Goal: Task Accomplishment & Management: Manage account settings

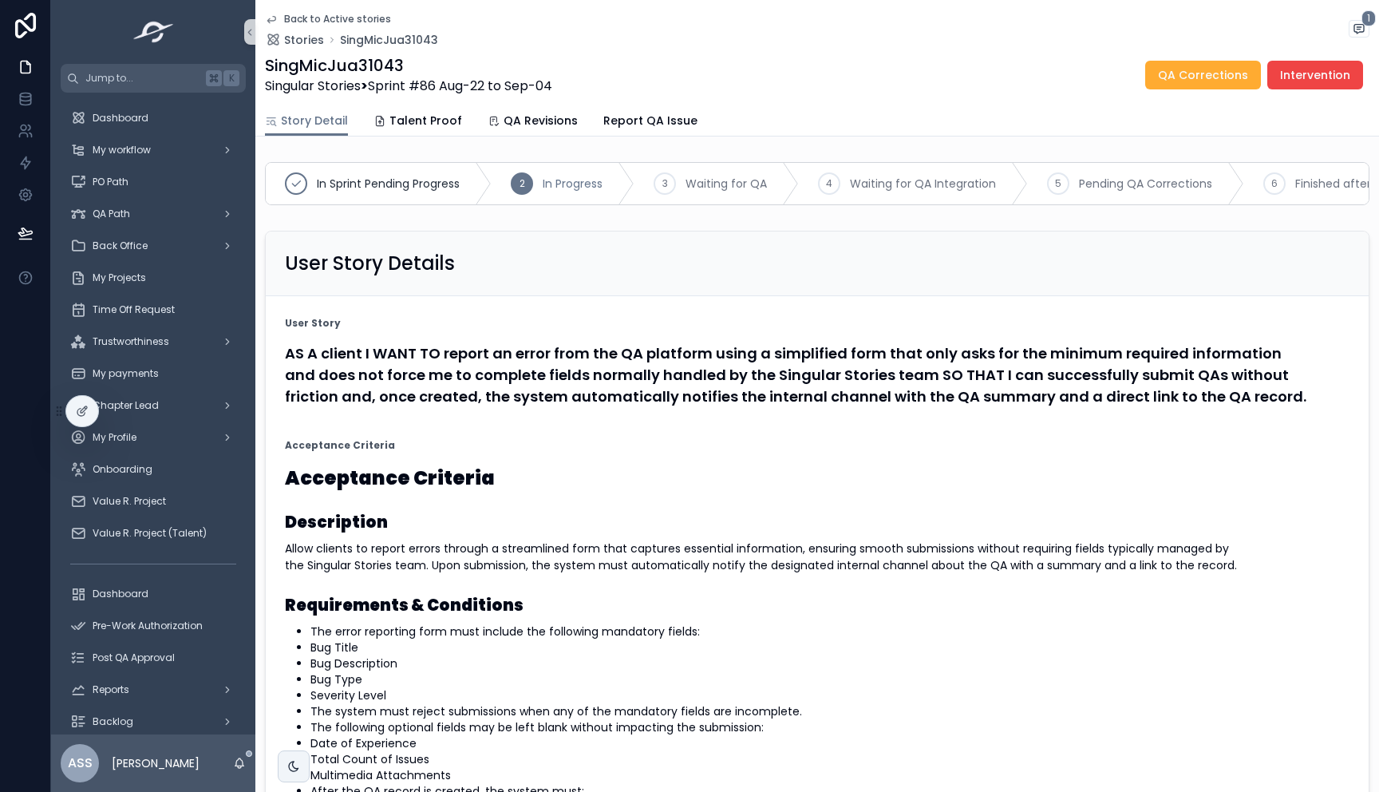
click at [271, 19] on icon "scrollable content" at bounding box center [271, 19] width 13 height 13
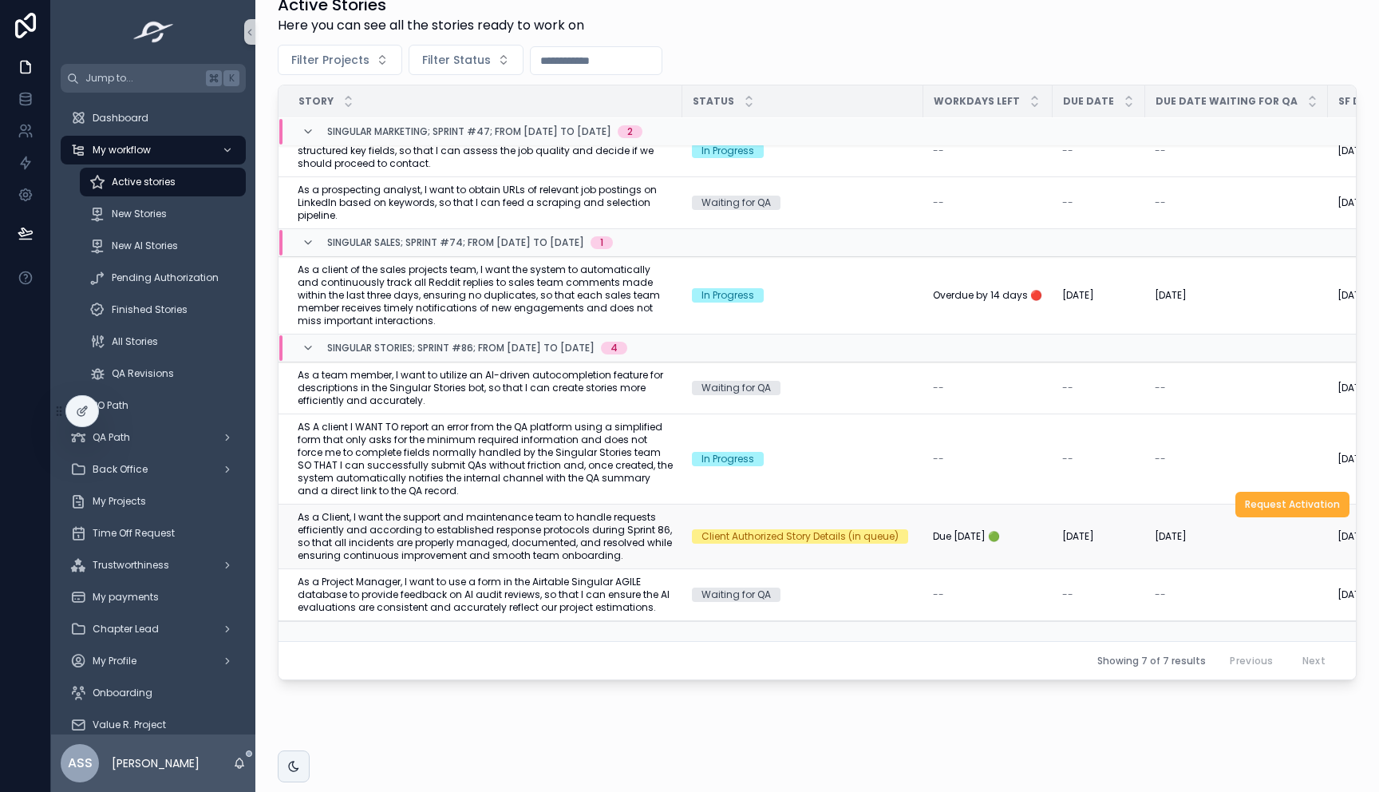
scroll to position [298, 0]
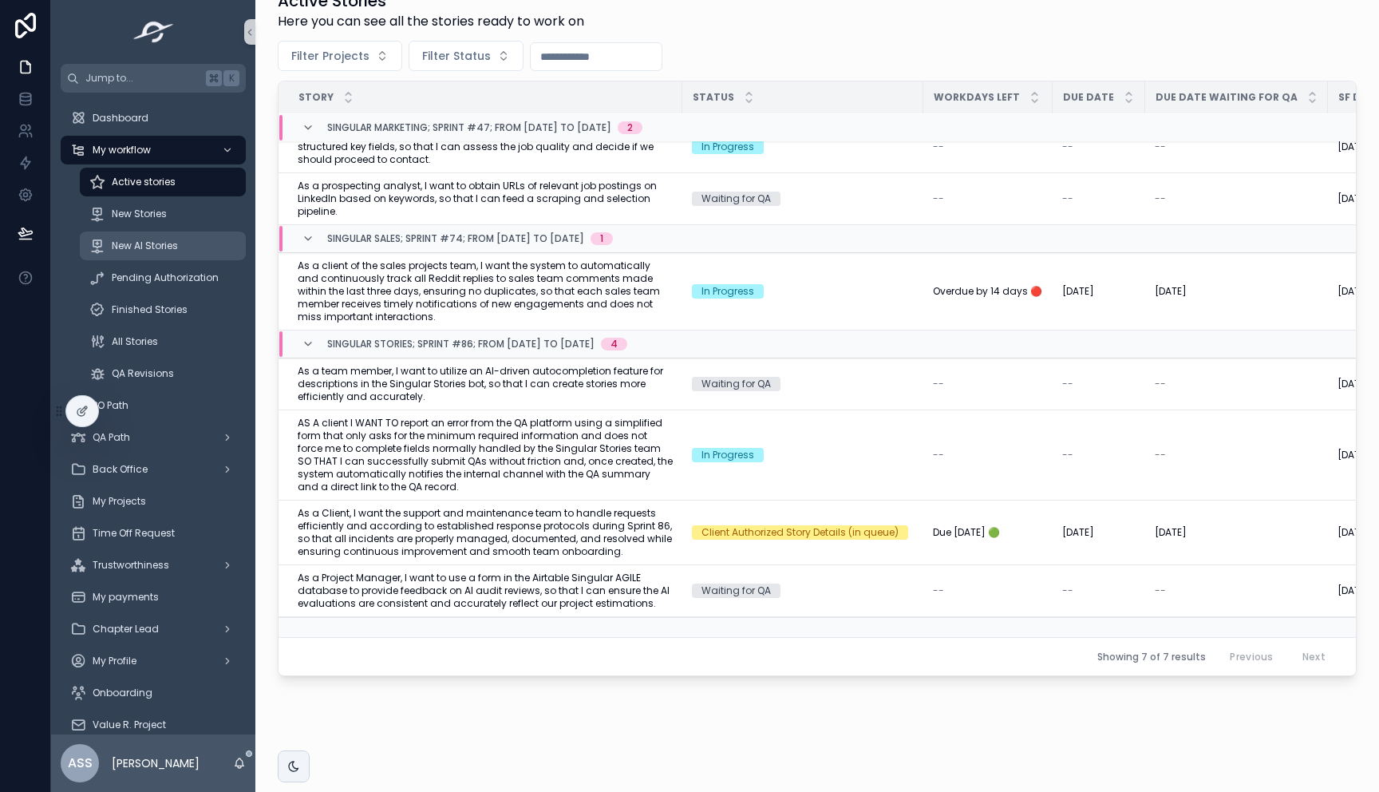
click at [166, 244] on span "New AI Stories" at bounding box center [145, 245] width 66 height 13
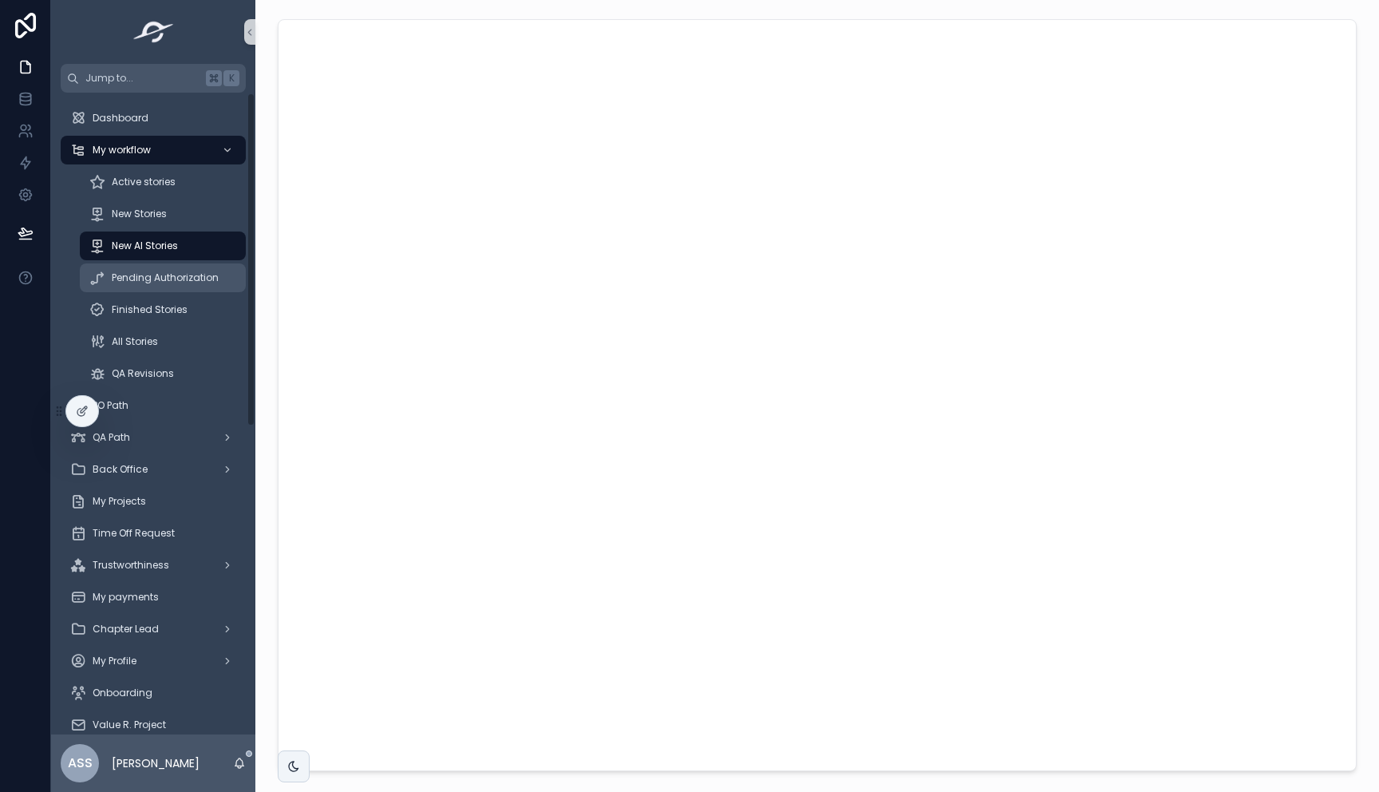
click at [172, 281] on span "Pending Authorization" at bounding box center [165, 277] width 107 height 13
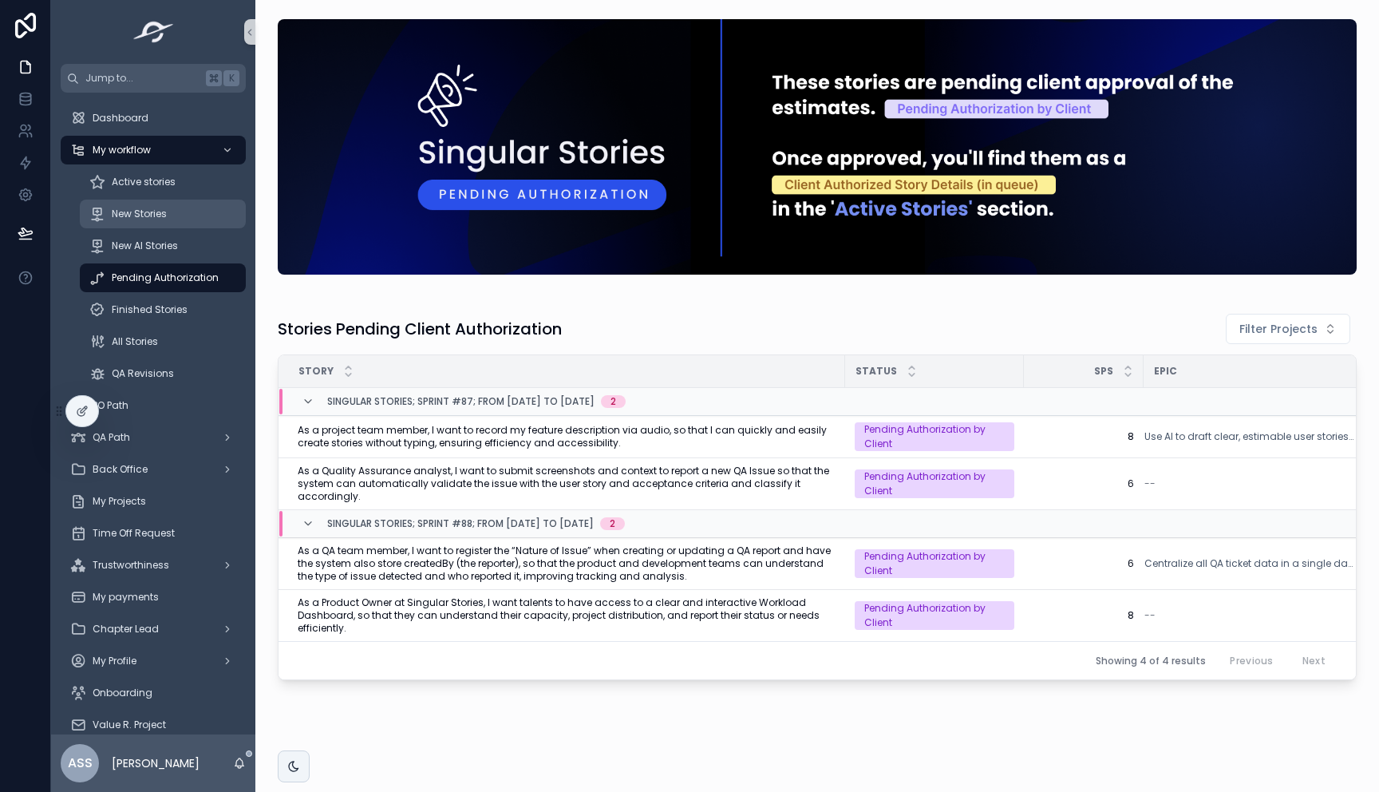
click at [156, 224] on div "New Stories" at bounding box center [162, 214] width 147 height 26
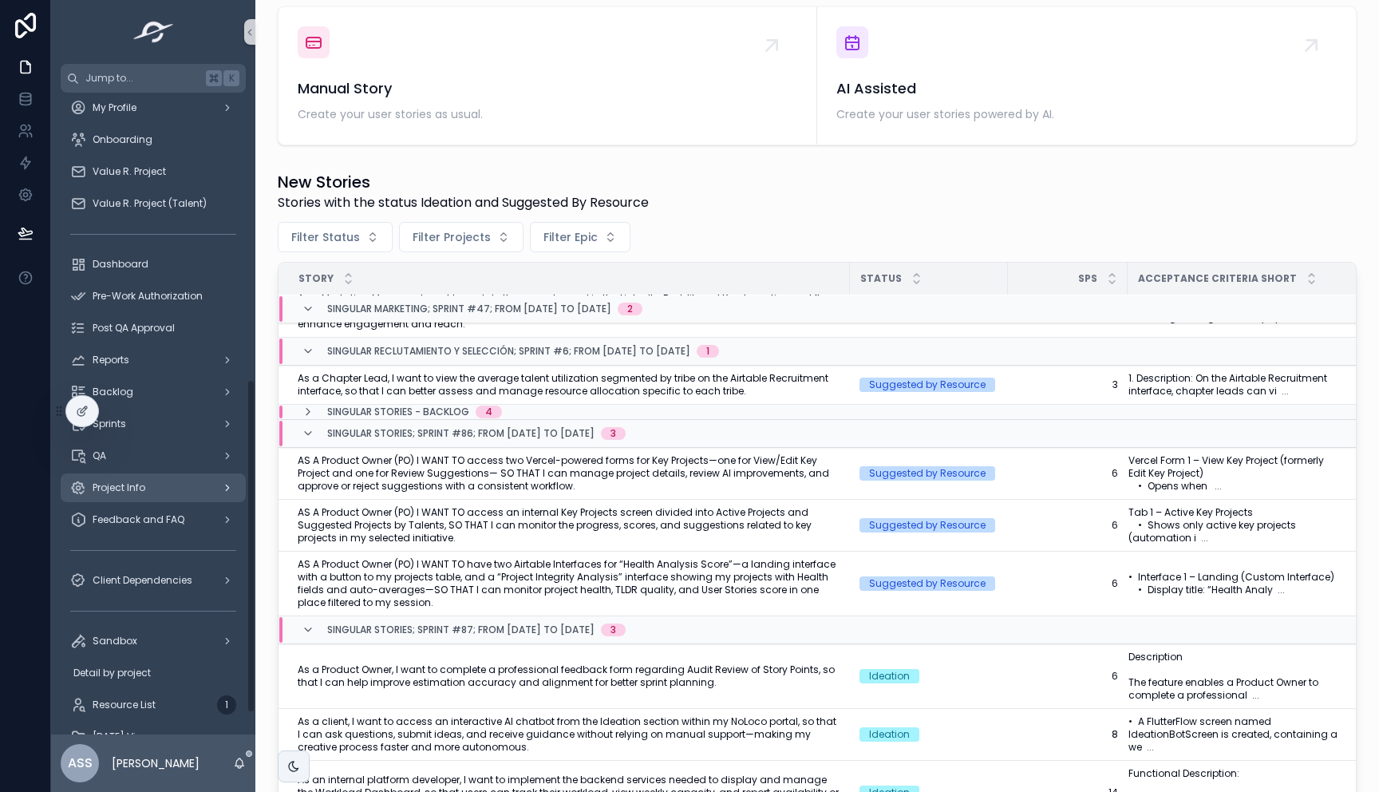
scroll to position [591, 0]
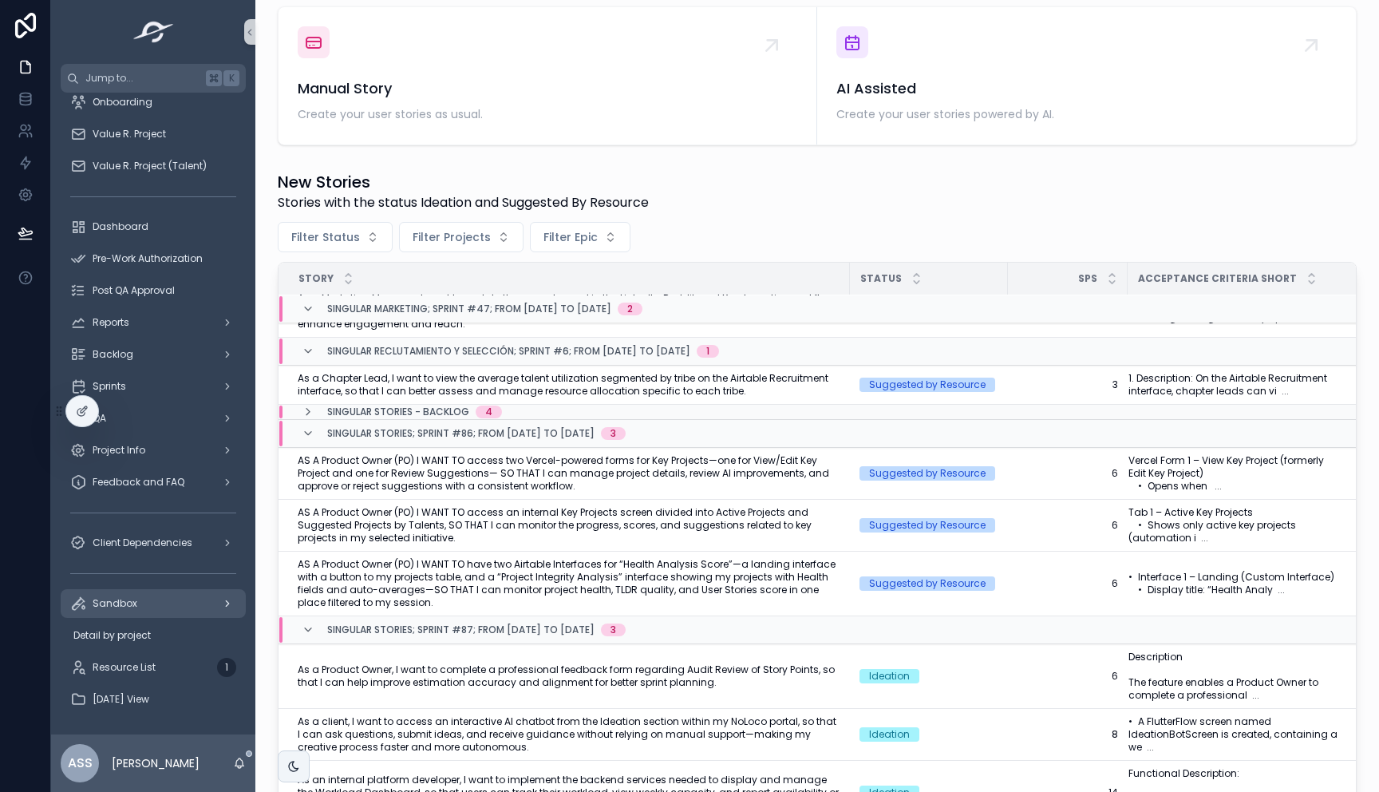
click at [147, 598] on div "Sandbox" at bounding box center [153, 604] width 166 height 26
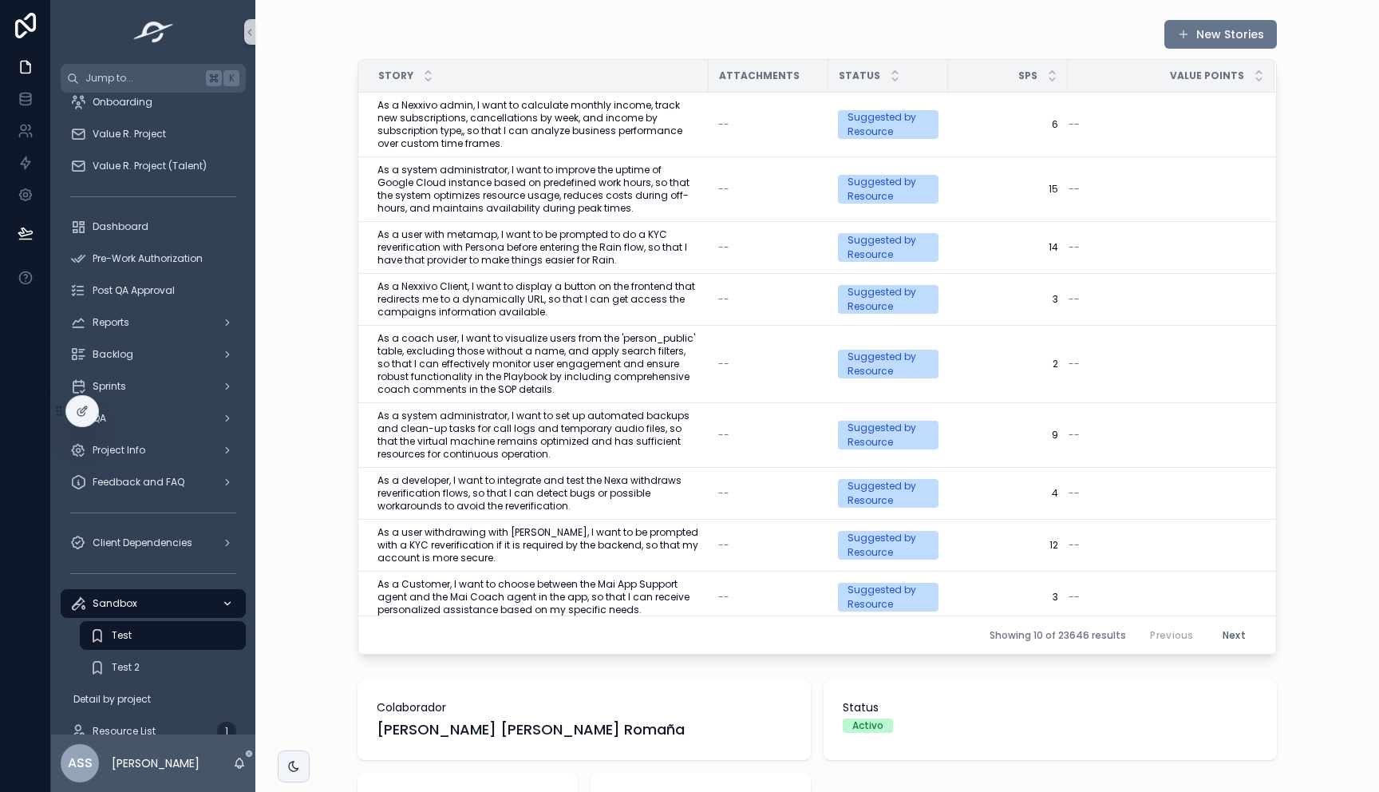
click at [147, 598] on div "Sandbox" at bounding box center [153, 604] width 166 height 26
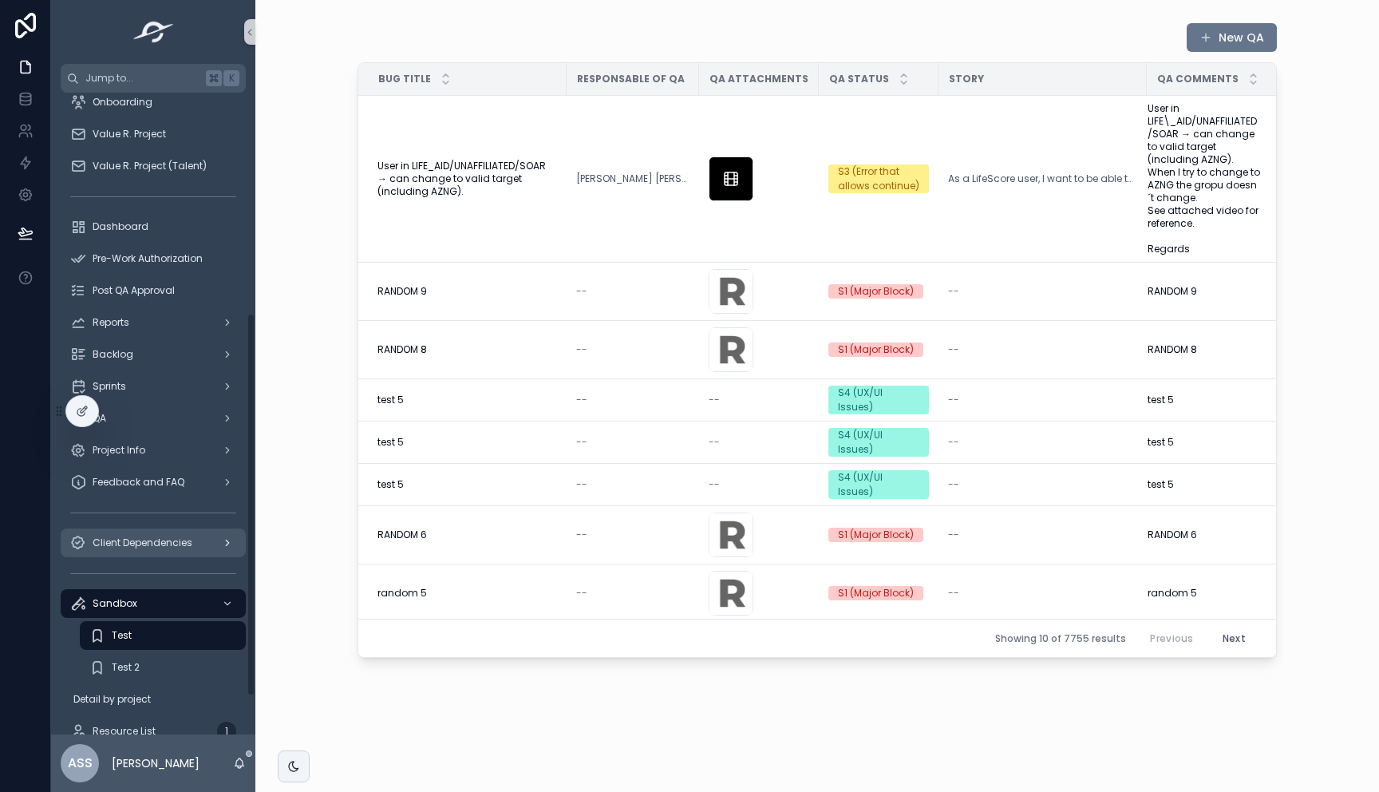
scroll to position [1224, 0]
click at [145, 671] on div "Test 2" at bounding box center [162, 667] width 147 height 26
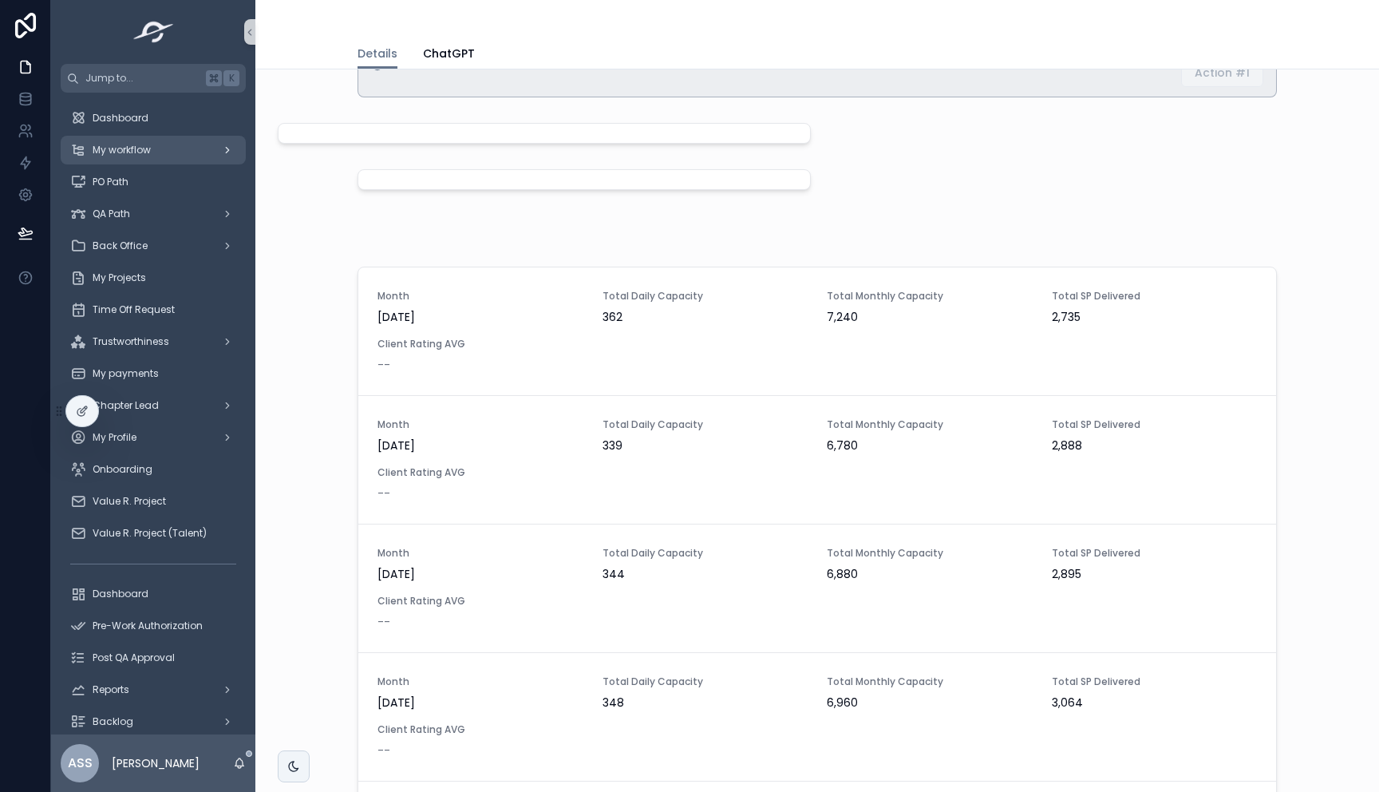
click at [158, 148] on div "My workflow" at bounding box center [153, 150] width 166 height 26
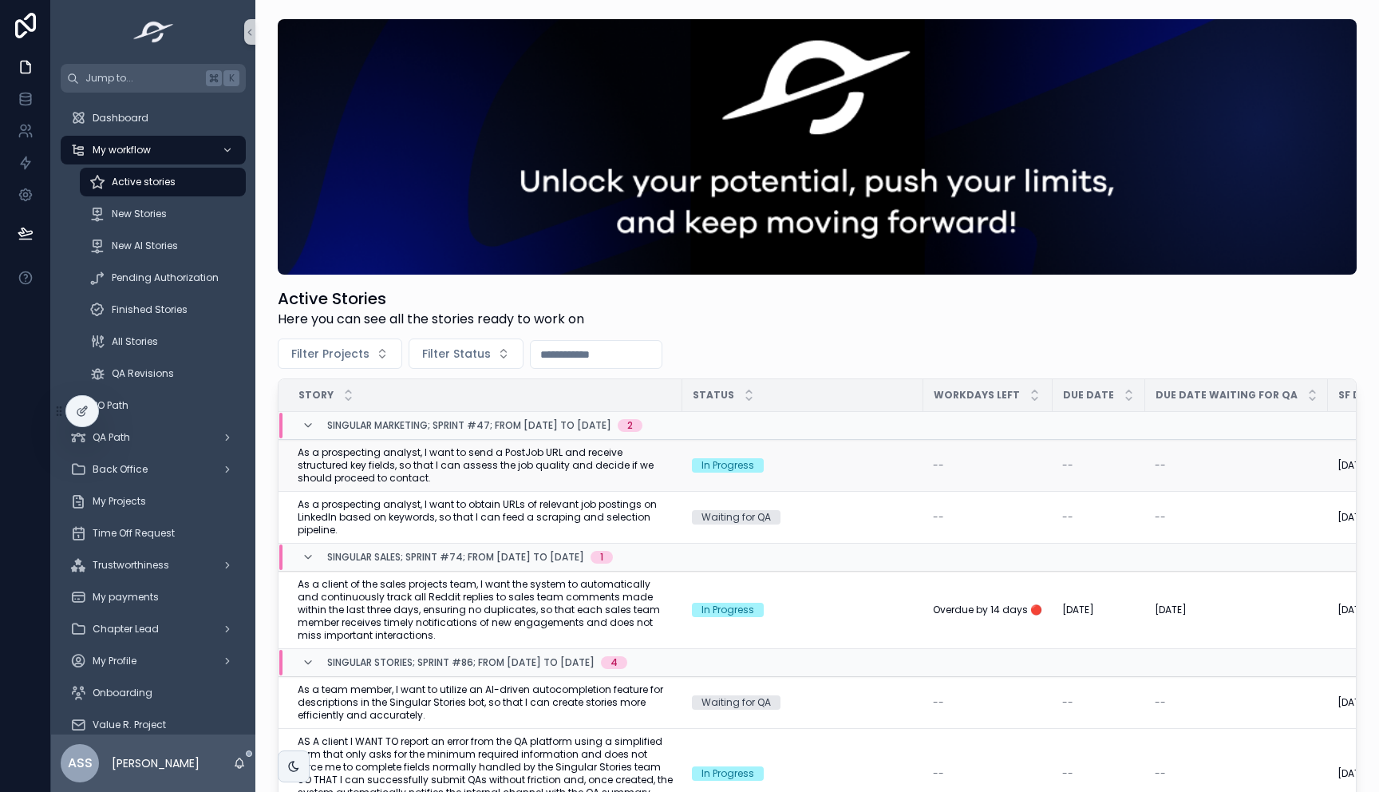
click at [516, 470] on span "As a prospecting analyst, I want to send a PostJob URL and receive structured k…" at bounding box center [485, 465] width 375 height 38
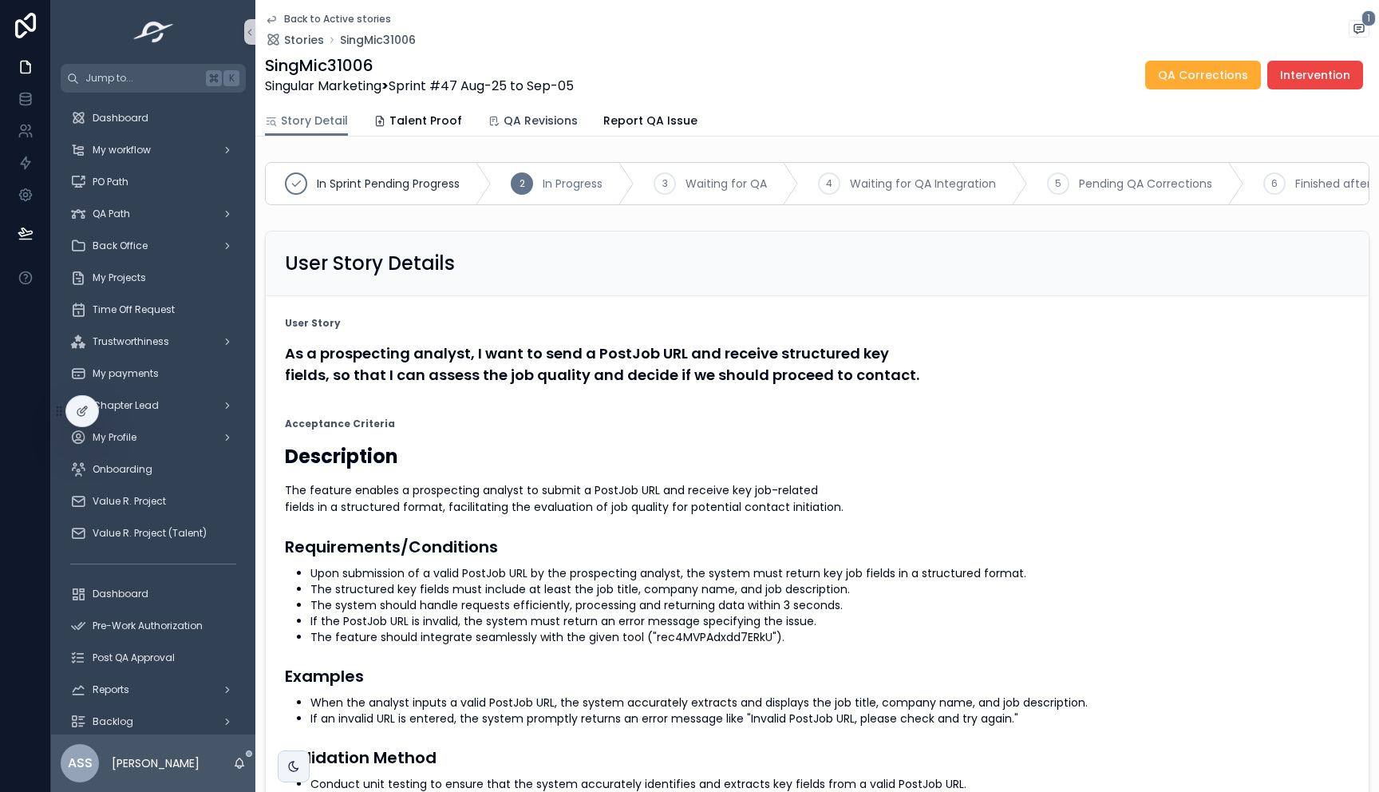
click at [516, 124] on span "QA Revisions" at bounding box center [541, 121] width 74 height 16
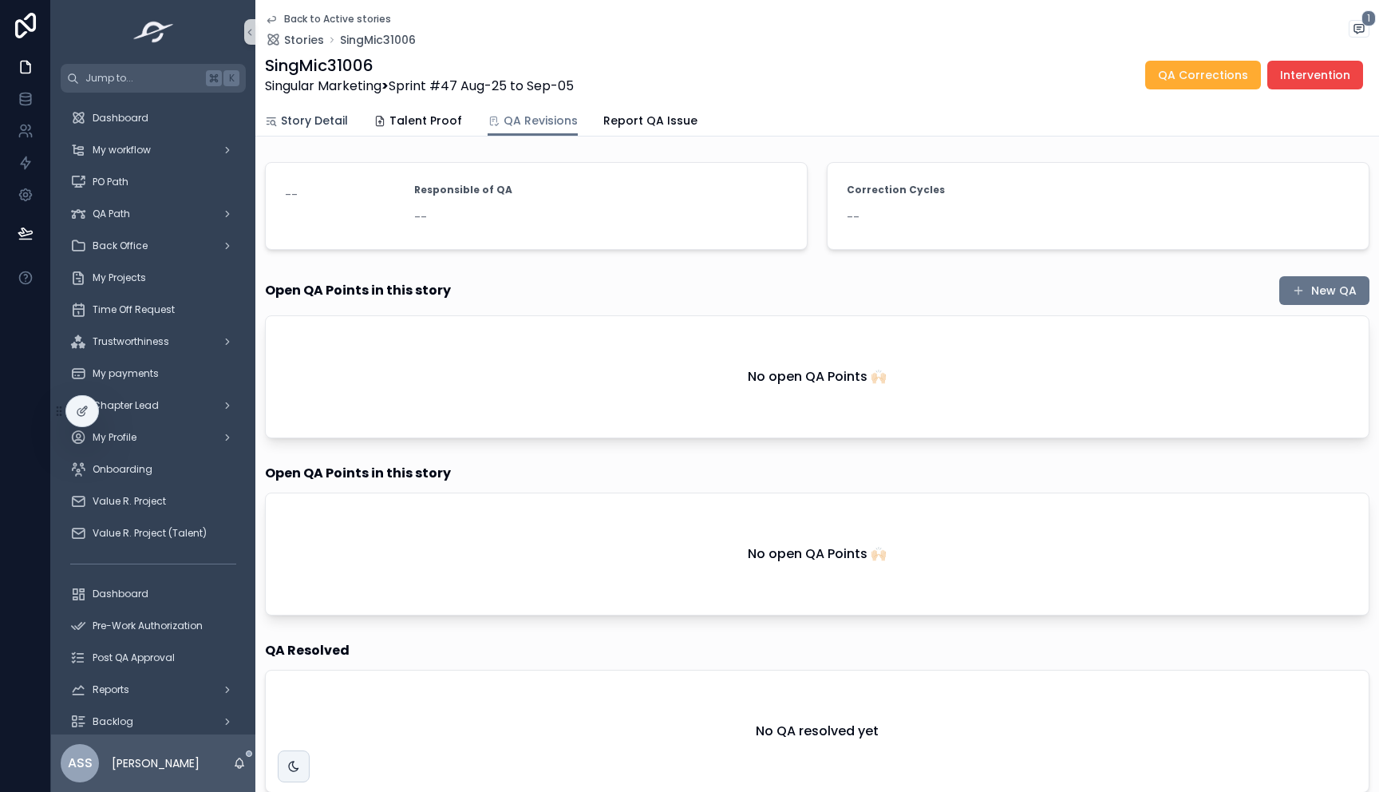
click at [310, 116] on span "Story Detail" at bounding box center [314, 121] width 67 height 16
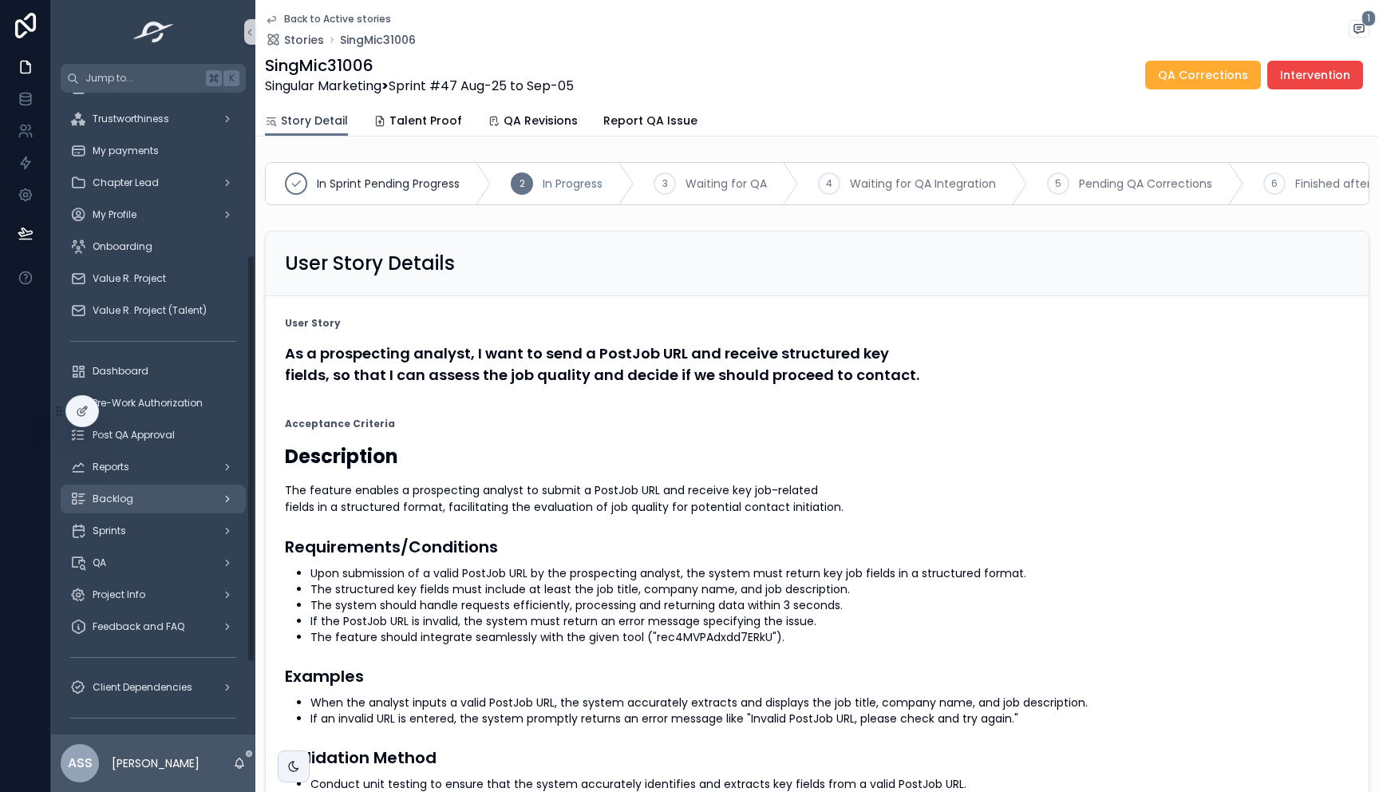
scroll to position [255, 0]
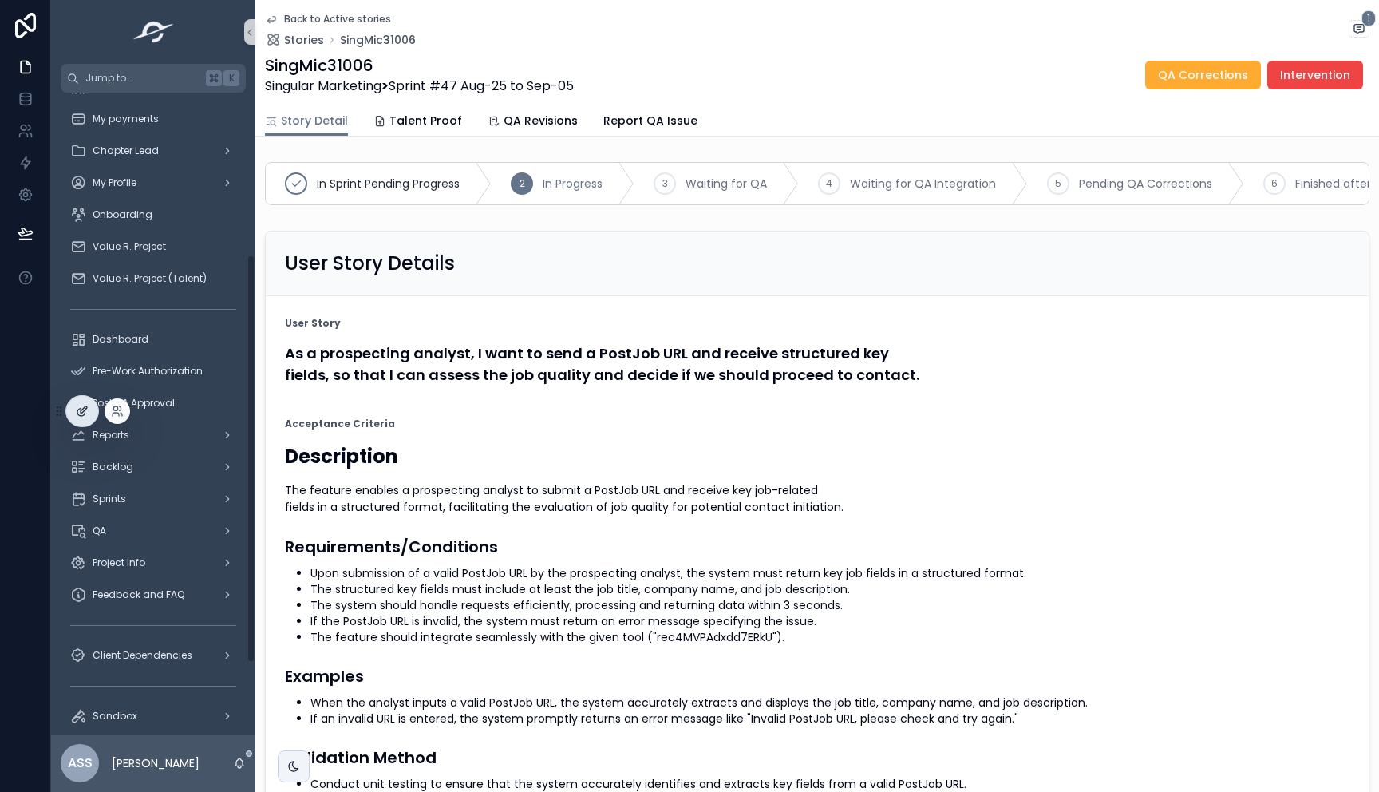
click at [83, 411] on icon at bounding box center [84, 409] width 6 height 6
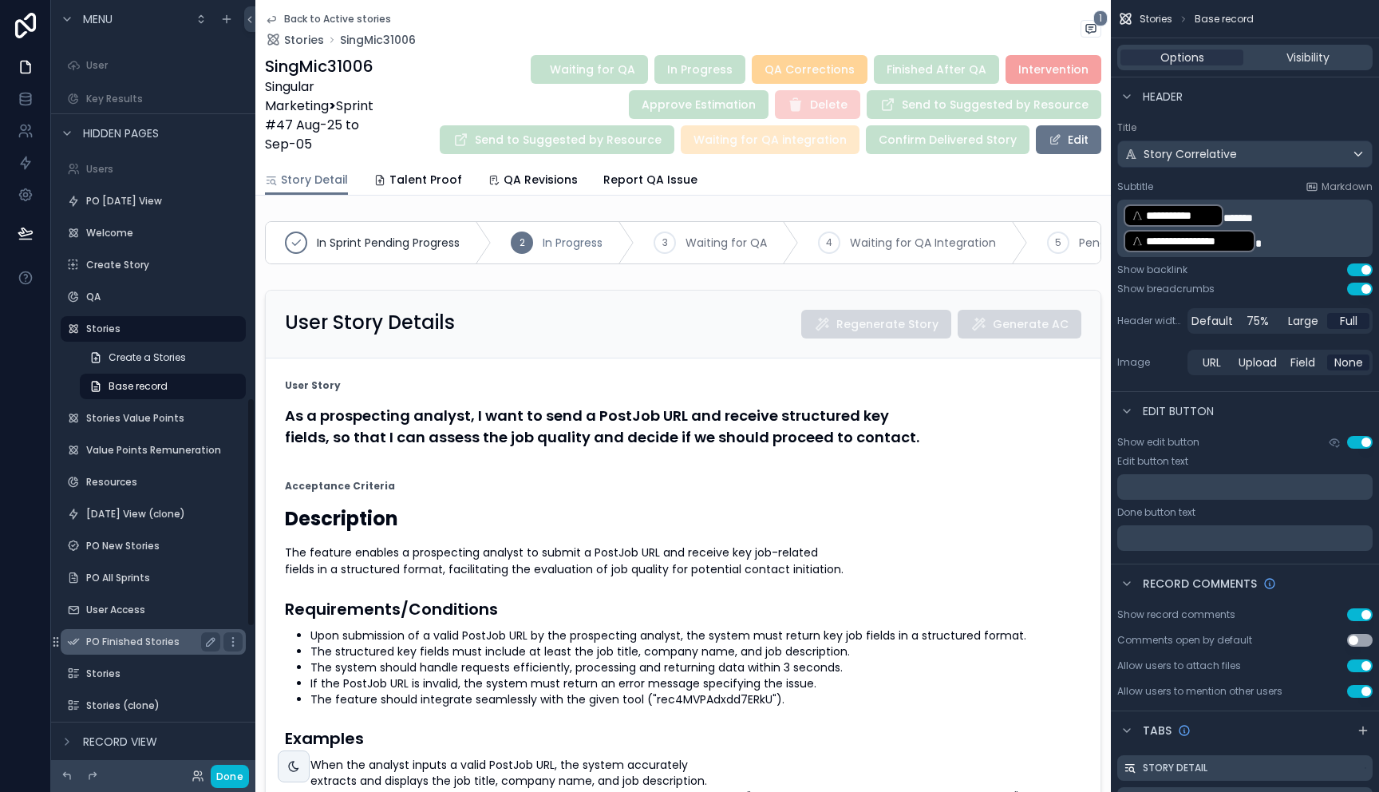
scroll to position [1334, 0]
click at [109, 302] on label "QA" at bounding box center [150, 300] width 128 height 13
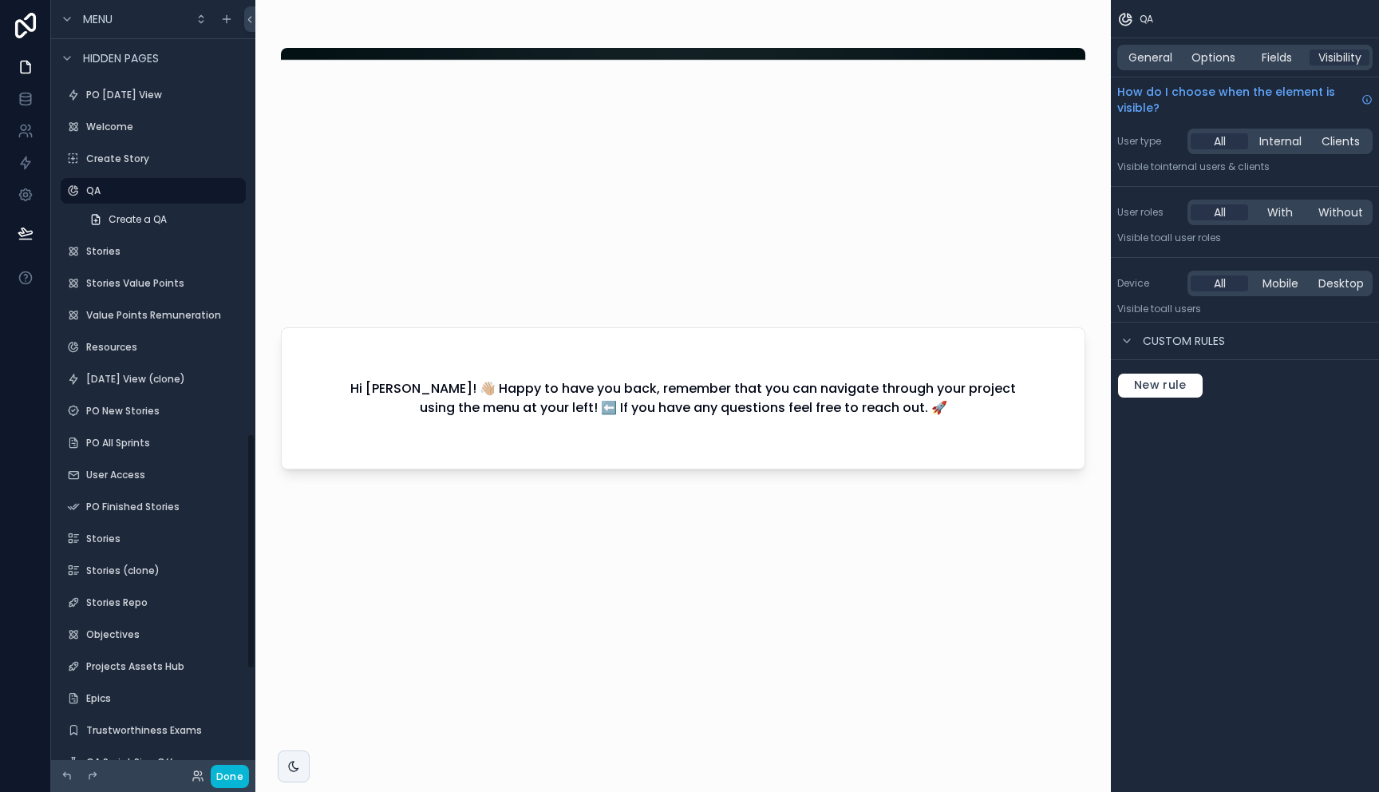
scroll to position [1402, 0]
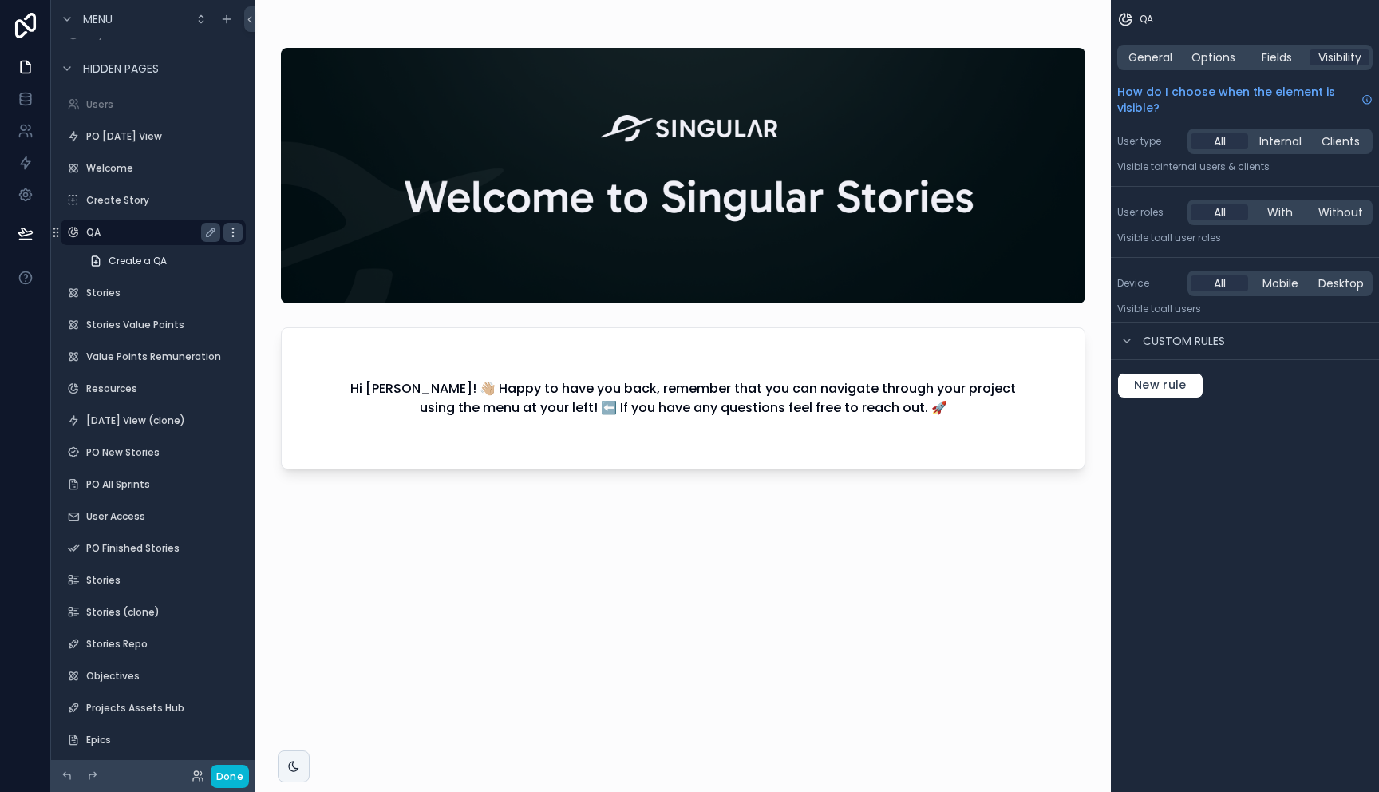
click at [231, 232] on icon "scrollable content" at bounding box center [233, 232] width 13 height 13
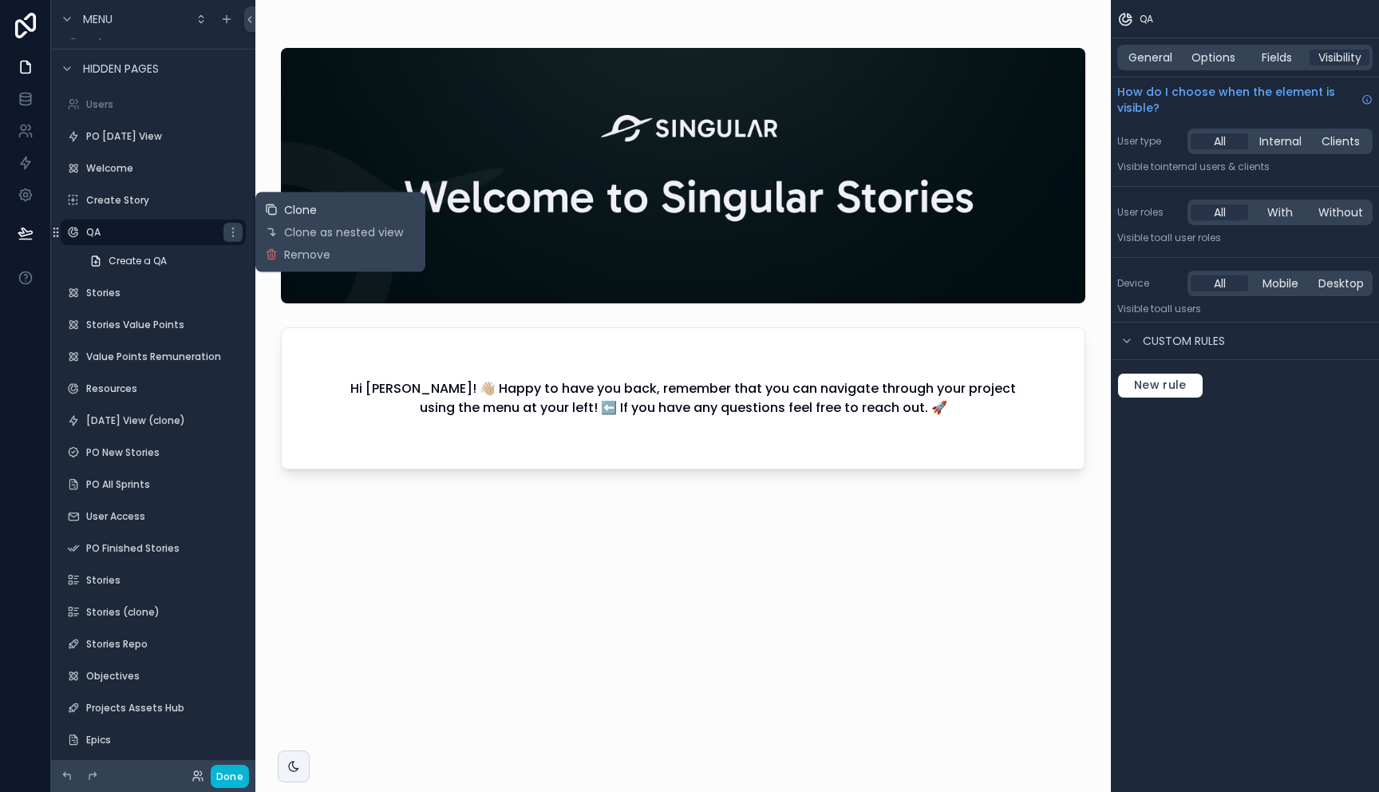
click at [304, 207] on span "Clone" at bounding box center [300, 210] width 33 height 16
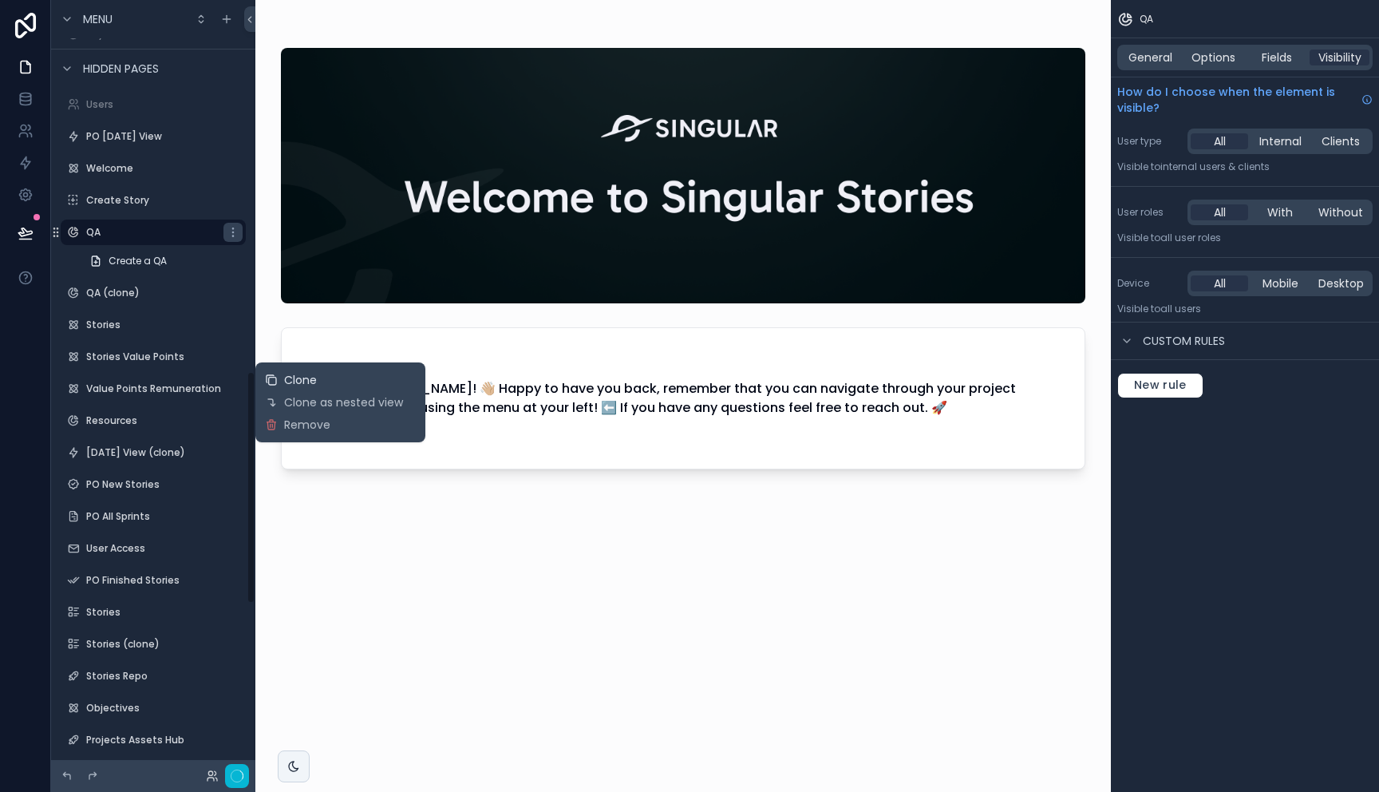
scroll to position [1264, 0]
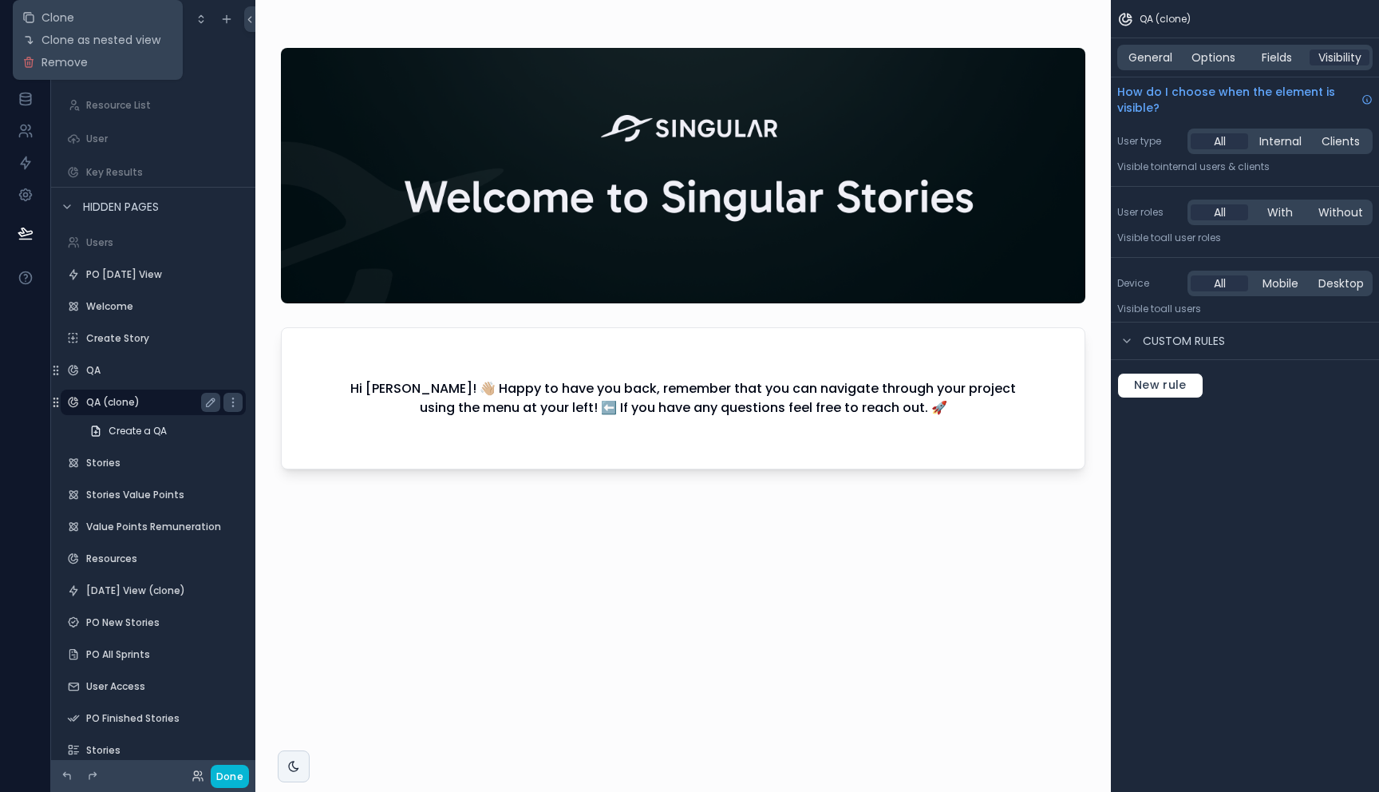
click at [125, 400] on label "QA (clone)" at bounding box center [150, 402] width 128 height 13
click at [205, 404] on icon "scrollable content" at bounding box center [210, 402] width 13 height 13
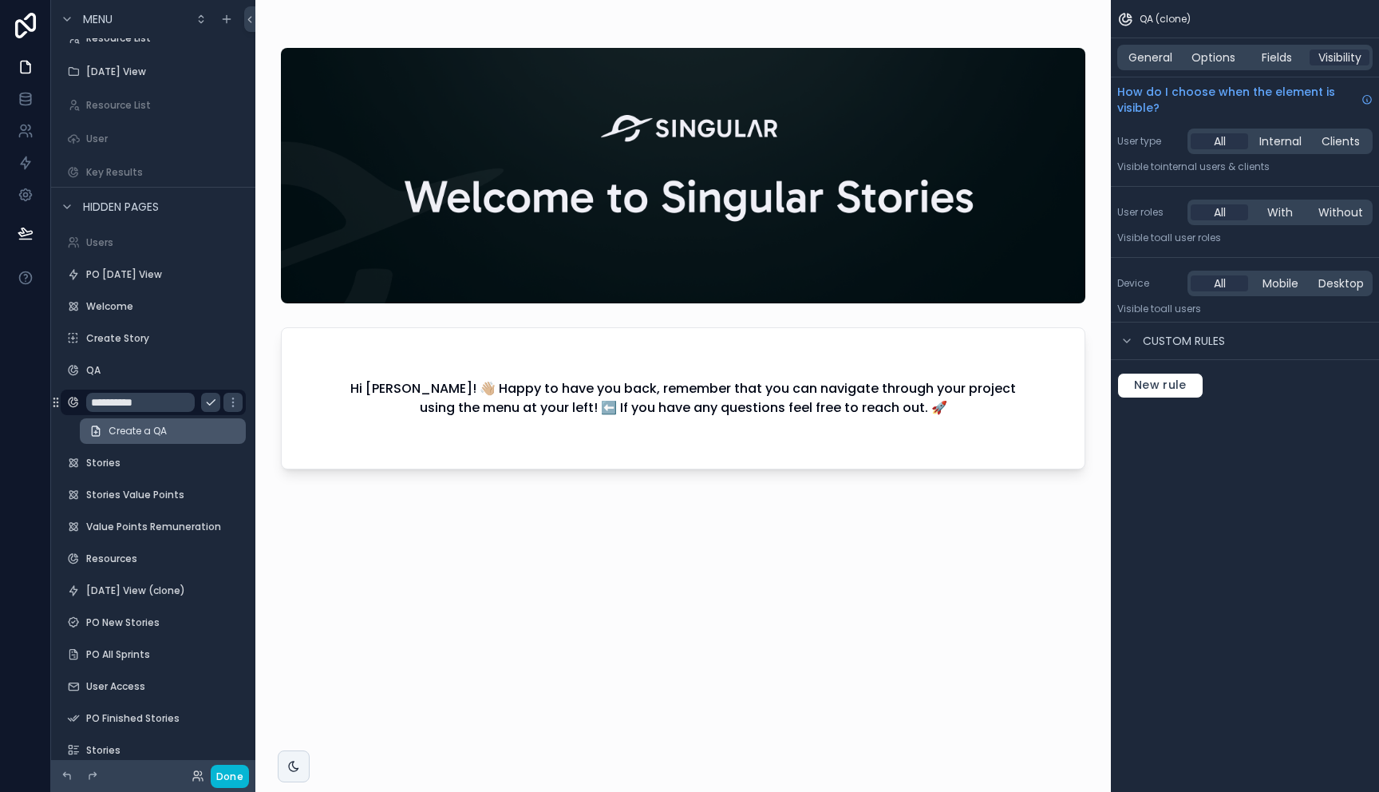
click at [153, 436] on span "Create a QA" at bounding box center [138, 431] width 58 height 13
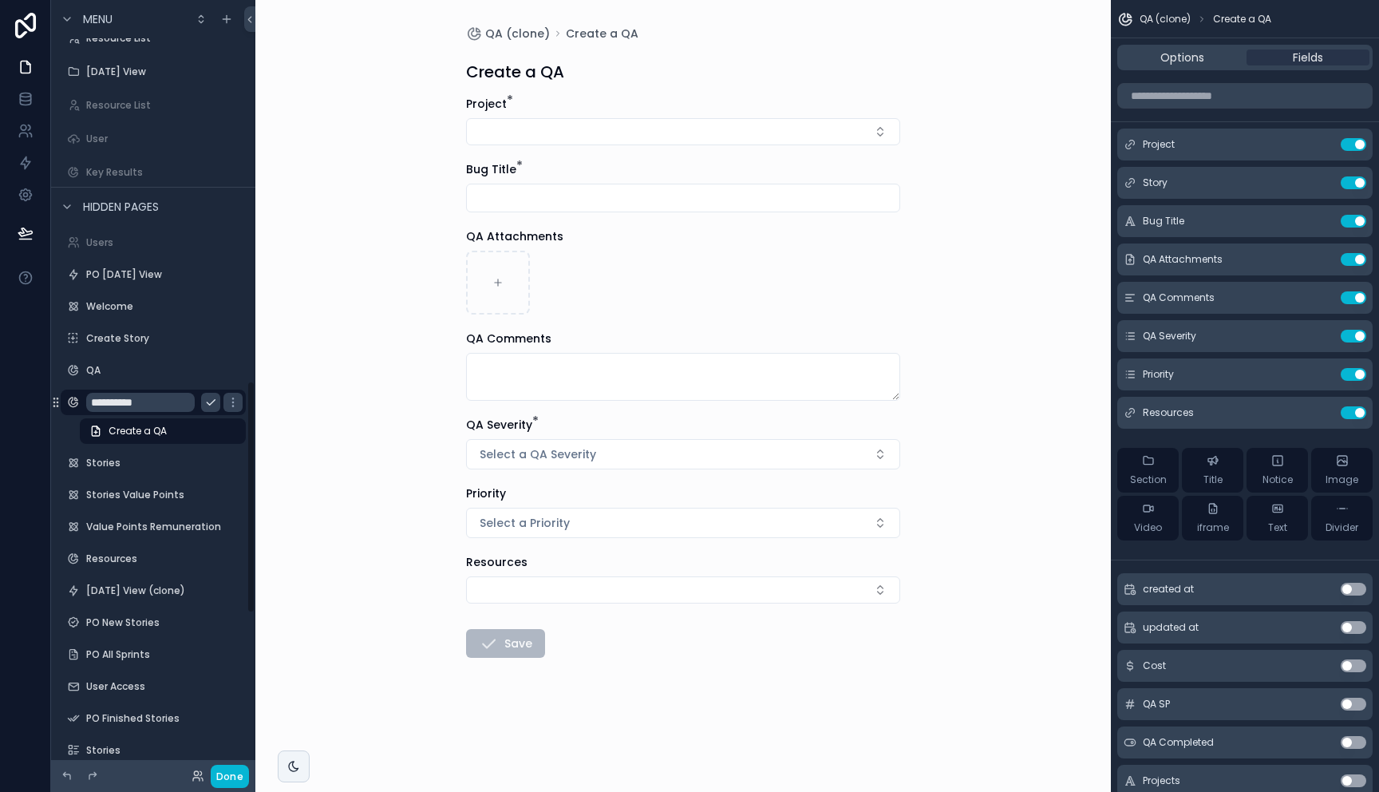
click at [151, 406] on input "**********" at bounding box center [140, 402] width 109 height 19
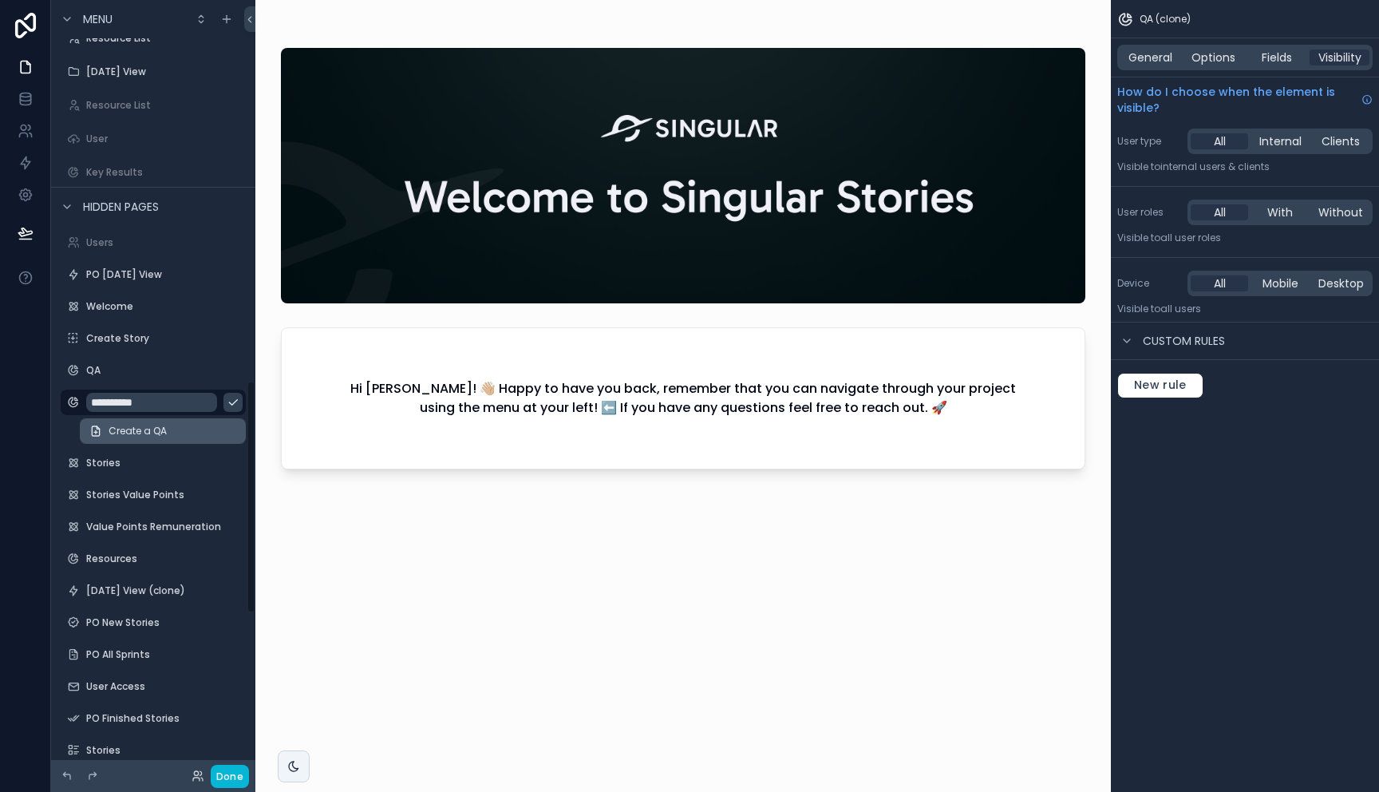
click at [155, 428] on span "Create a QA" at bounding box center [138, 431] width 58 height 13
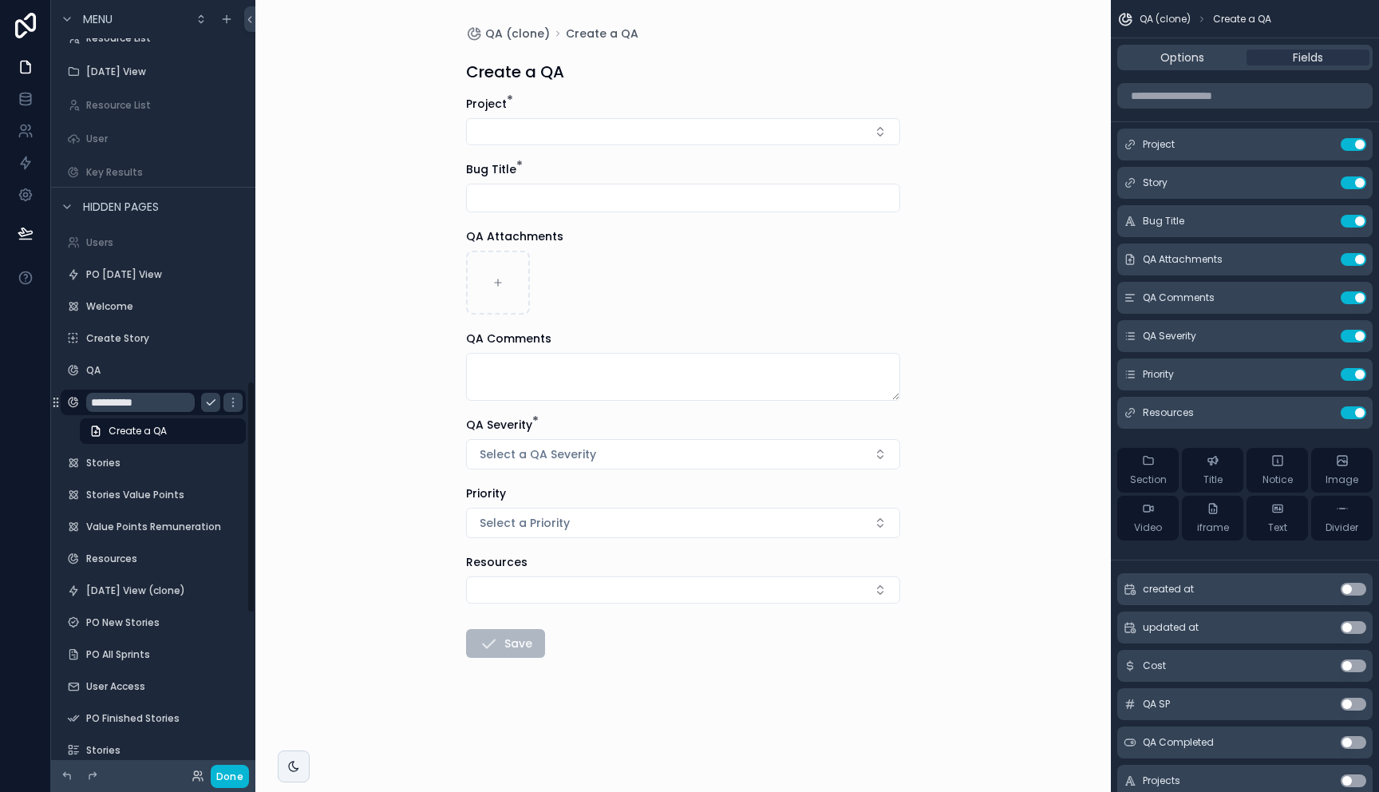
click at [195, 402] on div "**********" at bounding box center [153, 402] width 134 height 19
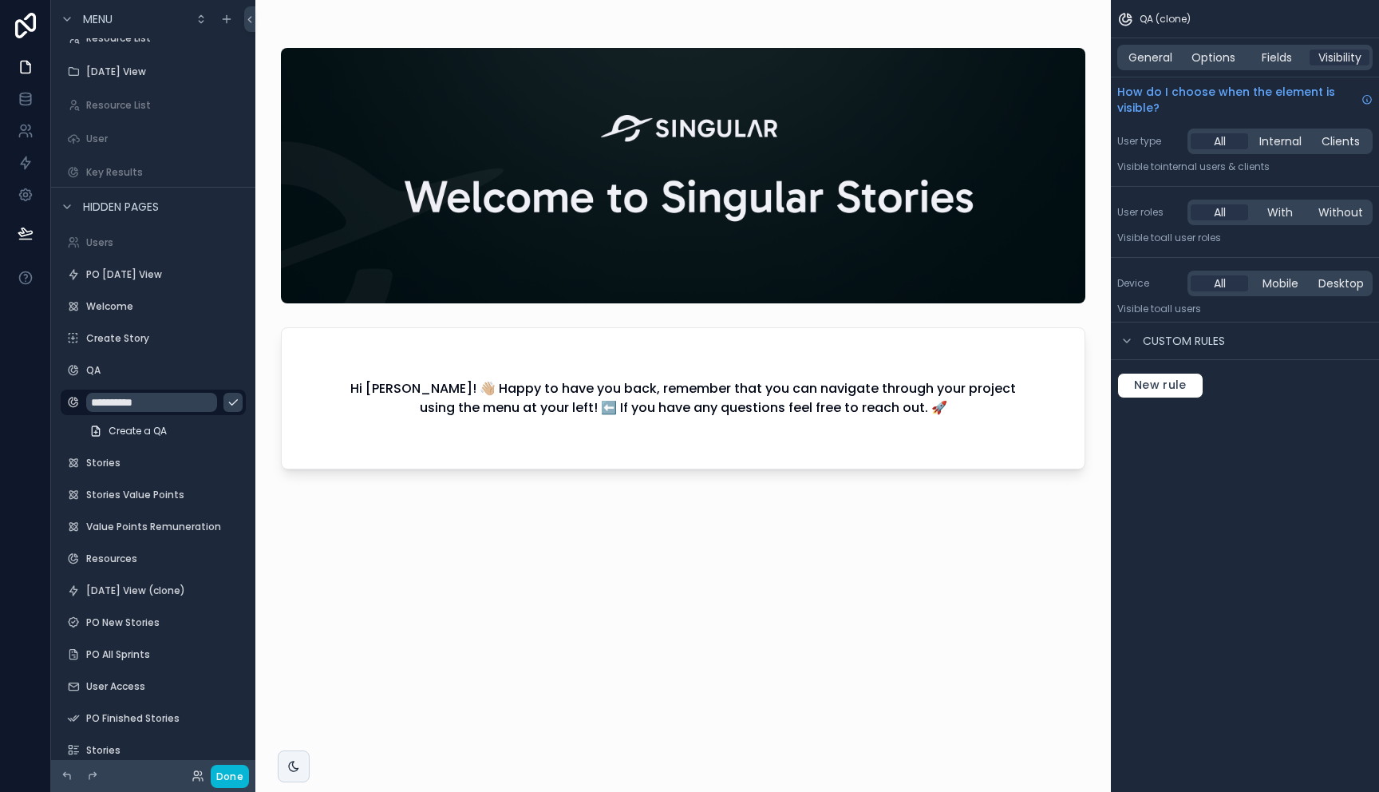
click at [800, 425] on div "scrollable content" at bounding box center [682, 386] width 855 height 772
click at [425, 387] on h2 "Hi Alonso Santamaria! 👋🏼 Happy to have you back, remember that you can navigate…" at bounding box center [683, 398] width 701 height 38
click at [1159, 57] on span "General" at bounding box center [1150, 57] width 44 height 16
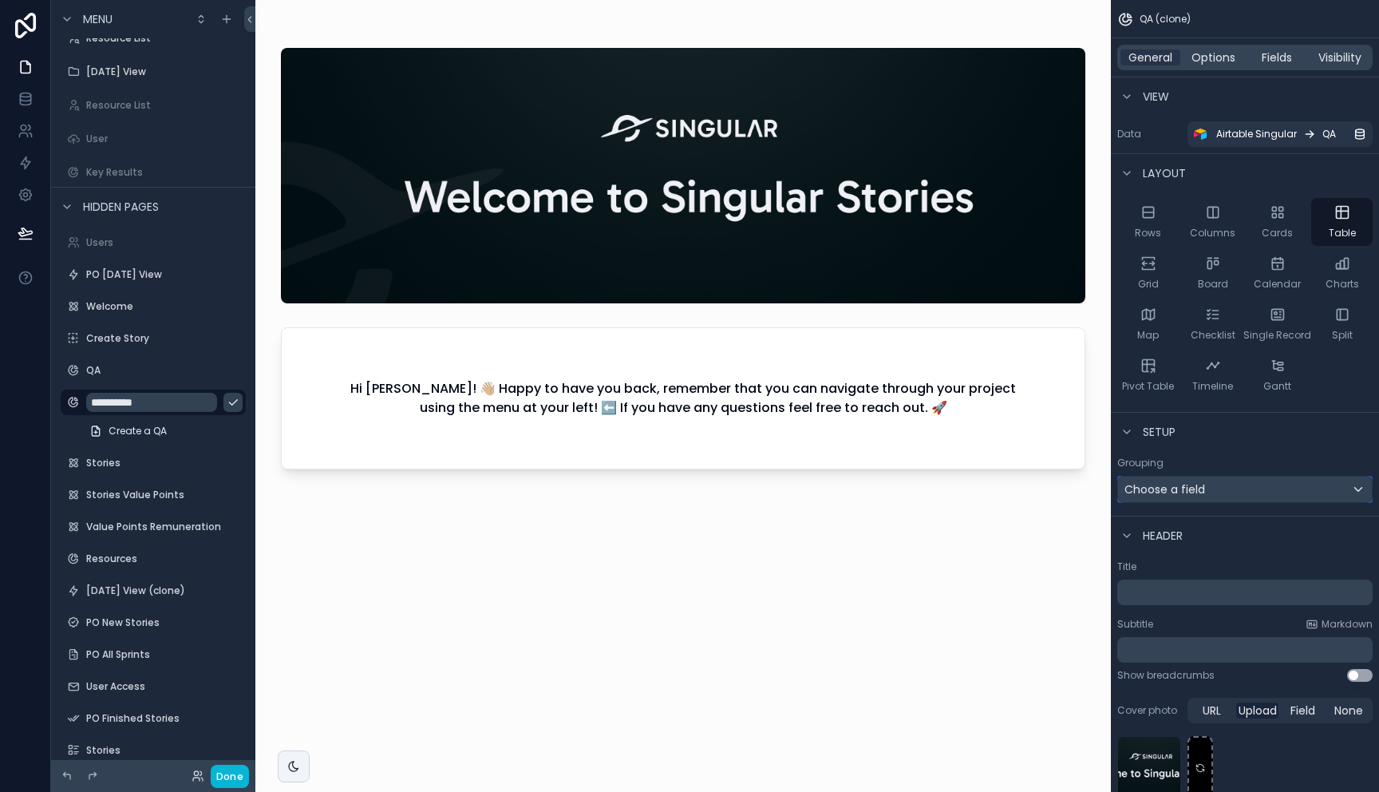
click at [1231, 484] on div "Choose a field" at bounding box center [1245, 489] width 254 height 26
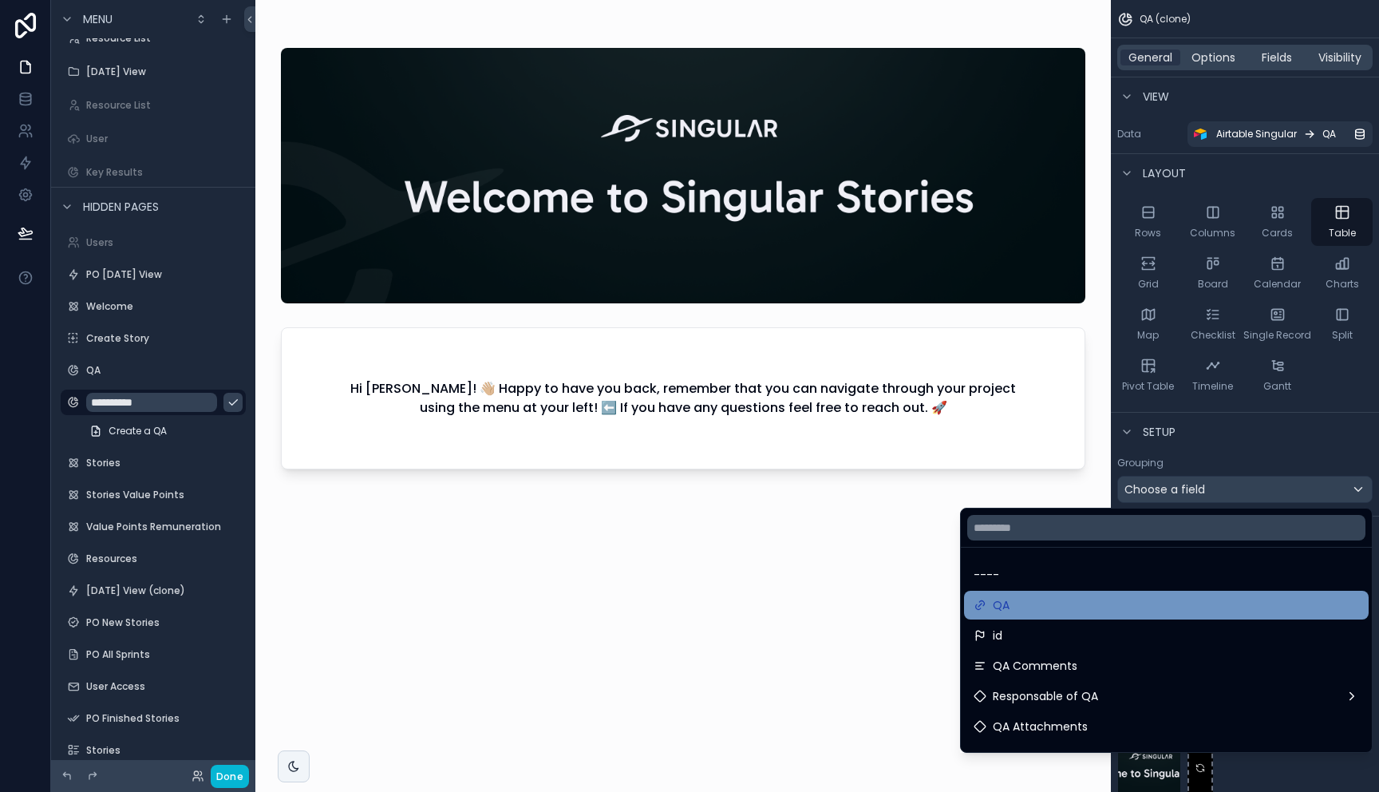
click at [1027, 615] on div "QA" at bounding box center [1166, 605] width 405 height 29
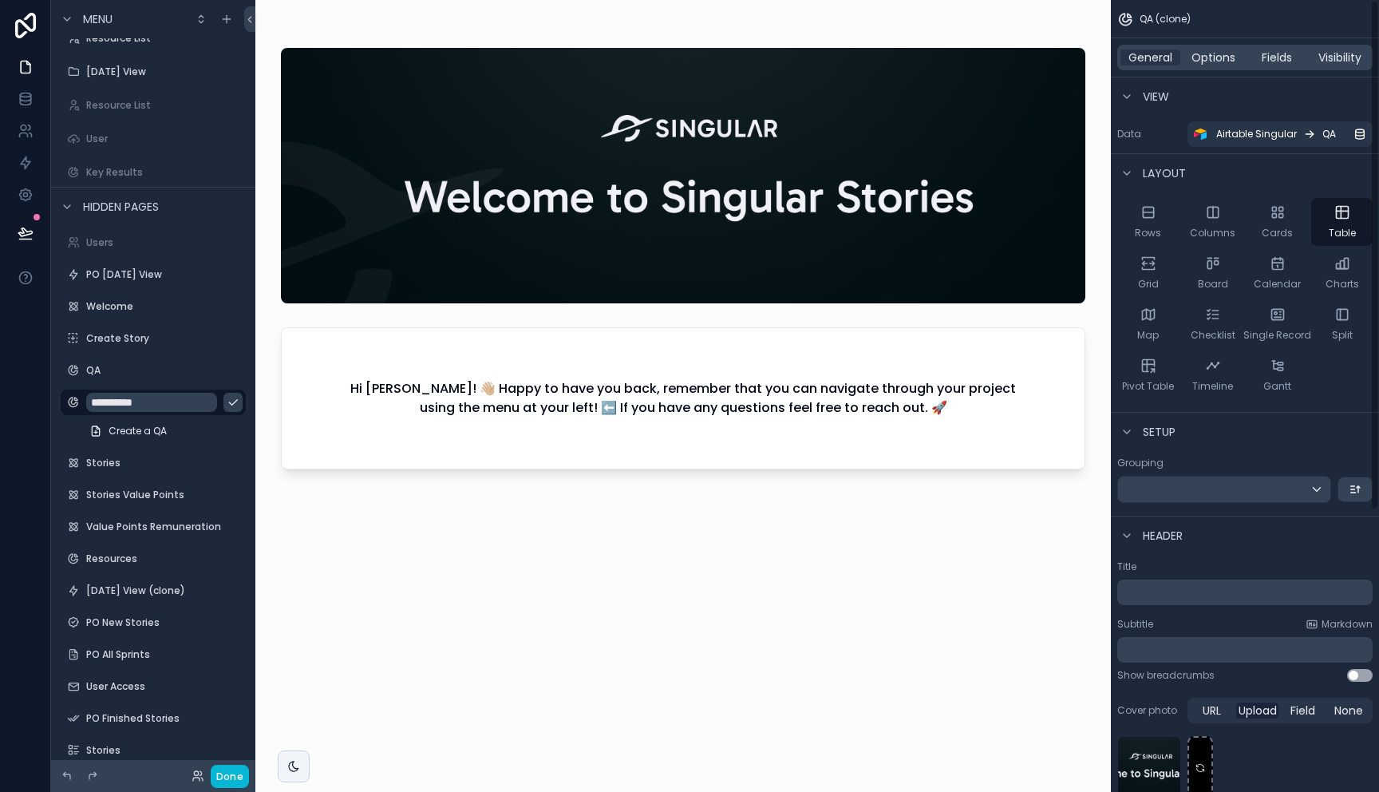
click at [626, 422] on div "Hi Alonso Santamaria! 👋🏼 Happy to have you back, remember that you can navigate…" at bounding box center [683, 398] width 803 height 140
click at [482, 595] on div "Hi Alonso Santamaria! 👋🏼 Happy to have you back, remember that you can navigate…" at bounding box center [683, 405] width 804 height 734
click at [136, 435] on span "Create a QA" at bounding box center [138, 431] width 58 height 13
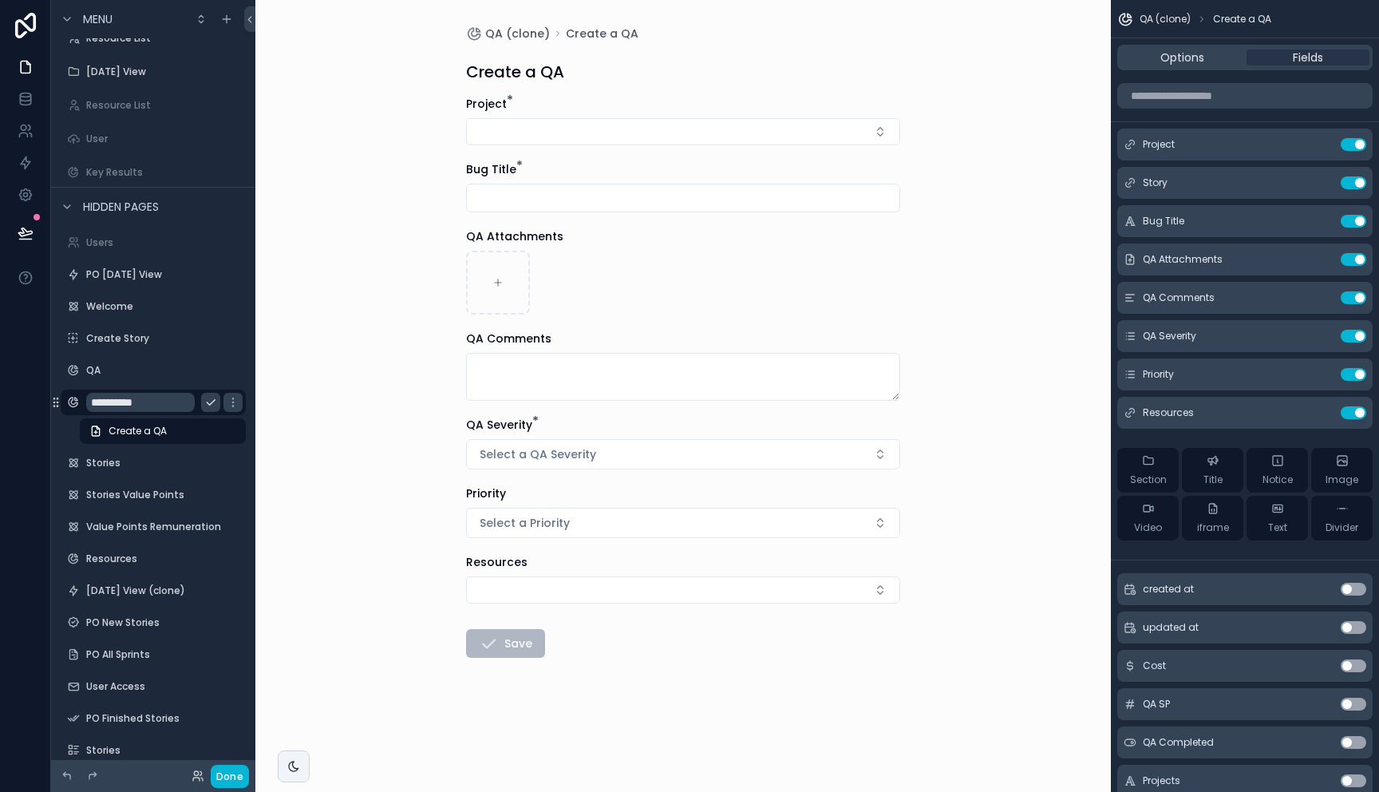
click at [142, 406] on input "**********" at bounding box center [140, 402] width 109 height 19
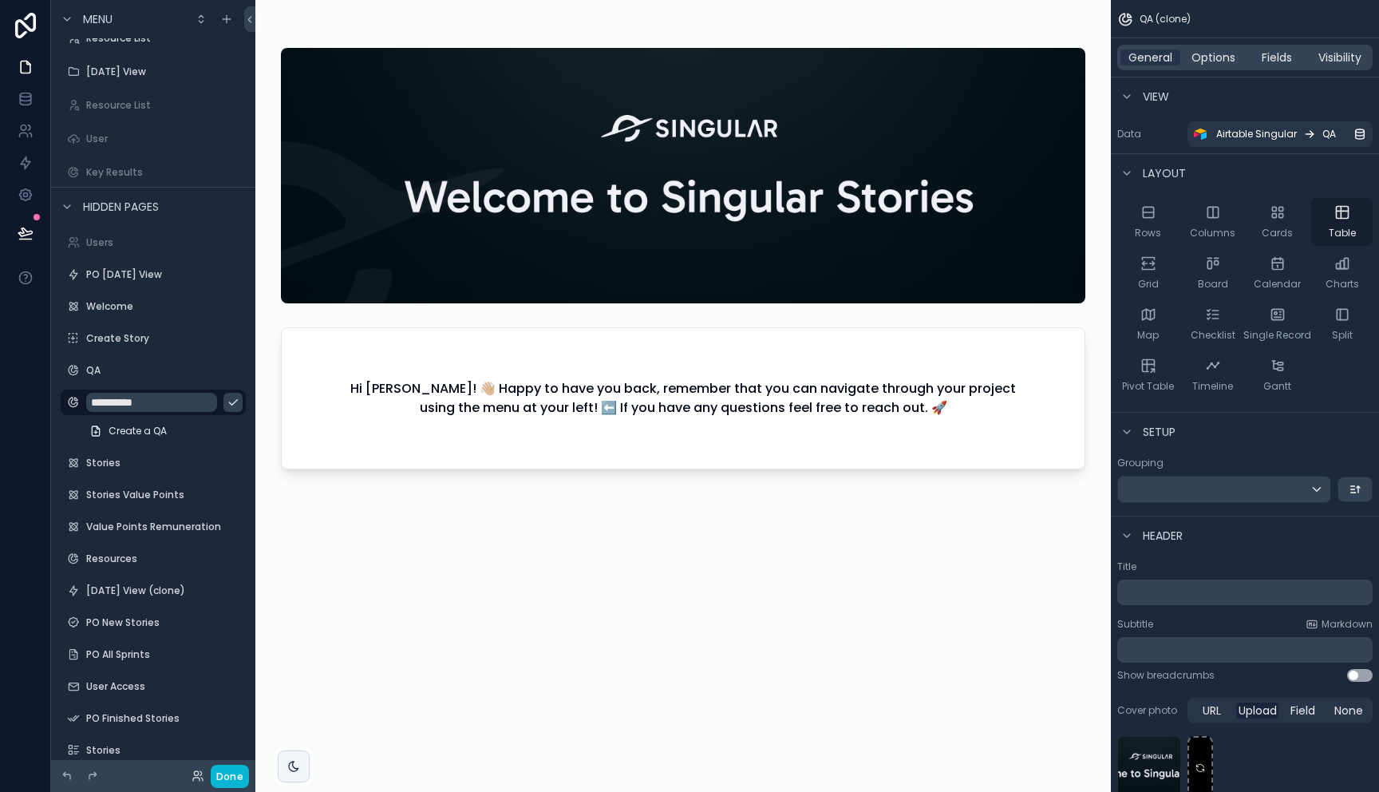
click at [1349, 221] on div "Table" at bounding box center [1341, 222] width 61 height 48
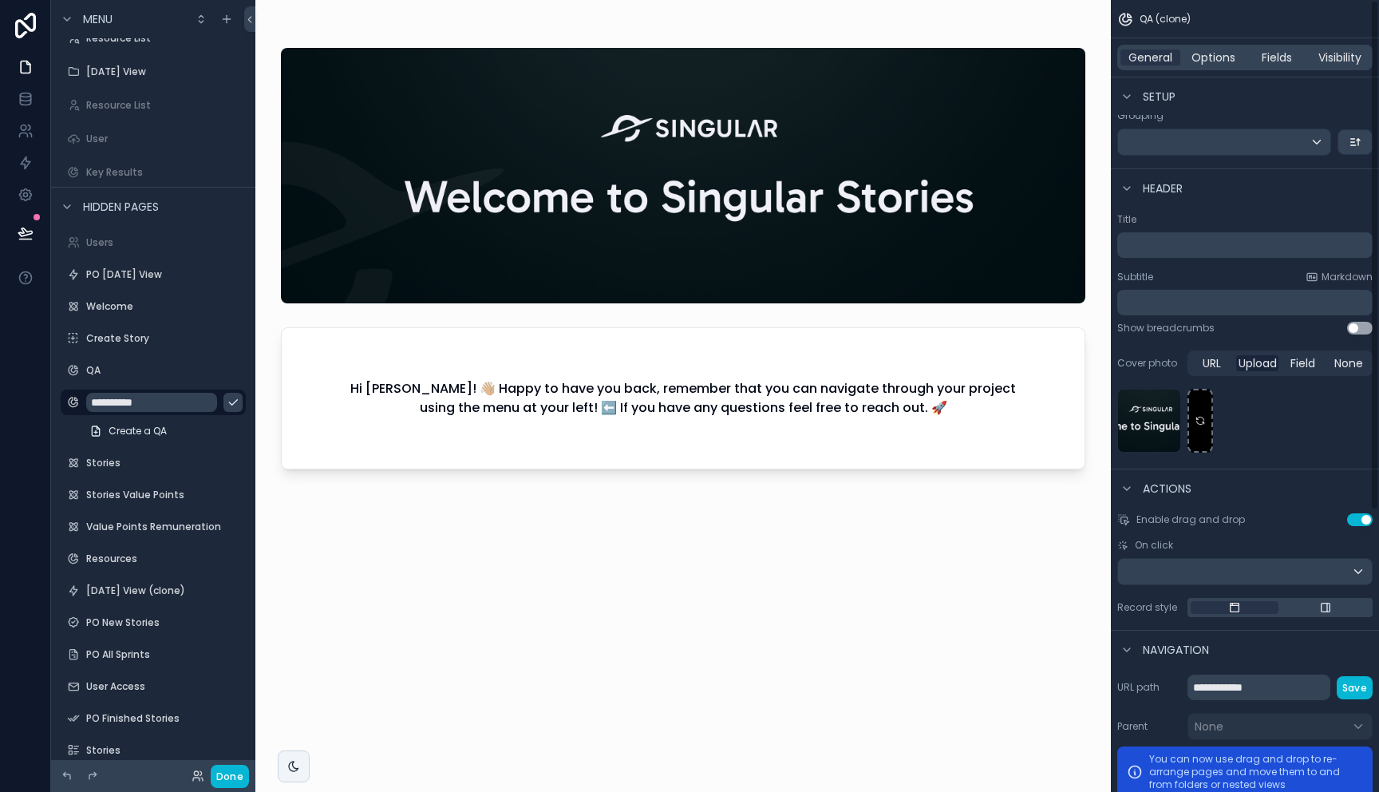
scroll to position [436, 0]
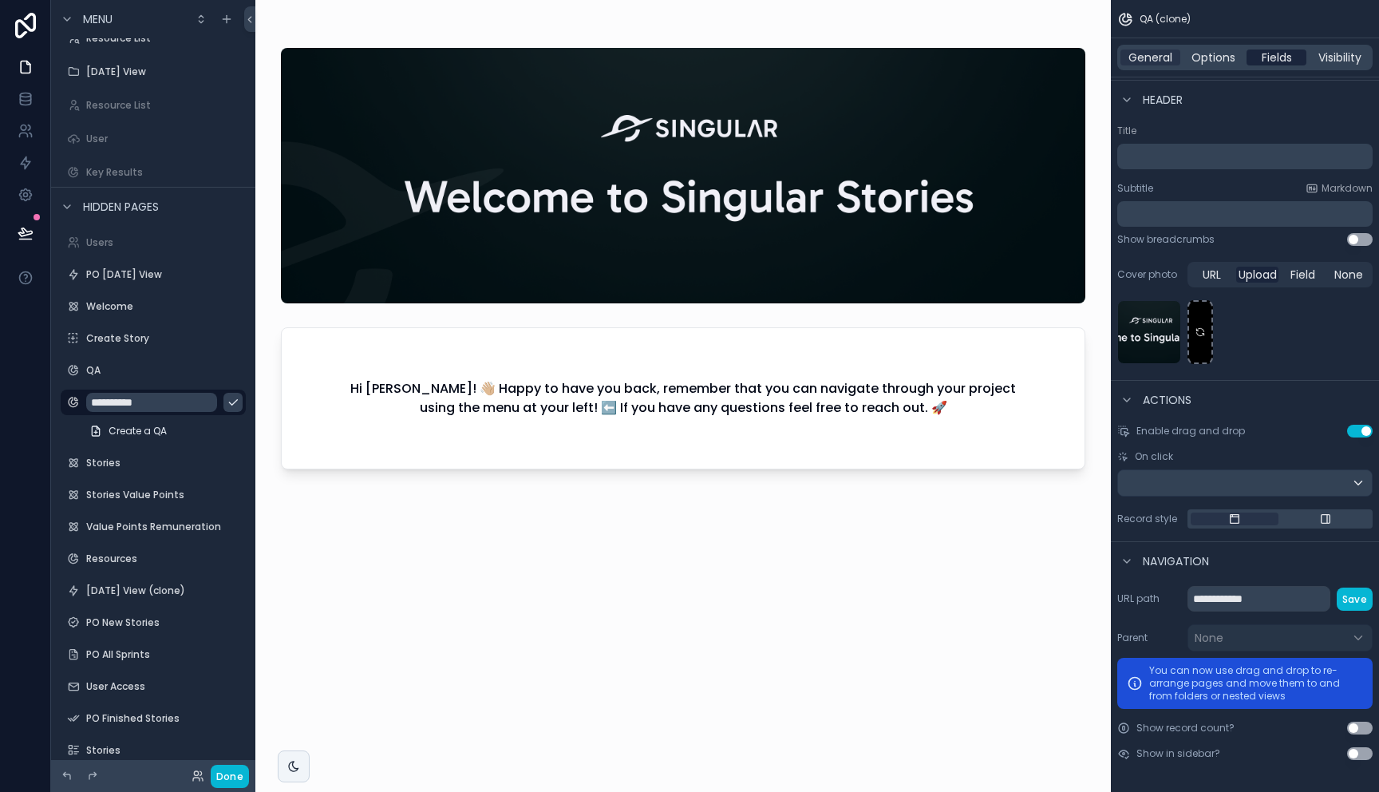
click at [1282, 60] on span "Fields" at bounding box center [1277, 57] width 30 height 16
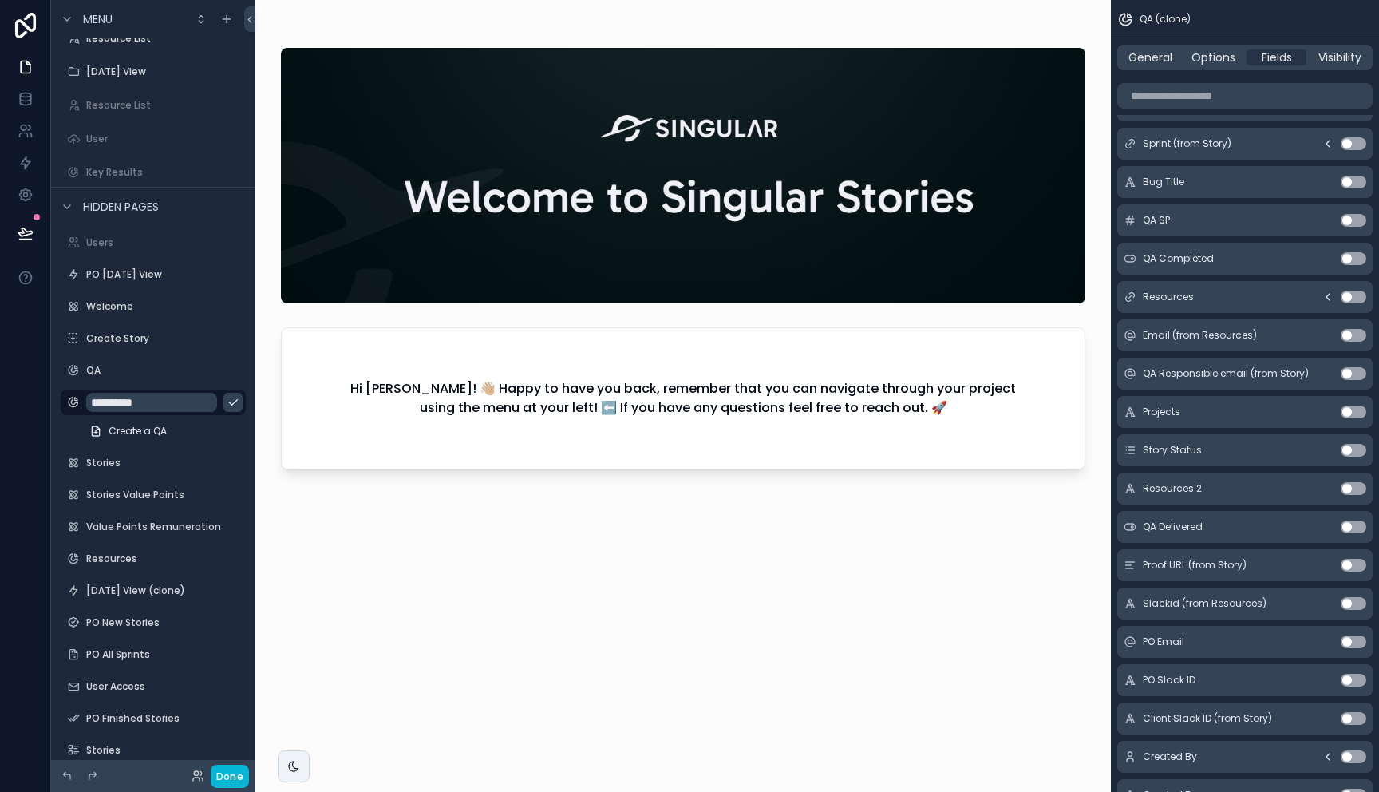
click at [1352, 149] on button "Use setting" at bounding box center [1354, 143] width 26 height 13
click at [1352, 181] on button "Use setting" at bounding box center [1354, 182] width 26 height 13
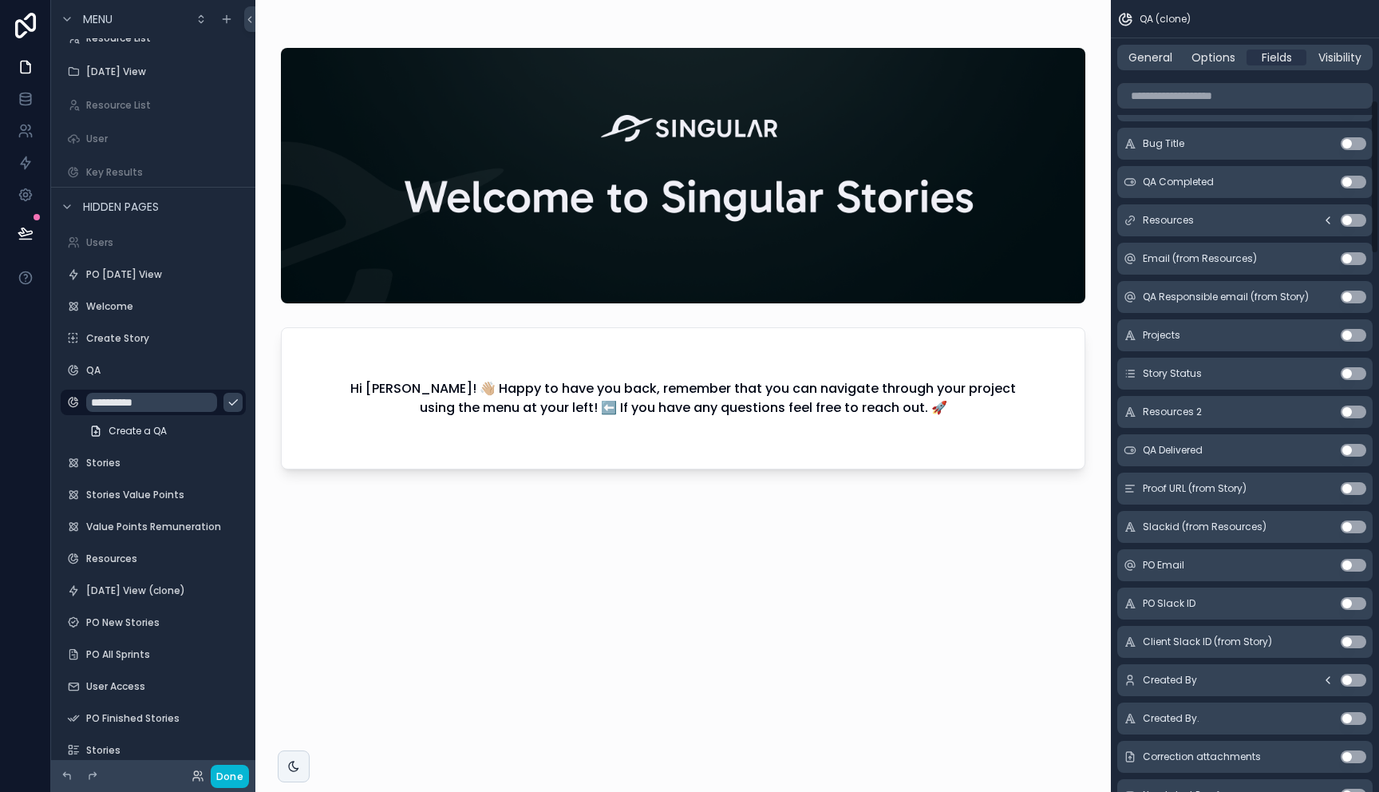
click at [1353, 143] on button "Use setting" at bounding box center [1354, 143] width 26 height 13
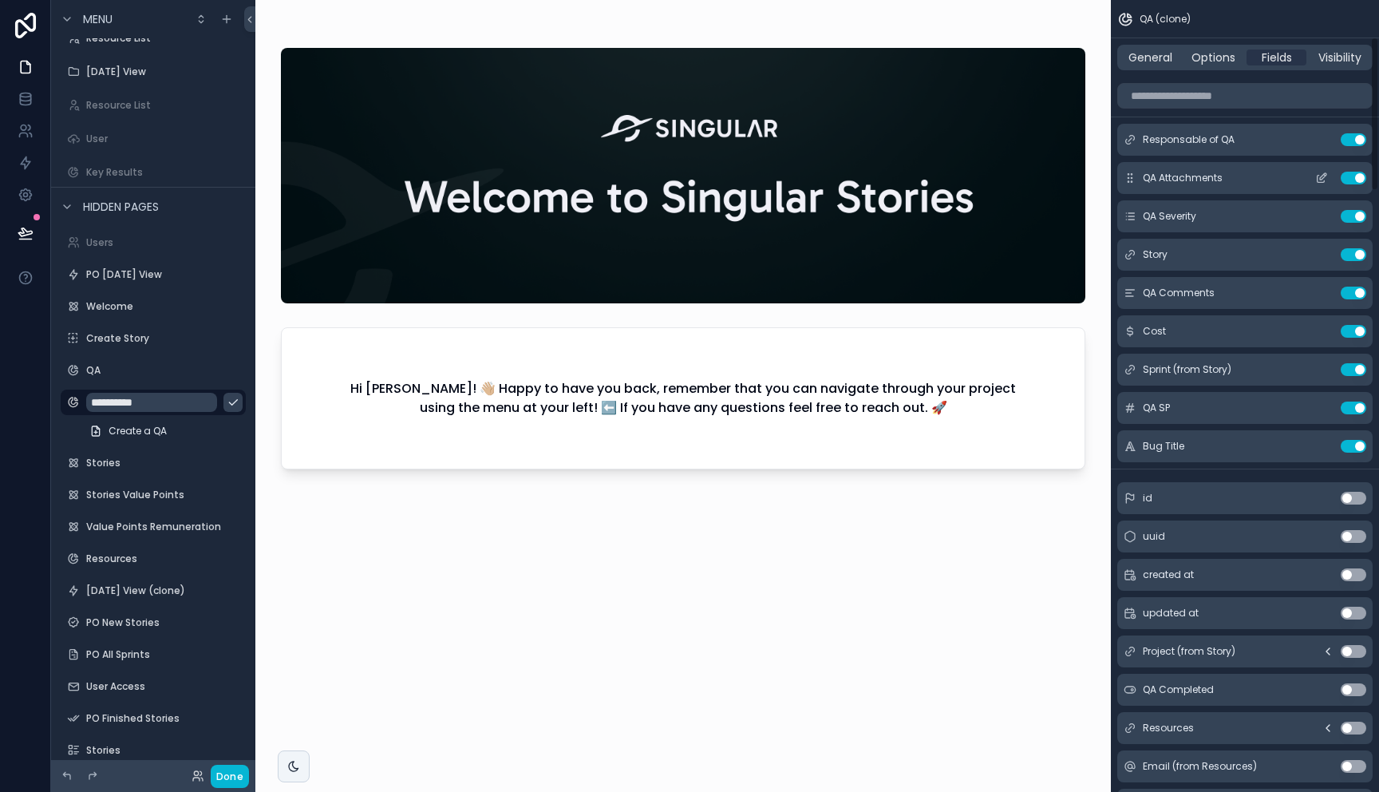
scroll to position [0, 0]
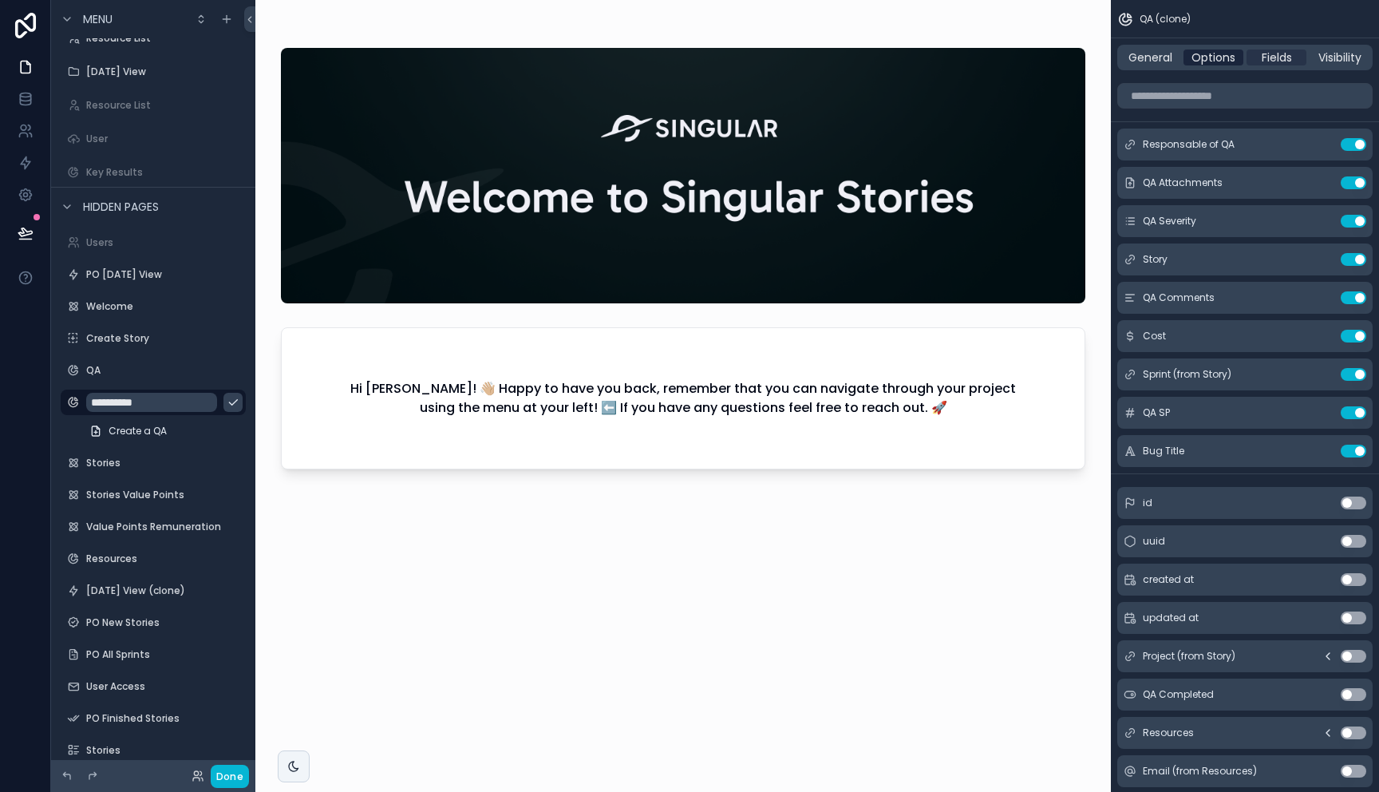
click at [1213, 60] on span "Options" at bounding box center [1213, 57] width 44 height 16
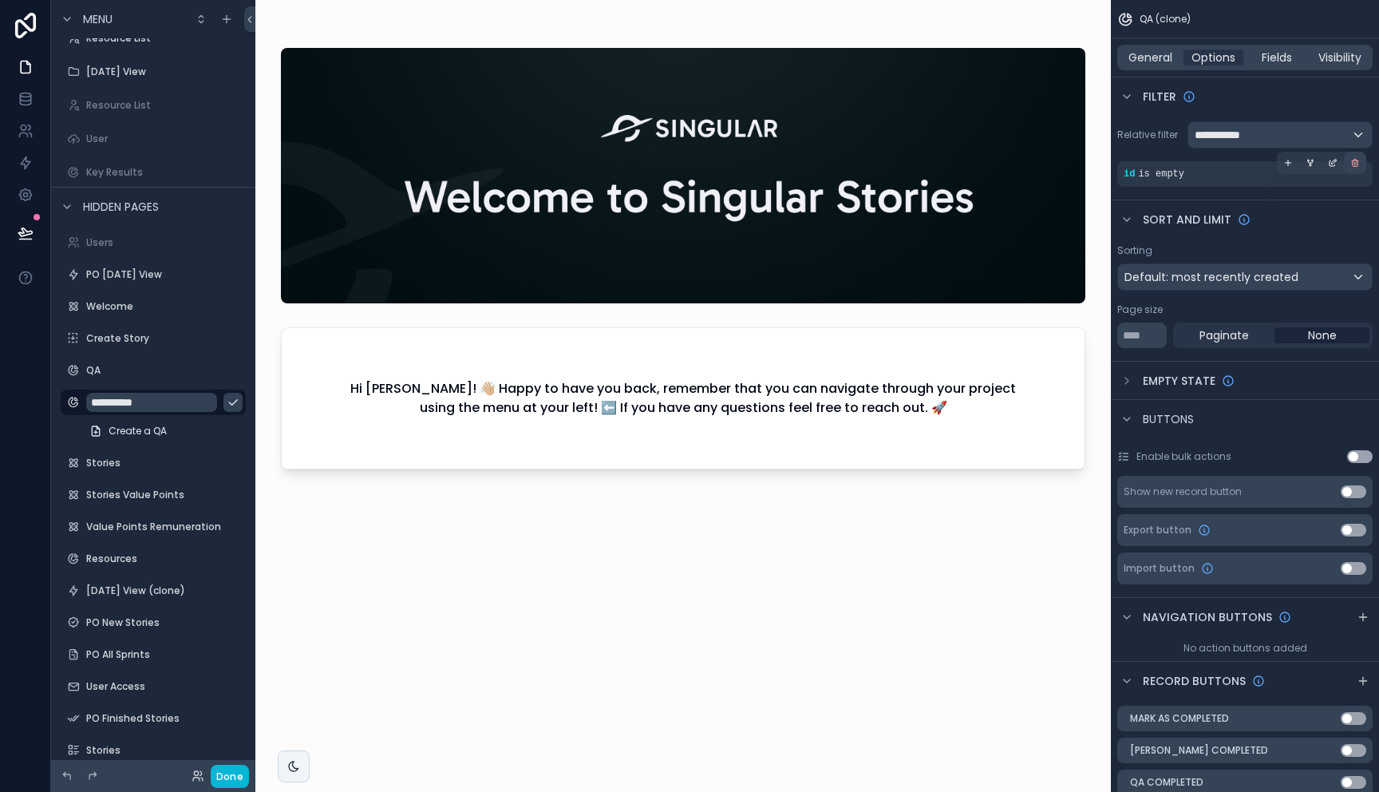
click at [1356, 164] on icon "scrollable content" at bounding box center [1355, 163] width 10 height 10
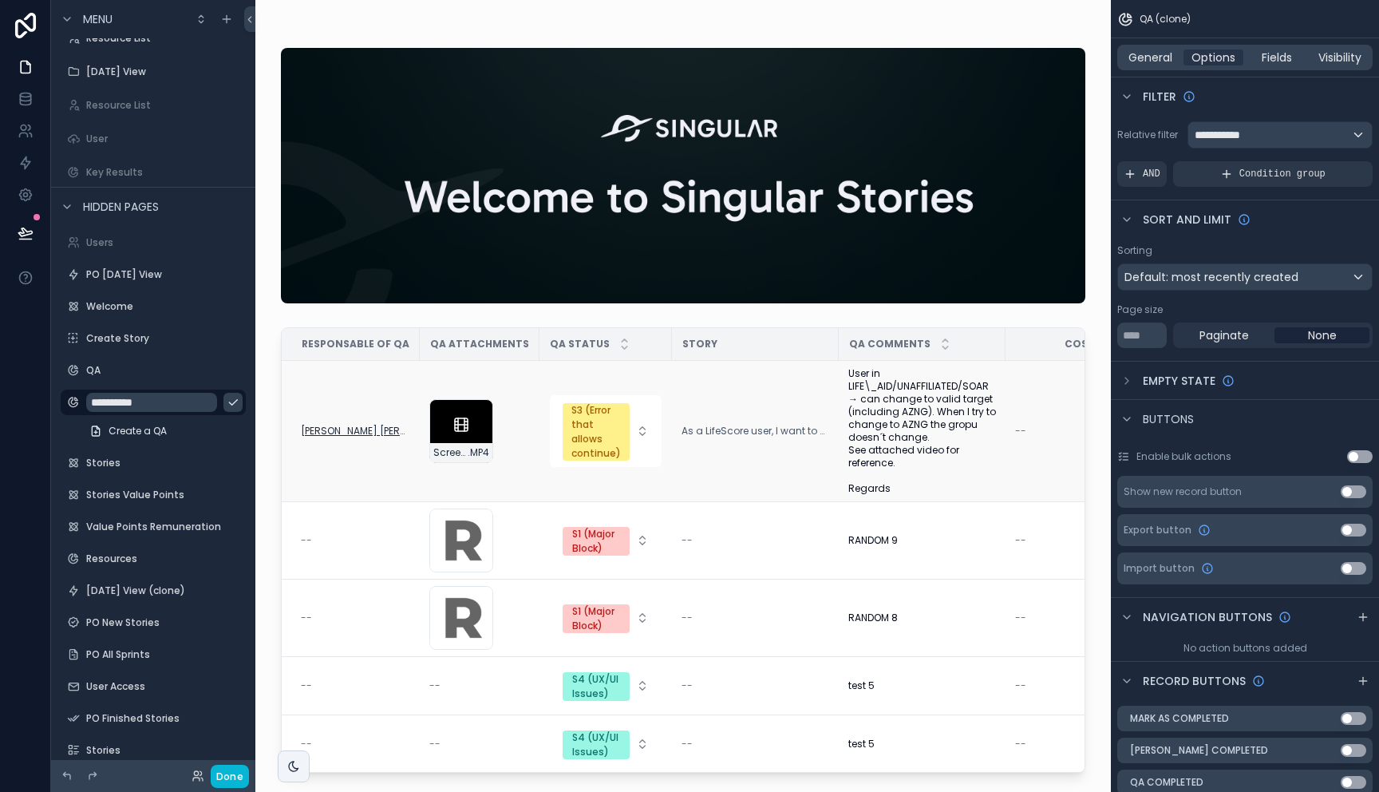
click at [347, 431] on span "Luis Esteban Mena Umaña" at bounding box center [355, 431] width 109 height 13
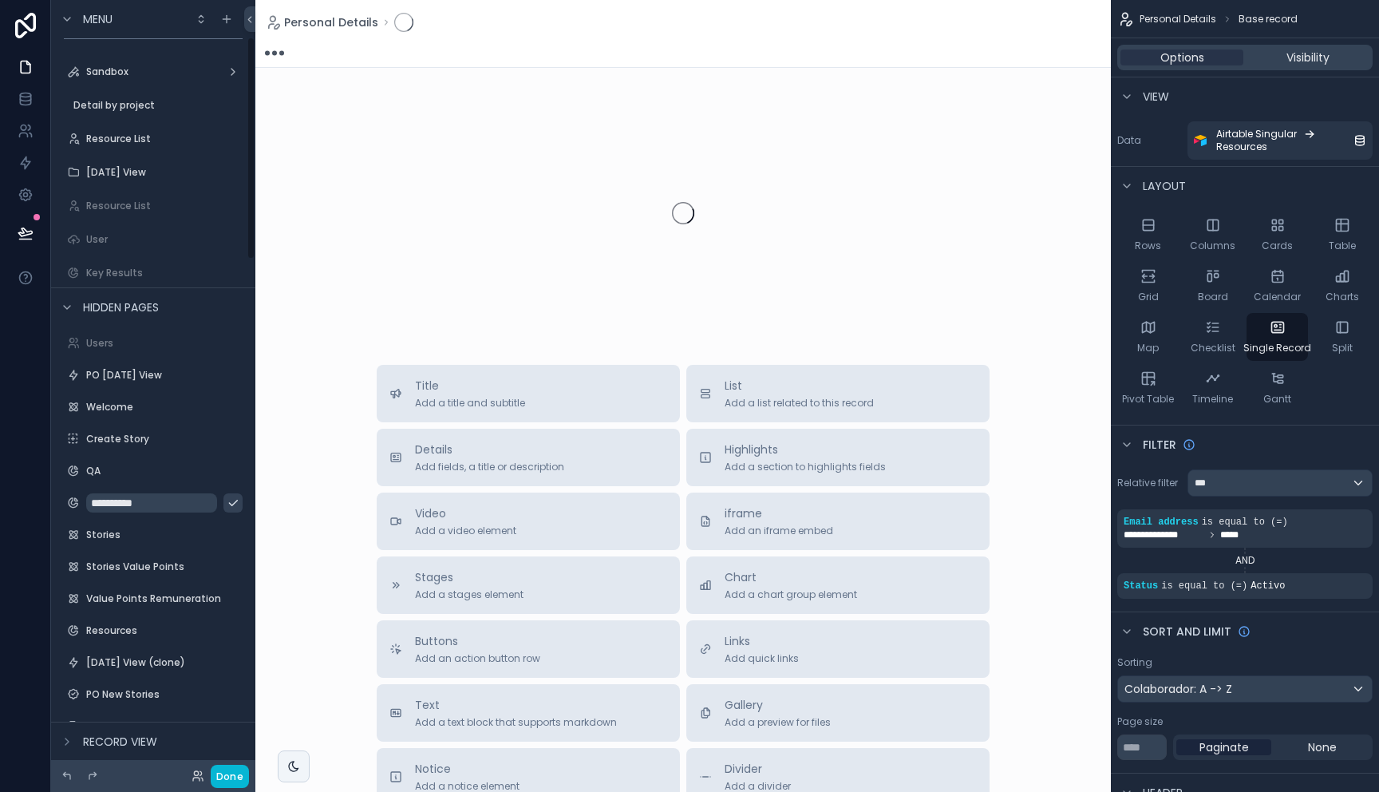
scroll to position [128, 0]
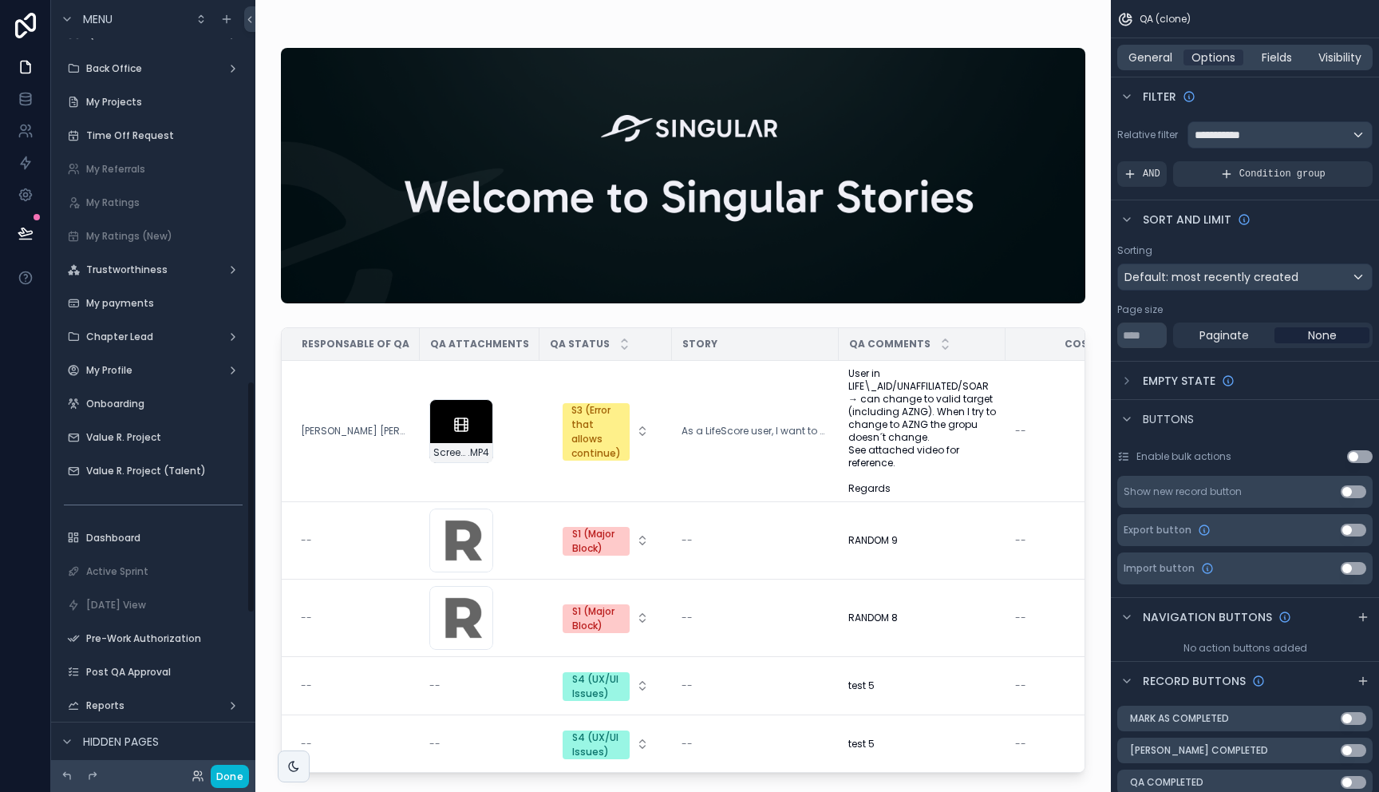
scroll to position [1264, 0]
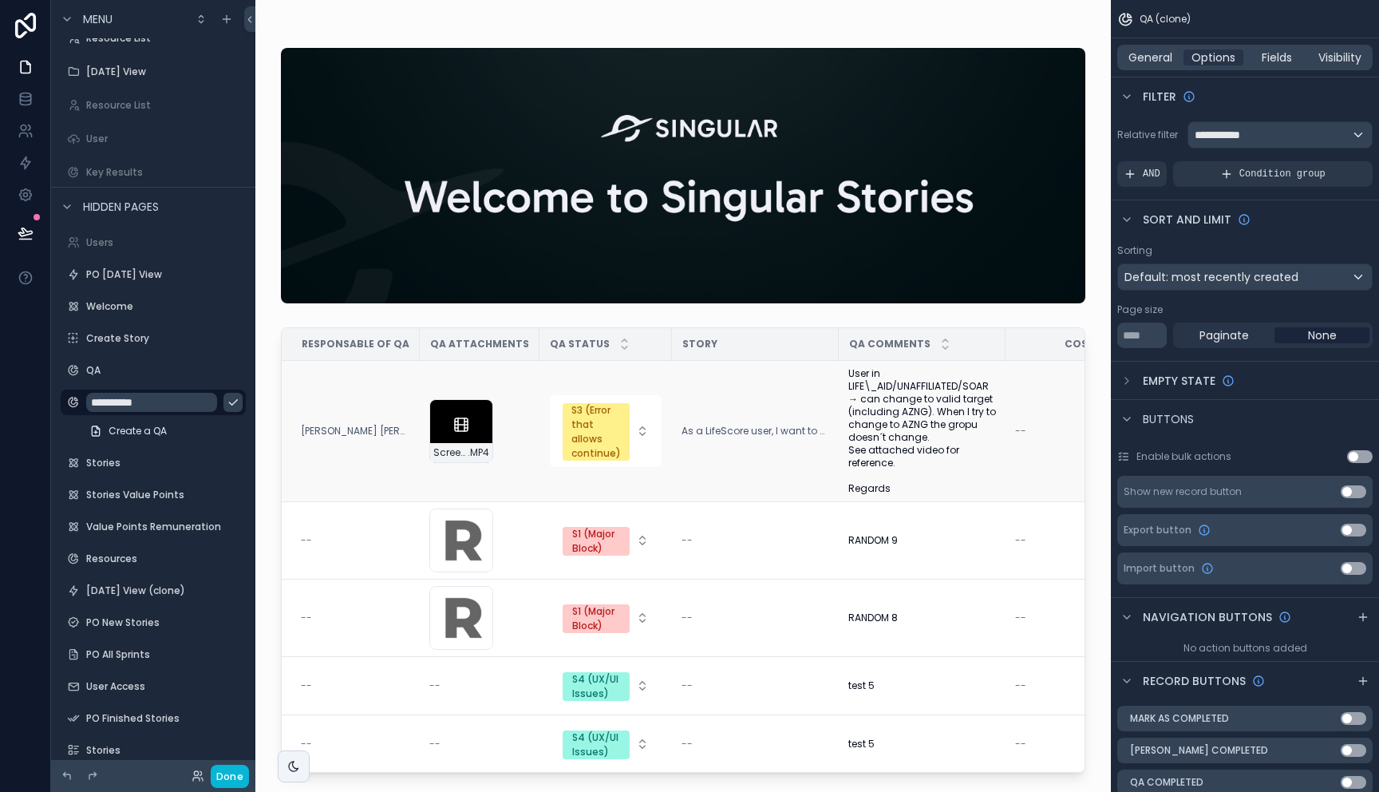
click at [525, 403] on td "ScreenRecording_09-03-2025-12-00-41-p.-m._1 .MP4" at bounding box center [480, 431] width 120 height 141
click at [773, 393] on td "As a LifeScore user, I want to be able to edit the group I’m associated with fr…" at bounding box center [755, 431] width 167 height 141
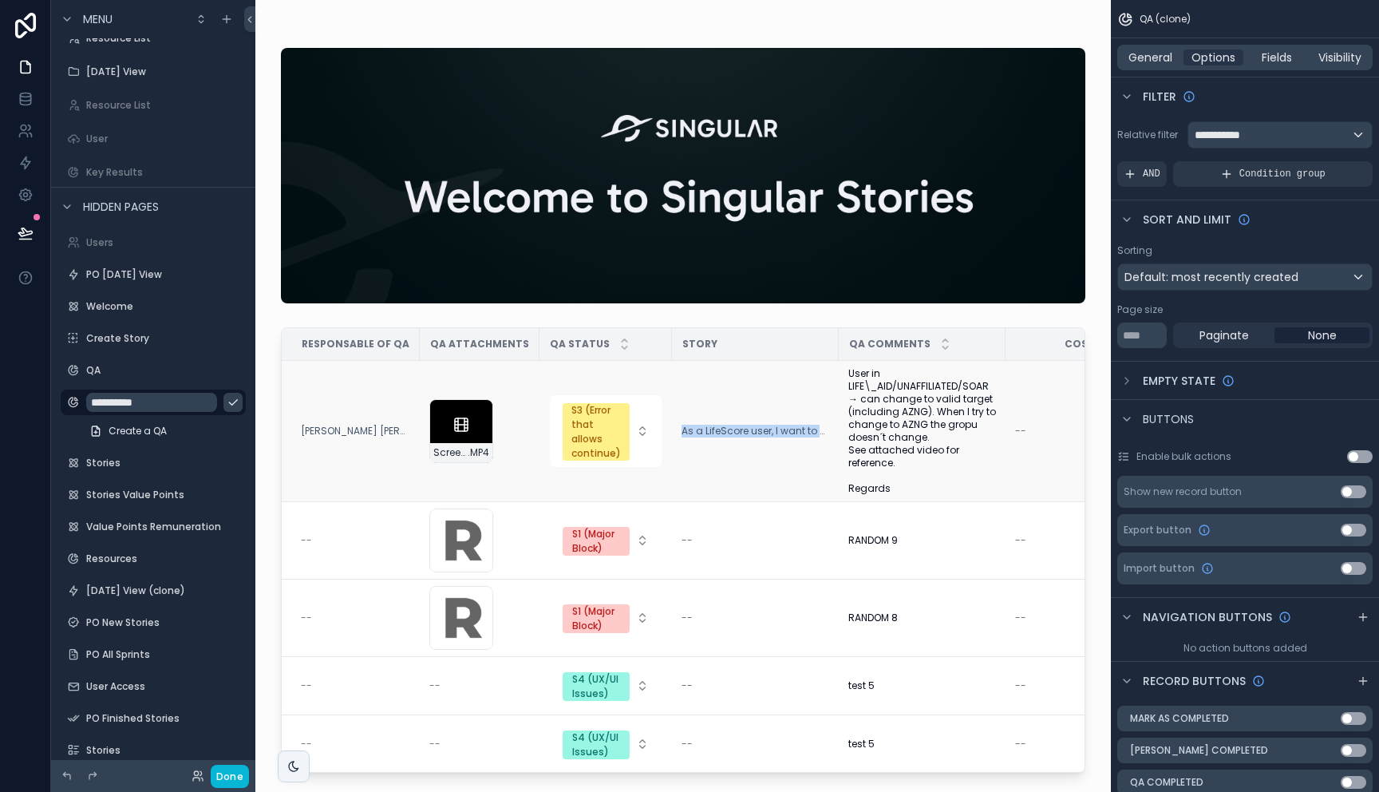
scroll to position [6, 0]
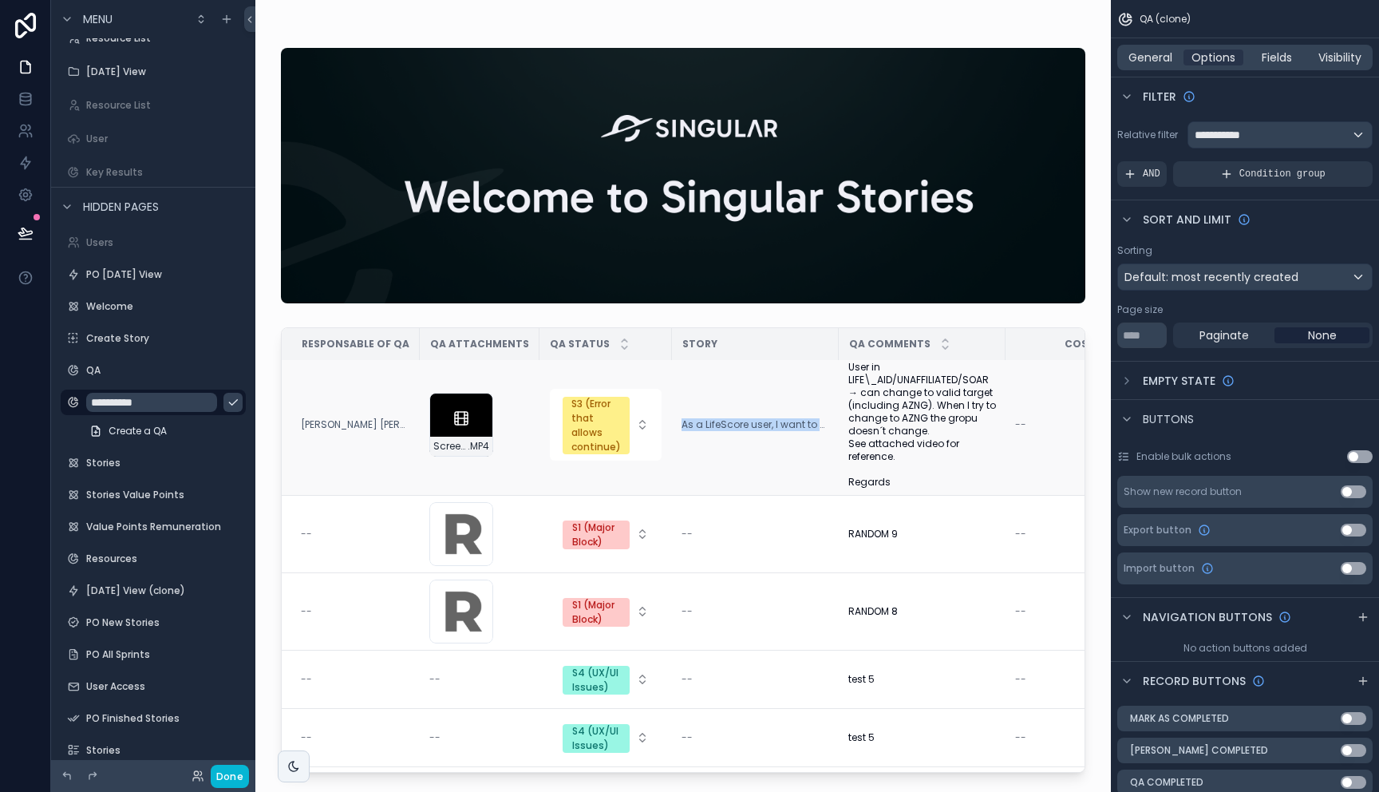
click at [929, 428] on span "User in LIFE\_AID/UNAFFILIATED/SOAR → can change to valid target (including AZN…" at bounding box center [922, 425] width 148 height 128
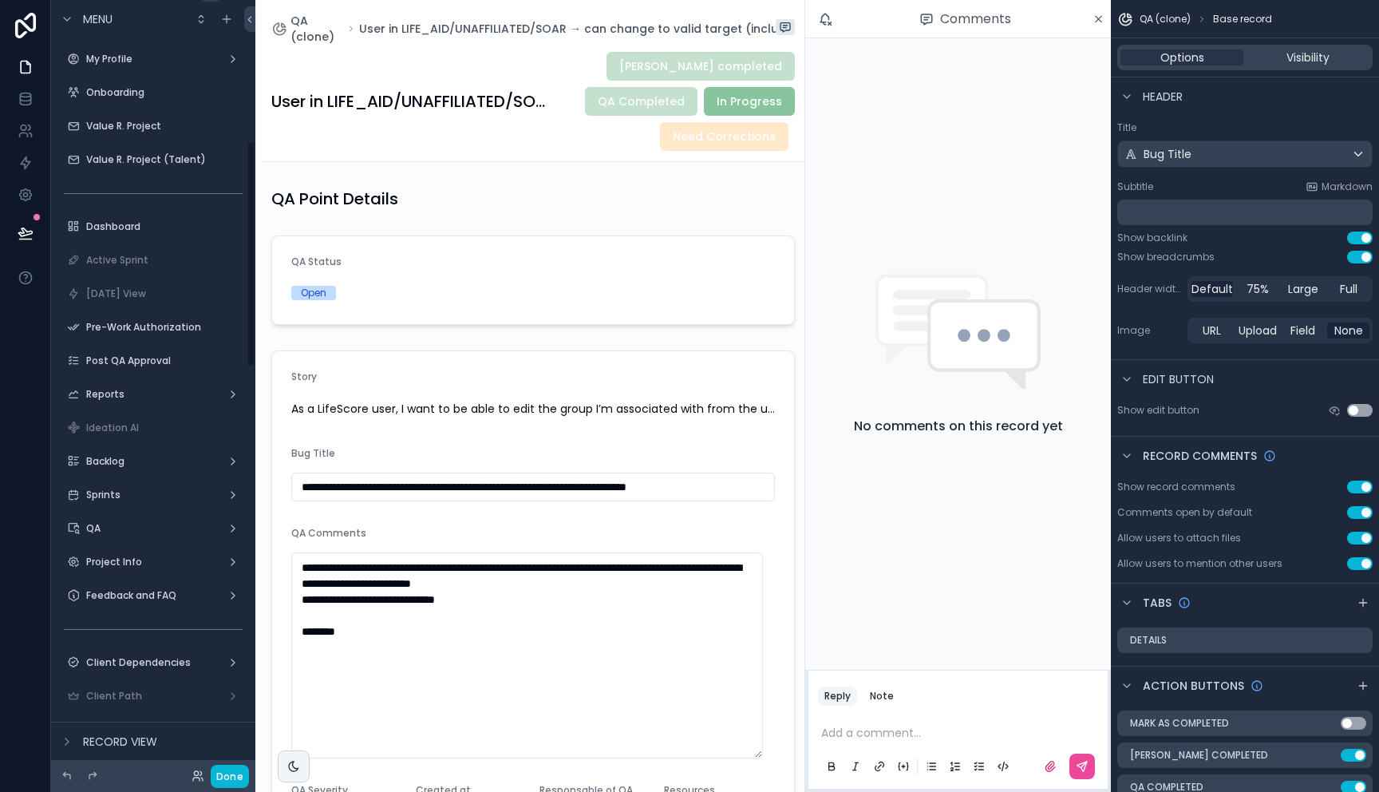
scroll to position [500, 0]
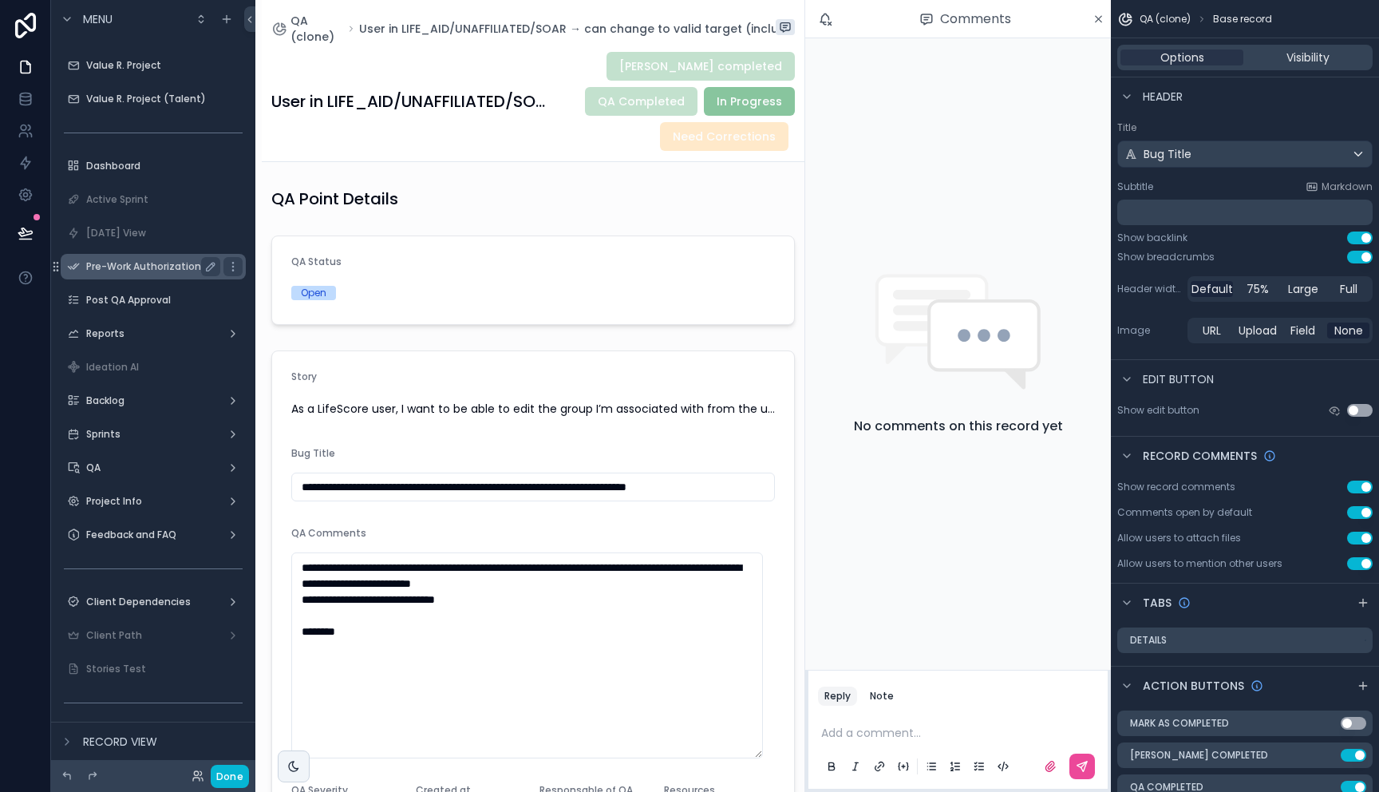
click at [139, 271] on label "Pre-Work Authorization" at bounding box center [150, 266] width 128 height 13
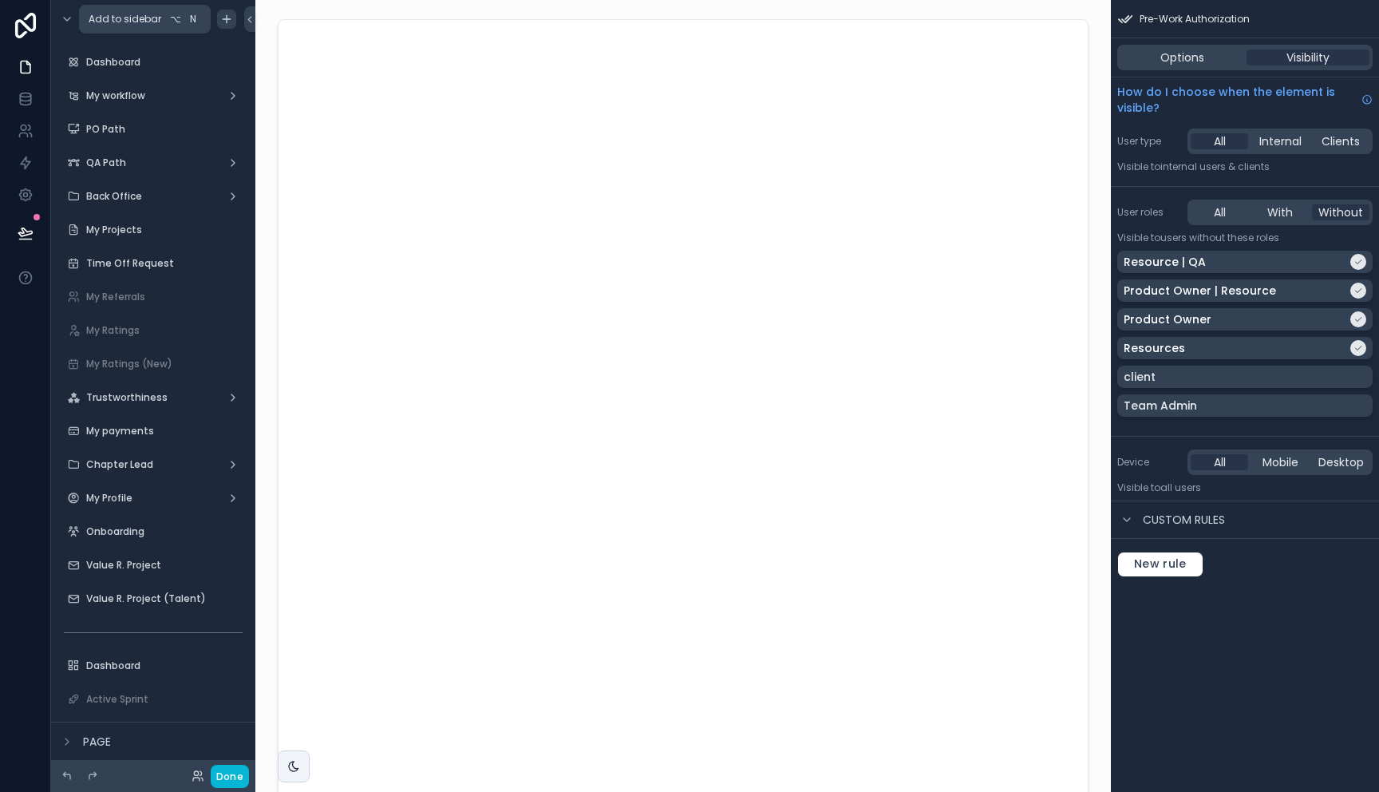
click at [228, 22] on icon "scrollable content" at bounding box center [226, 19] width 13 height 13
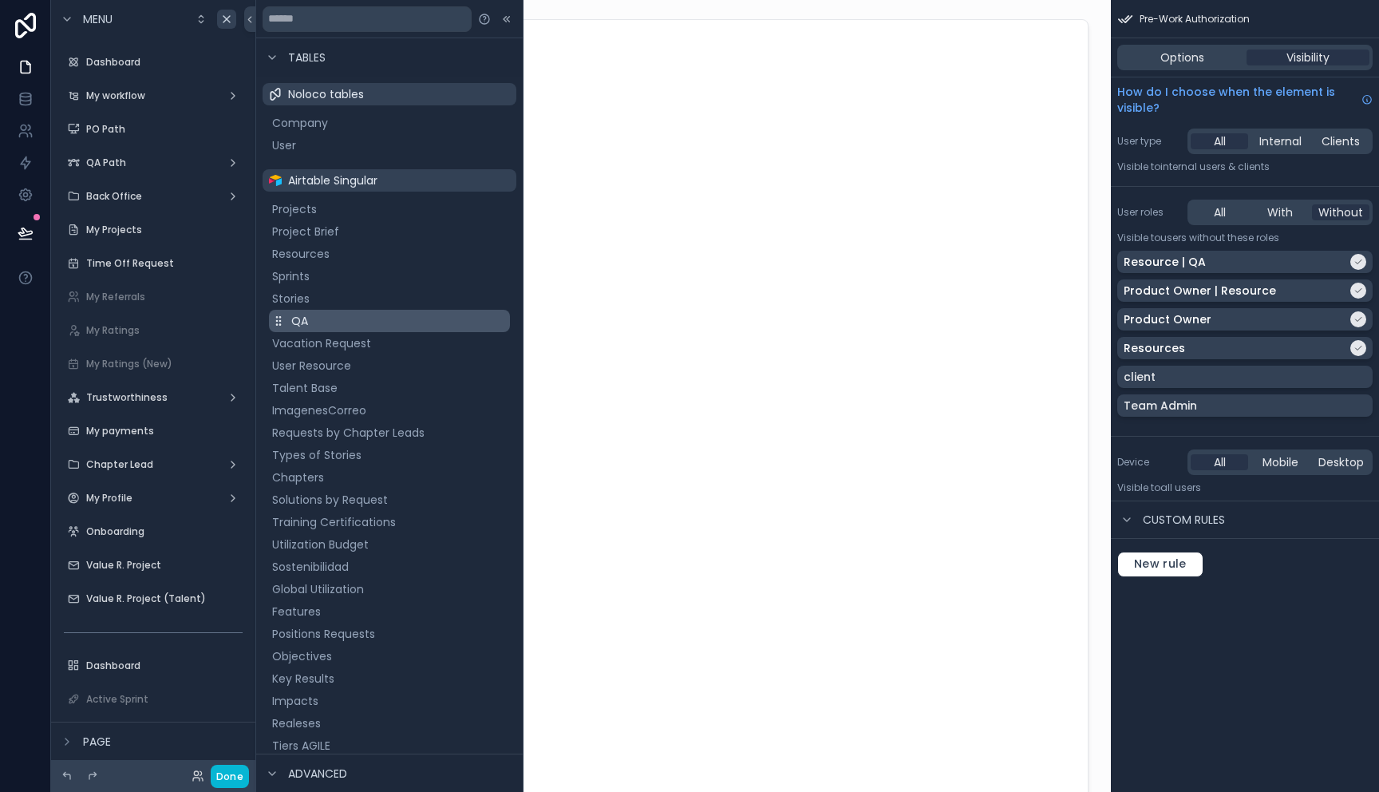
click at [326, 318] on button "QA" at bounding box center [389, 321] width 241 height 22
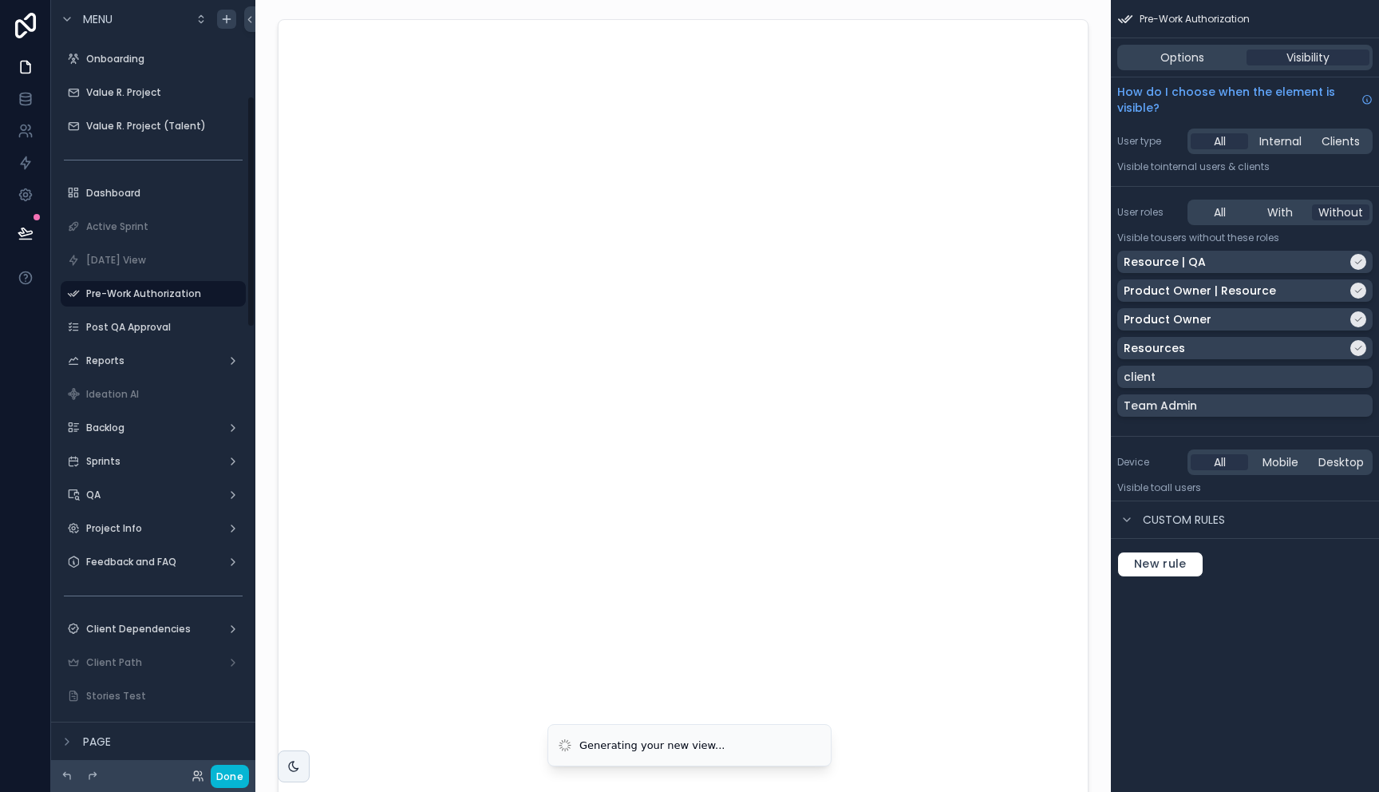
scroll to position [584, 0]
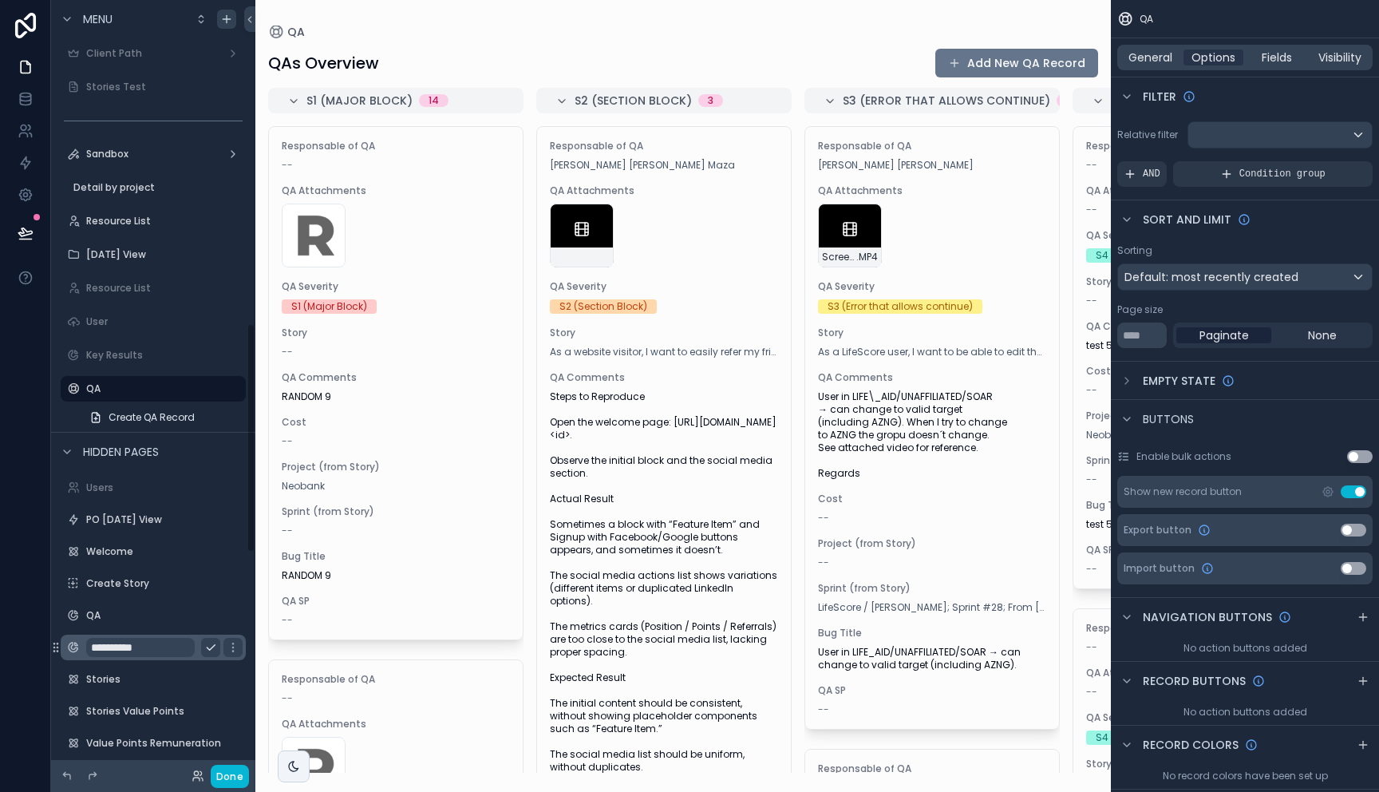
scroll to position [1064, 0]
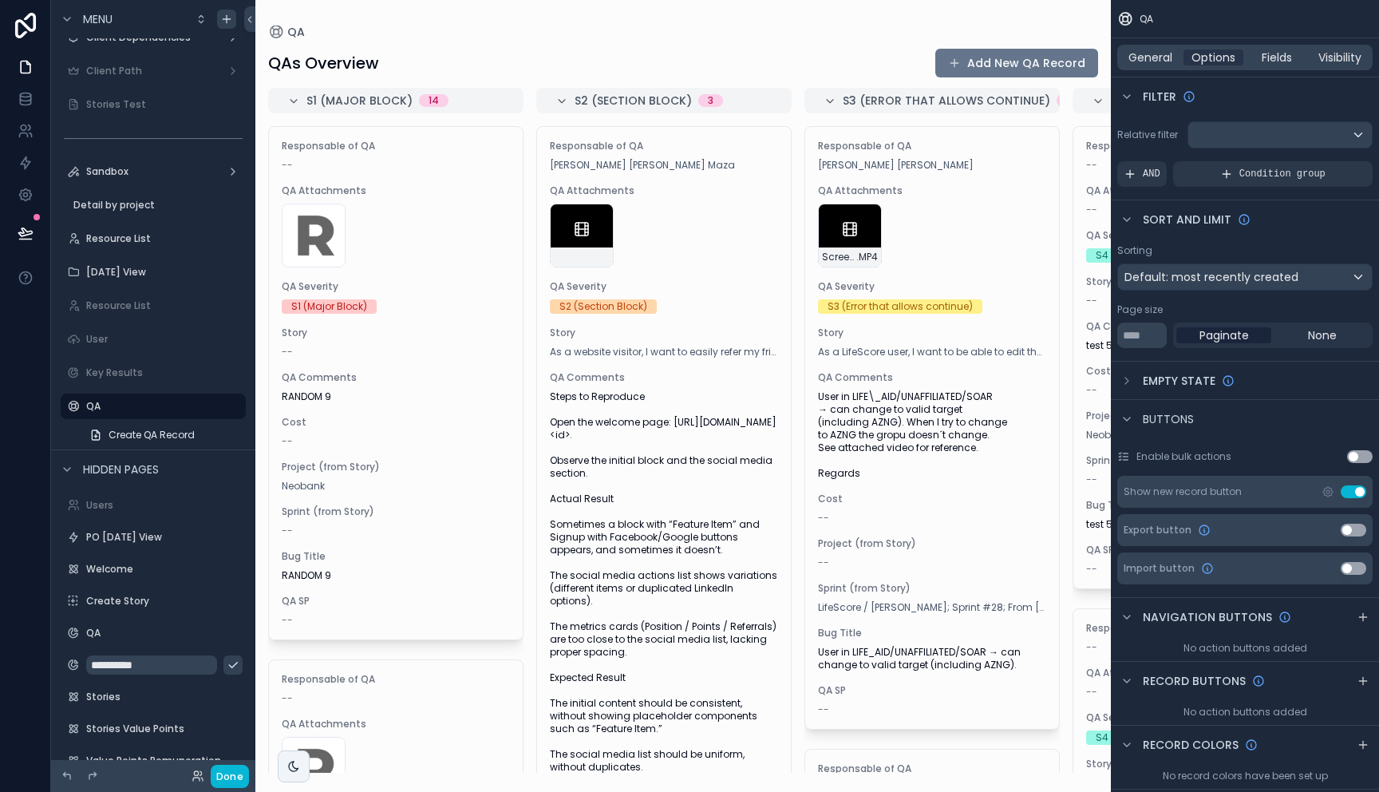
click at [472, 180] on div "scrollable content" at bounding box center [682, 396] width 855 height 792
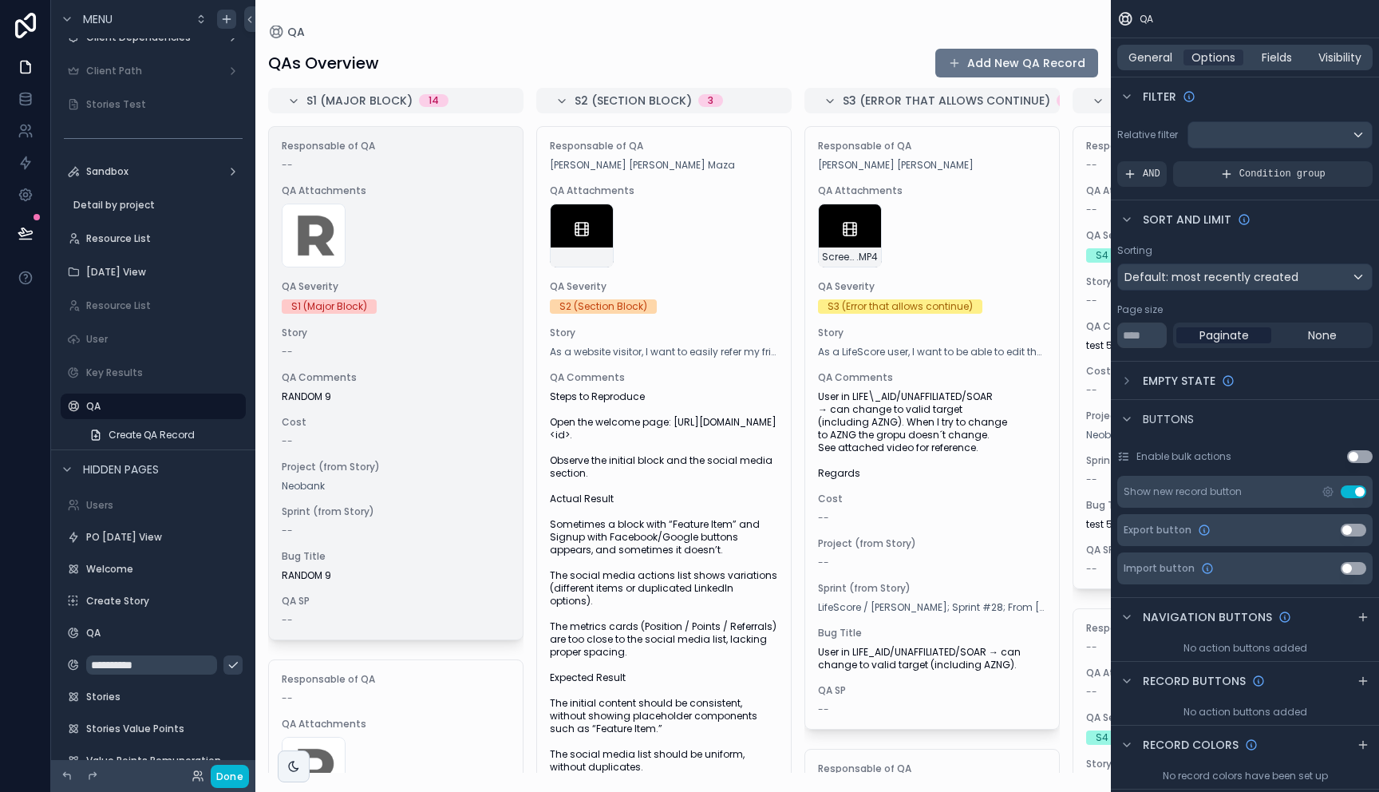
click at [354, 146] on span "Responsable of QA" at bounding box center [396, 146] width 228 height 13
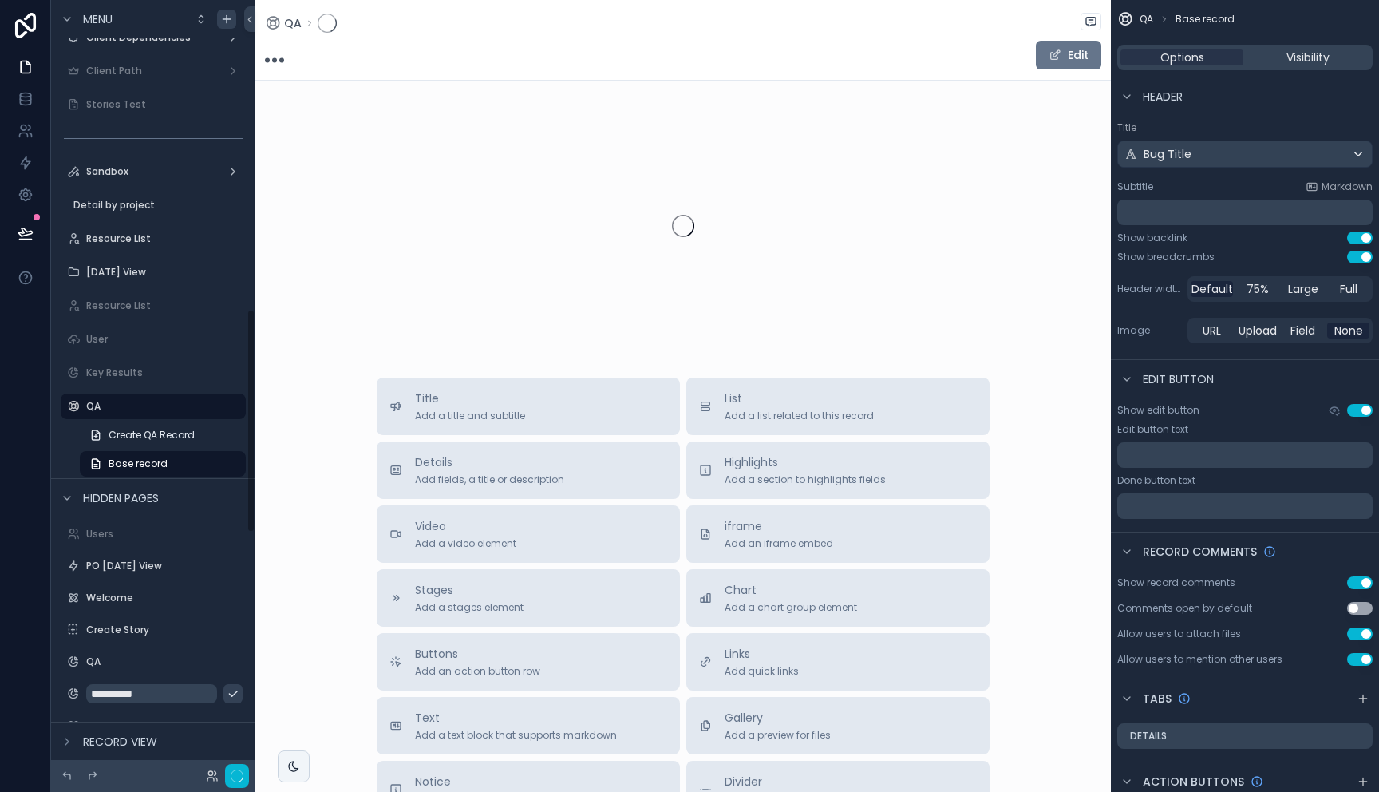
scroll to position [1066, 0]
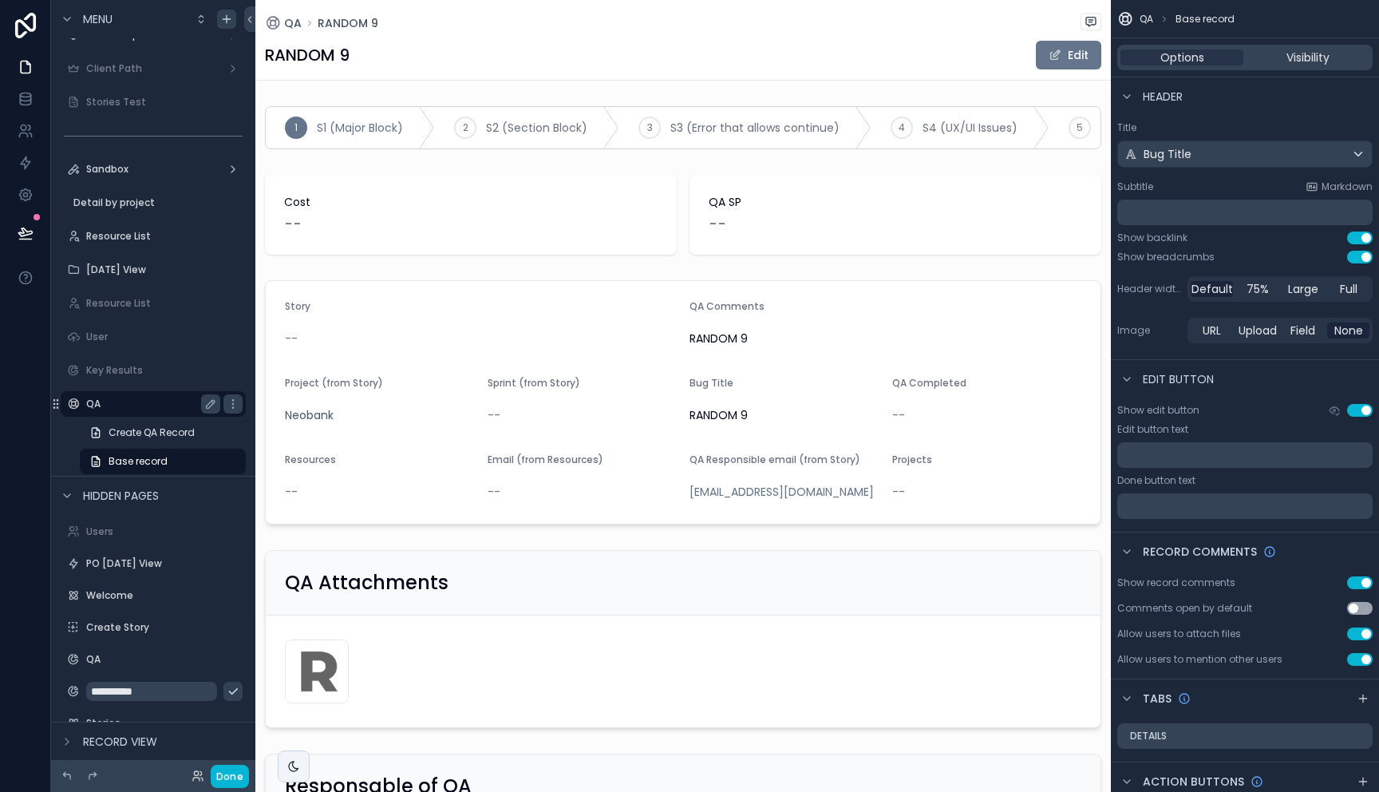
click at [156, 402] on label "QA" at bounding box center [150, 403] width 128 height 13
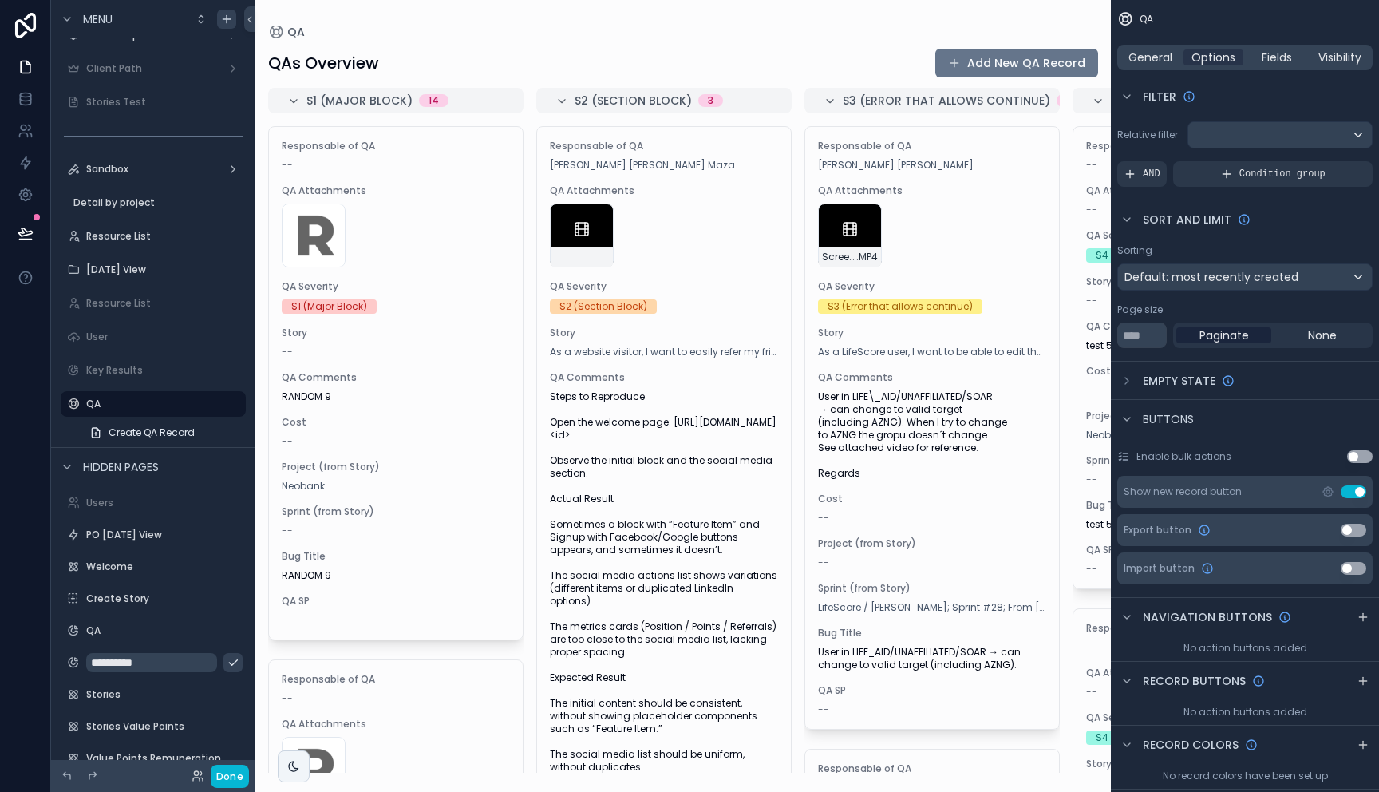
click at [669, 34] on div "QA" at bounding box center [683, 32] width 830 height 13
click at [230, 409] on icon "scrollable content" at bounding box center [233, 403] width 13 height 13
click at [184, 430] on span "Create QA Record" at bounding box center [152, 432] width 86 height 13
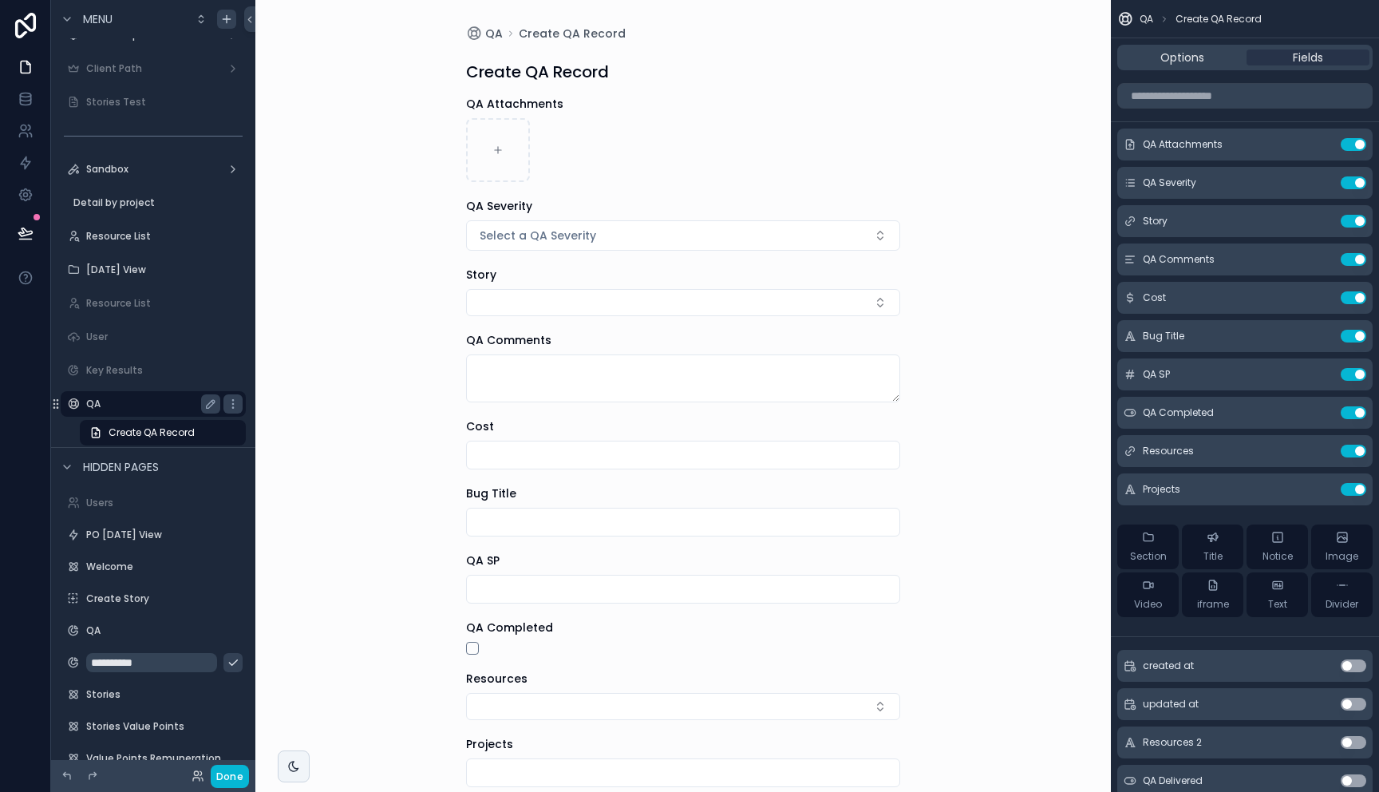
click at [140, 400] on label "QA" at bounding box center [150, 403] width 128 height 13
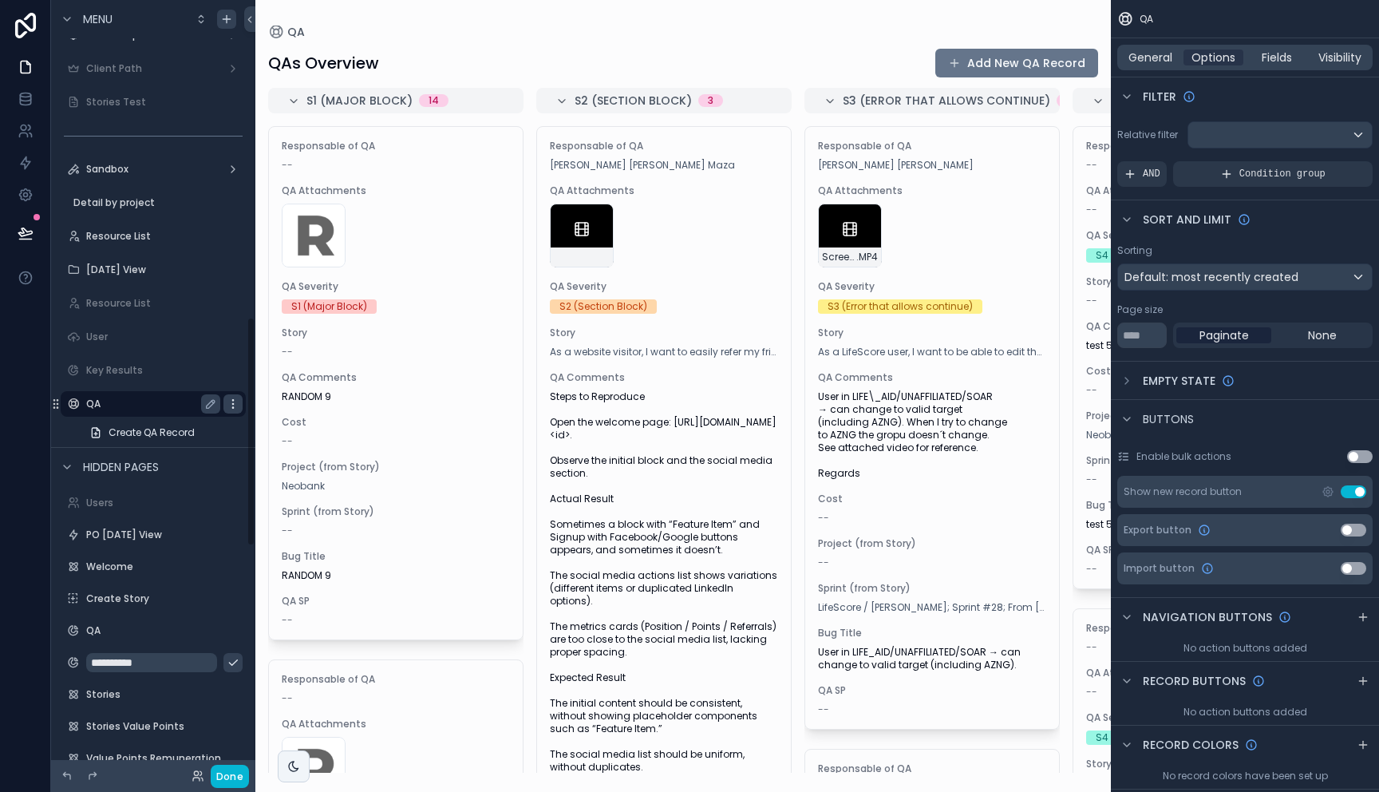
click at [232, 404] on icon "scrollable content" at bounding box center [232, 403] width 1 height 1
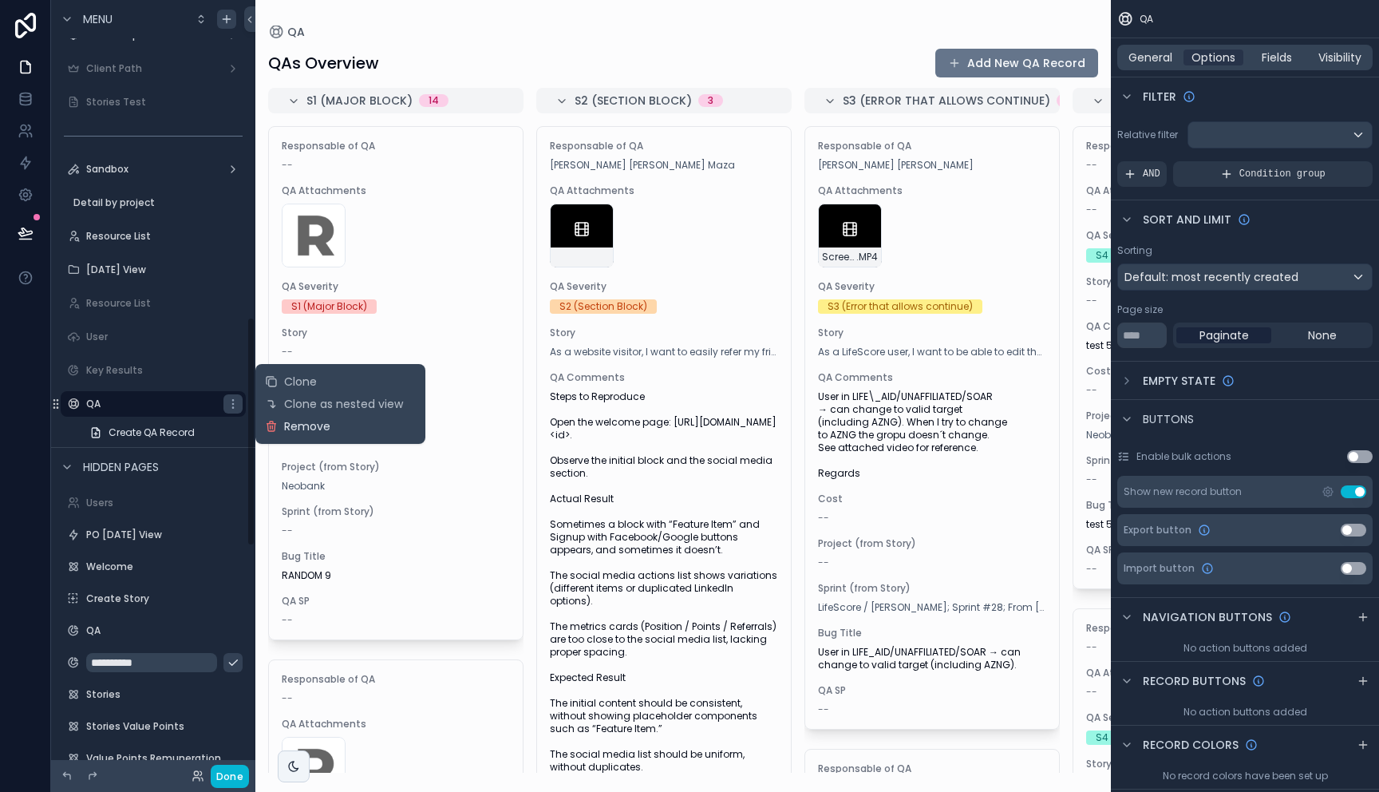
click at [285, 421] on span "Remove" at bounding box center [307, 426] width 46 height 16
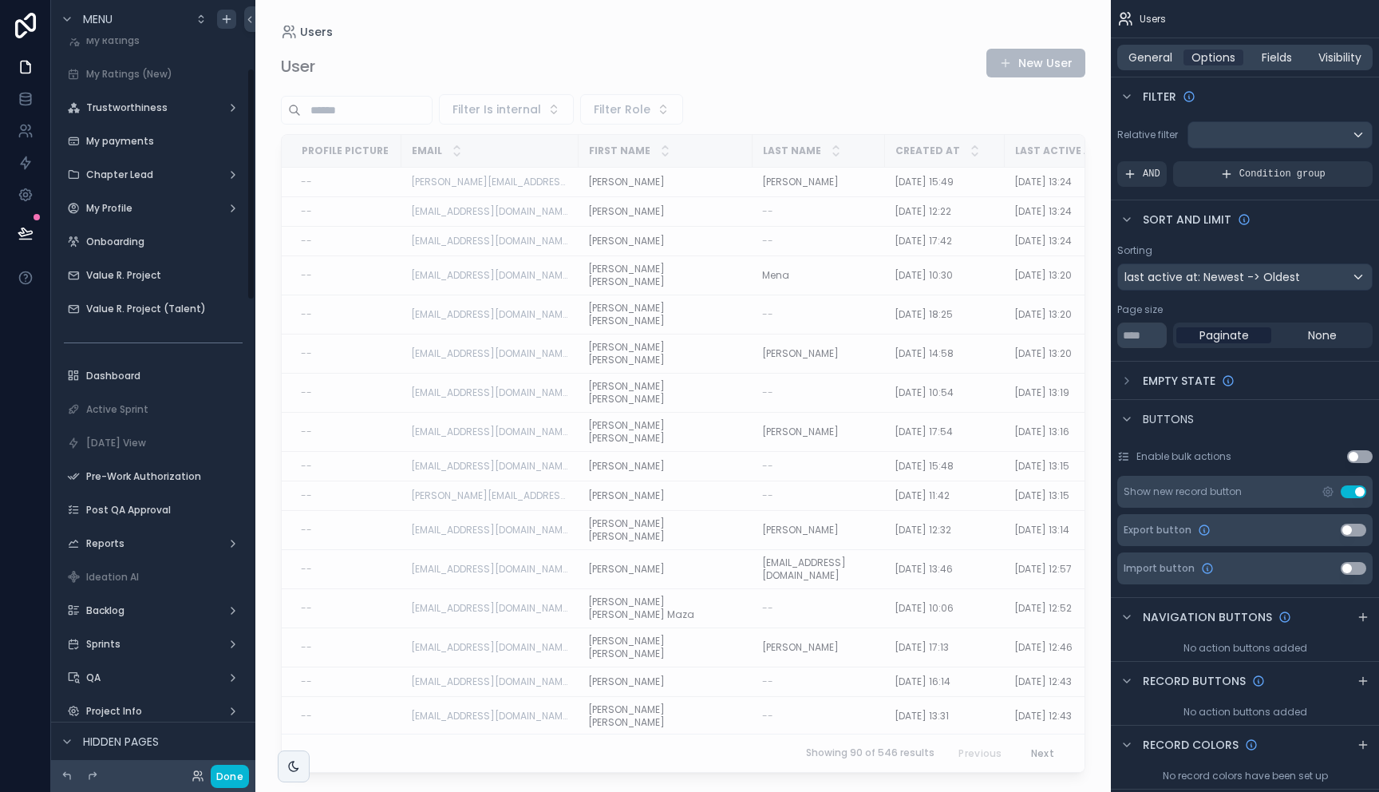
scroll to position [395, 0]
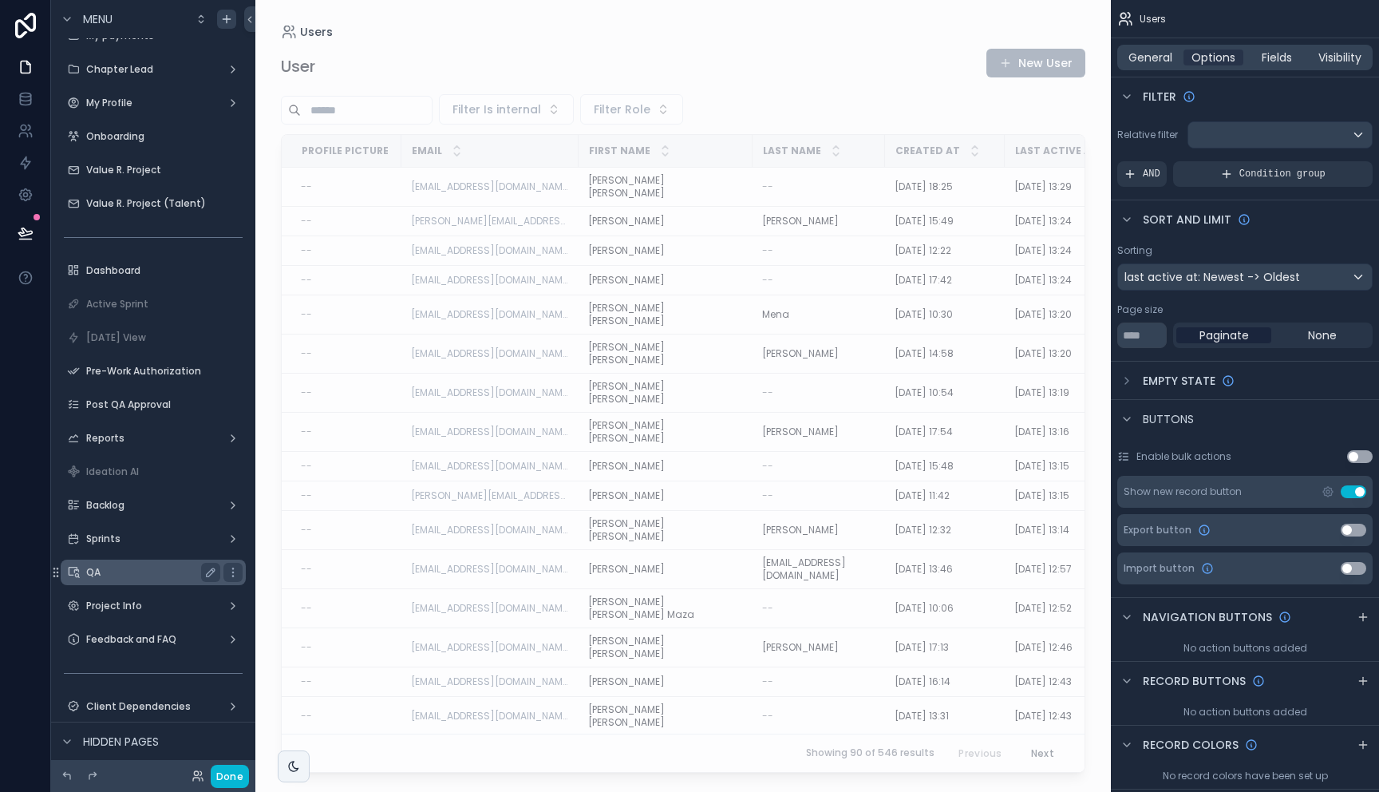
click at [140, 566] on label "QA" at bounding box center [150, 572] width 128 height 13
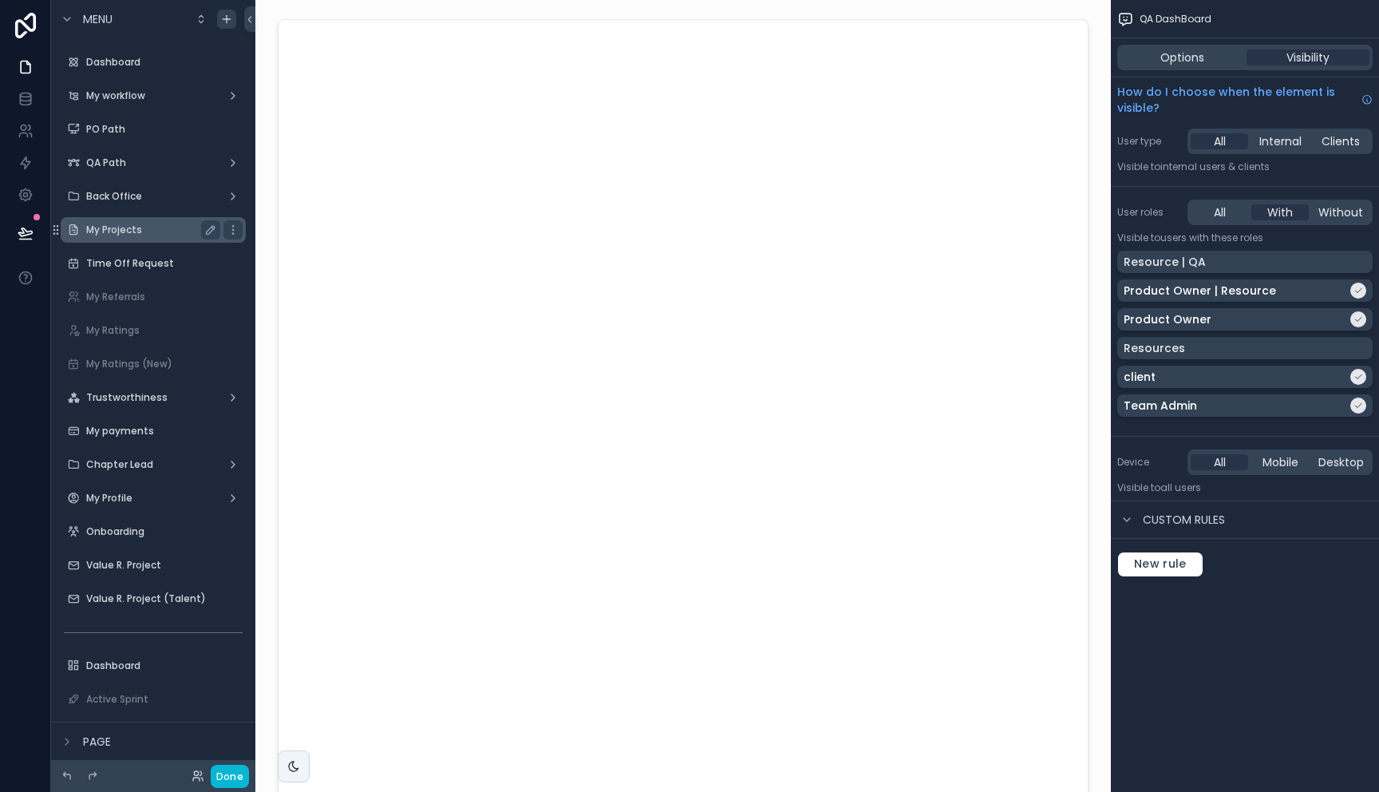
click at [124, 223] on label "My Projects" at bounding box center [150, 229] width 128 height 13
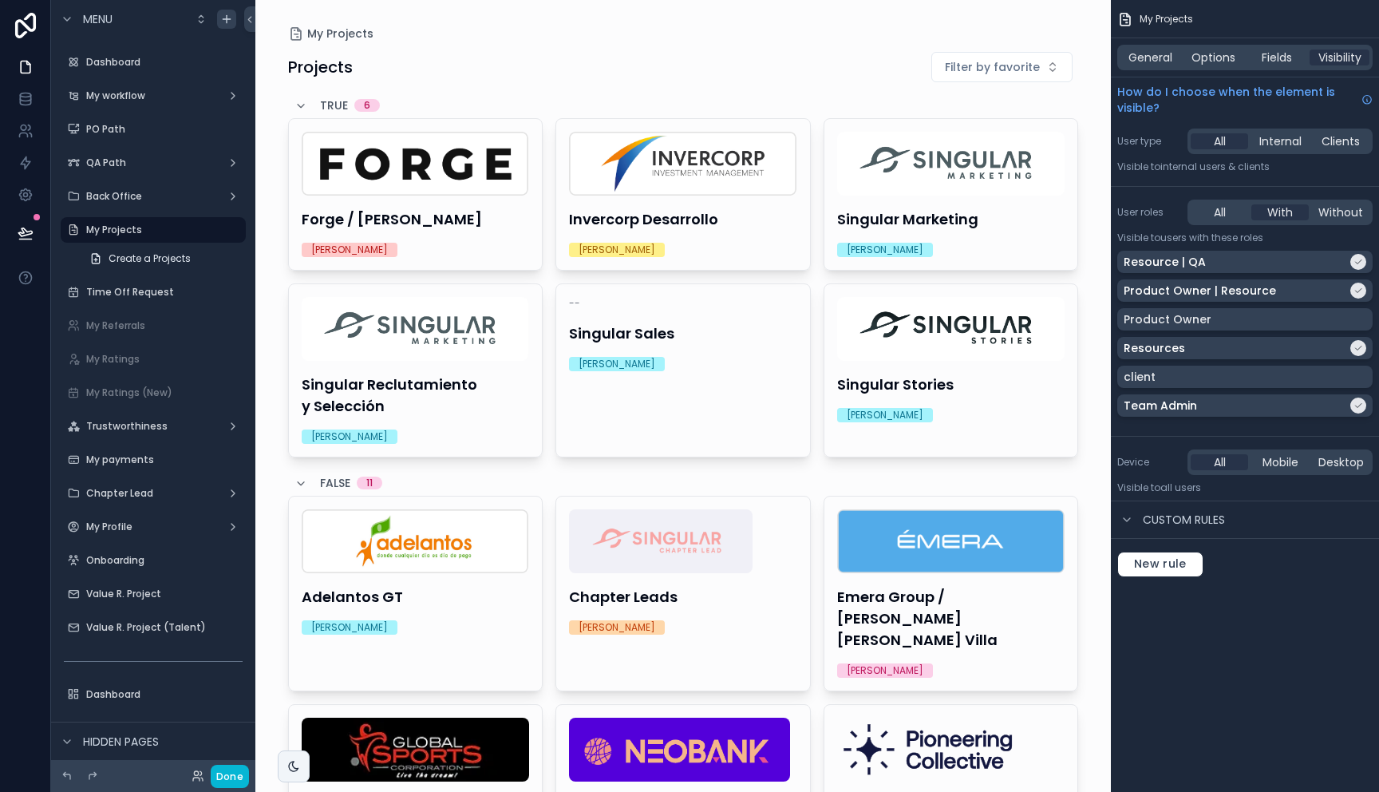
click at [473, 236] on div "scrollable content" at bounding box center [683, 655] width 816 height 1310
click at [446, 226] on h4 "Forge / [PERSON_NAME]" at bounding box center [416, 219] width 228 height 22
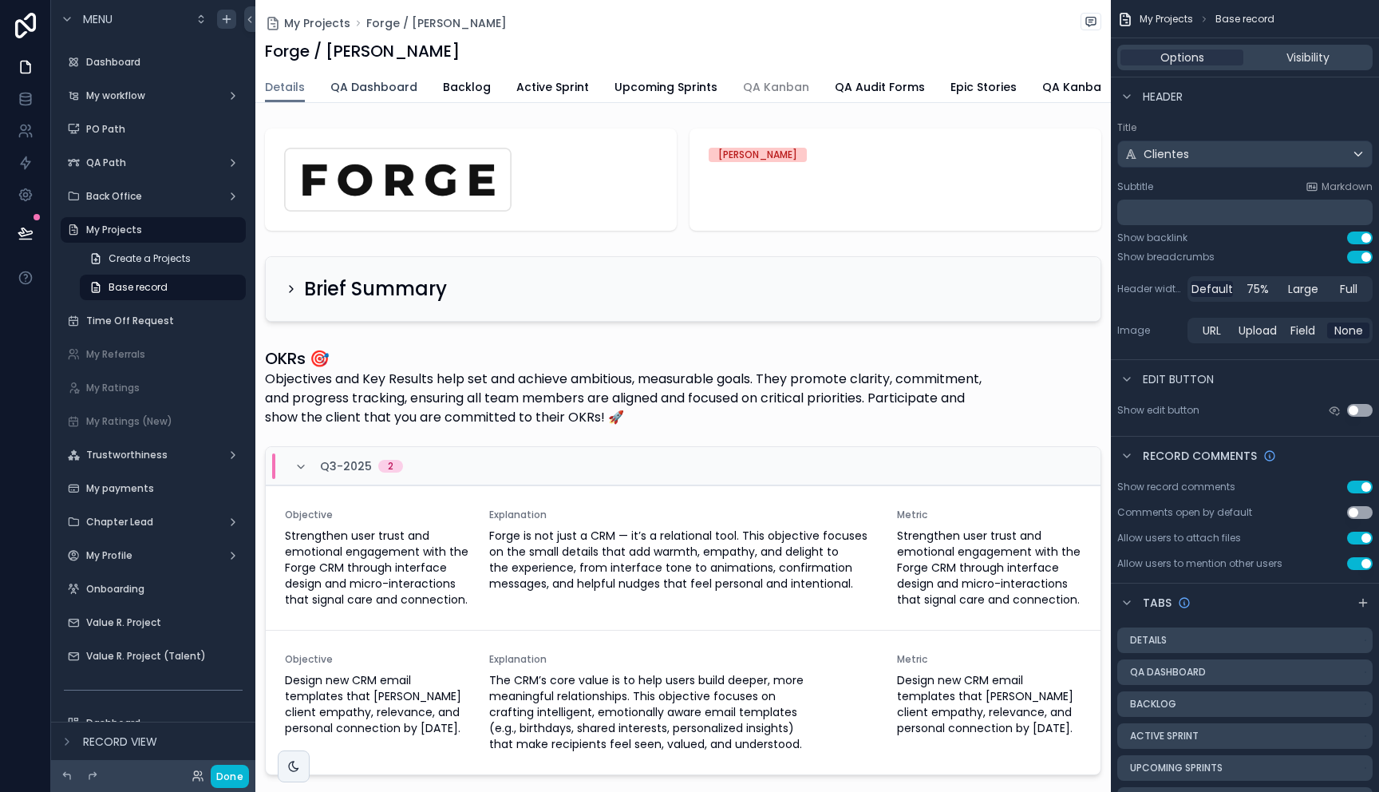
click at [387, 85] on span "QA Dashboard" at bounding box center [373, 87] width 87 height 16
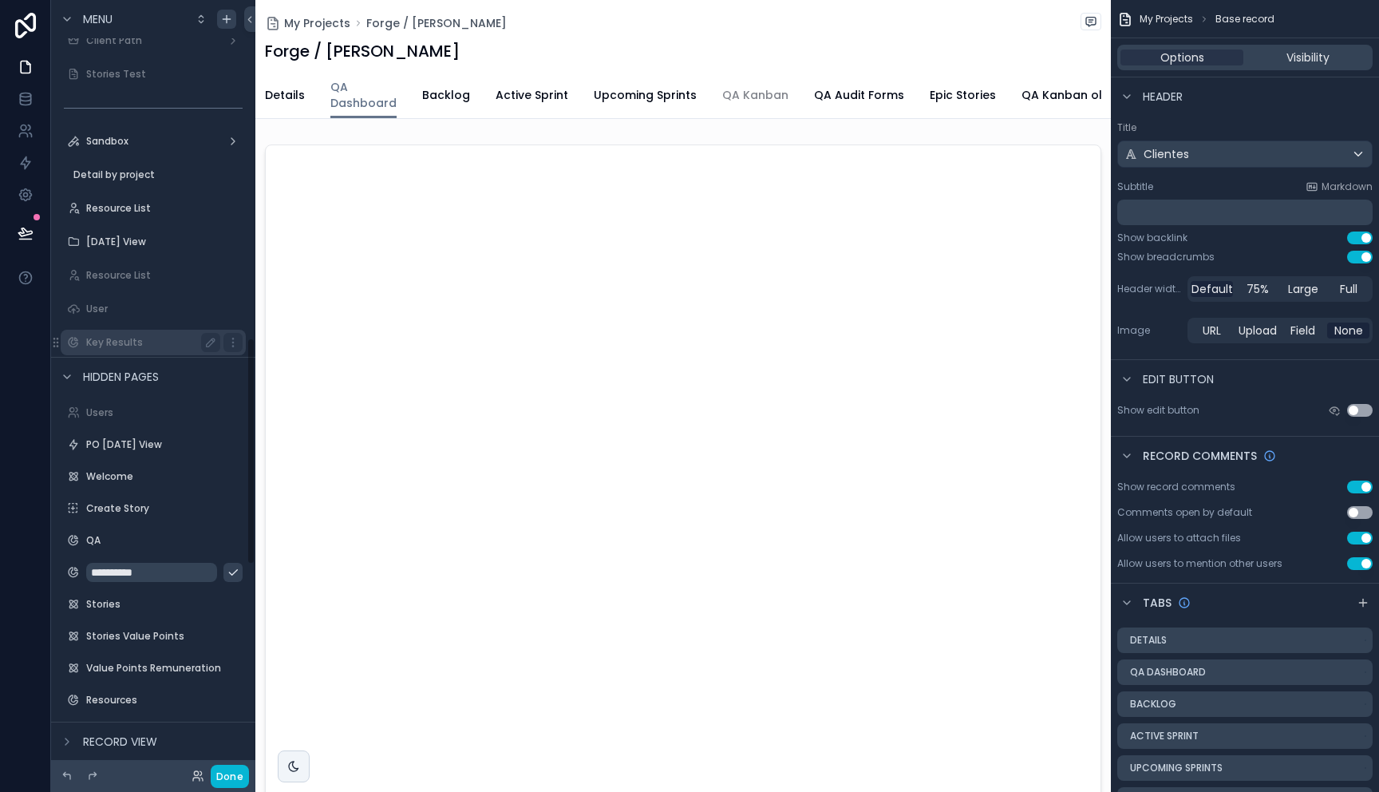
scroll to position [1151, 0]
click at [132, 349] on label "Key Results" at bounding box center [150, 343] width 128 height 13
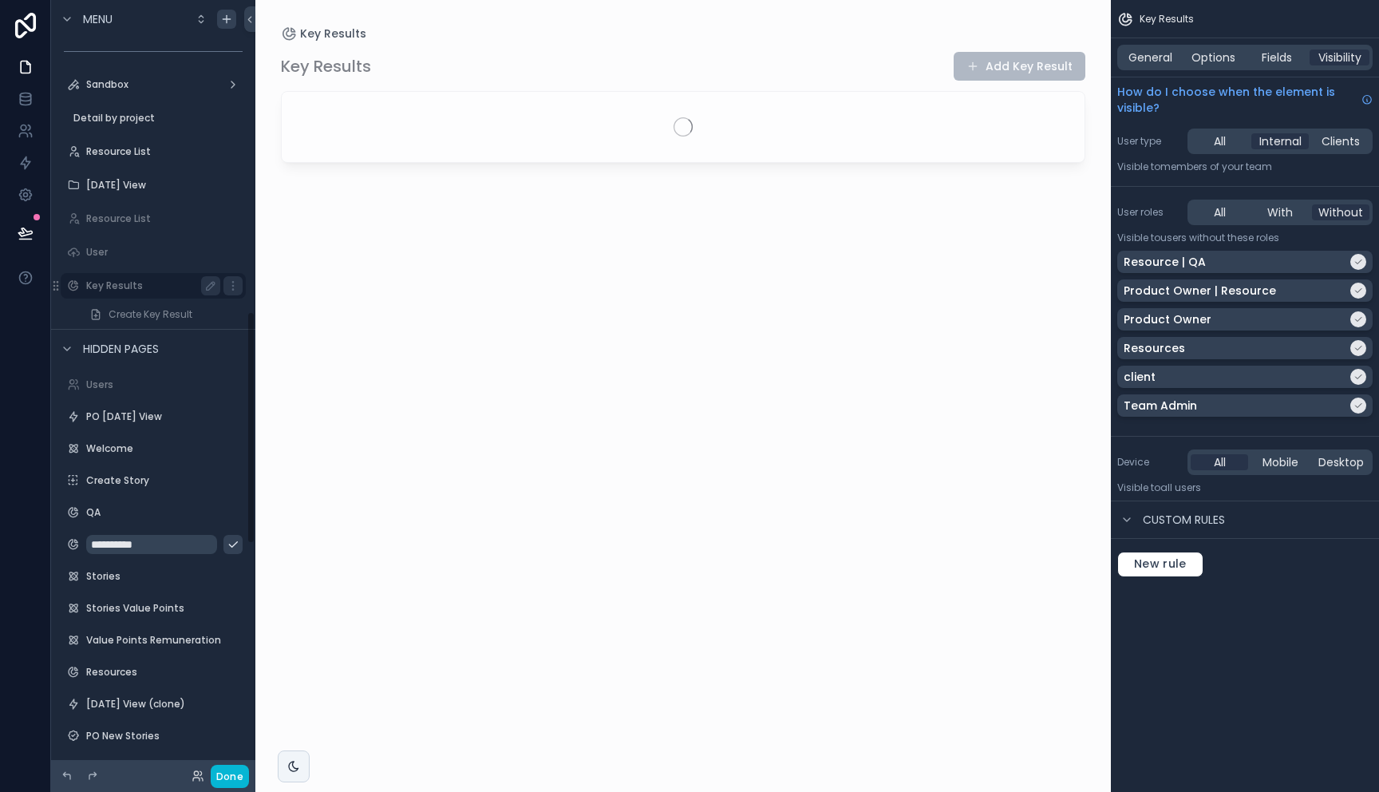
scroll to position [1033, 0]
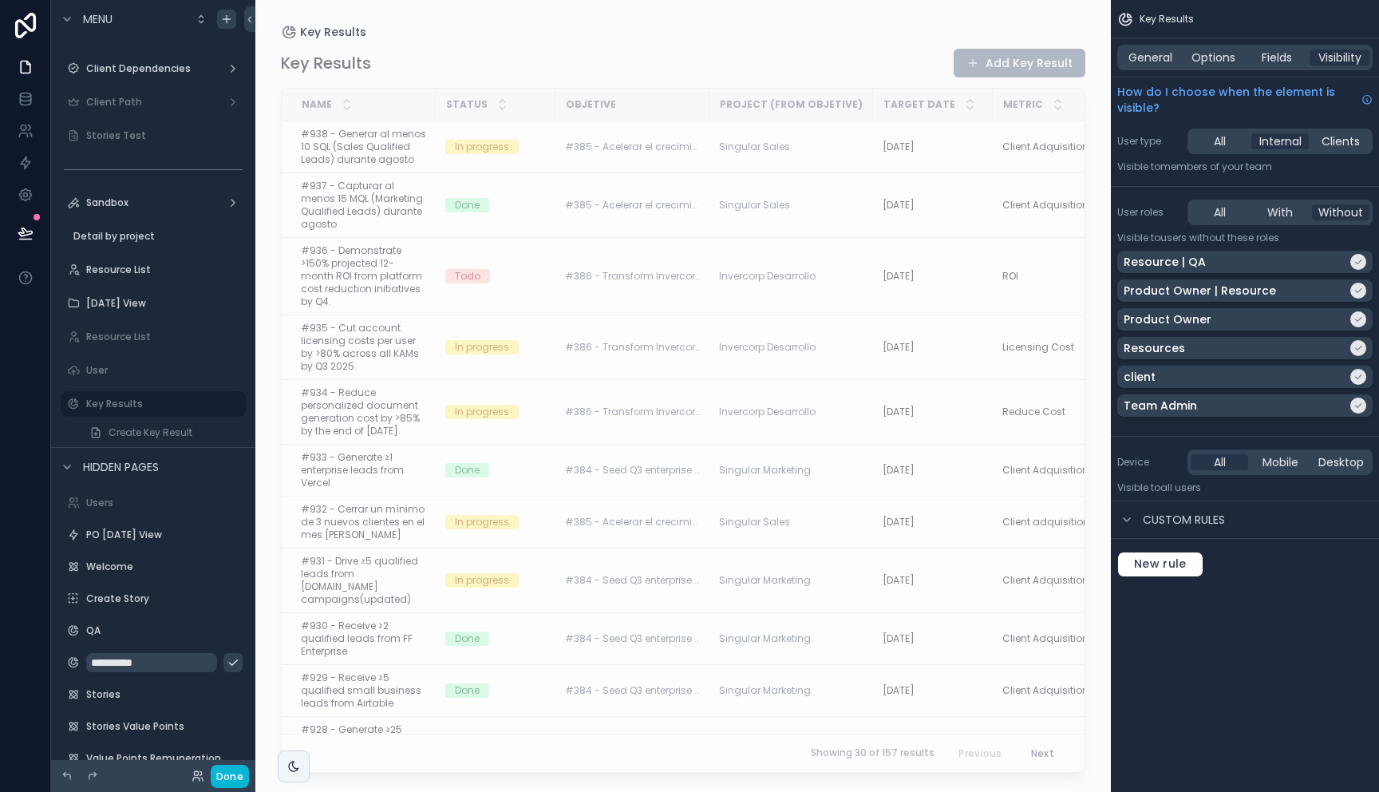
click at [1198, 646] on div "Key Results General Options Fields Visibility How do I choose when the element …" at bounding box center [1245, 396] width 268 height 792
click at [772, 42] on div "scrollable content" at bounding box center [682, 386] width 855 height 772
click at [531, 84] on div "Key Results Add Key Result Name Status Objetive Project (from Objetive) Target …" at bounding box center [683, 405] width 804 height 734
click at [140, 427] on span "Create Key Result" at bounding box center [151, 432] width 84 height 13
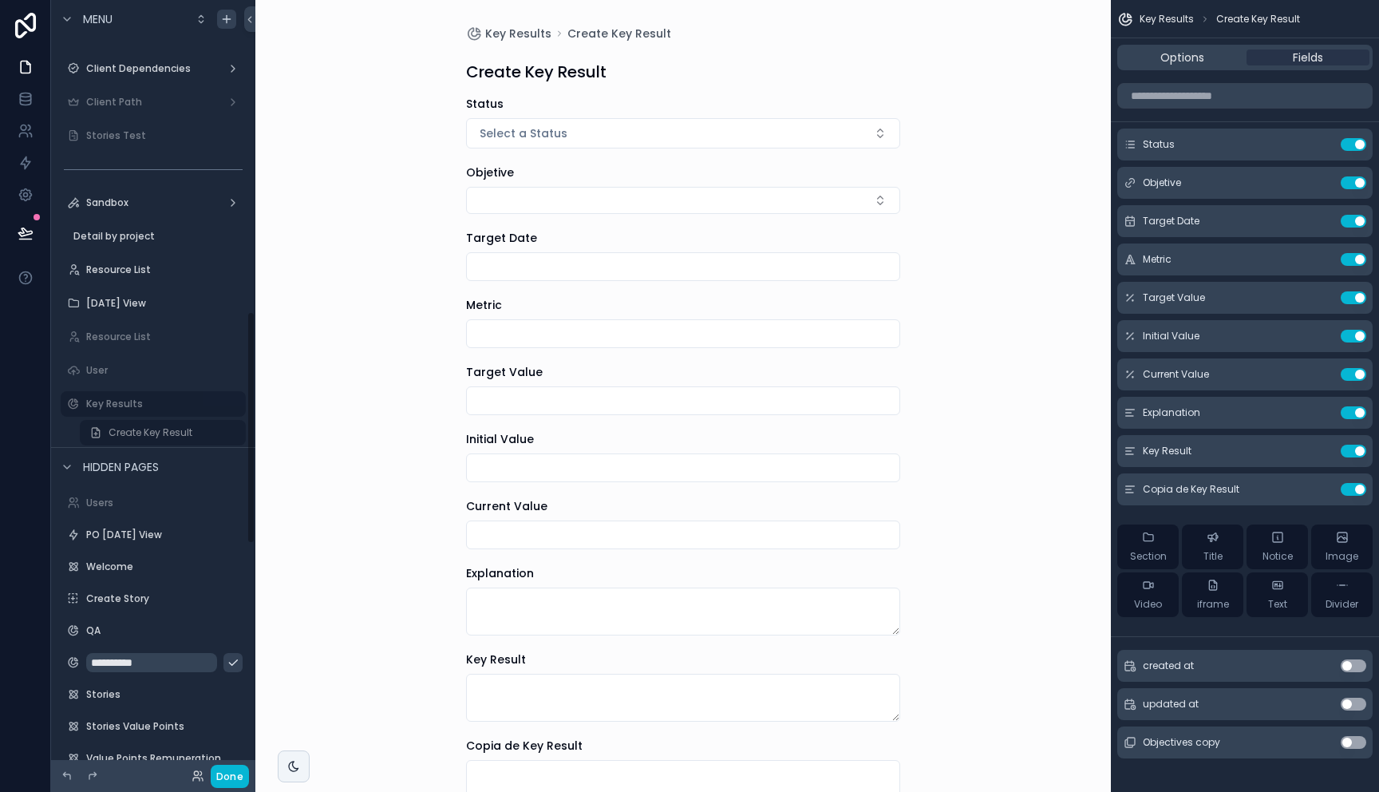
click at [946, 447] on div "Key Results Create Key Result Create Key Result Status Select a Status Objetive…" at bounding box center [682, 396] width 855 height 792
click at [232, 408] on icon "scrollable content" at bounding box center [233, 403] width 13 height 13
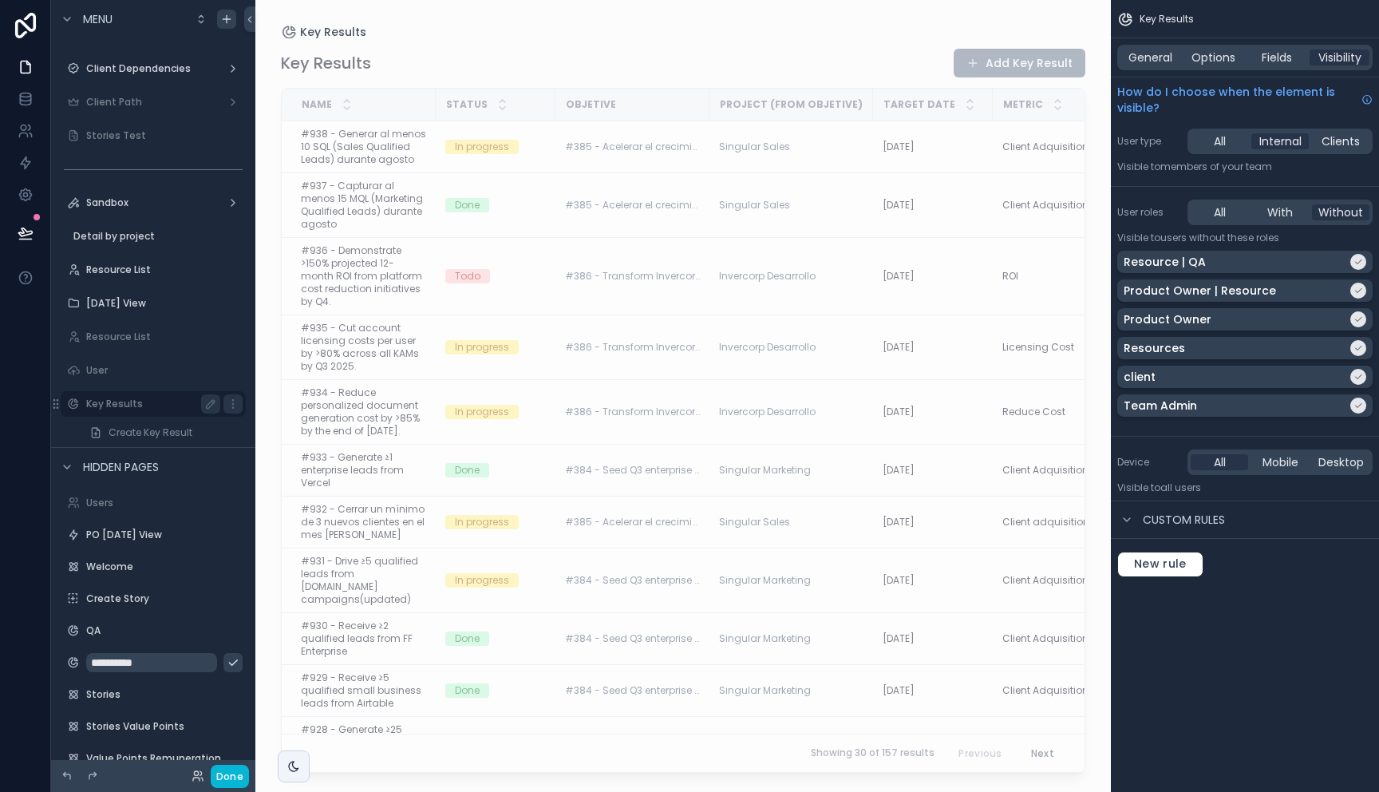
click at [132, 407] on label "Key Results" at bounding box center [150, 403] width 128 height 13
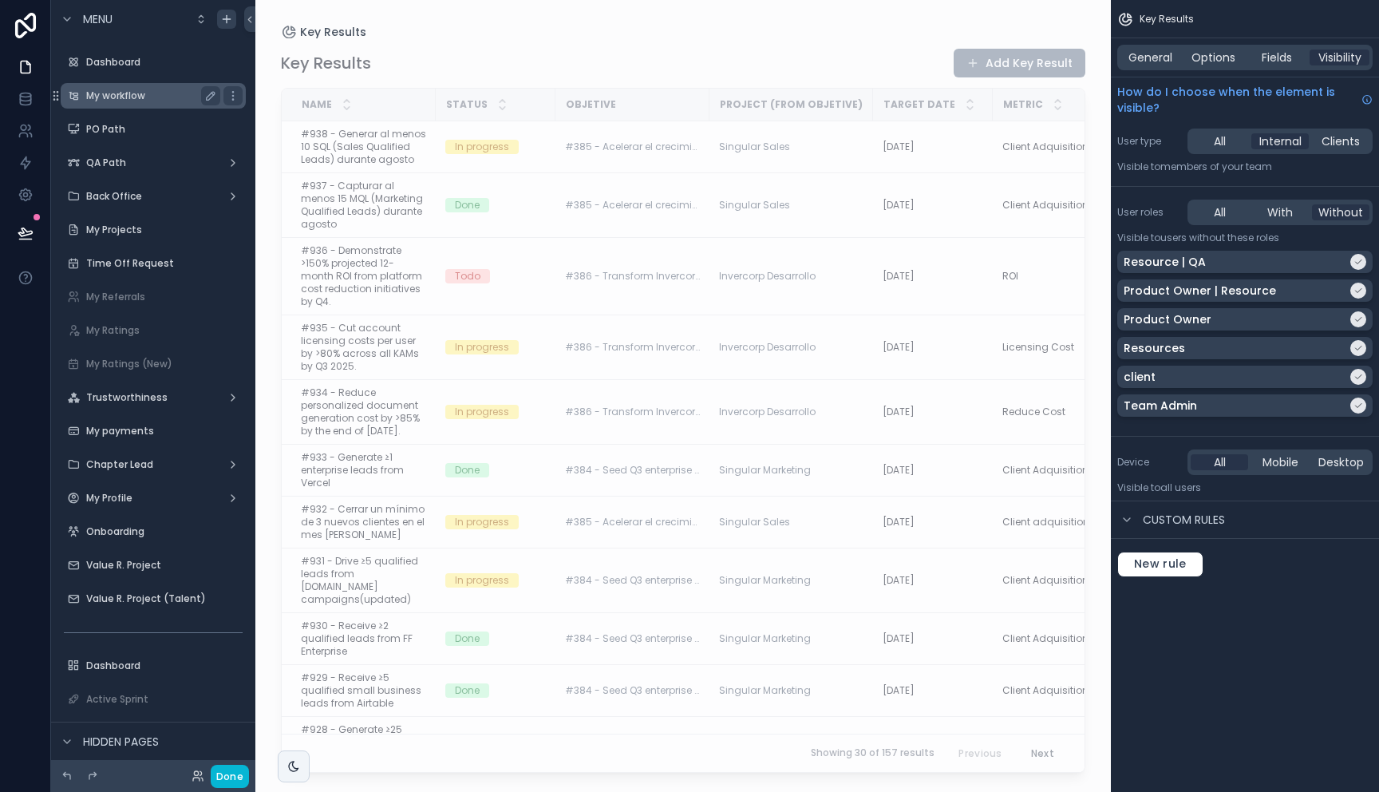
click at [131, 103] on div "My workflow" at bounding box center [153, 95] width 134 height 19
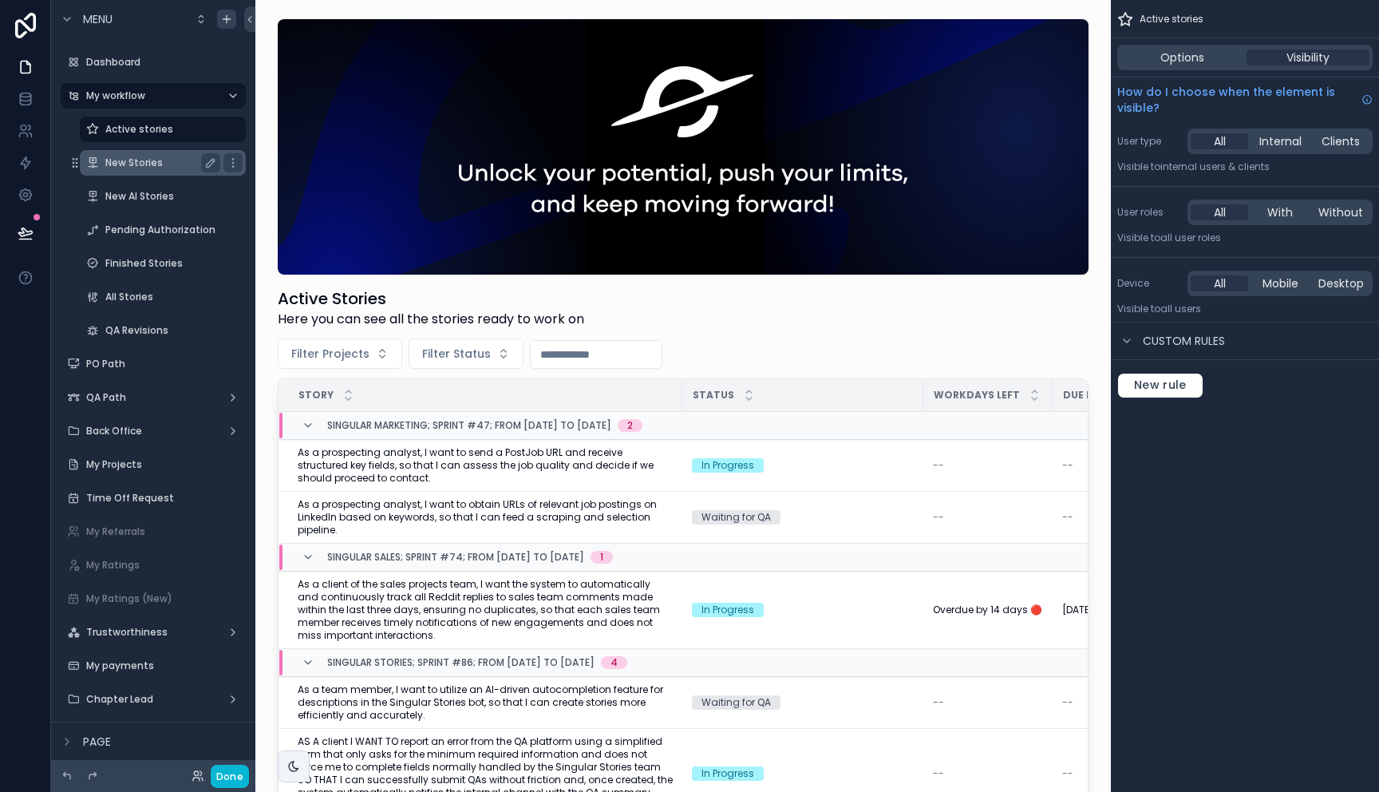
click at [145, 168] on label "New Stories" at bounding box center [159, 162] width 109 height 13
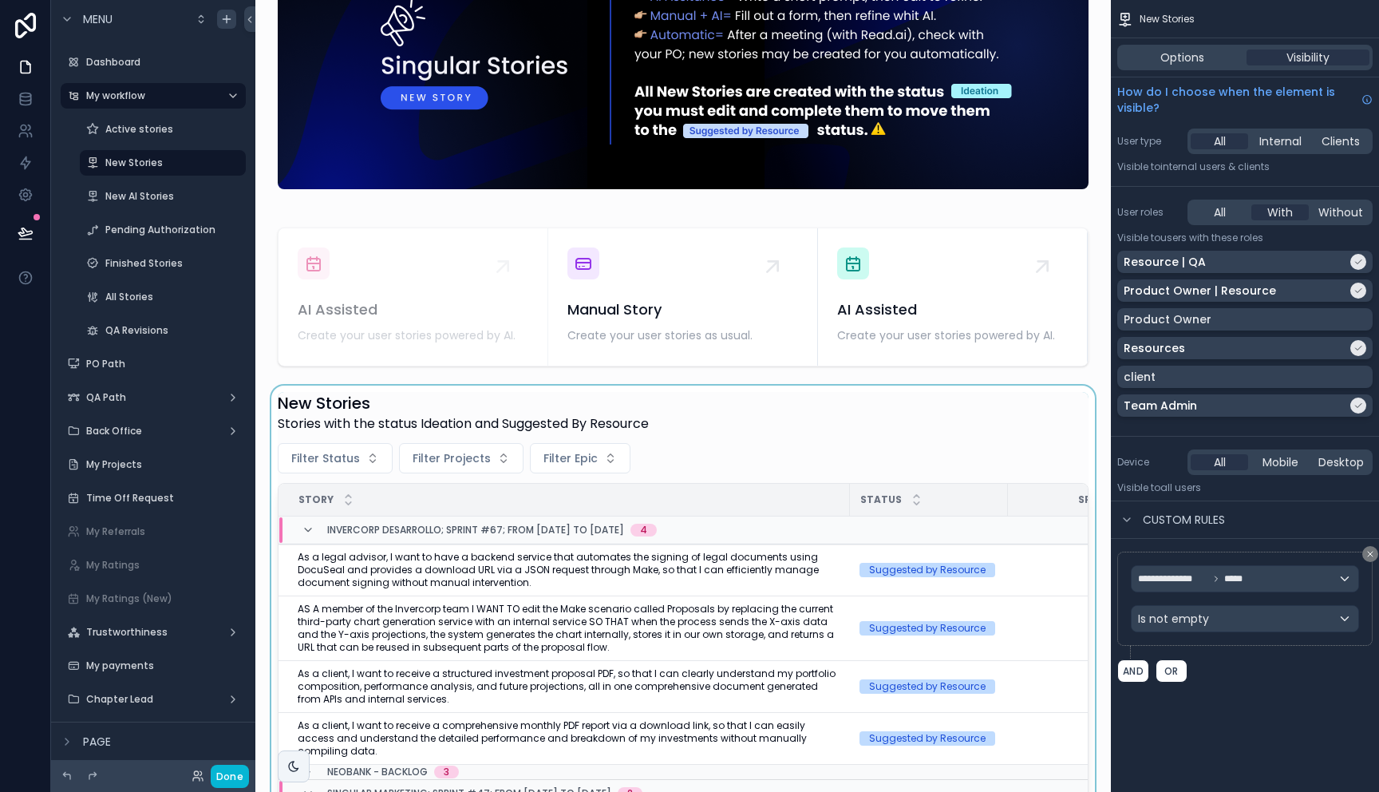
scroll to position [28, 0]
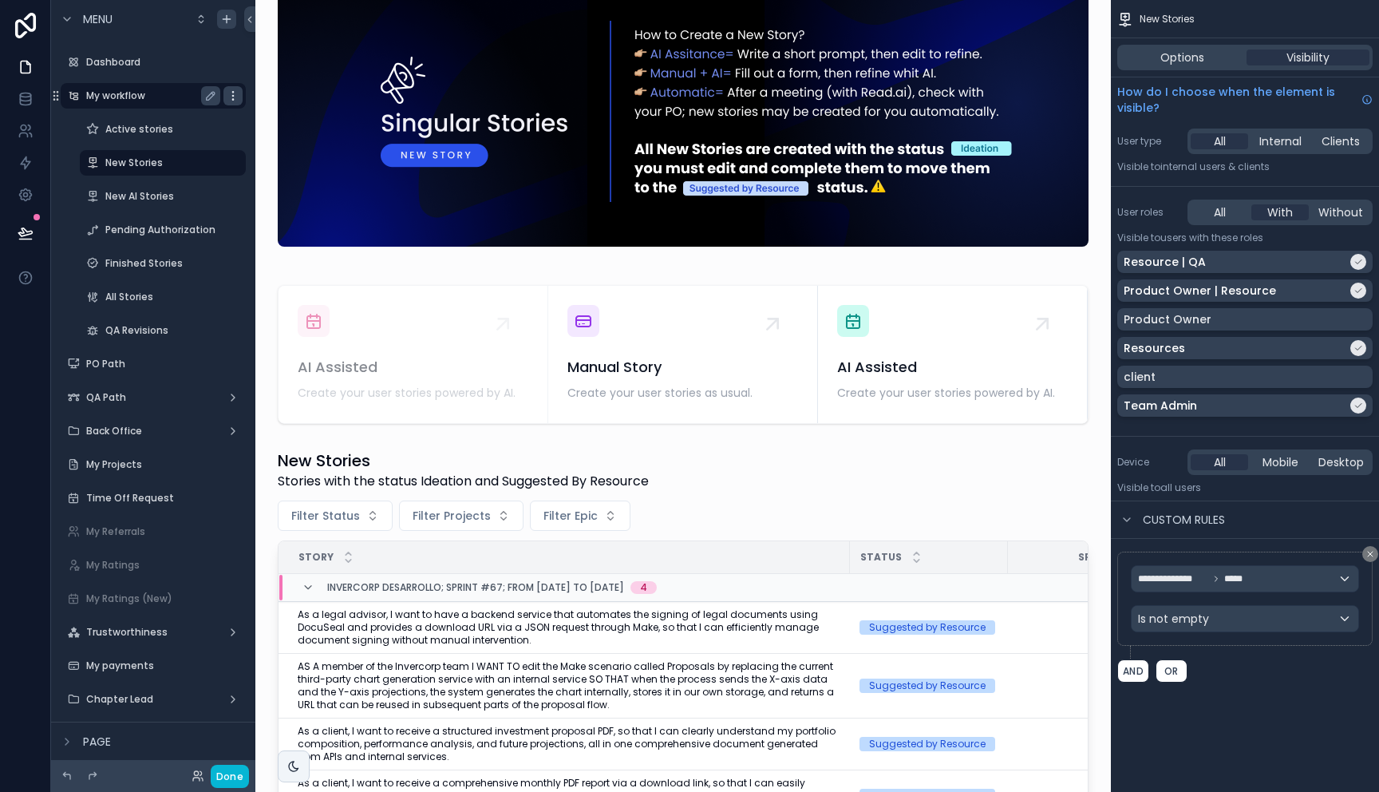
click at [233, 99] on icon "scrollable content" at bounding box center [232, 99] width 1 height 1
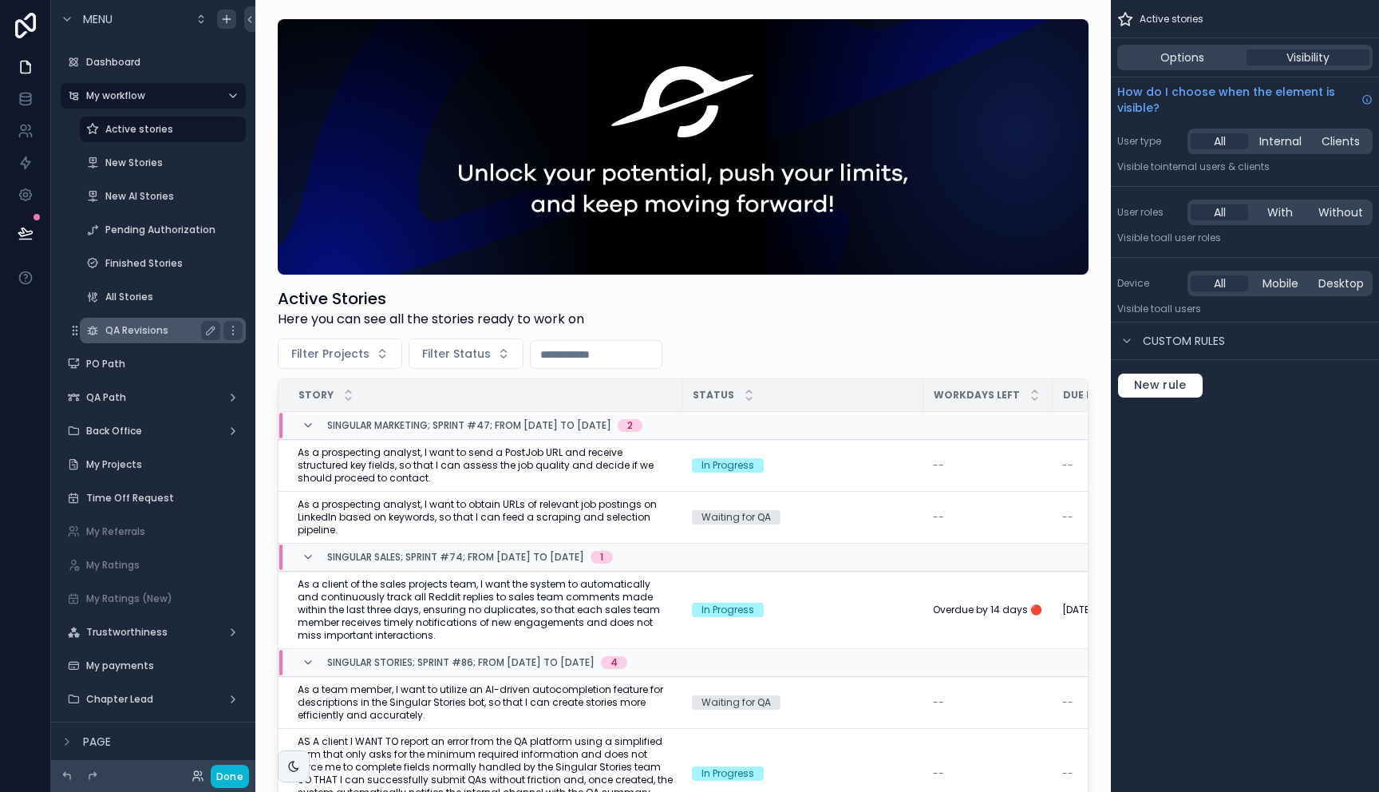
click at [150, 327] on label "QA Revisions" at bounding box center [159, 330] width 109 height 13
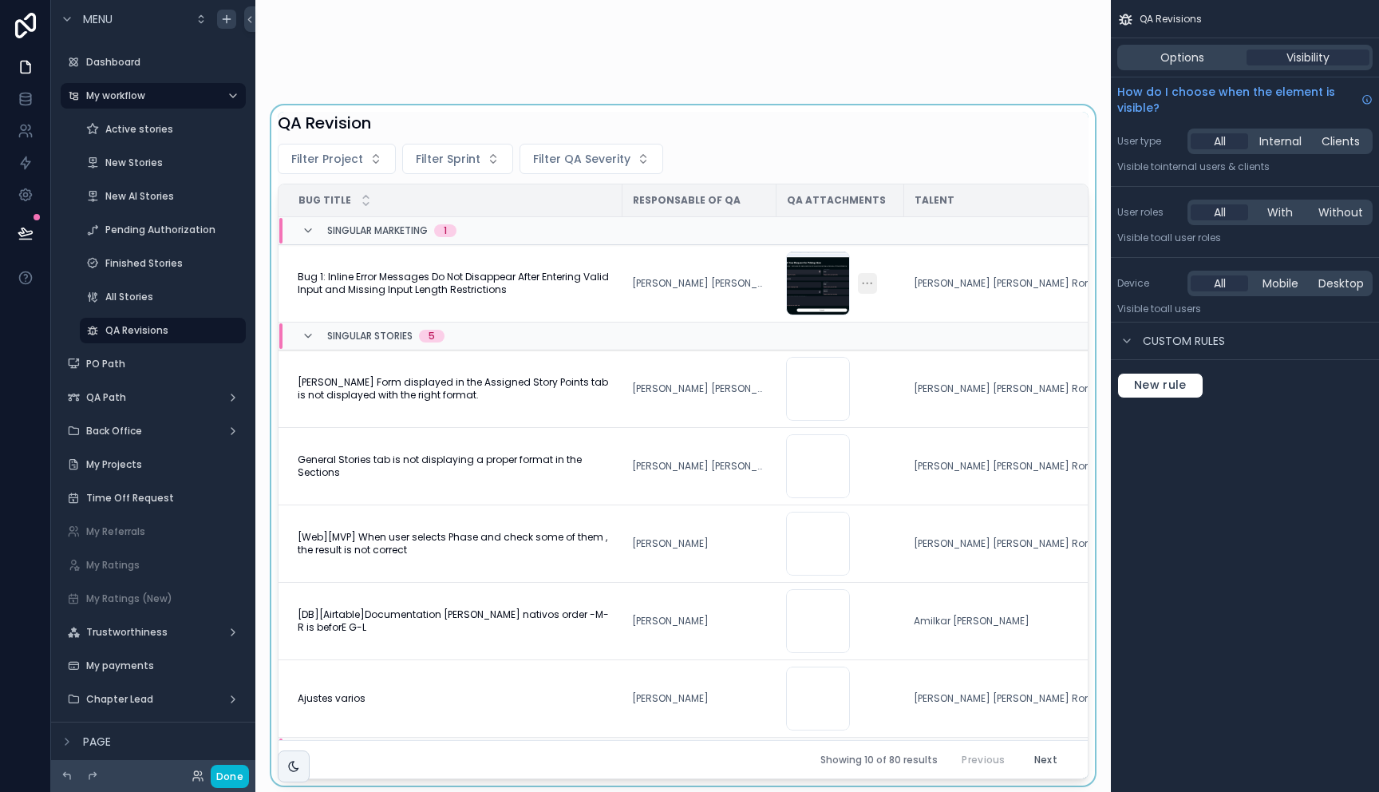
scroll to position [204, 0]
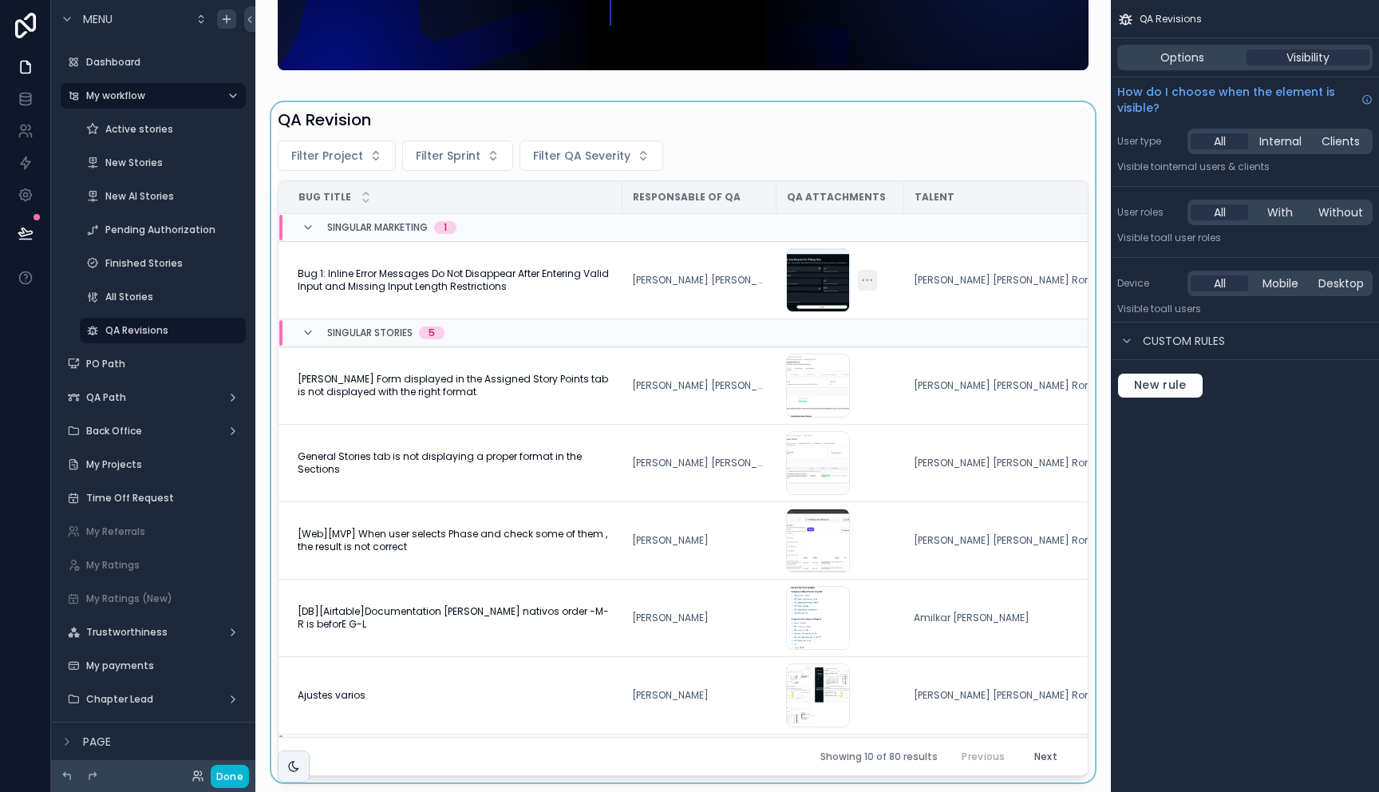
click at [473, 425] on div "scrollable content" at bounding box center [683, 442] width 830 height 680
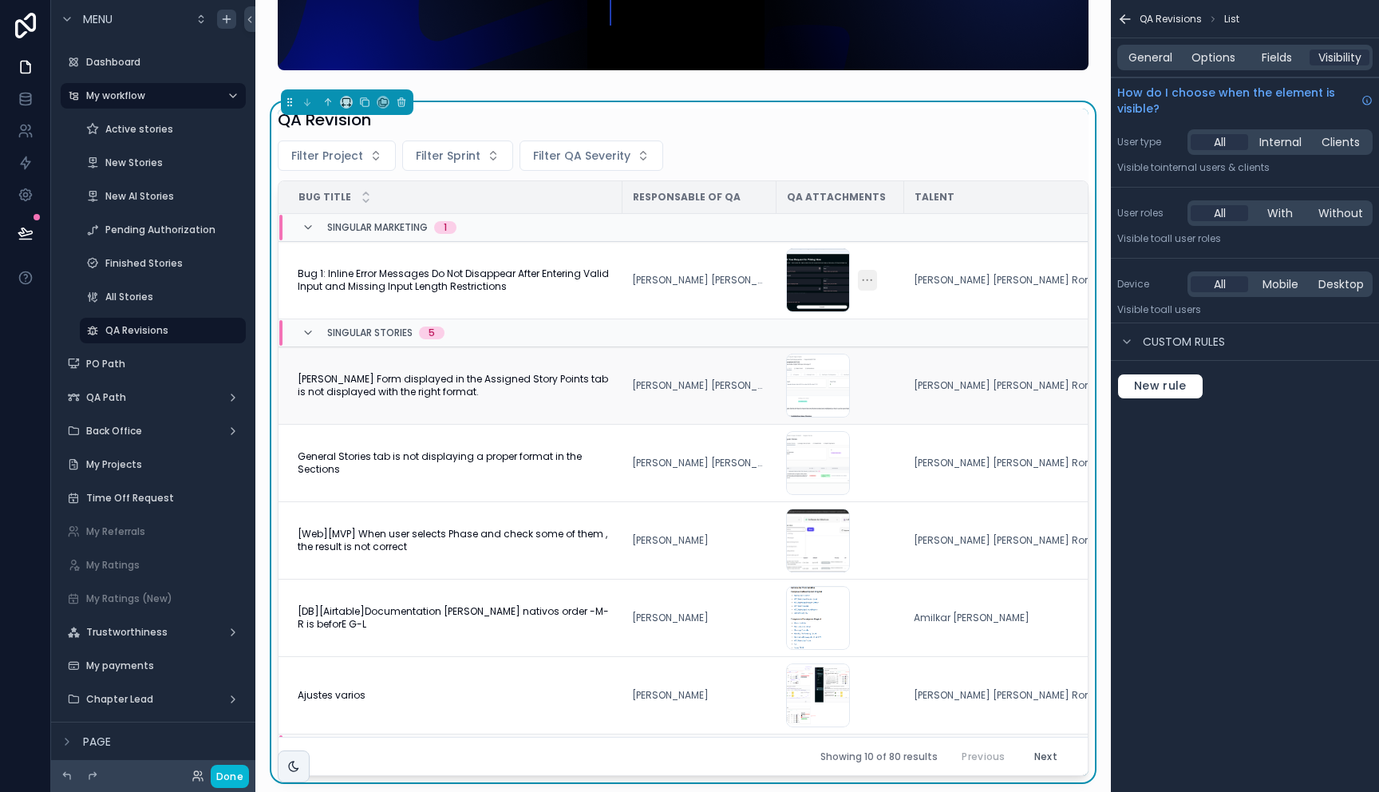
click at [409, 374] on span "Storie Form displayed in the Assigned Story Points tab is not displayed with th…" at bounding box center [455, 386] width 315 height 26
click at [430, 392] on span "Storie Form displayed in the Assigned Story Points tab is not displayed with th…" at bounding box center [455, 386] width 315 height 26
click at [430, 395] on span "Storie Form displayed in the Assigned Story Points tab is not displayed with th…" at bounding box center [455, 386] width 315 height 26
drag, startPoint x: 430, startPoint y: 395, endPoint x: 496, endPoint y: 389, distance: 65.7
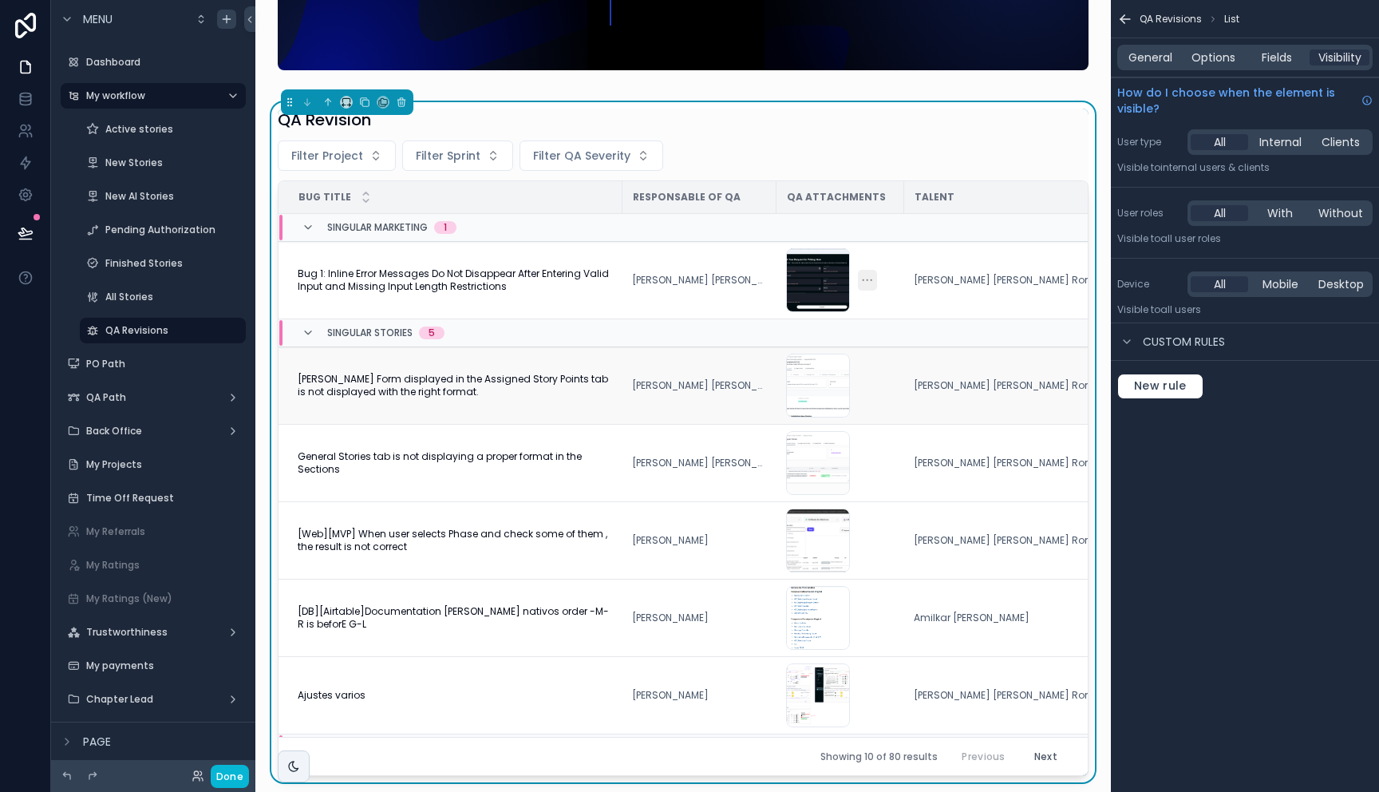
click at [430, 395] on span "Storie Form displayed in the Assigned Story Points tab is not displayed with th…" at bounding box center [455, 386] width 315 height 26
click at [875, 395] on div "SingAndQASil27328-—-Value-Points-Remuneration-Singular-Stories-04-16-2025_12_46…" at bounding box center [840, 386] width 109 height 64
click at [942, 396] on td "Alonso Enrique Santamaria Romaña" at bounding box center [1008, 385] width 209 height 77
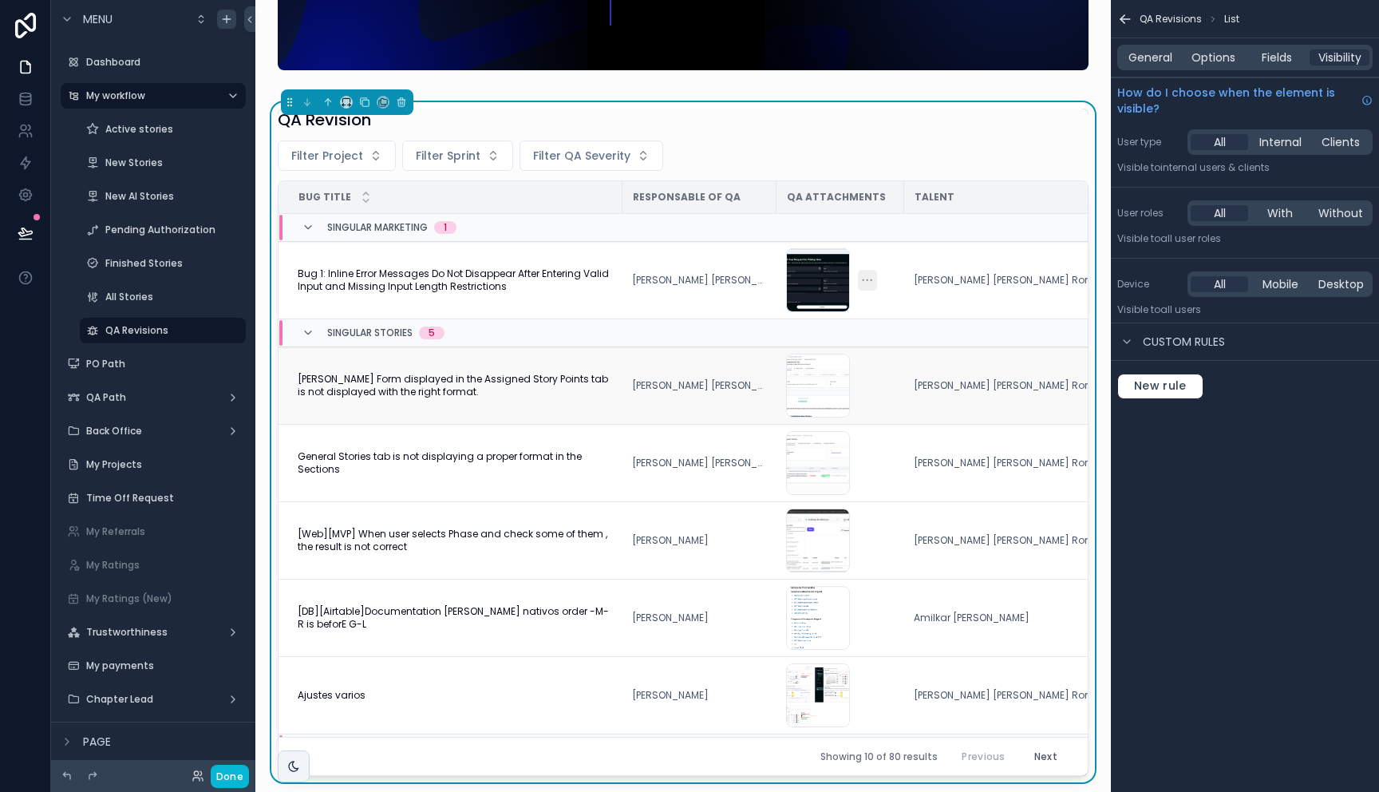
click at [445, 381] on span "Storie Form displayed in the Assigned Story Points tab is not displayed with th…" at bounding box center [455, 386] width 315 height 26
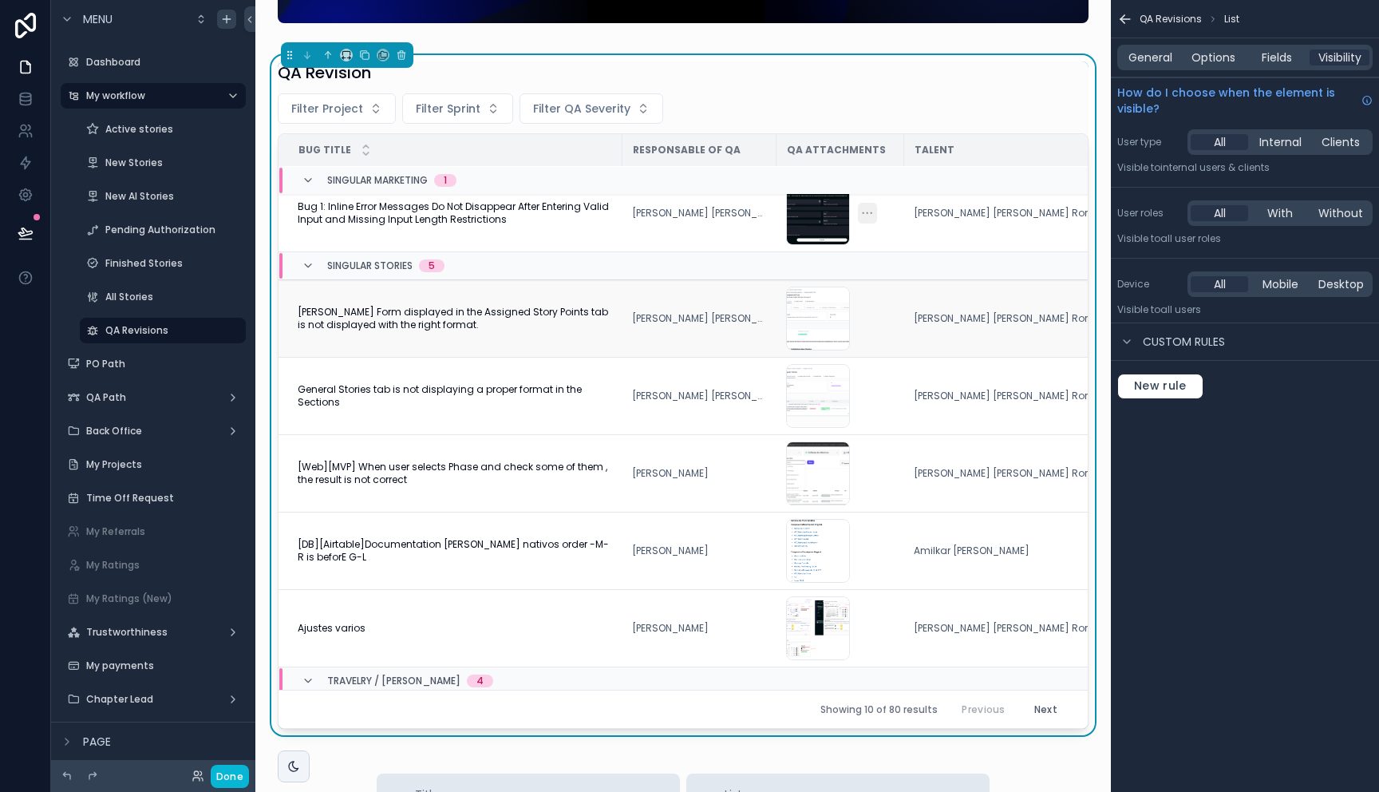
scroll to position [0, 0]
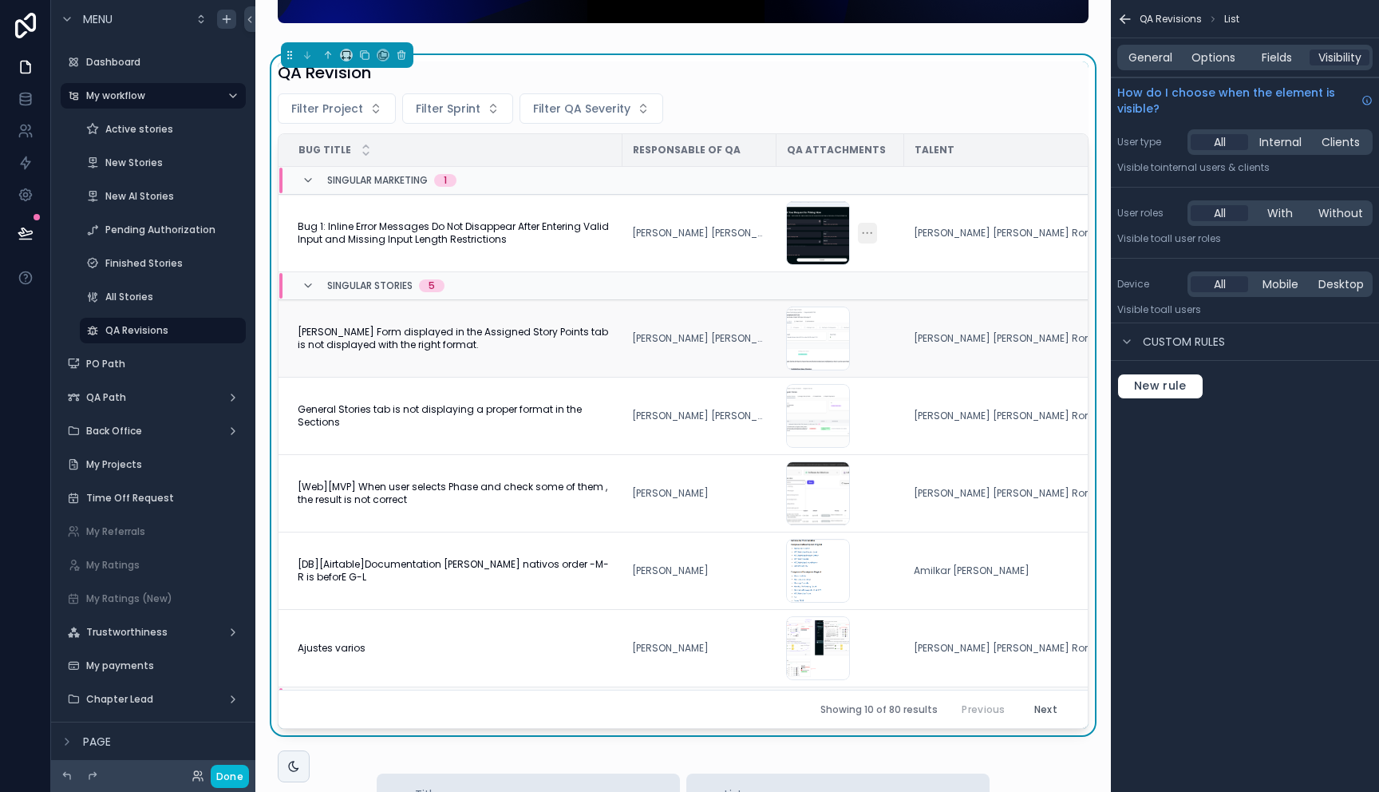
click at [441, 360] on td "Storie Form displayed in the Assigned Story Points tab is not displayed with th…" at bounding box center [451, 338] width 344 height 77
click at [421, 326] on span "Storie Form displayed in the Assigned Story Points tab is not displayed with th…" at bounding box center [455, 339] width 315 height 26
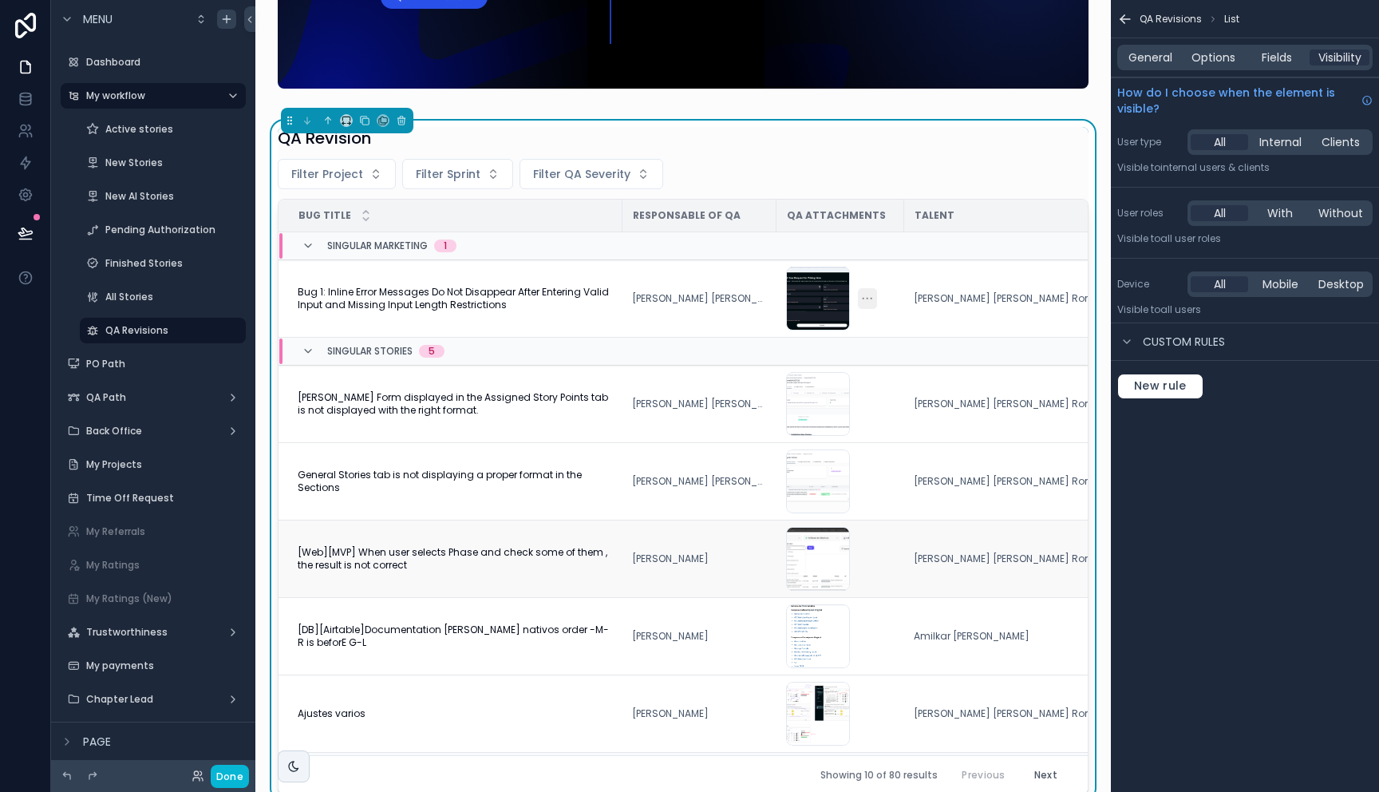
scroll to position [184, 0]
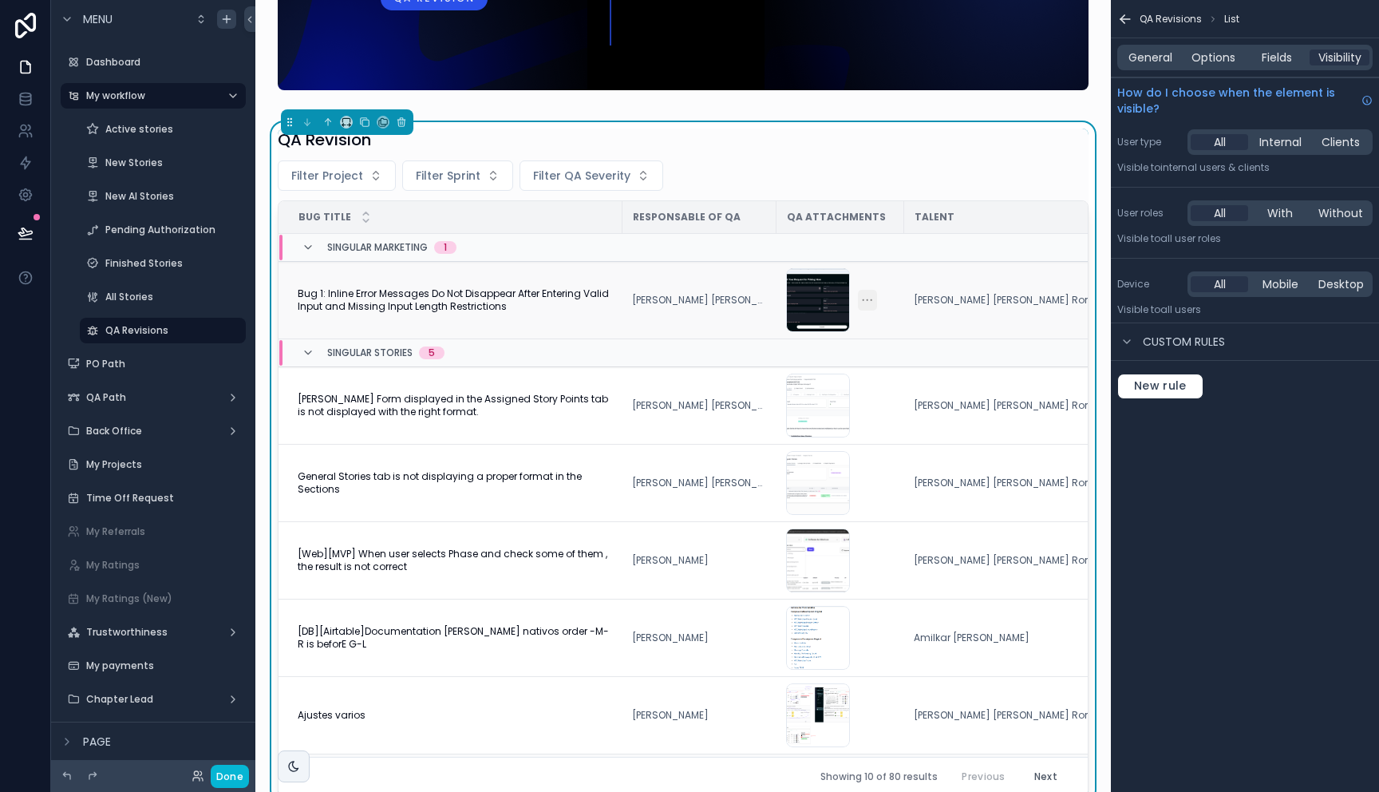
click at [537, 302] on span "Bug 1: Inline Error Messages Do Not Disappear After Entering Valid Input and Mi…" at bounding box center [455, 300] width 315 height 26
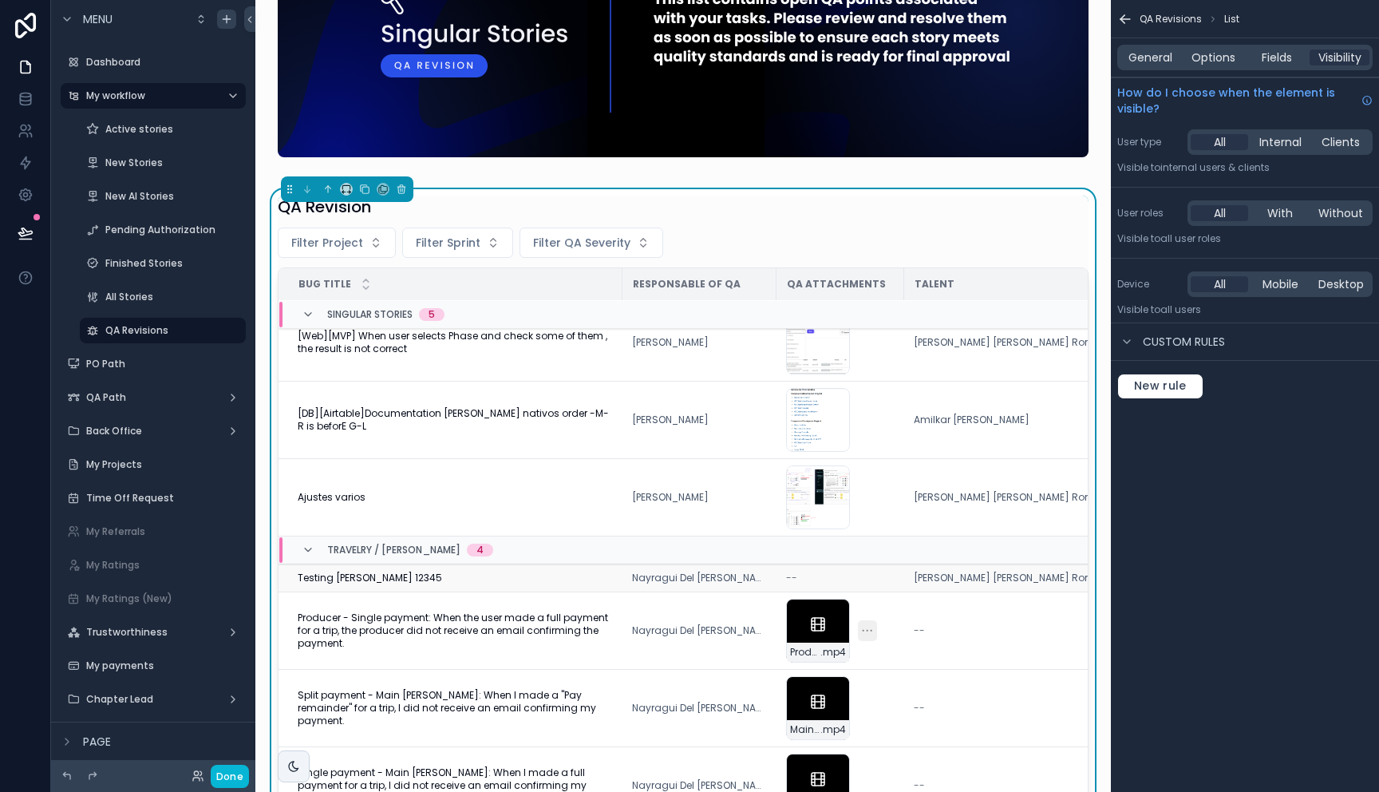
scroll to position [0, 0]
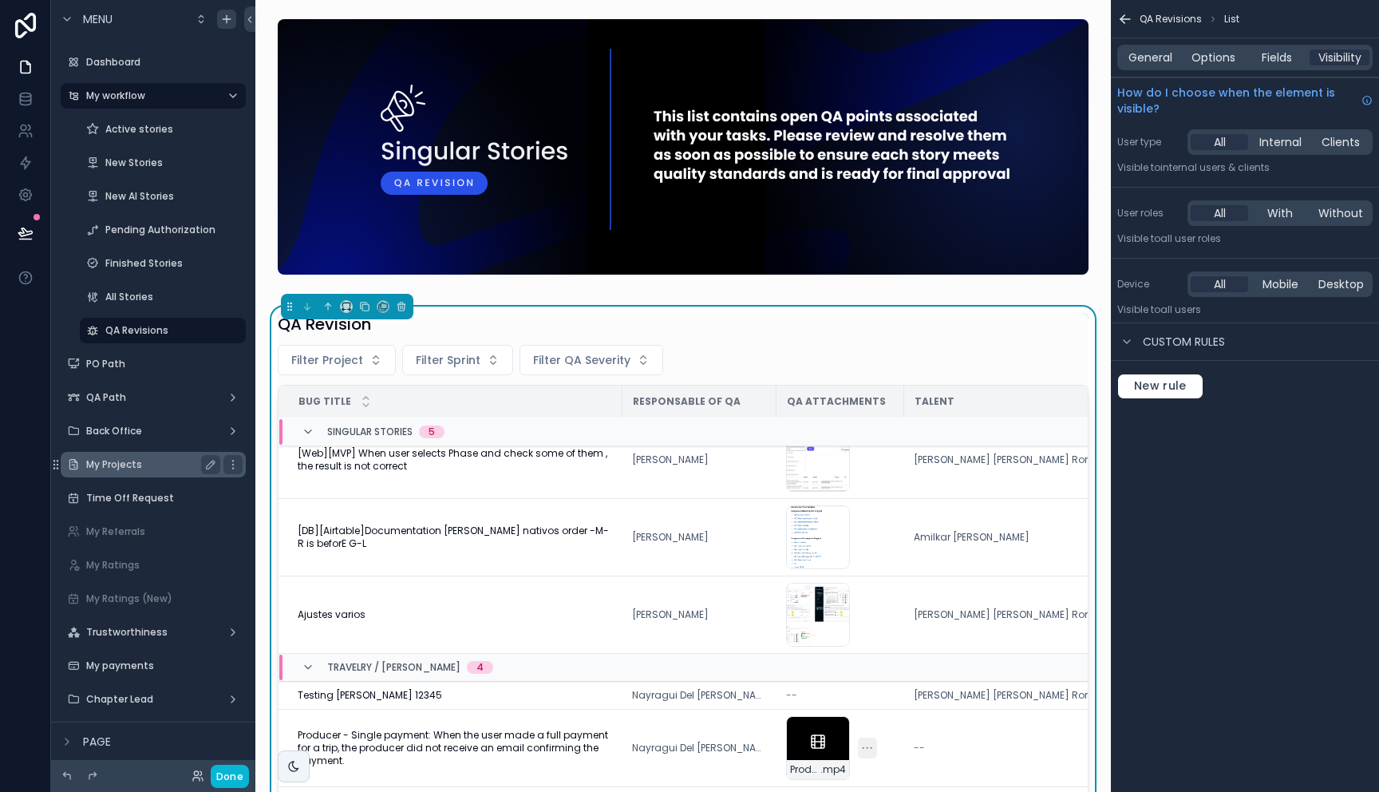
click at [130, 471] on div "My Projects" at bounding box center [153, 464] width 134 height 19
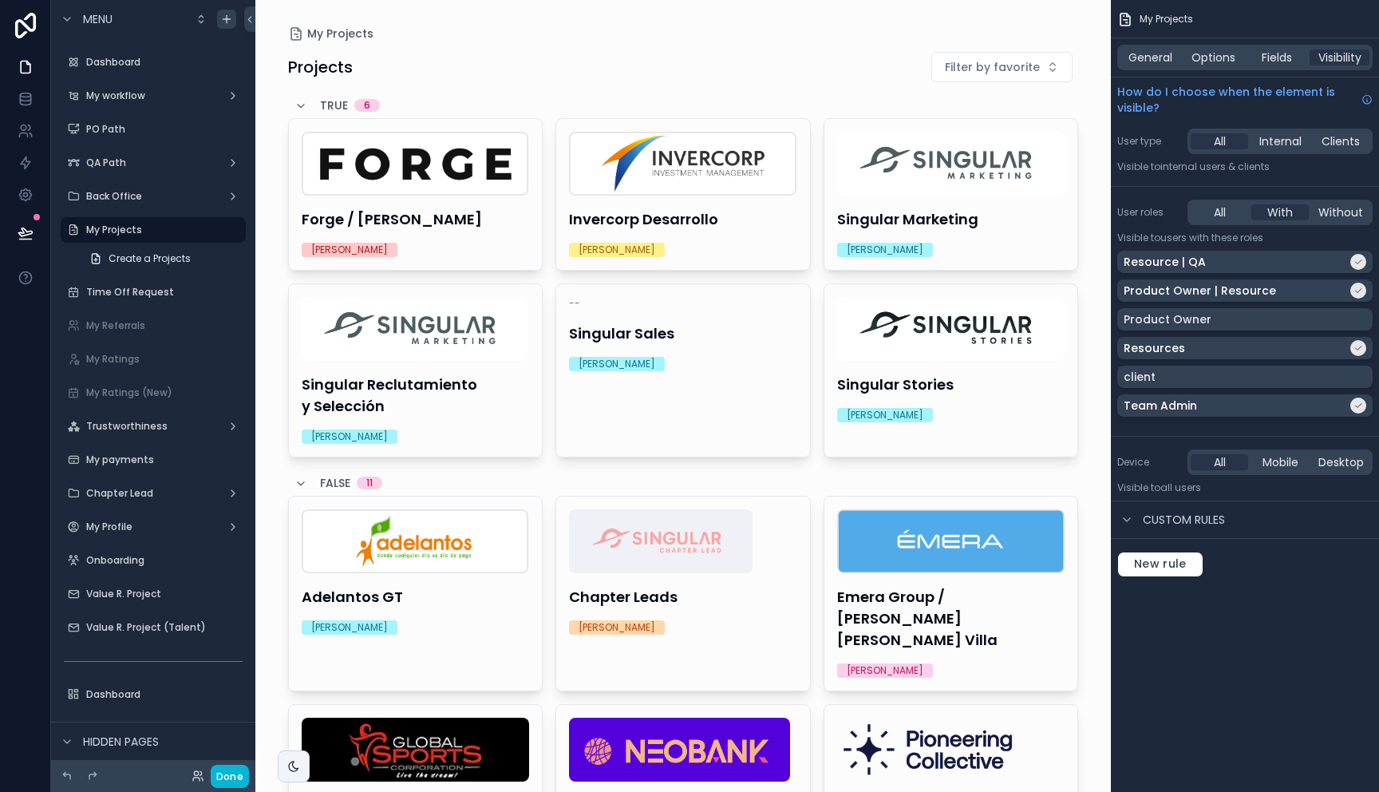
click at [950, 368] on div "scrollable content" at bounding box center [683, 655] width 816 height 1310
click at [937, 387] on h4 "Singular Stories" at bounding box center [951, 384] width 228 height 22
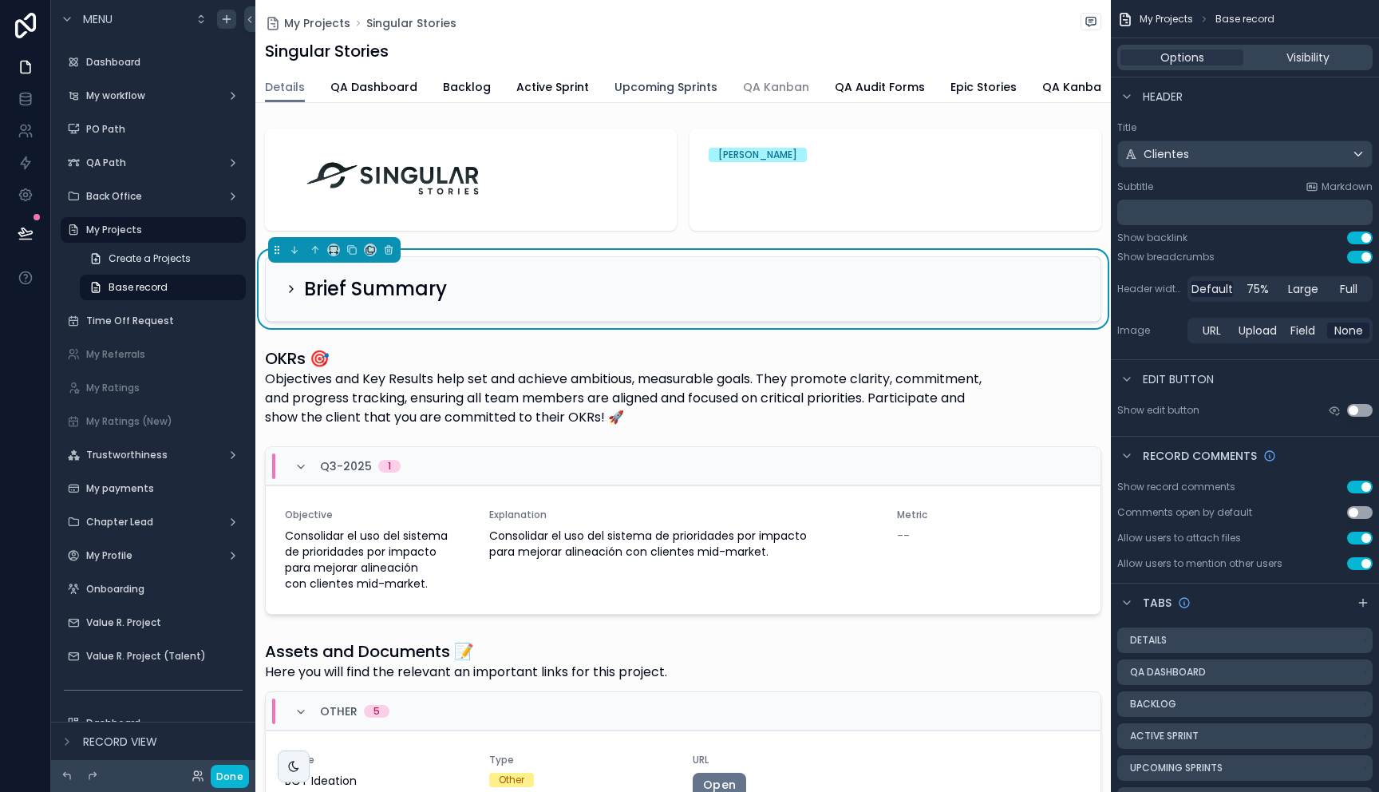
click at [671, 98] on link "Upcoming Sprints" at bounding box center [665, 89] width 103 height 32
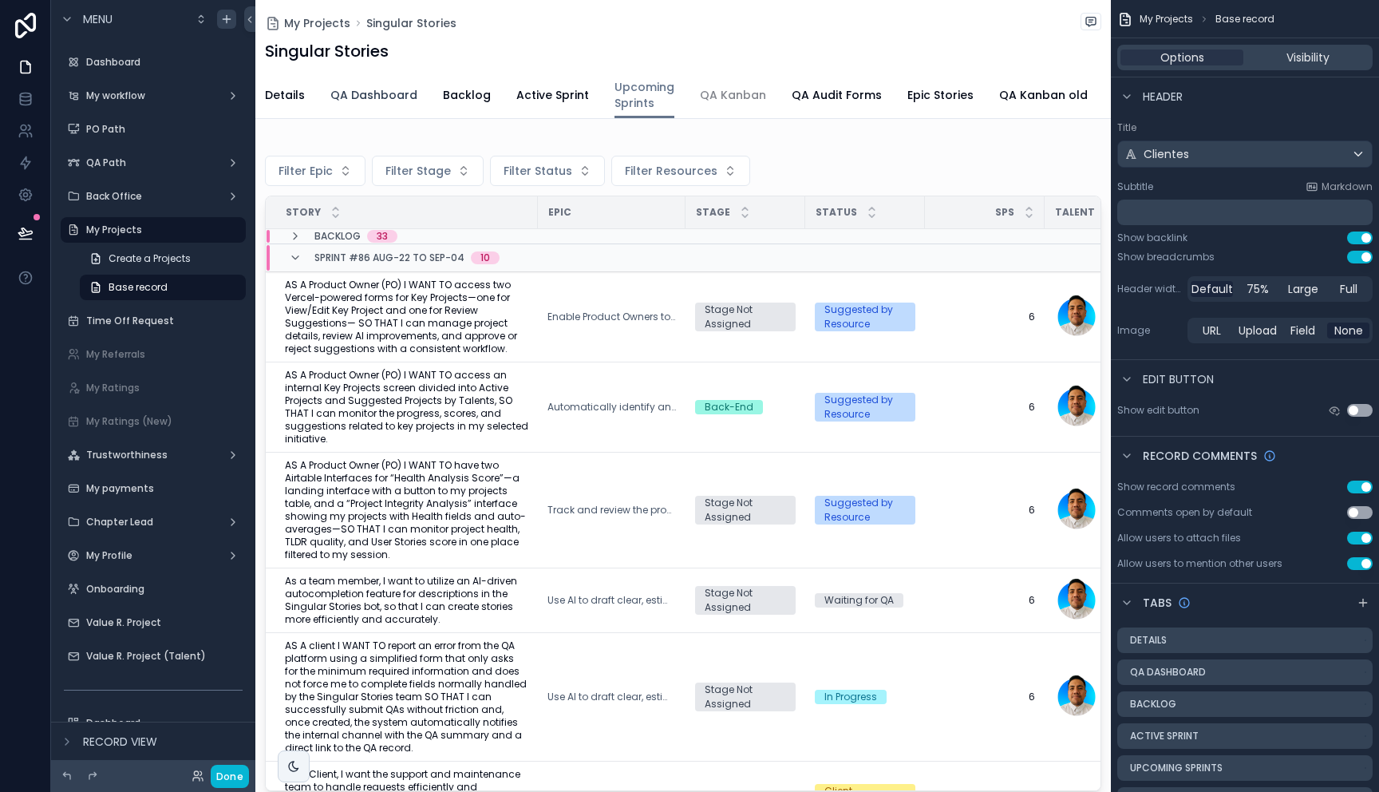
click at [393, 99] on span "QA Dashboard" at bounding box center [373, 95] width 87 height 16
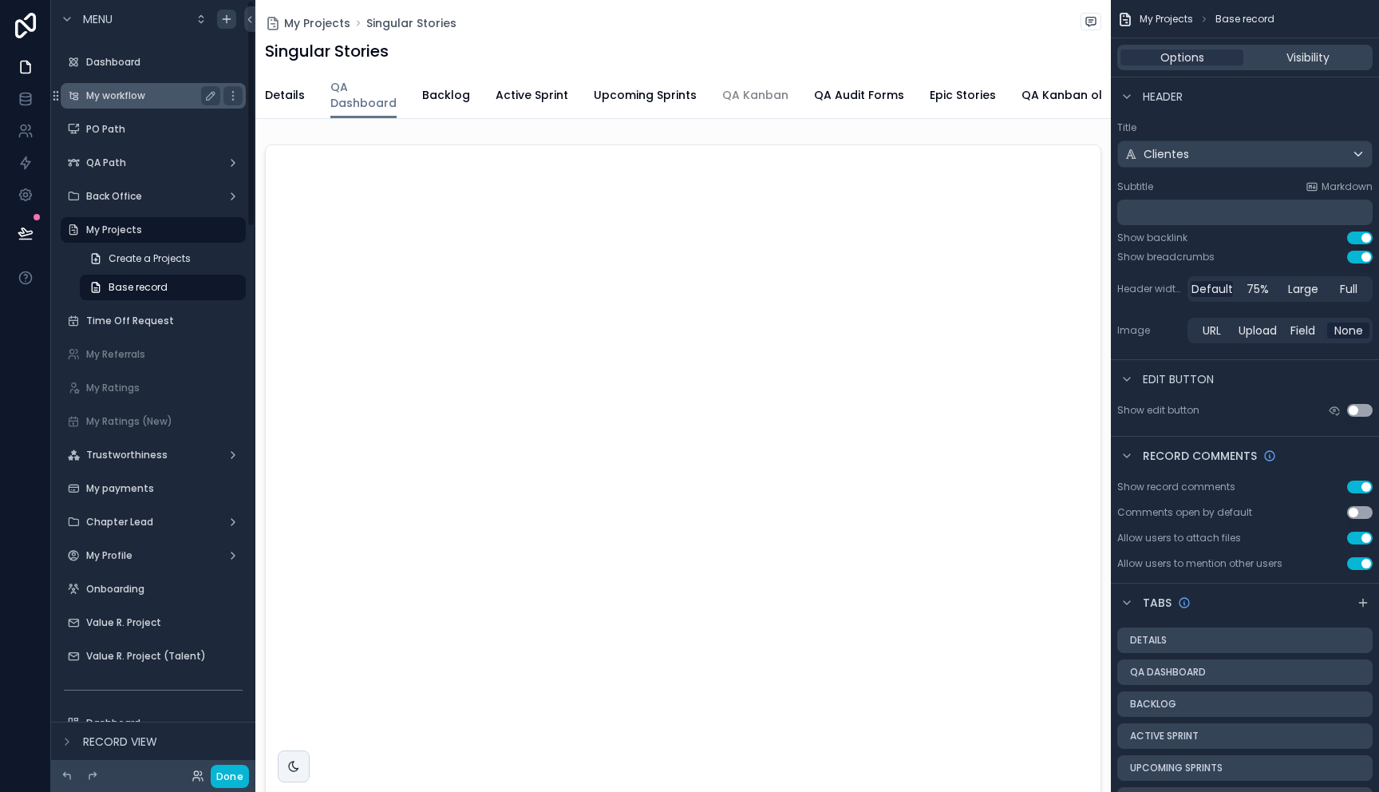
drag, startPoint x: 147, startPoint y: 85, endPoint x: 148, endPoint y: 93, distance: 8.0
click at [147, 85] on div "My workflow" at bounding box center [153, 96] width 179 height 26
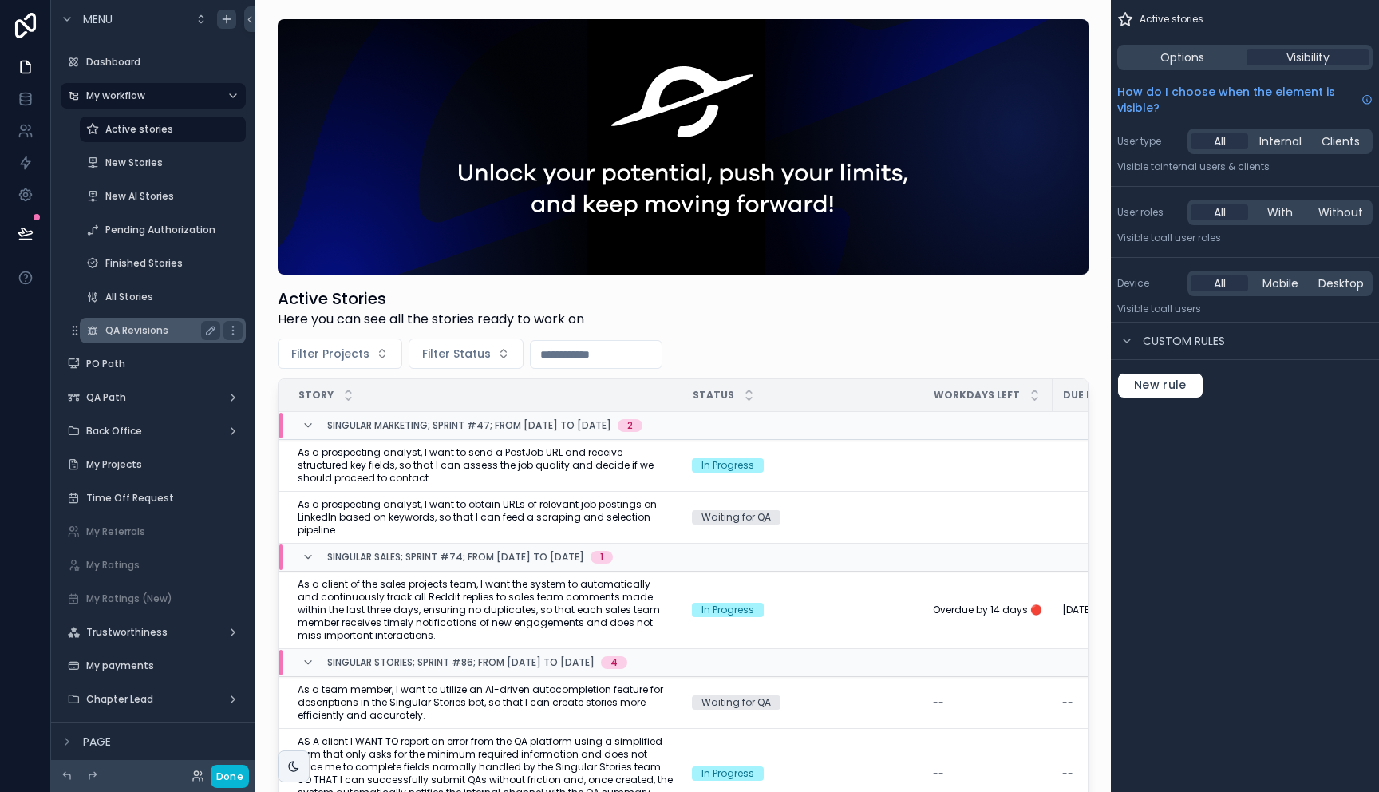
click at [148, 332] on label "QA Revisions" at bounding box center [159, 330] width 109 height 13
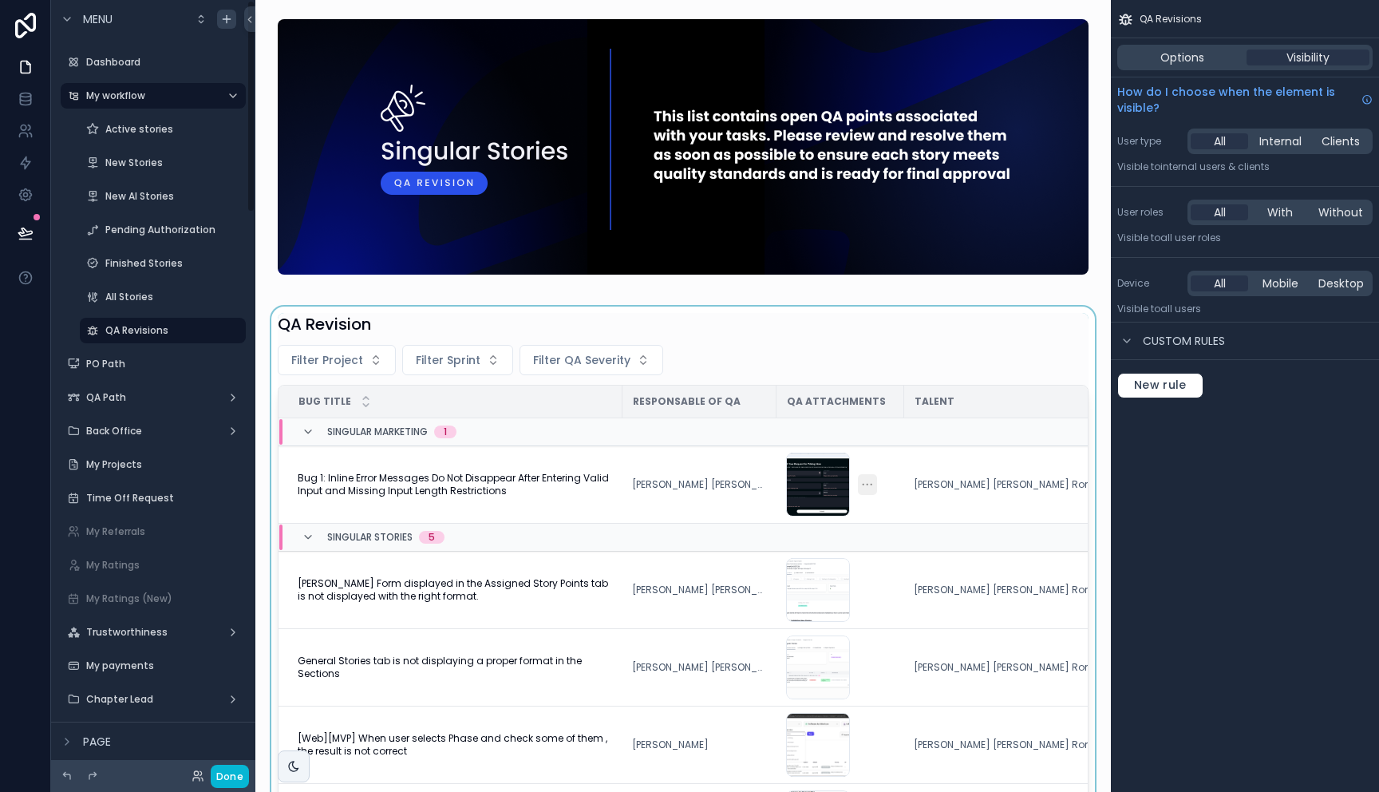
click at [460, 486] on div "scrollable content" at bounding box center [683, 646] width 830 height 680
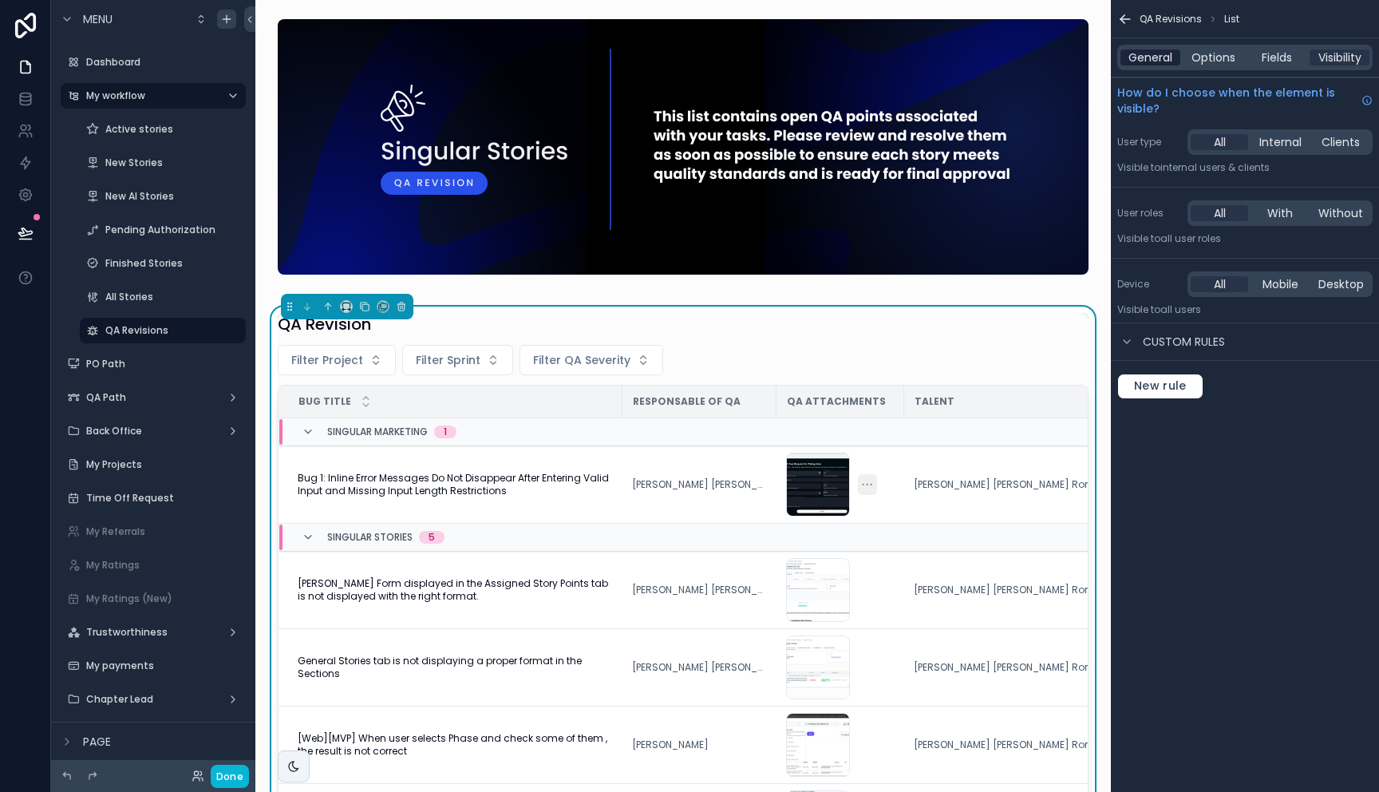
click at [1145, 58] on span "General" at bounding box center [1150, 57] width 44 height 16
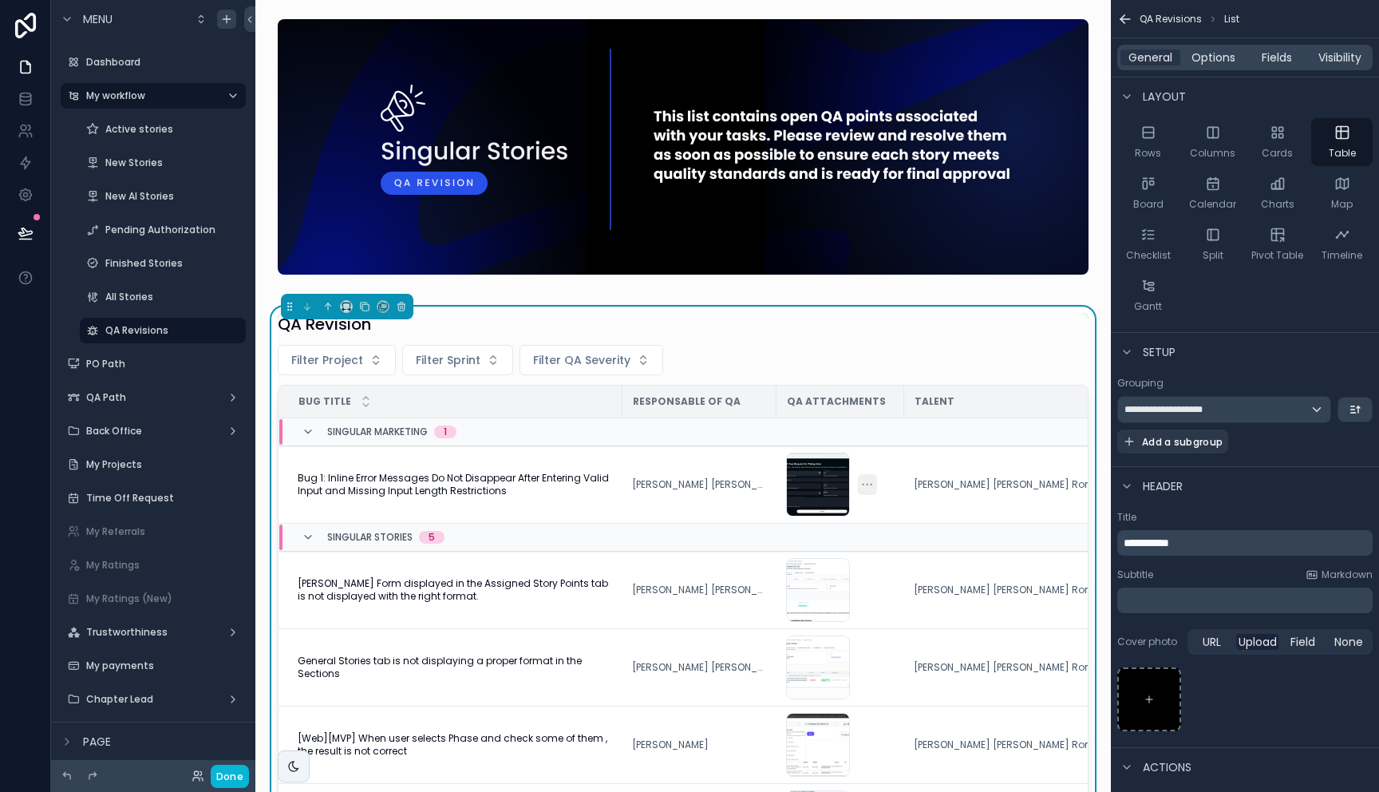
scroll to position [192, 0]
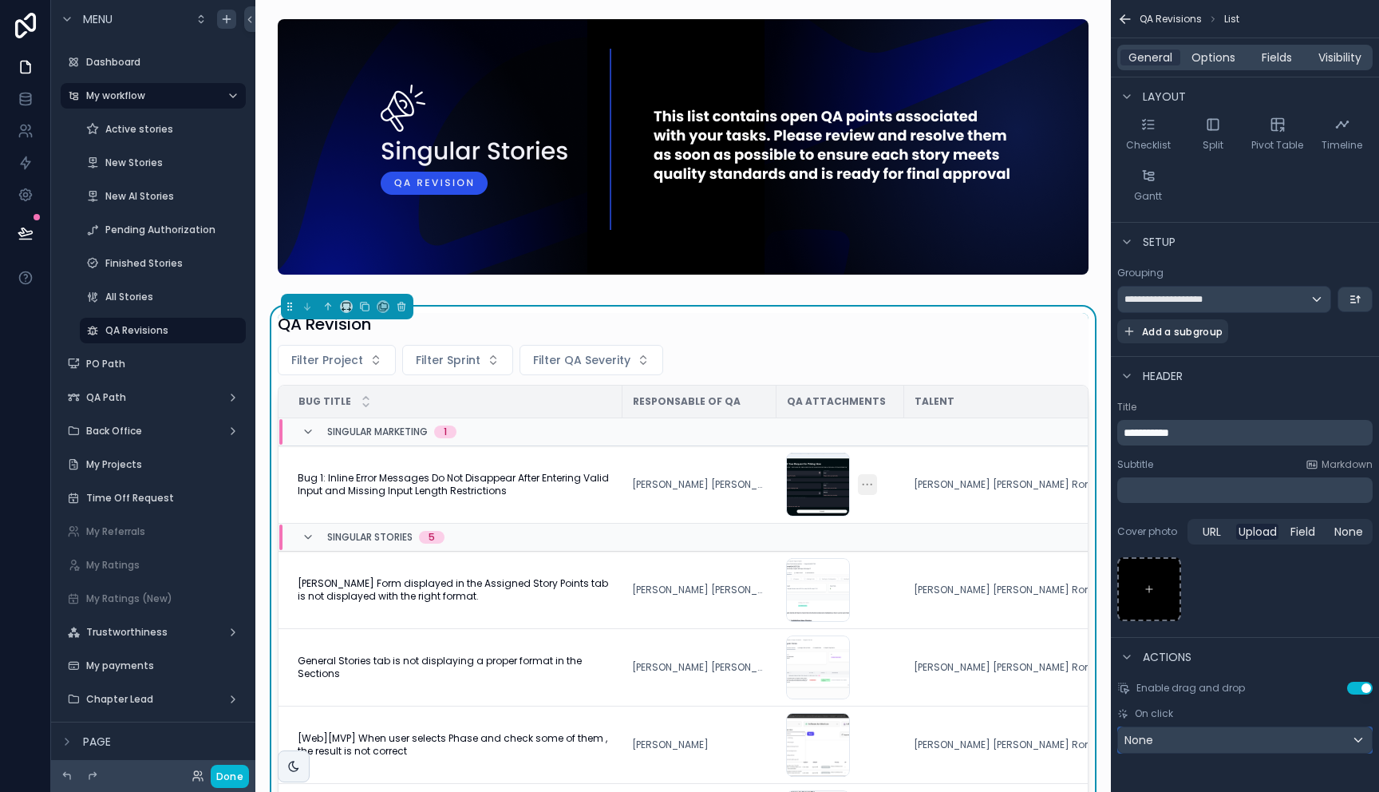
click at [1251, 739] on div "None" at bounding box center [1245, 740] width 254 height 26
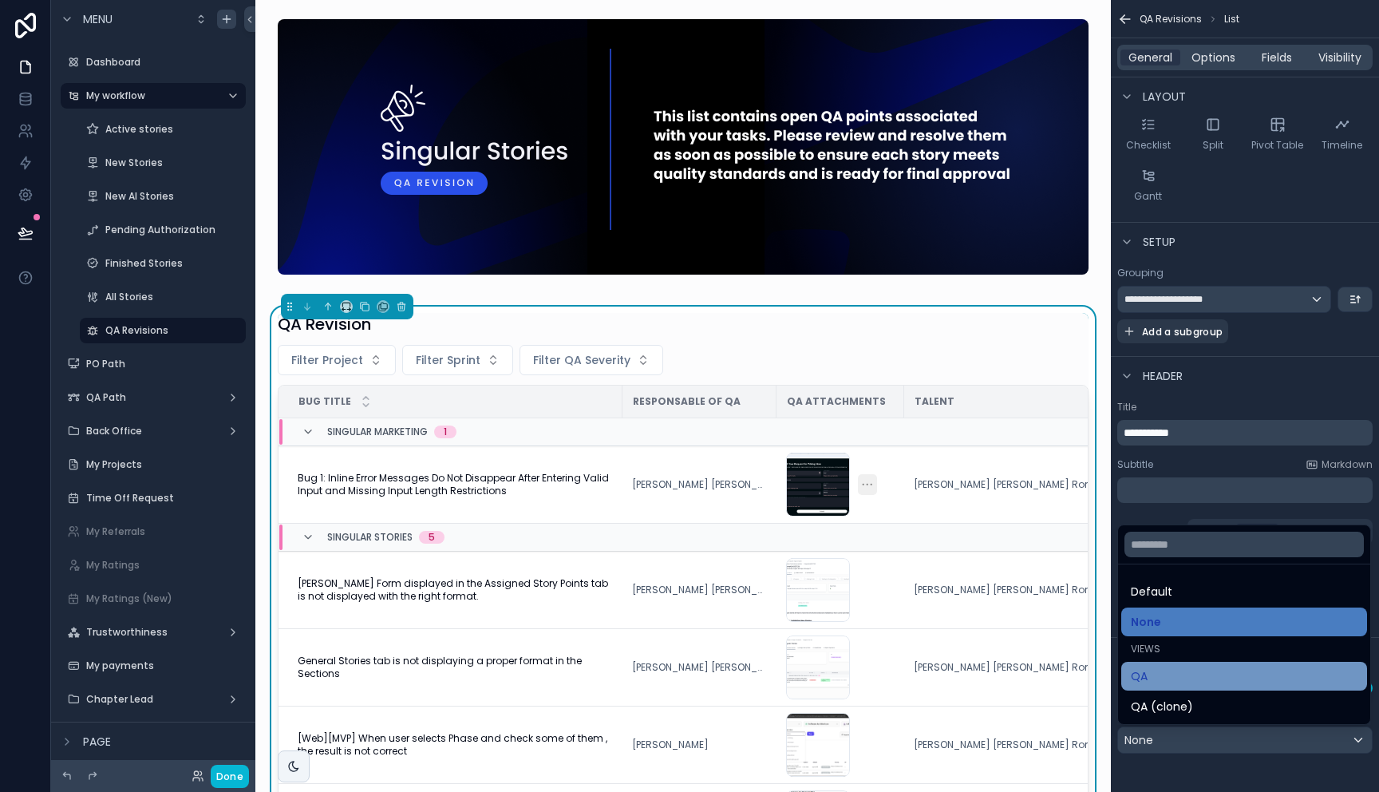
click at [1206, 678] on div "QA" at bounding box center [1244, 675] width 227 height 19
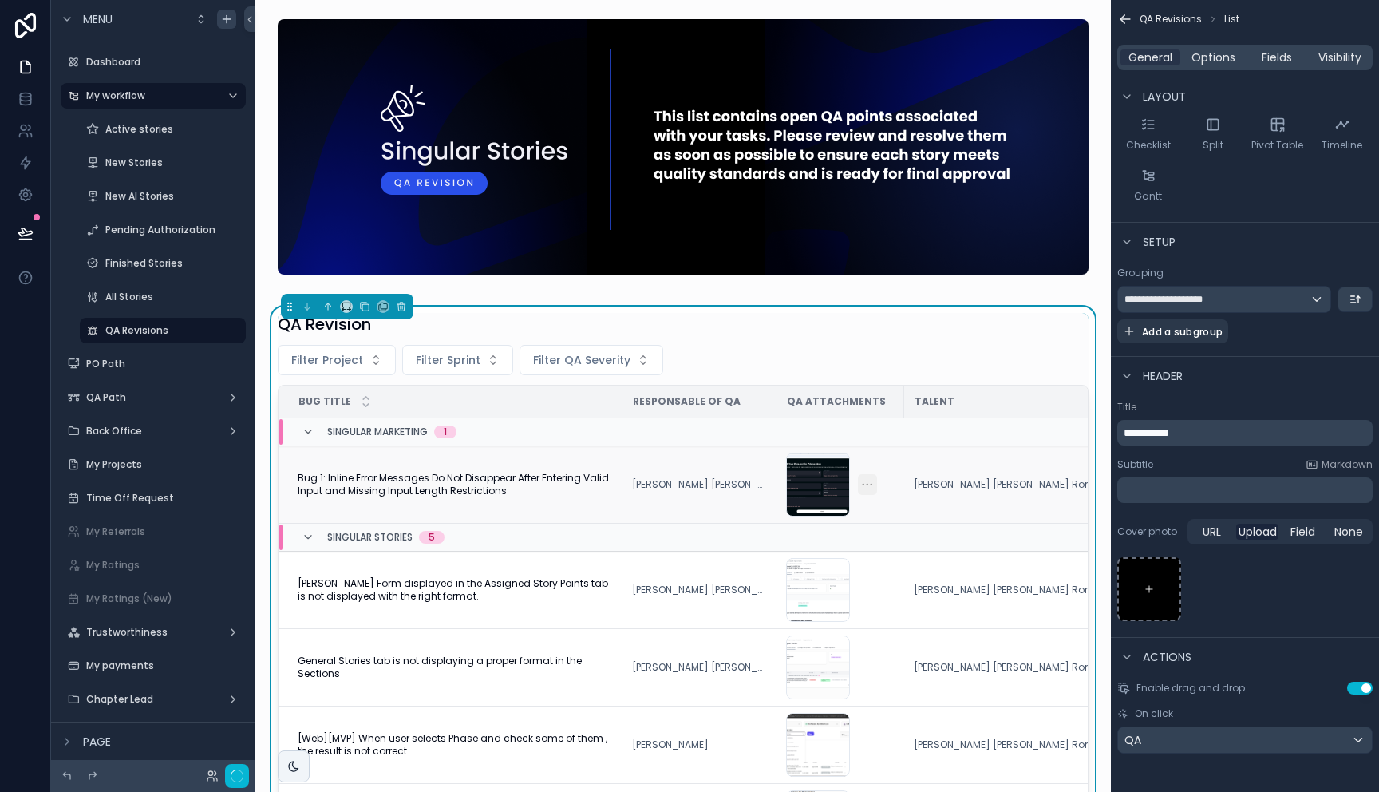
click at [468, 488] on span "Bug 1: Inline Error Messages Do Not Disappear After Entering Valid Input and Mi…" at bounding box center [455, 485] width 315 height 26
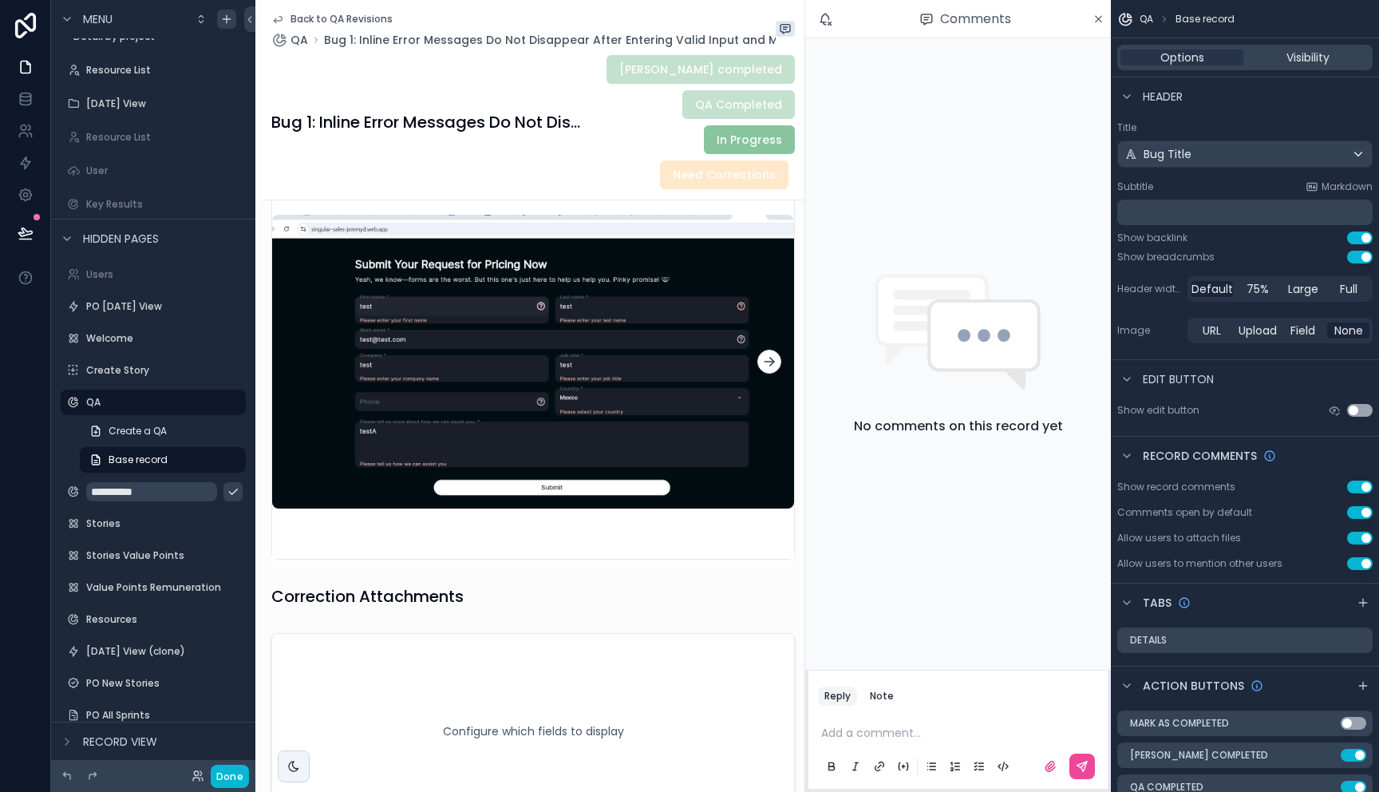
scroll to position [2232, 0]
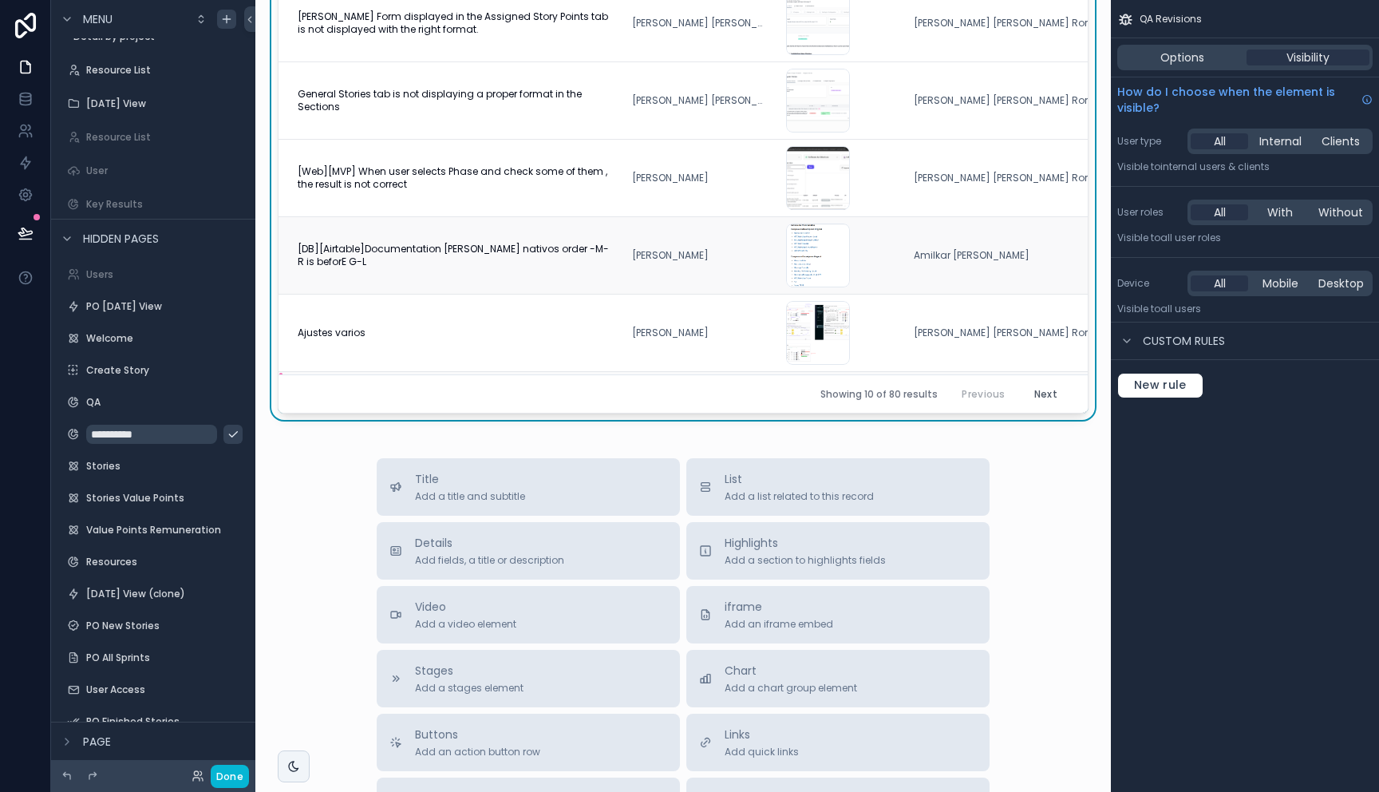
scroll to position [472, 0]
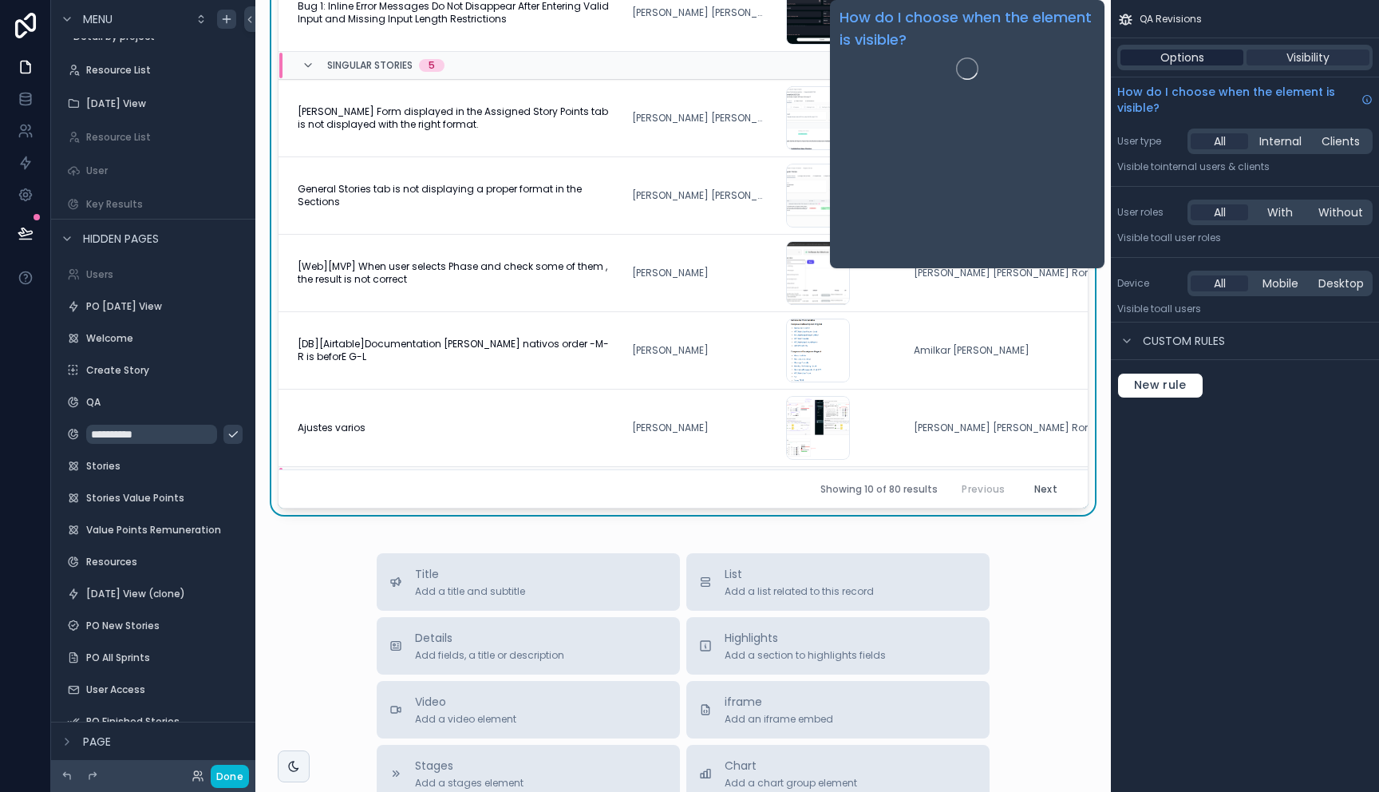
click at [1188, 53] on span "Options" at bounding box center [1182, 57] width 44 height 16
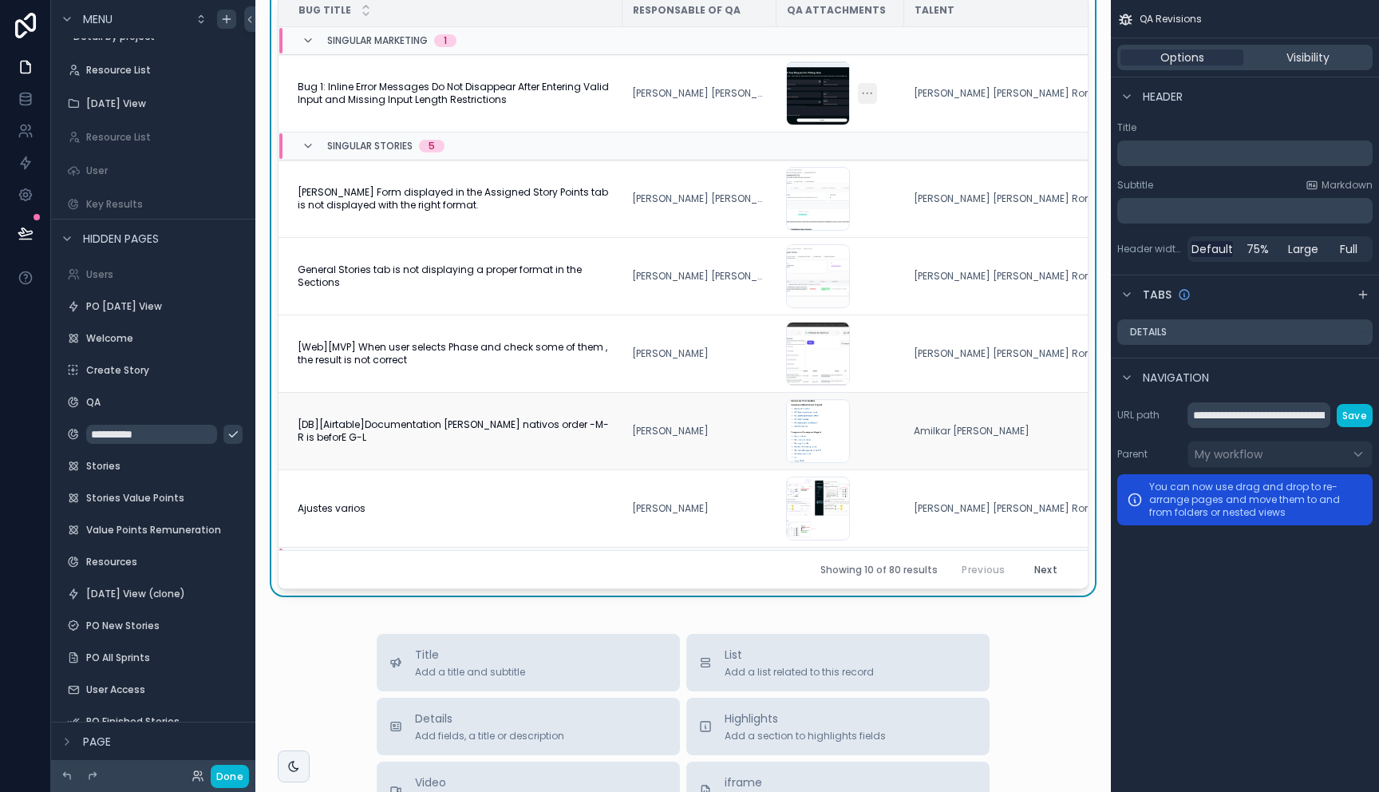
scroll to position [0, 0]
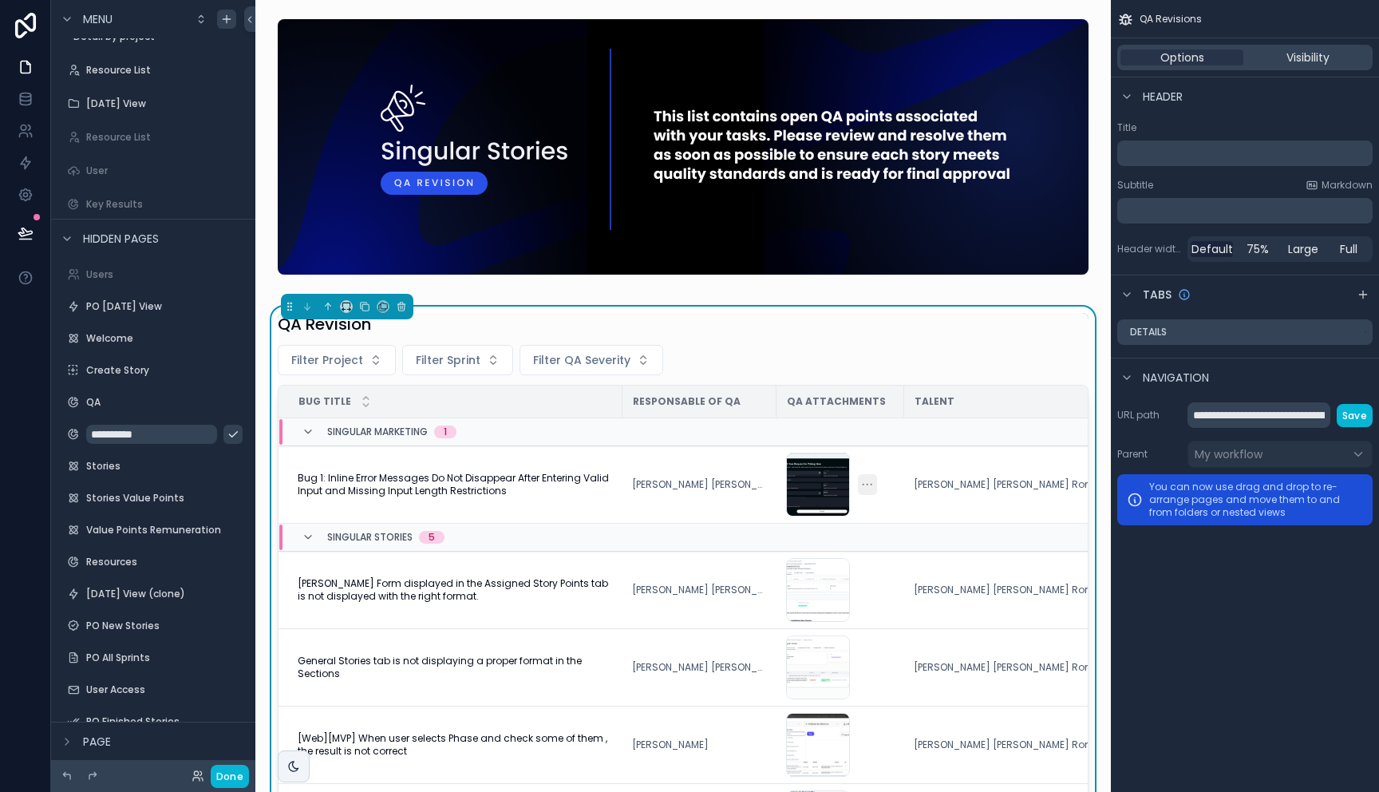
click at [679, 331] on div "QA Revision" at bounding box center [683, 324] width 811 height 22
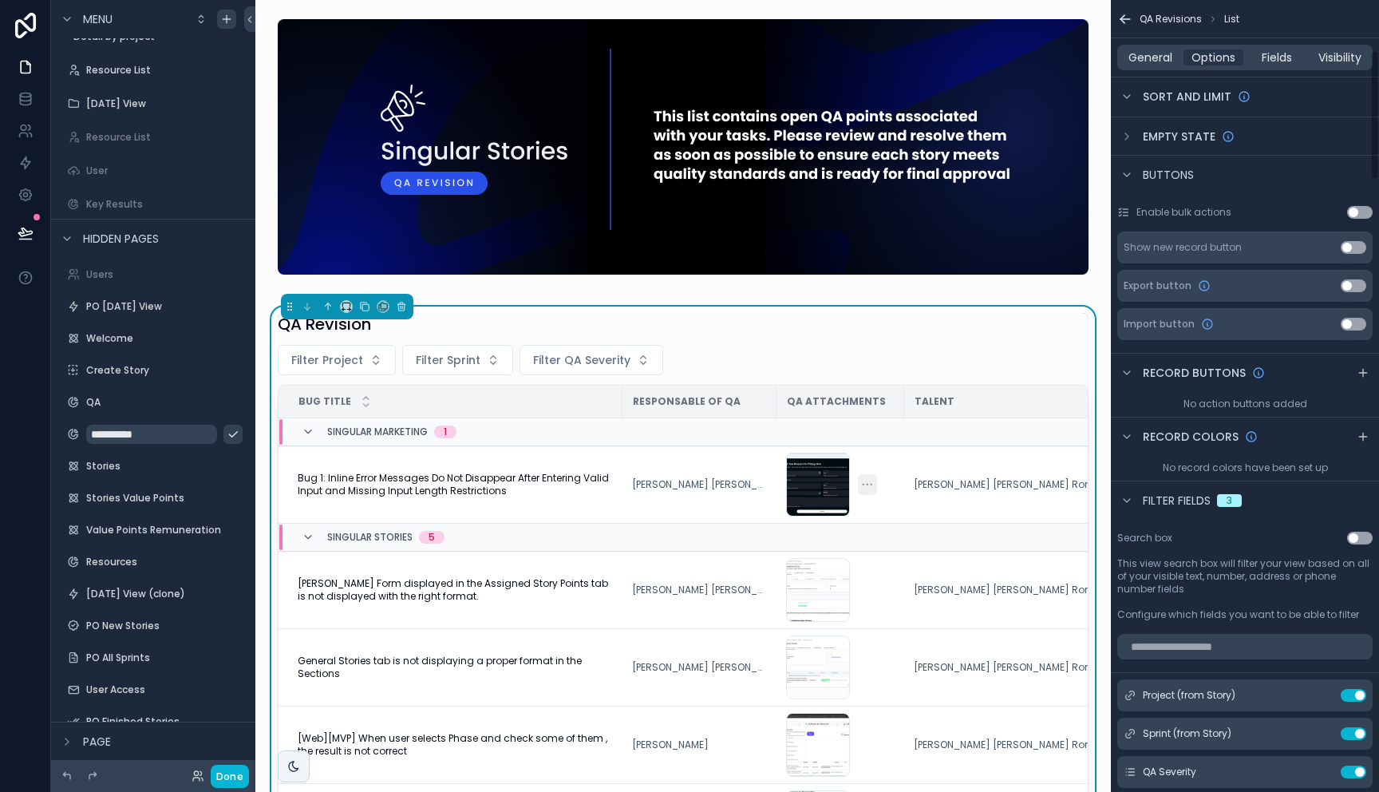
scroll to position [312, 0]
click at [622, 436] on div "Singular Marketing 1" at bounding box center [591, 432] width 624 height 26
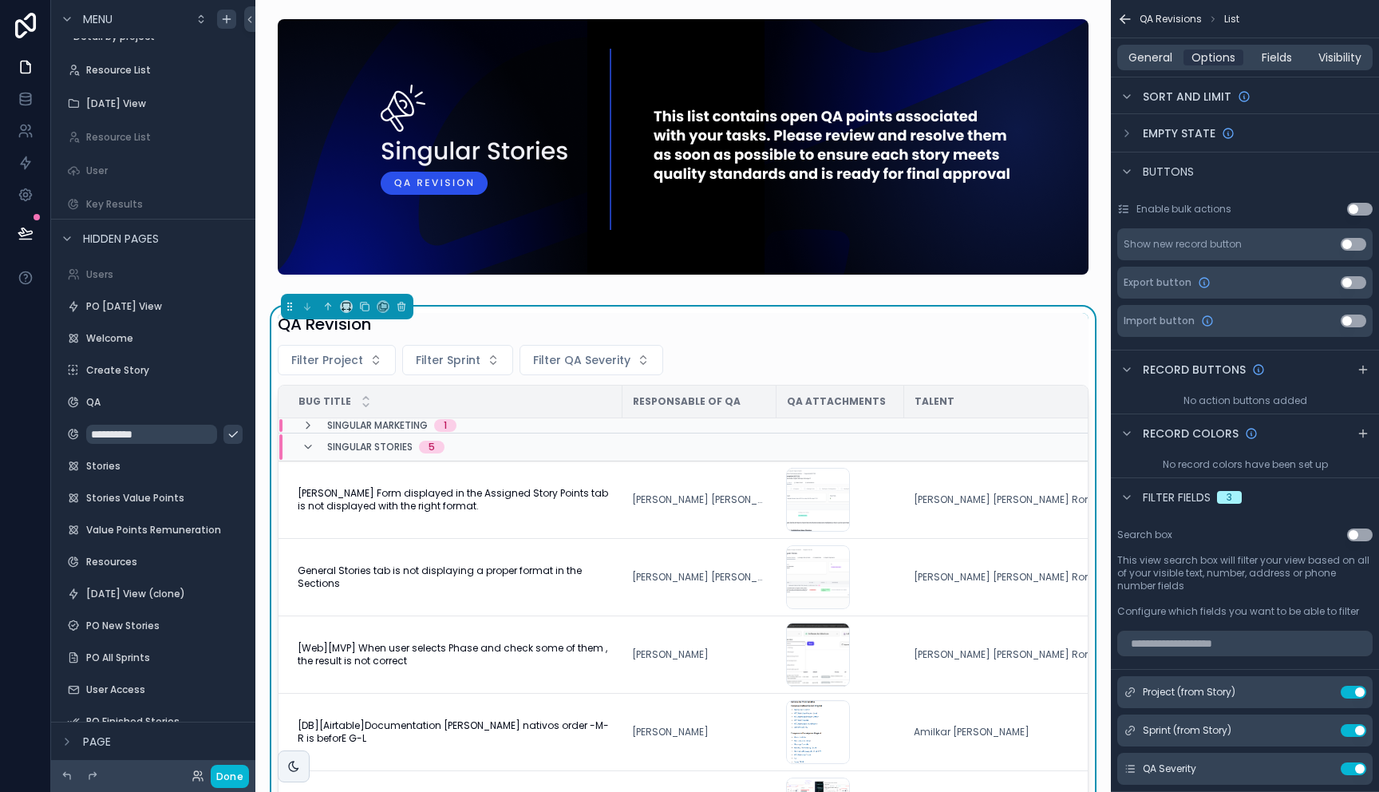
click at [626, 426] on div "Singular Marketing 1" at bounding box center [591, 425] width 624 height 13
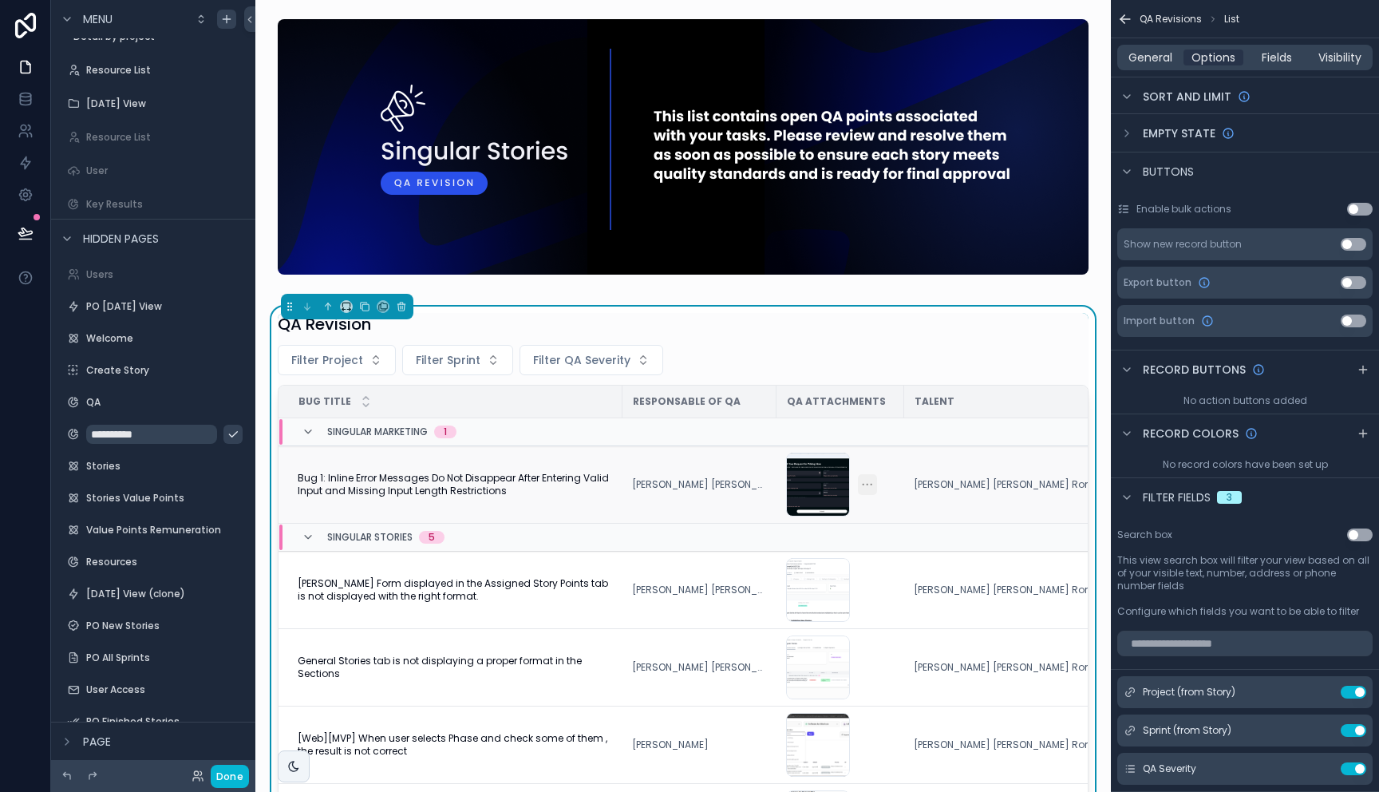
click at [693, 447] on td "Andrea Paola Garcia Maza" at bounding box center [699, 484] width 154 height 77
click at [689, 460] on td "Andrea Paola Garcia Maza" at bounding box center [699, 484] width 154 height 77
click at [610, 313] on div "QA Revision" at bounding box center [683, 324] width 811 height 22
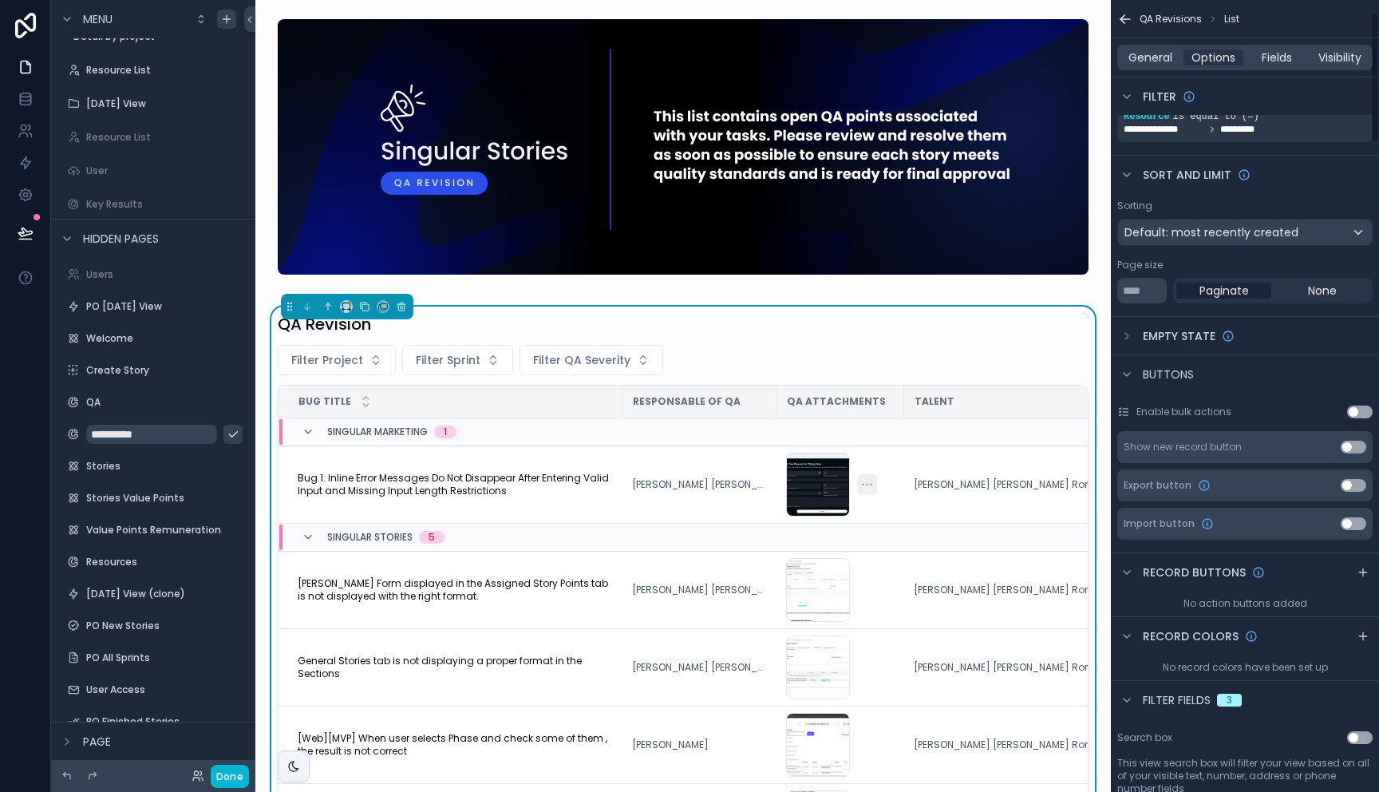
scroll to position [81, 0]
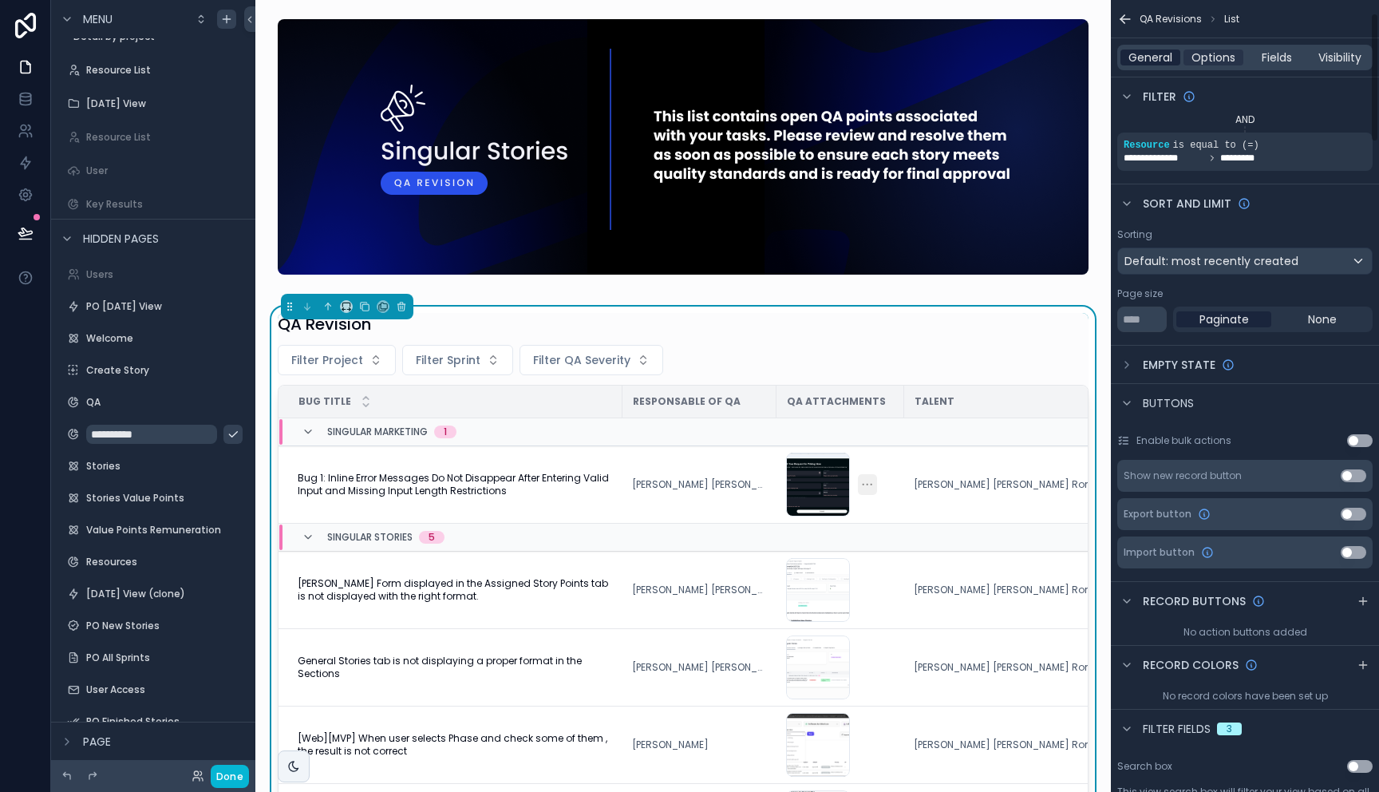
click at [1156, 57] on span "General" at bounding box center [1150, 57] width 44 height 16
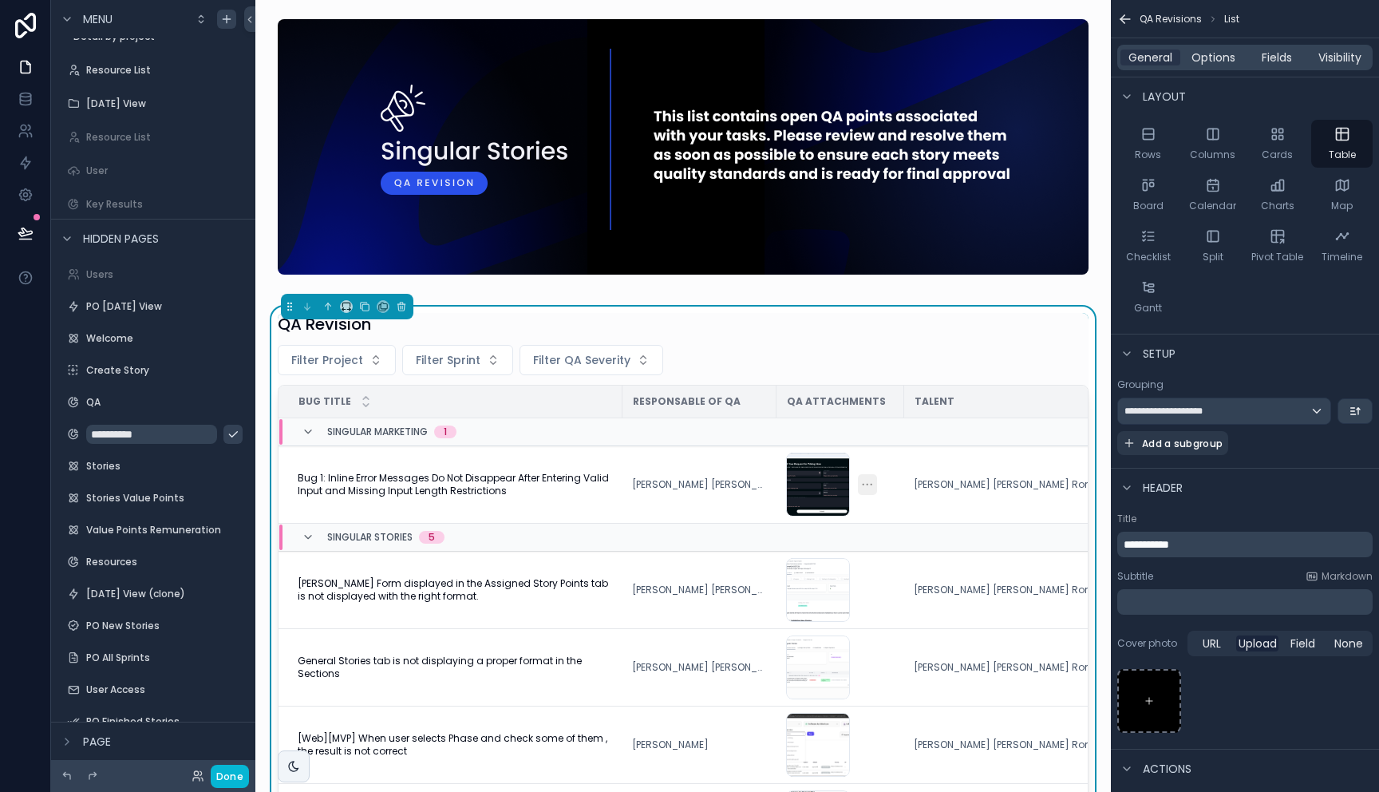
click at [1216, 544] on p "**********" at bounding box center [1247, 544] width 246 height 16
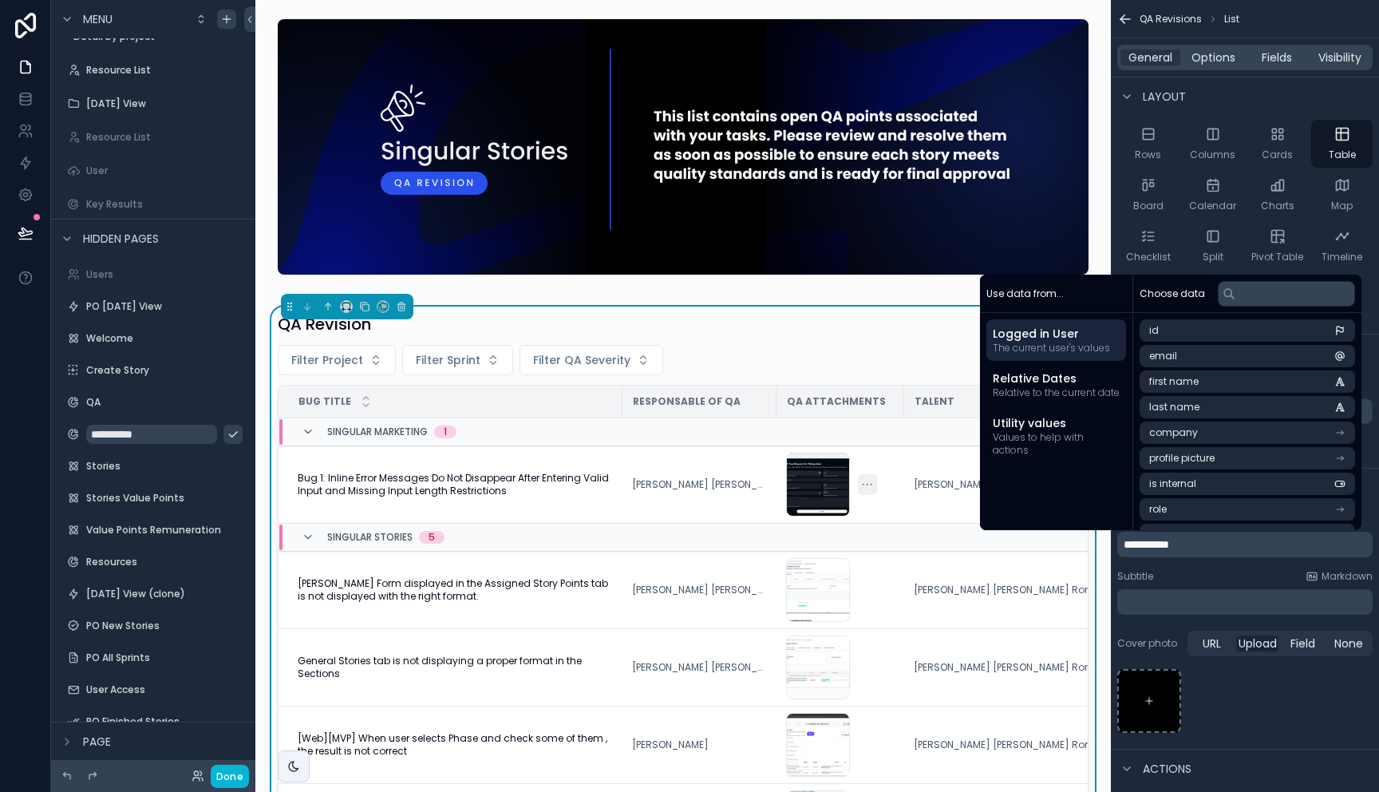
click at [1248, 704] on div "scrollable content" at bounding box center [1244, 701] width 255 height 64
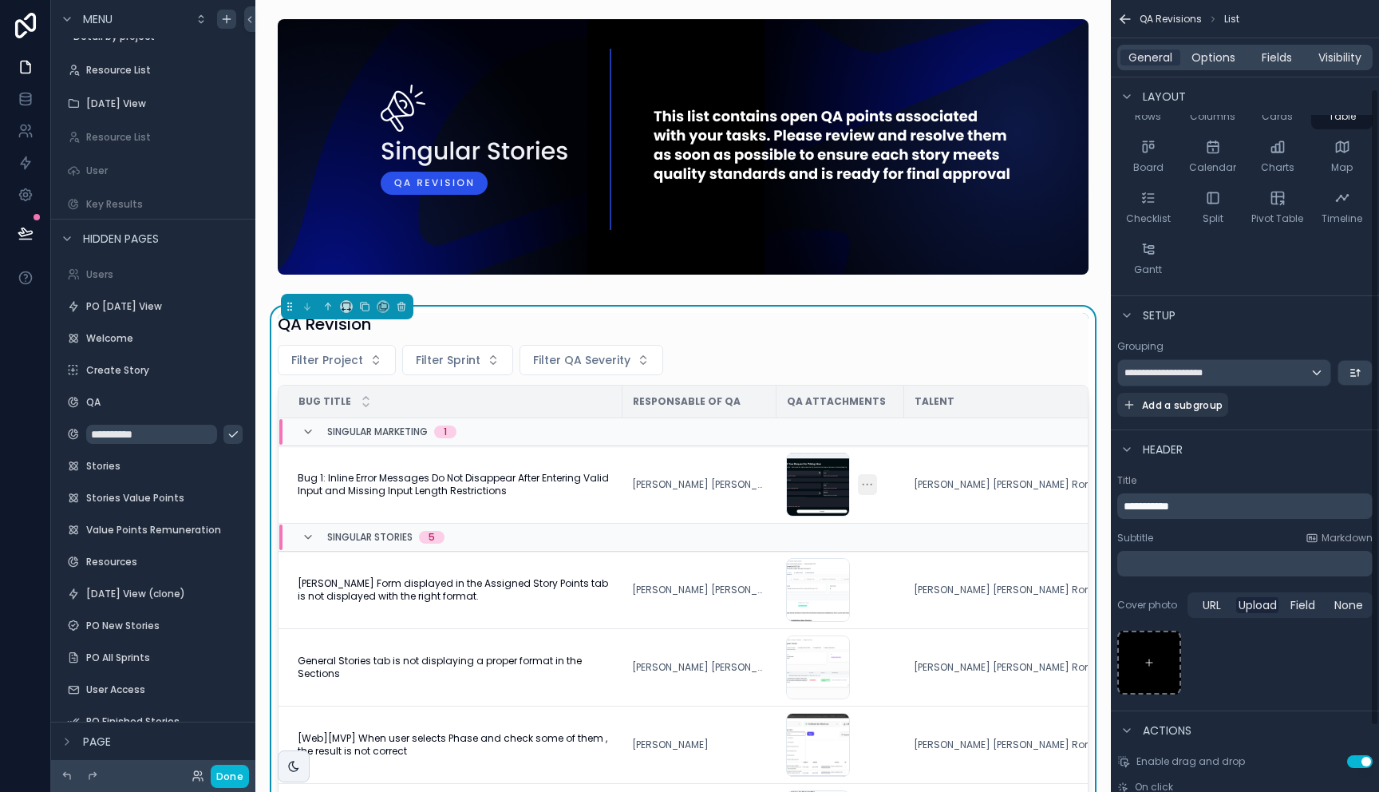
scroll to position [192, 0]
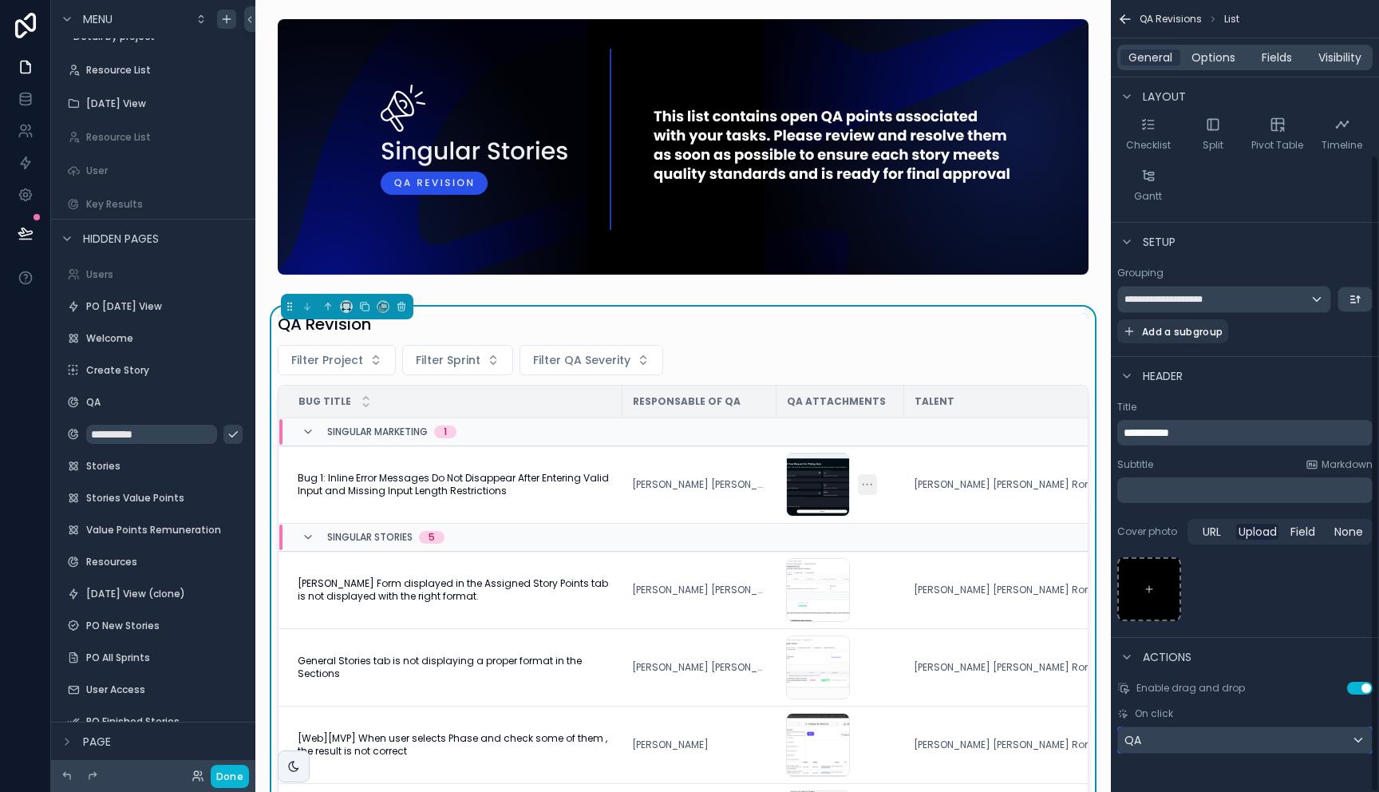
click at [1220, 733] on div "QA" at bounding box center [1245, 740] width 254 height 26
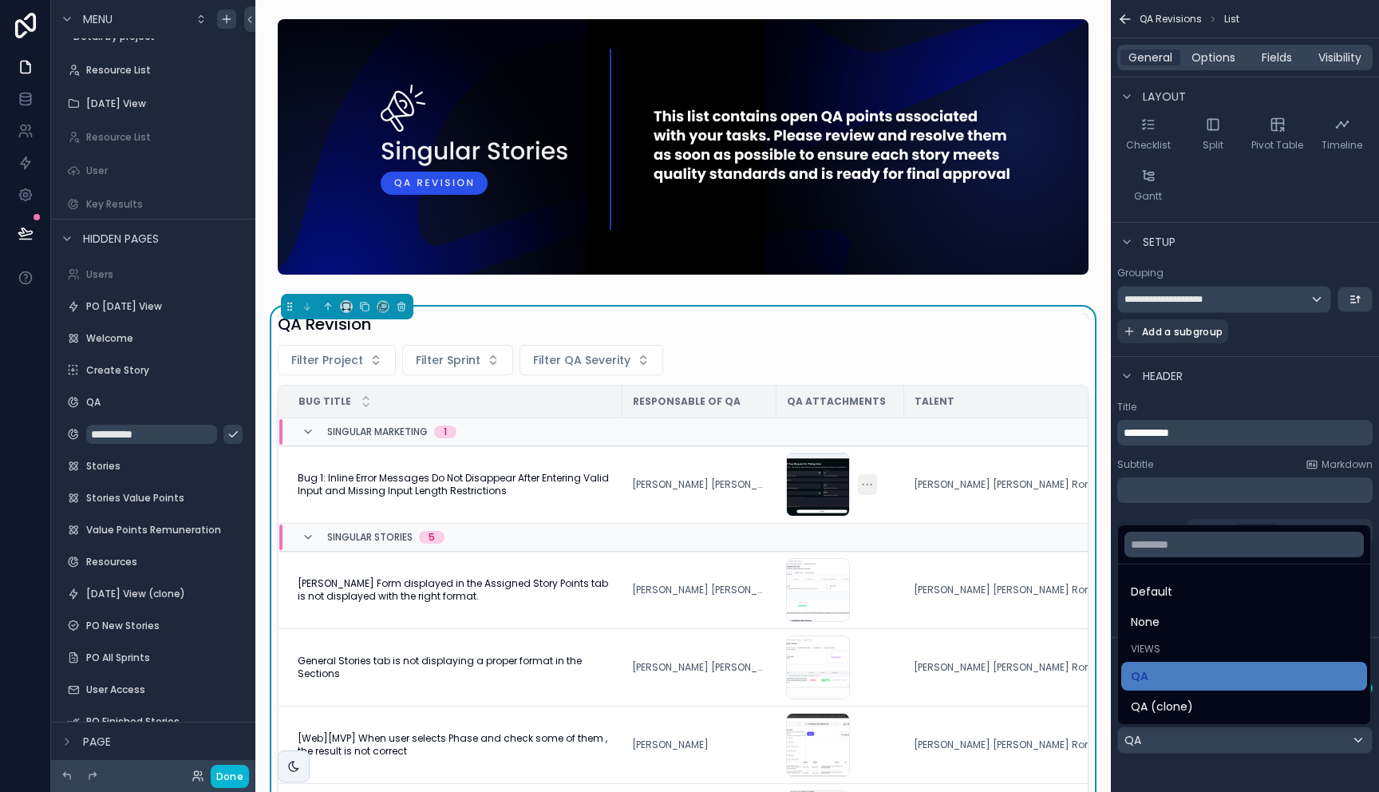
click at [1209, 711] on div "QA (clone)" at bounding box center [1244, 706] width 227 height 19
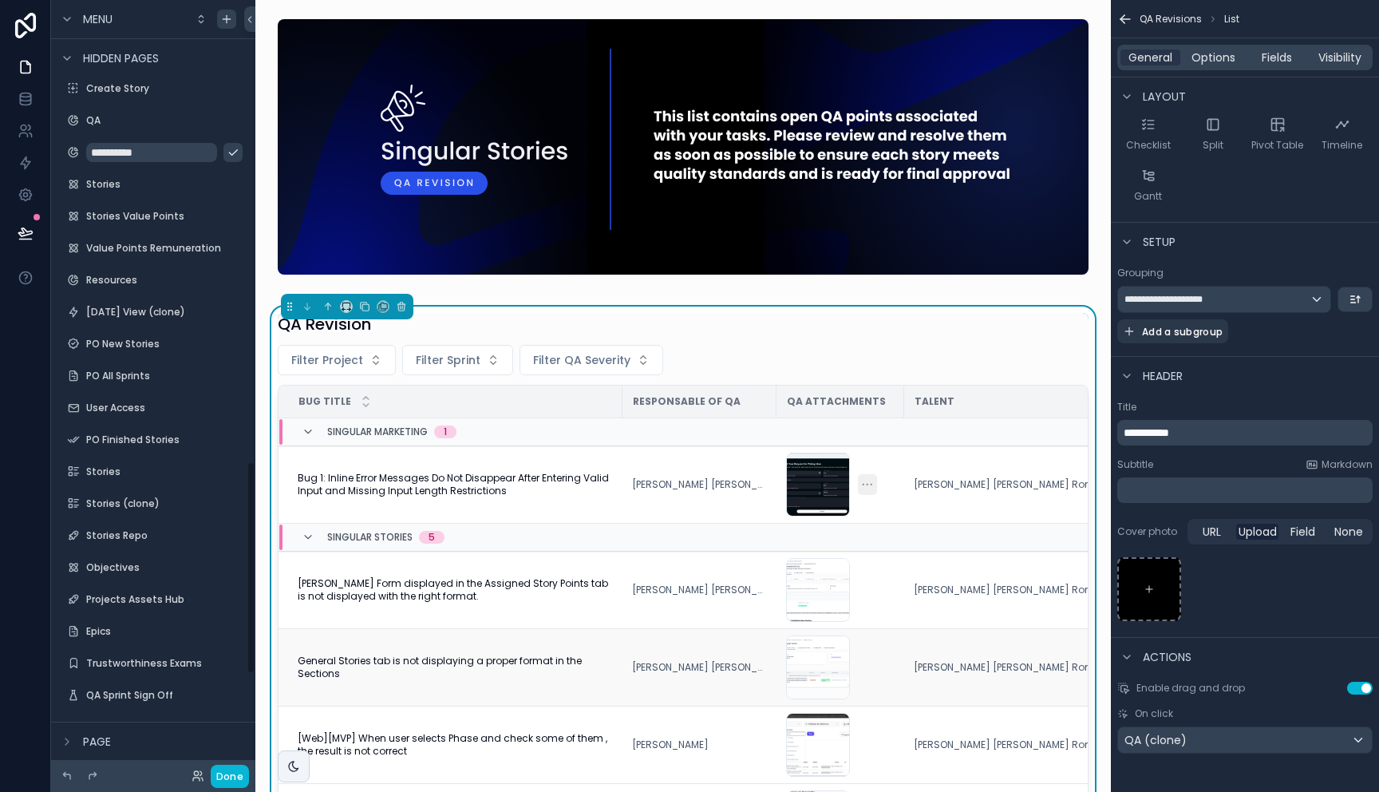
scroll to position [1777, 0]
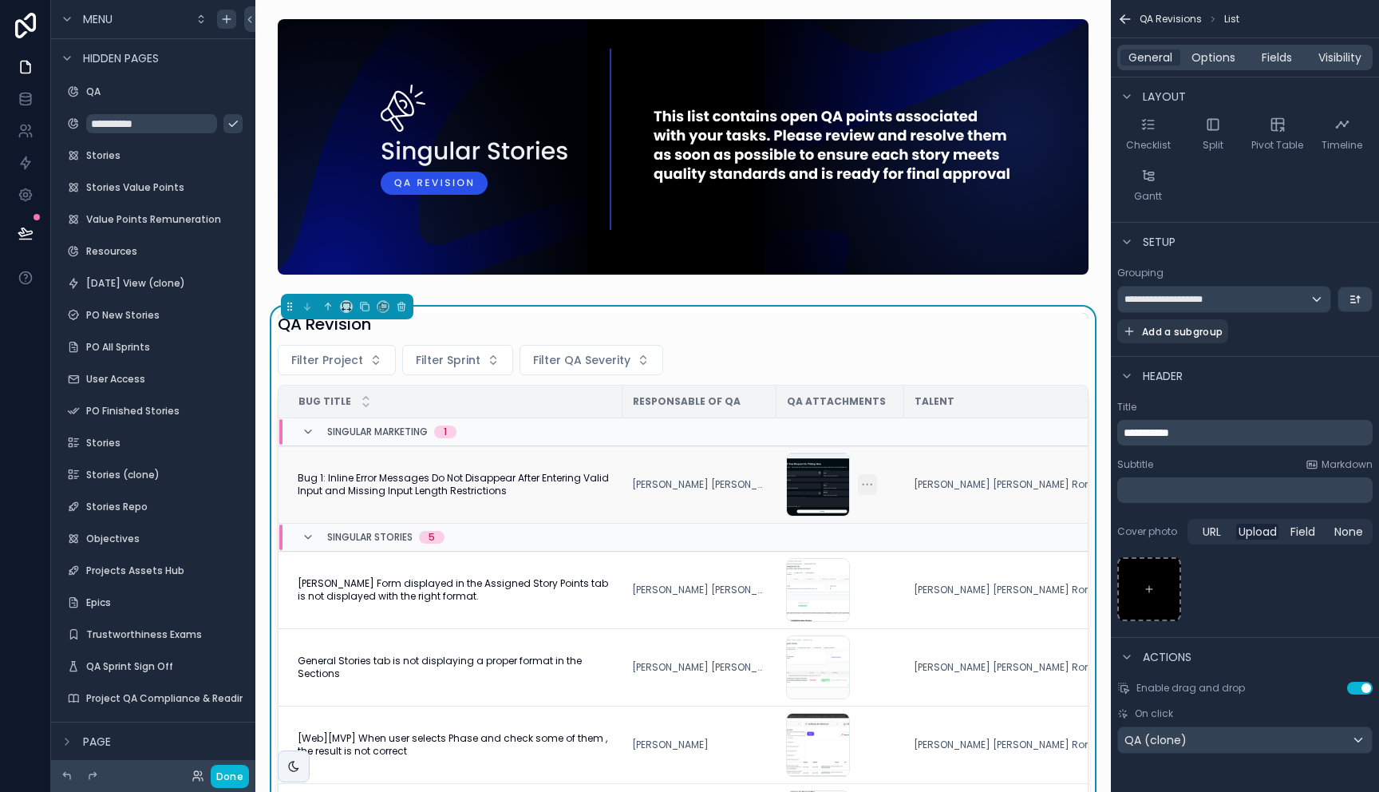
click at [476, 482] on span "Bug 1: Inline Error Messages Do Not Disappear After Entering Valid Input and Mi…" at bounding box center [455, 485] width 315 height 26
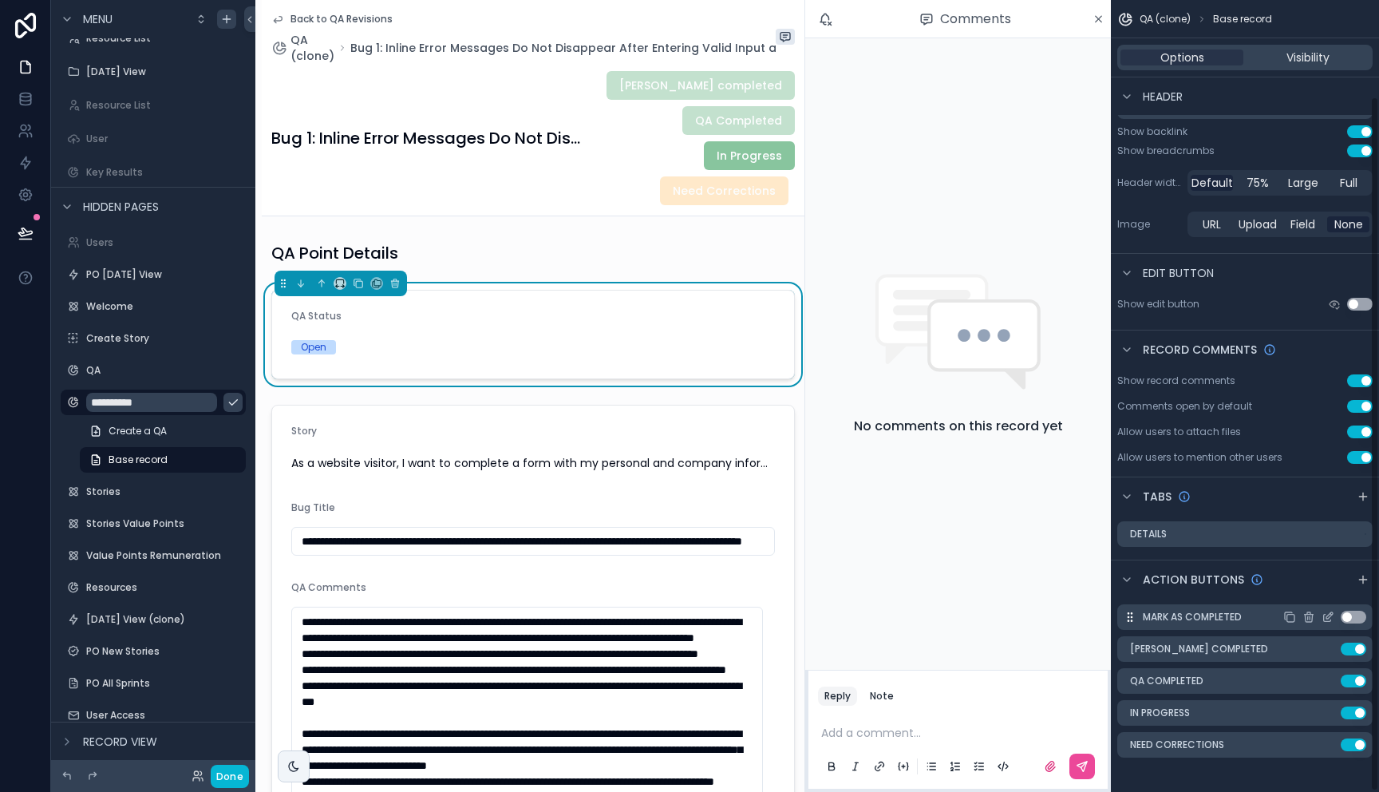
scroll to position [110, 0]
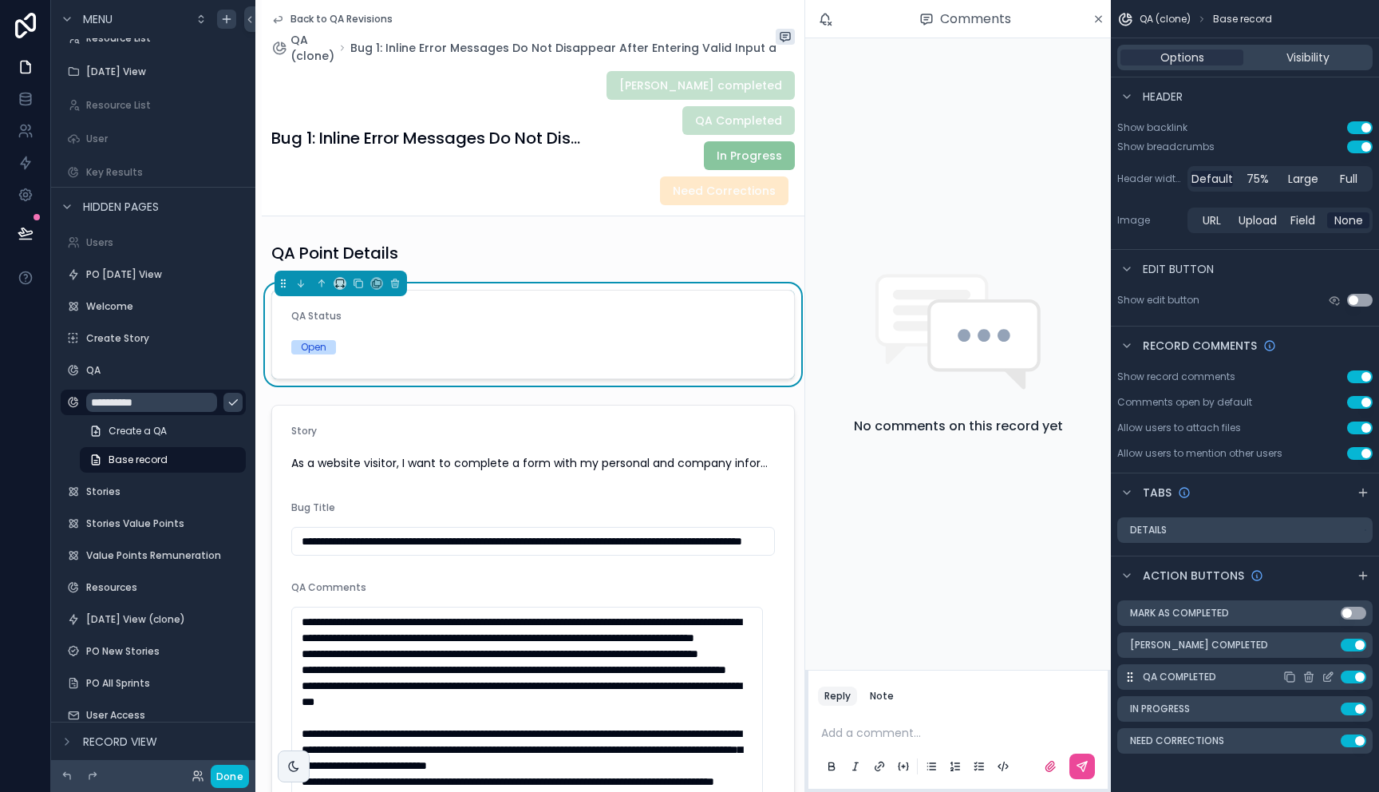
drag, startPoint x: 1353, startPoint y: 646, endPoint x: 1352, endPoint y: 674, distance: 28.8
click at [1353, 646] on button "Use setting" at bounding box center [1354, 644] width 26 height 13
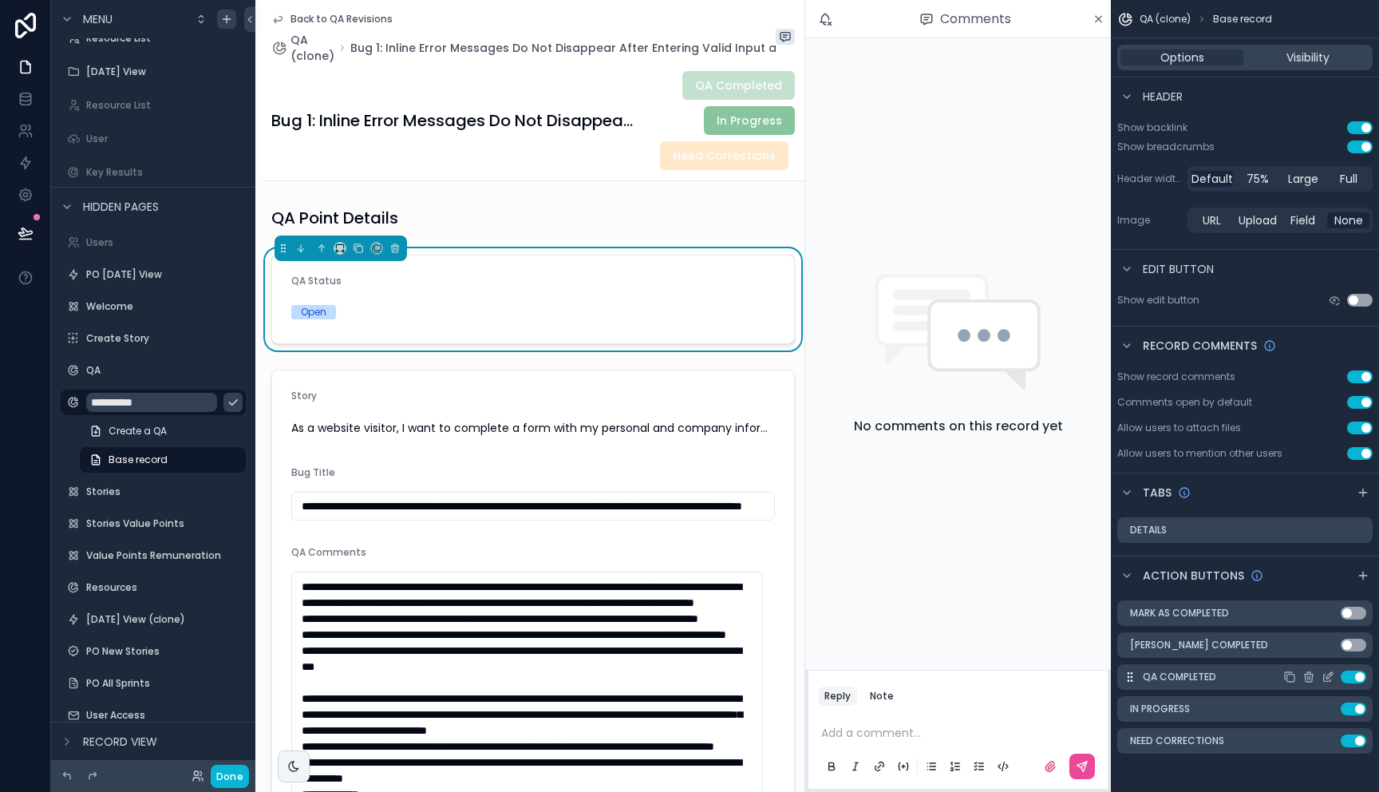
click at [1352, 679] on button "Use setting" at bounding box center [1354, 676] width 26 height 13
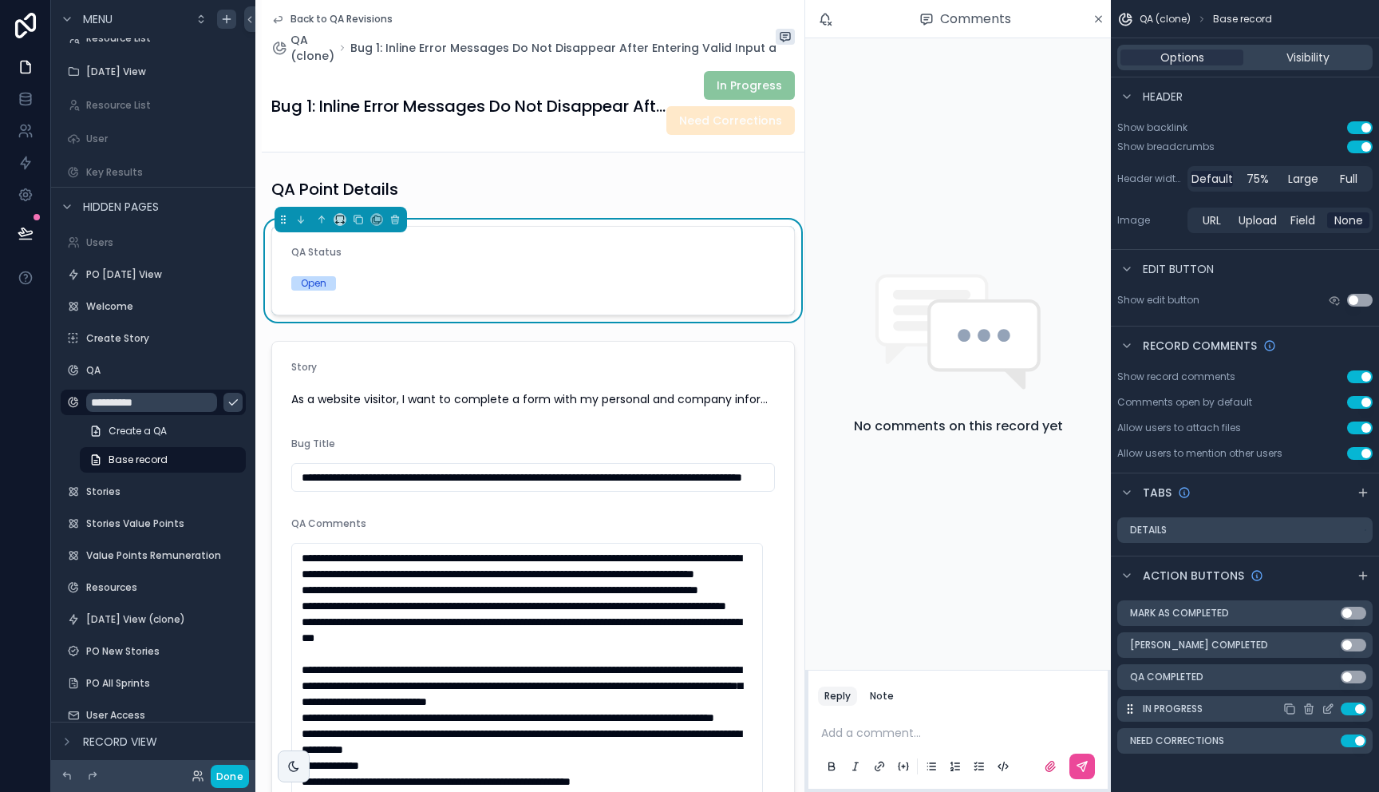
click at [1352, 709] on button "Use setting" at bounding box center [1354, 708] width 26 height 13
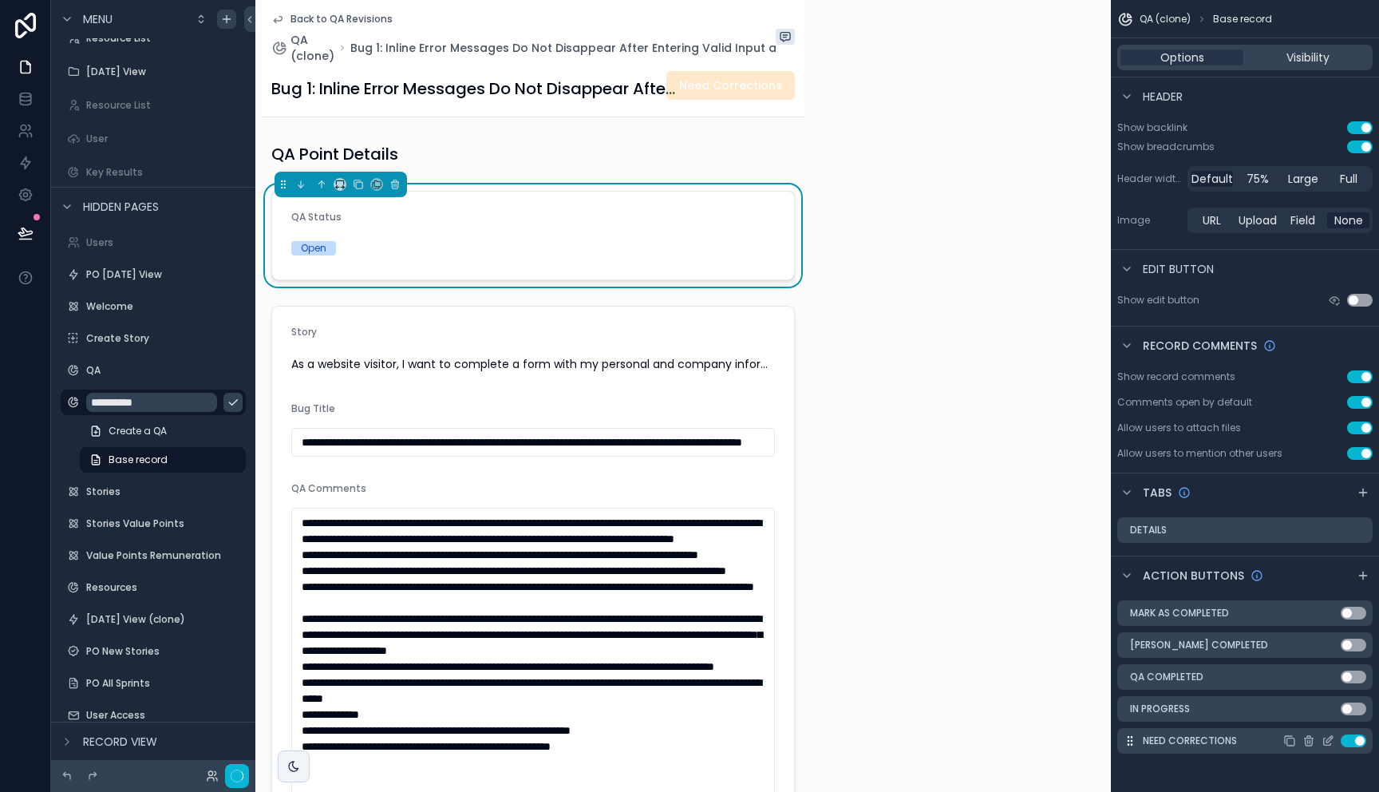
click at [1352, 737] on button "Use setting" at bounding box center [1354, 740] width 26 height 13
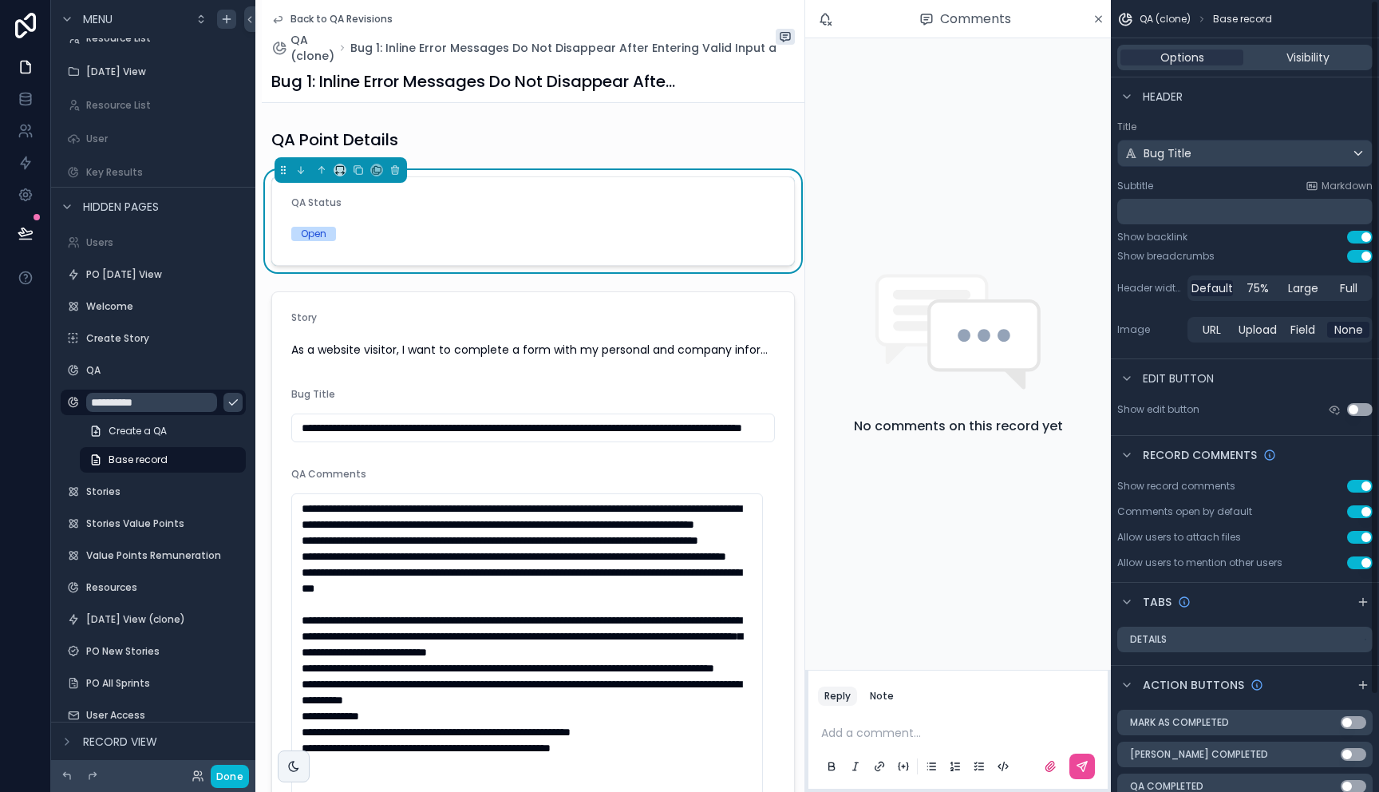
scroll to position [0, 0]
click at [452, 223] on form "QA Status Open" at bounding box center [533, 221] width 522 height 88
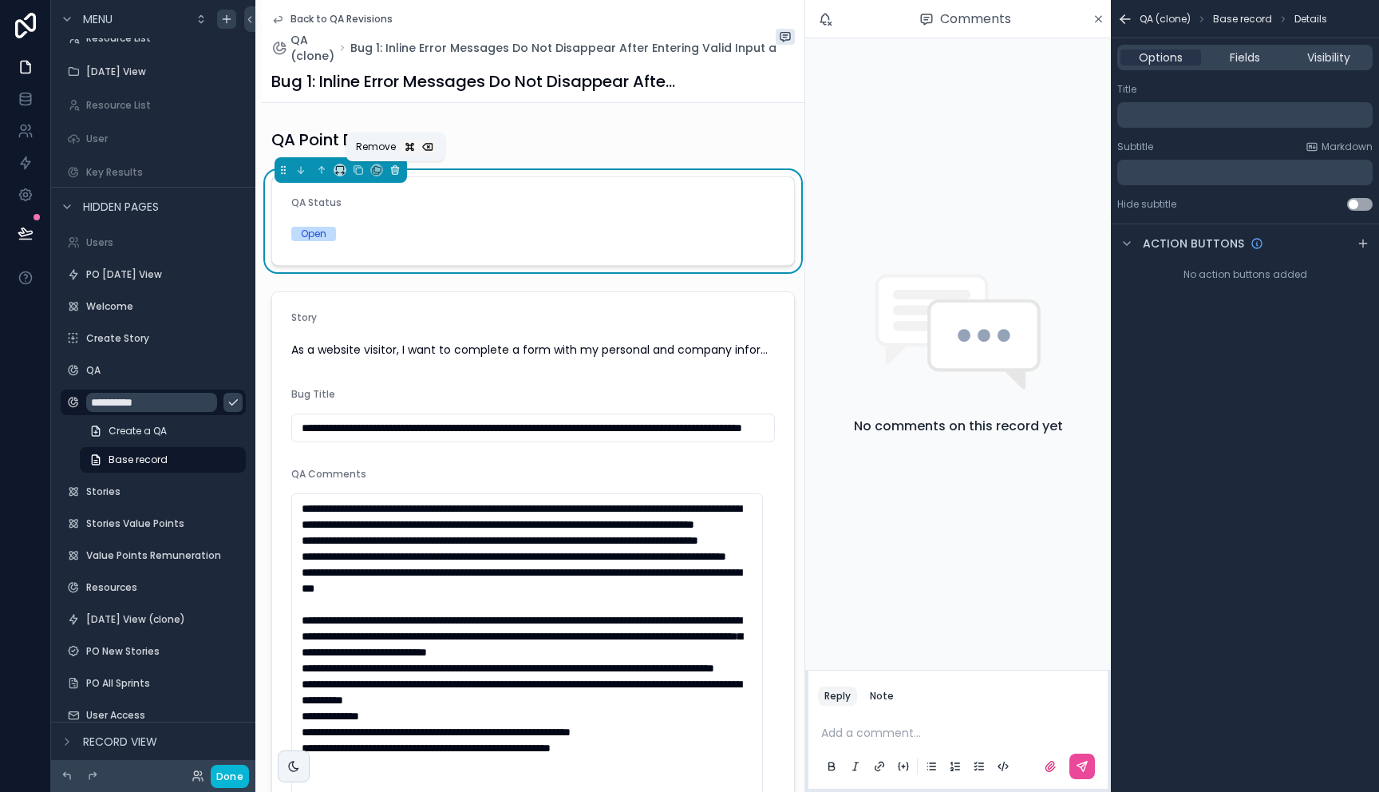
click at [399, 172] on icon "scrollable content" at bounding box center [394, 169] width 11 height 11
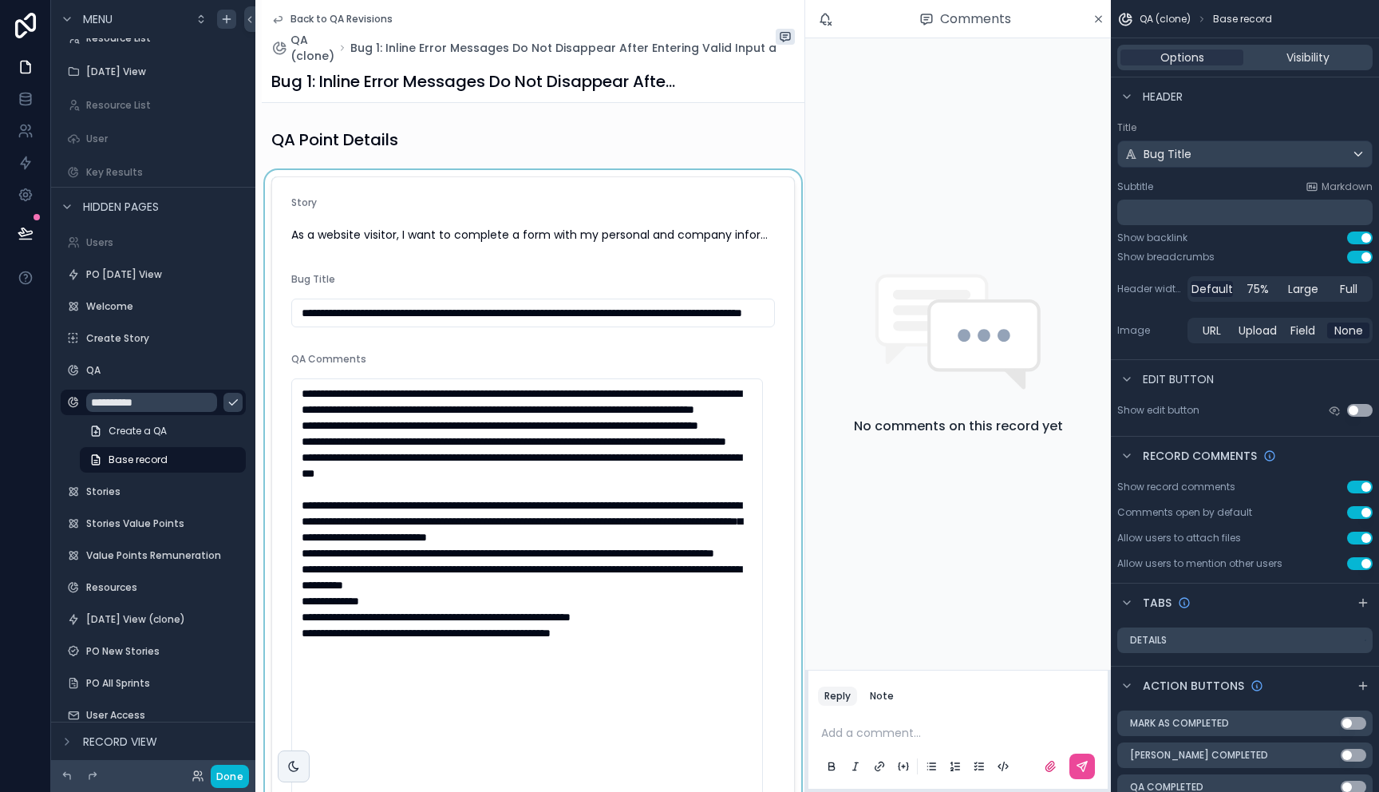
click at [399, 186] on div "scrollable content" at bounding box center [533, 787] width 543 height 1234
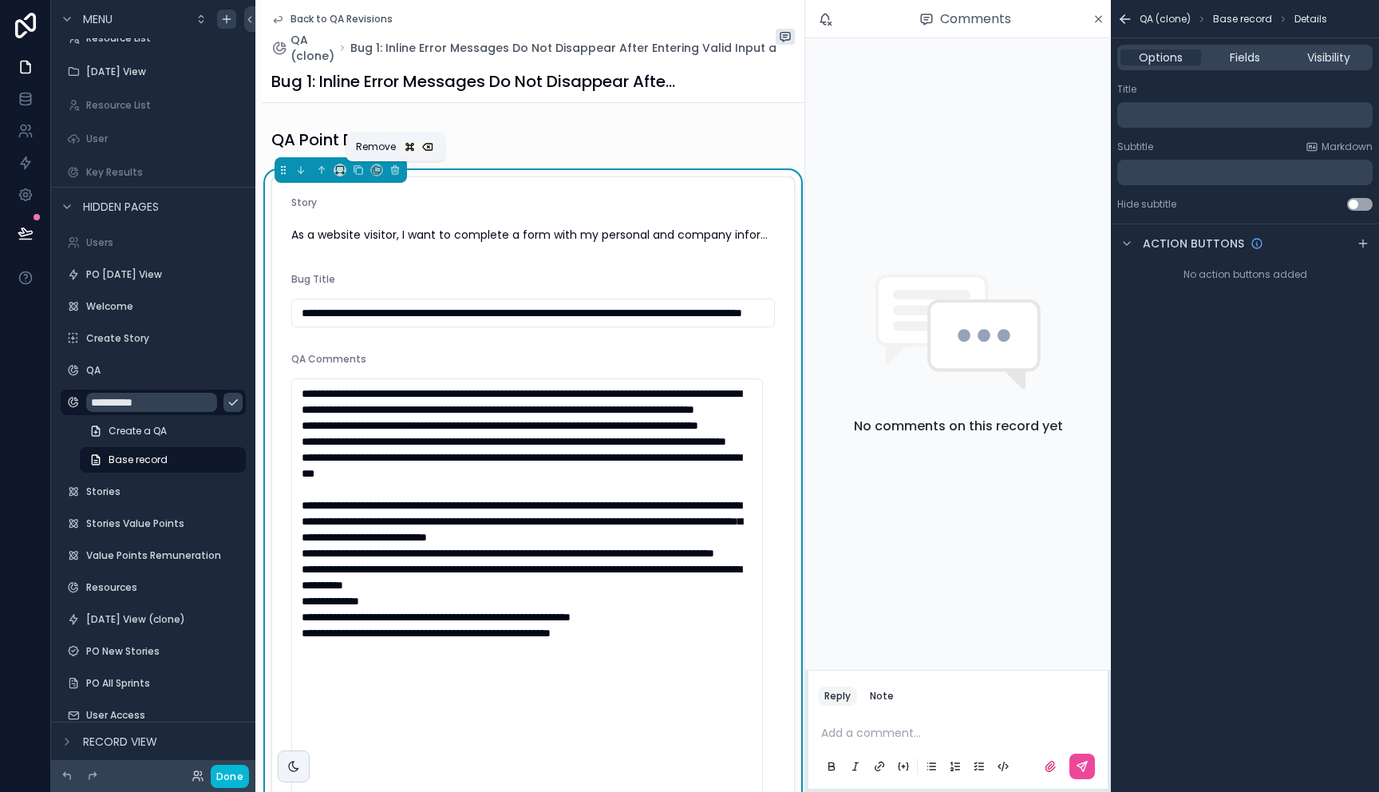
drag, startPoint x: 396, startPoint y: 170, endPoint x: 974, endPoint y: 79, distance: 585.7
click at [397, 170] on icon "scrollable content" at bounding box center [394, 169] width 11 height 11
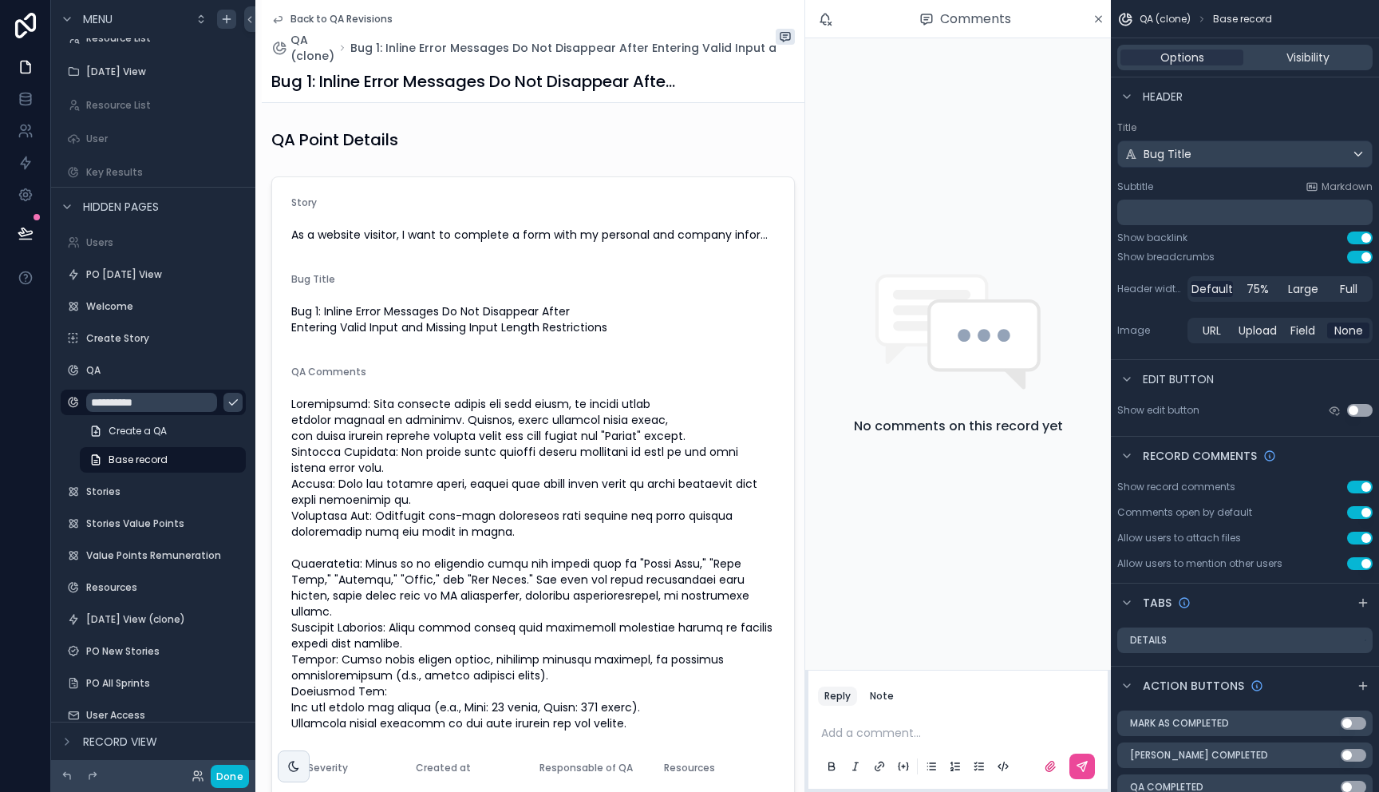
click at [1021, 154] on div "No comments on this record yet" at bounding box center [958, 353] width 306 height 631
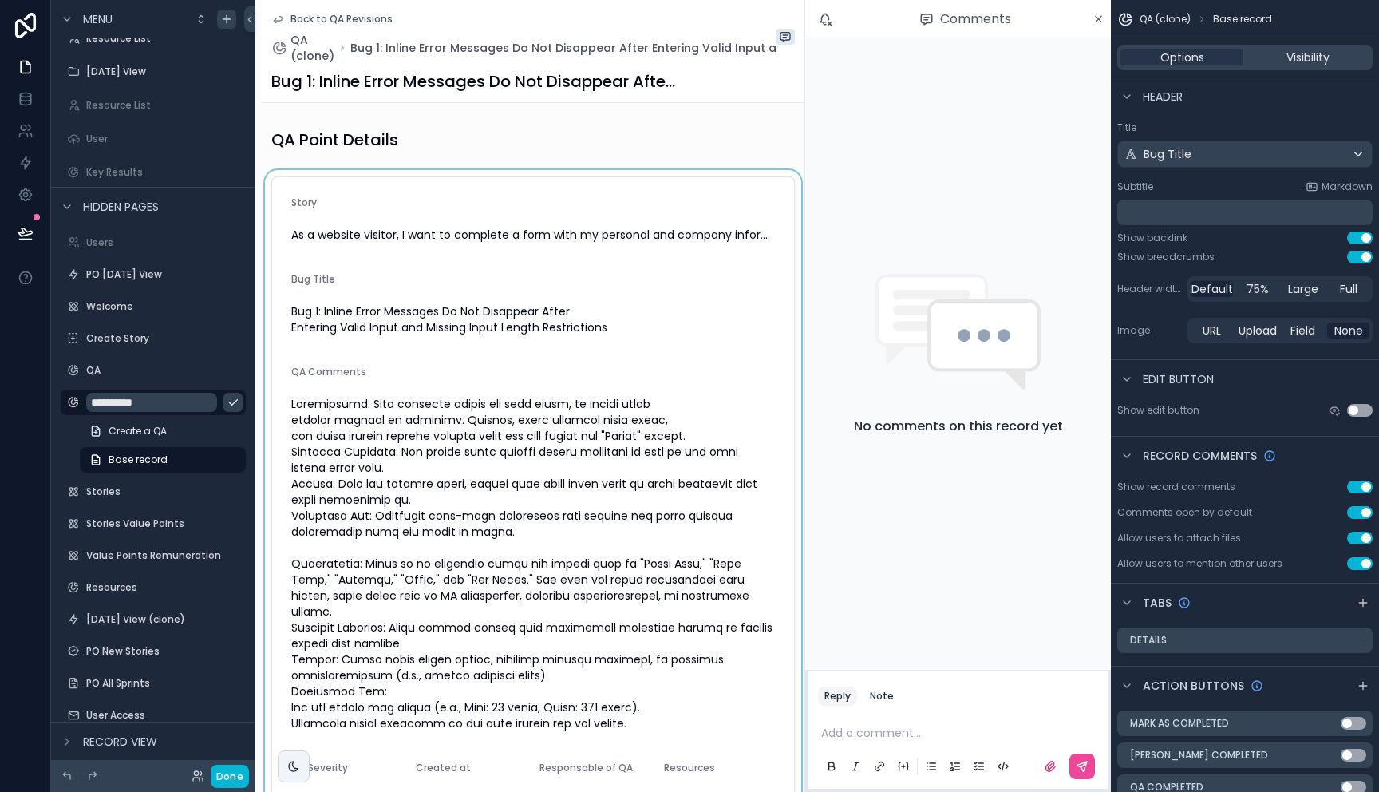
click at [595, 184] on div "scrollable content" at bounding box center [533, 702] width 543 height 1065
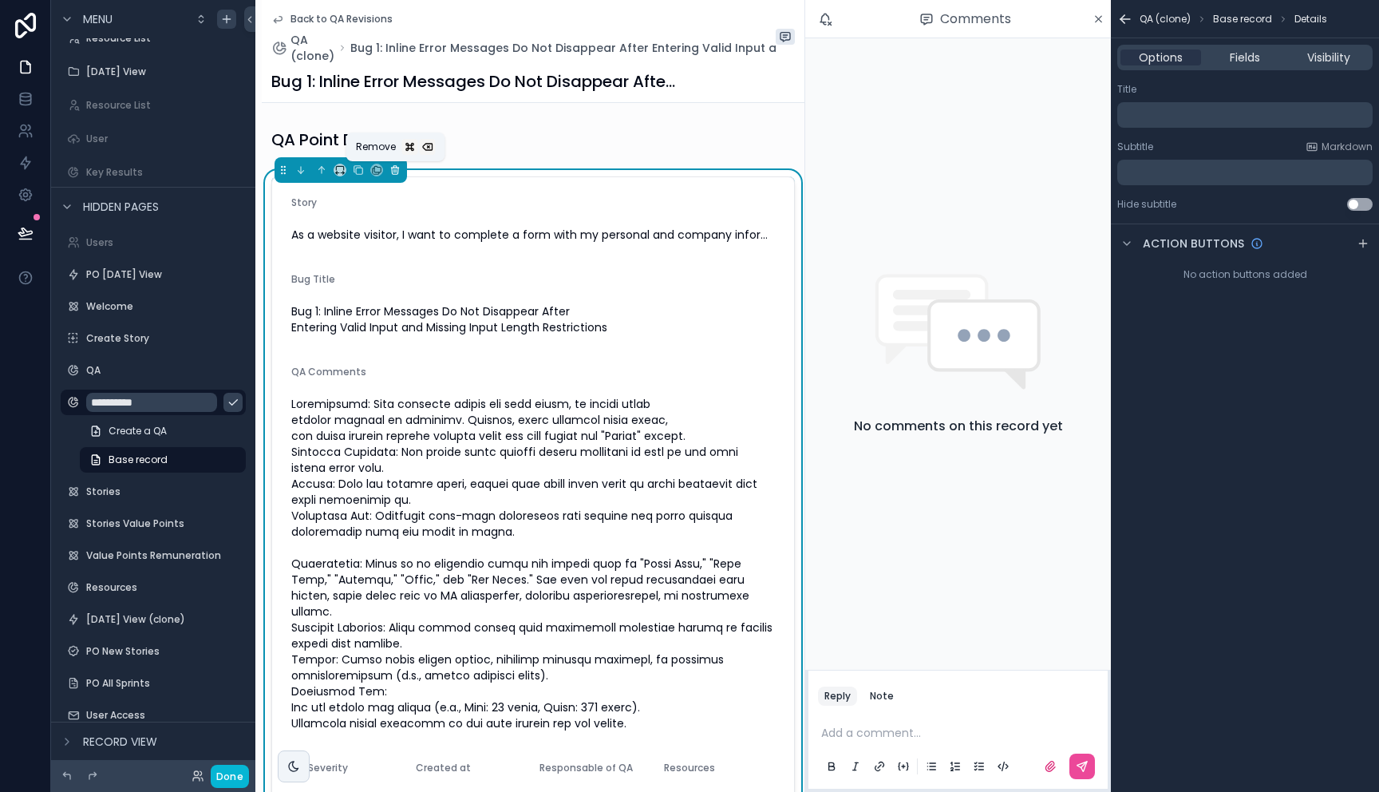
click at [393, 168] on icon "scrollable content" at bounding box center [394, 169] width 11 height 11
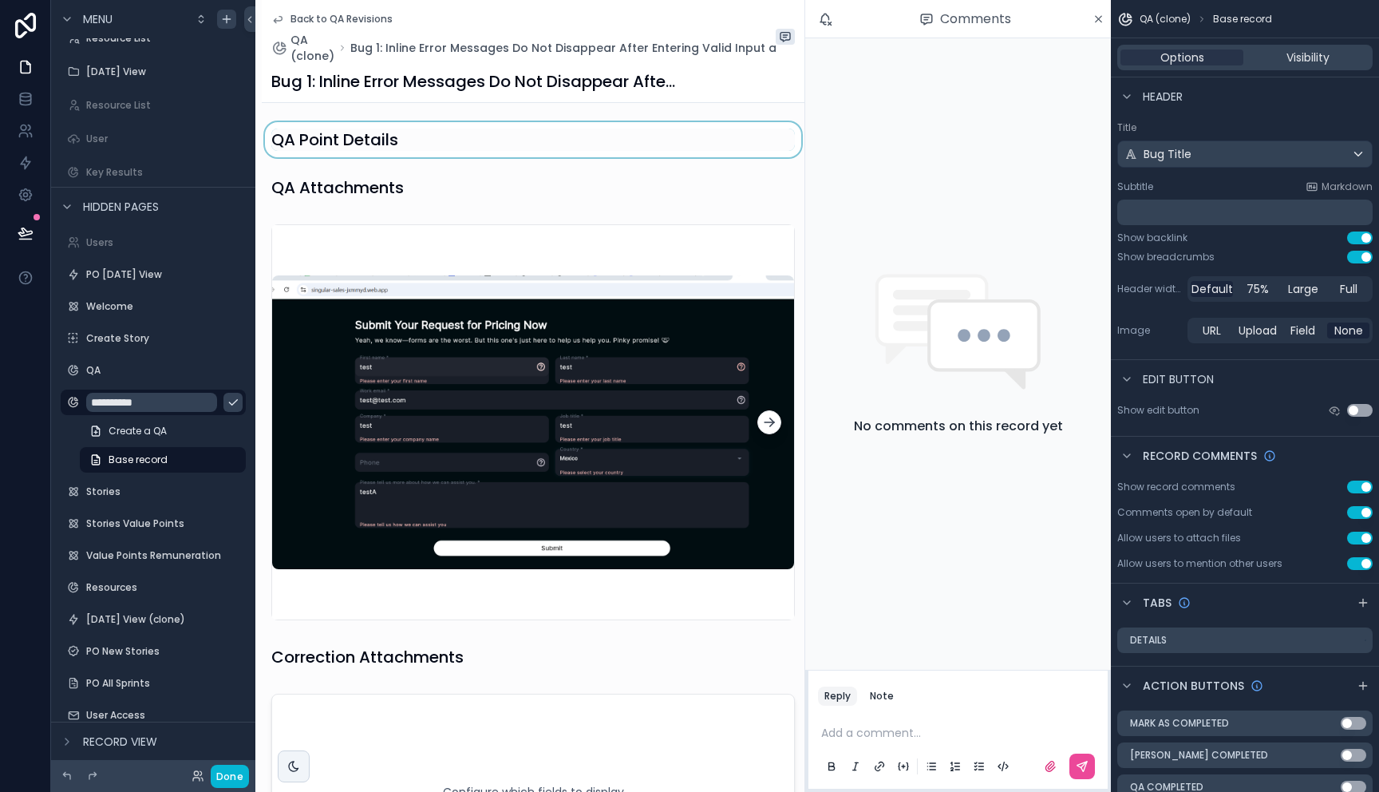
click at [399, 135] on div "scrollable content" at bounding box center [533, 139] width 543 height 35
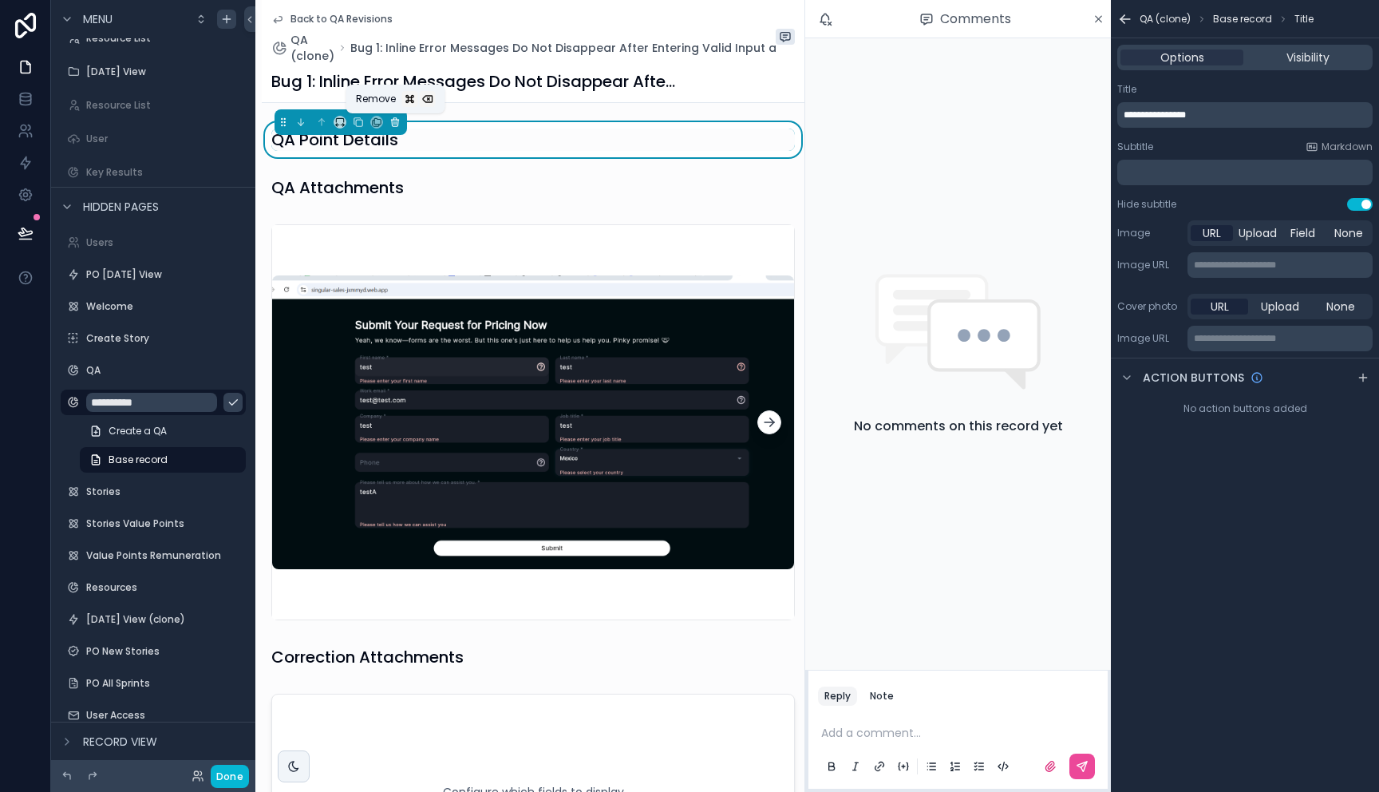
click at [393, 121] on icon "scrollable content" at bounding box center [394, 122] width 11 height 11
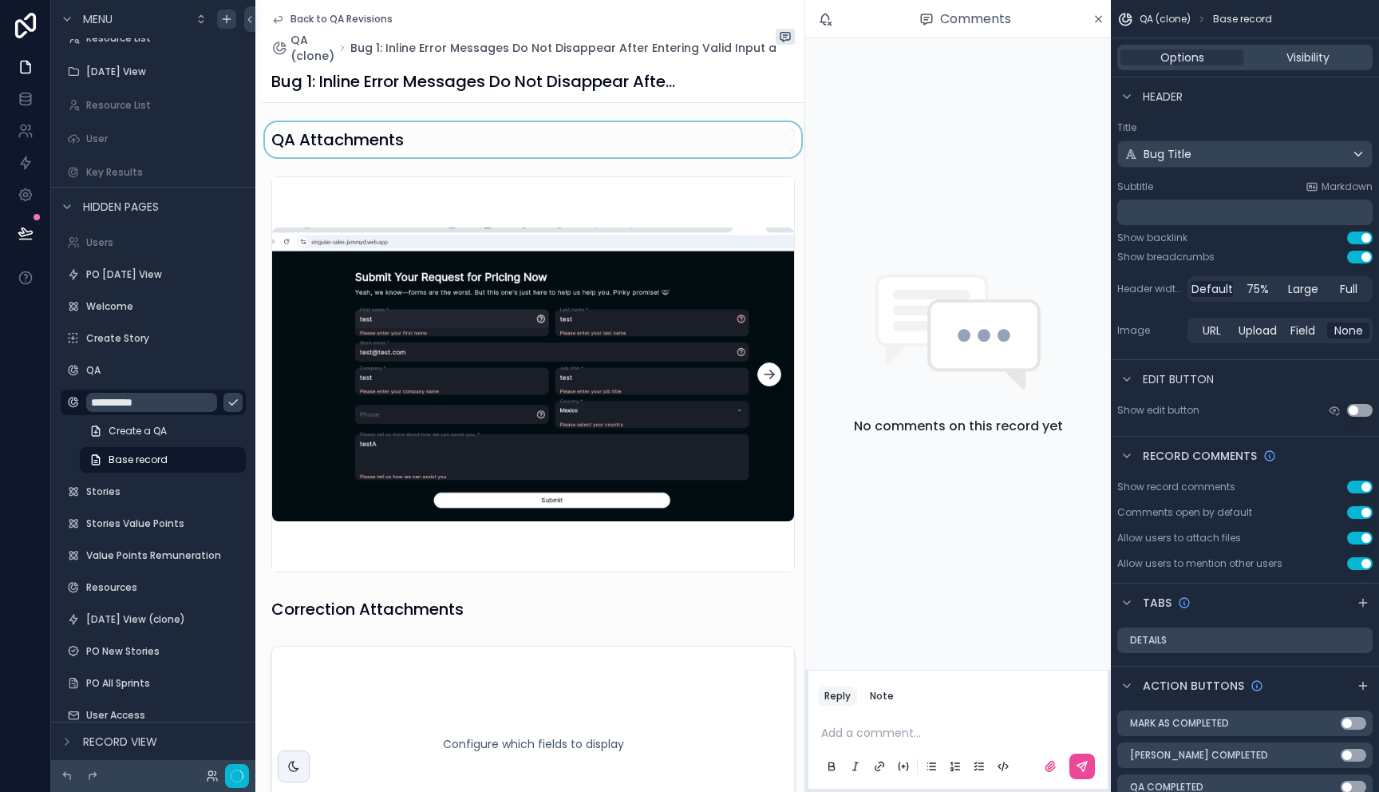
click at [406, 139] on div "scrollable content" at bounding box center [533, 139] width 543 height 35
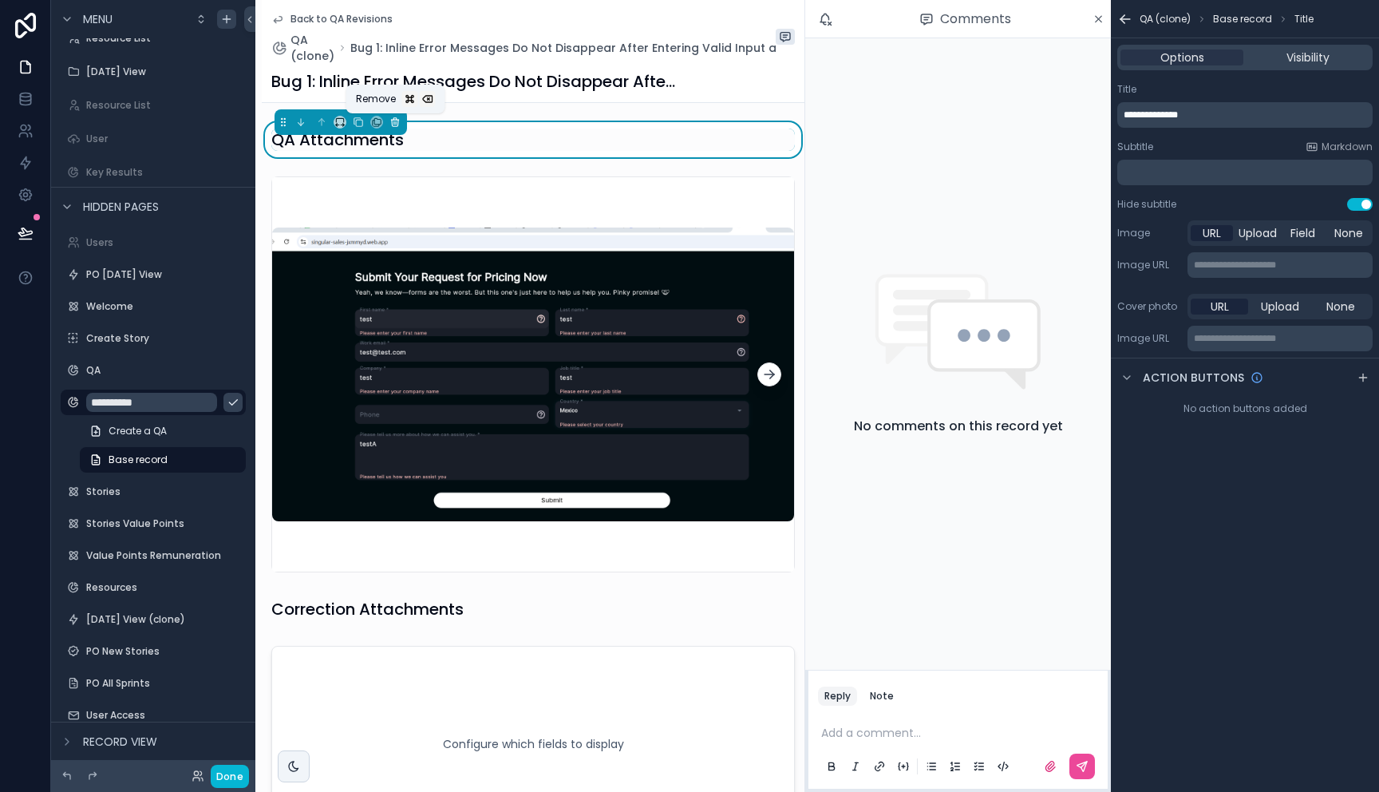
click at [395, 122] on icon "scrollable content" at bounding box center [394, 122] width 11 height 11
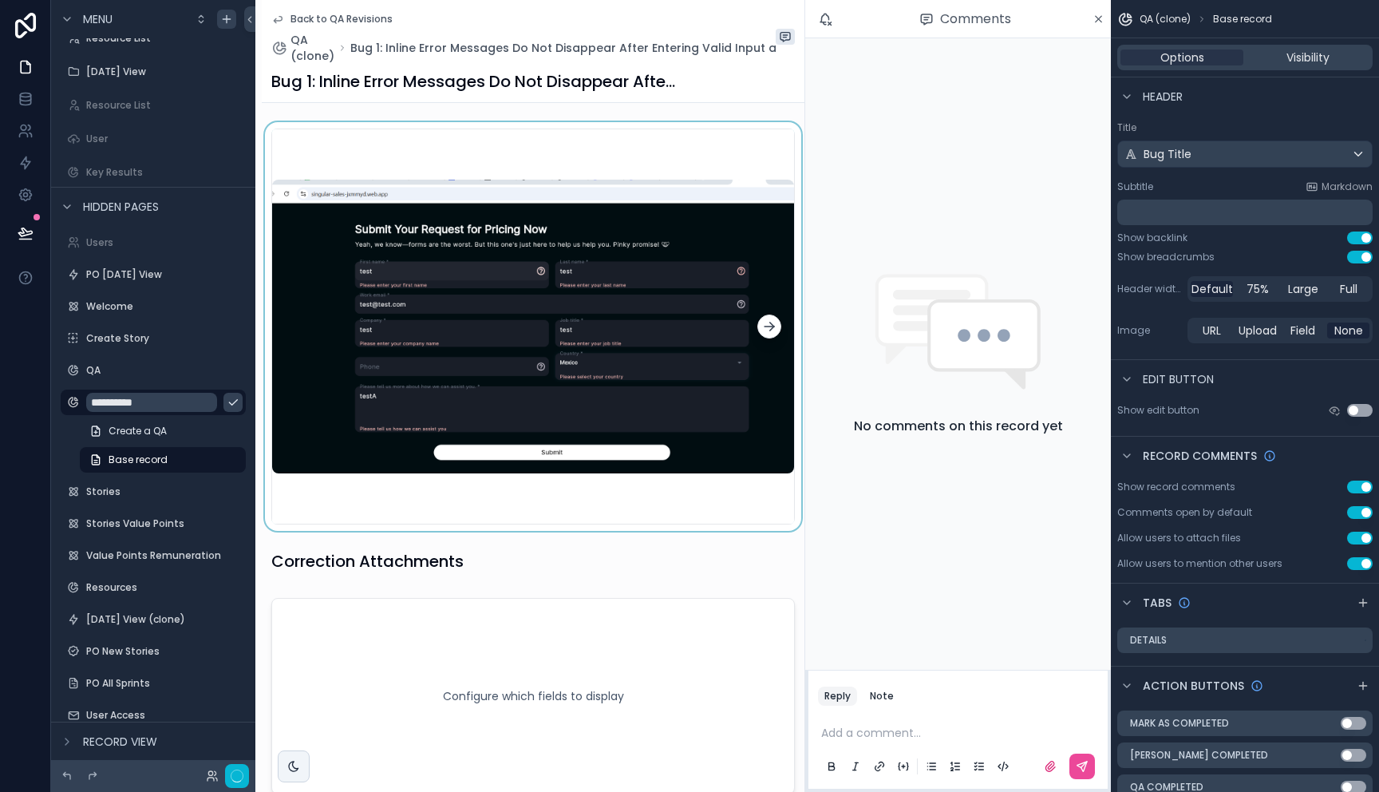
click at [392, 142] on div "scrollable content" at bounding box center [533, 326] width 543 height 409
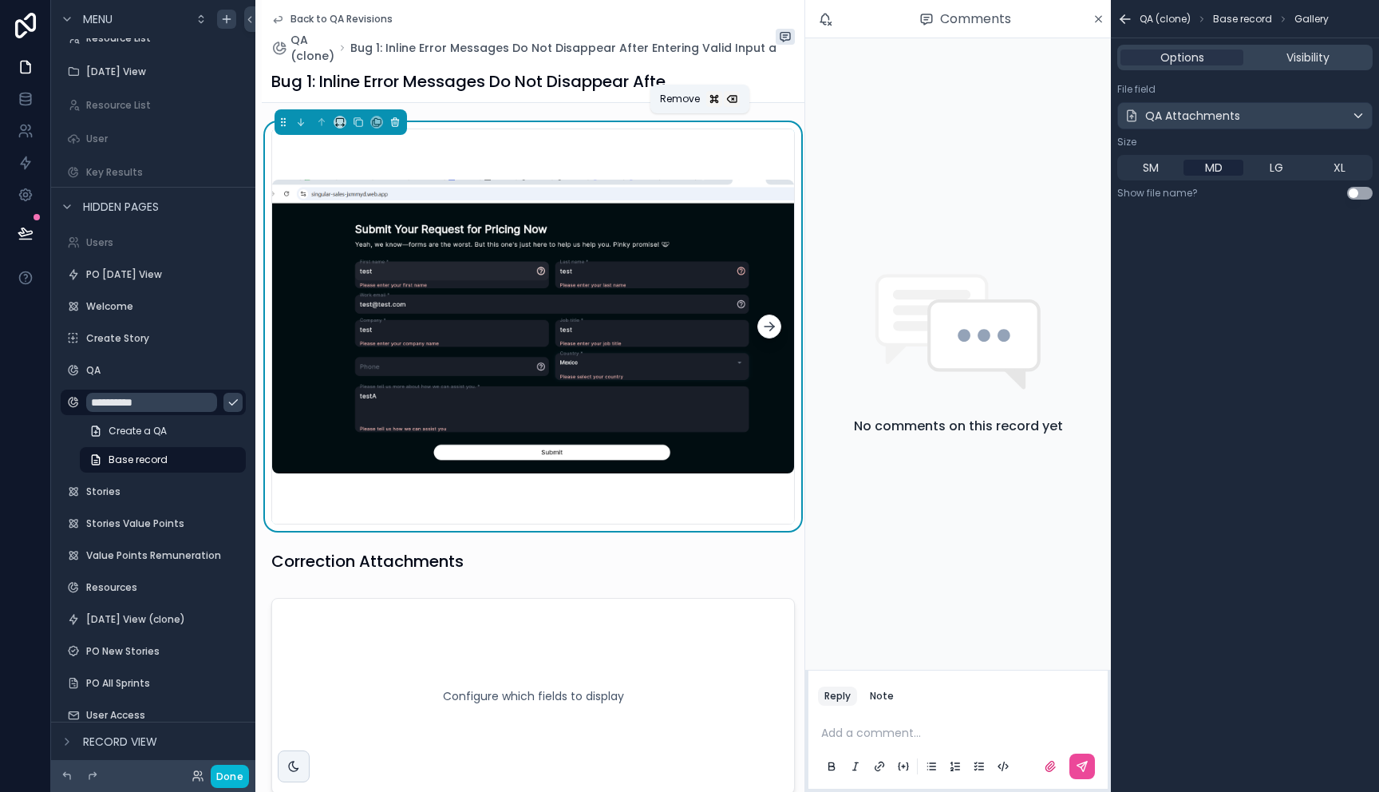
click at [397, 122] on icon "scrollable content" at bounding box center [394, 122] width 11 height 11
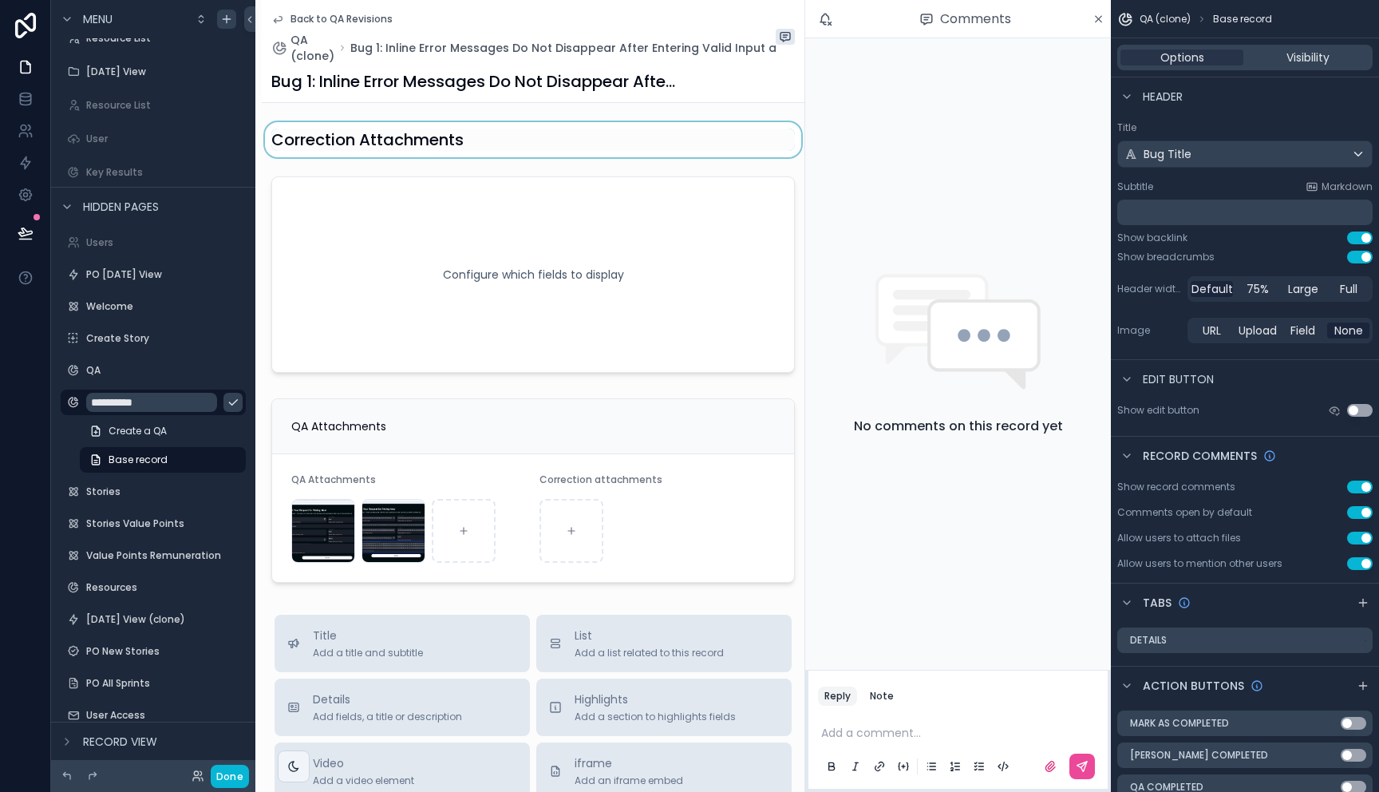
click at [399, 136] on div "scrollable content" at bounding box center [533, 139] width 543 height 35
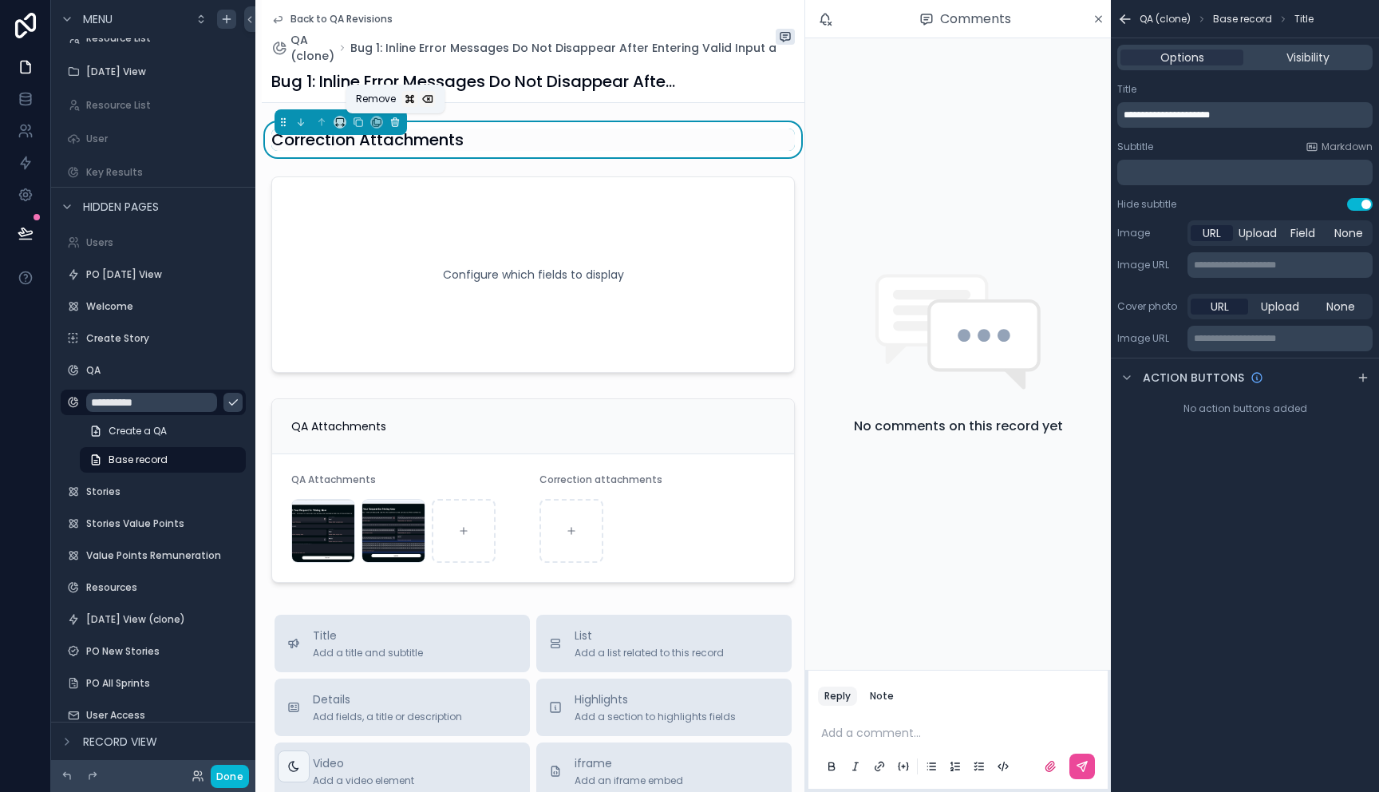
click at [398, 121] on icon "scrollable content" at bounding box center [395, 123] width 6 height 6
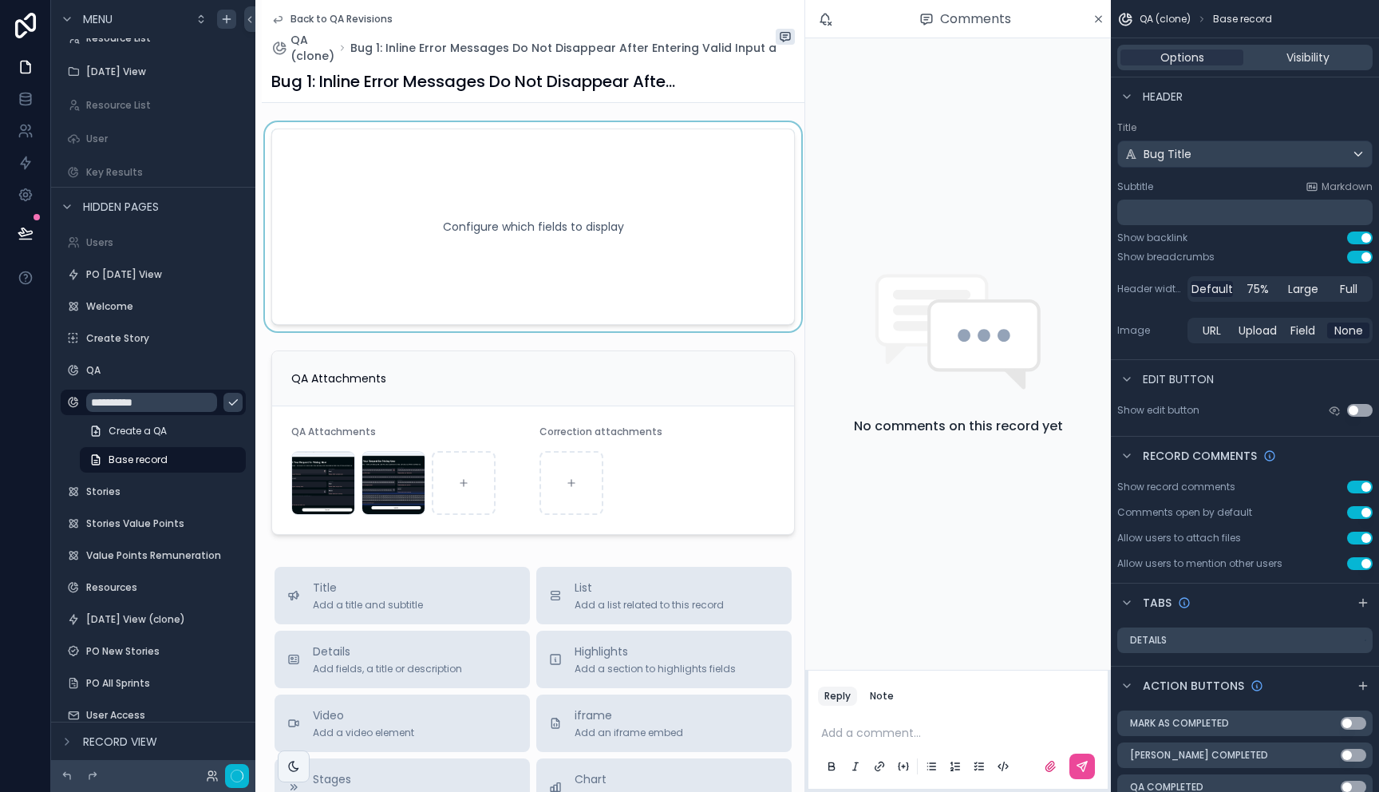
click at [397, 149] on div "scrollable content" at bounding box center [533, 226] width 543 height 209
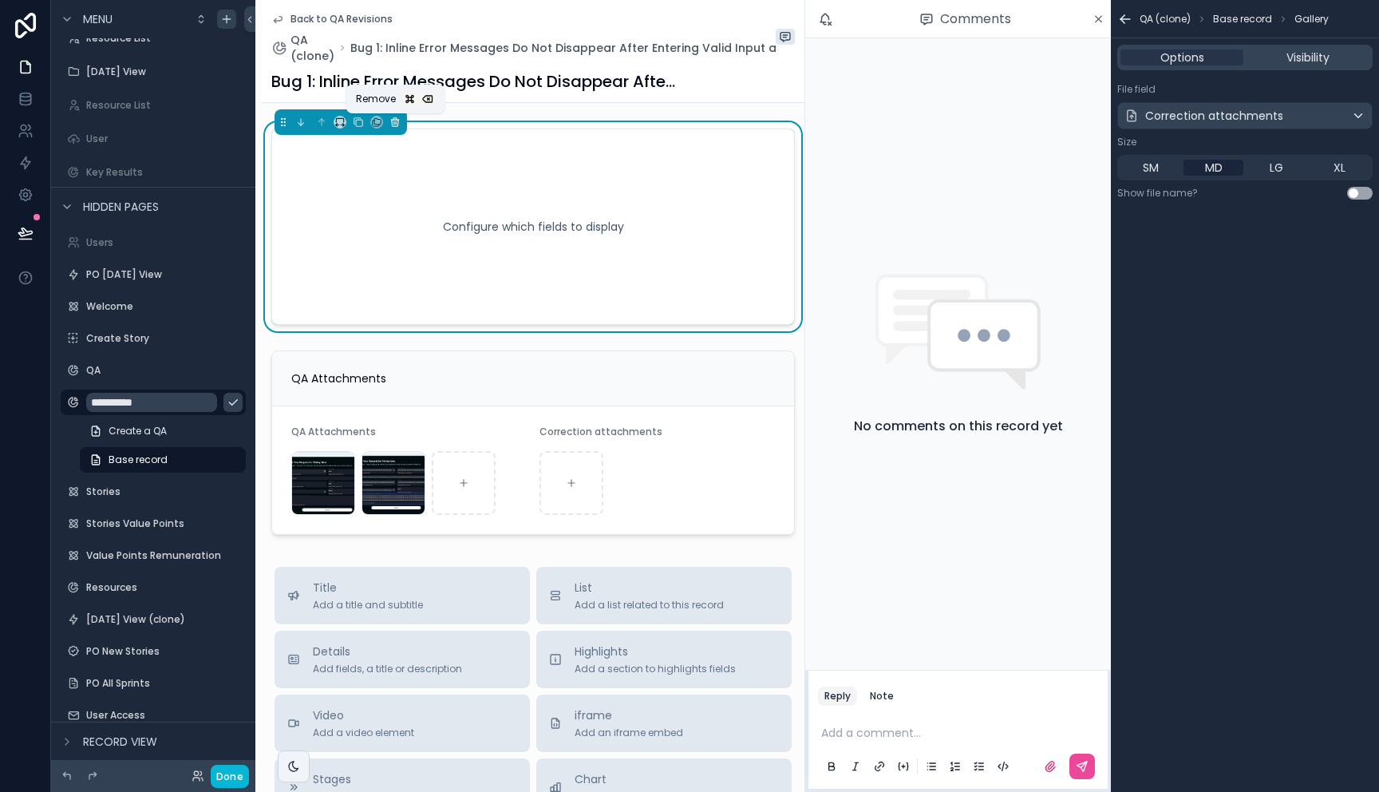
click at [397, 121] on icon "scrollable content" at bounding box center [394, 122] width 11 height 11
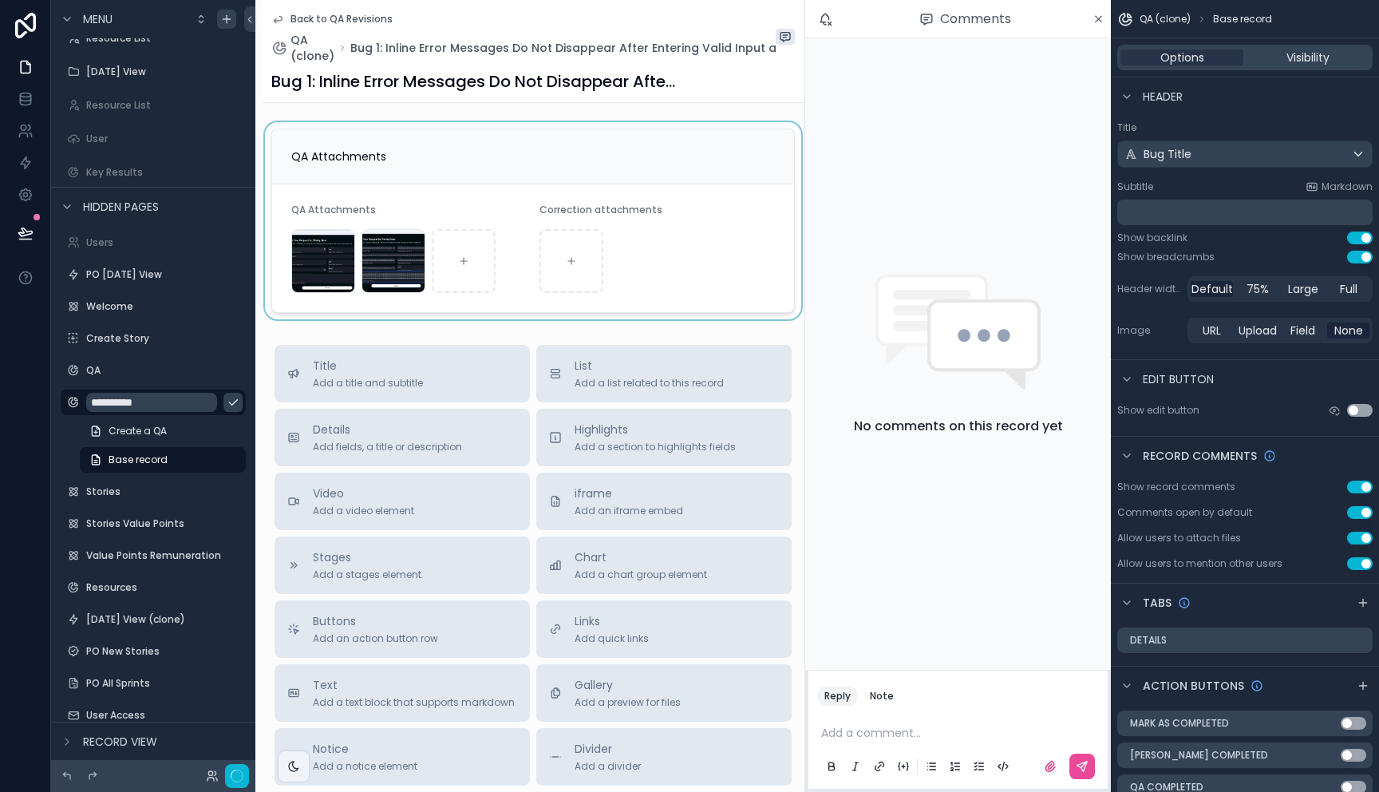
click at [396, 153] on div "scrollable content" at bounding box center [533, 220] width 543 height 197
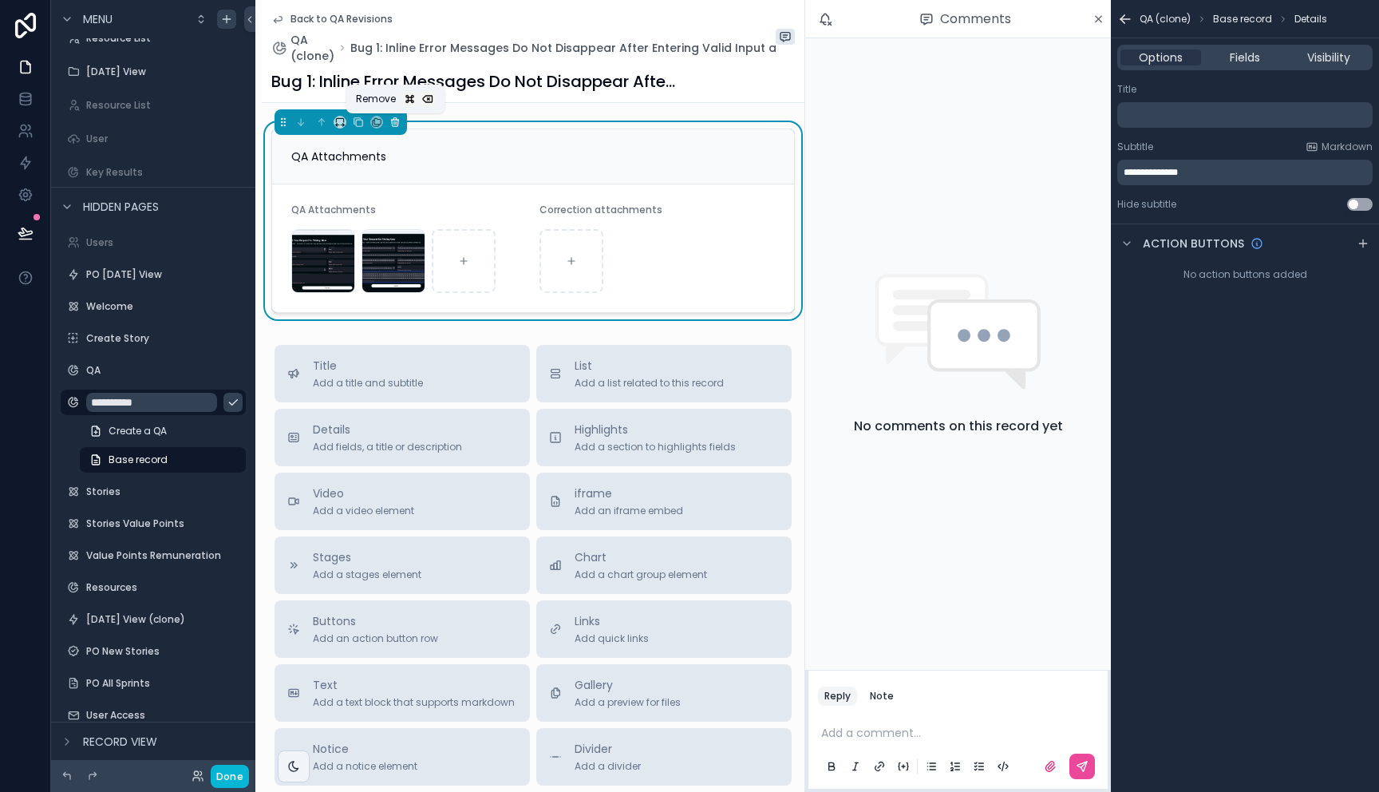
click at [398, 124] on icon "scrollable content" at bounding box center [394, 122] width 11 height 11
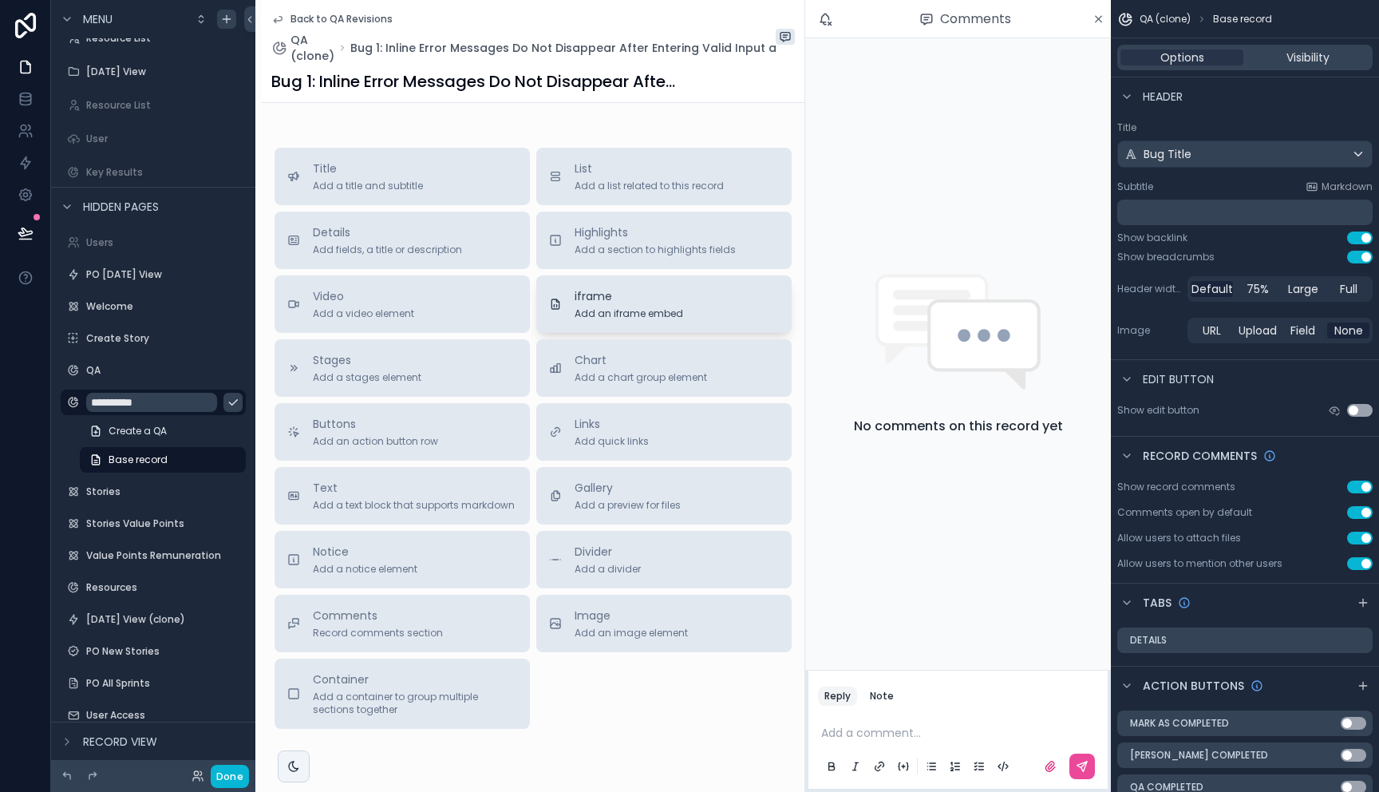
click at [641, 292] on span "iframe" at bounding box center [629, 296] width 109 height 16
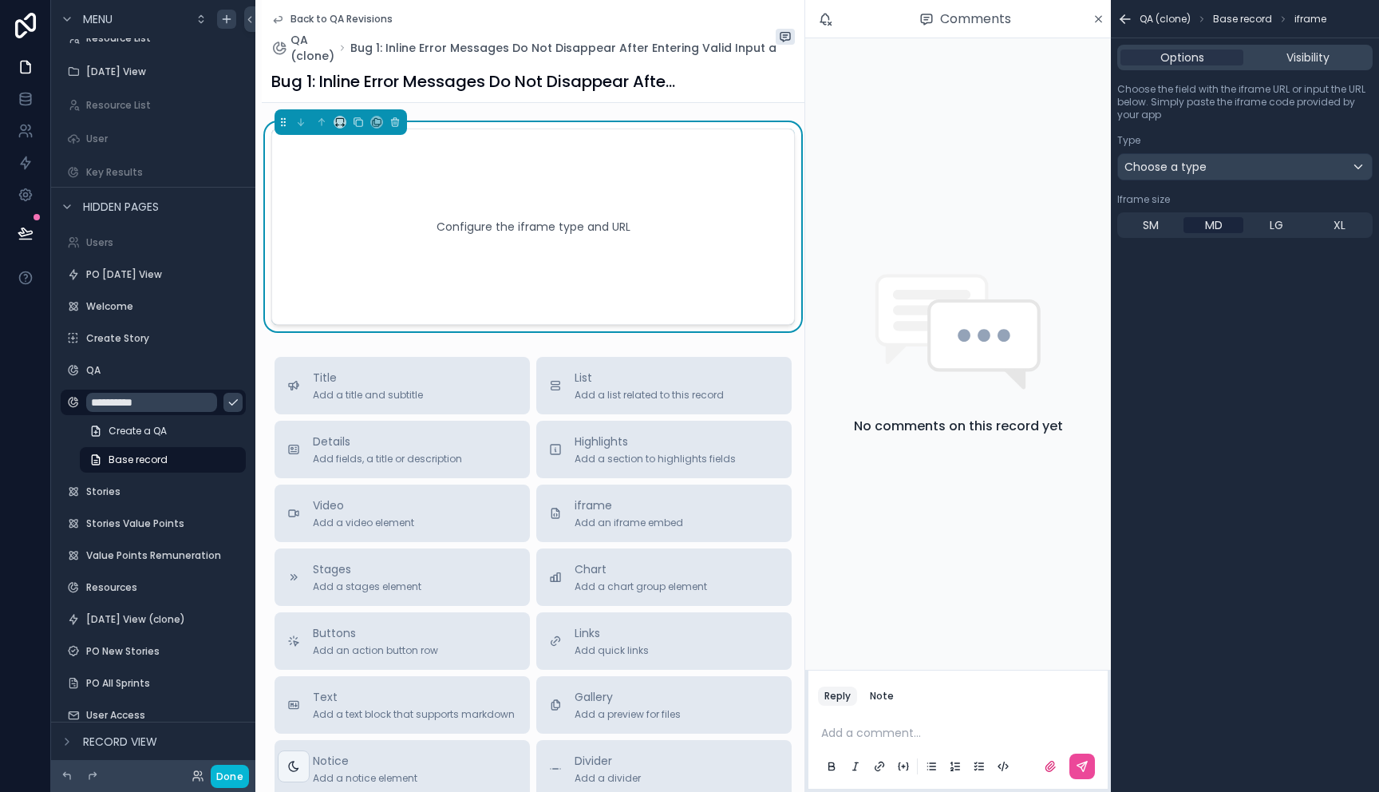
click at [632, 106] on div "Back to QA Revisions QA (clone) Bug 1: Inline Error Messages Do Not Disappear A…" at bounding box center [533, 532] width 543 height 1065
click at [702, 91] on div "Bug 1: Inline Error Messages Do Not Disappear After Entering Valid Input and Mi…" at bounding box center [532, 81] width 523 height 22
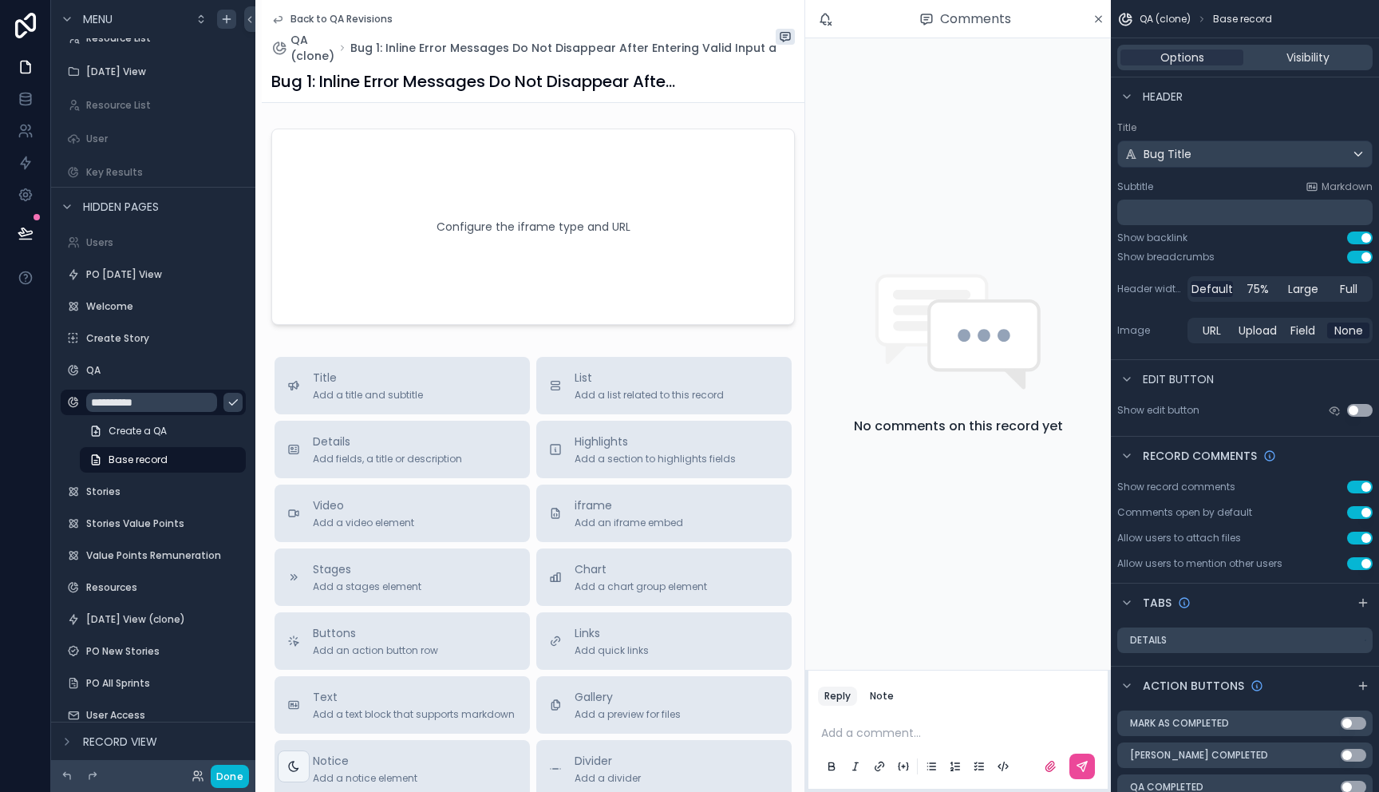
click at [718, 70] on div "Bug 1: Inline Error Messages Do Not Disappear After Entering Valid Input and Mi…" at bounding box center [532, 81] width 523 height 22
click at [1359, 484] on button "Use setting" at bounding box center [1360, 486] width 26 height 13
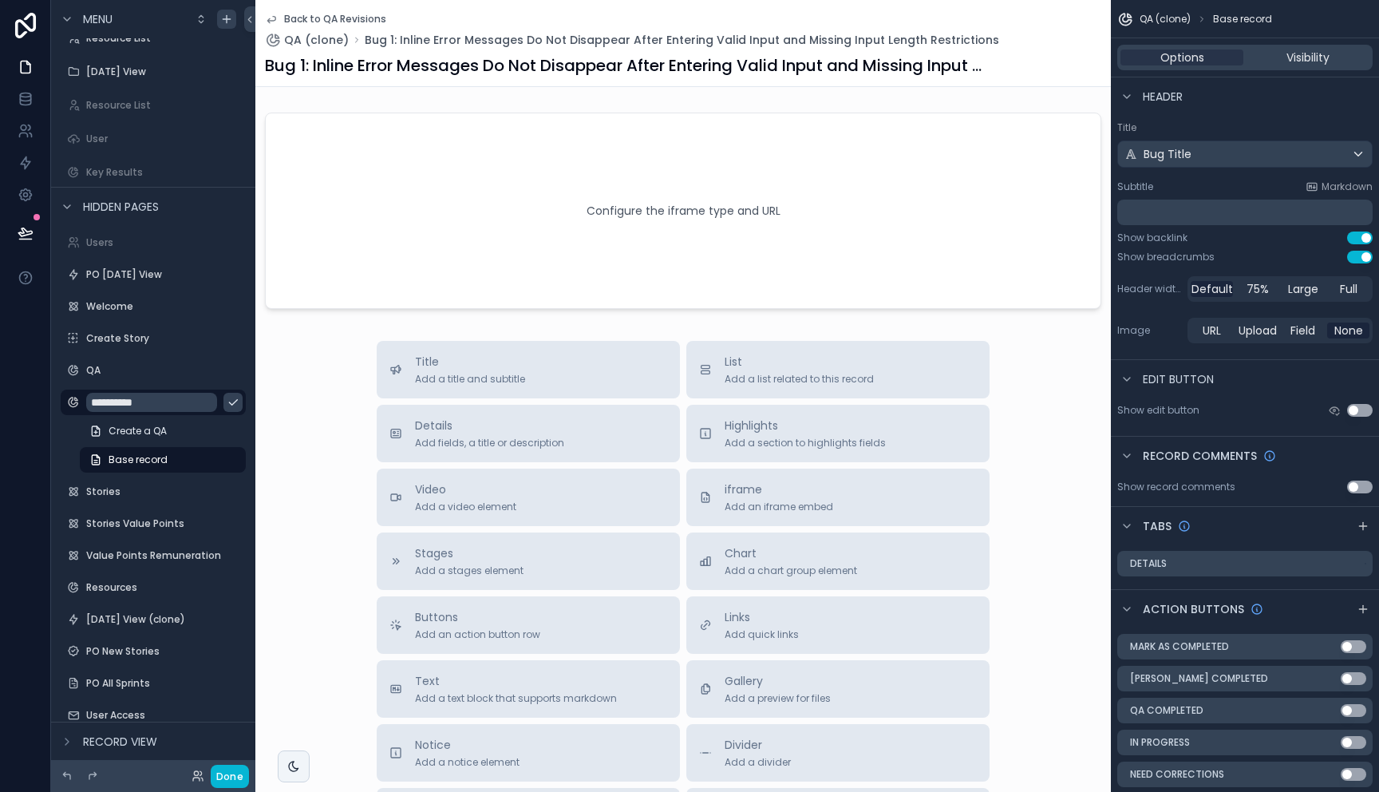
click at [1363, 493] on div "Show record comments Use setting" at bounding box center [1245, 487] width 268 height 26
click at [1359, 490] on button "Use setting" at bounding box center [1360, 486] width 26 height 13
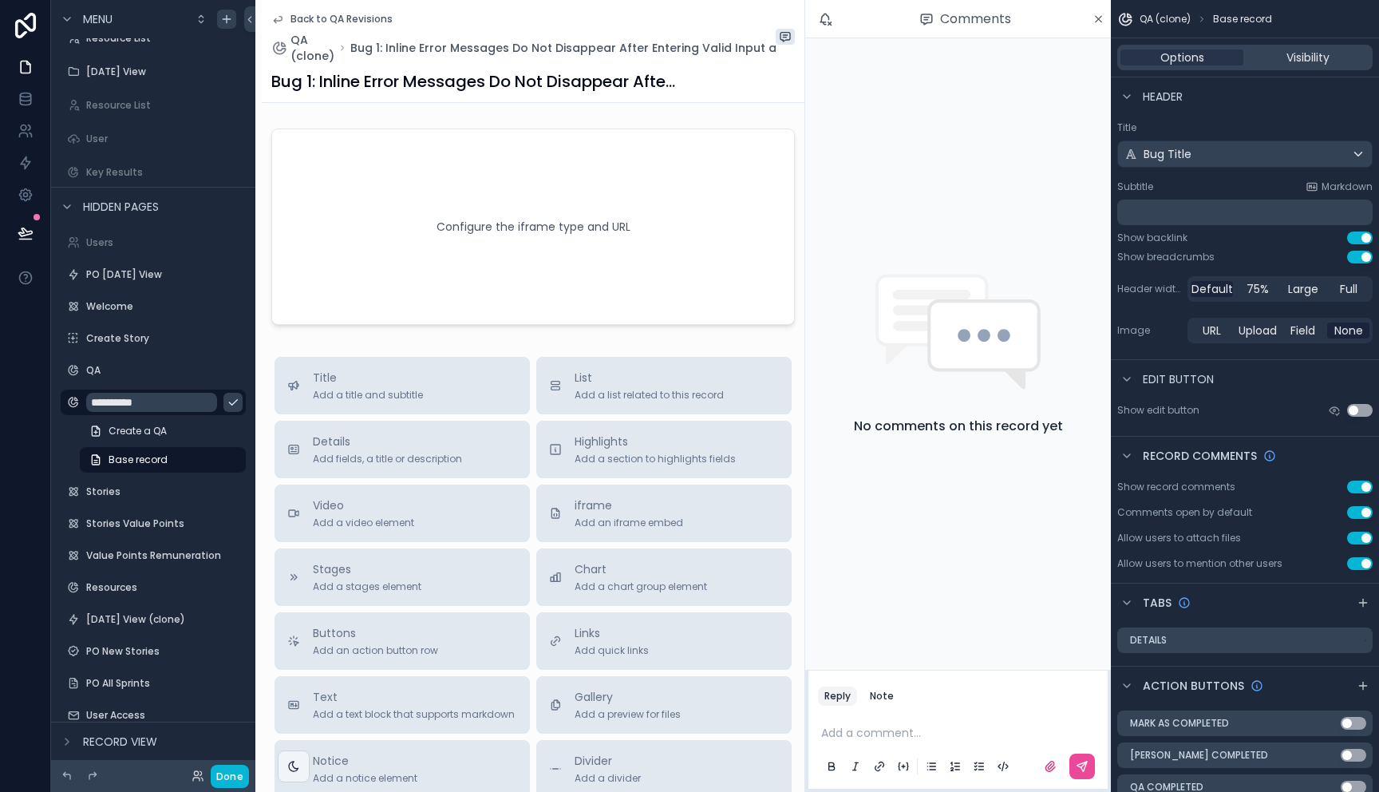
click at [1359, 488] on button "Use setting" at bounding box center [1360, 486] width 26 height 13
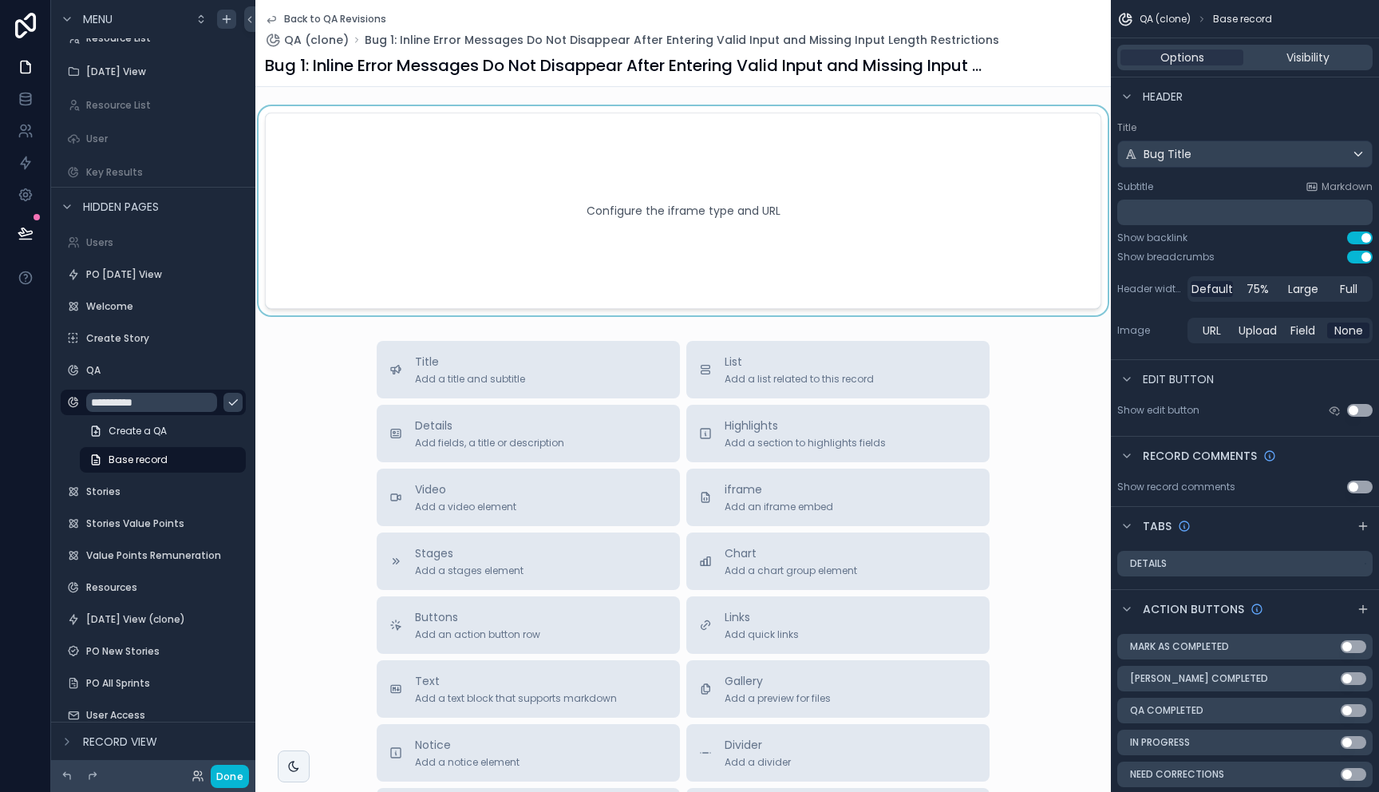
click at [506, 173] on div "scrollable content" at bounding box center [682, 210] width 855 height 209
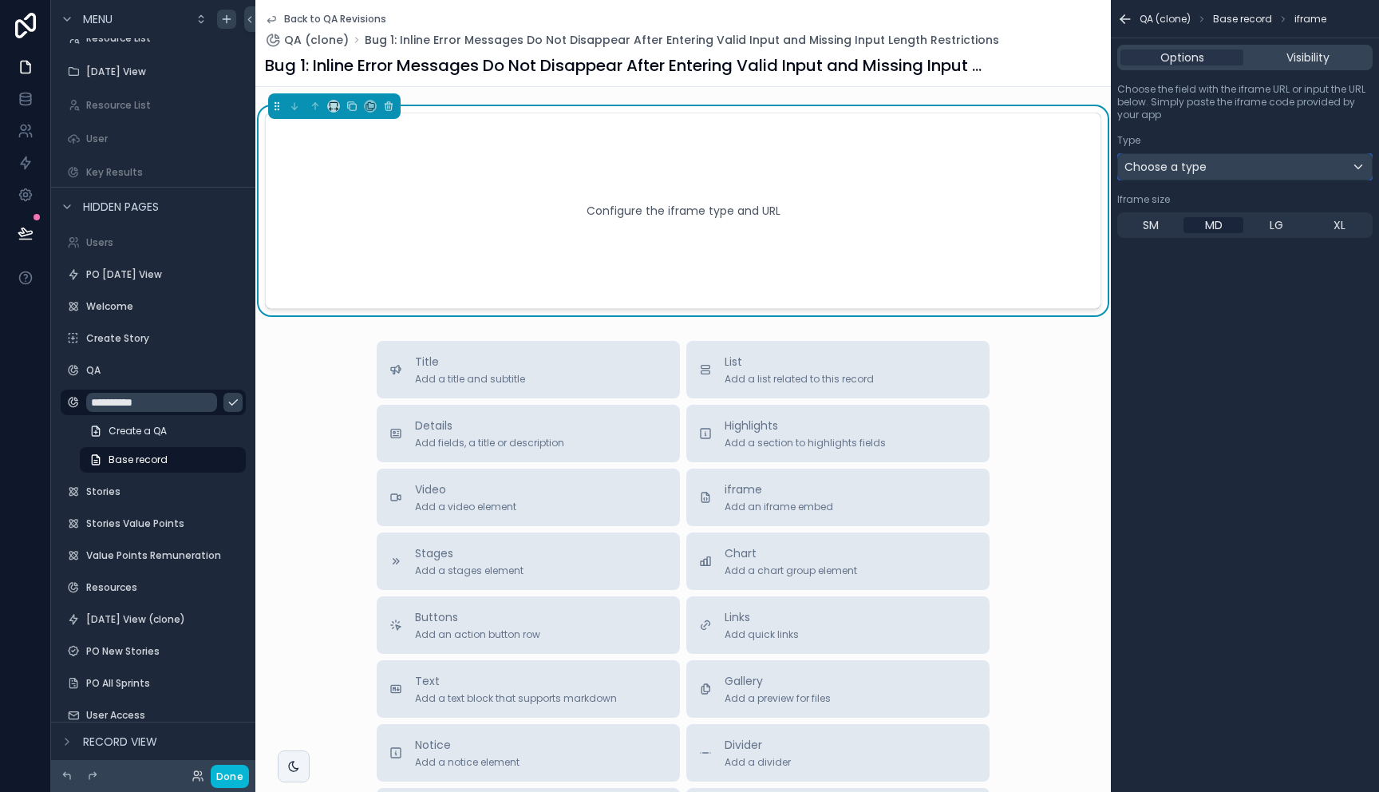
click at [1224, 170] on div "Choose a type" at bounding box center [1245, 167] width 254 height 26
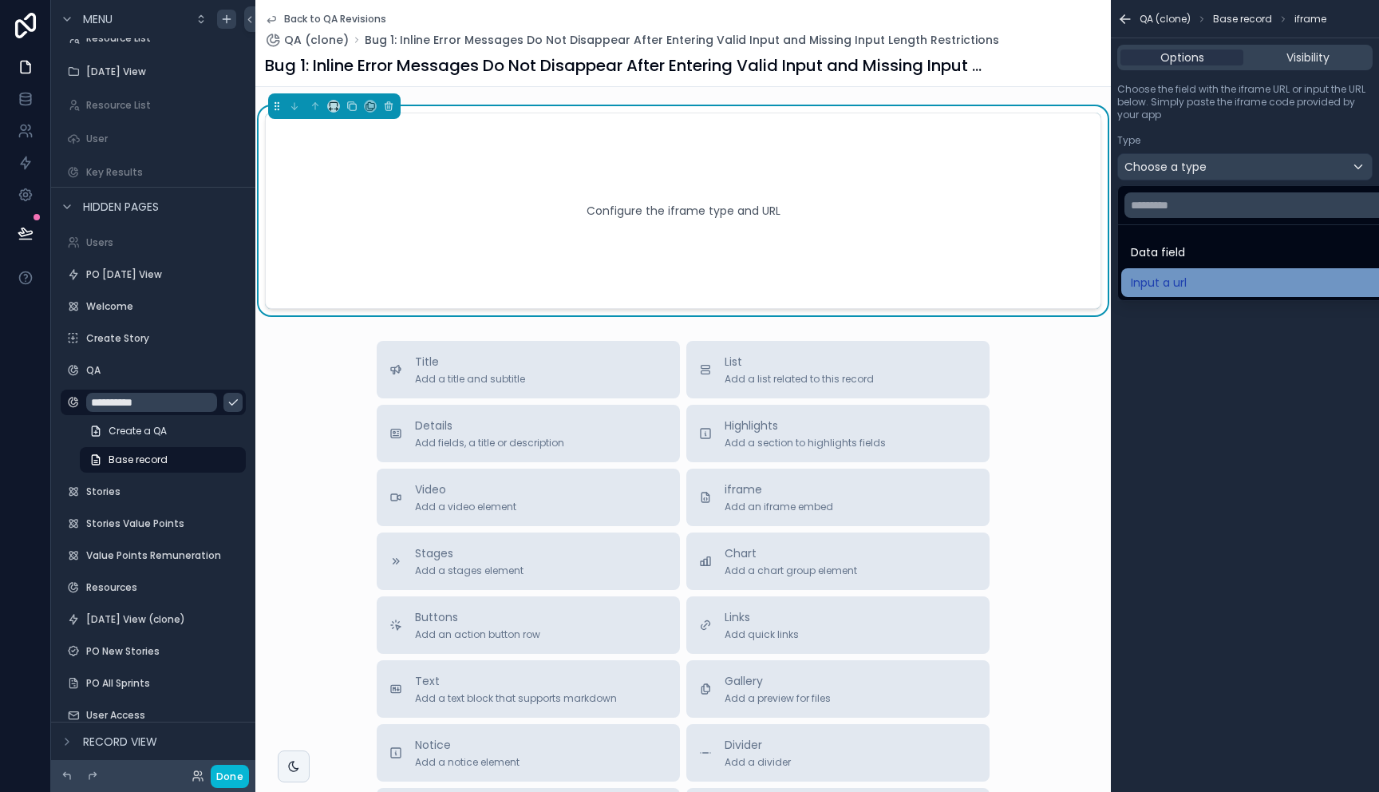
click at [1202, 279] on div "Input a url" at bounding box center [1263, 282] width 265 height 19
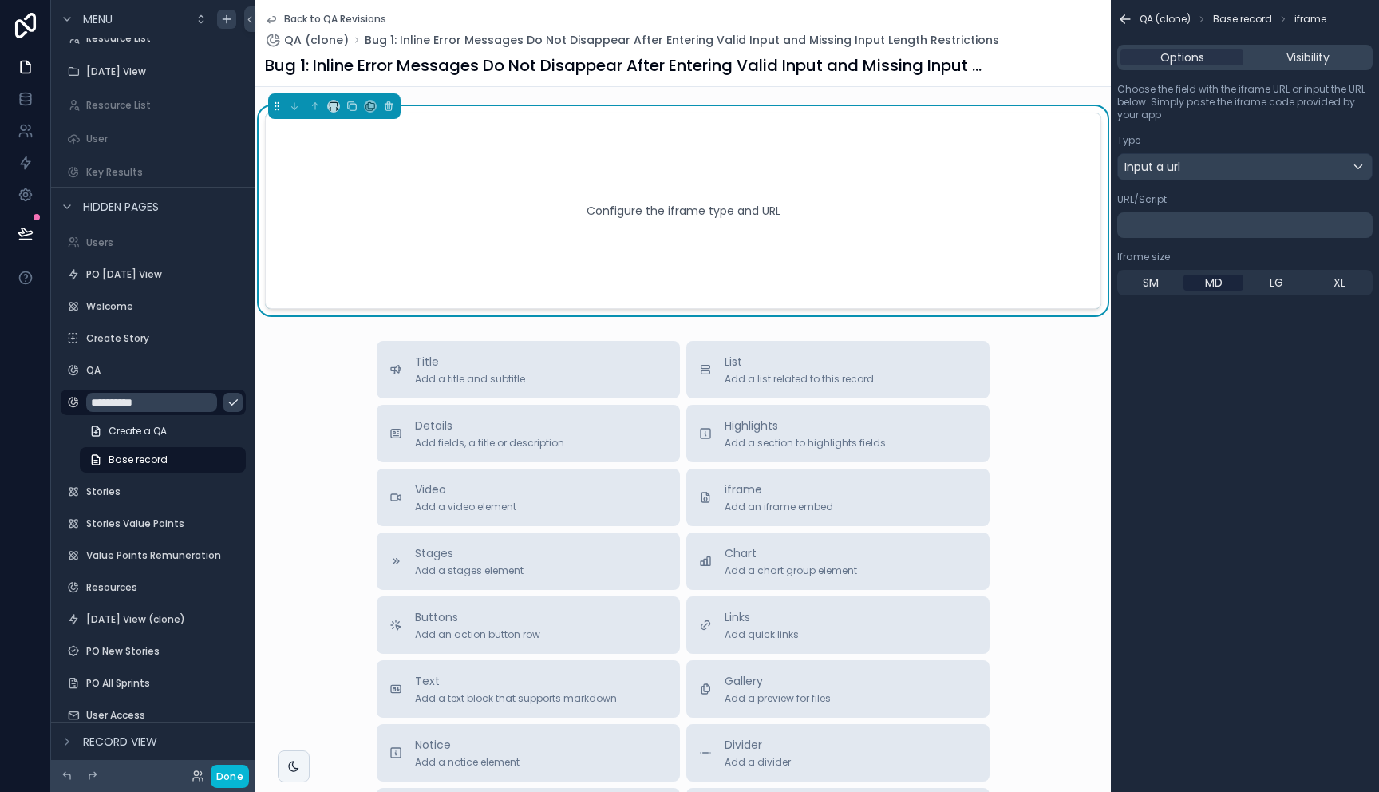
click at [1165, 223] on p "﻿" at bounding box center [1247, 225] width 246 height 13
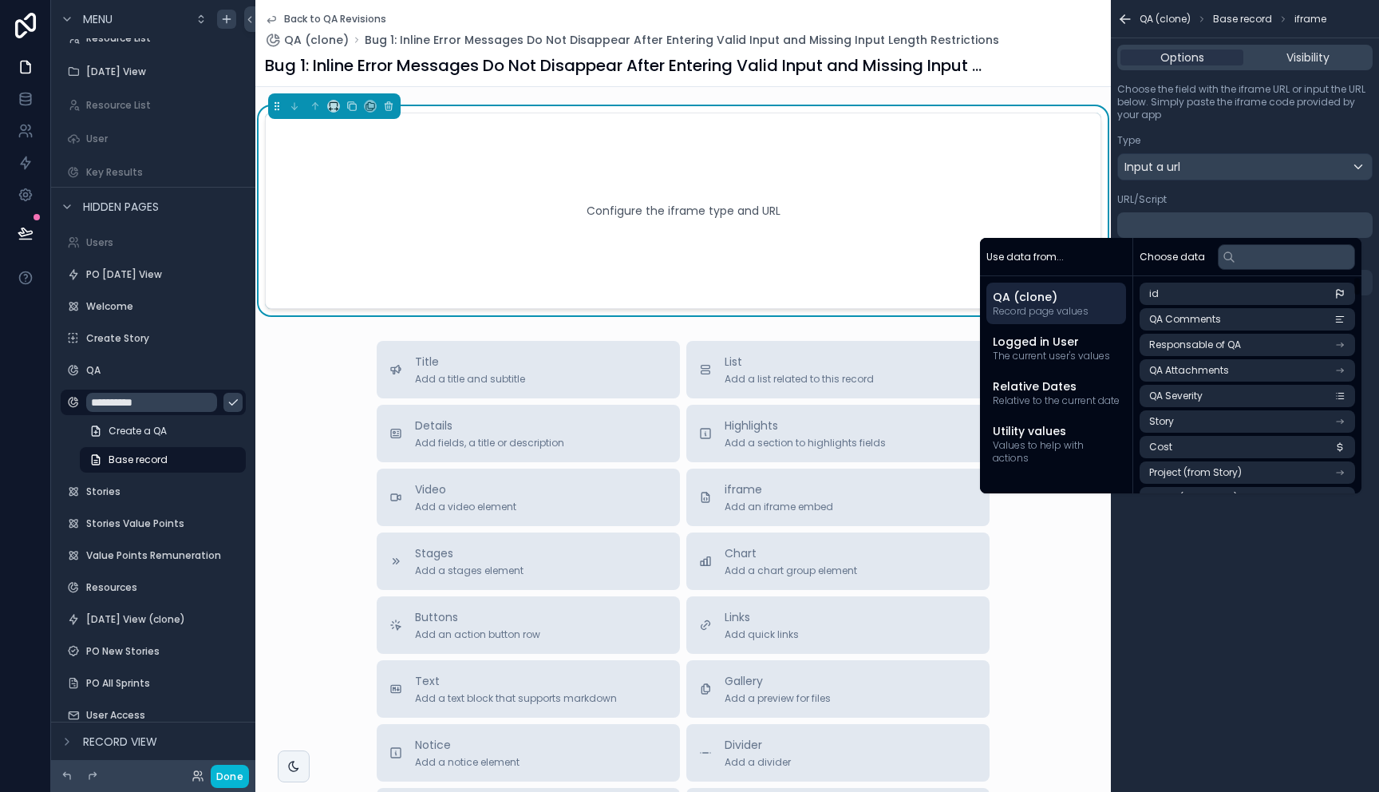
click at [1167, 224] on p "﻿" at bounding box center [1247, 225] width 246 height 13
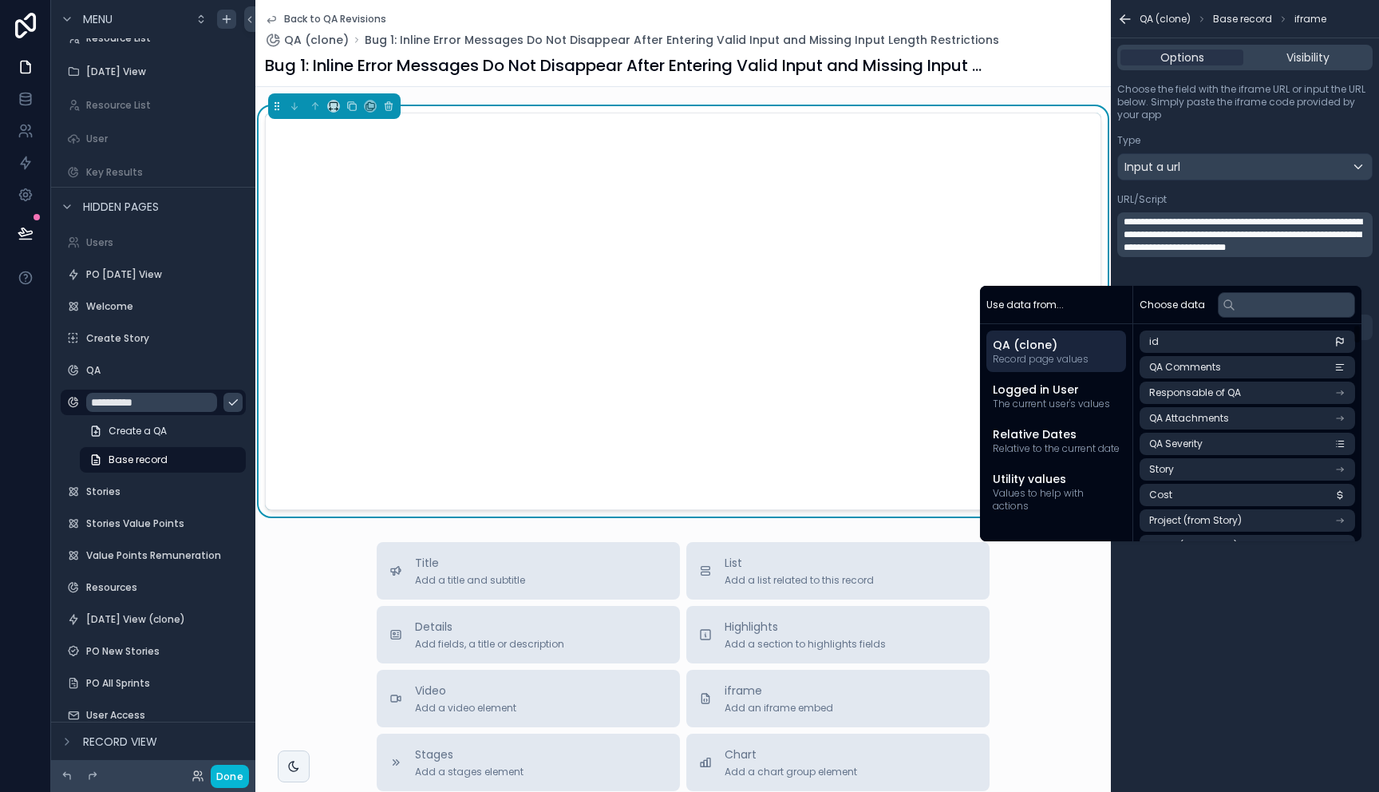
click at [1250, 629] on div "**********" at bounding box center [1245, 396] width 268 height 792
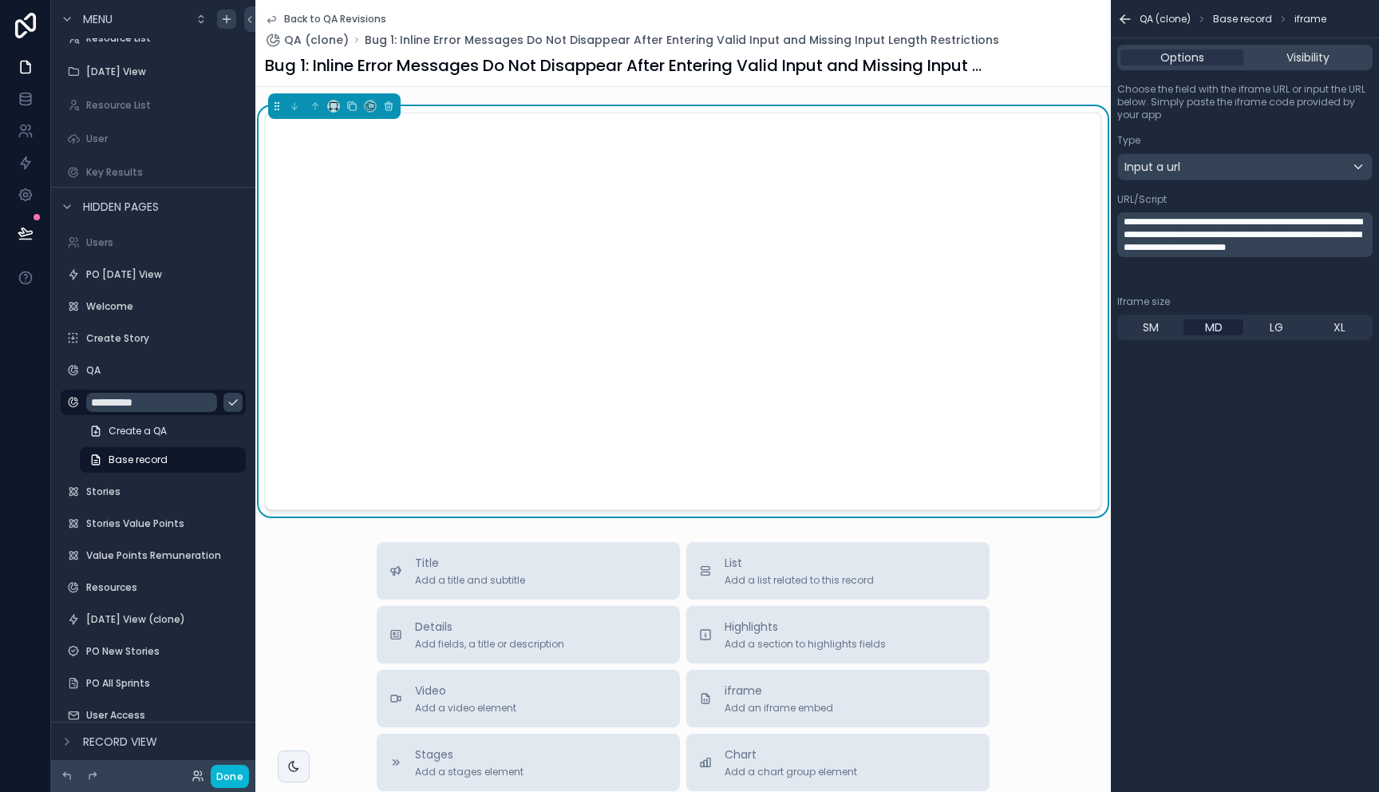
click at [553, 515] on div "scrollable content" at bounding box center [682, 311] width 855 height 410
click at [1340, 322] on span "XL" at bounding box center [1339, 327] width 12 height 16
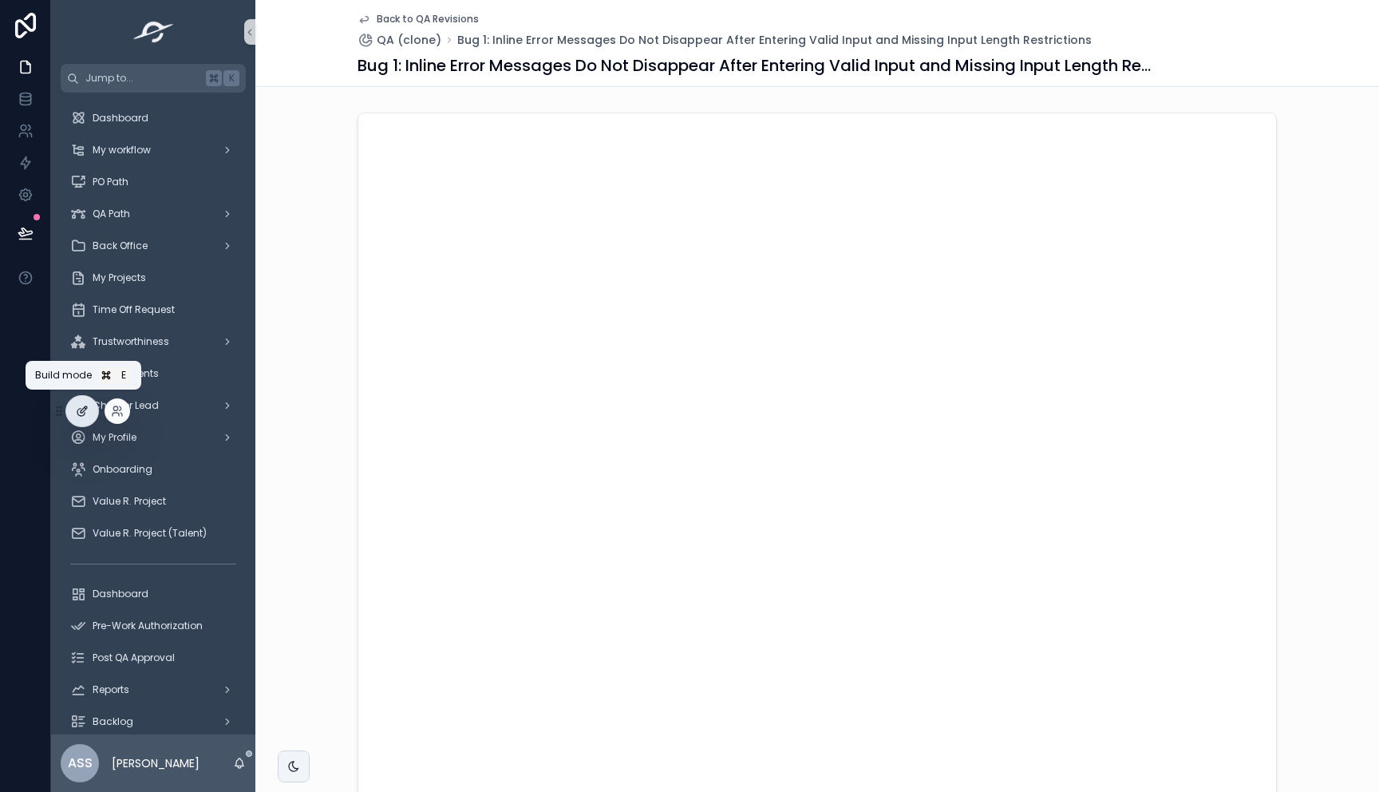
click at [80, 417] on div at bounding box center [82, 411] width 32 height 30
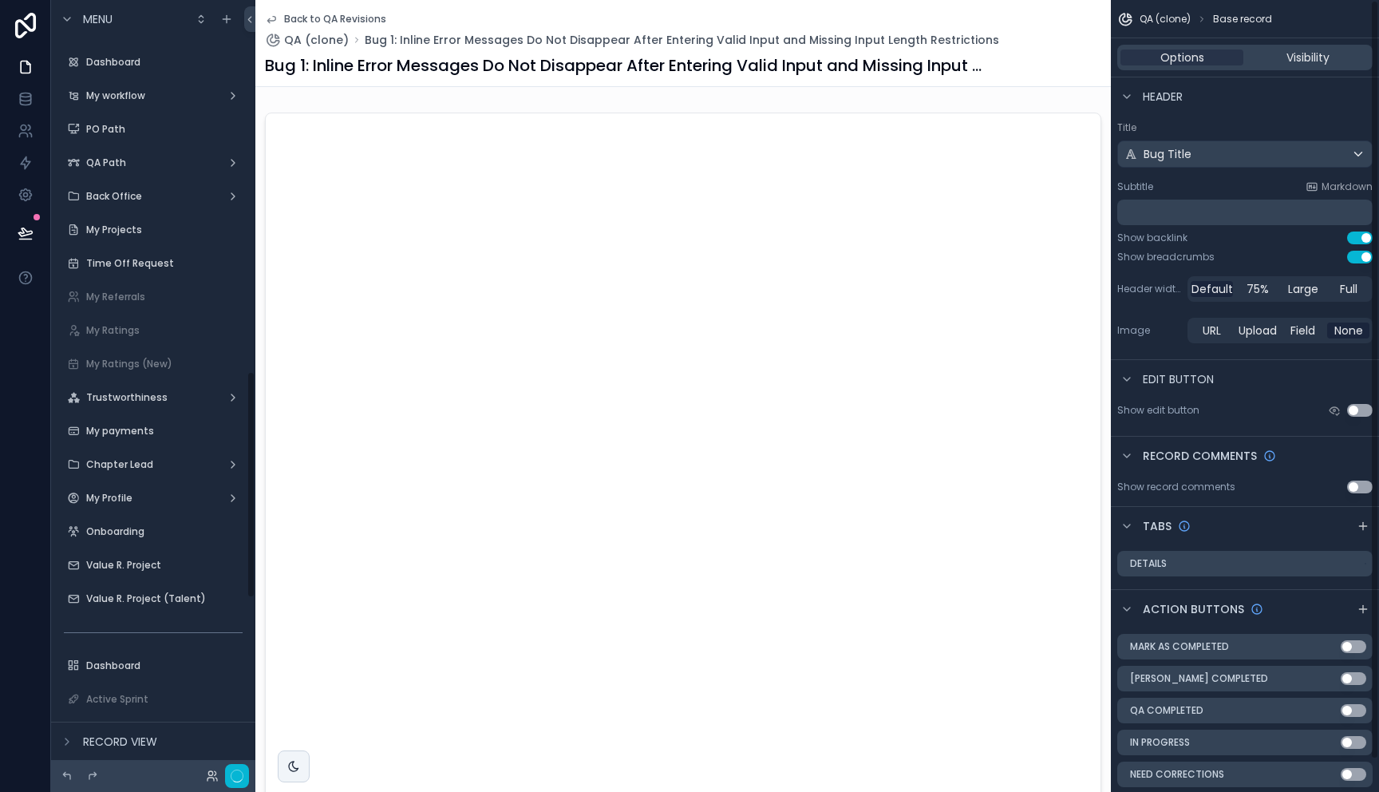
scroll to position [1264, 0]
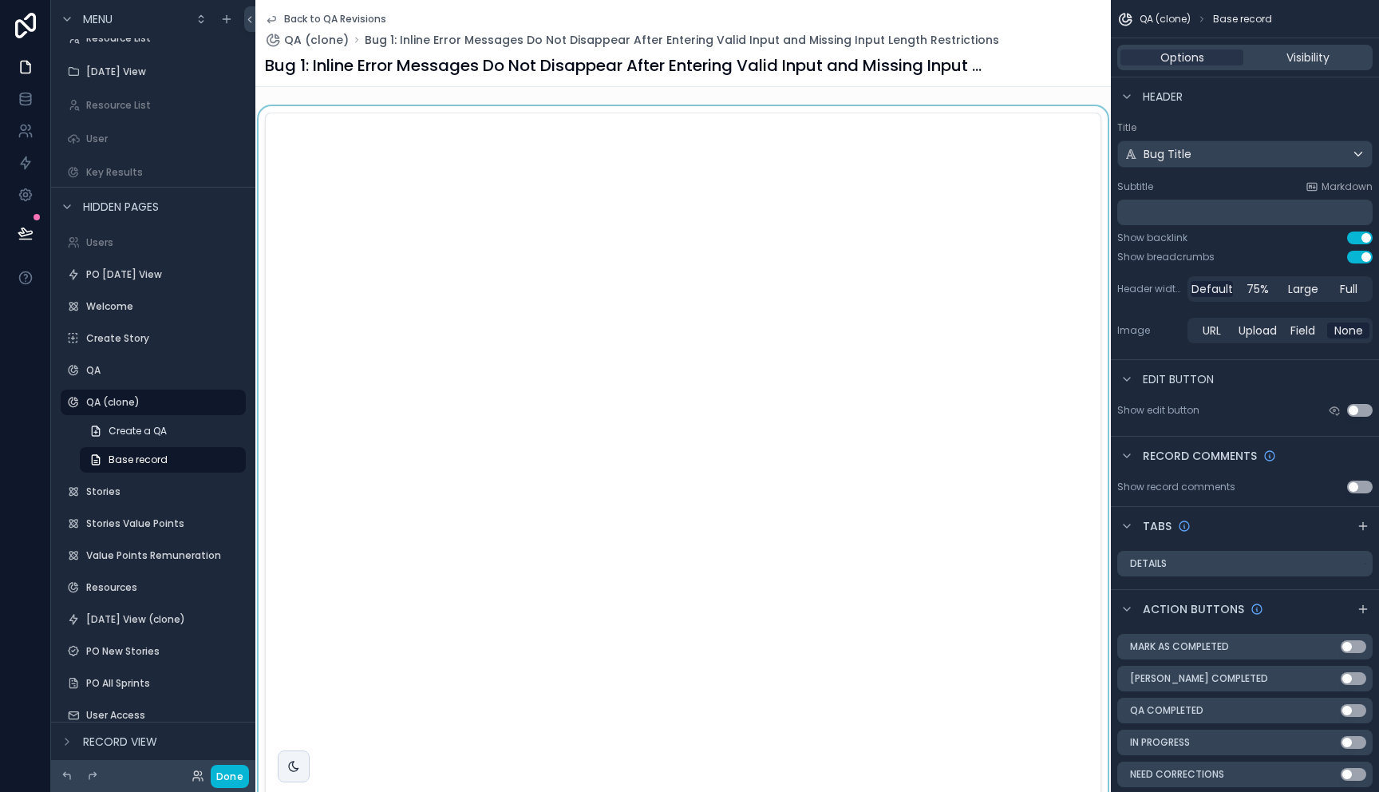
click at [764, 334] on div "scrollable content" at bounding box center [682, 509] width 855 height 806
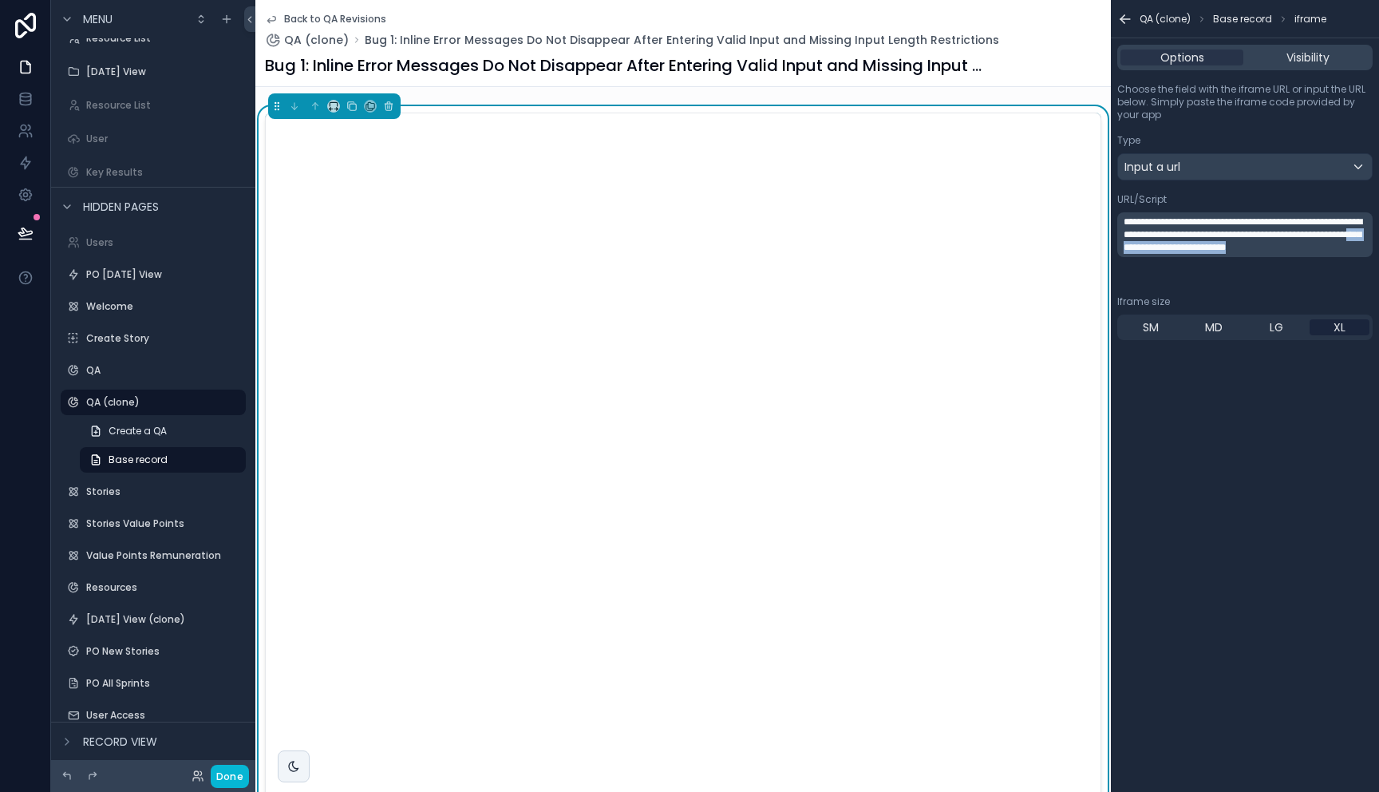
drag, startPoint x: 1177, startPoint y: 275, endPoint x: 1231, endPoint y: 264, distance: 54.6
click at [1231, 254] on p "**********" at bounding box center [1247, 234] width 246 height 38
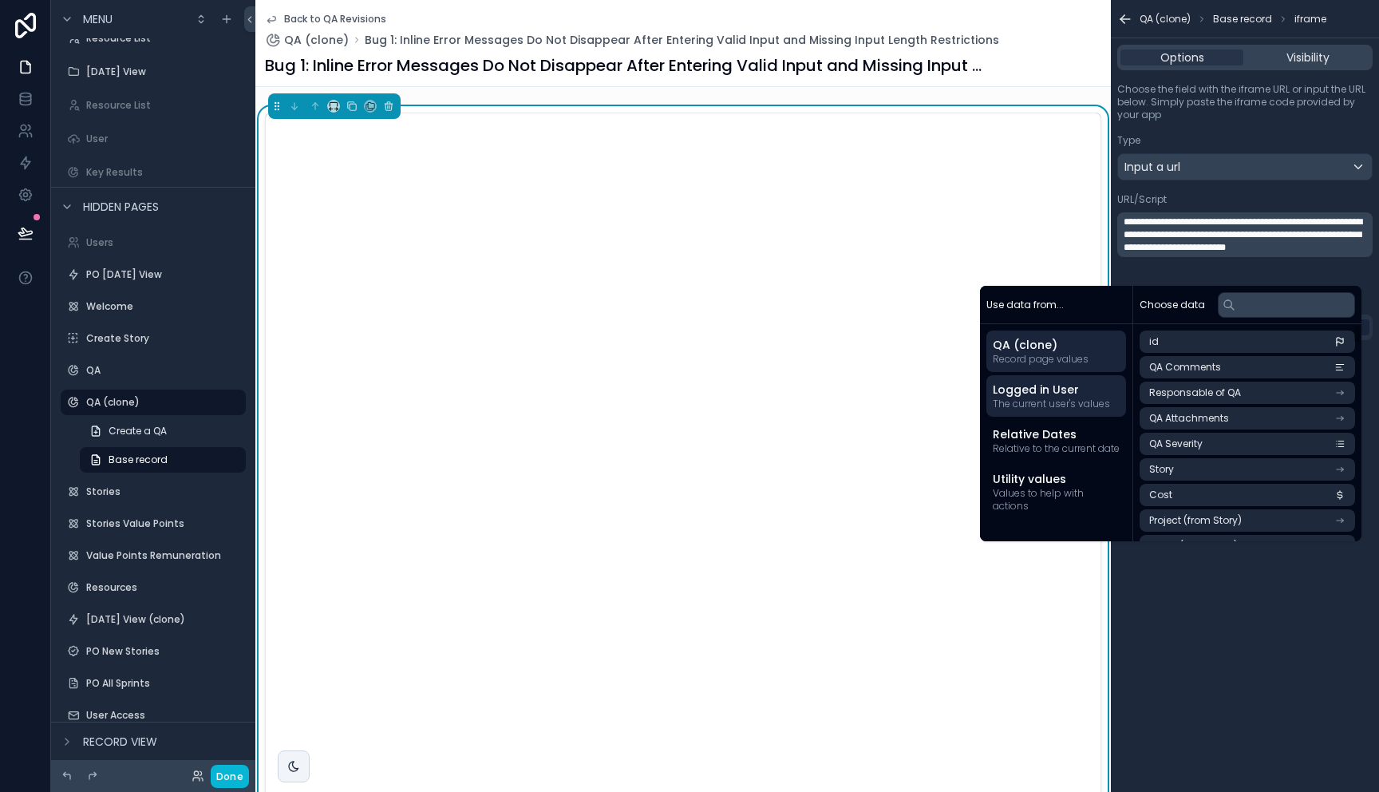
click at [1060, 394] on span "Logged in User" at bounding box center [1056, 389] width 127 height 16
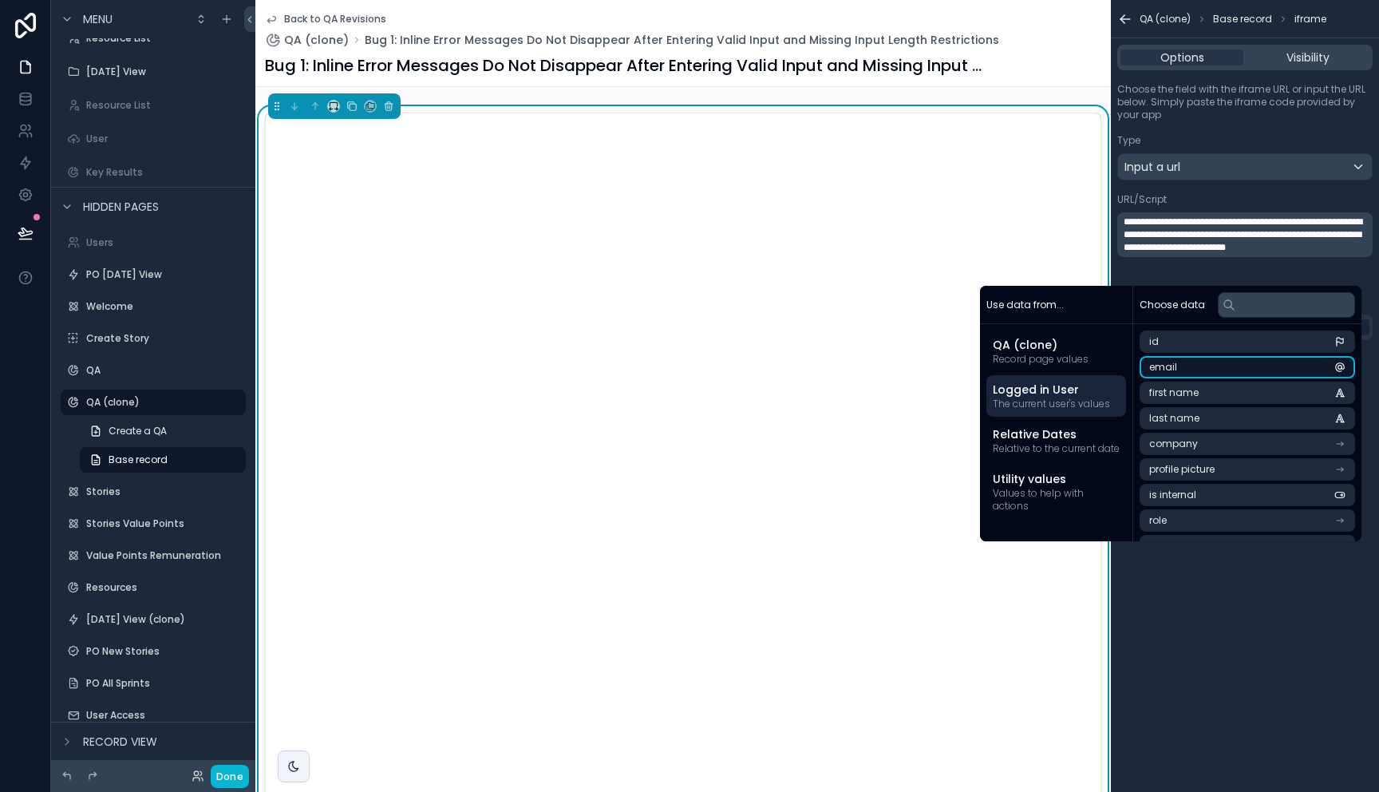
click at [1178, 365] on li "email" at bounding box center [1247, 367] width 215 height 22
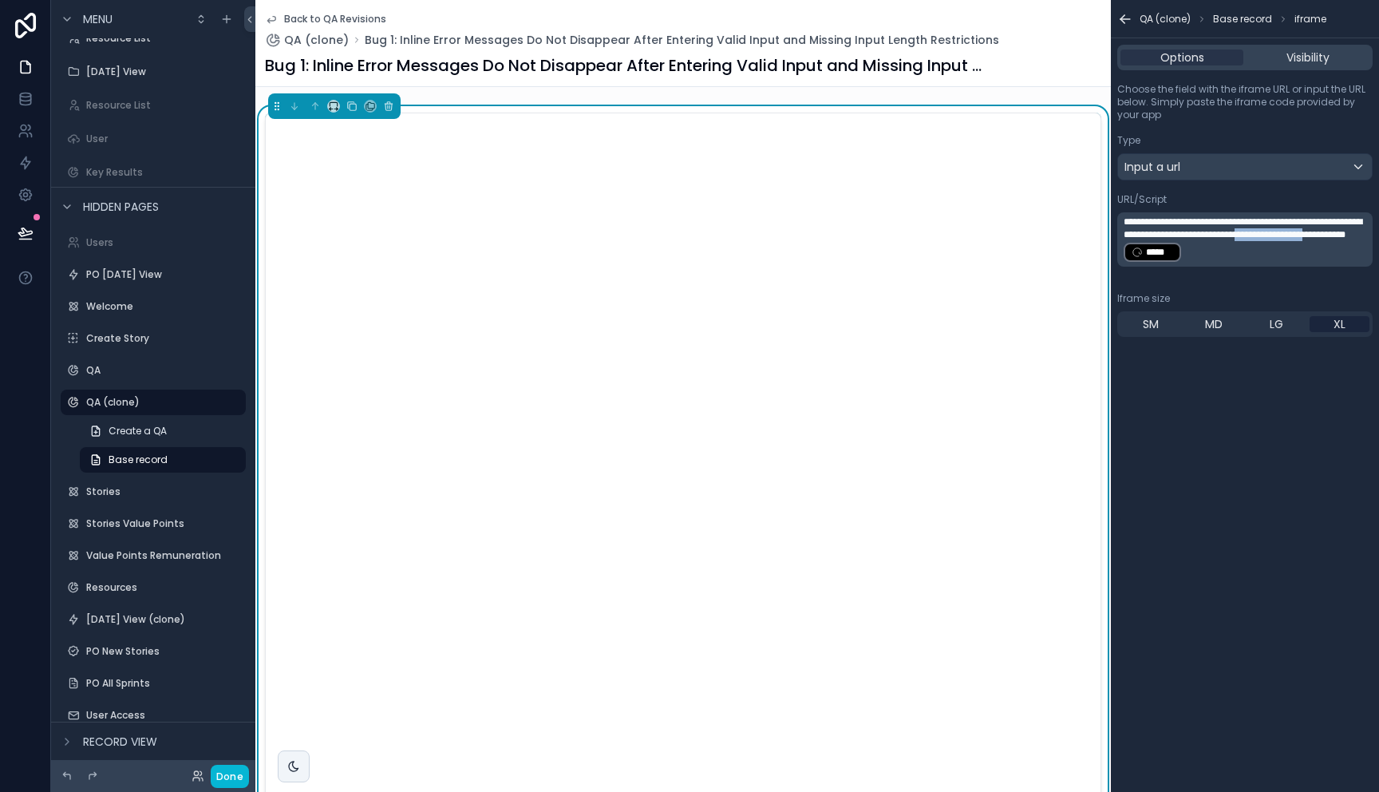
drag, startPoint x: 1168, startPoint y: 267, endPoint x: 1306, endPoint y: 247, distance: 138.8
click at [1306, 239] on span "**********" at bounding box center [1243, 228] width 239 height 22
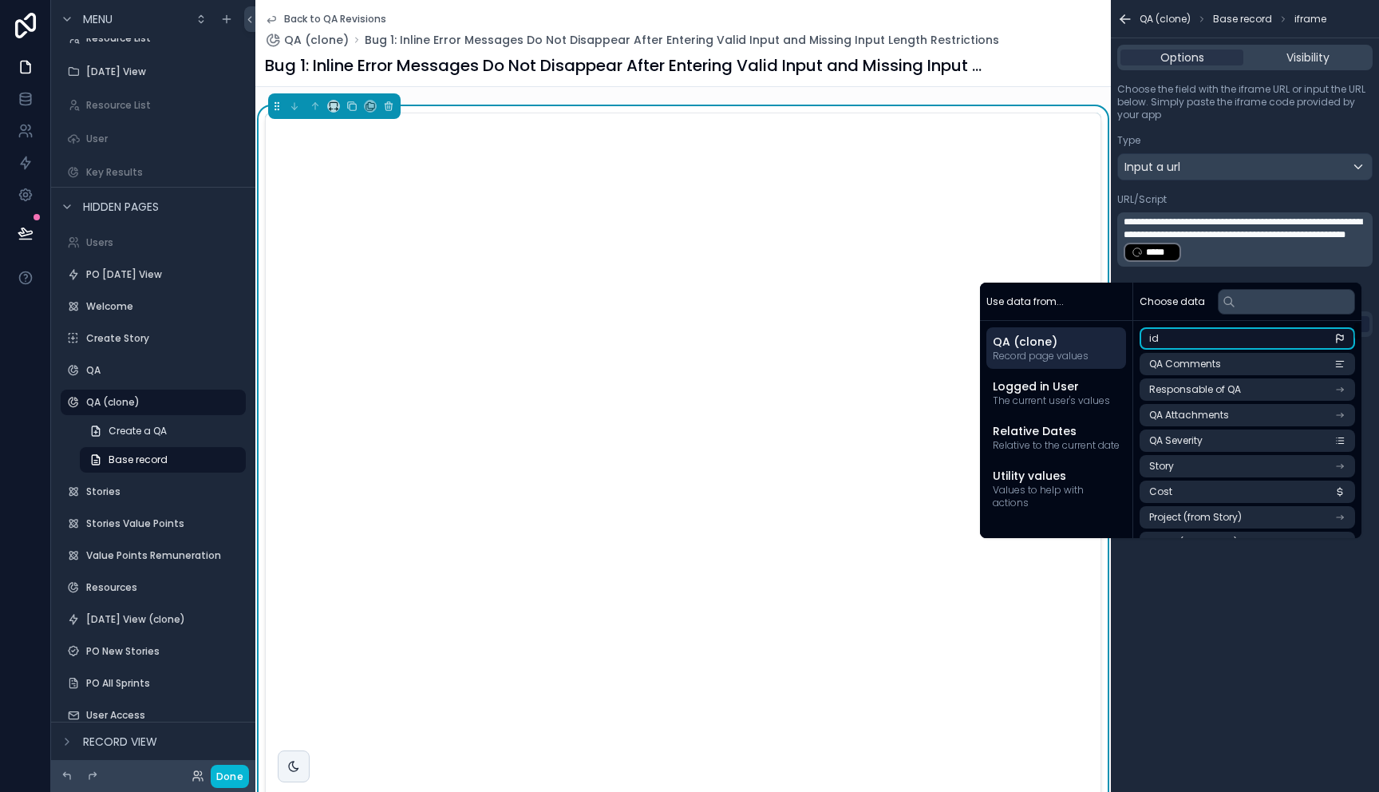
click at [1176, 334] on li "id" at bounding box center [1247, 338] width 215 height 22
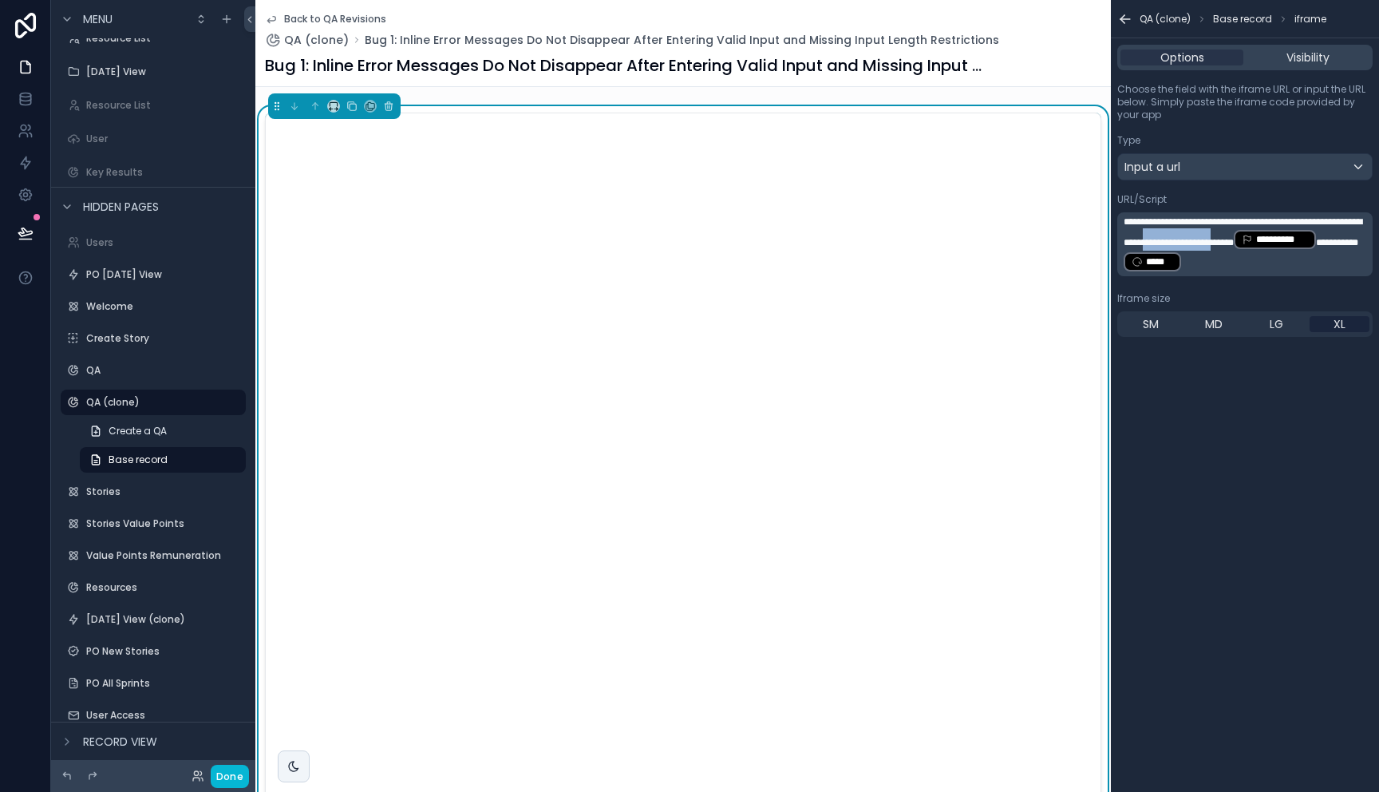
drag, startPoint x: 1273, startPoint y: 250, endPoint x: 1174, endPoint y: 249, distance: 99.0
click at [1174, 247] on span "**********" at bounding box center [1243, 232] width 239 height 30
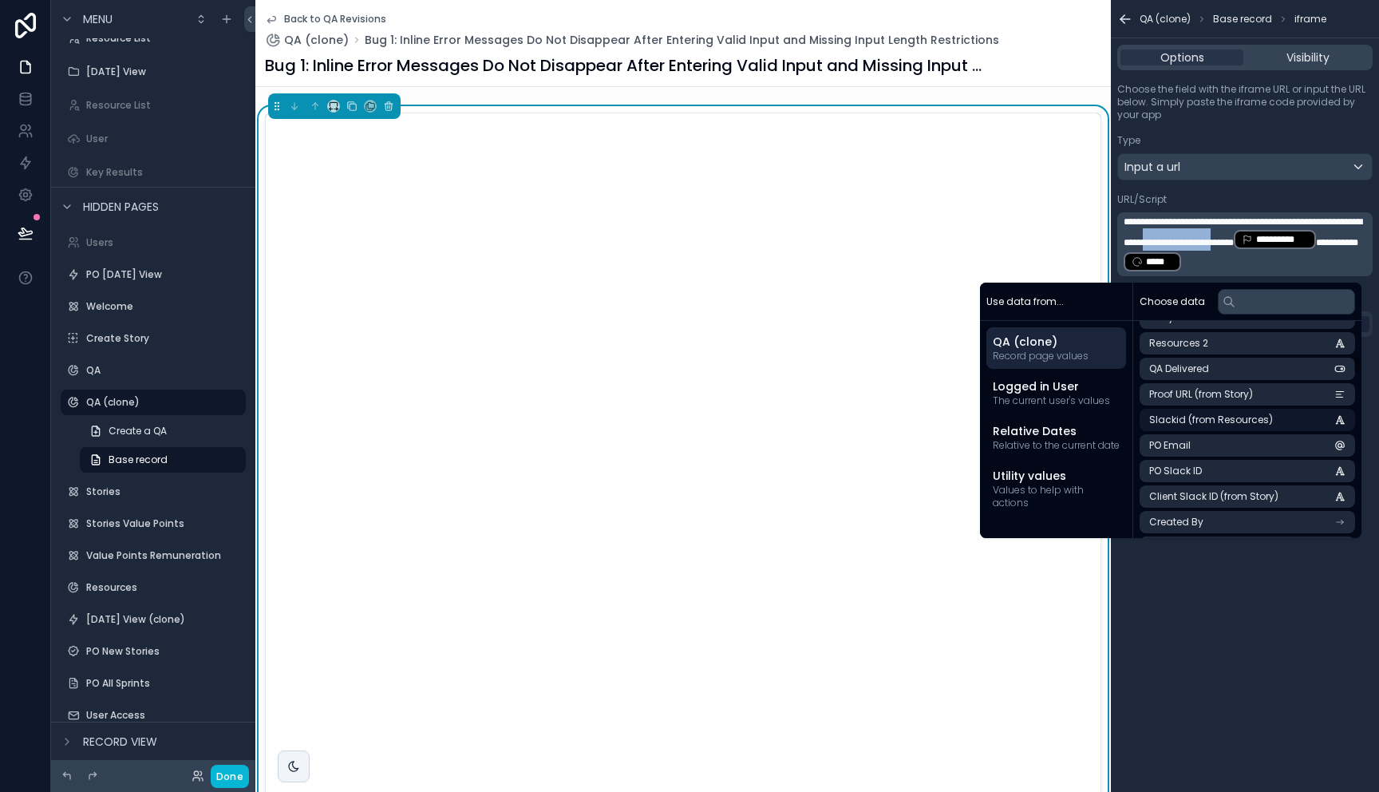
scroll to position [452, 0]
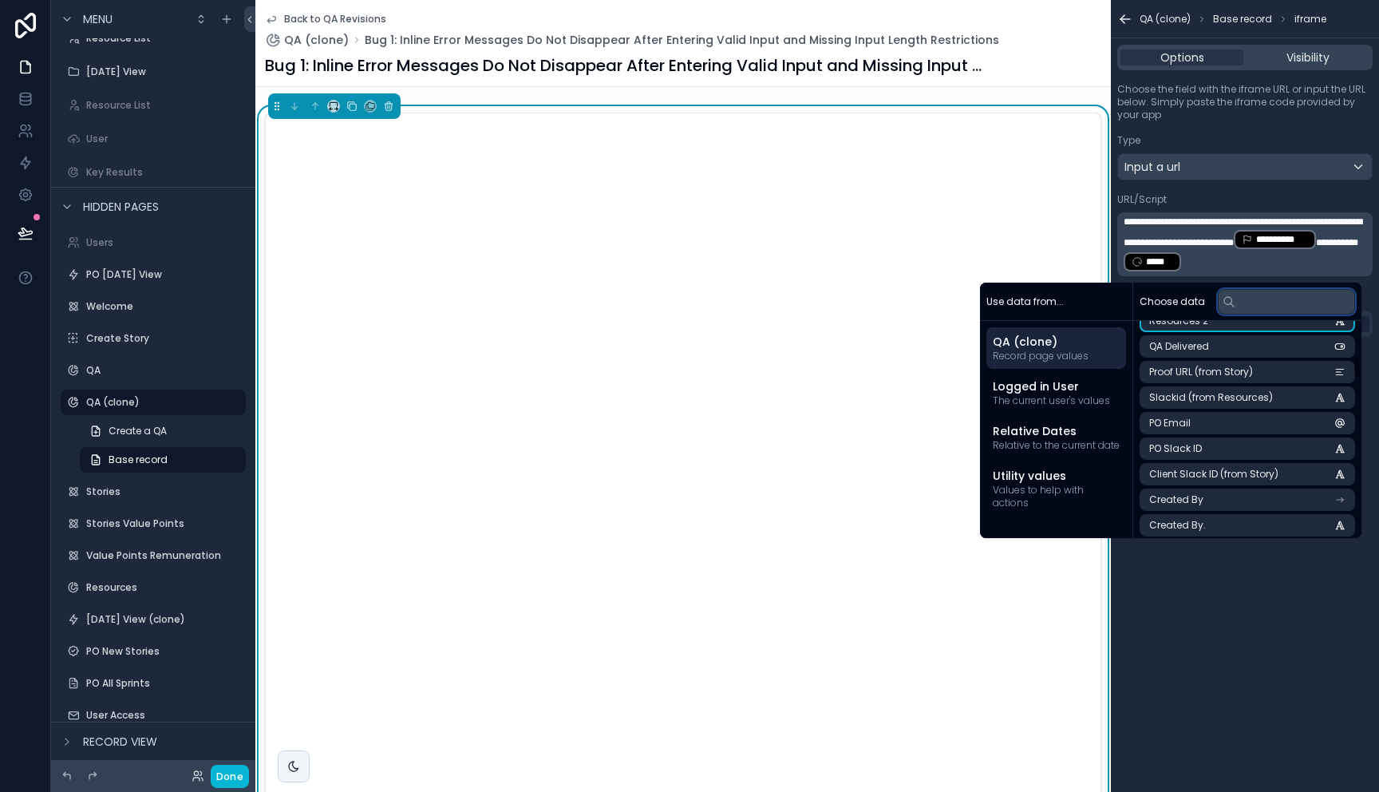
click at [1251, 303] on input "text" at bounding box center [1286, 302] width 137 height 26
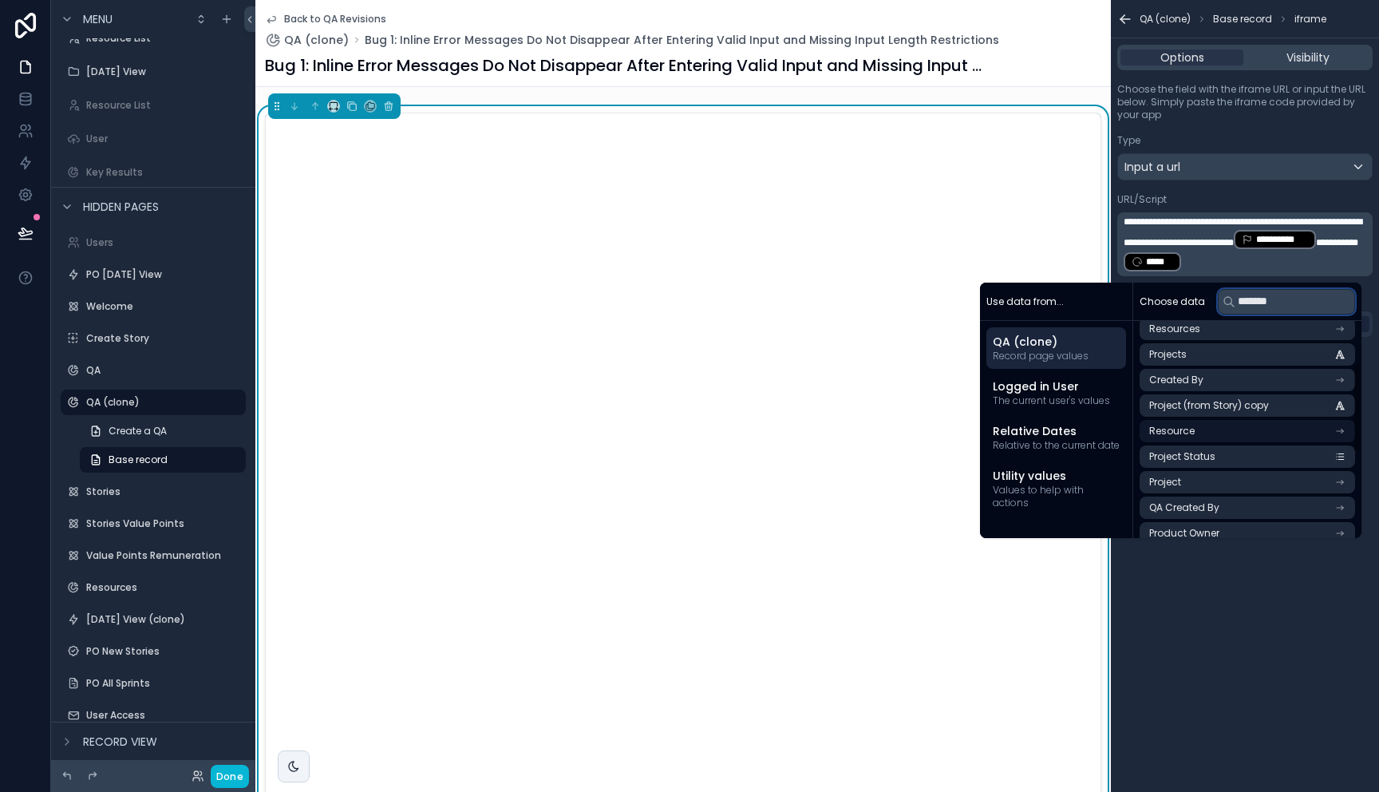
scroll to position [117, 0]
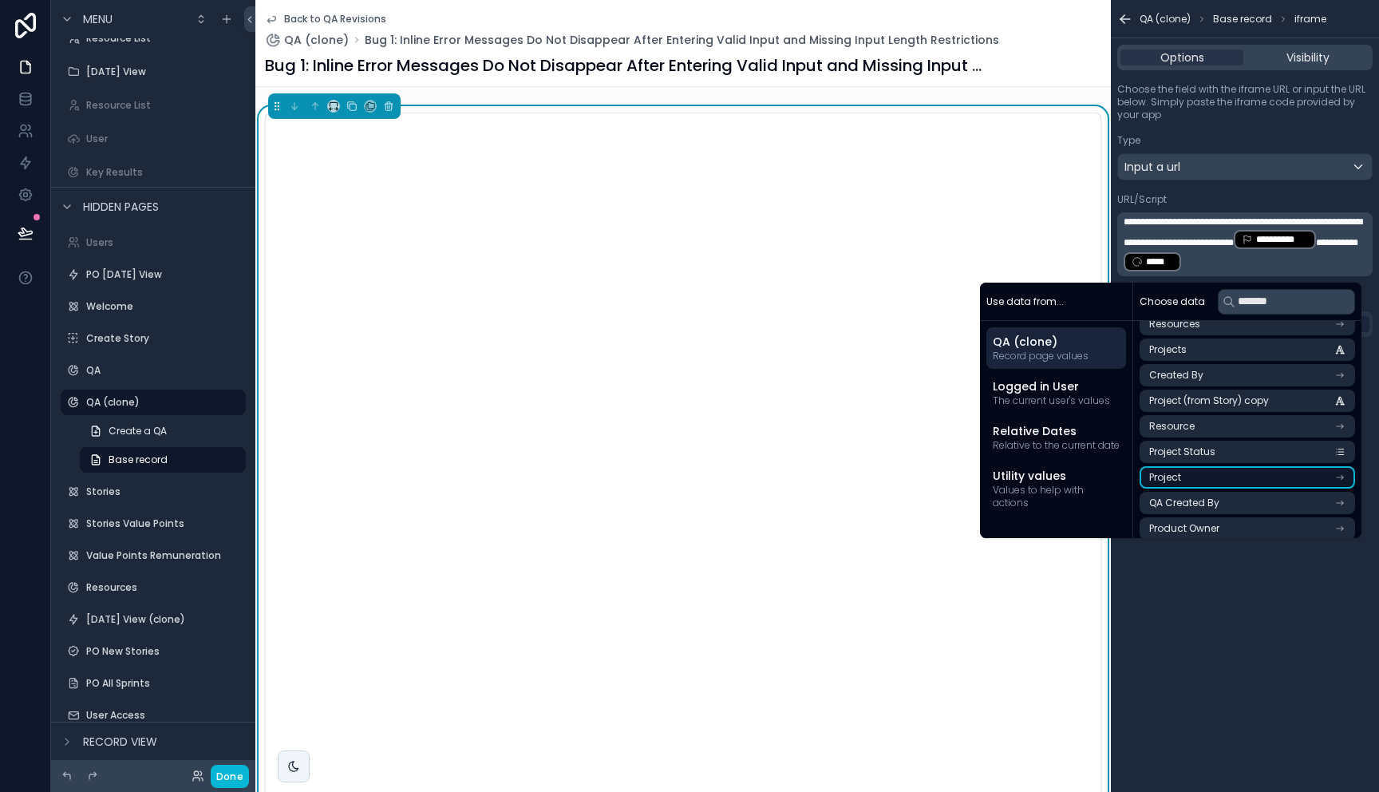
click at [1232, 479] on li "Project" at bounding box center [1247, 477] width 215 height 22
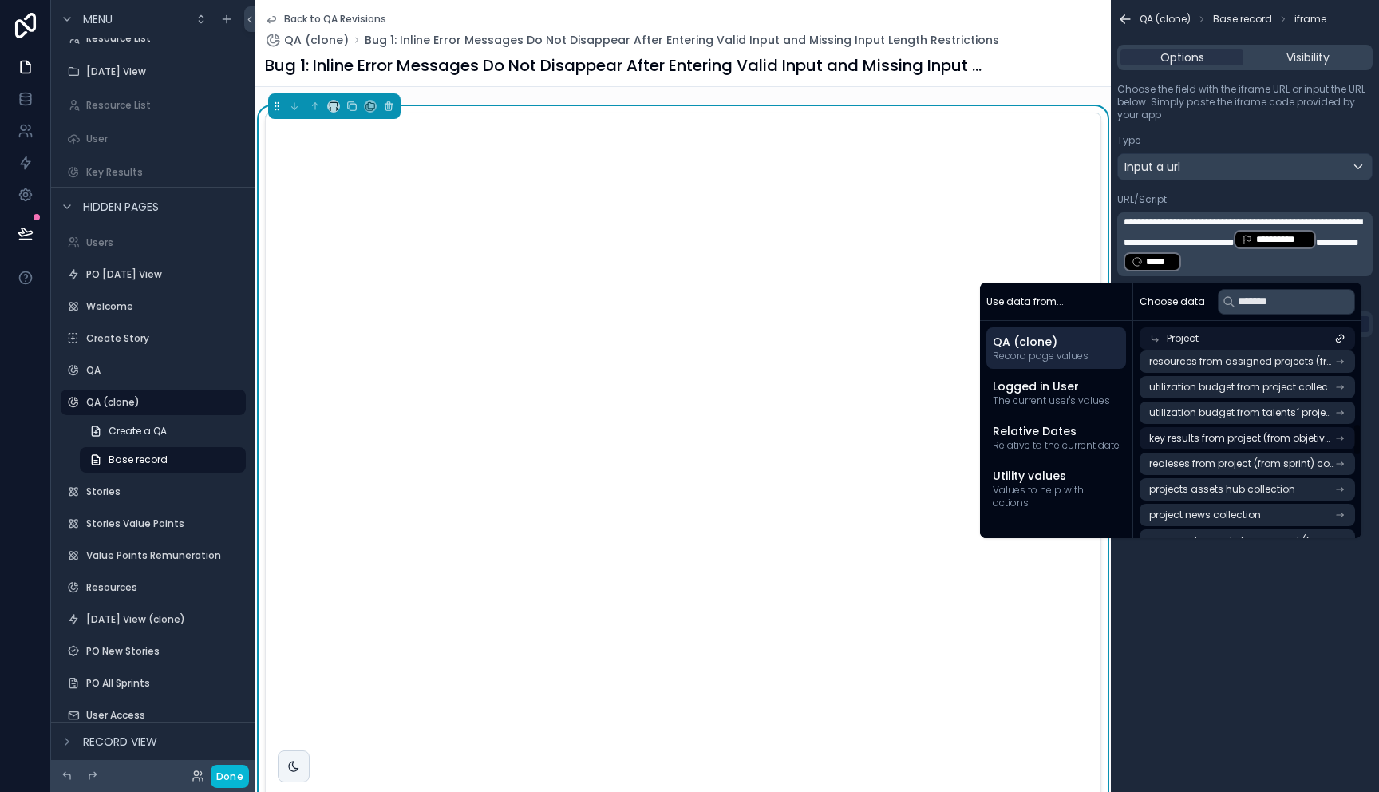
scroll to position [425, 0]
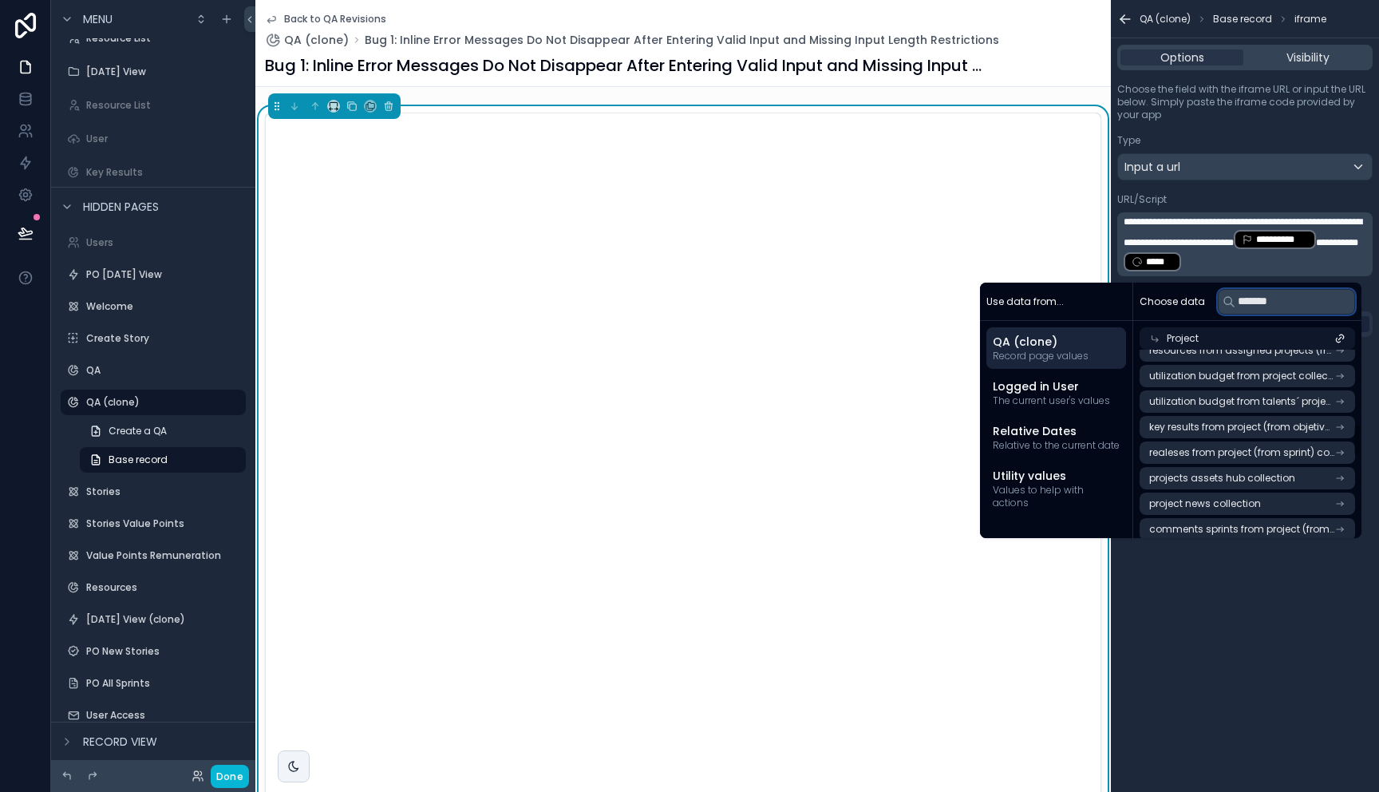
click at [1262, 310] on input "*******" at bounding box center [1286, 302] width 137 height 26
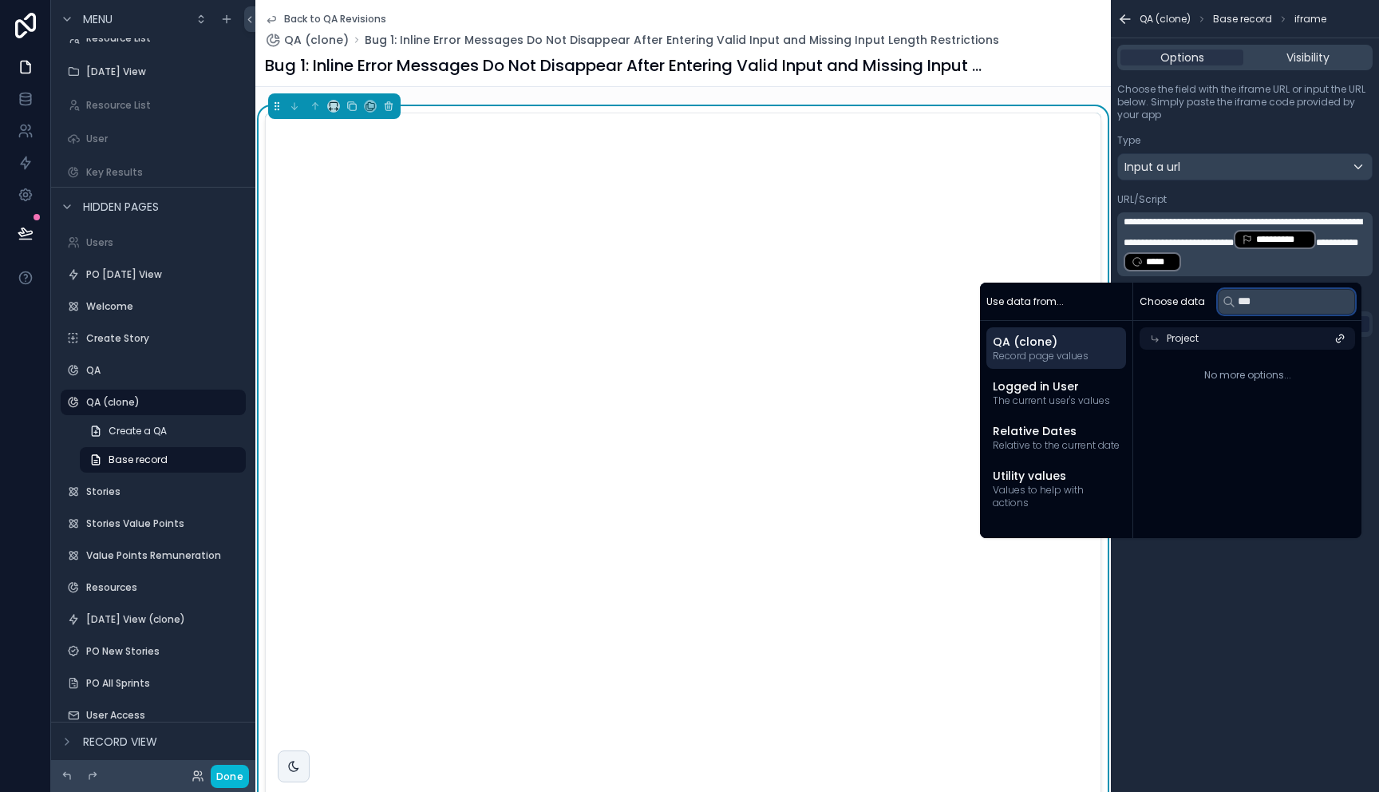
scroll to position [0, 0]
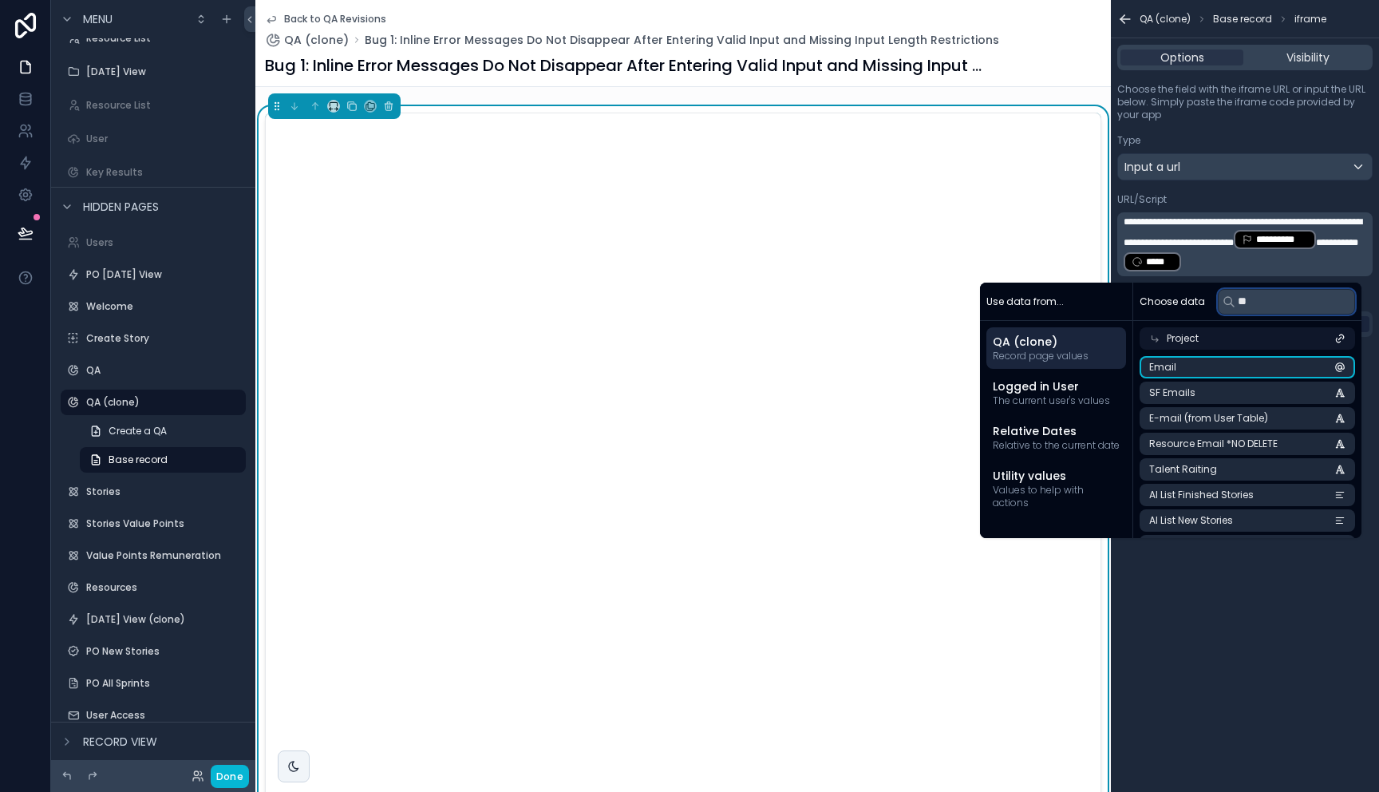
type input "*"
click at [1239, 365] on li "id" at bounding box center [1247, 367] width 215 height 22
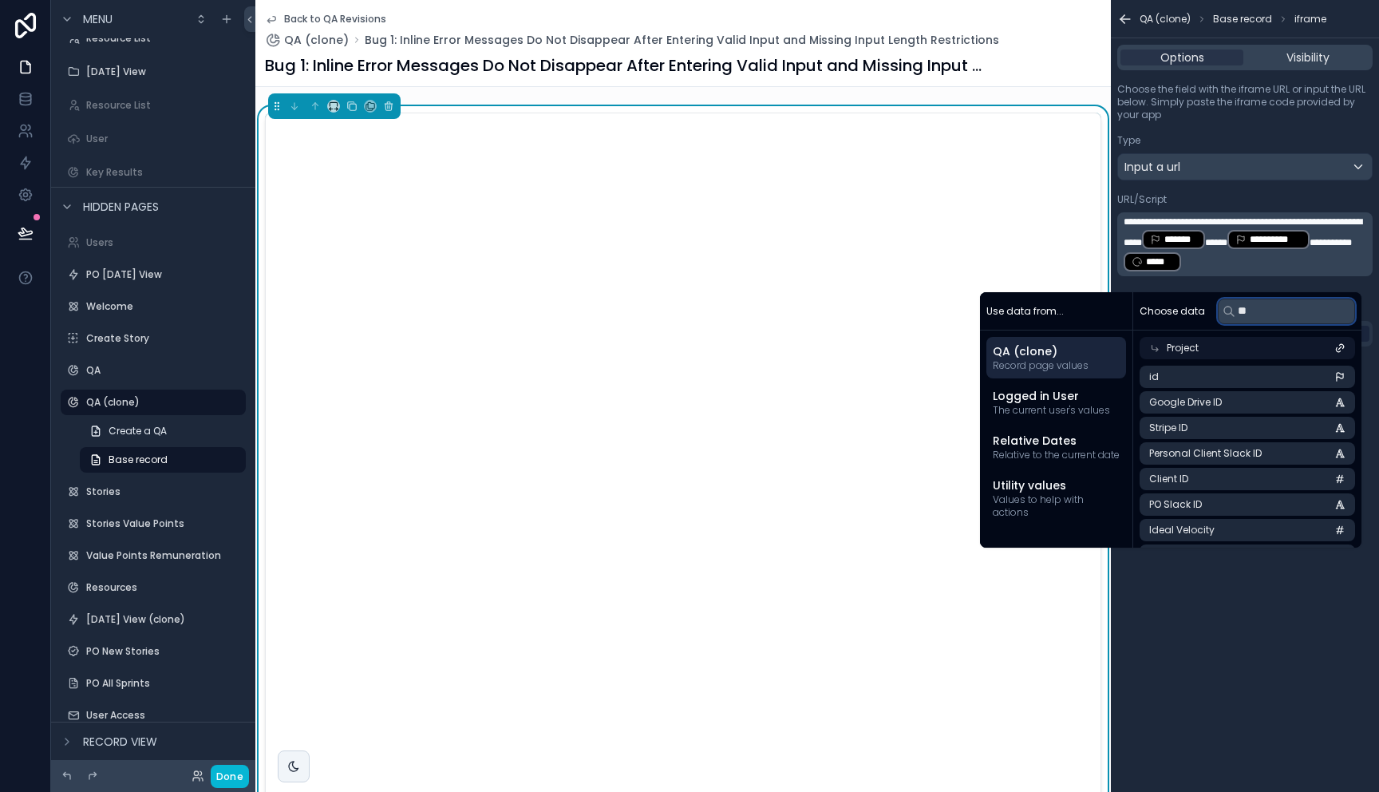
drag, startPoint x: 1259, startPoint y: 316, endPoint x: 1201, endPoint y: 319, distance: 58.3
click at [1201, 319] on div "Choose data **" at bounding box center [1247, 311] width 228 height 38
drag, startPoint x: 1254, startPoint y: 313, endPoint x: 1227, endPoint y: 306, distance: 27.9
click at [1227, 306] on div "**" at bounding box center [1286, 311] width 137 height 26
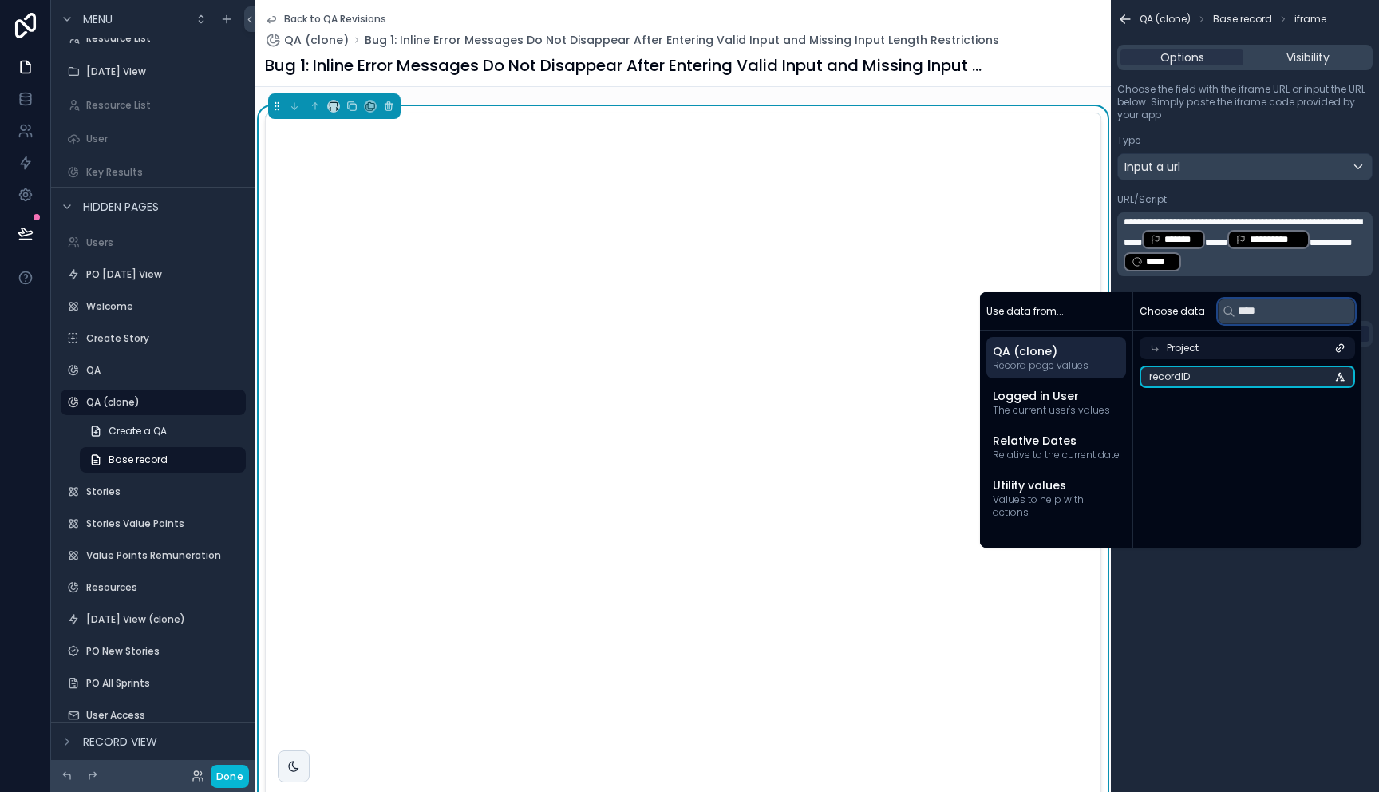
type input "*****"
click at [1205, 247] on span "******" at bounding box center [1216, 243] width 22 height 10
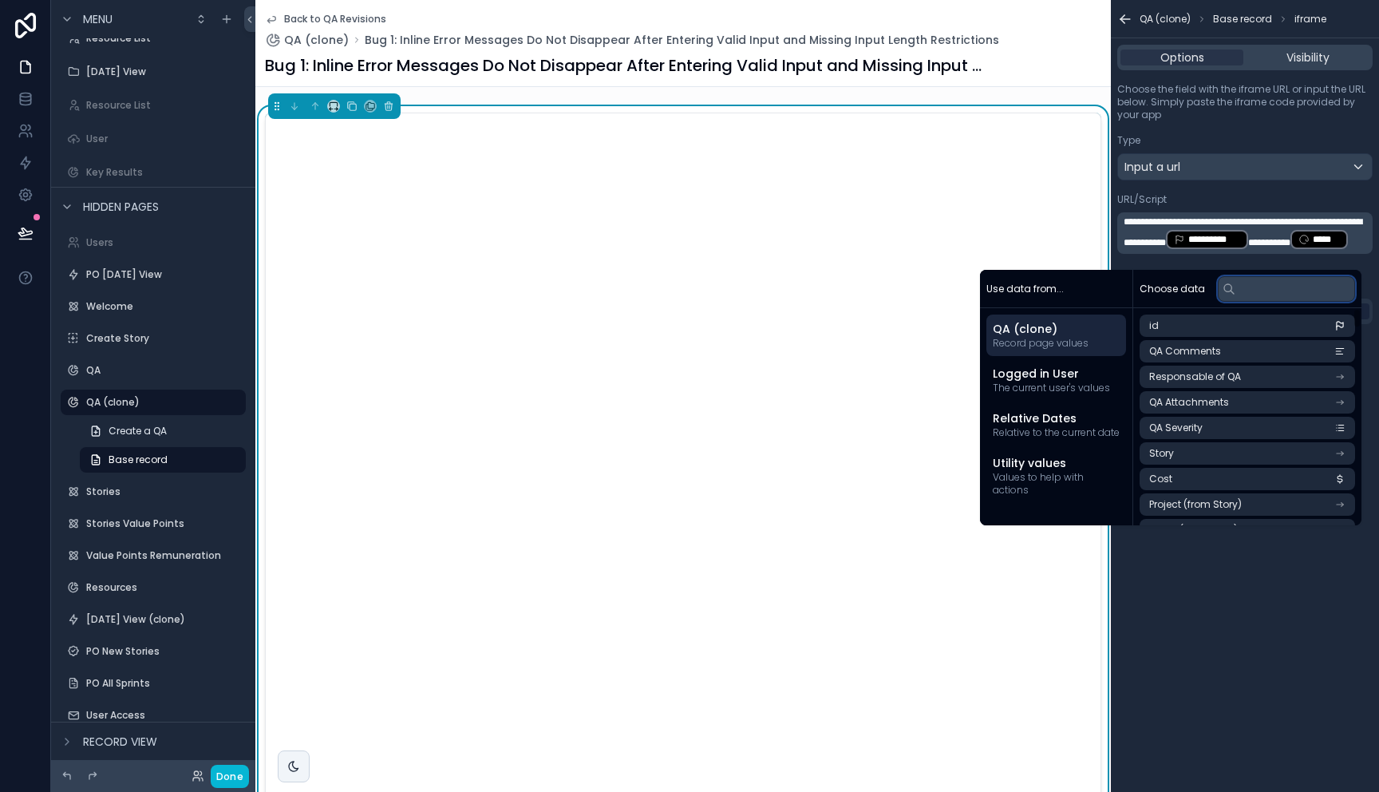
click at [1264, 291] on input "text" at bounding box center [1286, 289] width 137 height 26
type input "*"
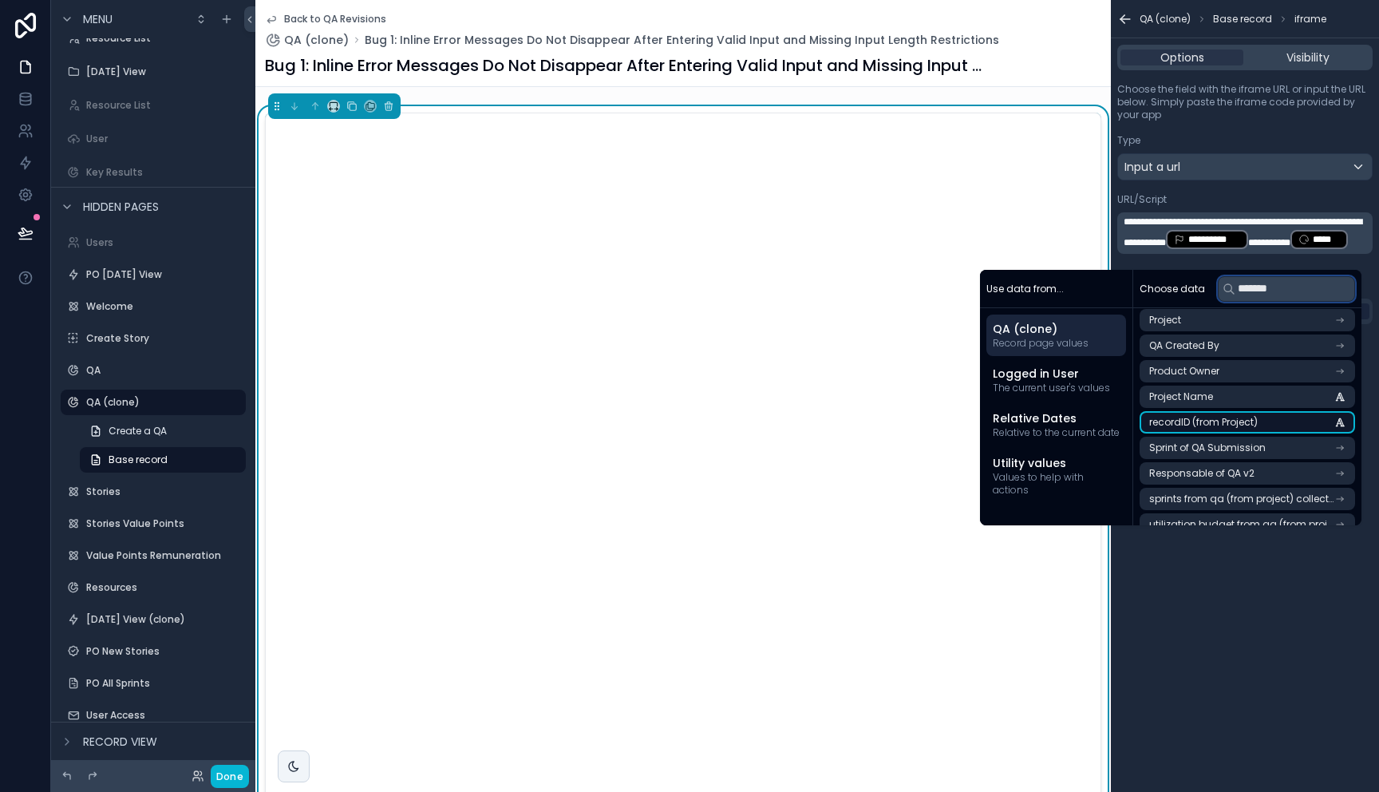
type input "*******"
click at [1208, 425] on span "recordID (from Project)" at bounding box center [1203, 422] width 109 height 13
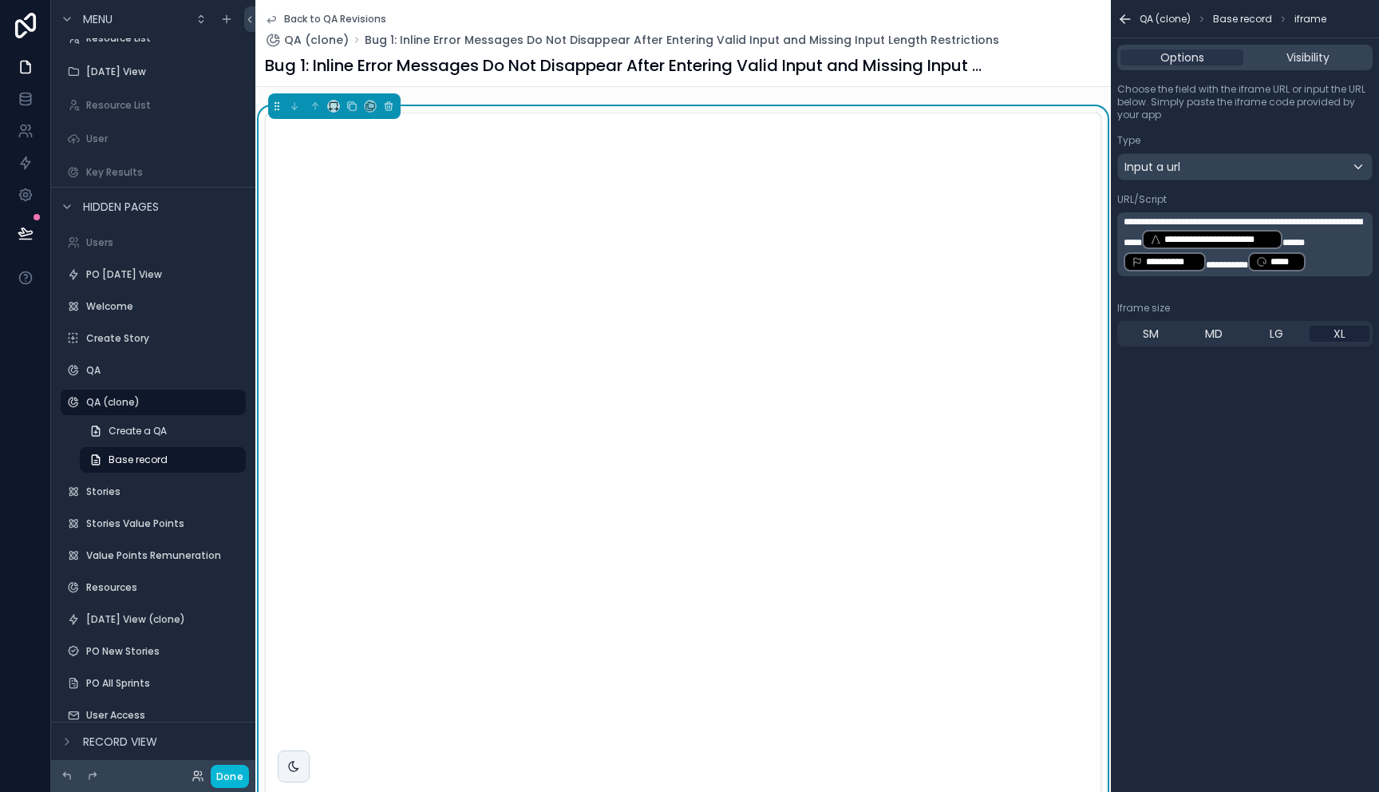
click at [1206, 270] on span "**********" at bounding box center [1227, 265] width 42 height 10
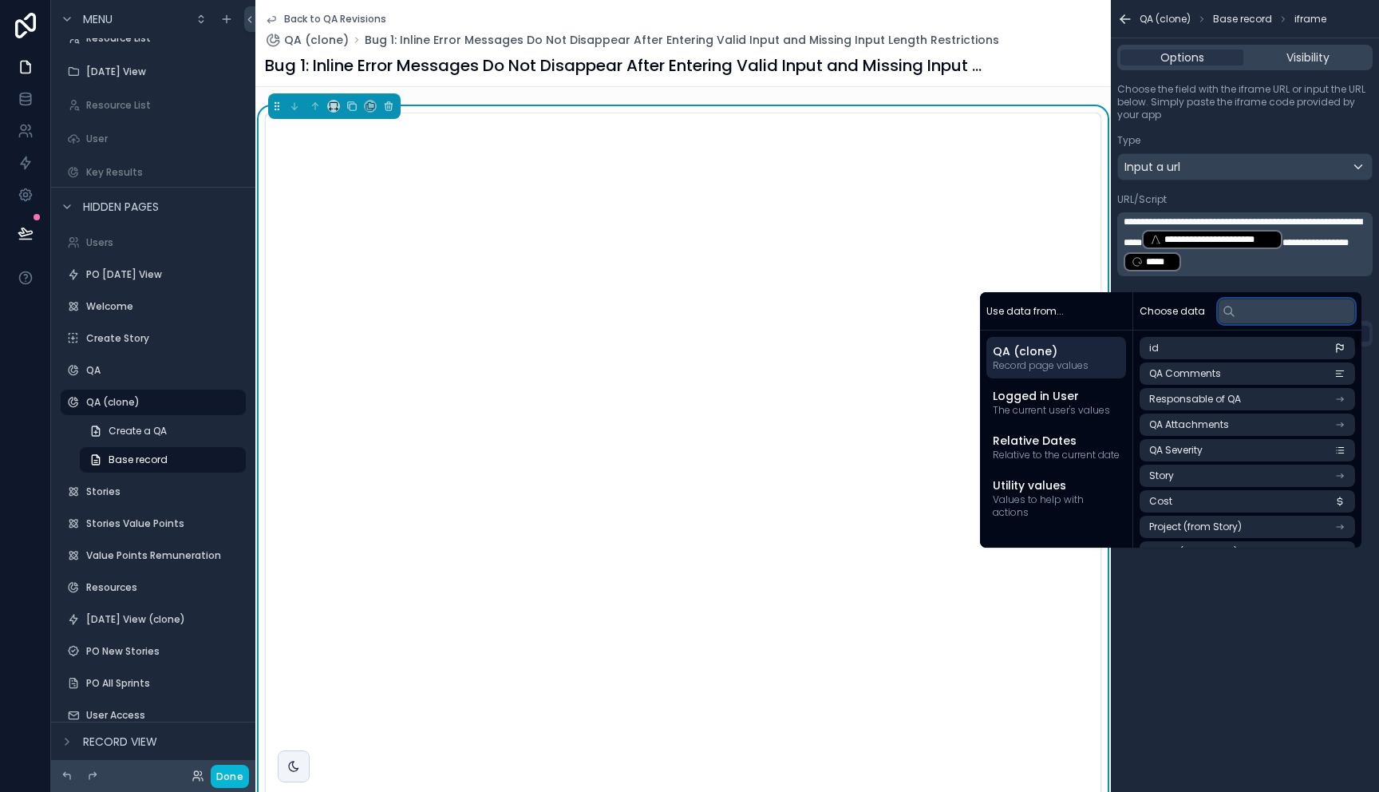
click at [1263, 310] on input "text" at bounding box center [1286, 311] width 137 height 26
type input "*"
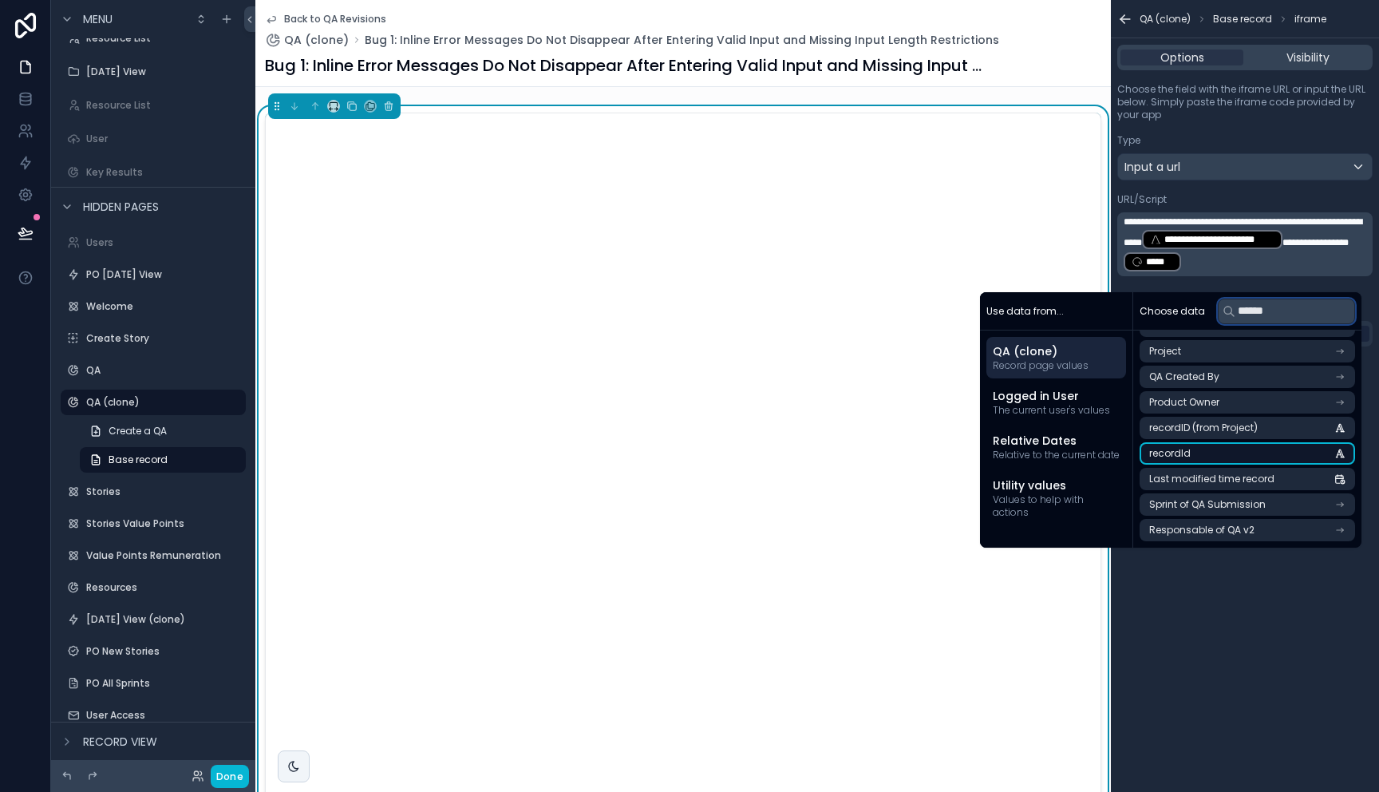
type input "******"
click at [1262, 456] on li "recordId" at bounding box center [1247, 453] width 215 height 22
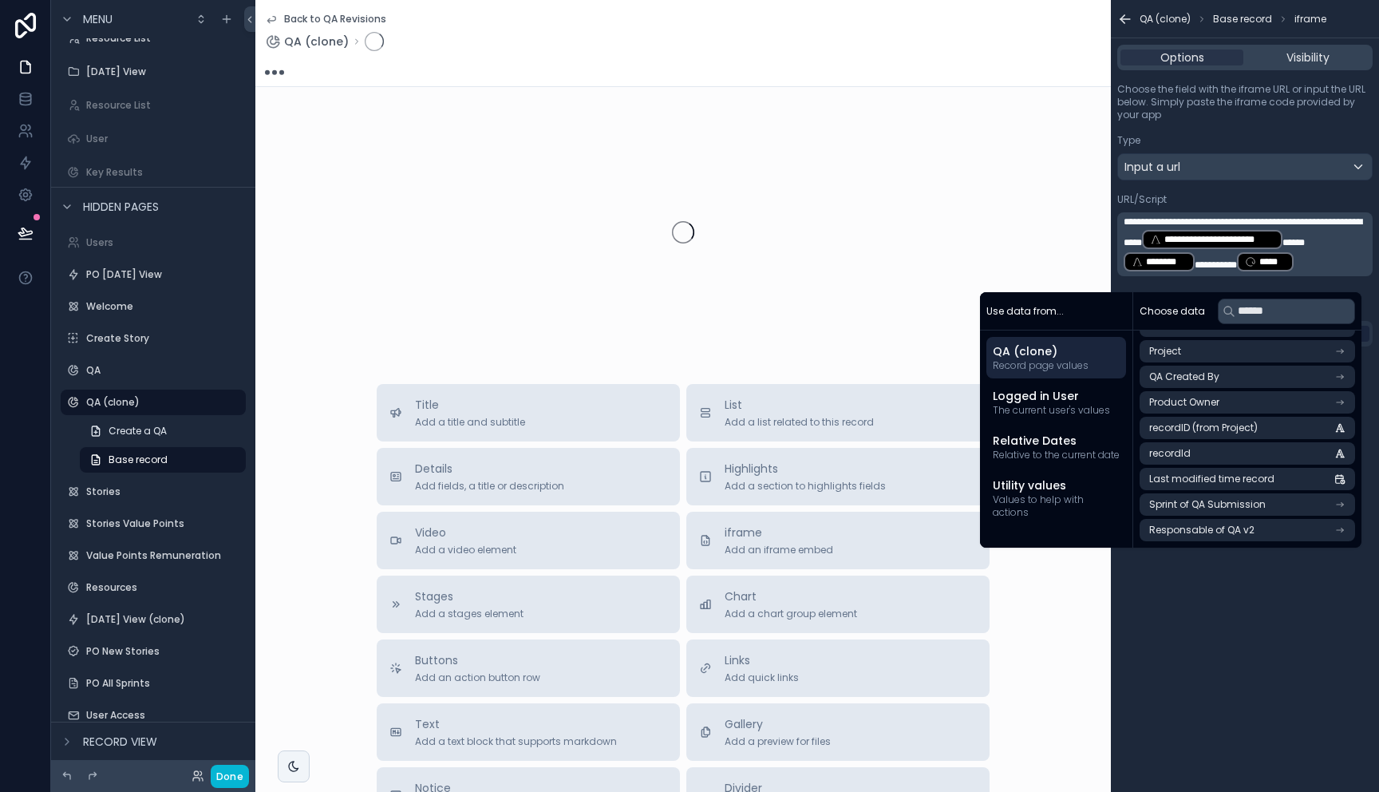
click at [1324, 273] on p "**********" at bounding box center [1247, 243] width 246 height 57
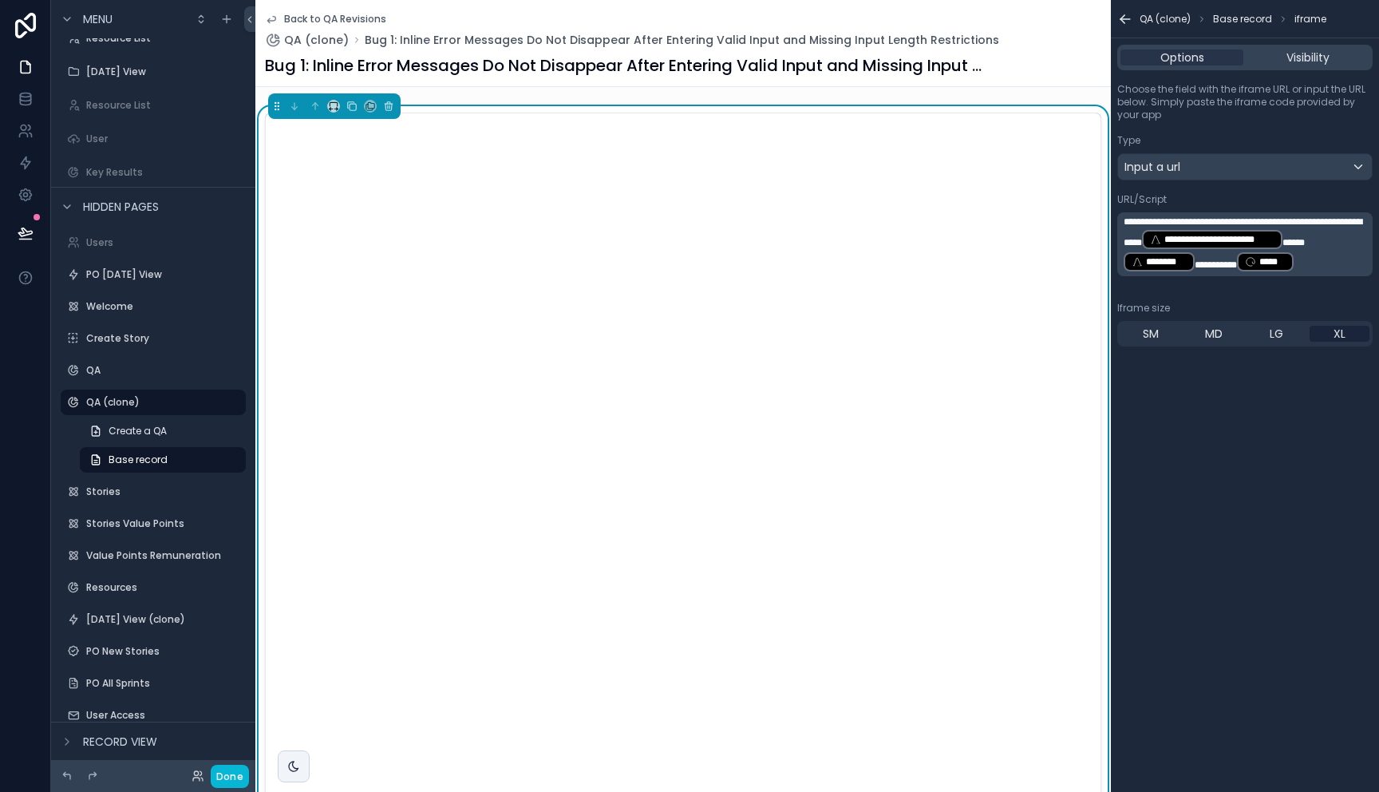
click at [1322, 273] on p "**********" at bounding box center [1247, 243] width 246 height 57
click at [1289, 247] on span "******" at bounding box center [1293, 243] width 22 height 10
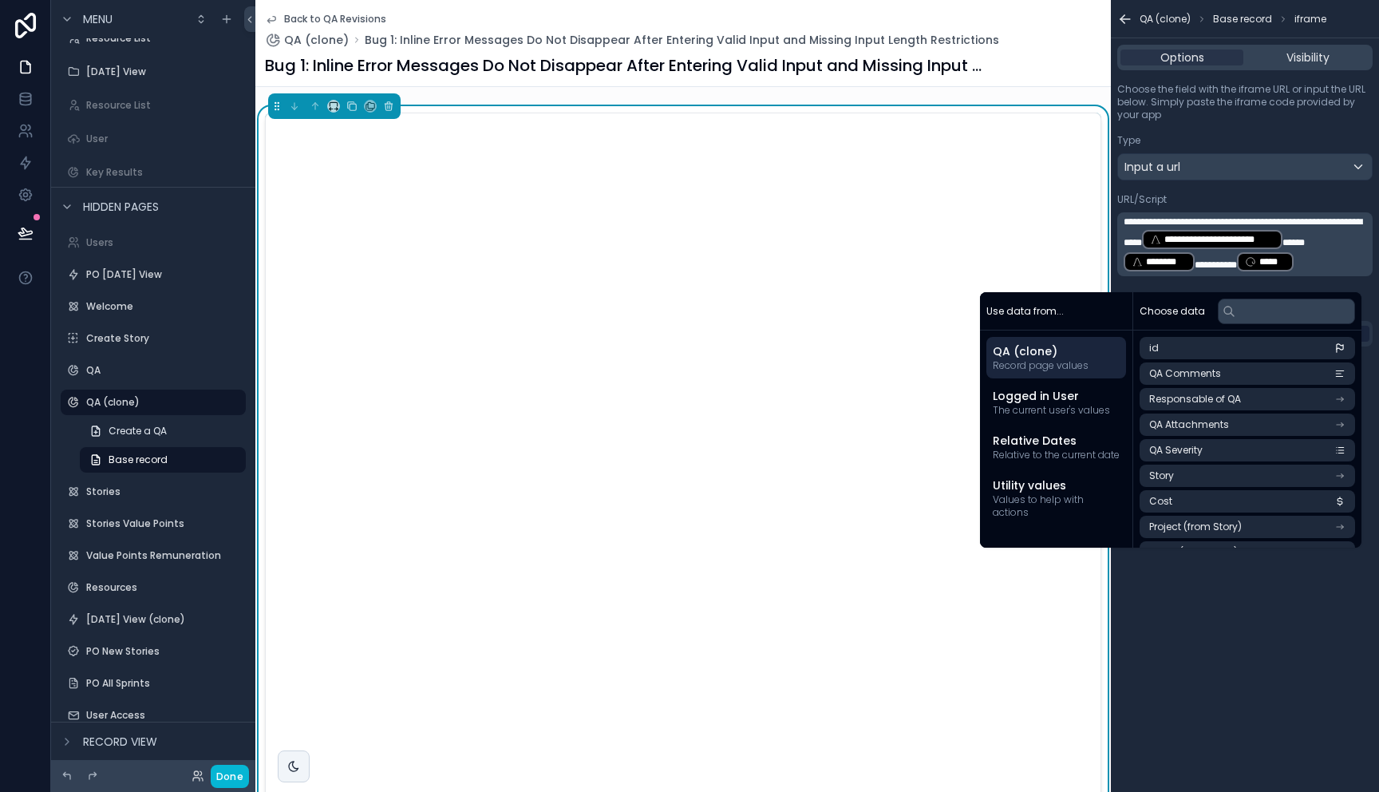
click at [1260, 235] on span "**********" at bounding box center [1243, 232] width 239 height 30
click at [1237, 633] on div "**********" at bounding box center [1245, 396] width 268 height 792
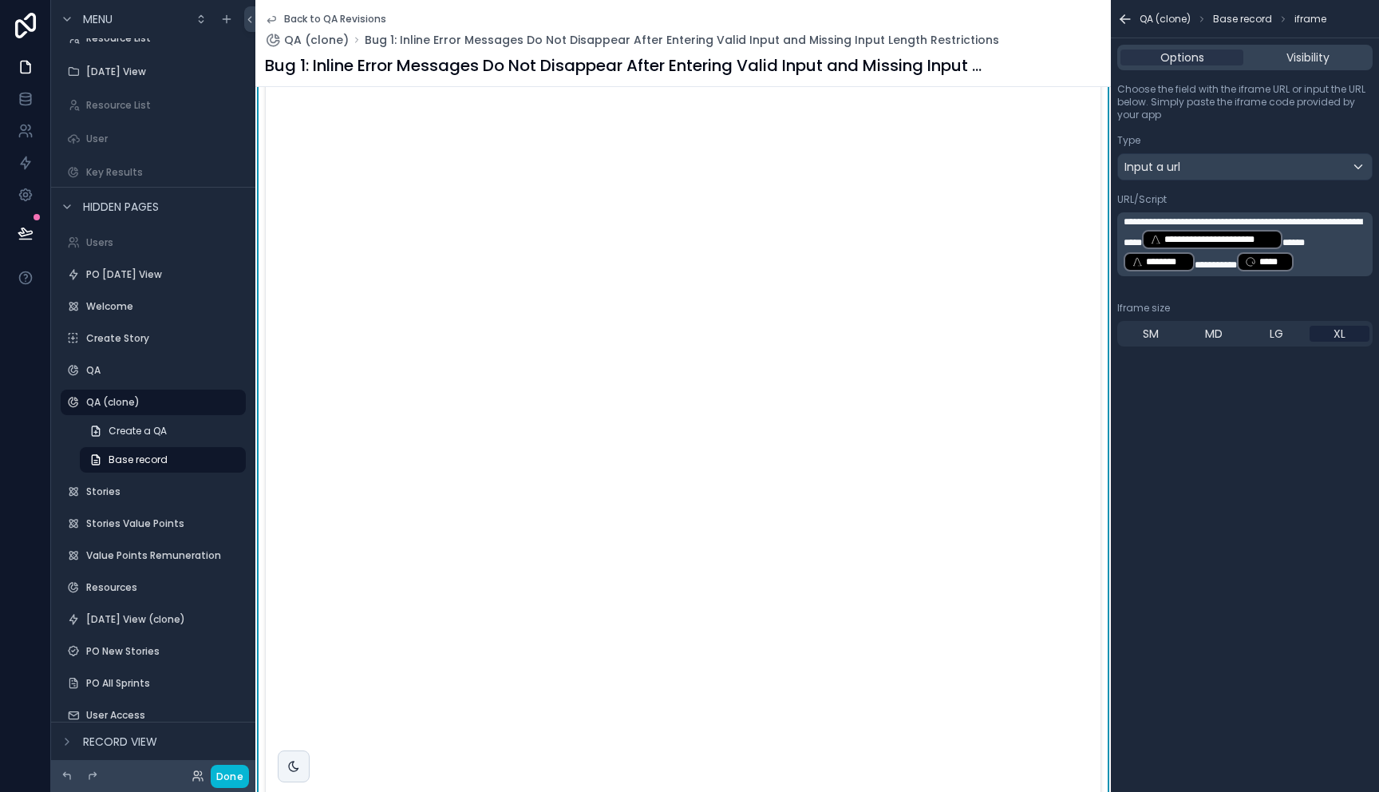
scroll to position [0, 0]
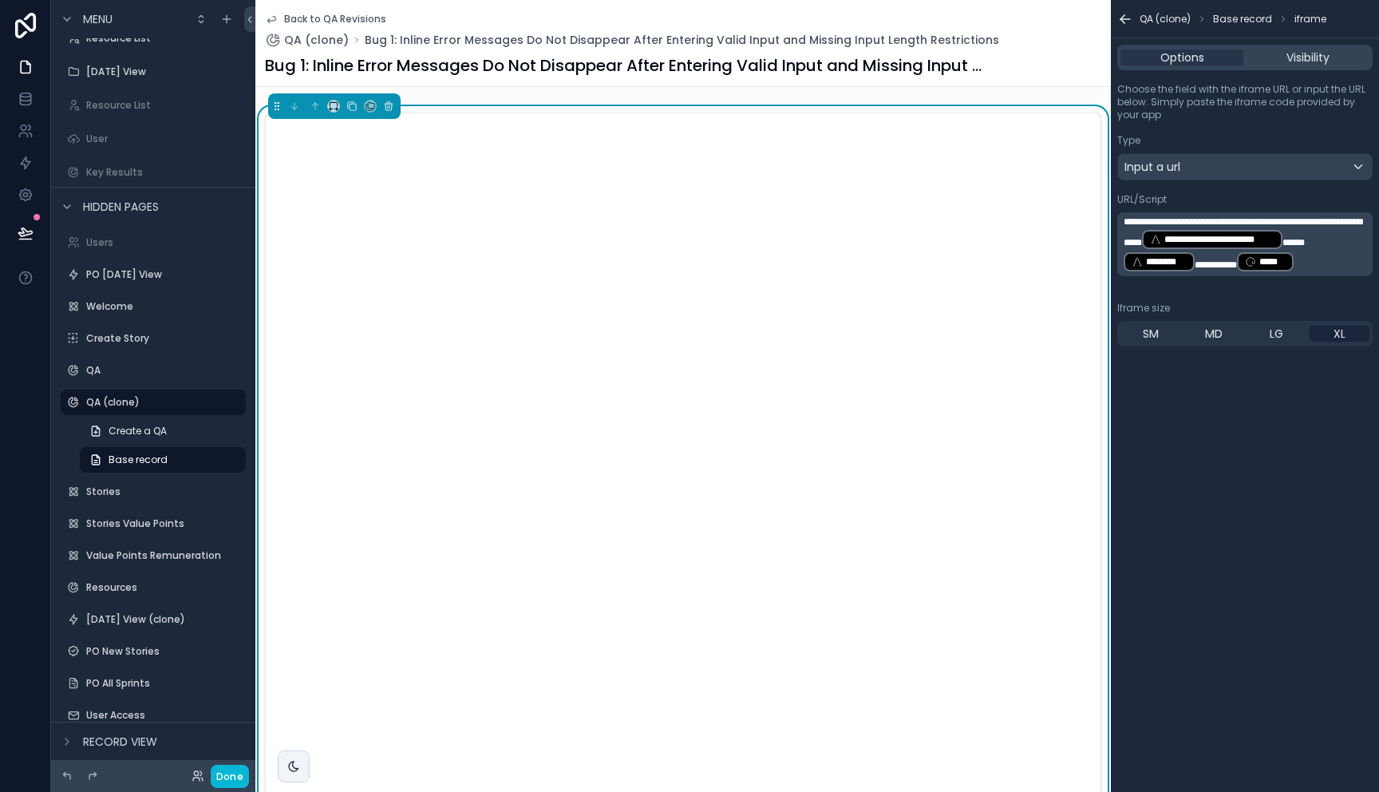
click at [1004, 75] on div "Bug 1: Inline Error Messages Do Not Disappear After Entering Valid Input and Mi…" at bounding box center [683, 65] width 836 height 22
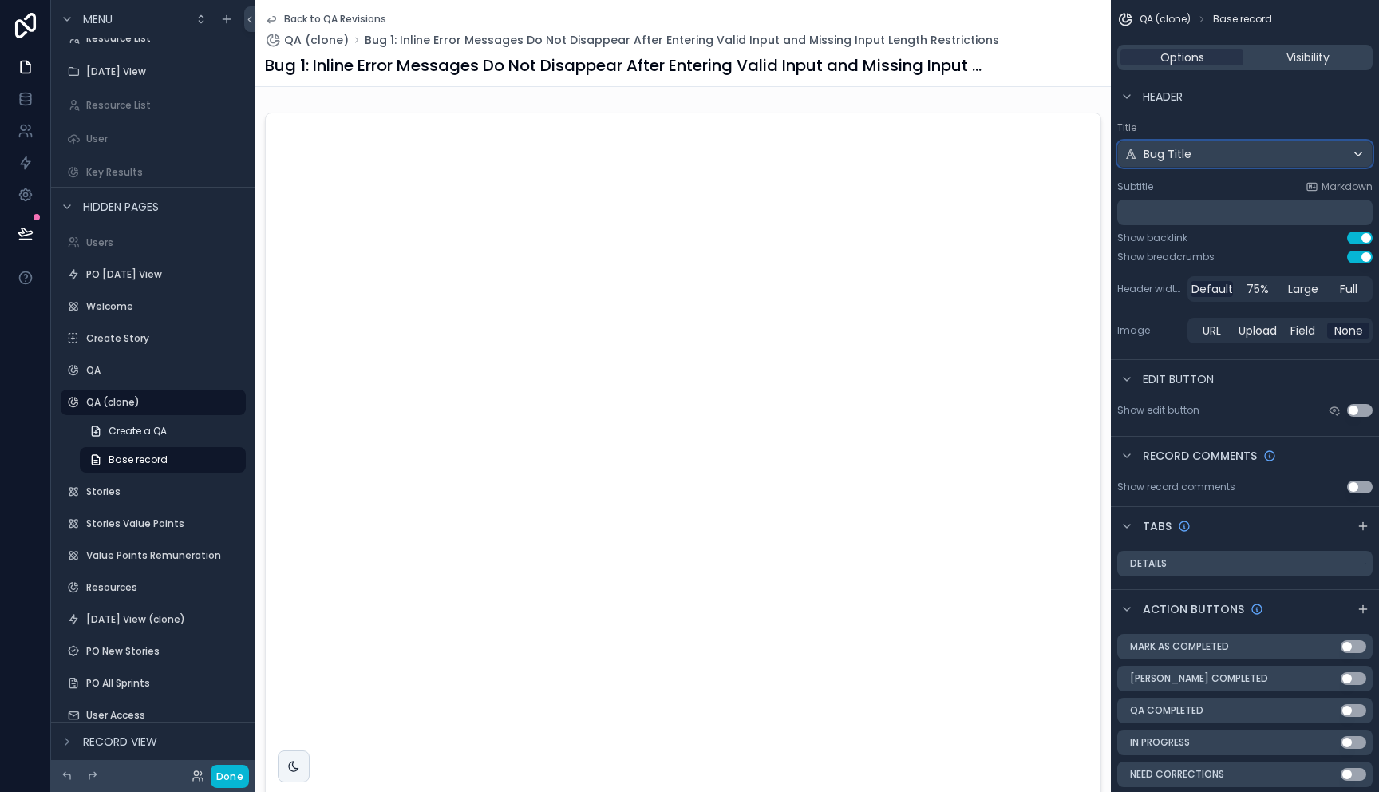
click at [1227, 150] on div "Bug Title" at bounding box center [1245, 154] width 254 height 26
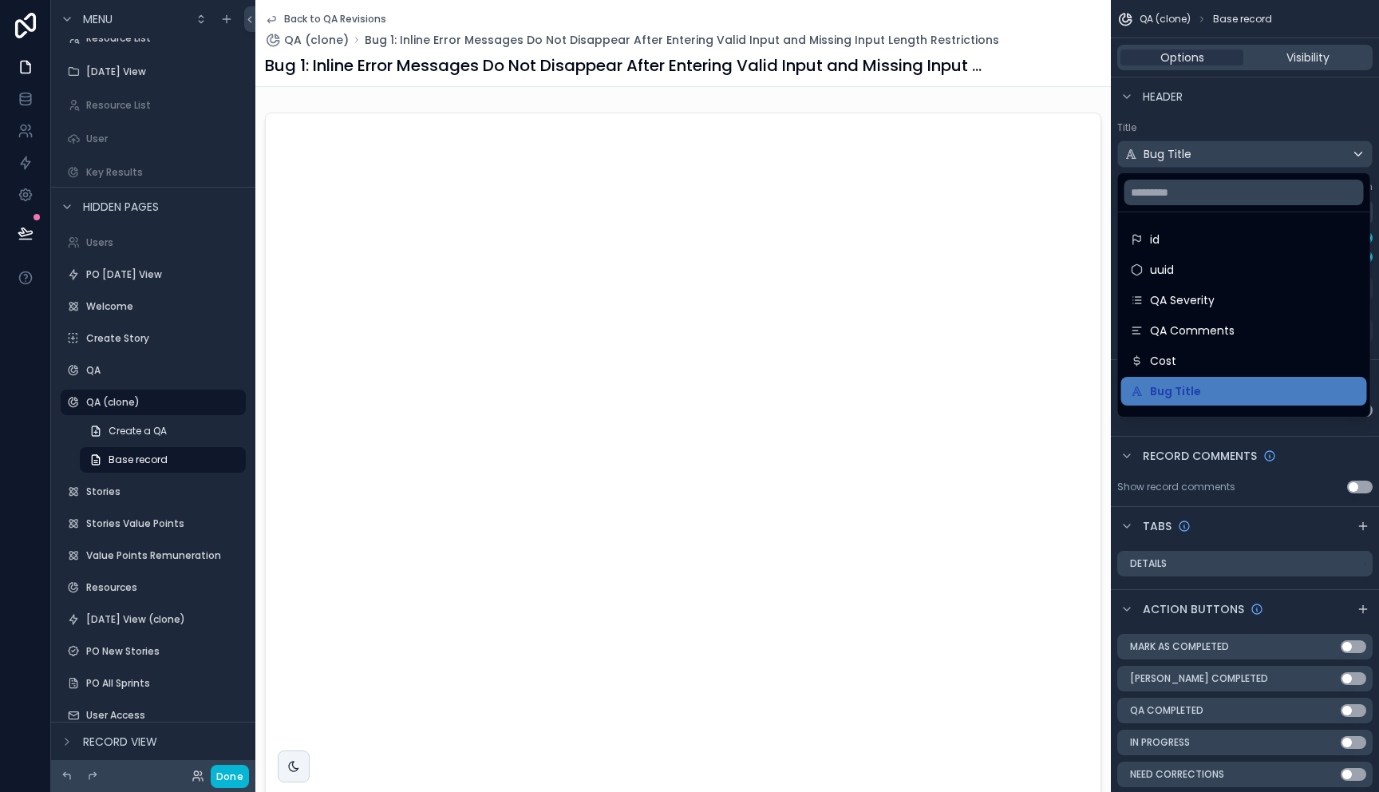
click at [1231, 148] on div "scrollable content" at bounding box center [689, 396] width 1379 height 792
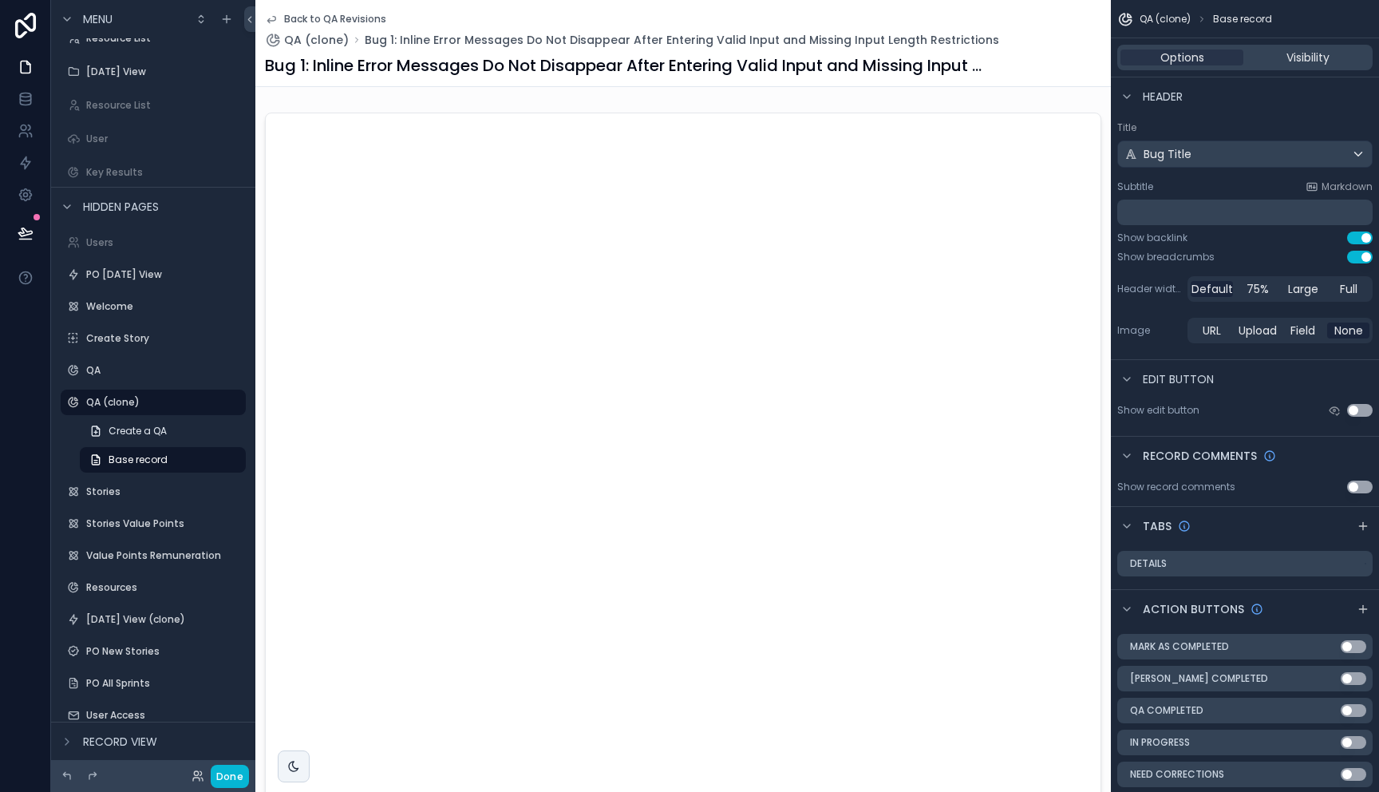
click at [1215, 168] on div "Title Bug Title Subtitle Markdown ﻿ Show backlink Use setting Show breadcrumbs …" at bounding box center [1245, 234] width 268 height 238
click at [123, 405] on label "QA (clone)" at bounding box center [150, 402] width 128 height 13
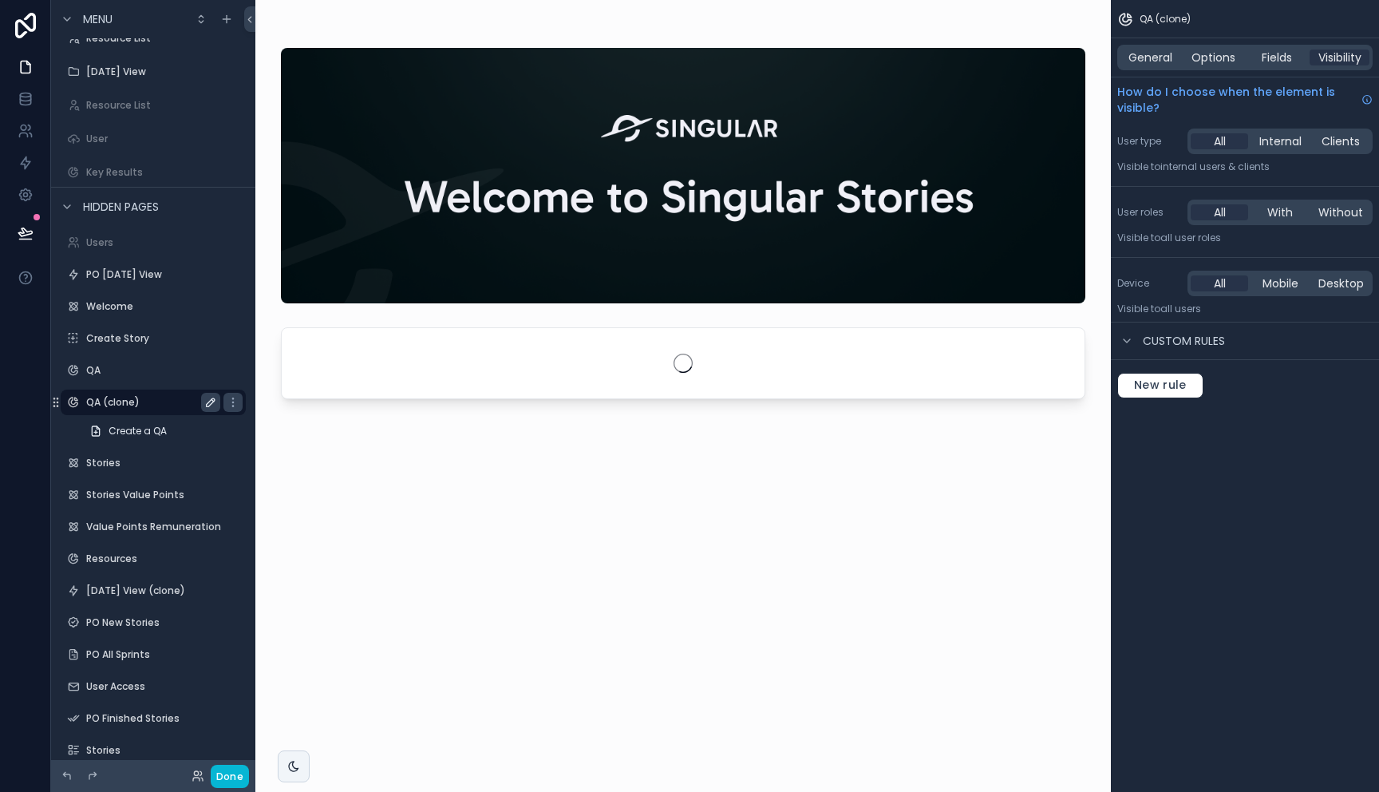
click at [215, 402] on icon "scrollable content" at bounding box center [210, 402] width 13 height 13
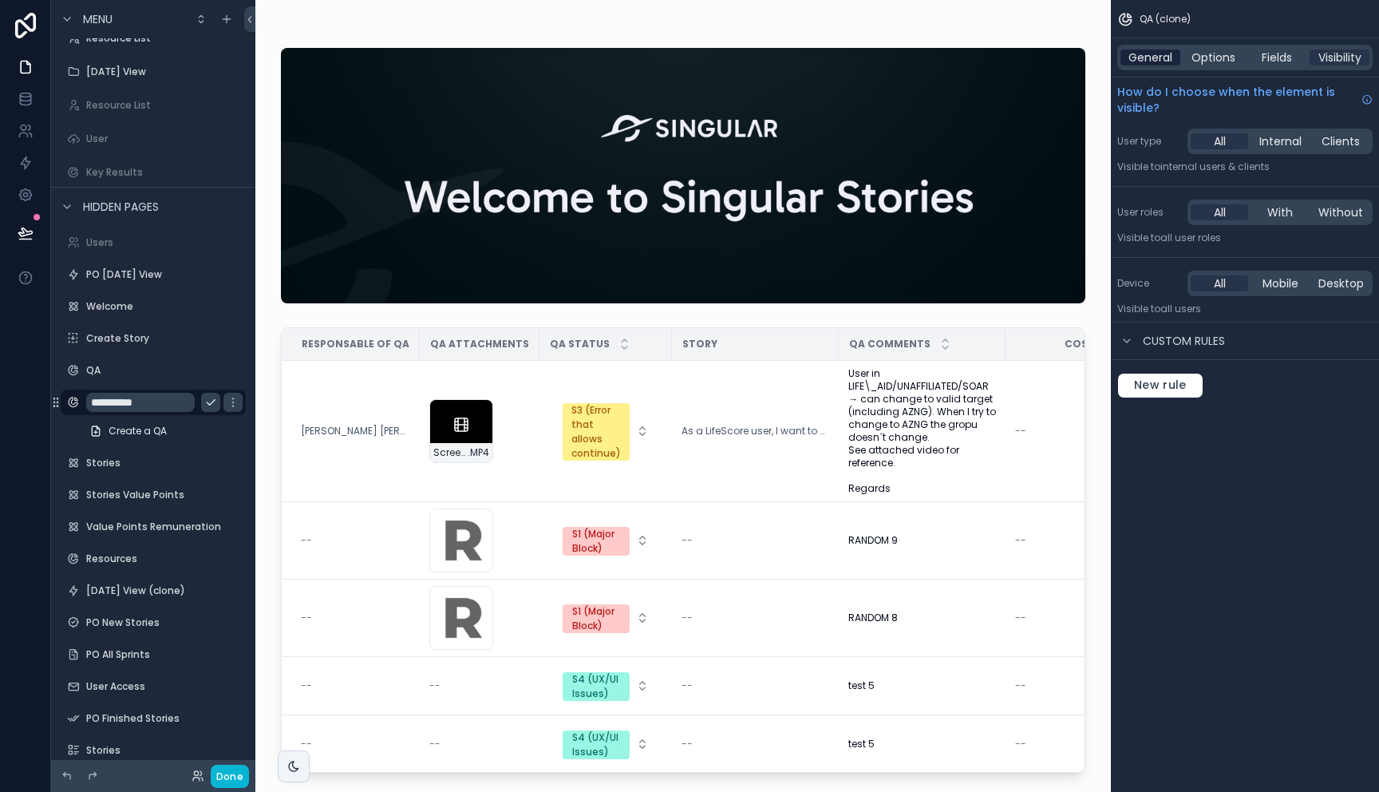
click at [1152, 63] on span "General" at bounding box center [1150, 57] width 44 height 16
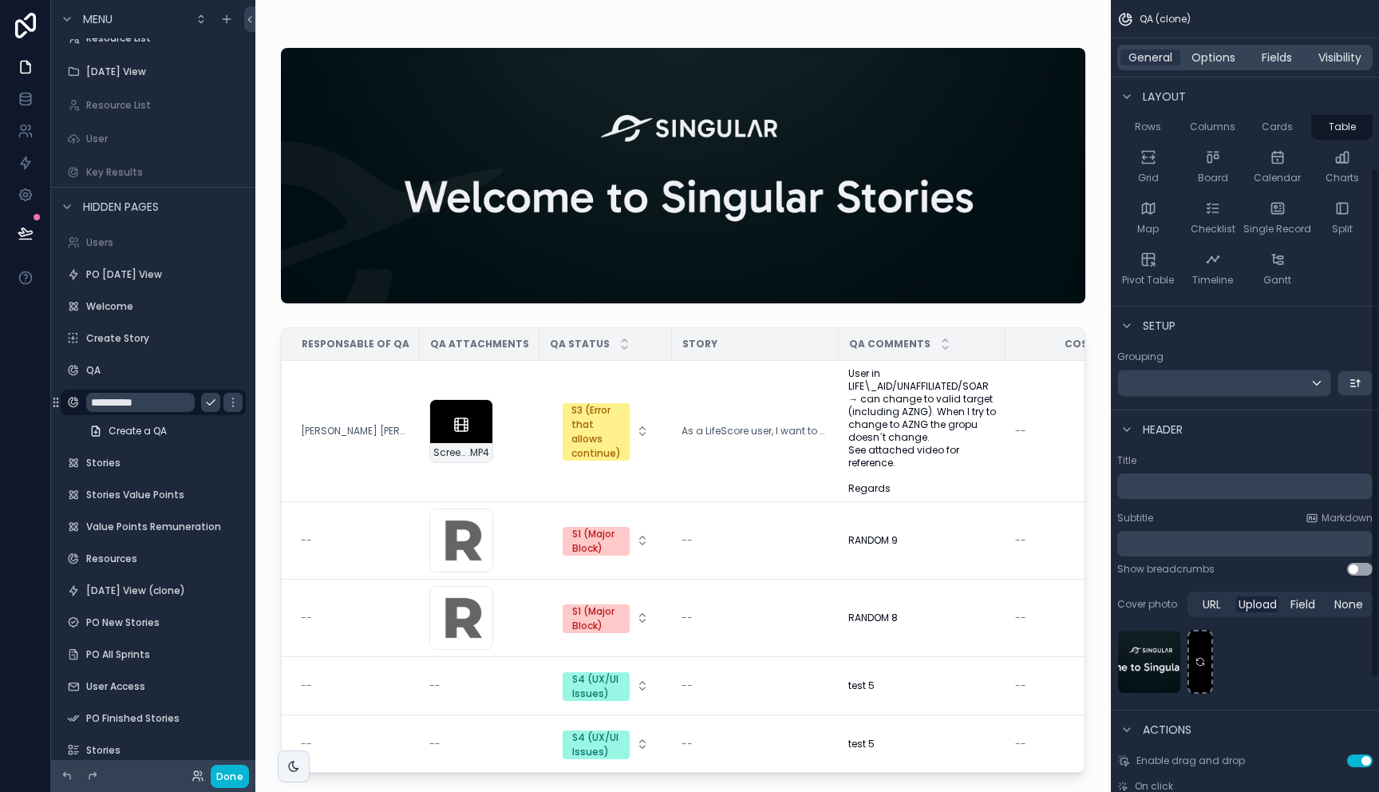
scroll to position [436, 0]
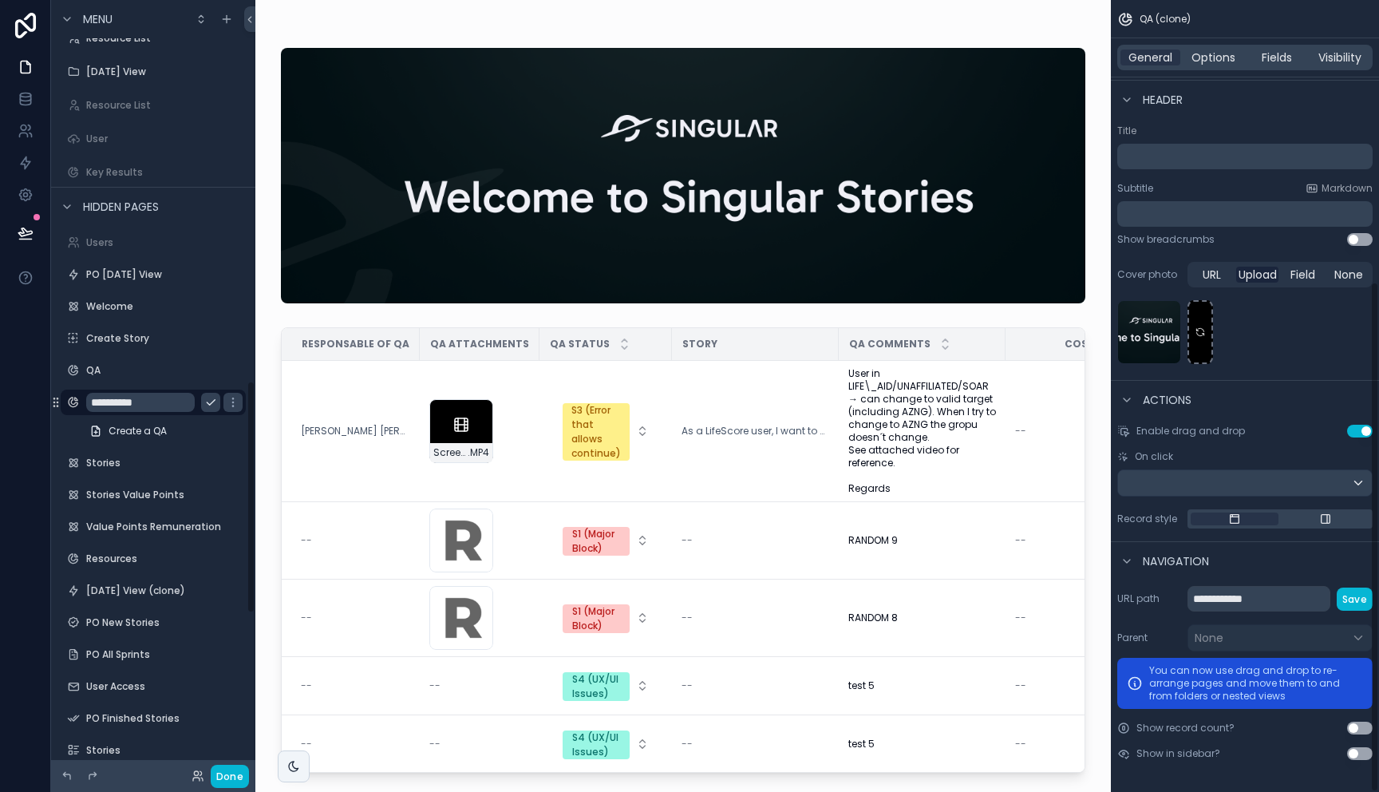
click at [1164, 19] on span "QA (clone)" at bounding box center [1165, 19] width 51 height 13
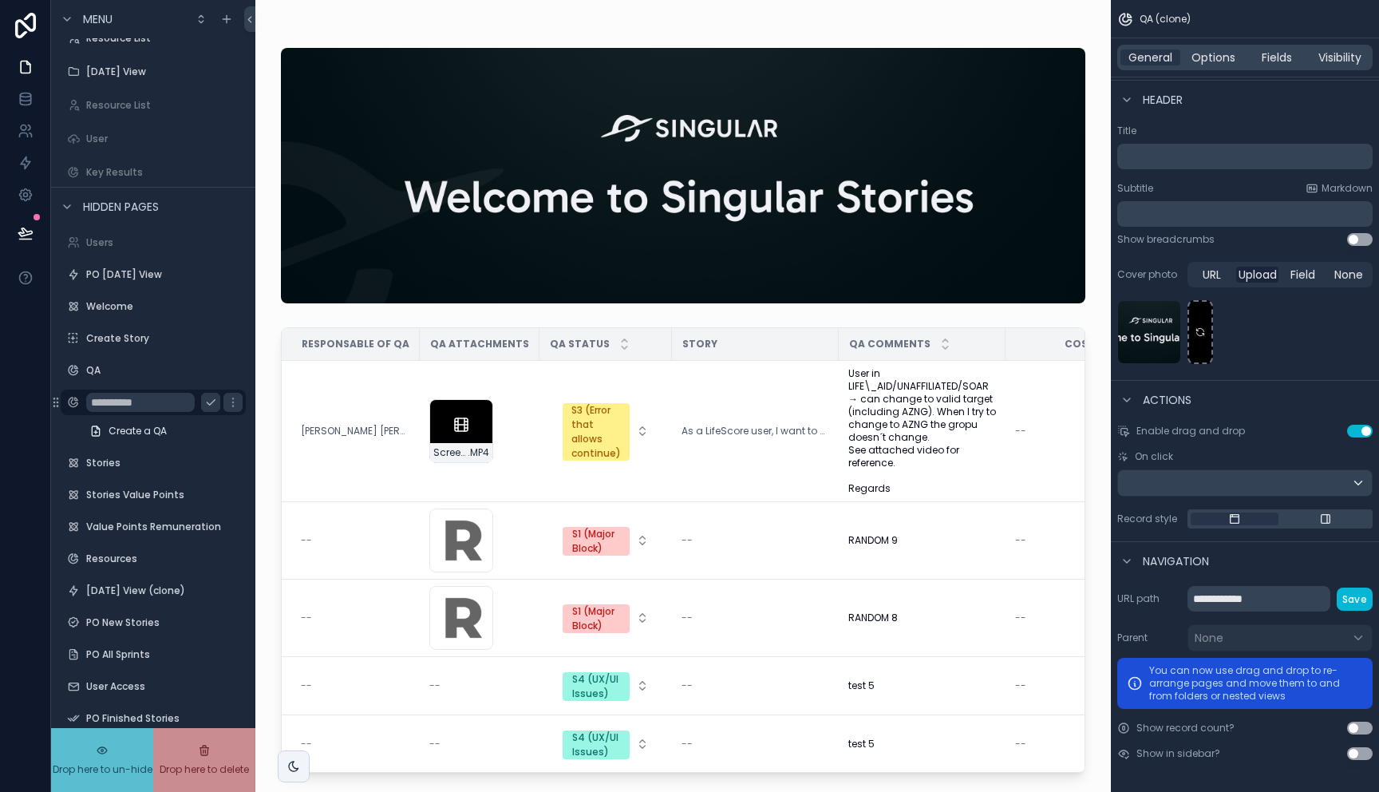
click at [161, 402] on input "**********" at bounding box center [140, 402] width 109 height 19
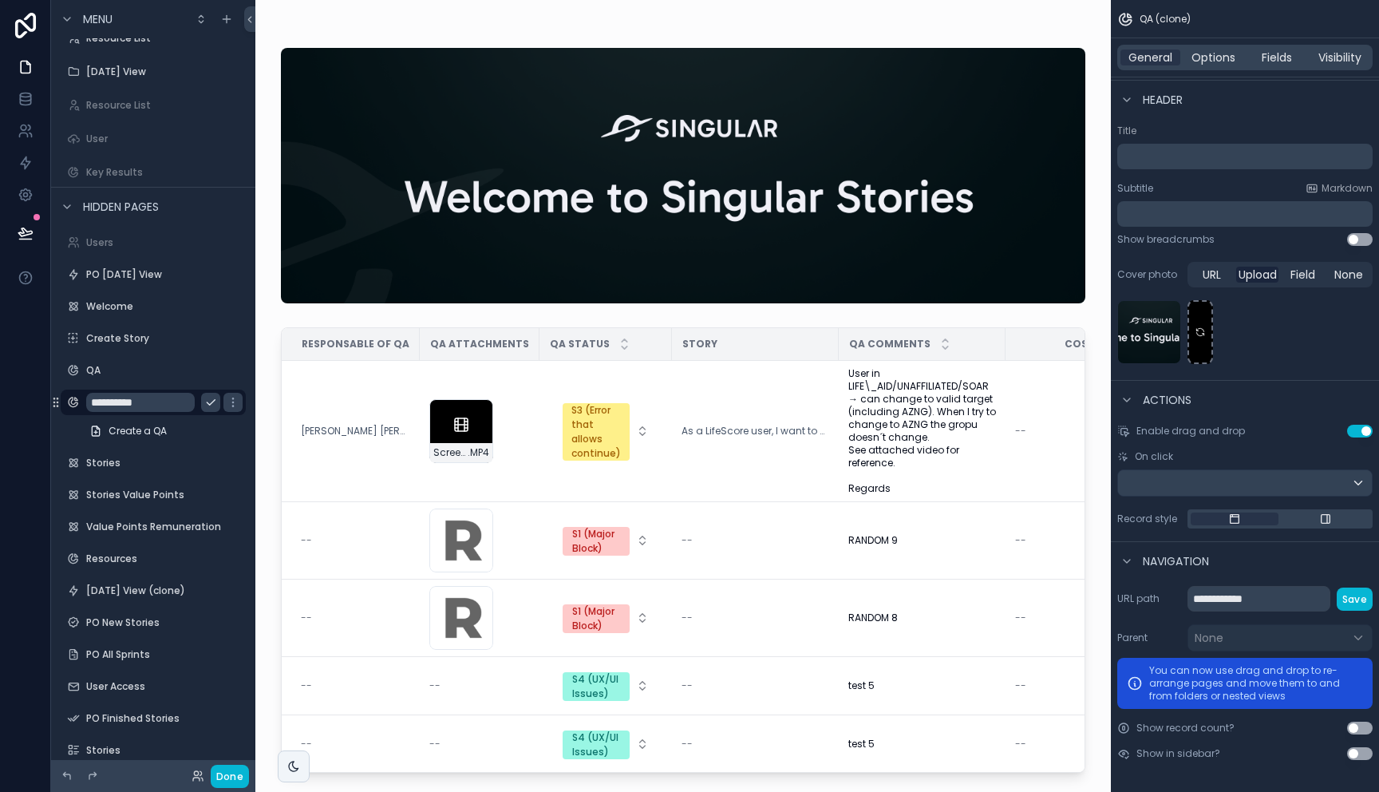
drag, startPoint x: 160, startPoint y: 401, endPoint x: 113, endPoint y: 404, distance: 47.9
click at [113, 404] on input "**********" at bounding box center [140, 402] width 109 height 19
type input "*********"
click at [1270, 606] on input "**********" at bounding box center [1258, 599] width 143 height 26
click at [227, 401] on icon "scrollable content" at bounding box center [233, 402] width 13 height 13
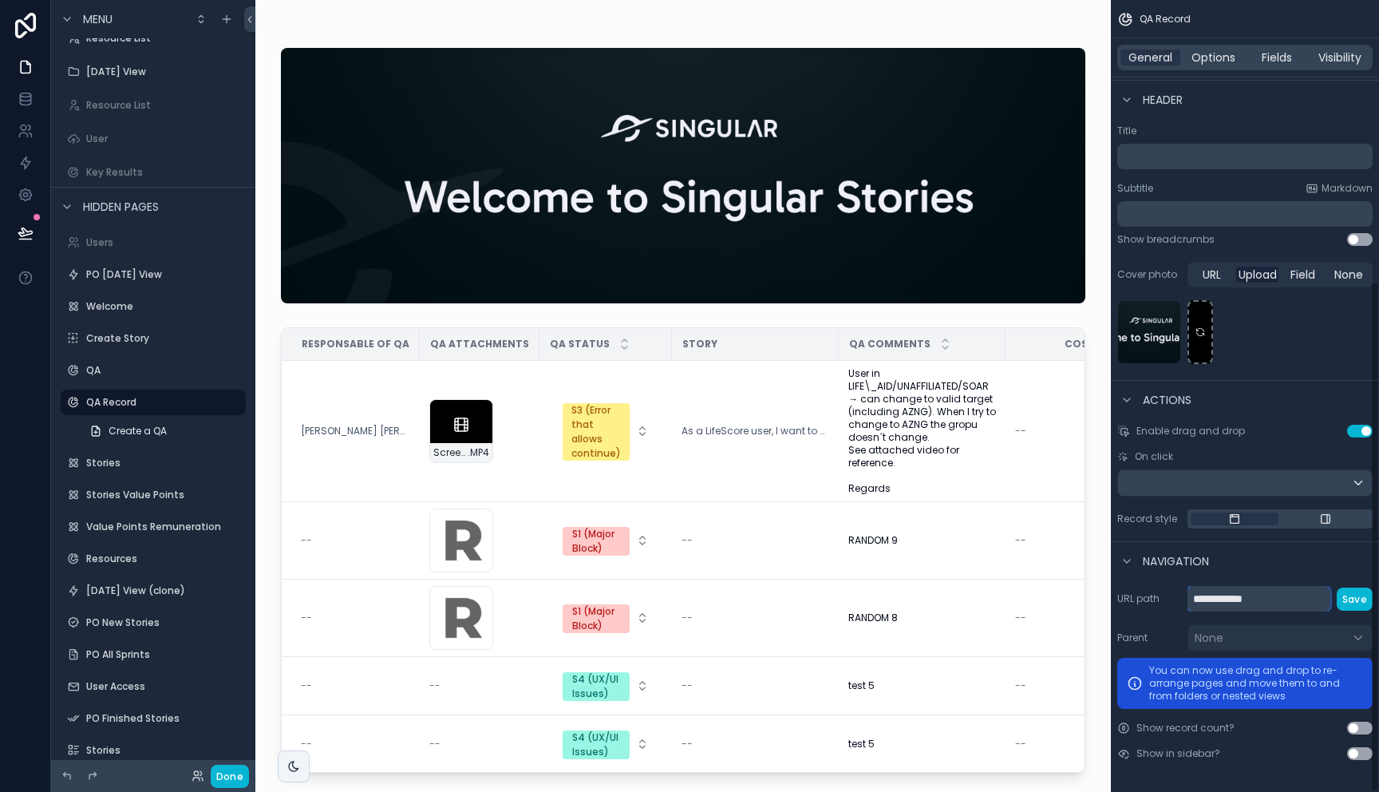
click at [1260, 597] on input "**********" at bounding box center [1258, 599] width 143 height 26
click at [1226, 599] on input "**********" at bounding box center [1258, 599] width 143 height 26
drag, startPoint x: 1217, startPoint y: 601, endPoint x: 1297, endPoint y: 593, distance: 80.2
click at [1297, 593] on input "**********" at bounding box center [1258, 599] width 143 height 26
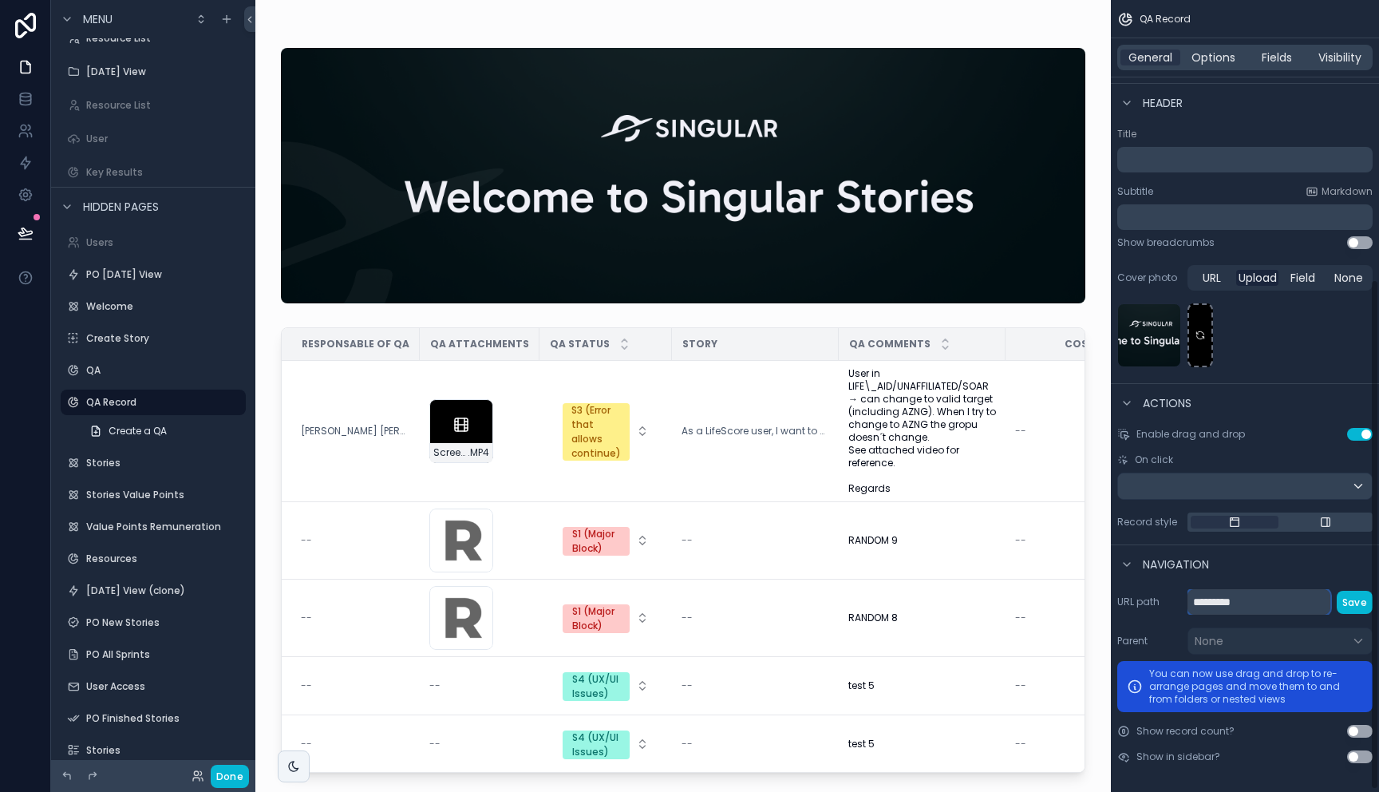
type input "*********"
click at [1349, 603] on button "Save" at bounding box center [1355, 602] width 36 height 23
click at [1263, 570] on div "Navigation" at bounding box center [1245, 563] width 268 height 38
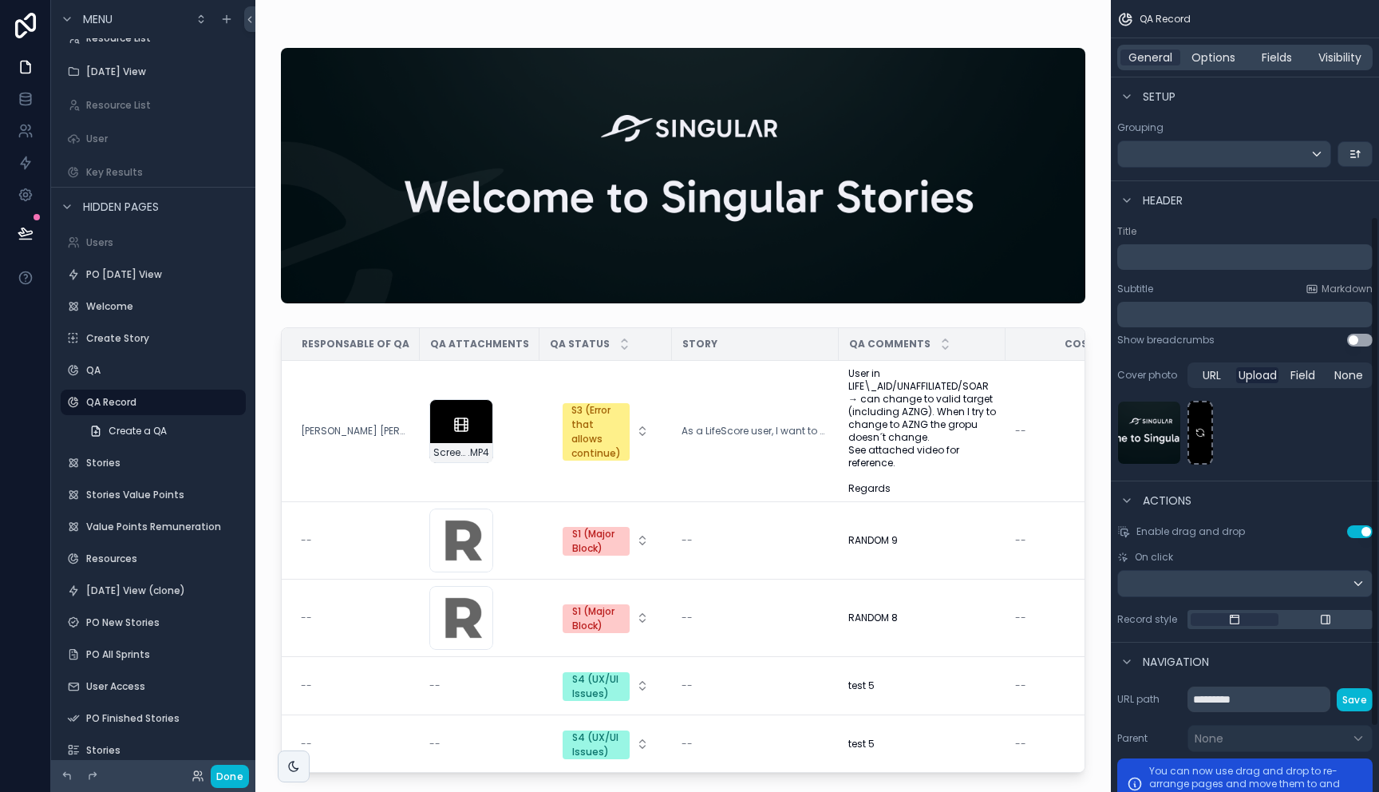
scroll to position [335, 0]
click at [142, 437] on link "Create a QA" at bounding box center [163, 431] width 166 height 26
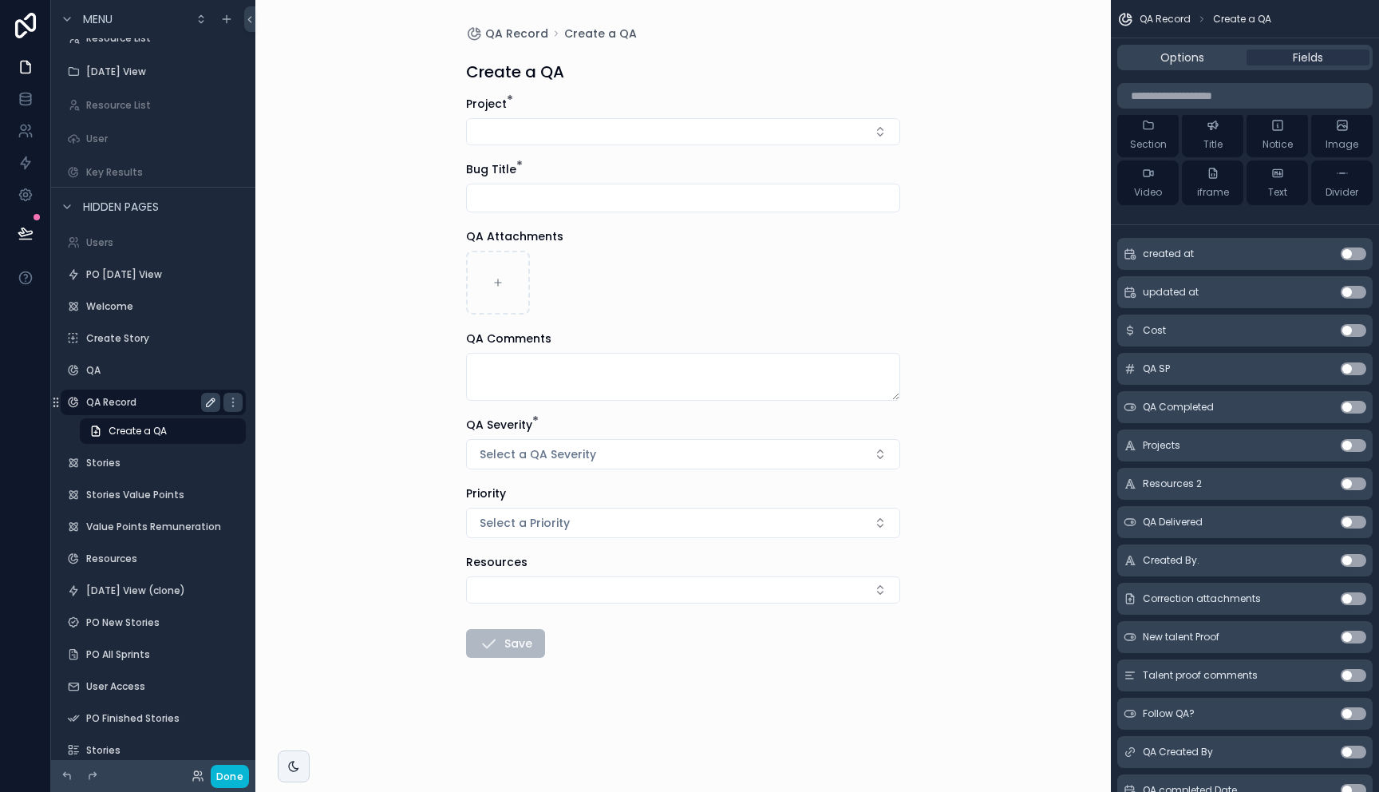
click at [129, 406] on label "QA Record" at bounding box center [150, 402] width 128 height 13
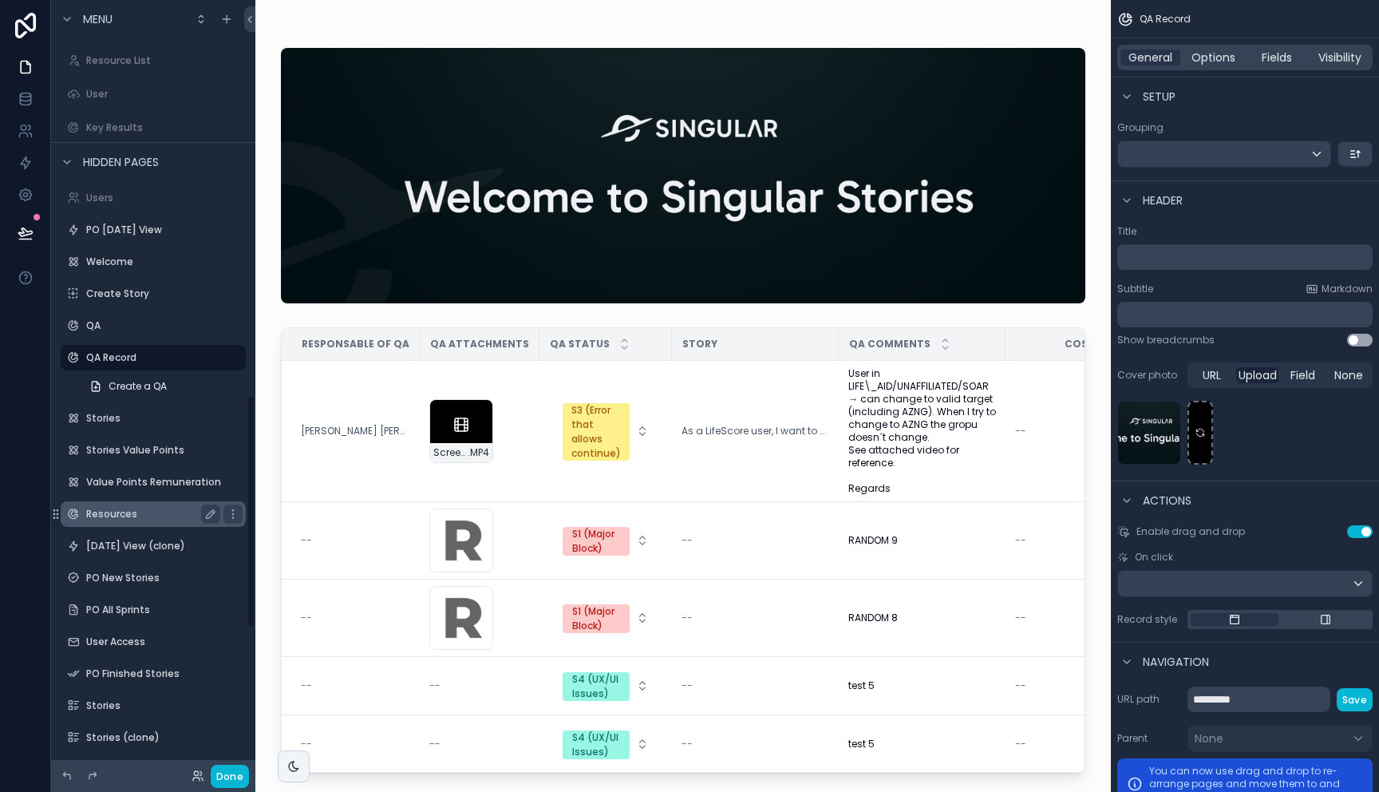
scroll to position [1341, 0]
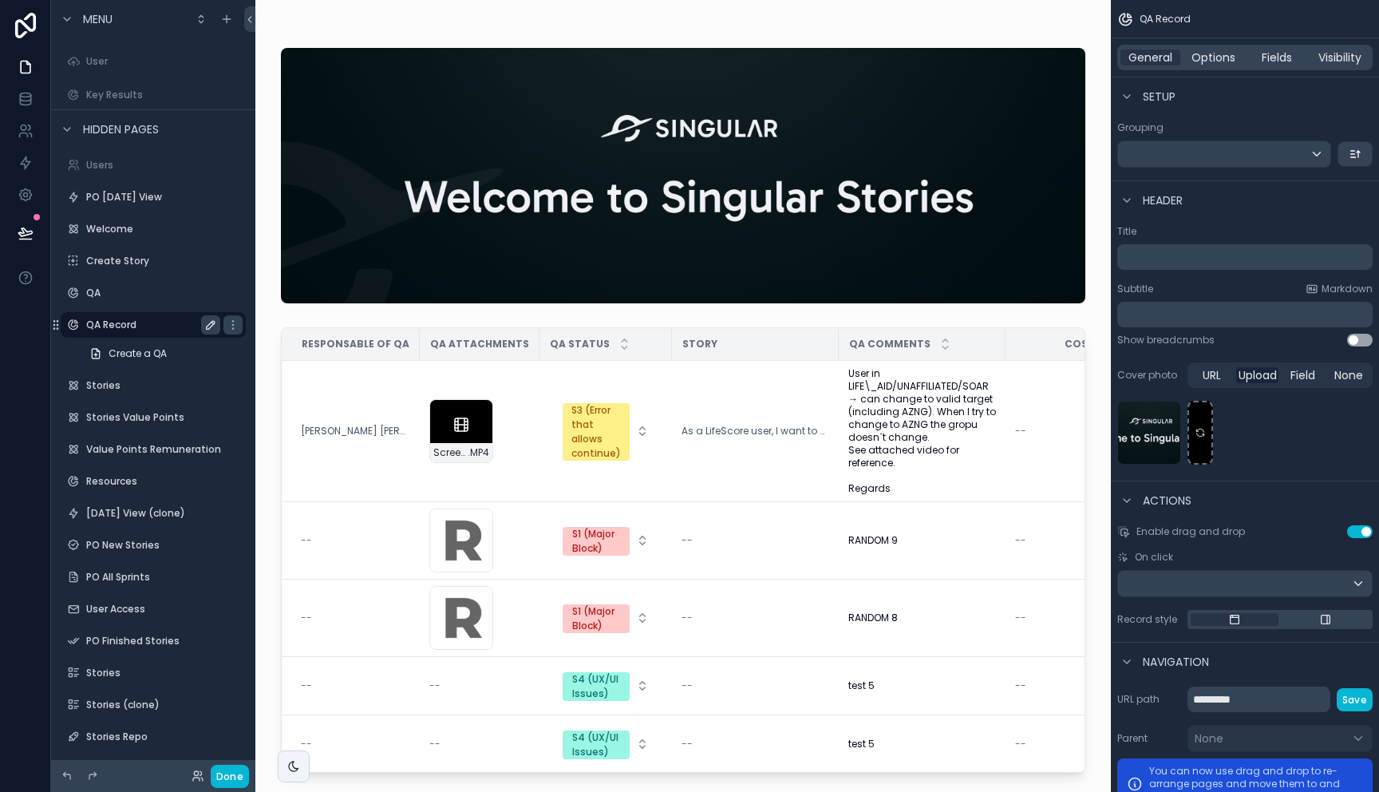
click at [141, 326] on label "QA Record" at bounding box center [150, 324] width 128 height 13
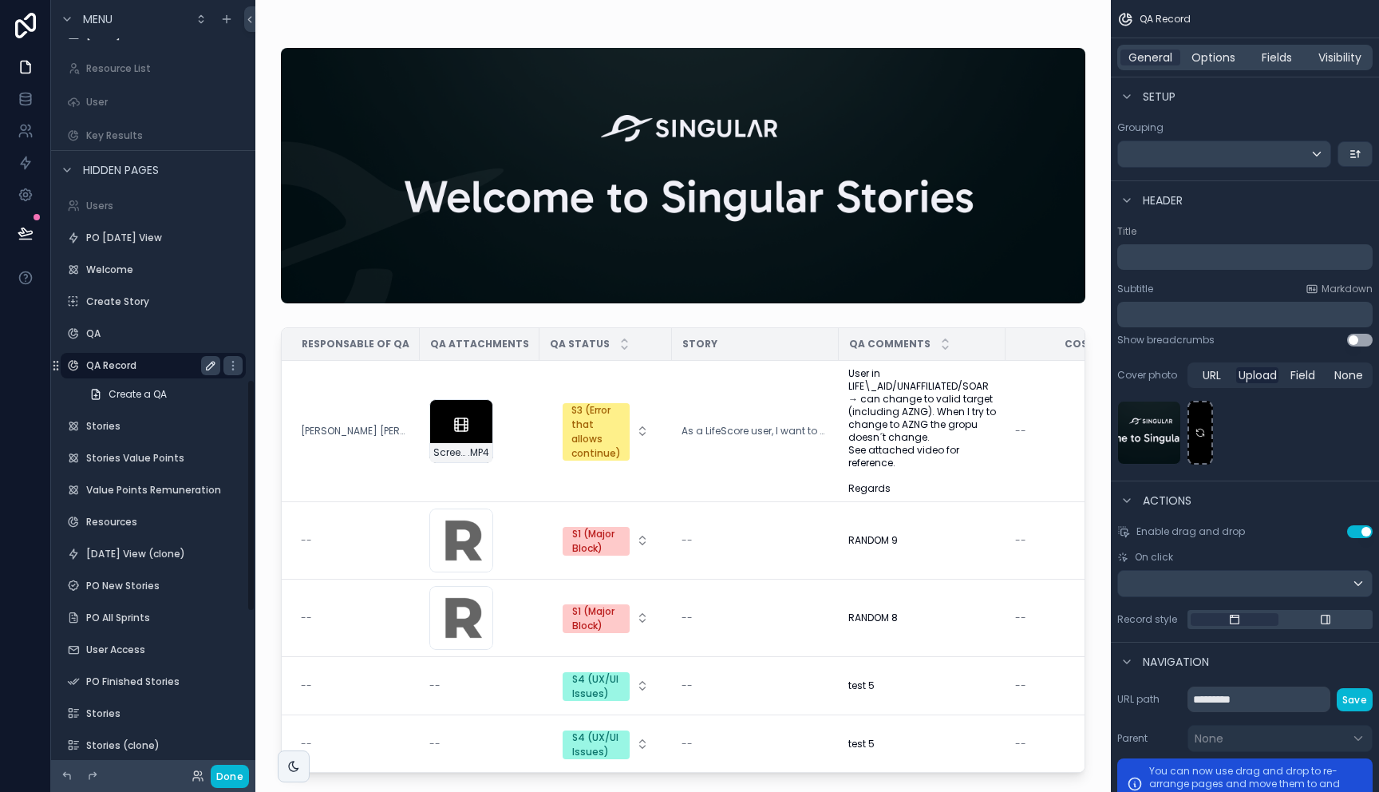
scroll to position [1186, 0]
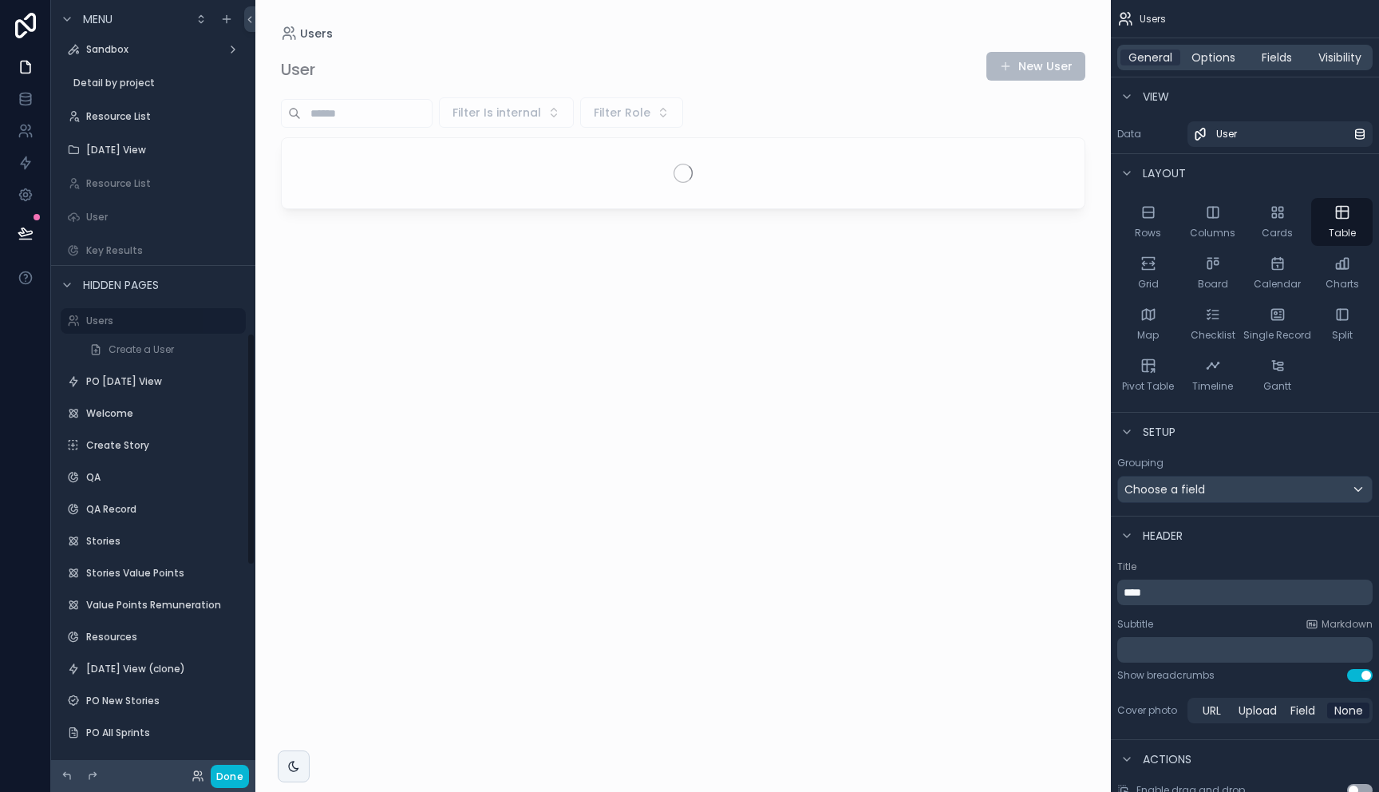
scroll to position [1104, 0]
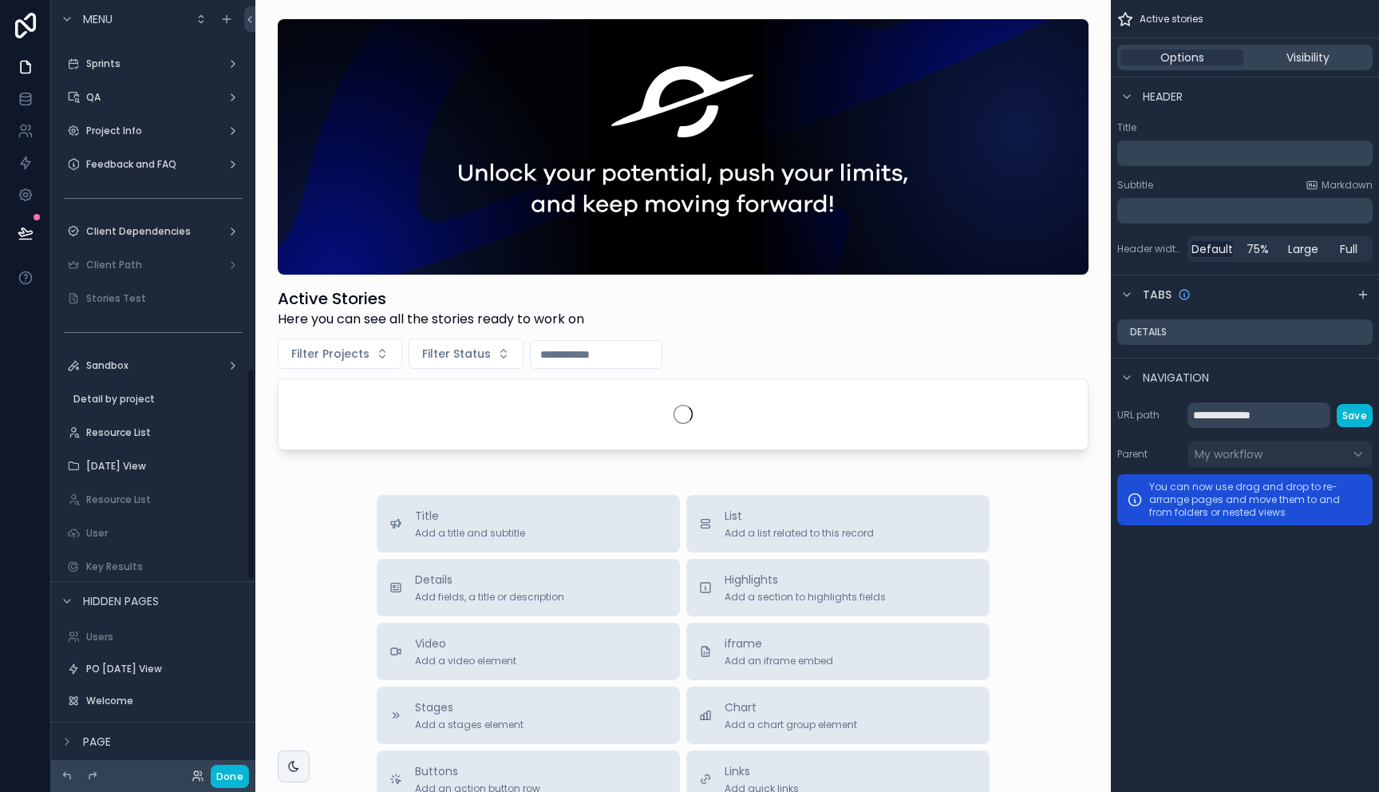
scroll to position [1339, 0]
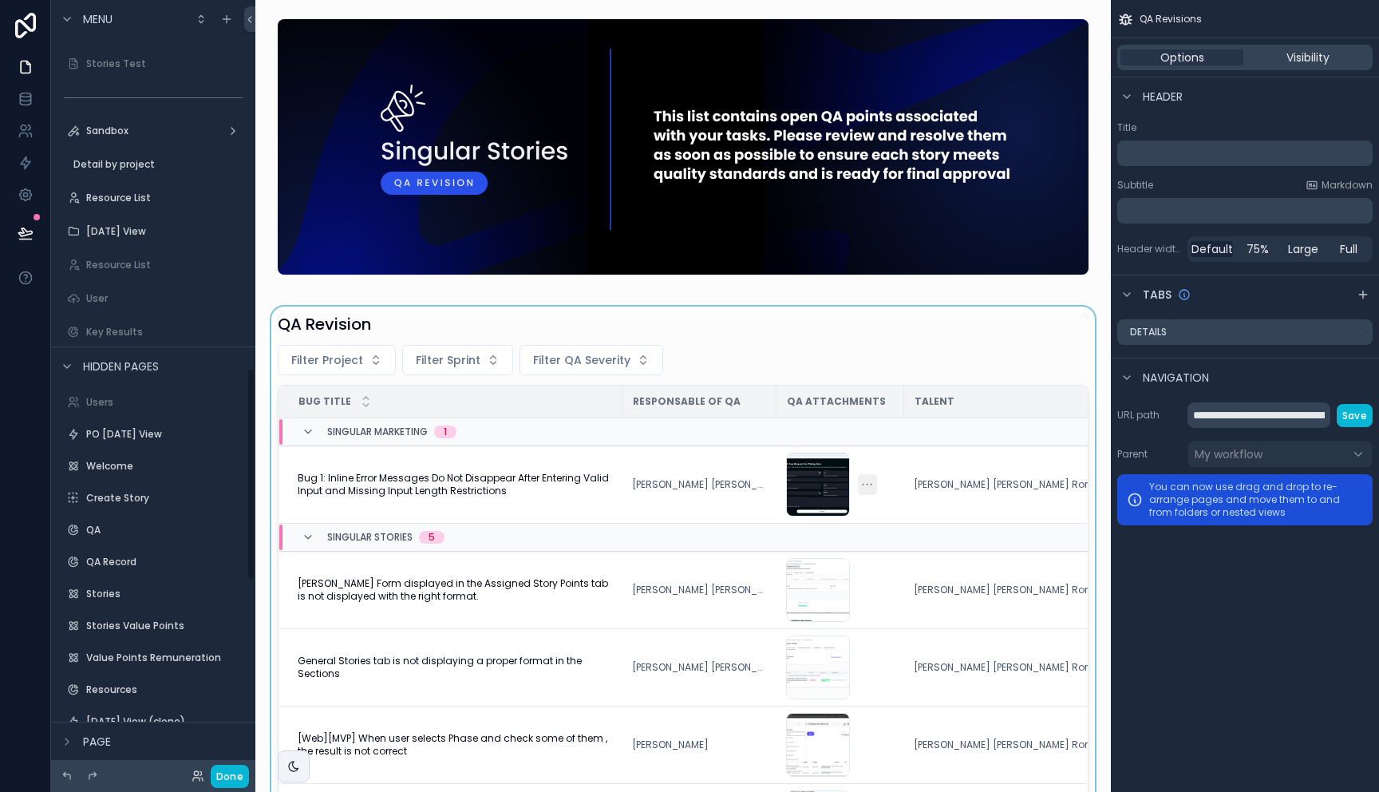
click at [479, 474] on div "scrollable content" at bounding box center [683, 646] width 830 height 680
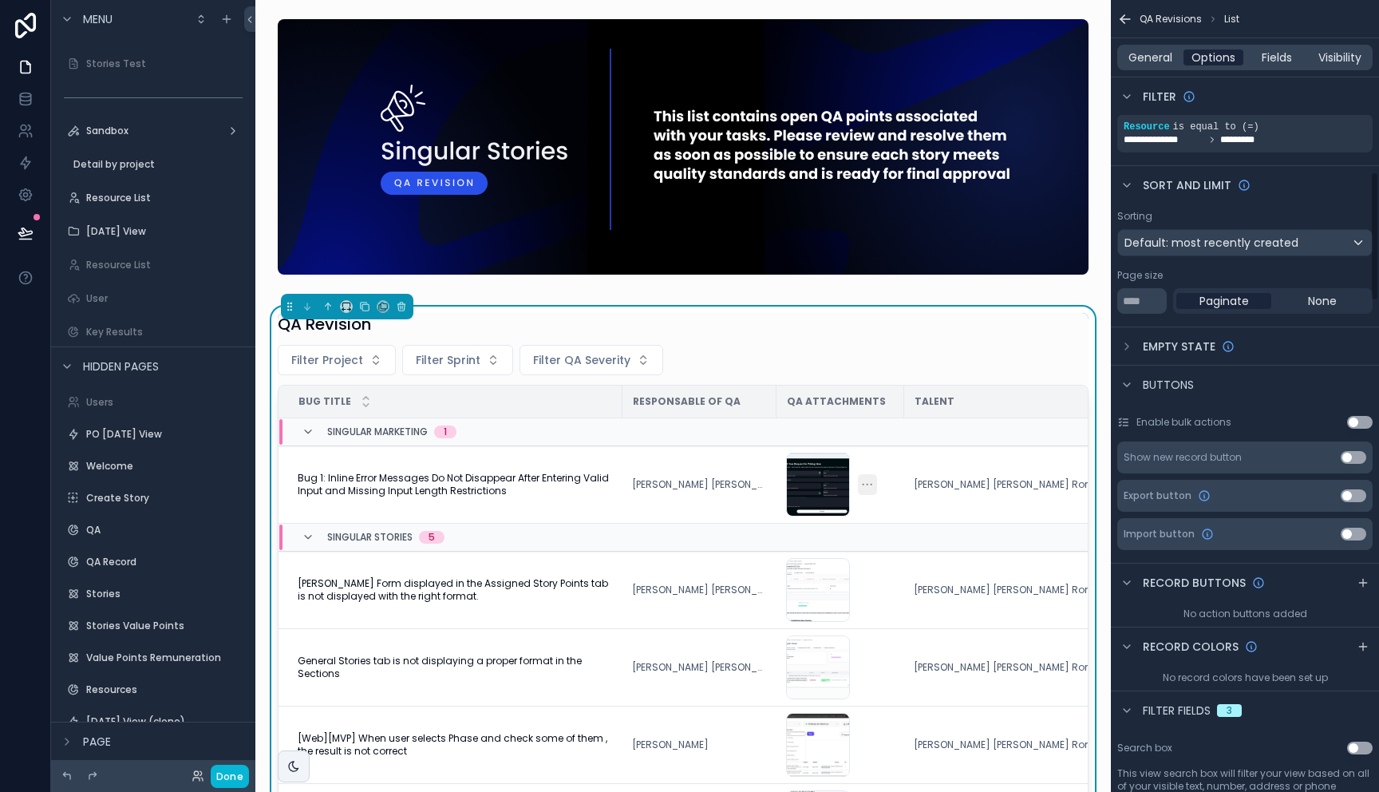
scroll to position [76, 0]
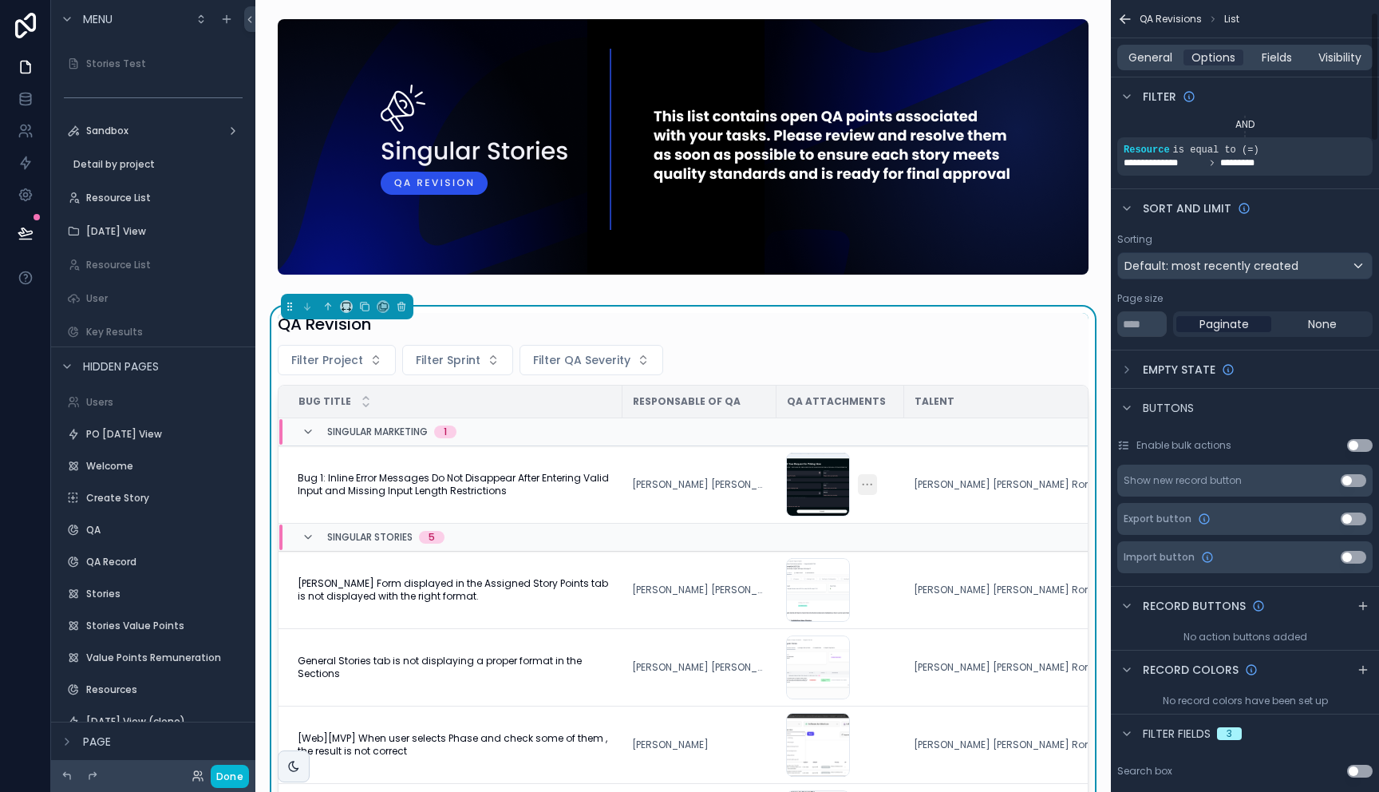
click at [1159, 70] on div "General Options Fields Visibility" at bounding box center [1245, 57] width 268 height 38
click at [1156, 58] on span "General" at bounding box center [1150, 57] width 44 height 16
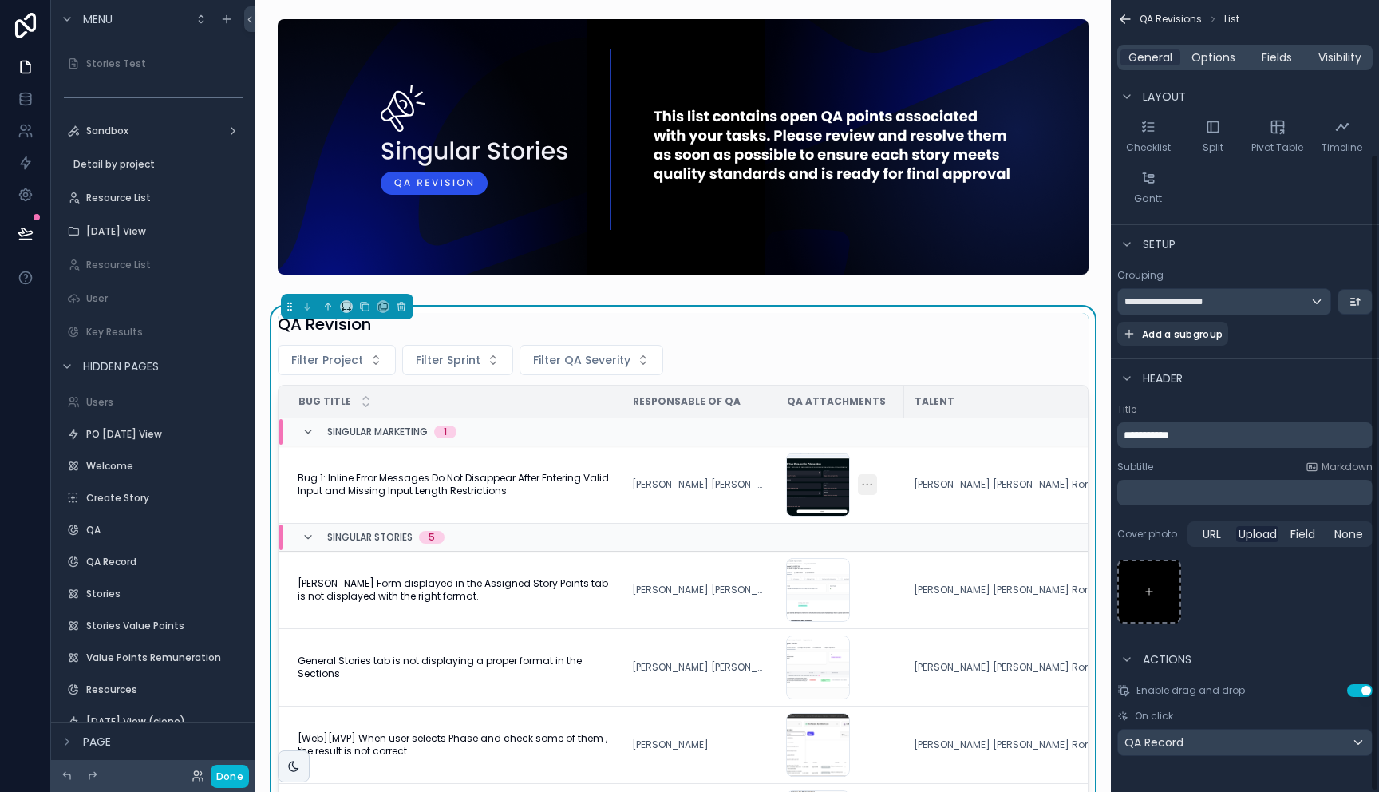
scroll to position [179, 0]
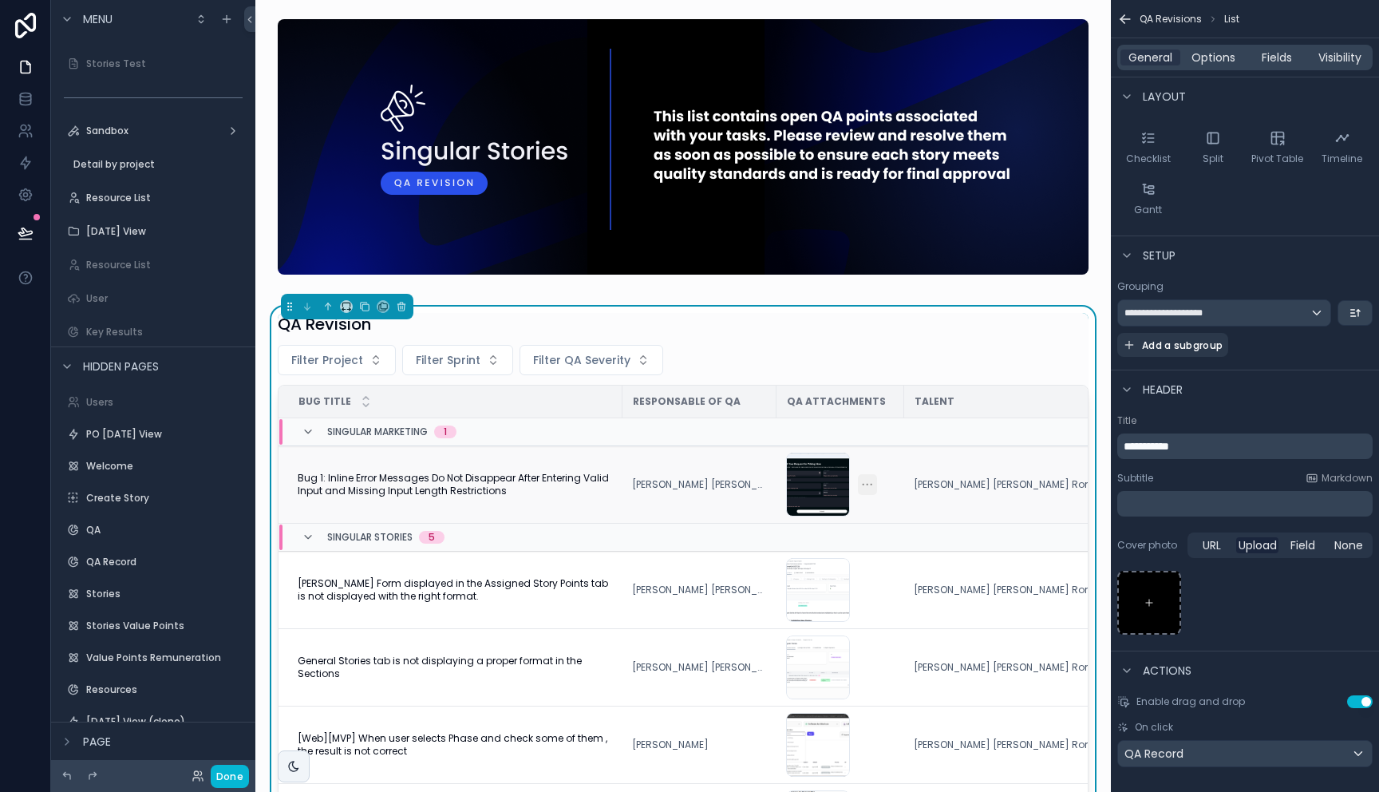
click at [437, 479] on span "Bug 1: Inline Error Messages Do Not Disappear After Entering Valid Input and Mi…" at bounding box center [455, 485] width 315 height 26
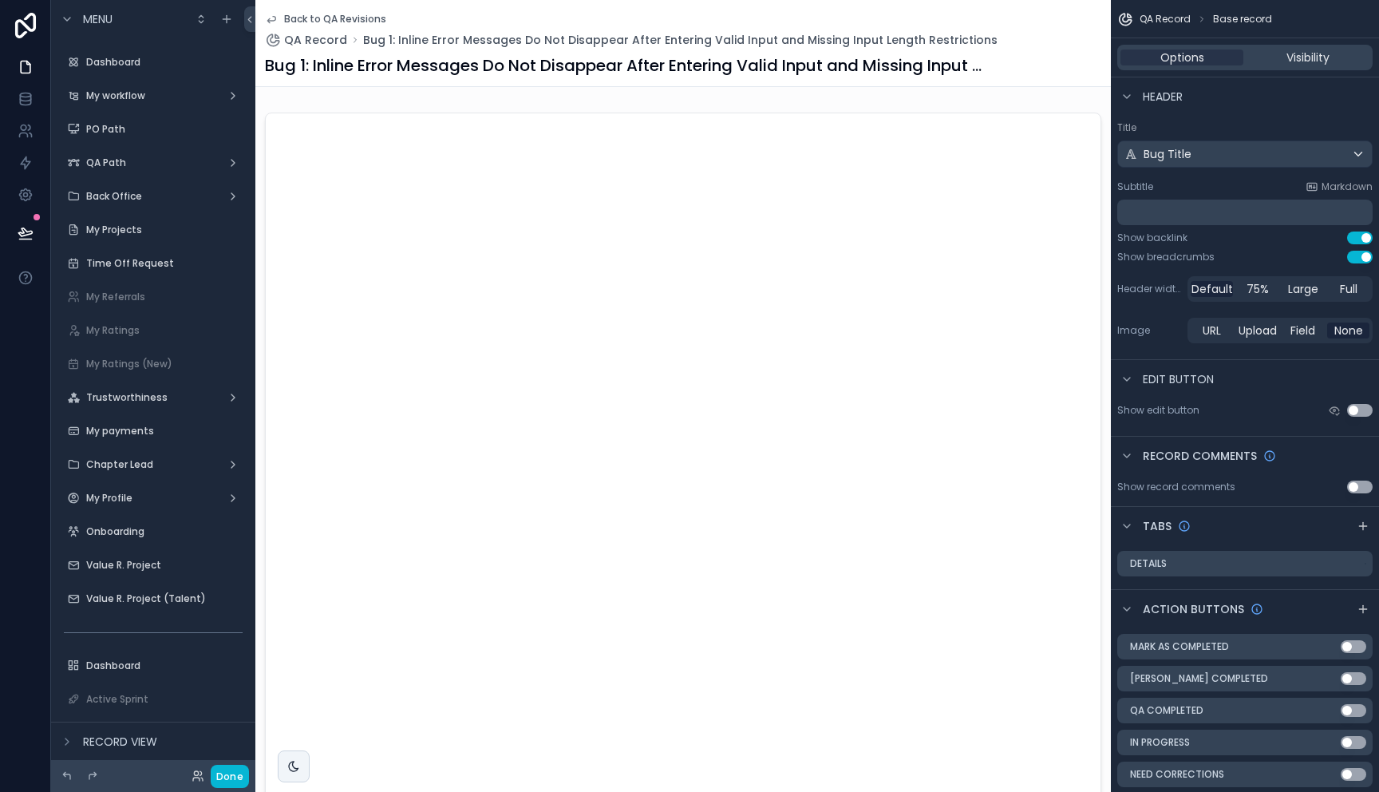
click at [288, 21] on span "Back to QA Revisions" at bounding box center [335, 19] width 102 height 13
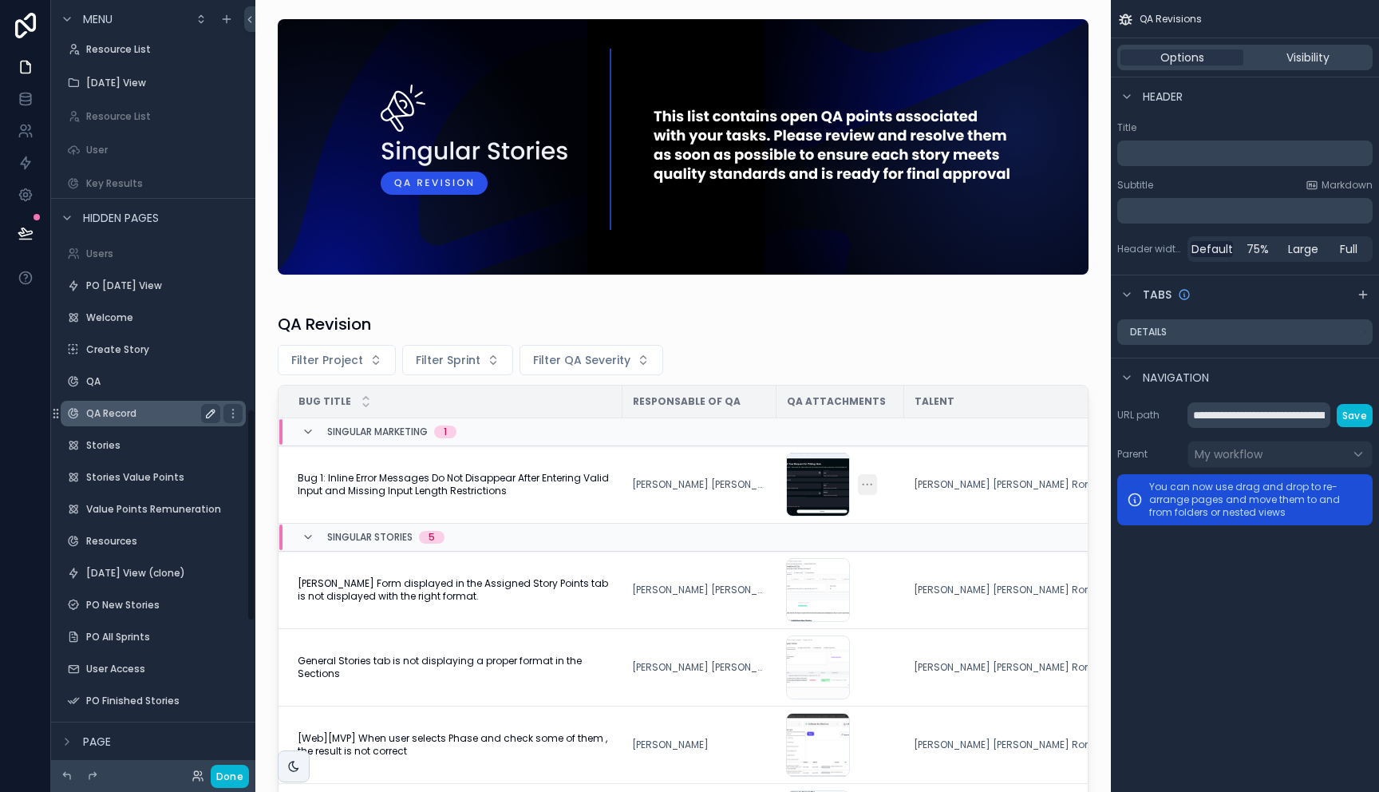
click at [131, 417] on label "QA Record" at bounding box center [150, 413] width 128 height 13
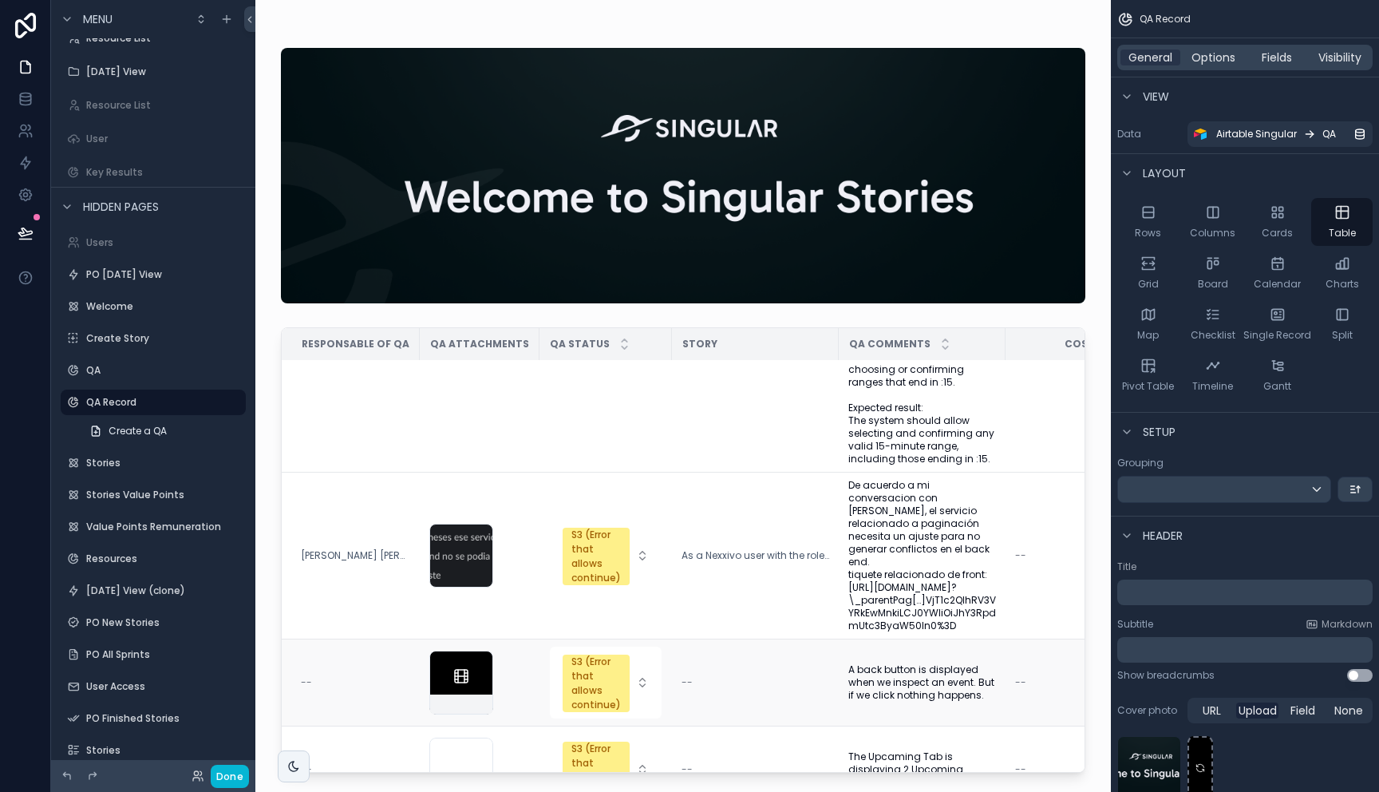
scroll to position [3467, 0]
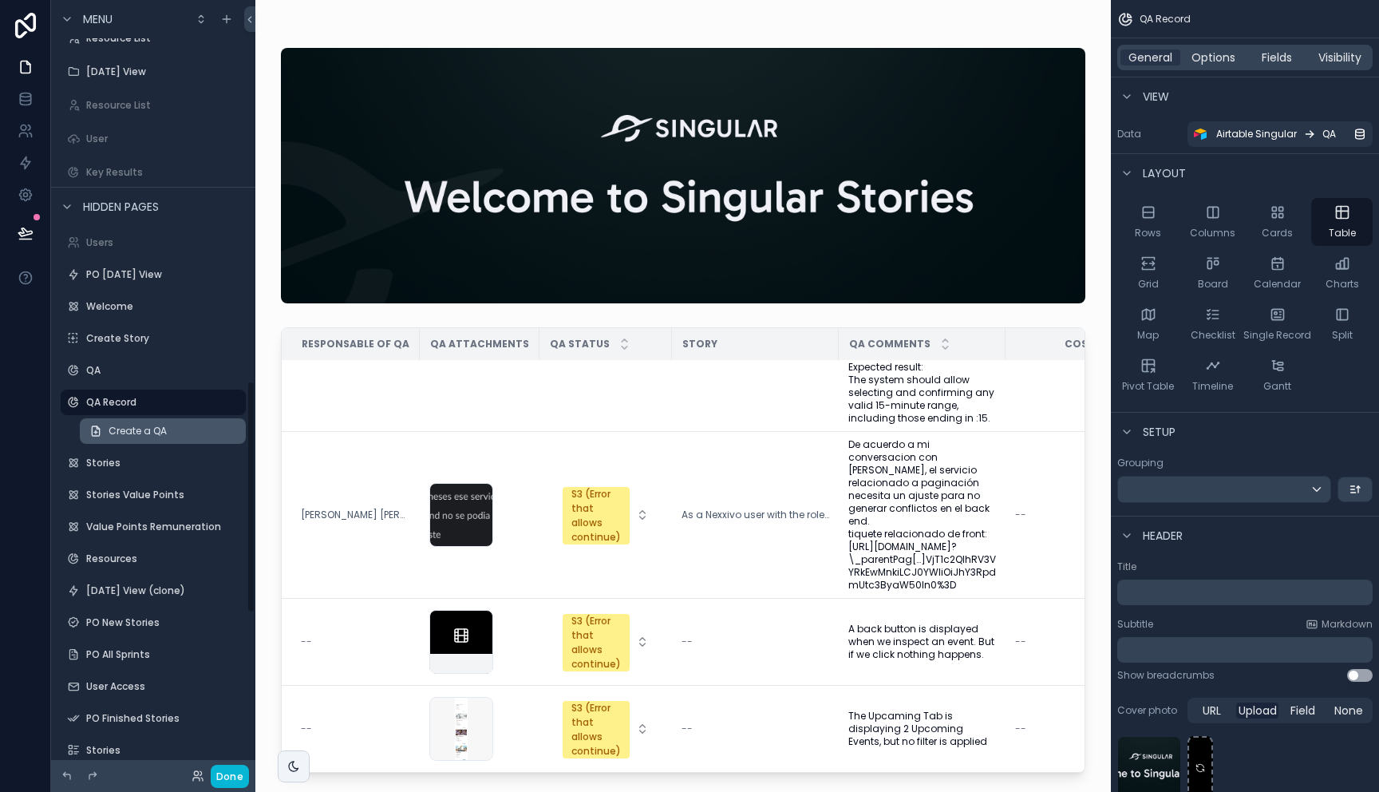
click at [140, 435] on span "Create a QA" at bounding box center [138, 431] width 58 height 13
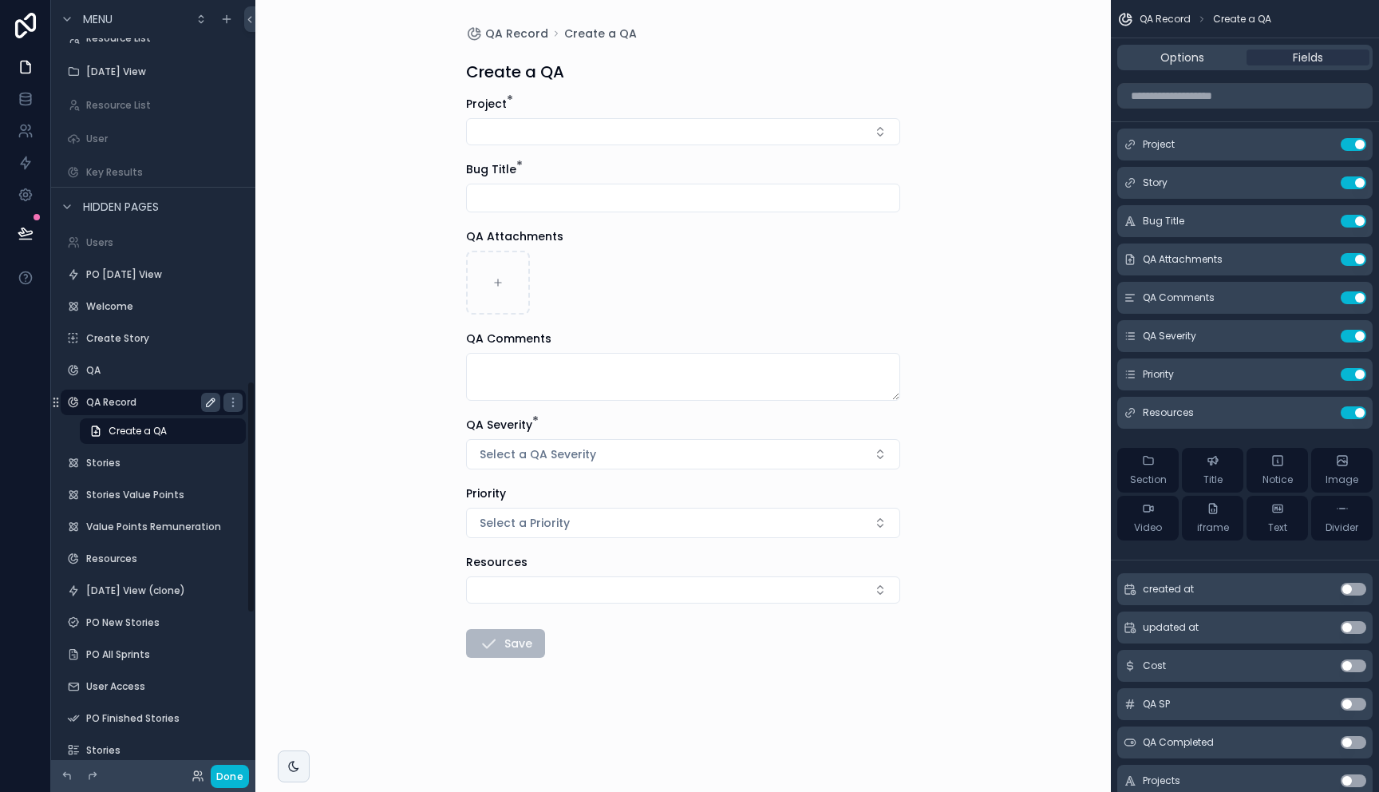
click at [137, 402] on label "QA Record" at bounding box center [150, 402] width 128 height 13
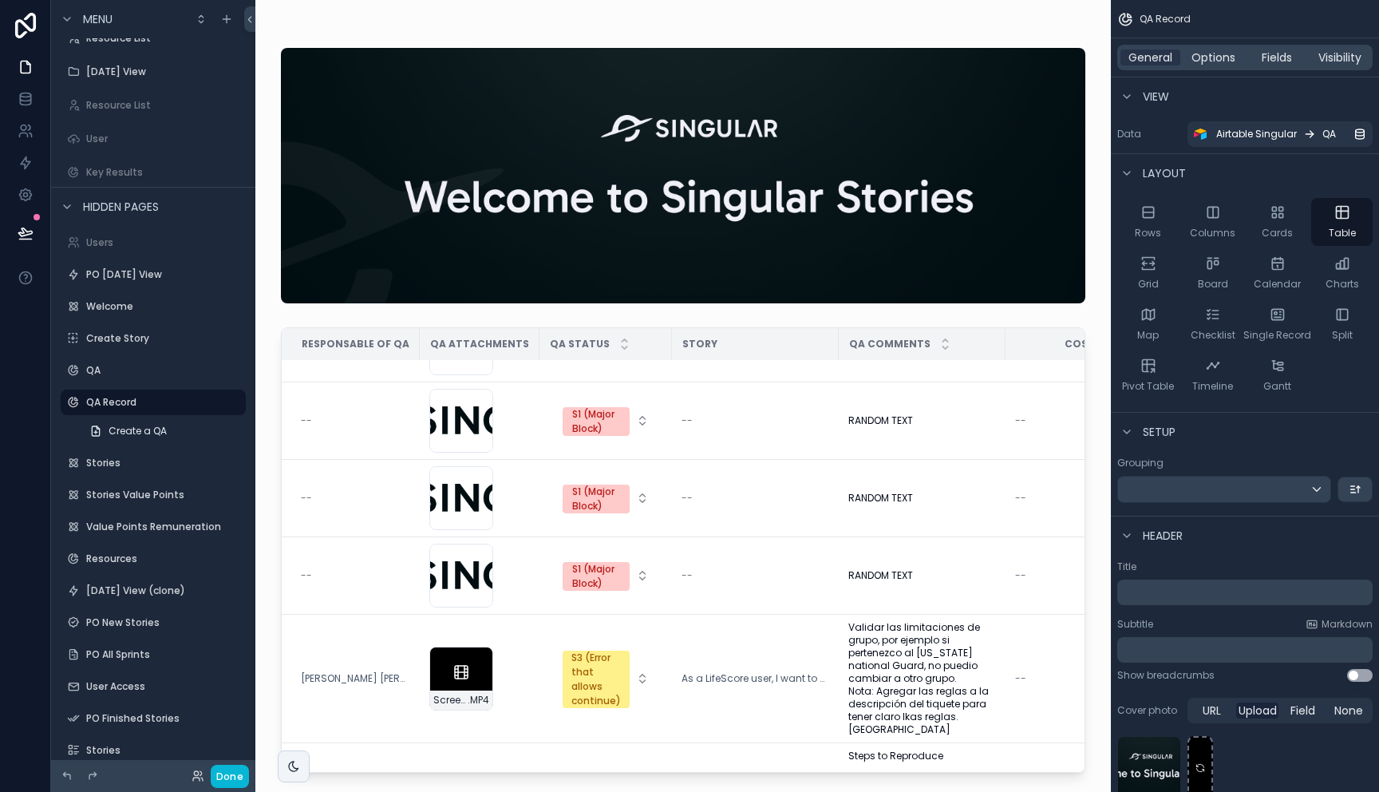
scroll to position [2012, 0]
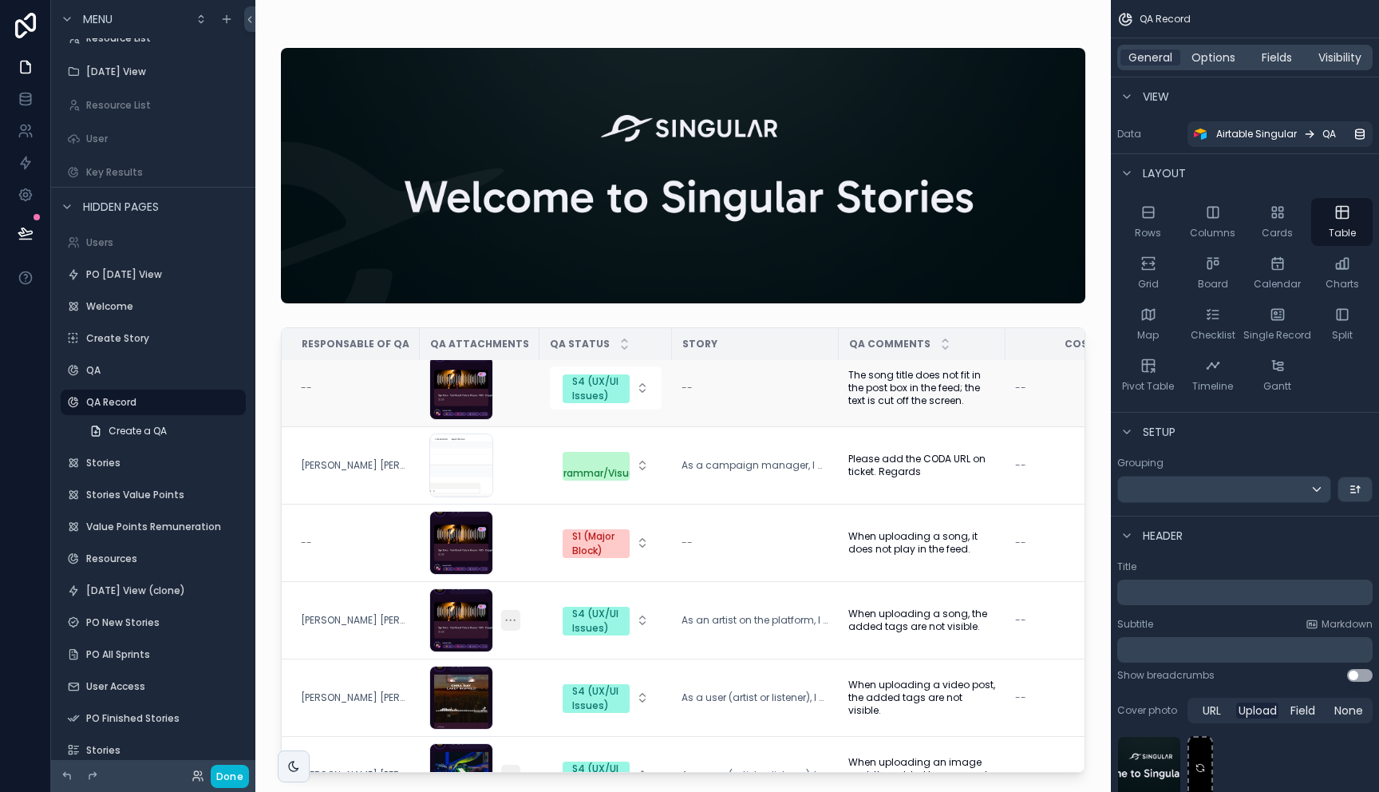
click at [334, 394] on div "--" at bounding box center [355, 387] width 109 height 13
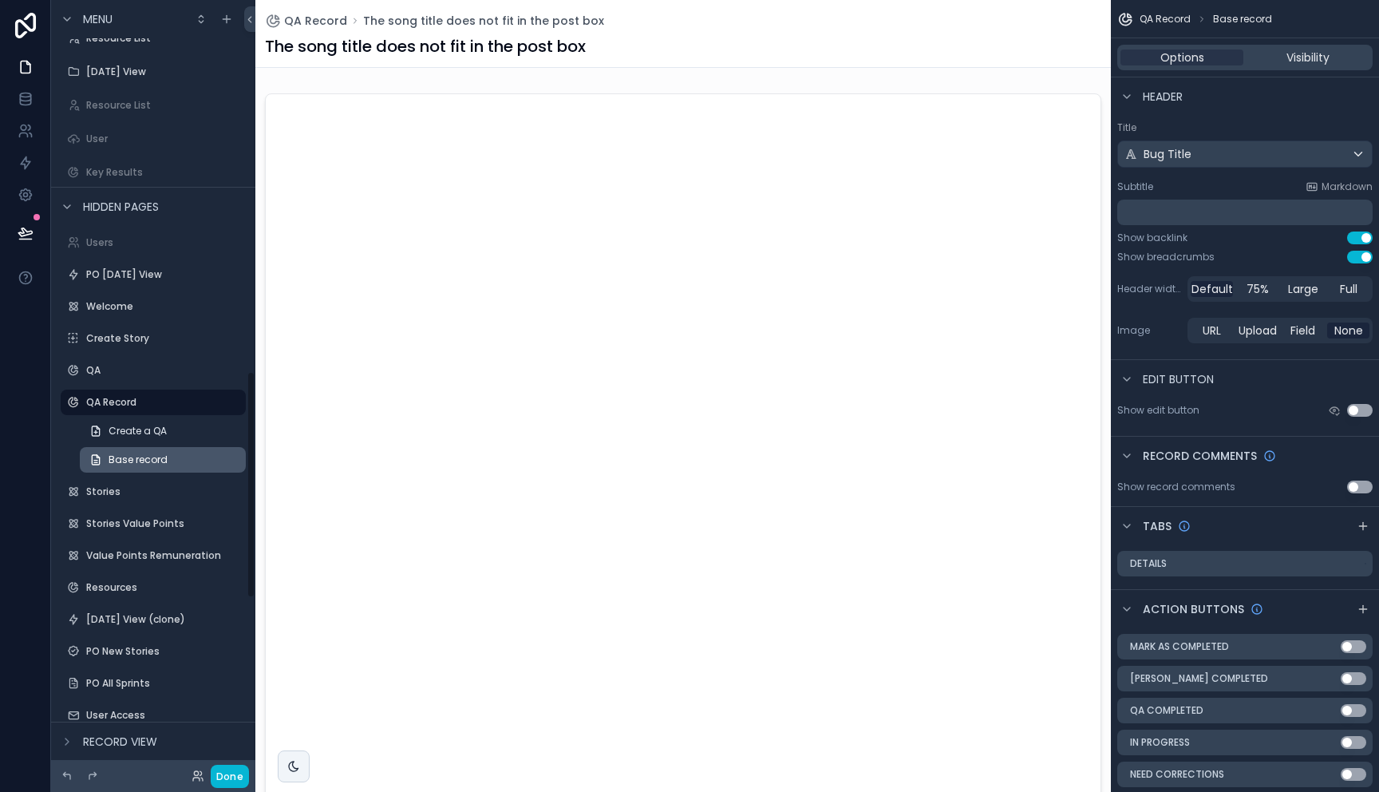
click at [161, 464] on span "Base record" at bounding box center [138, 459] width 59 height 13
click at [325, 22] on span "QA Record" at bounding box center [315, 21] width 63 height 16
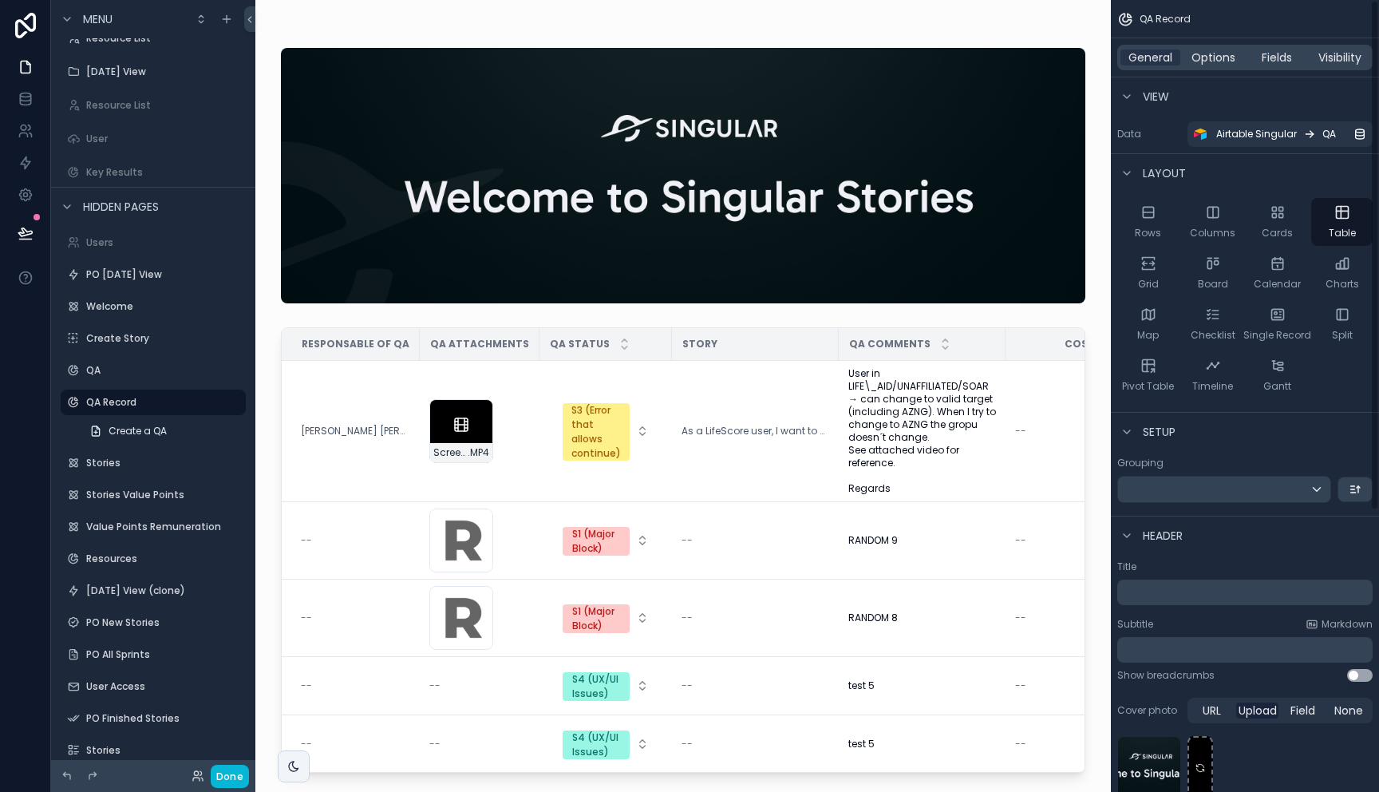
click at [1341, 65] on div "General Options Fields Visibility" at bounding box center [1244, 58] width 255 height 26
click at [1338, 59] on span "Visibility" at bounding box center [1339, 57] width 43 height 16
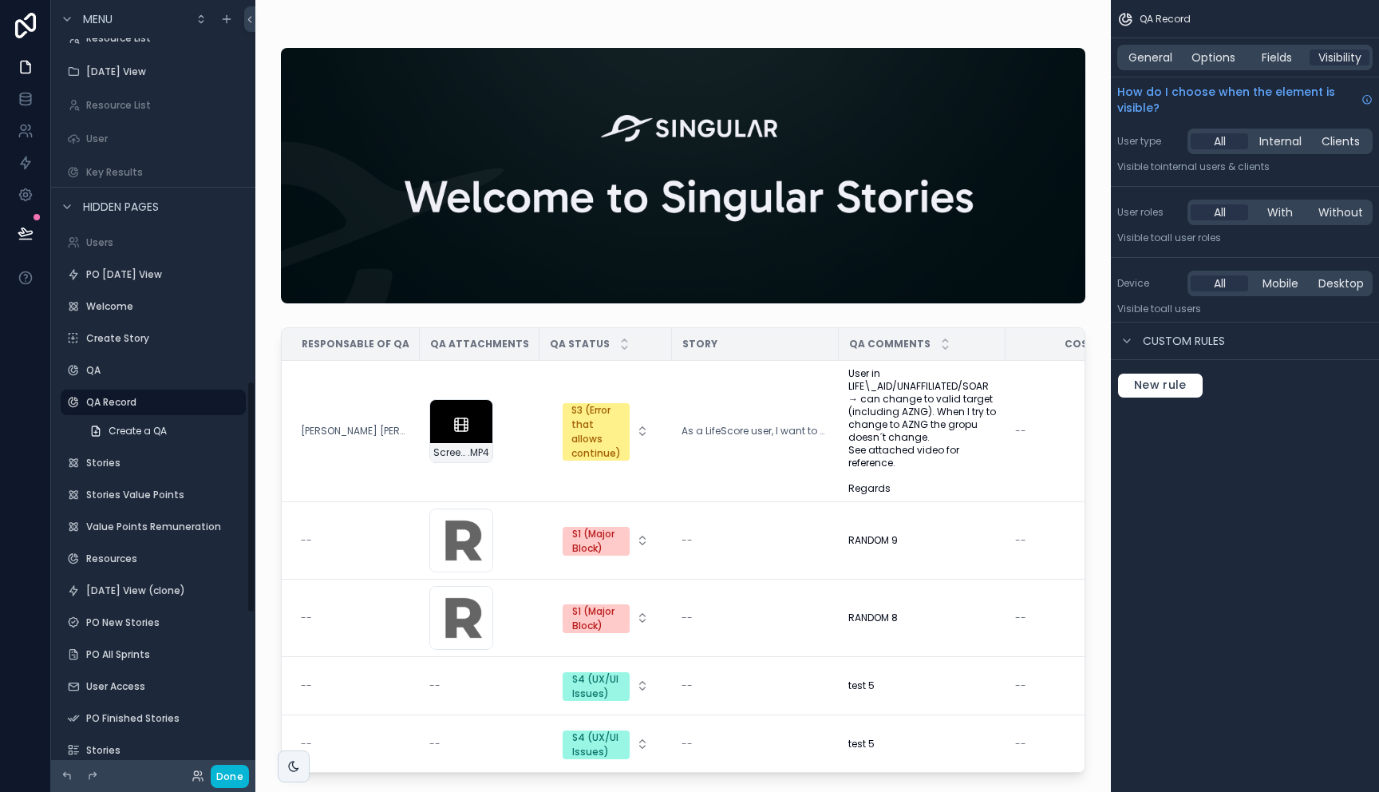
click at [330, 350] on div "Responsable of QA" at bounding box center [350, 344] width 136 height 26
click at [336, 370] on td "Luis Esteban Mena Umaña" at bounding box center [351, 431] width 138 height 141
click at [1139, 61] on span "General" at bounding box center [1150, 57] width 44 height 16
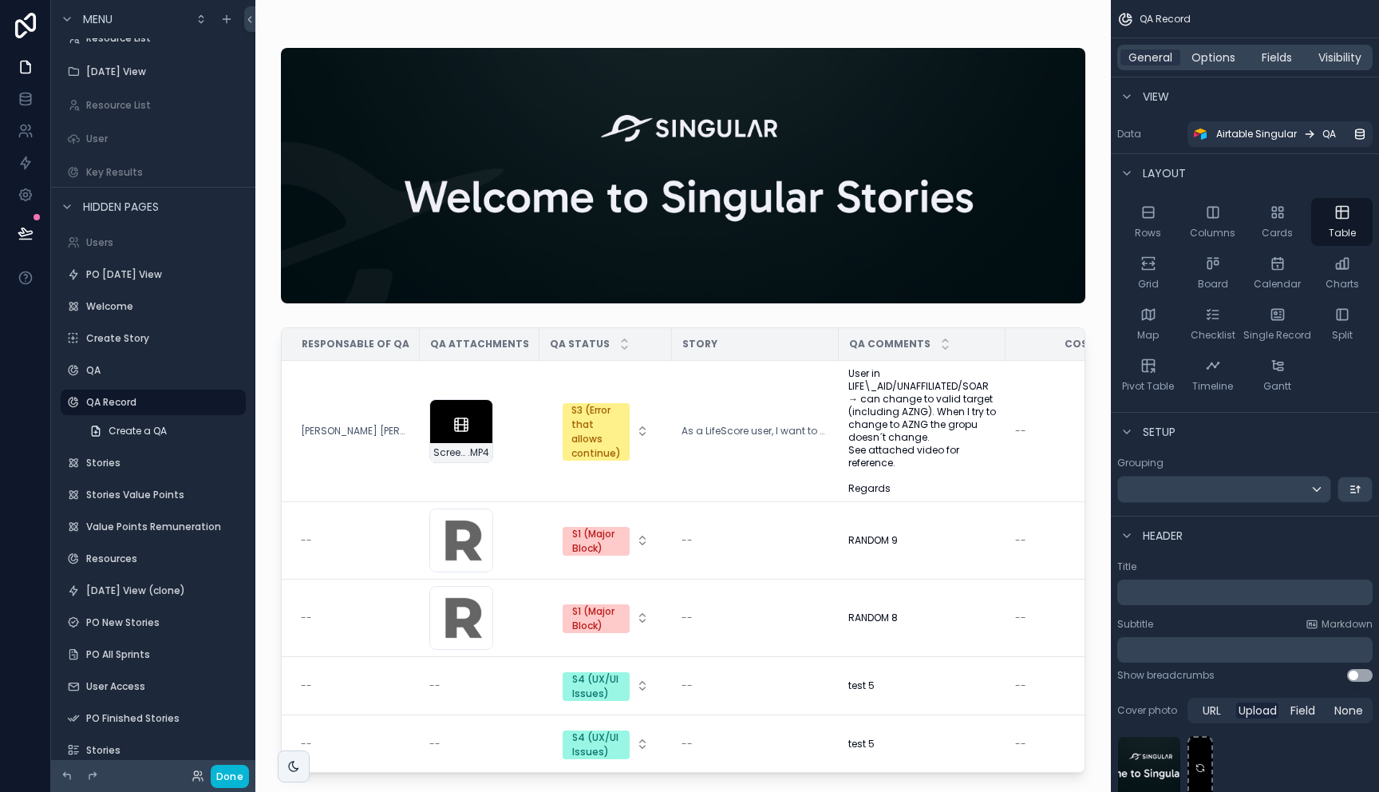
click at [1211, 67] on div "General Options Fields Visibility" at bounding box center [1244, 58] width 255 height 26
click at [1214, 58] on span "Options" at bounding box center [1213, 57] width 44 height 16
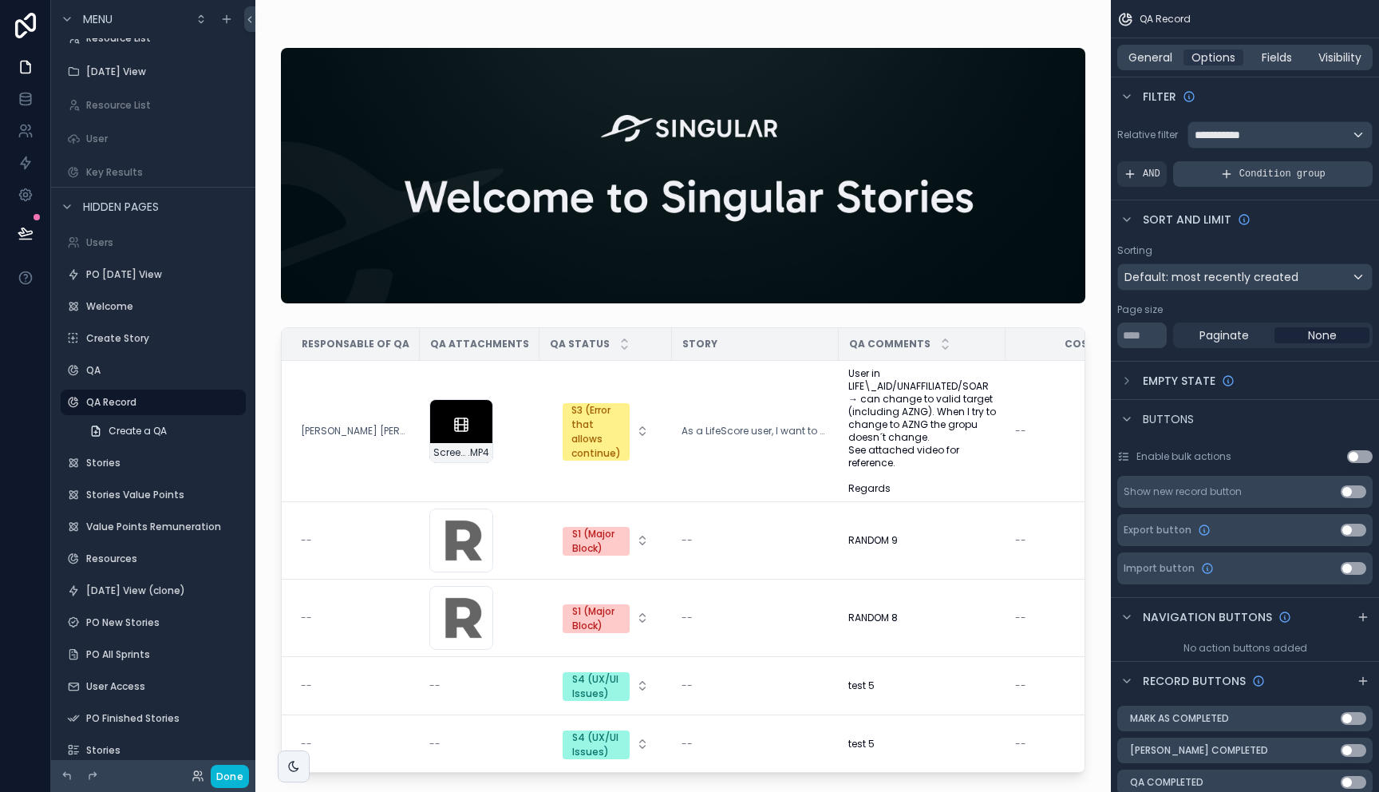
click at [1250, 180] on div "Condition group" at bounding box center [1273, 174] width 200 height 26
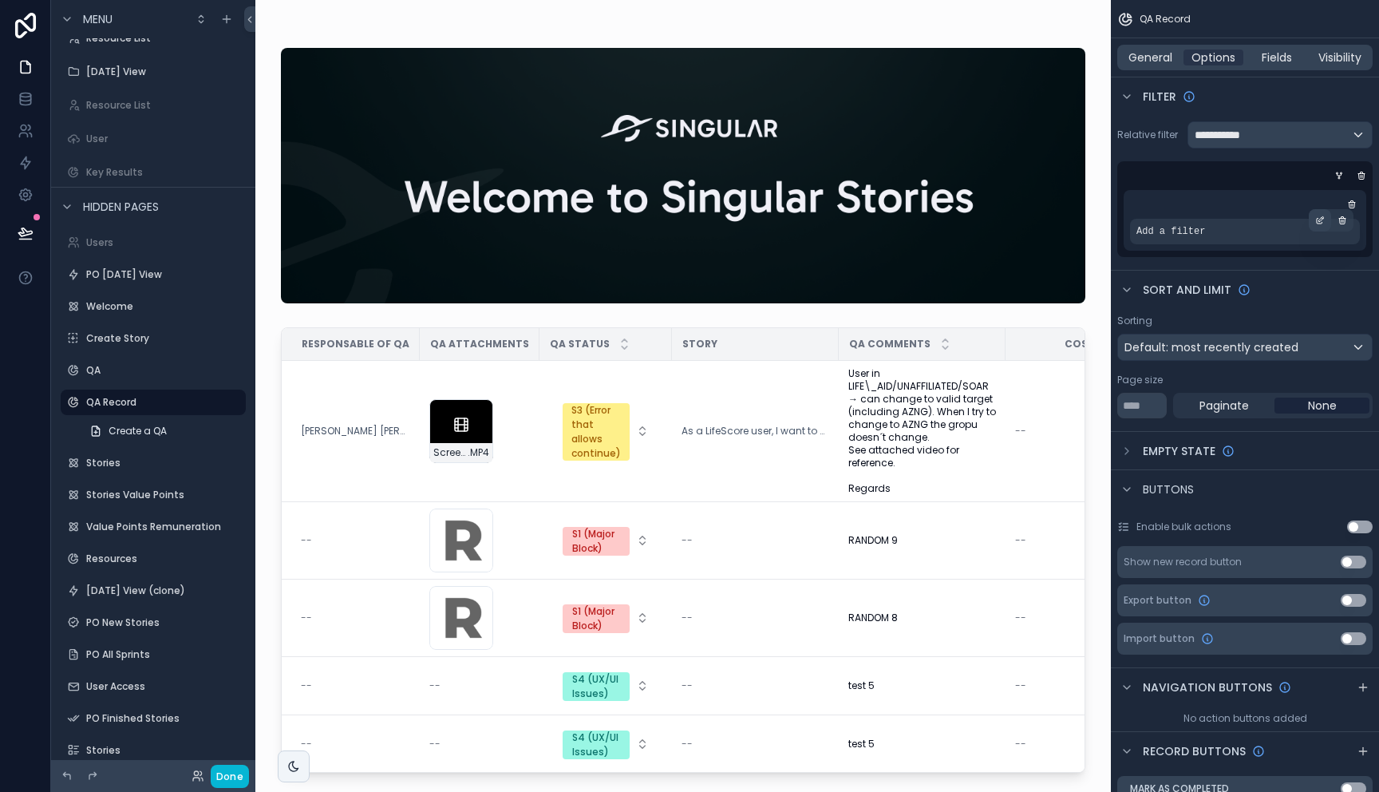
click at [1319, 221] on icon "scrollable content" at bounding box center [1321, 218] width 5 height 5
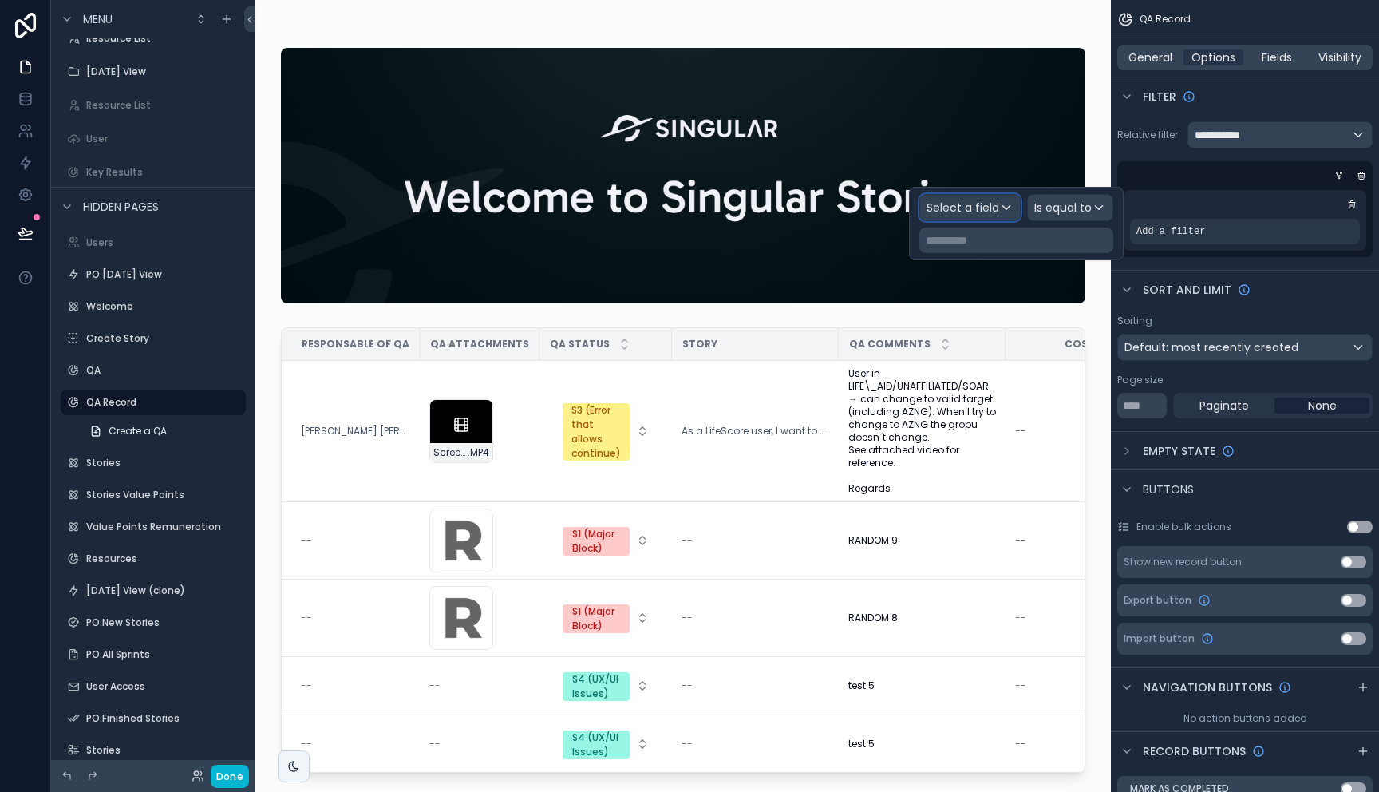
click at [997, 211] on span "Select a field" at bounding box center [962, 208] width 73 height 16
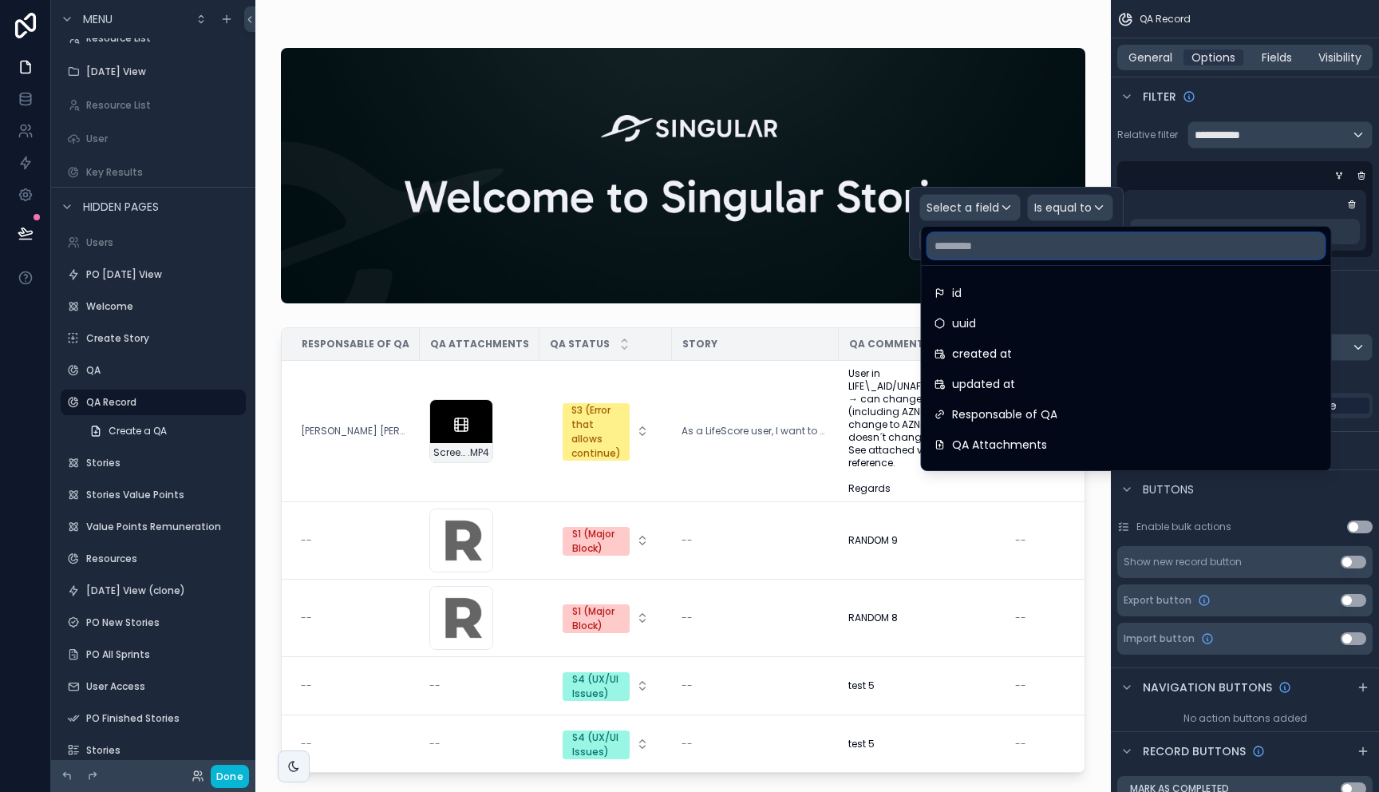
click at [974, 251] on input "text" at bounding box center [1126, 246] width 397 height 26
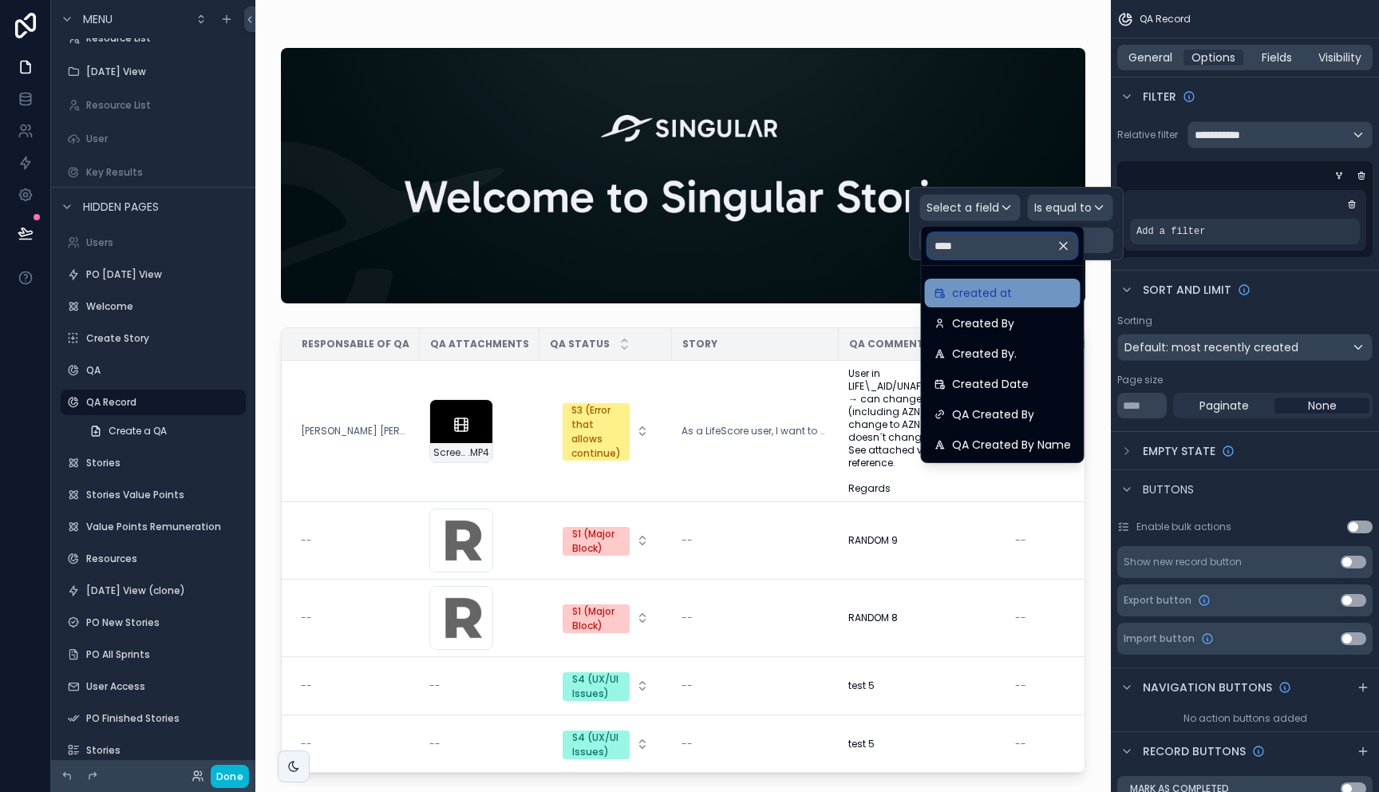
type input "****"
click at [987, 288] on span "created at" at bounding box center [982, 292] width 60 height 19
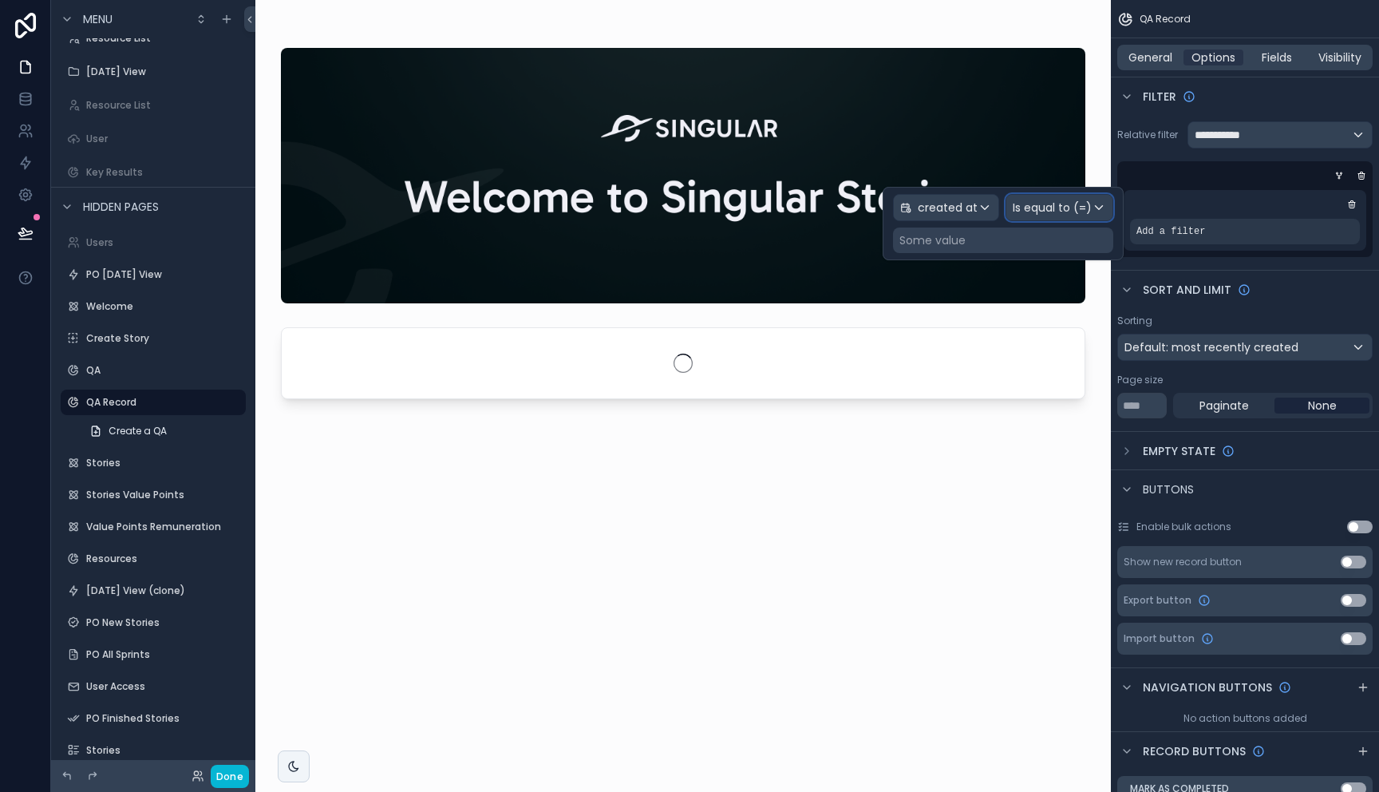
click at [1047, 213] on span "Is equal to (=)" at bounding box center [1052, 208] width 79 height 16
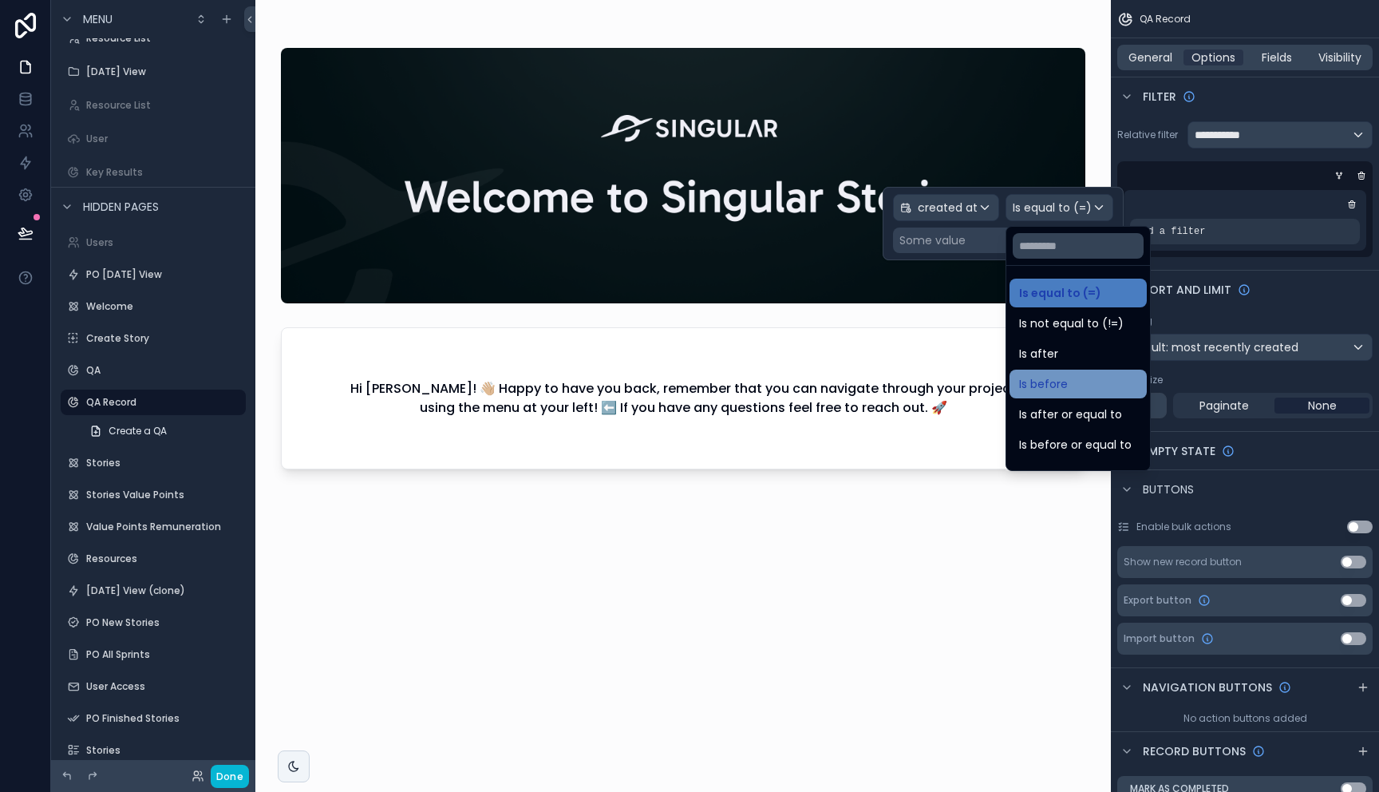
click at [1075, 377] on div "Is before" at bounding box center [1078, 383] width 118 height 19
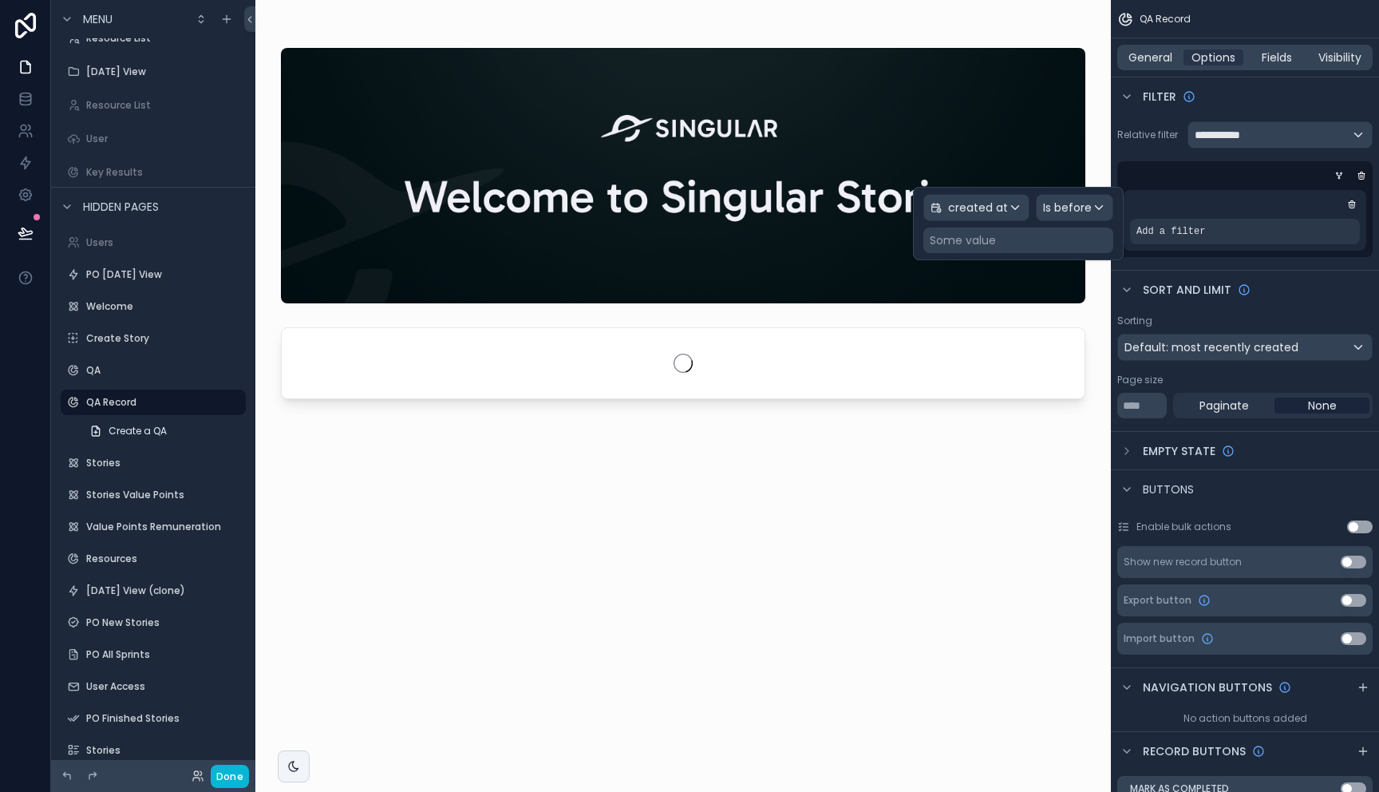
click at [978, 249] on div "Some value" at bounding box center [1018, 240] width 190 height 26
click at [979, 241] on div "Some value" at bounding box center [963, 240] width 66 height 16
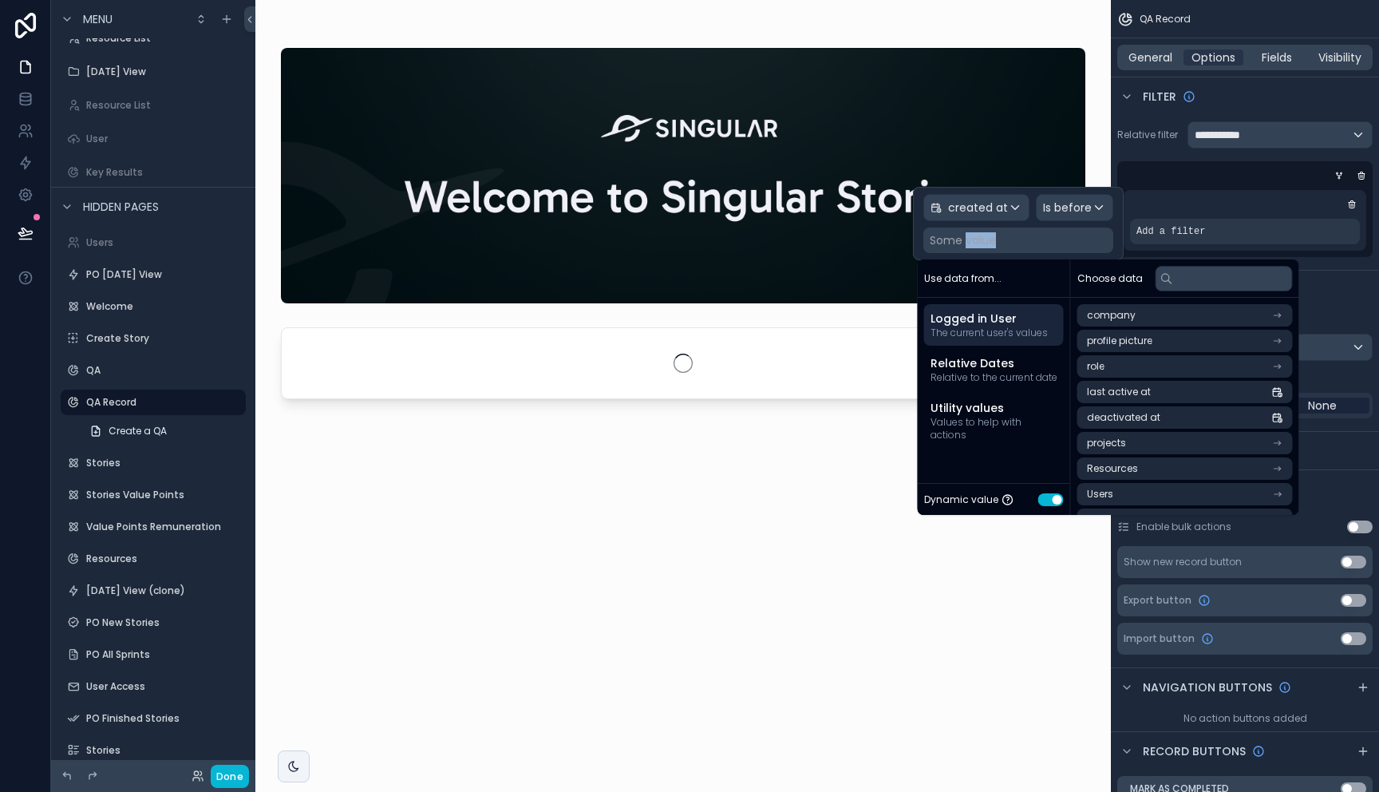
click at [980, 240] on div "Some value" at bounding box center [963, 240] width 66 height 16
click at [1052, 507] on div "Dynamic value Use setting" at bounding box center [994, 499] width 140 height 18
click at [1049, 500] on button "Use setting" at bounding box center [1051, 499] width 26 height 13
select select "****"
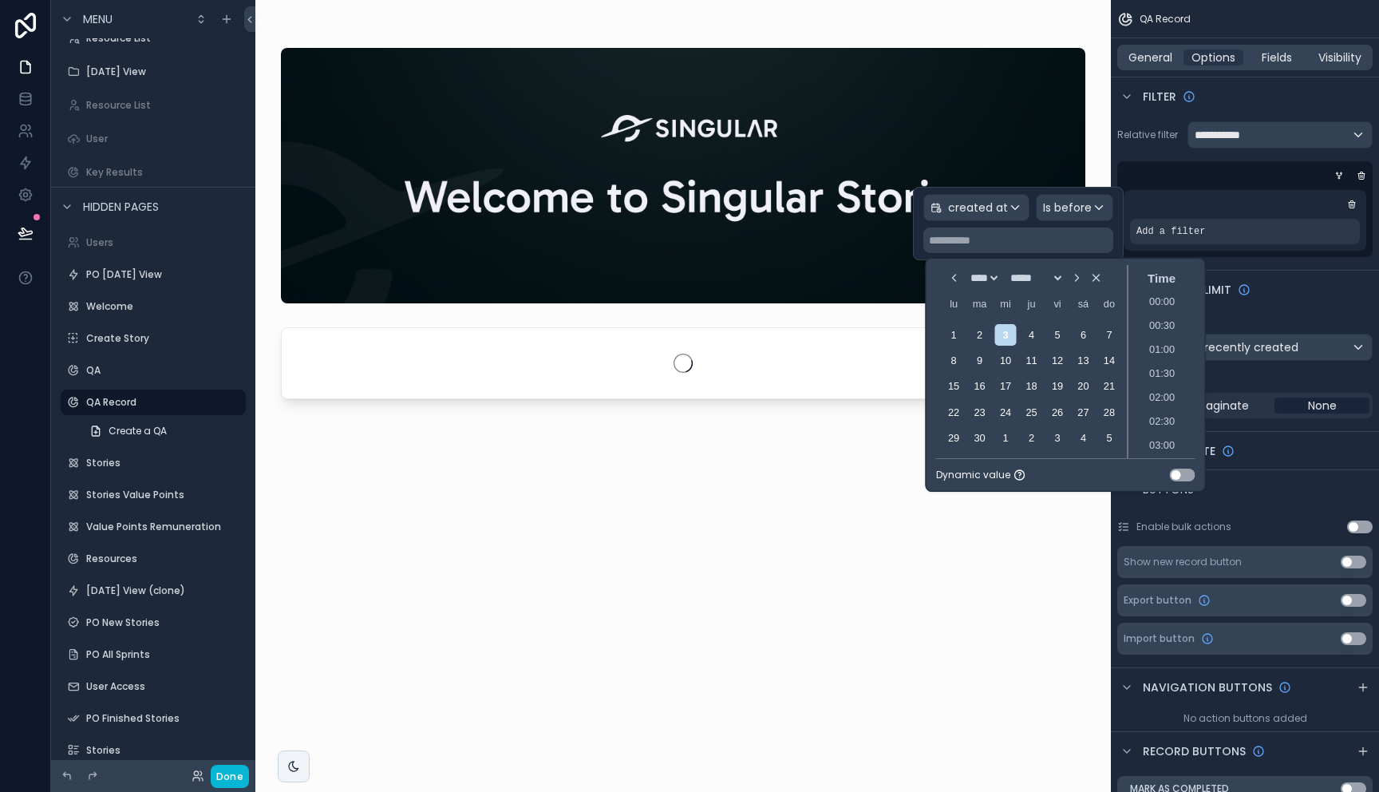
click at [948, 281] on icon "Choose Date and Time" at bounding box center [954, 277] width 13 height 13
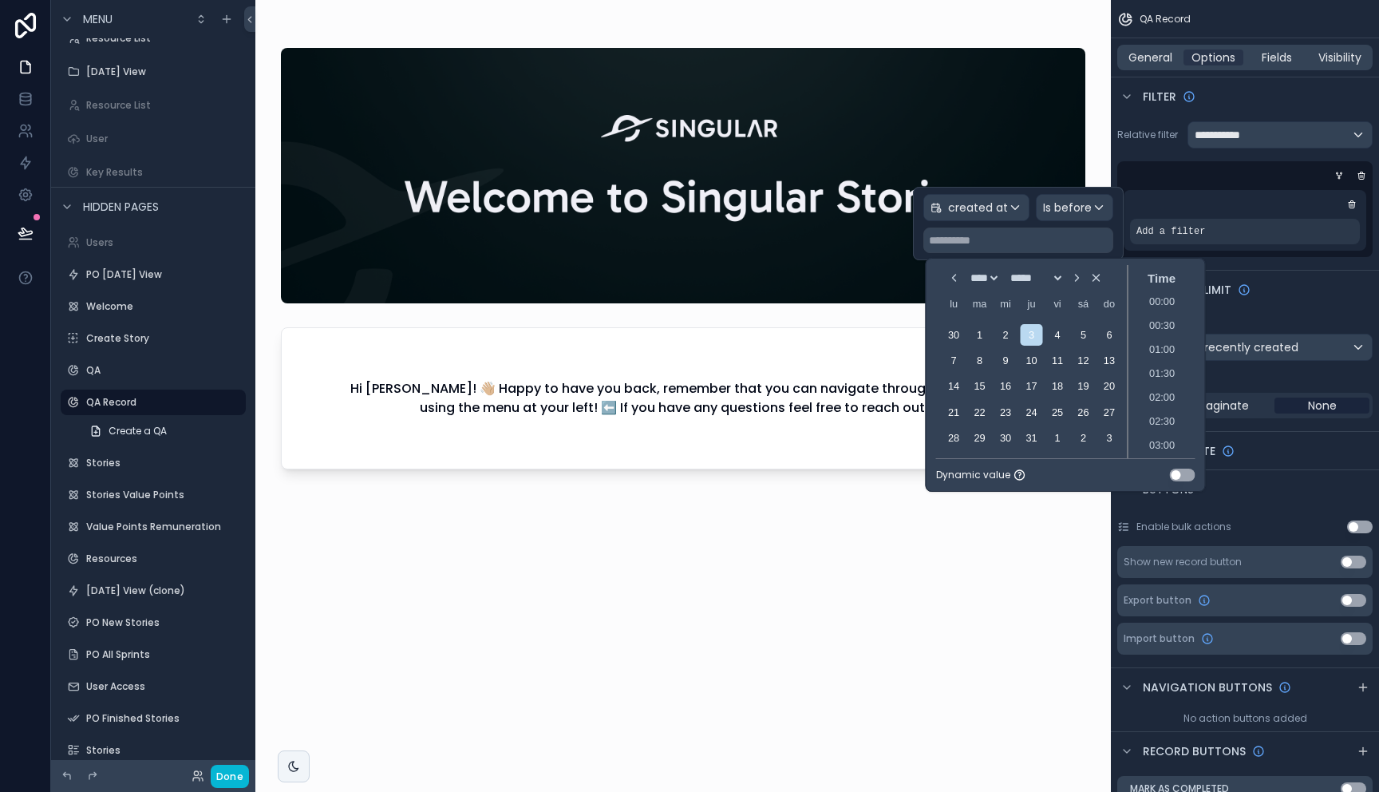
click at [948, 281] on icon "Choose Date and Time" at bounding box center [954, 277] width 13 height 13
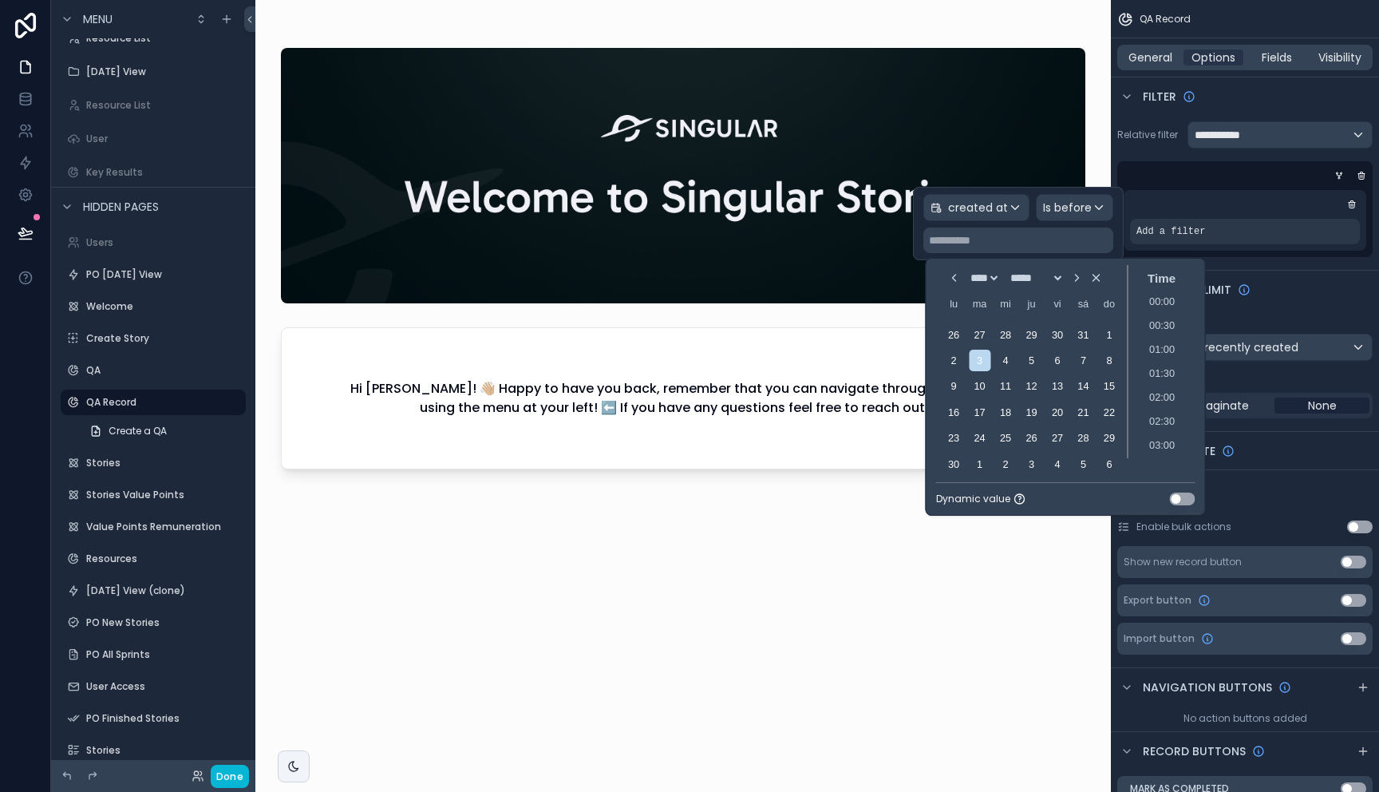
click at [948, 281] on icon "Choose Date and Time" at bounding box center [954, 277] width 13 height 13
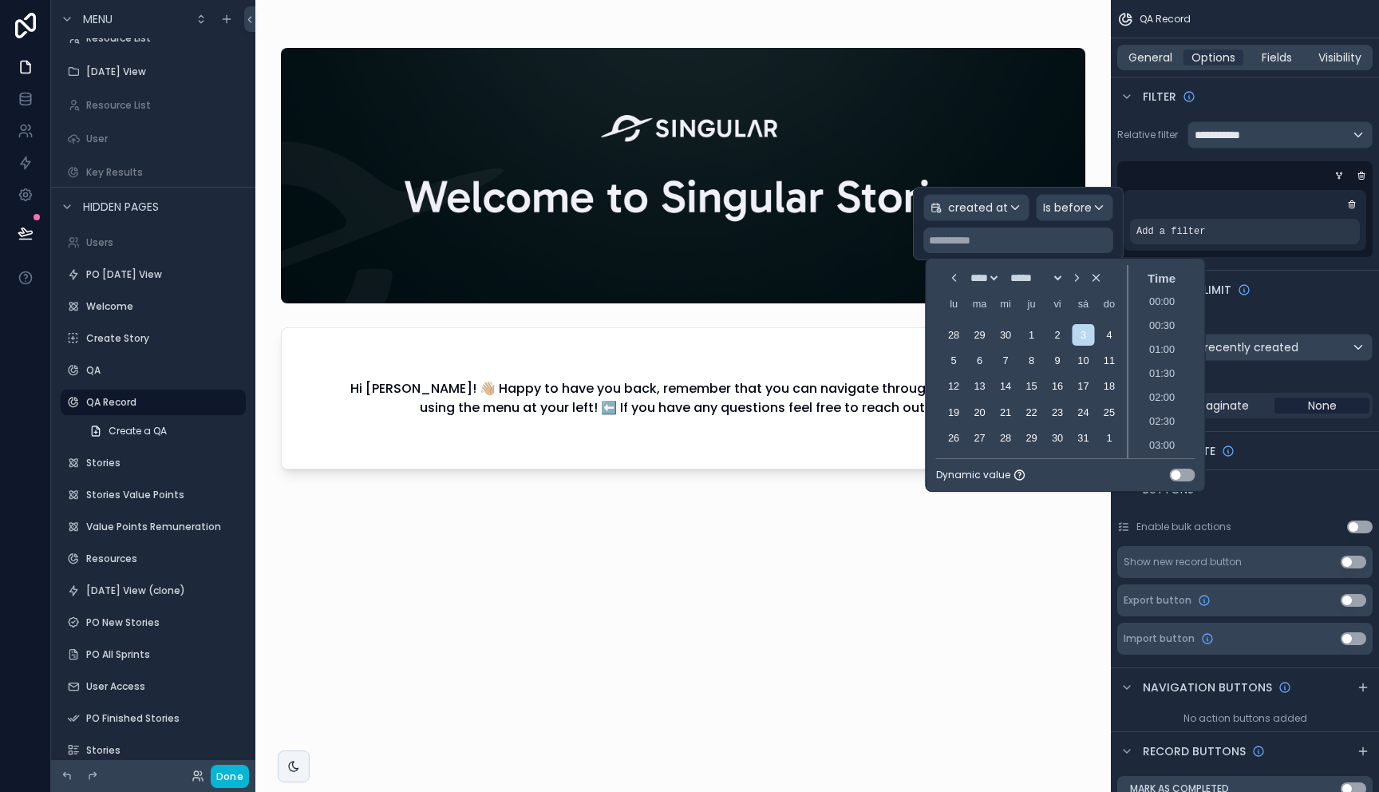
click at [948, 281] on icon "Choose Date and Time" at bounding box center [954, 277] width 13 height 13
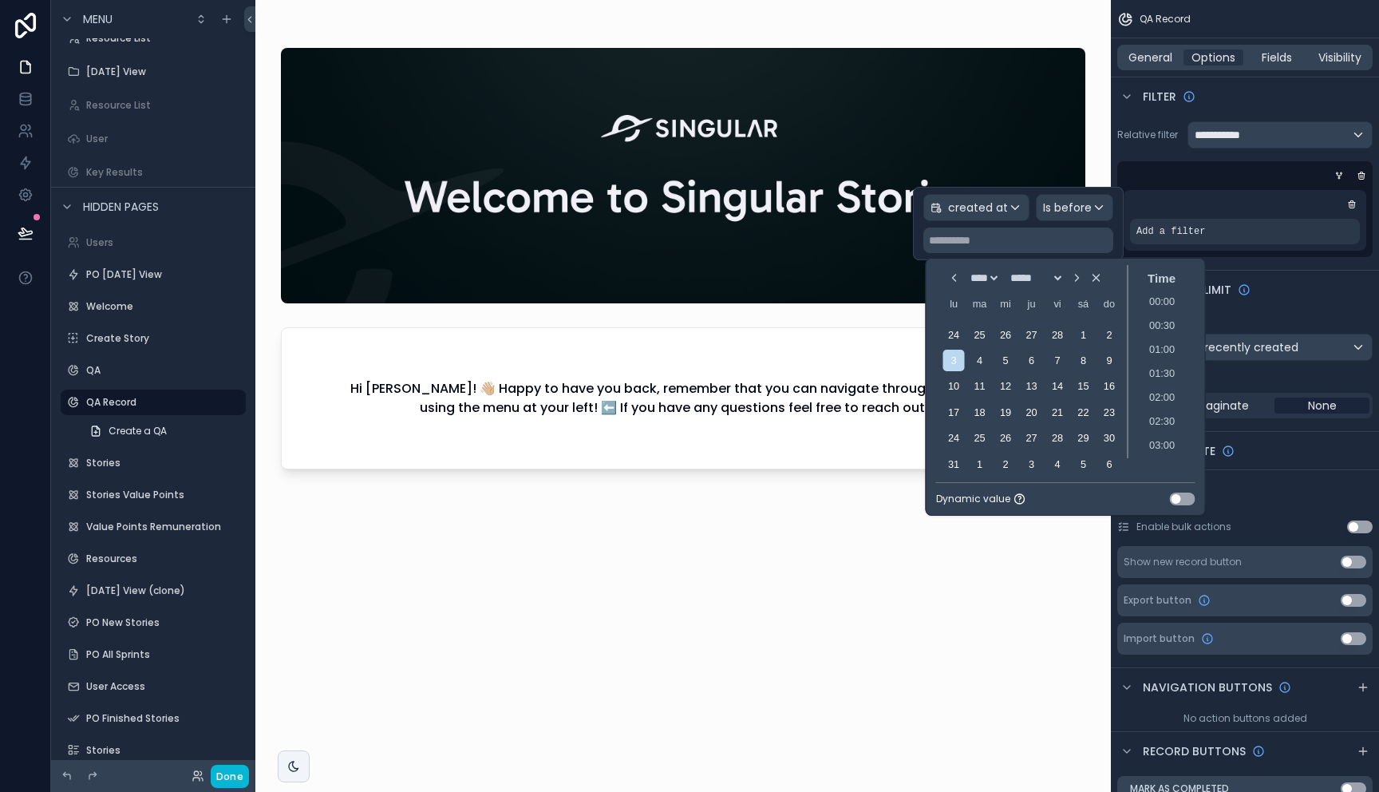
click at [948, 281] on icon "Choose Date and Time" at bounding box center [954, 277] width 13 height 13
select select "*"
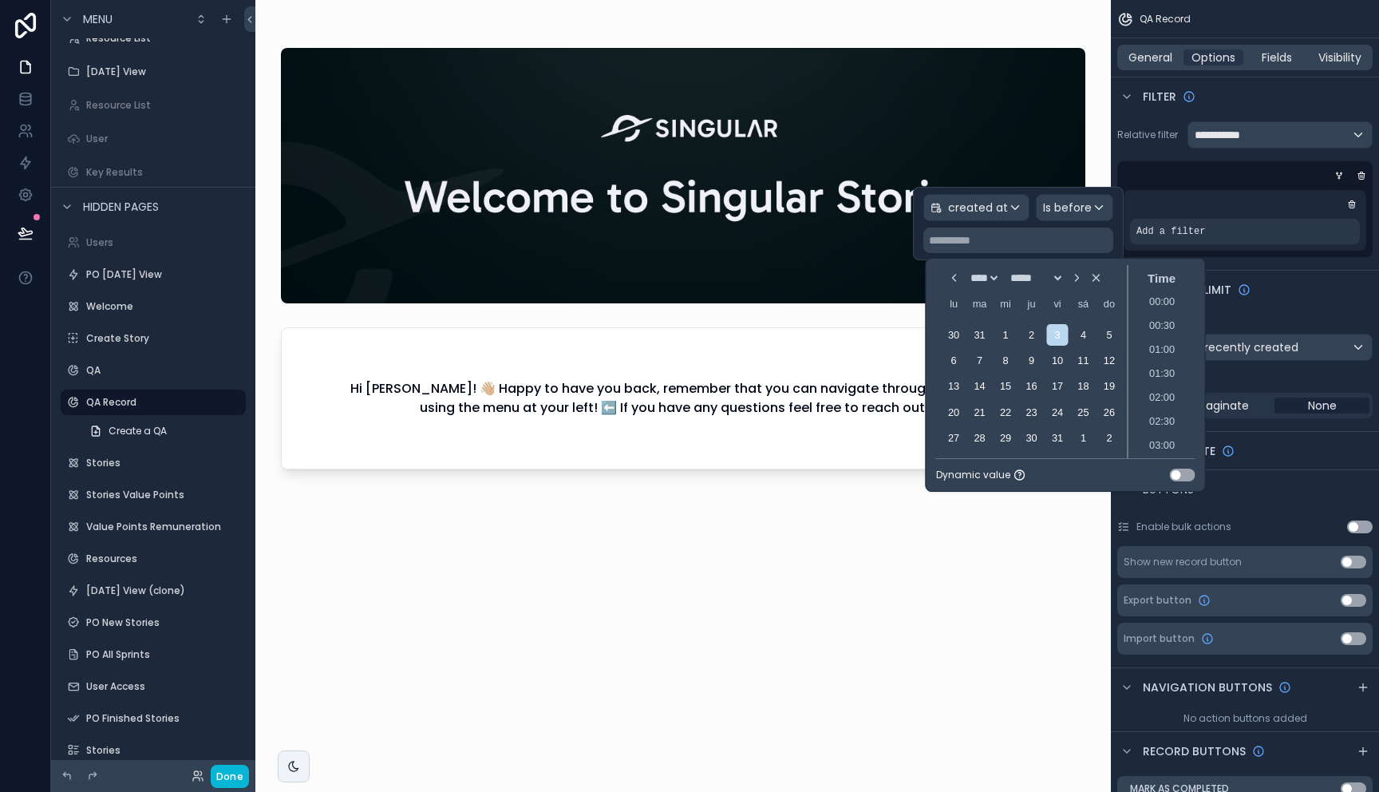
click at [948, 281] on icon "Choose Date and Time" at bounding box center [954, 277] width 13 height 13
select select "****"
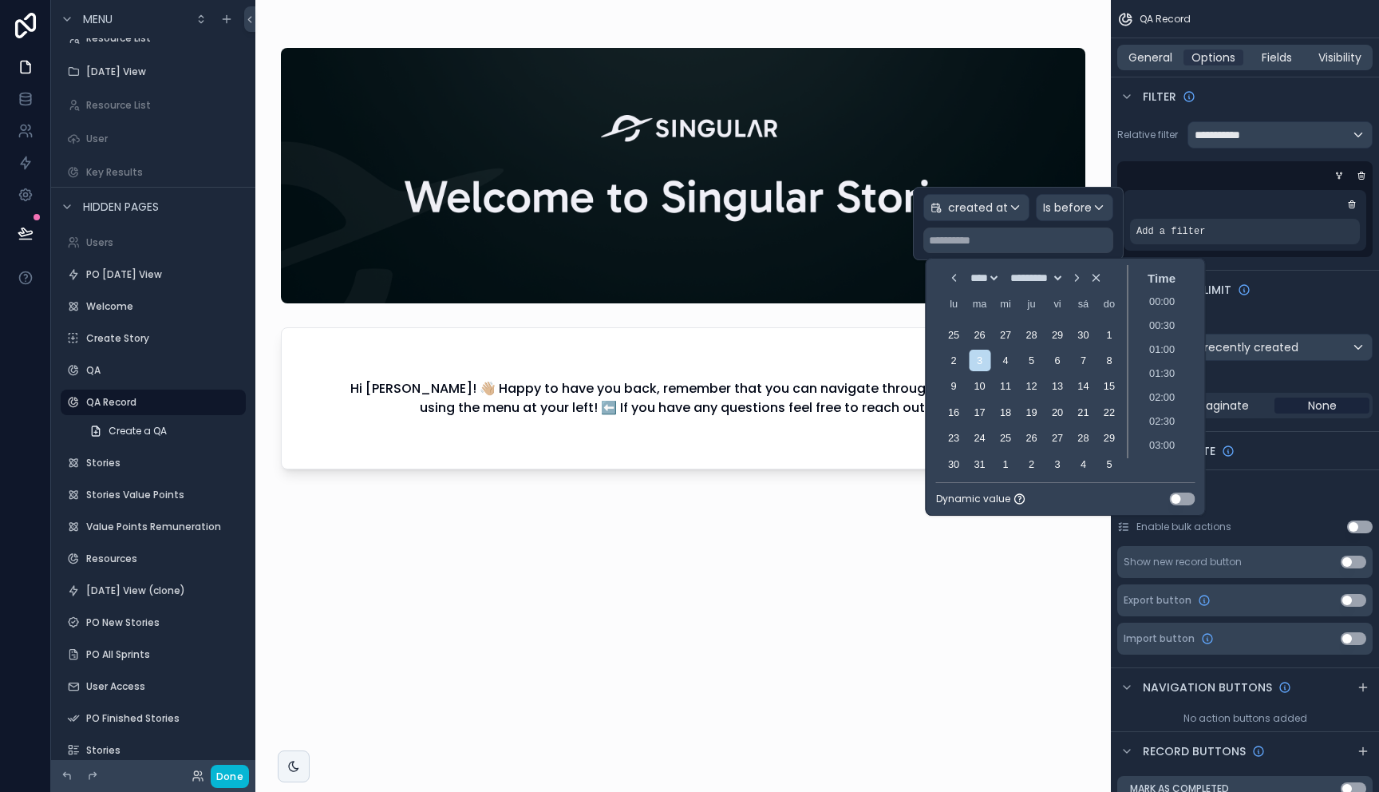
click at [948, 281] on icon "Choose Date and Time" at bounding box center [954, 277] width 13 height 13
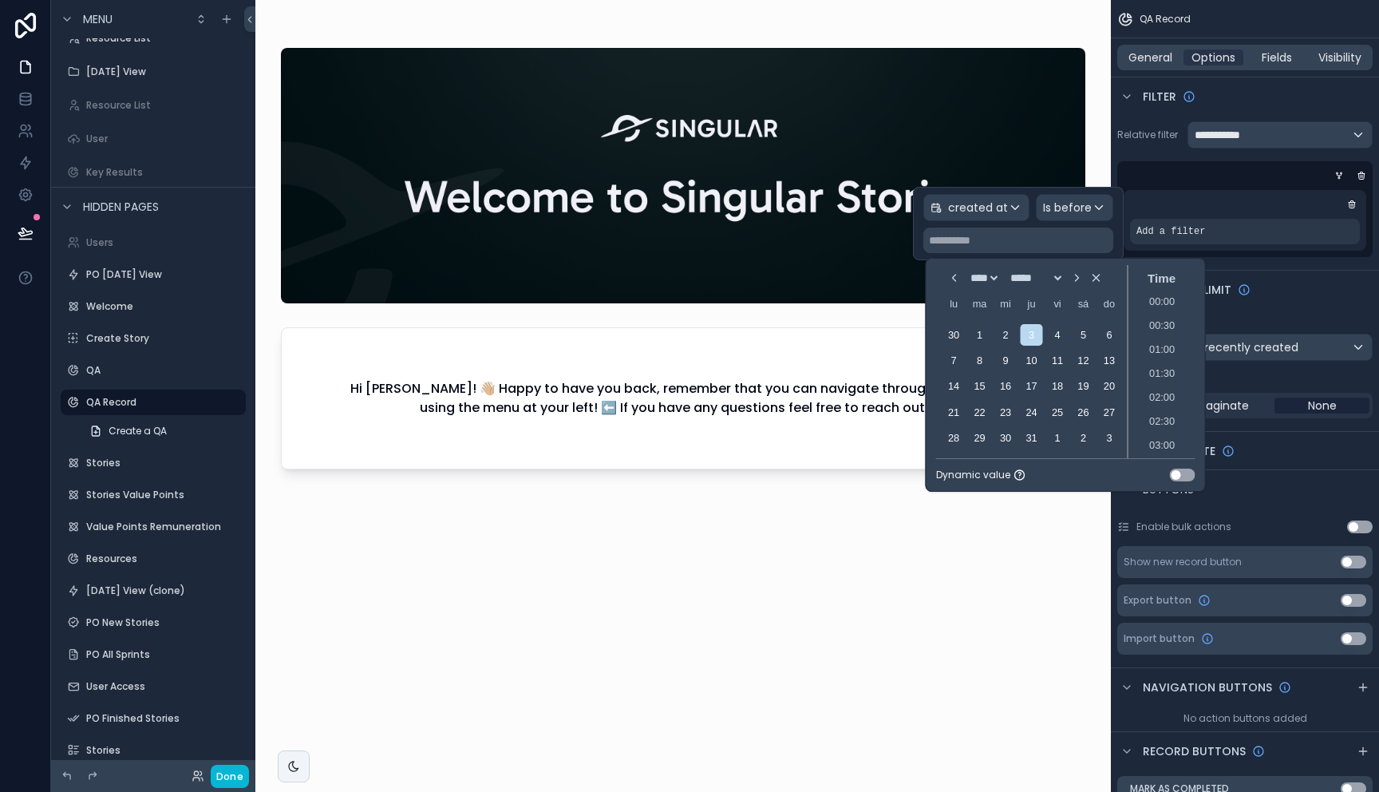
click at [948, 281] on icon "Choose Date and Time" at bounding box center [954, 277] width 13 height 13
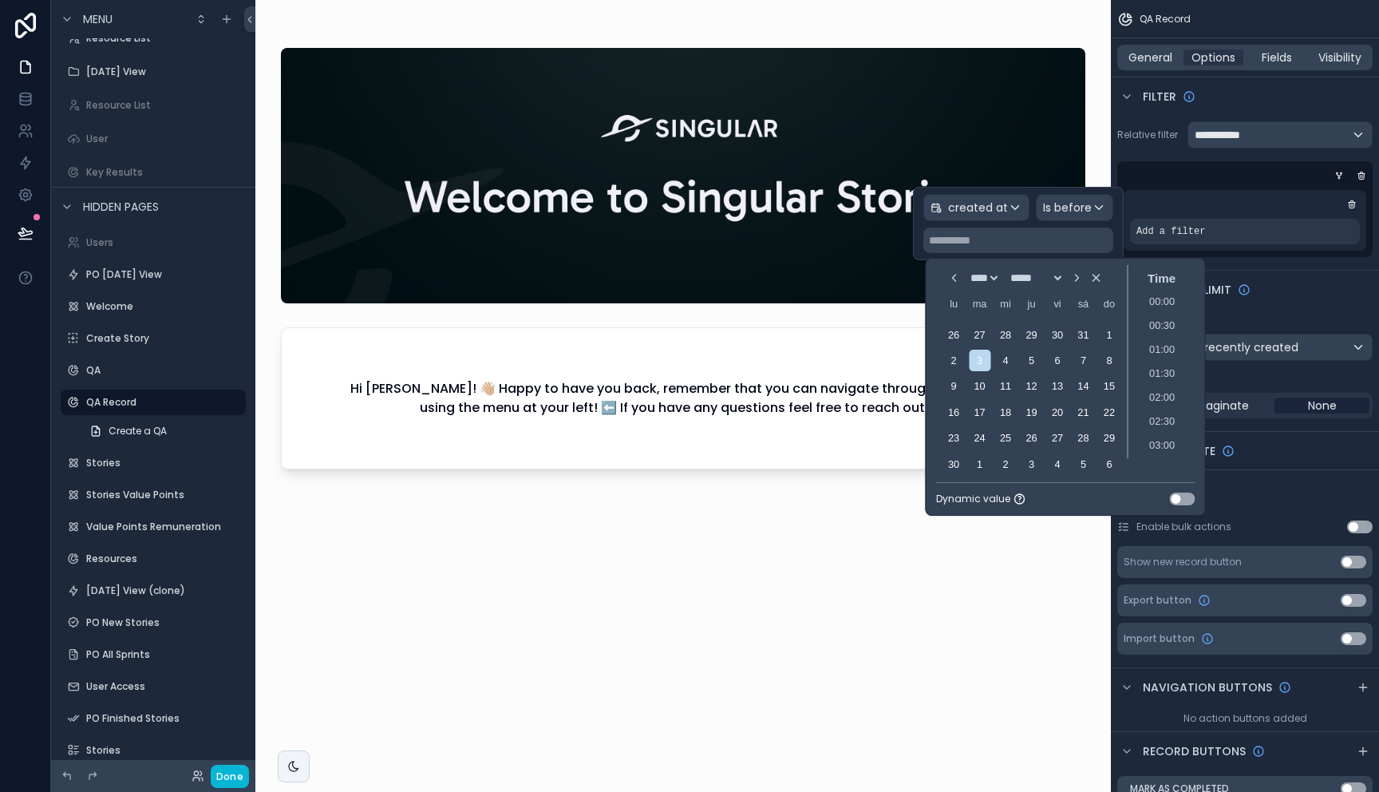
click at [948, 281] on icon "Choose Date and Time" at bounding box center [954, 277] width 13 height 13
select select "*"
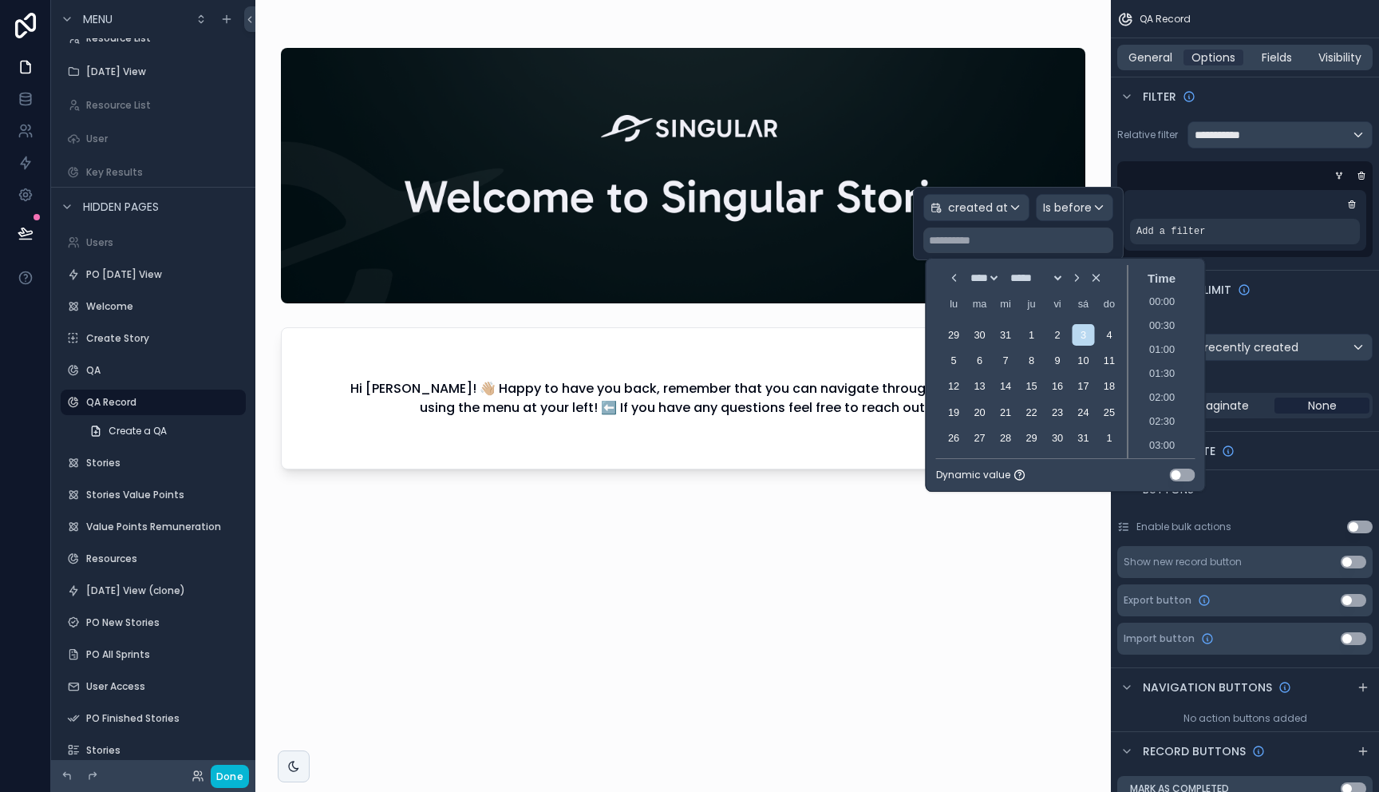
click at [969, 279] on select "**** **** **** **** **** **** **** **** **** **** **** **** **** **** **** ****…" at bounding box center [984, 277] width 34 height 13
select select "****"
click at [967, 271] on select "**** **** **** **** **** **** **** **** **** **** **** **** **** **** **** ****…" at bounding box center [984, 277] width 34 height 13
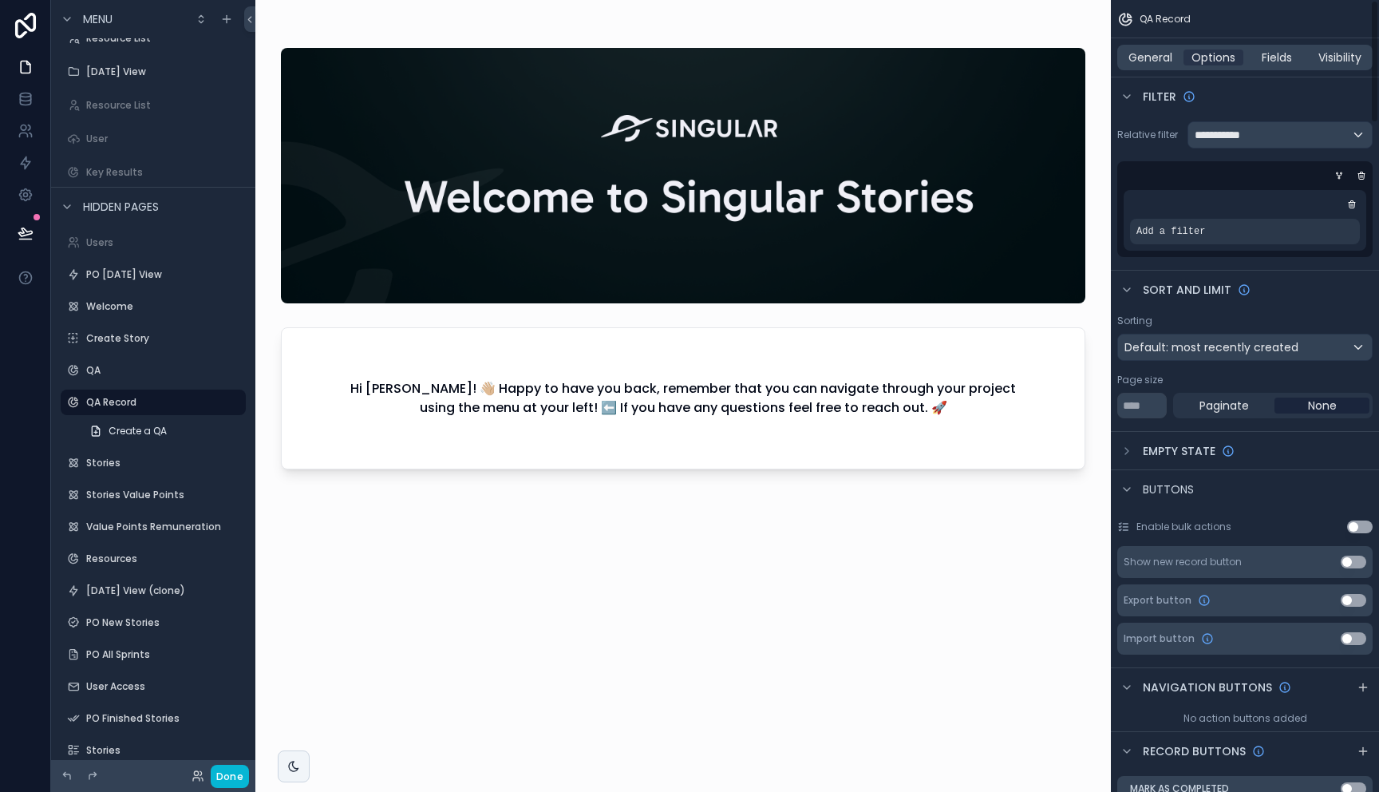
click at [1274, 278] on div "Sort And Limit" at bounding box center [1245, 289] width 268 height 38
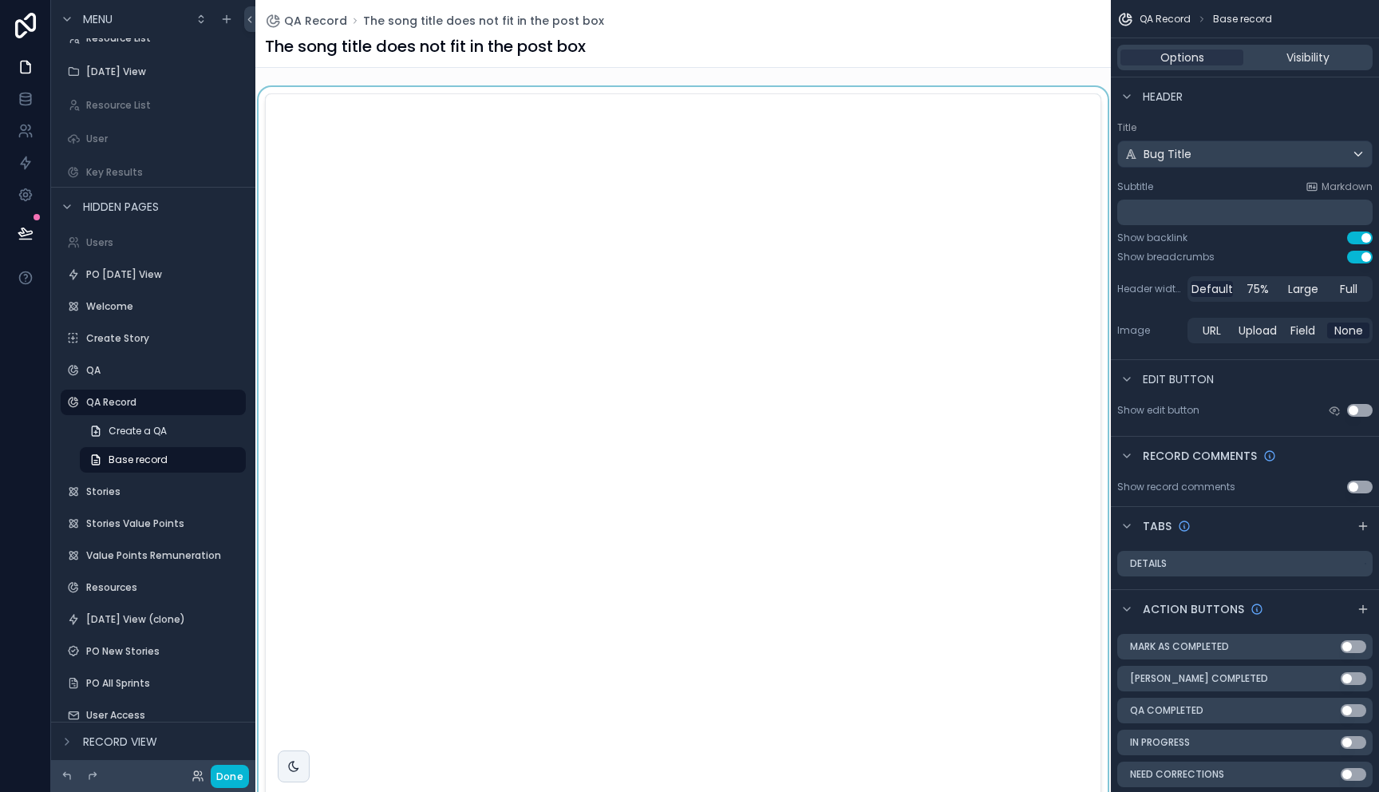
click at [642, 162] on div "scrollable content" at bounding box center [682, 490] width 855 height 806
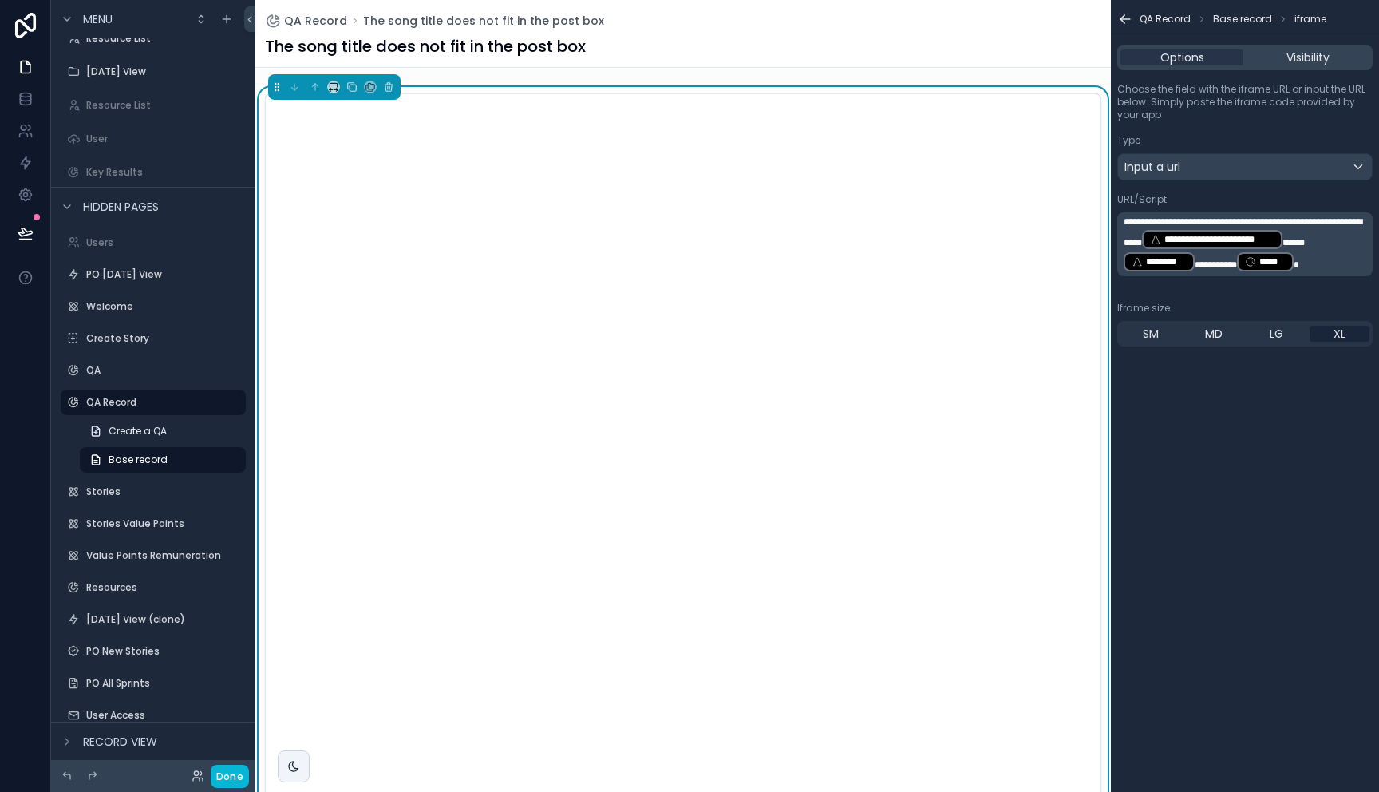
click at [1203, 603] on div "**********" at bounding box center [1245, 396] width 268 height 792
click at [30, 227] on icon at bounding box center [26, 233] width 16 height 16
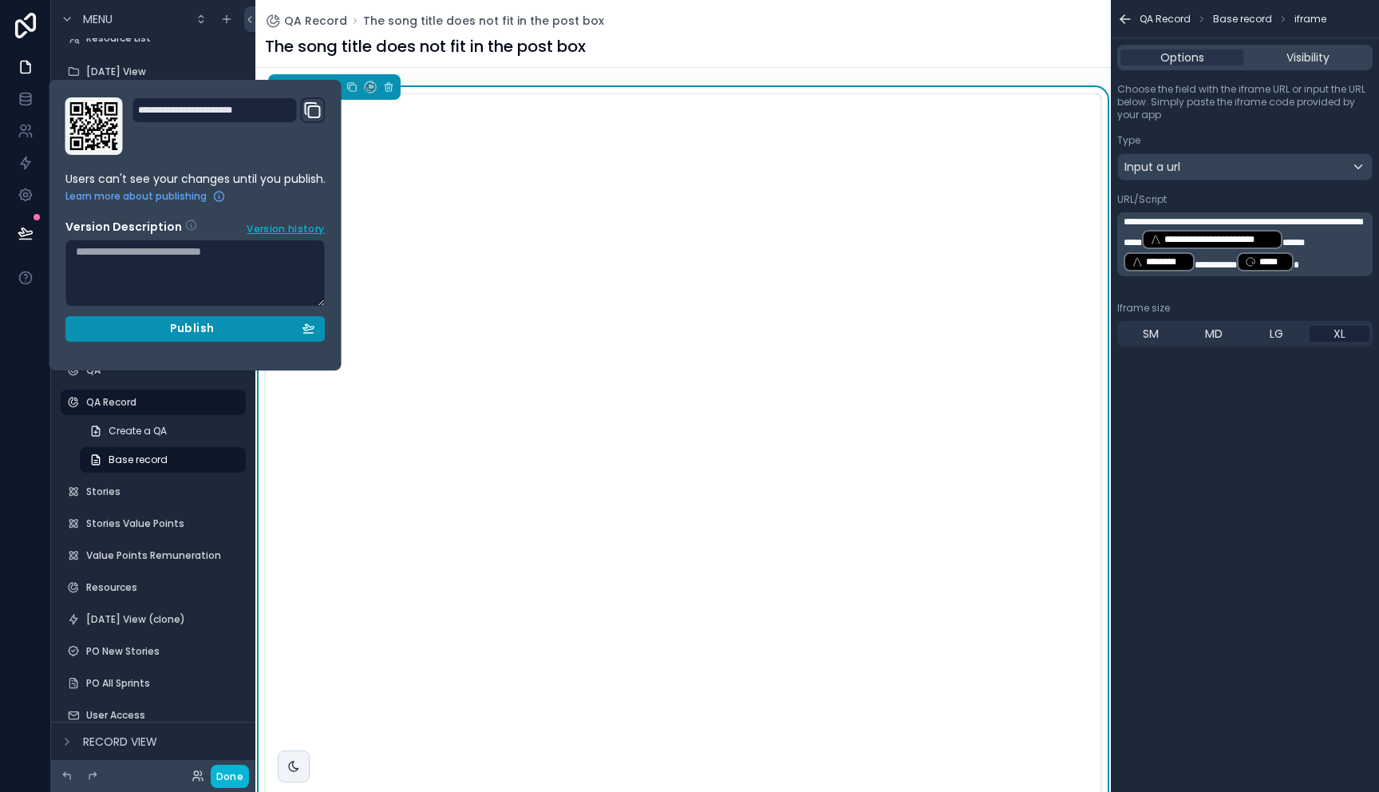
click at [198, 323] on span "Publish" at bounding box center [192, 329] width 44 height 14
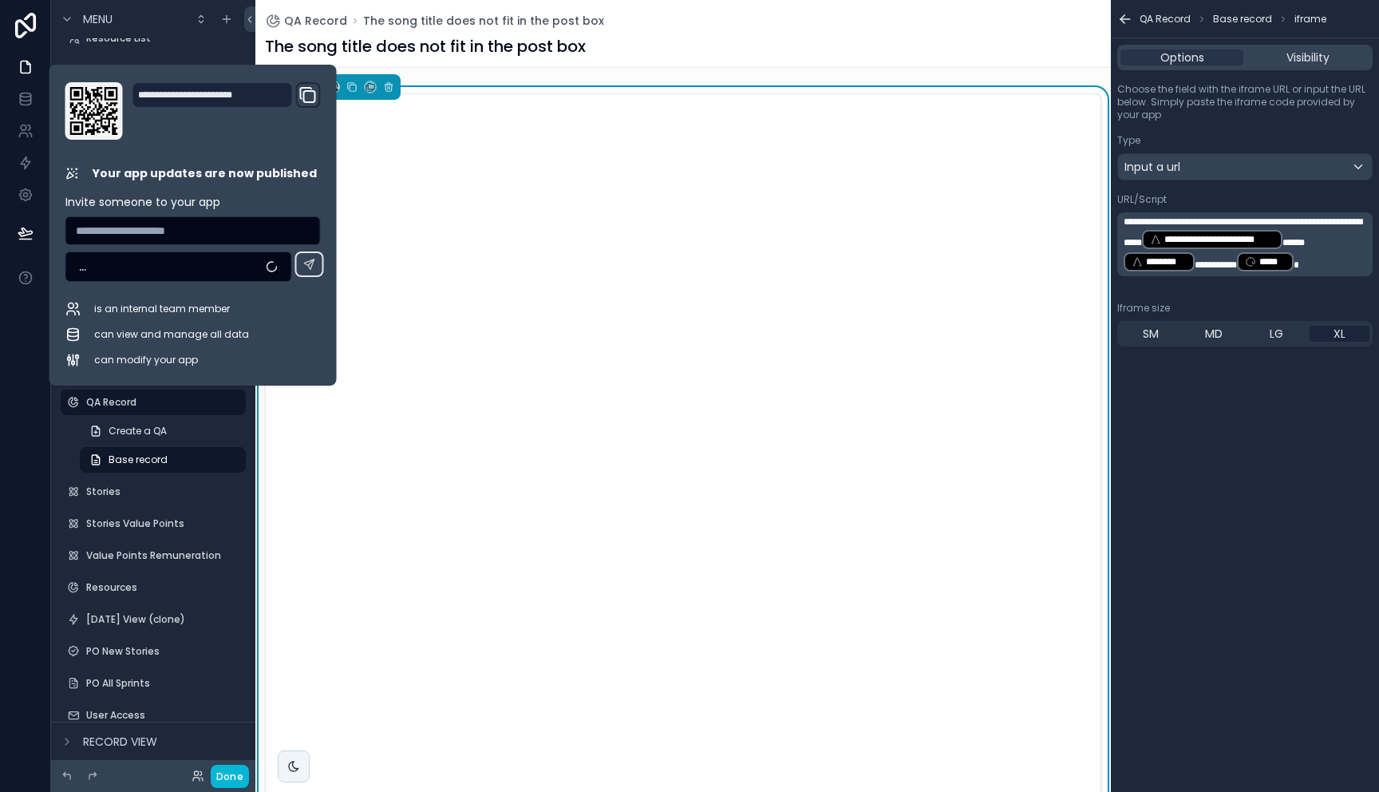
click at [829, 39] on div "The song title does not fit in the post box" at bounding box center [683, 46] width 836 height 22
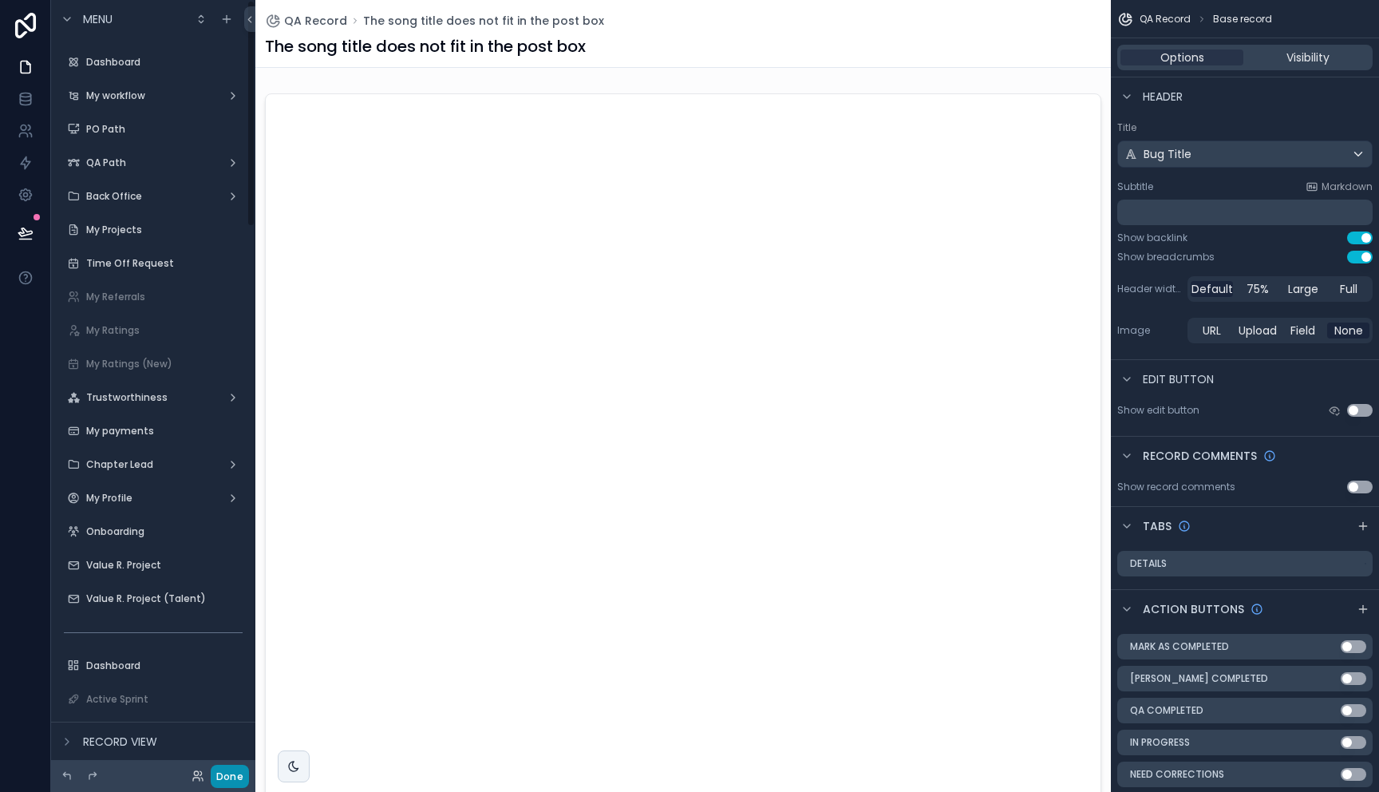
click at [237, 764] on button "Done" at bounding box center [230, 775] width 38 height 23
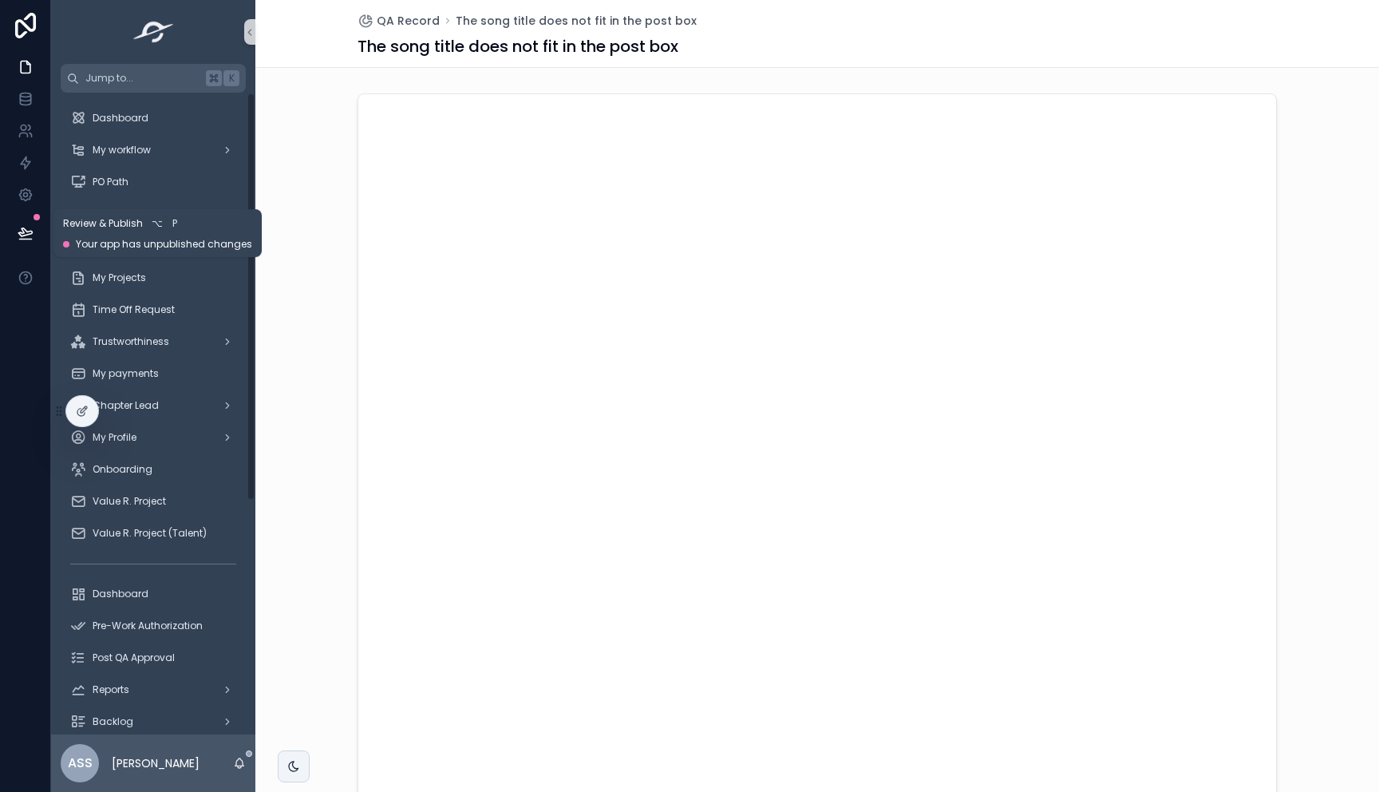
click at [31, 227] on icon at bounding box center [26, 233] width 16 height 16
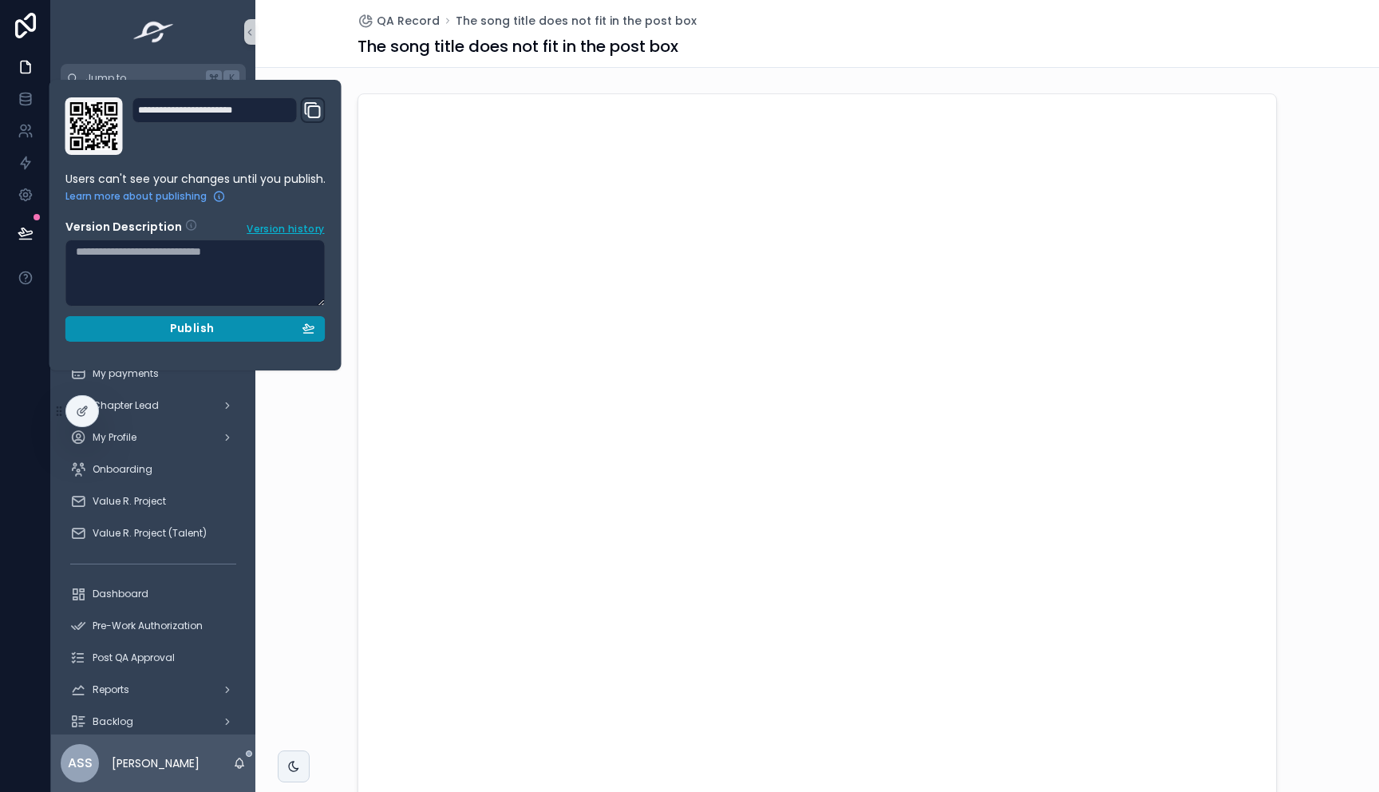
click at [206, 330] on span "Publish" at bounding box center [192, 329] width 44 height 14
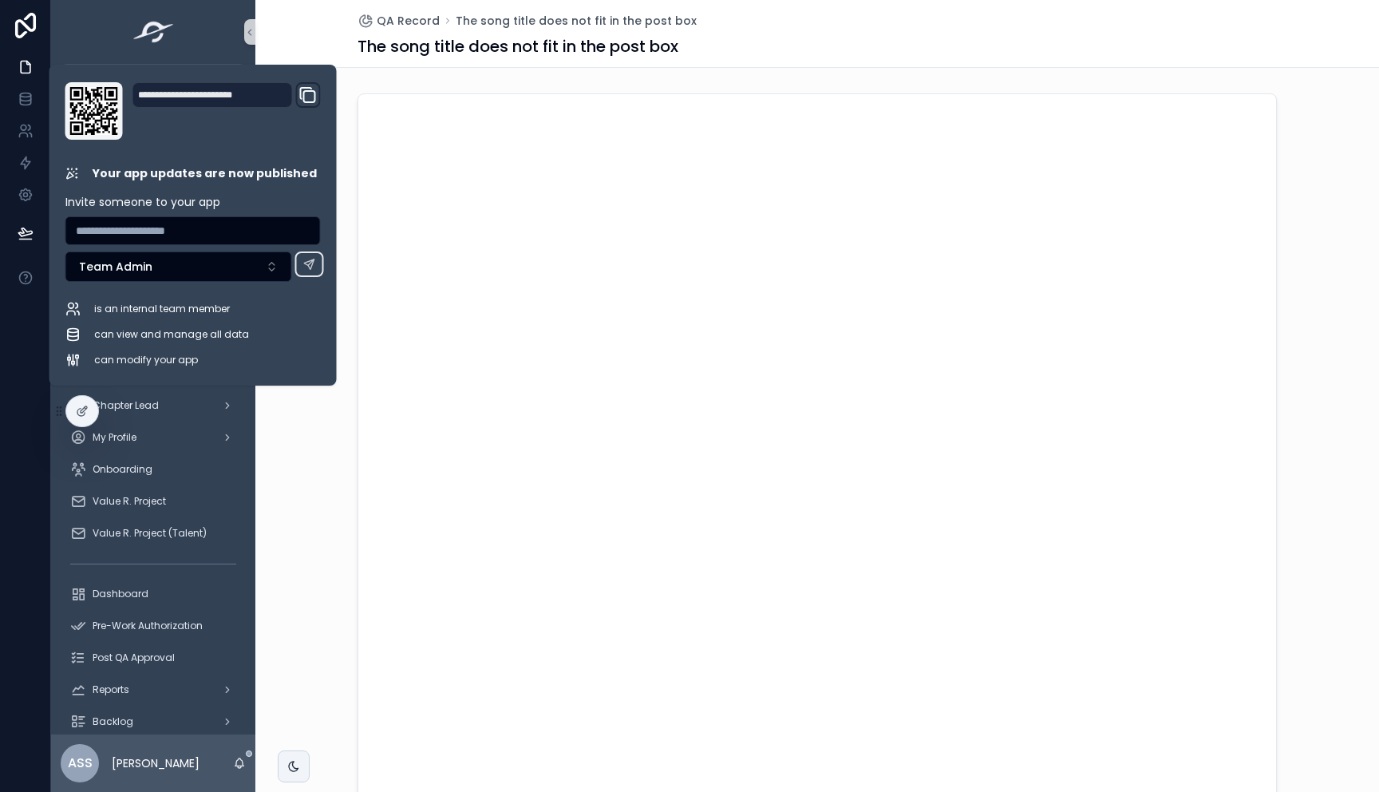
click at [324, 484] on div "scrollable content" at bounding box center [817, 490] width 1124 height 806
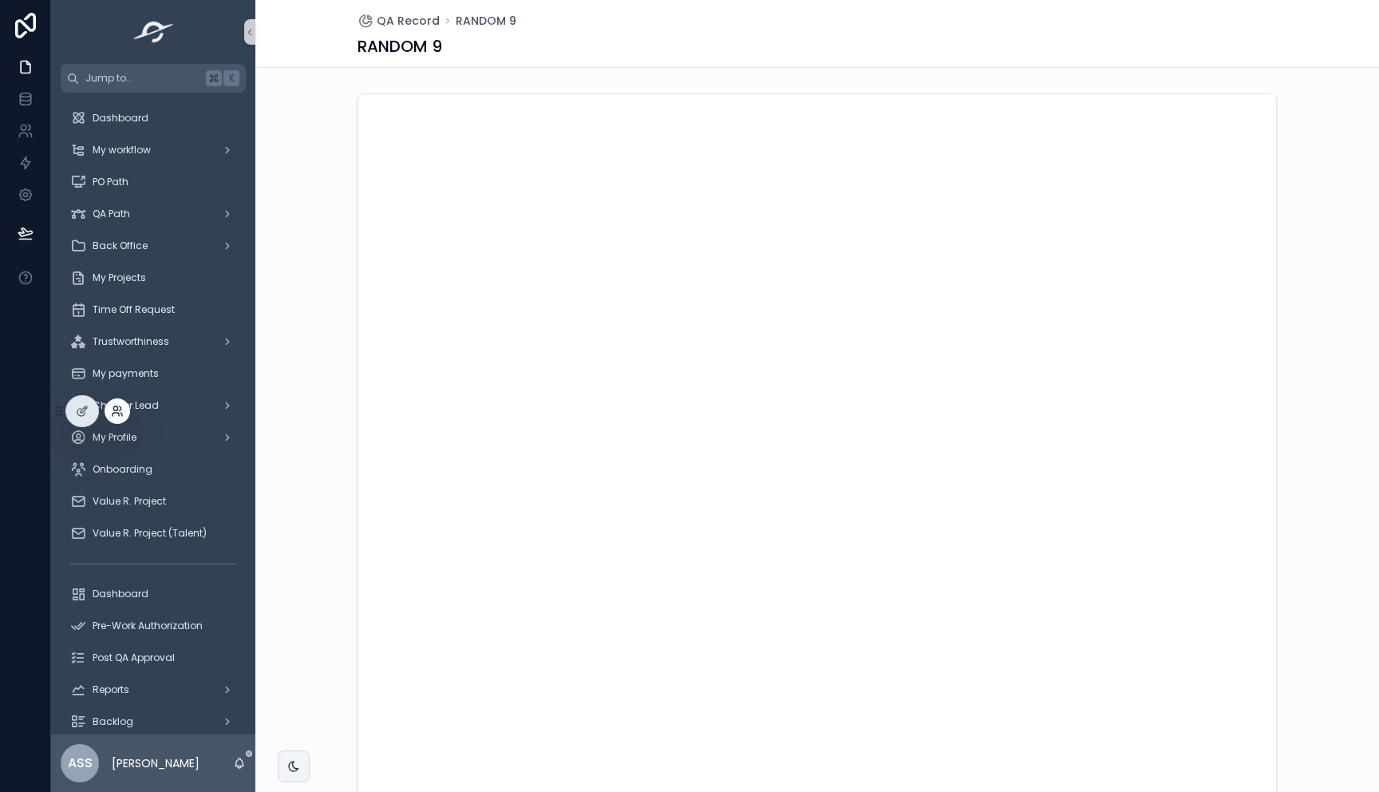
click at [121, 416] on icon at bounding box center [117, 411] width 13 height 13
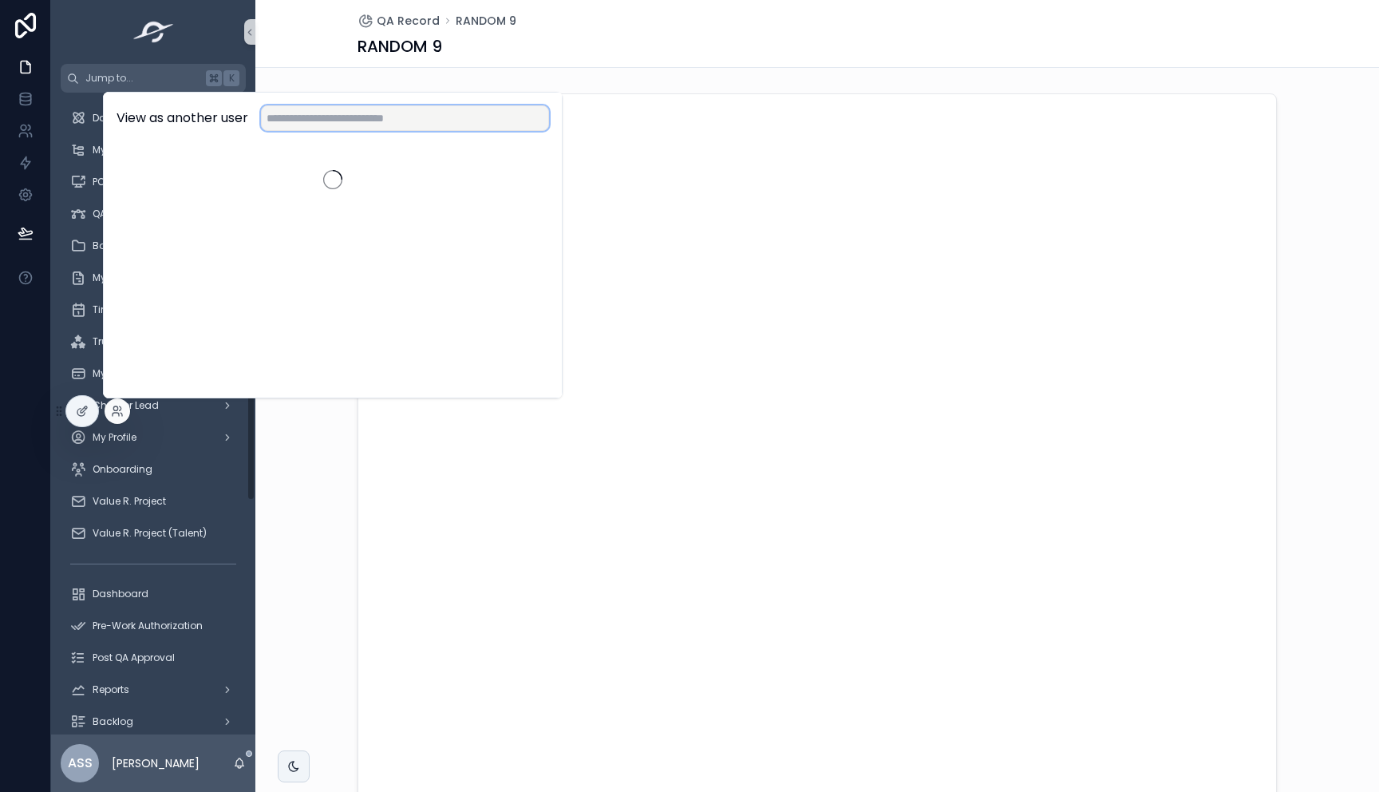
click at [324, 108] on input "text" at bounding box center [405, 118] width 288 height 26
type input "*****"
click at [533, 172] on button "Select" at bounding box center [527, 176] width 44 height 23
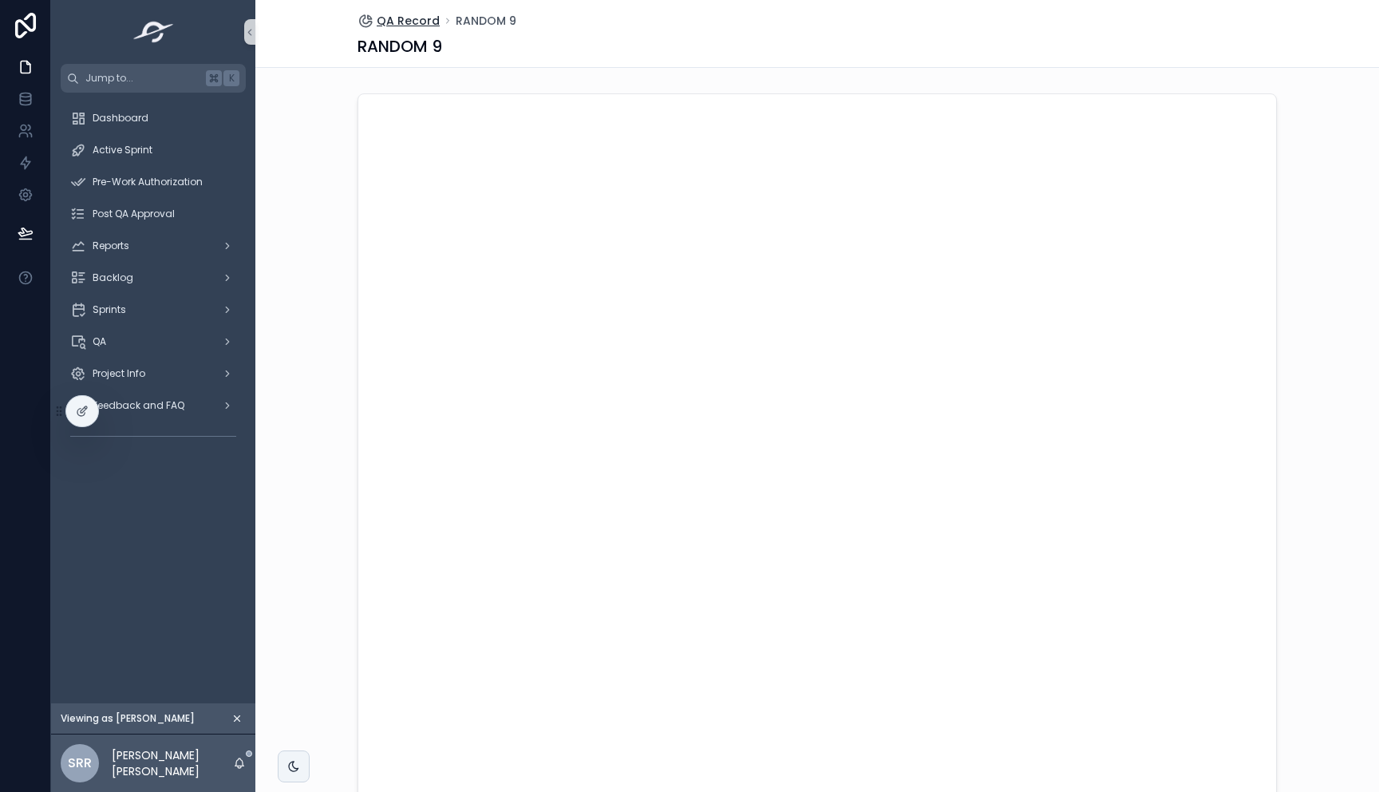
click at [399, 18] on span "QA Record" at bounding box center [408, 21] width 63 height 16
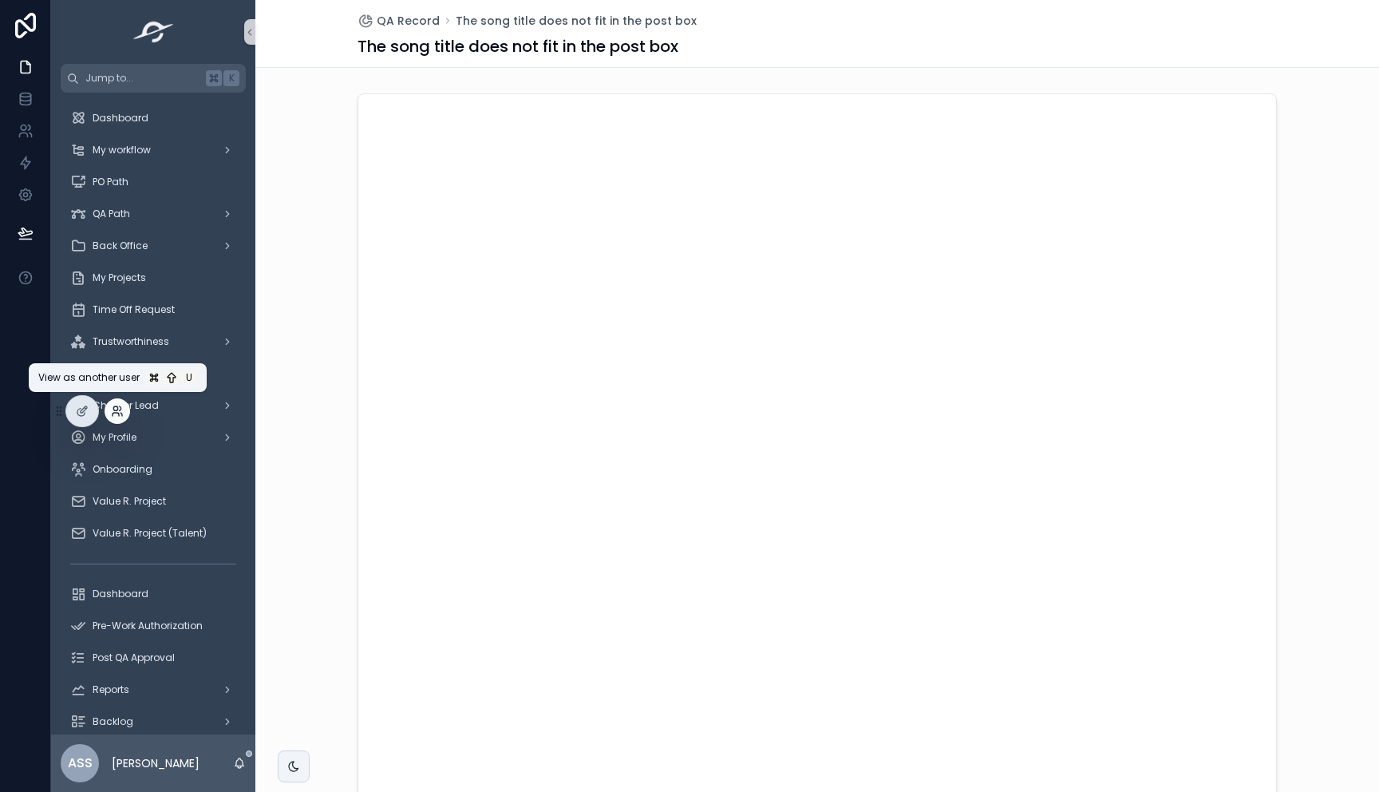
click at [118, 410] on icon at bounding box center [117, 411] width 13 height 13
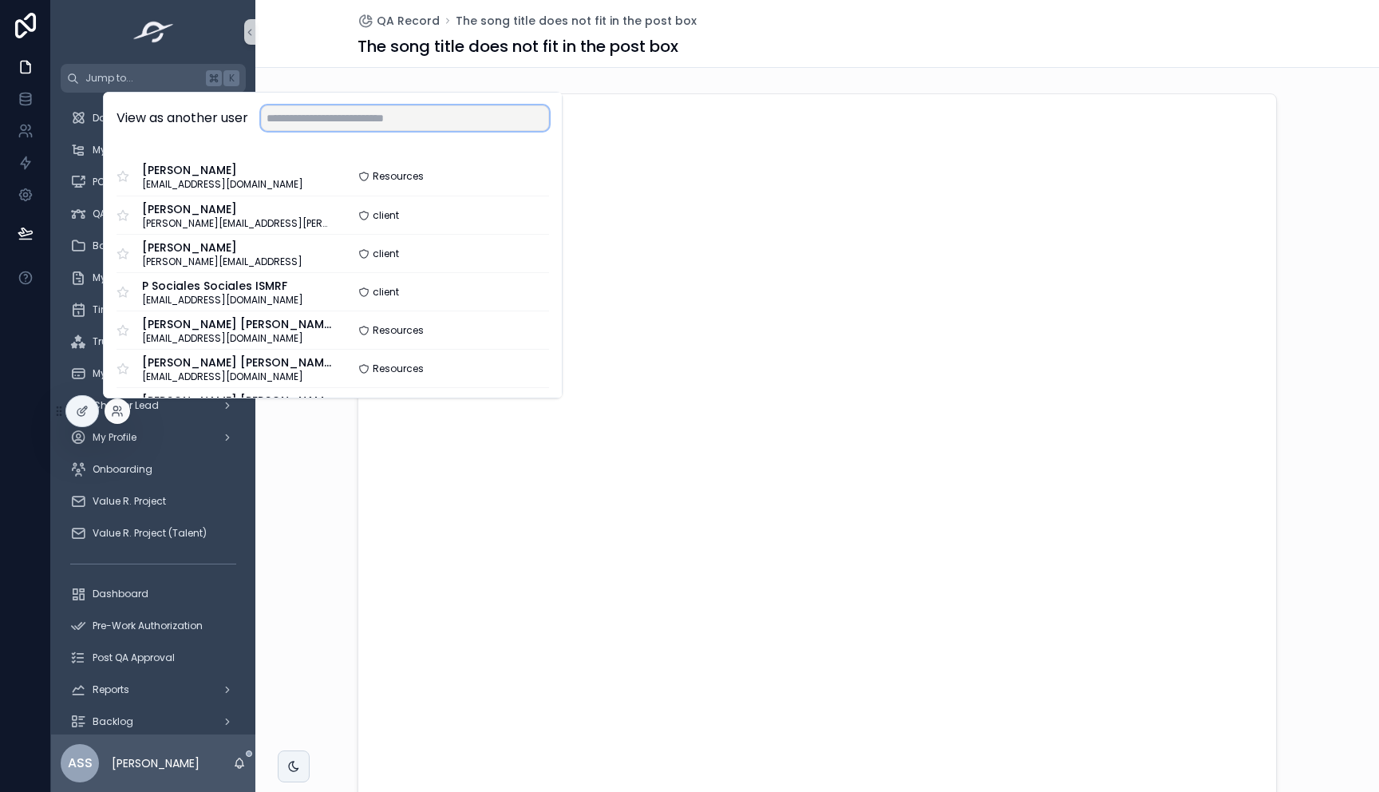
click at [376, 129] on input "text" at bounding box center [405, 118] width 288 height 26
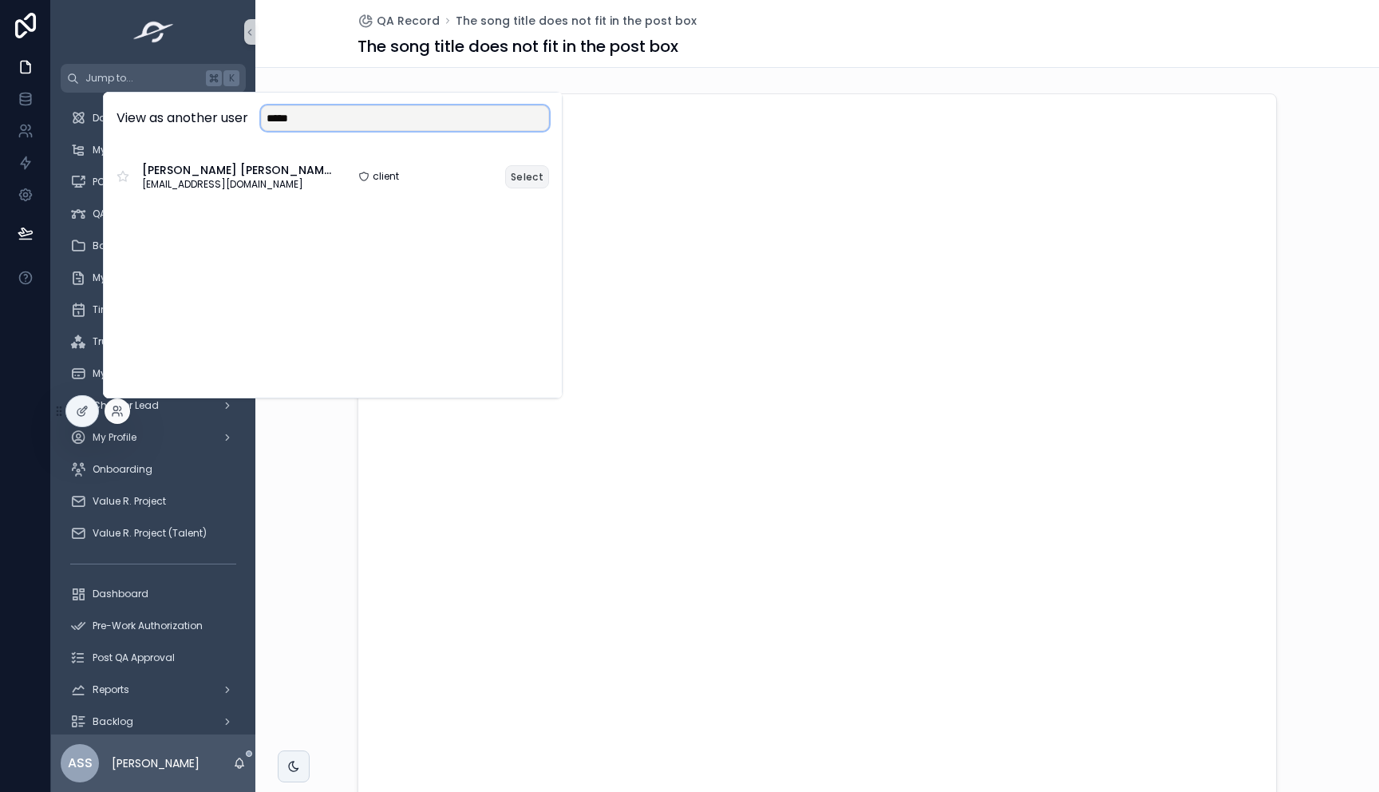
type input "*****"
click at [531, 176] on button "Select" at bounding box center [527, 176] width 44 height 23
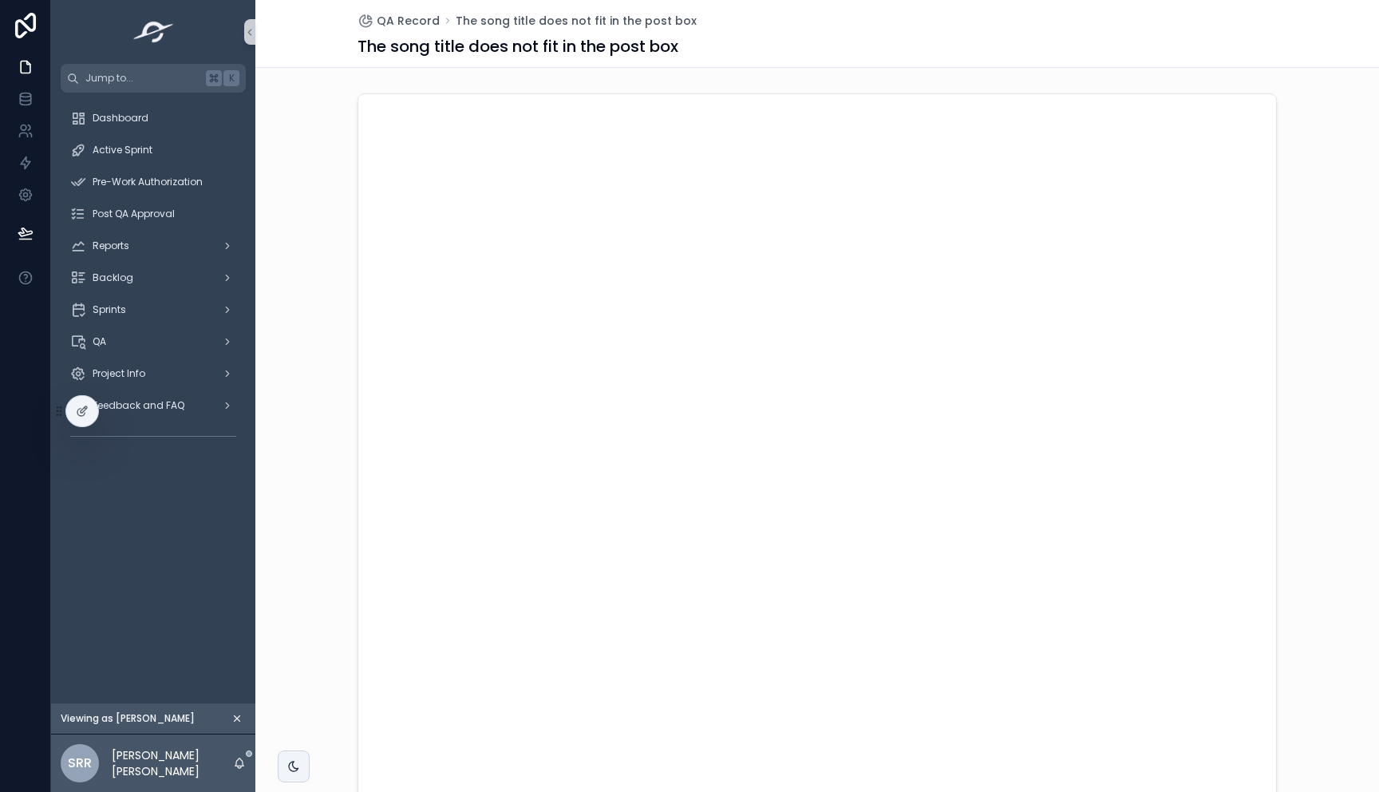
click at [120, 324] on div "Sprints" at bounding box center [153, 310] width 204 height 32
click at [120, 330] on div "QA" at bounding box center [153, 342] width 166 height 26
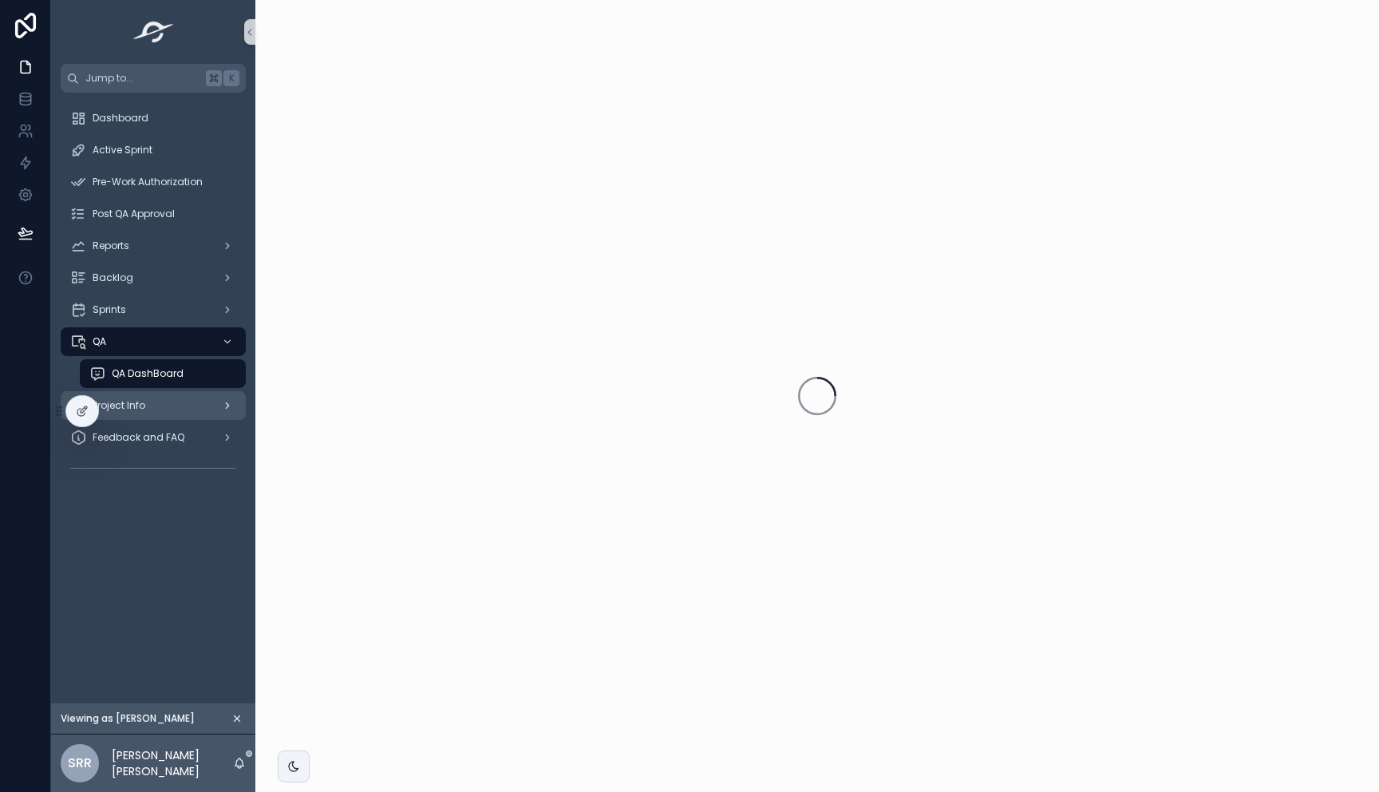
click at [133, 410] on span "Project Info" at bounding box center [119, 405] width 53 height 13
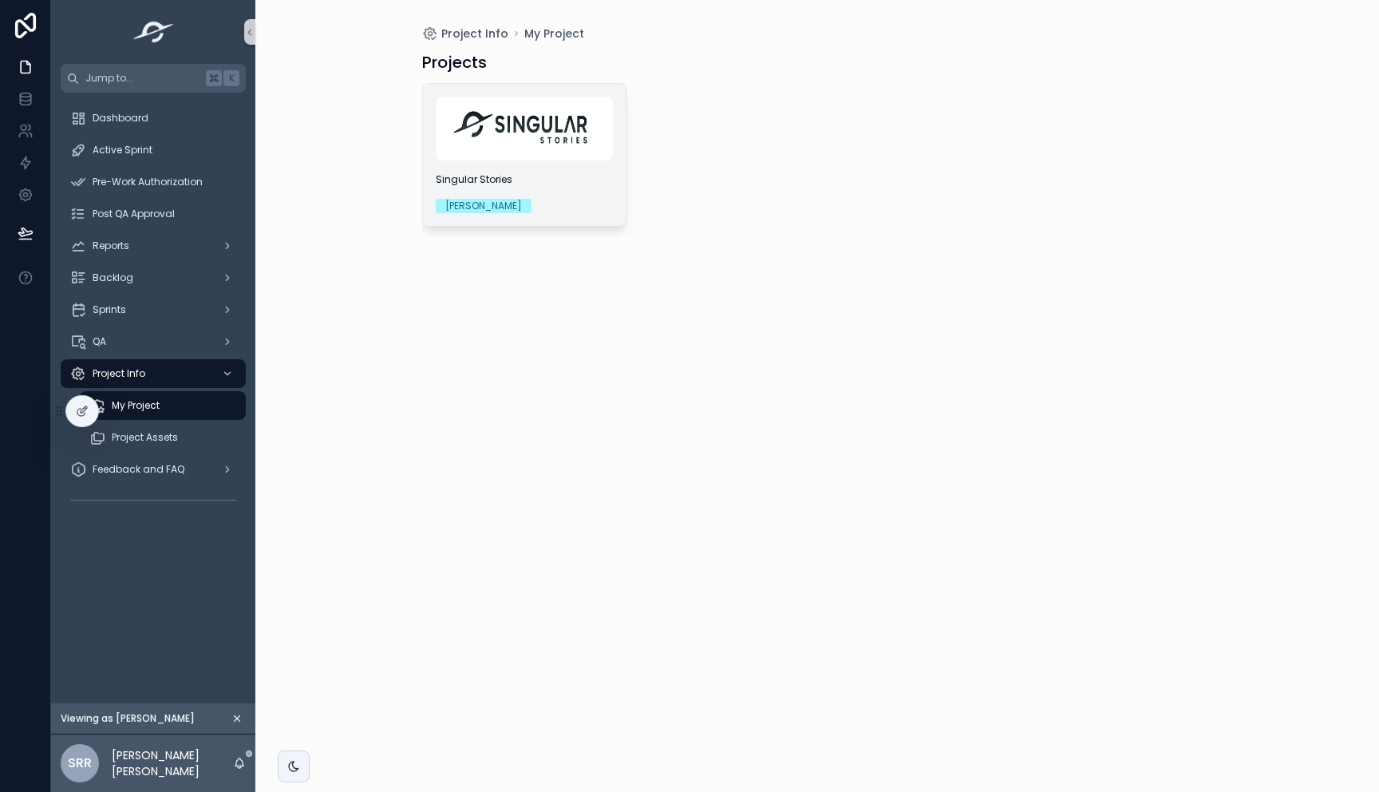
click at [501, 169] on div "Singular Stories Michelle Molina" at bounding box center [524, 155] width 203 height 142
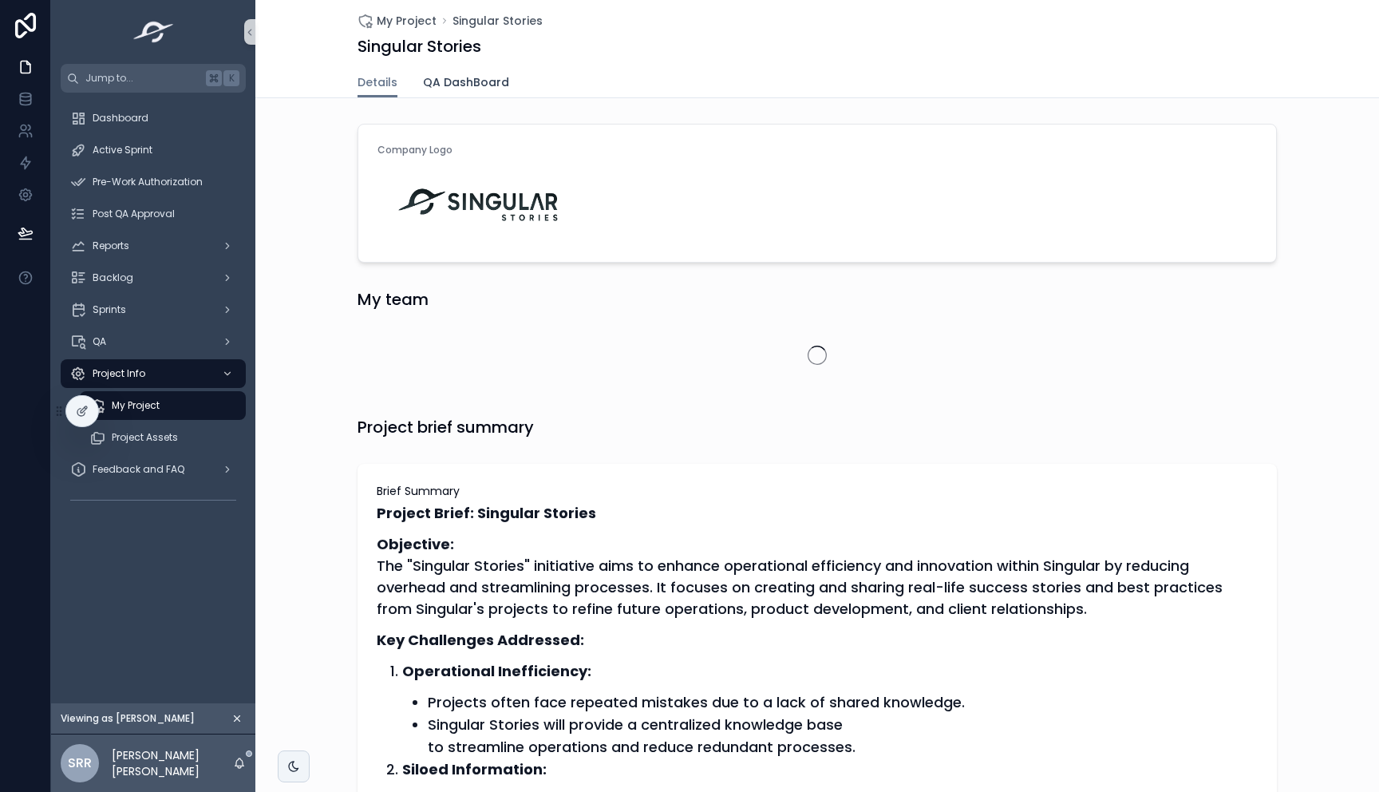
click at [475, 95] on link "QA DashBoard" at bounding box center [466, 84] width 86 height 32
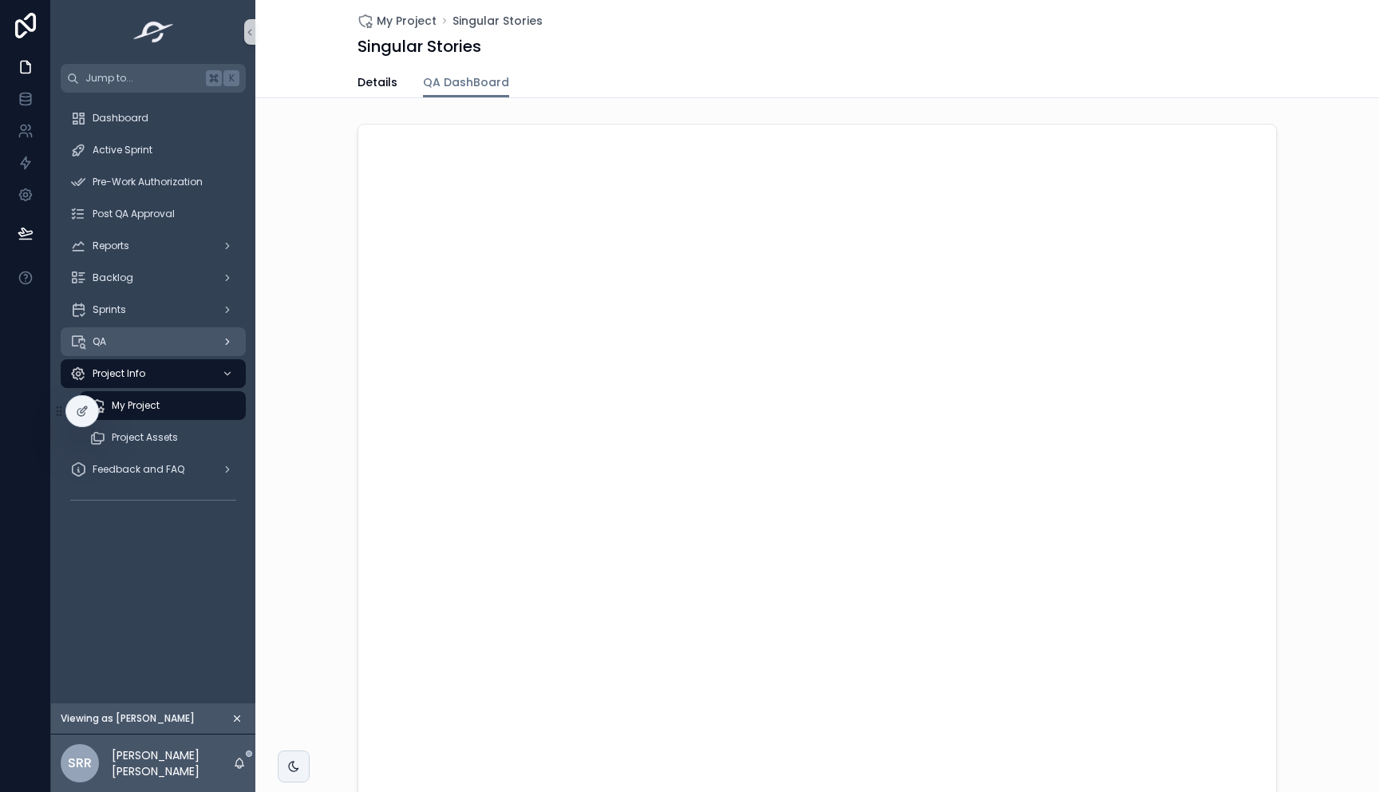
click at [156, 344] on div "QA" at bounding box center [153, 342] width 166 height 26
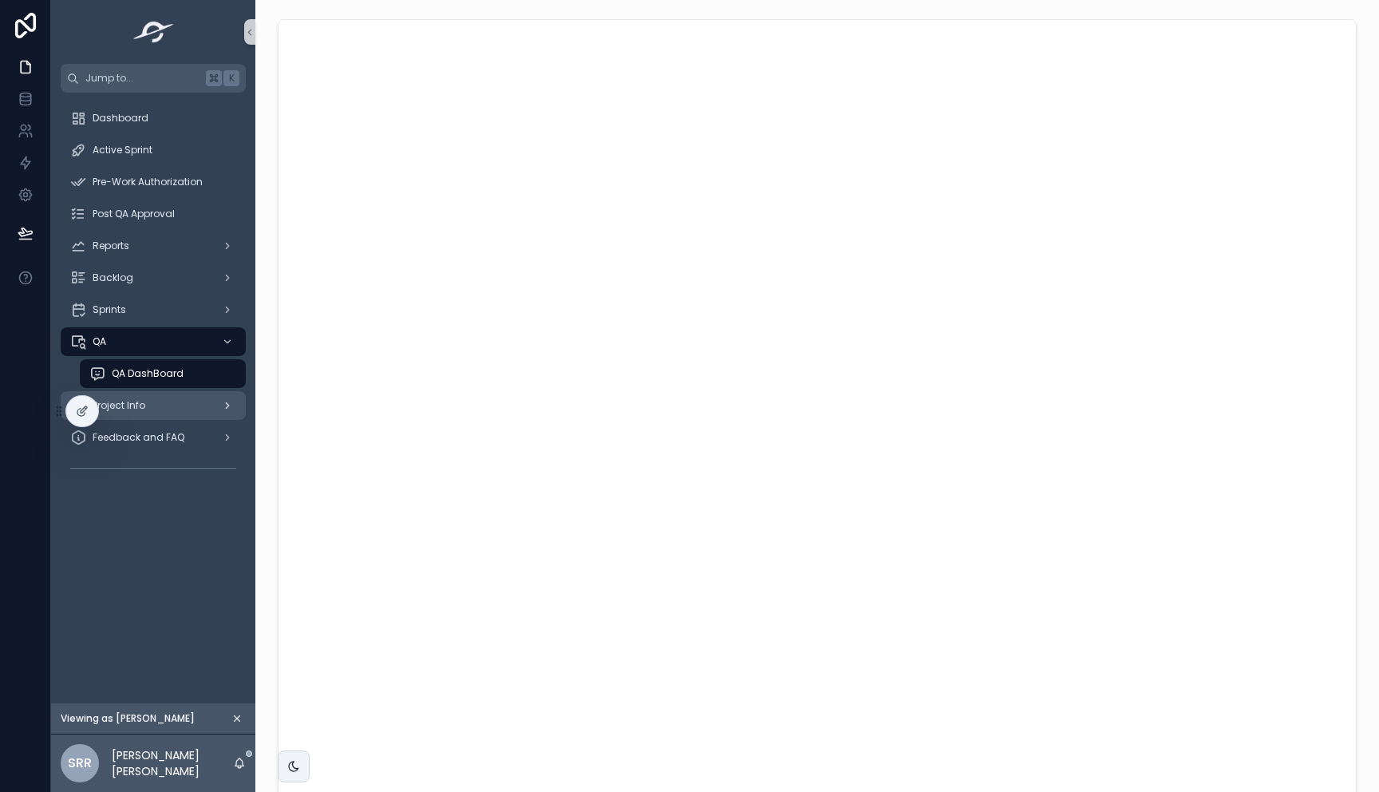
click at [145, 414] on div "Project Info" at bounding box center [153, 406] width 166 height 26
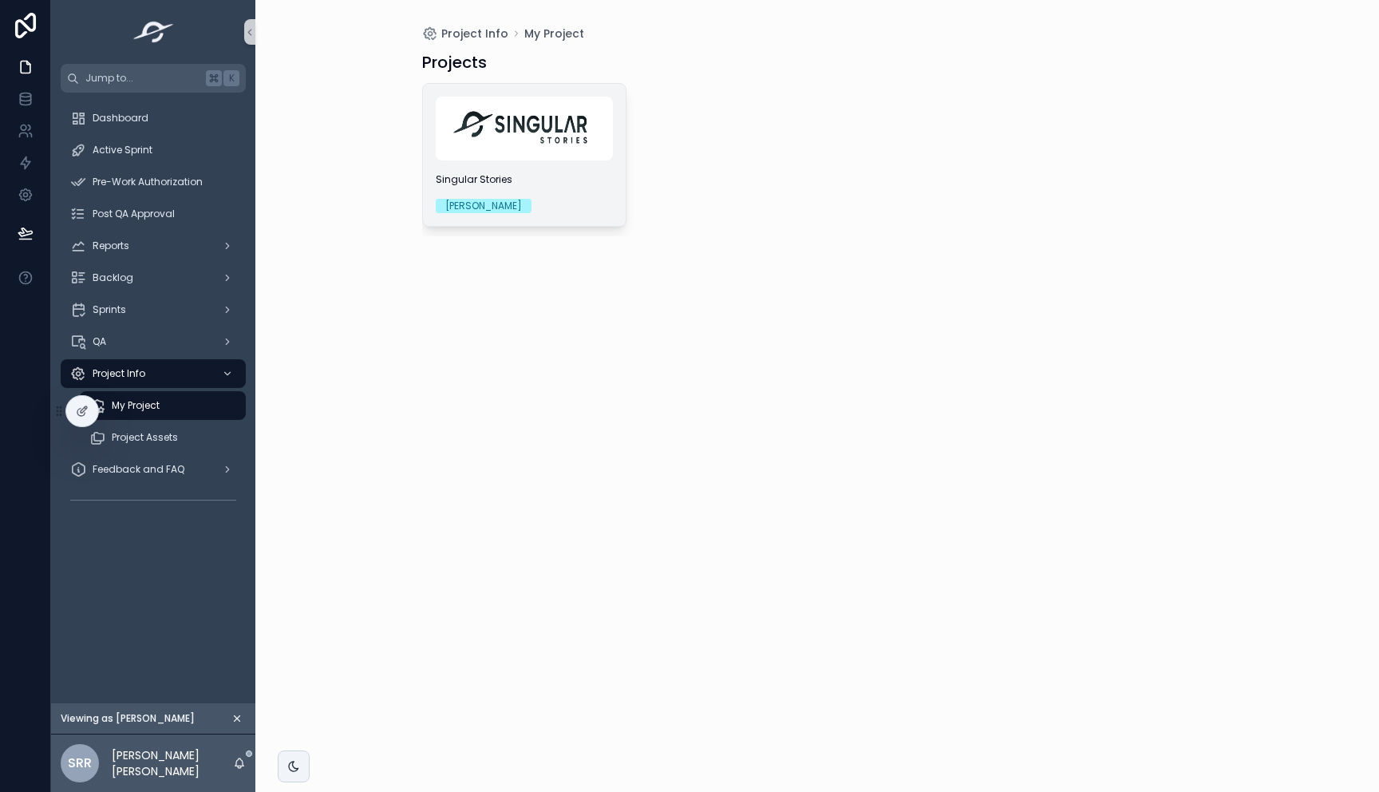
click at [466, 144] on img "scrollable content" at bounding box center [524, 129] width 177 height 64
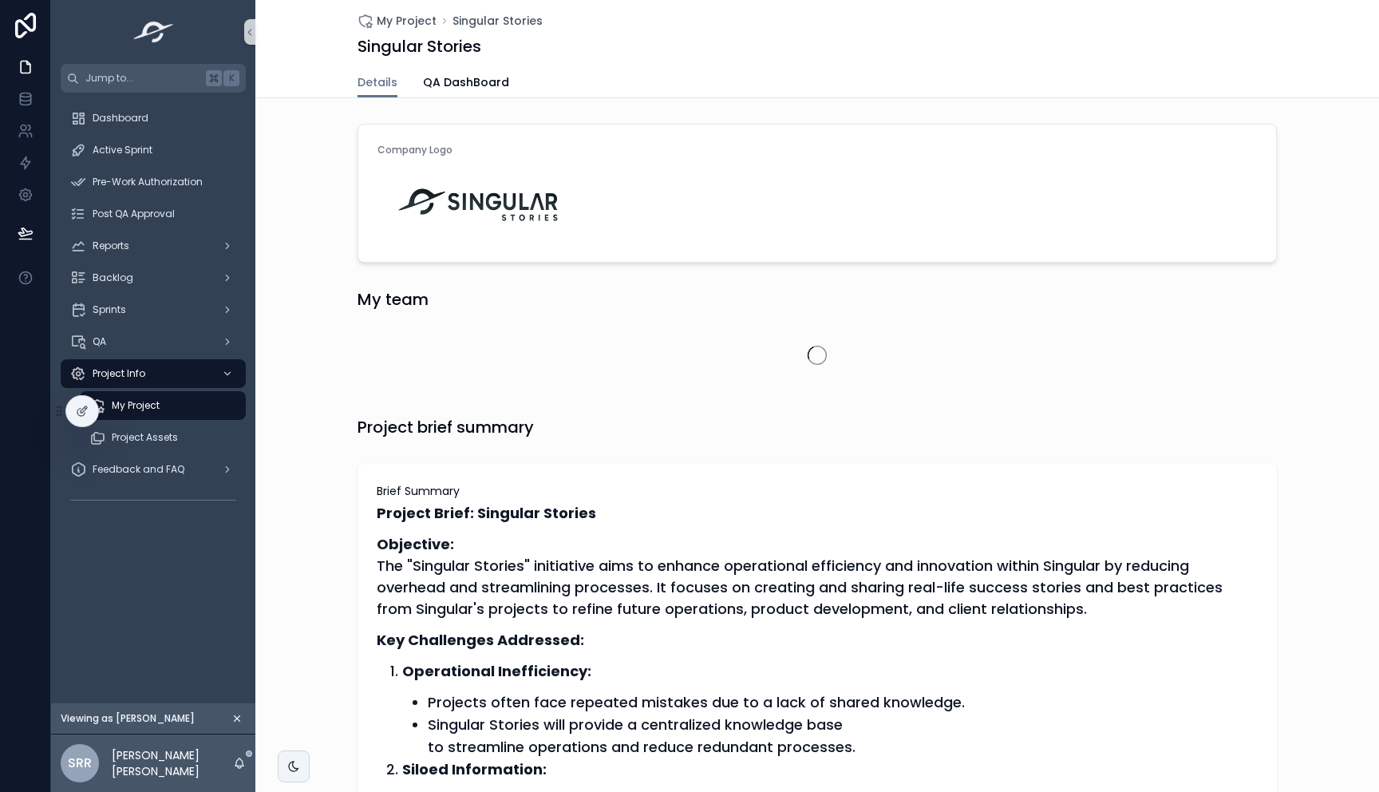
click at [471, 79] on span "QA DashBoard" at bounding box center [466, 82] width 86 height 16
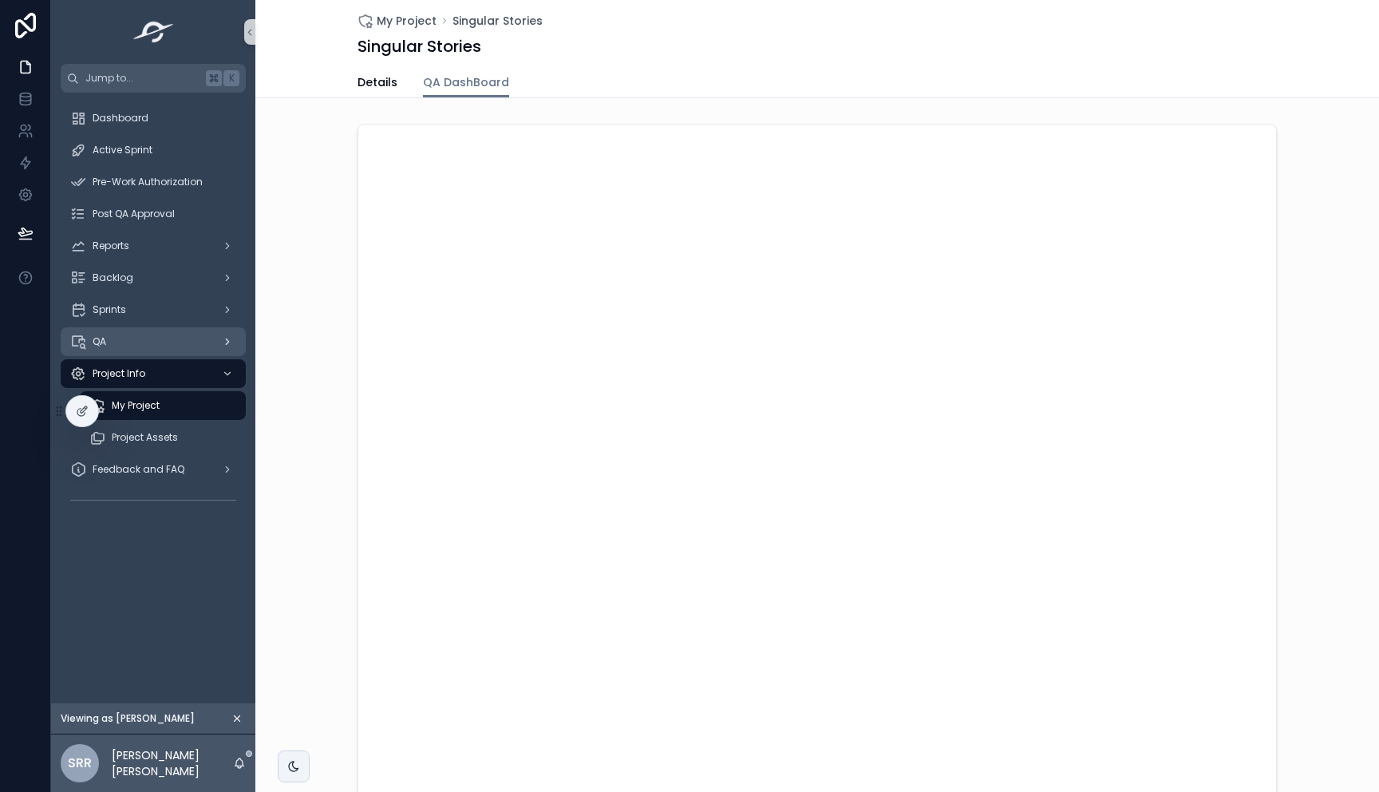
click at [121, 351] on div "QA" at bounding box center [153, 342] width 166 height 26
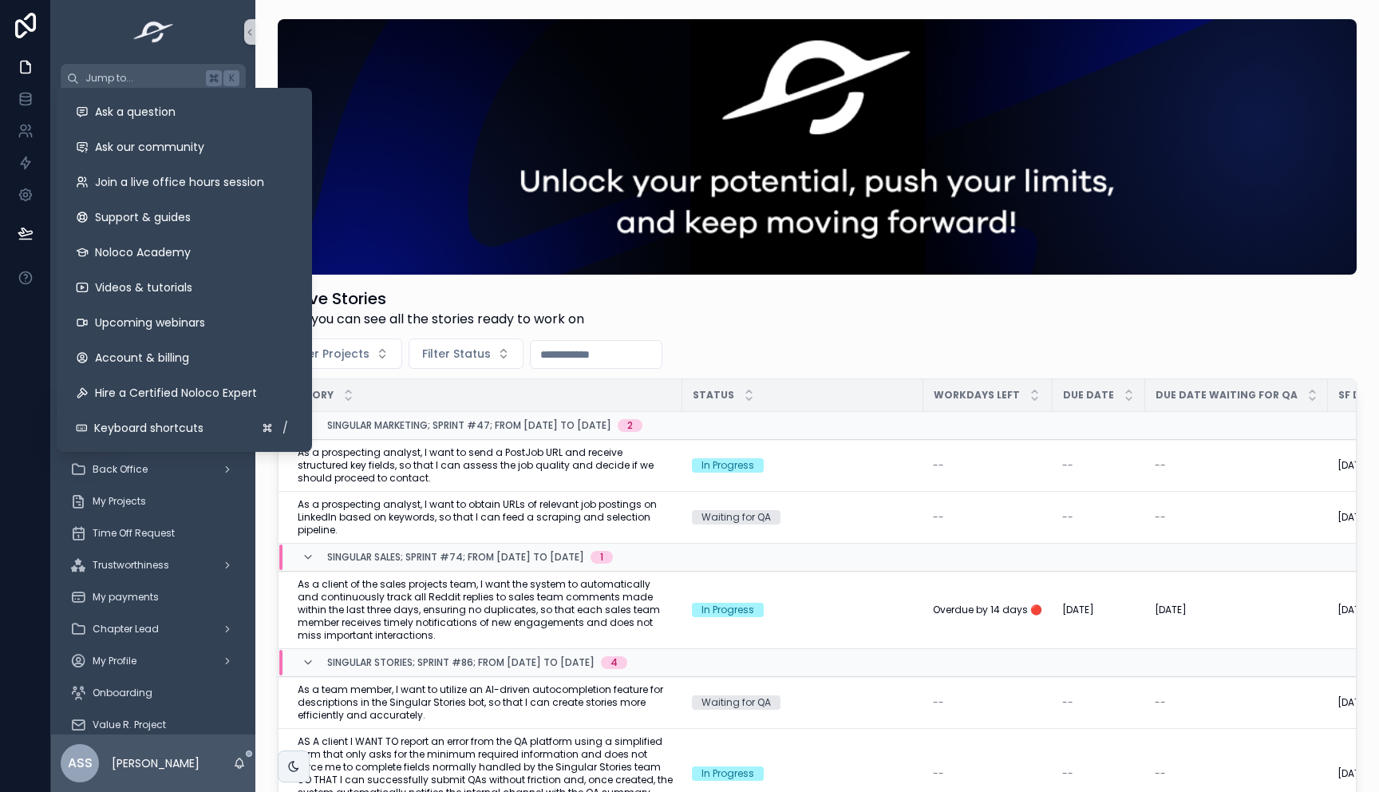
click at [13, 362] on div at bounding box center [25, 396] width 51 height 792
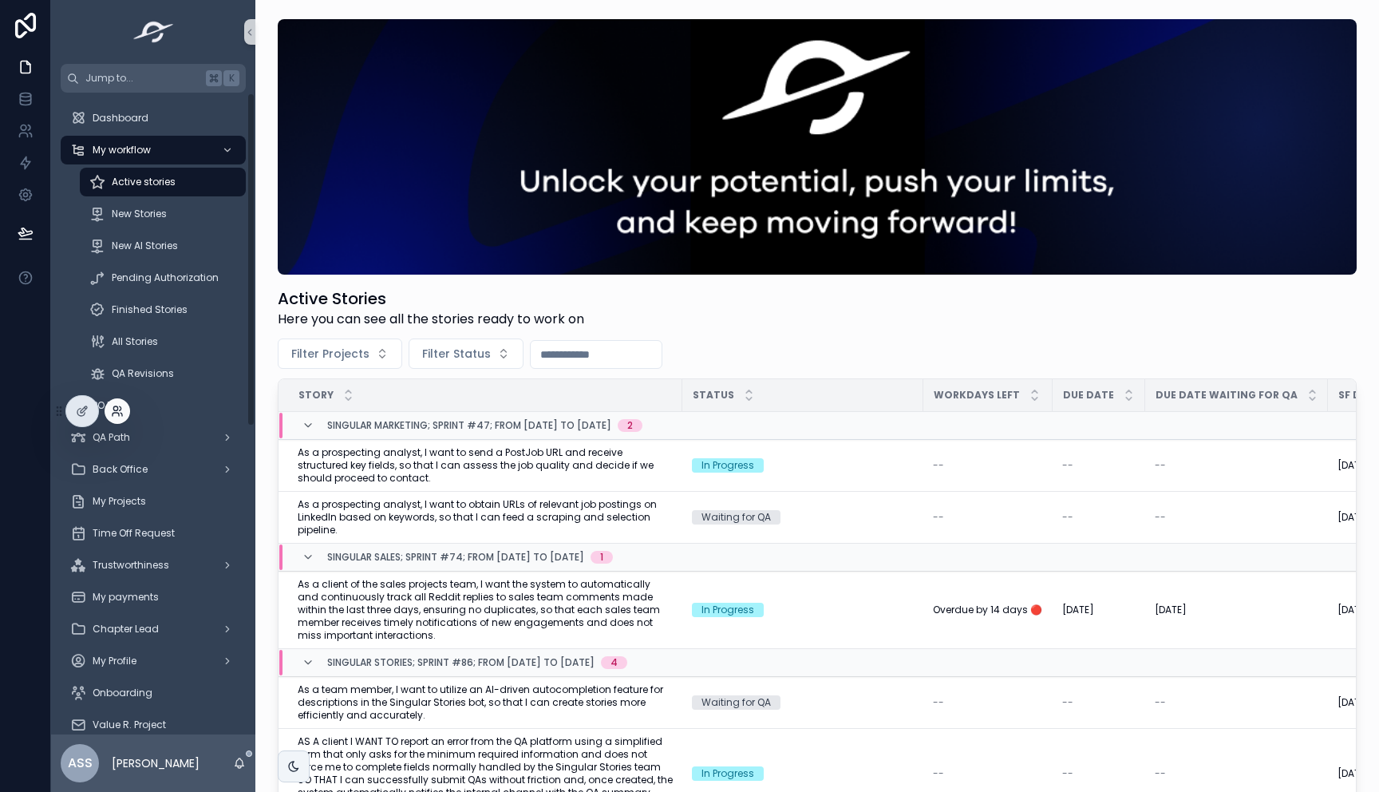
click at [123, 409] on icon at bounding box center [117, 411] width 13 height 13
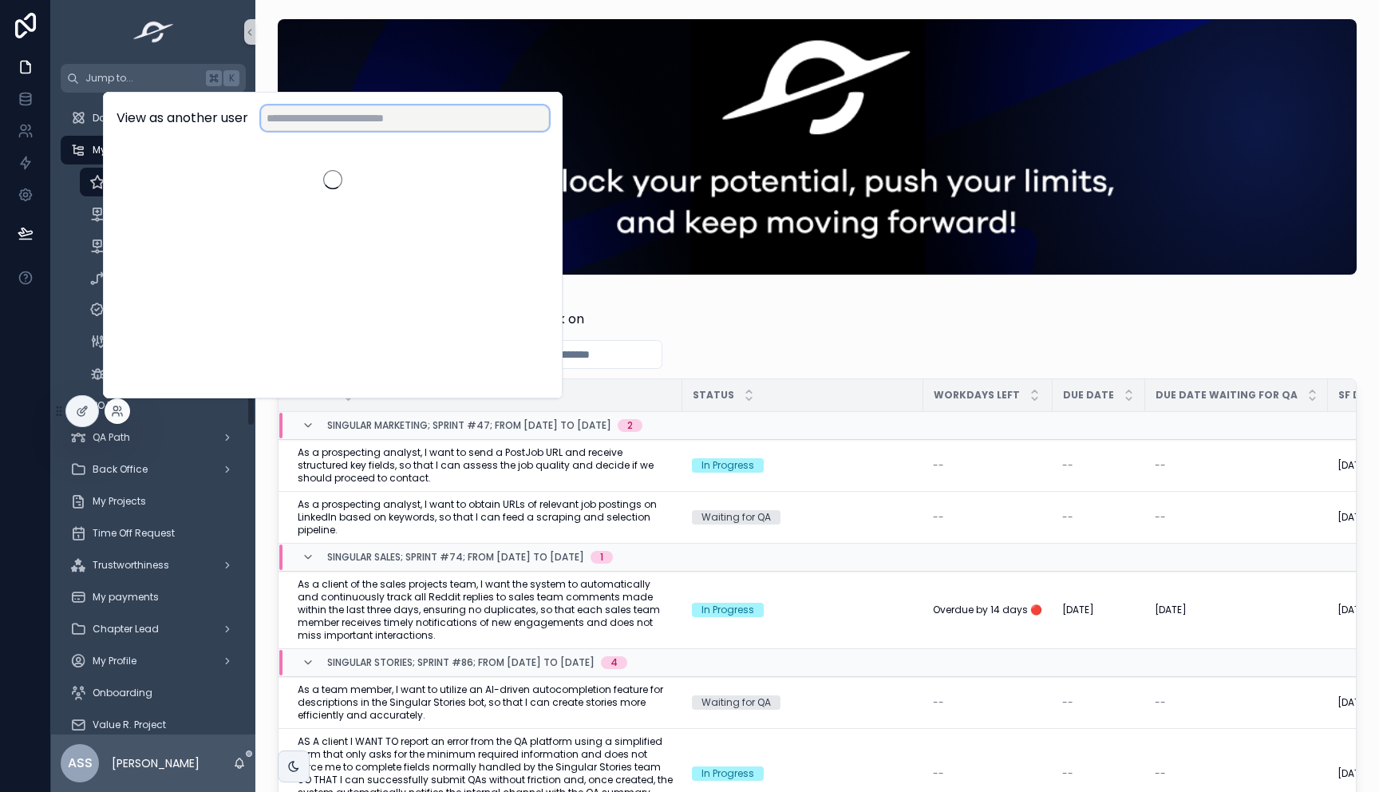
click at [297, 128] on input "text" at bounding box center [405, 118] width 288 height 26
type input "*****"
click at [526, 177] on button "Select" at bounding box center [527, 176] width 44 height 23
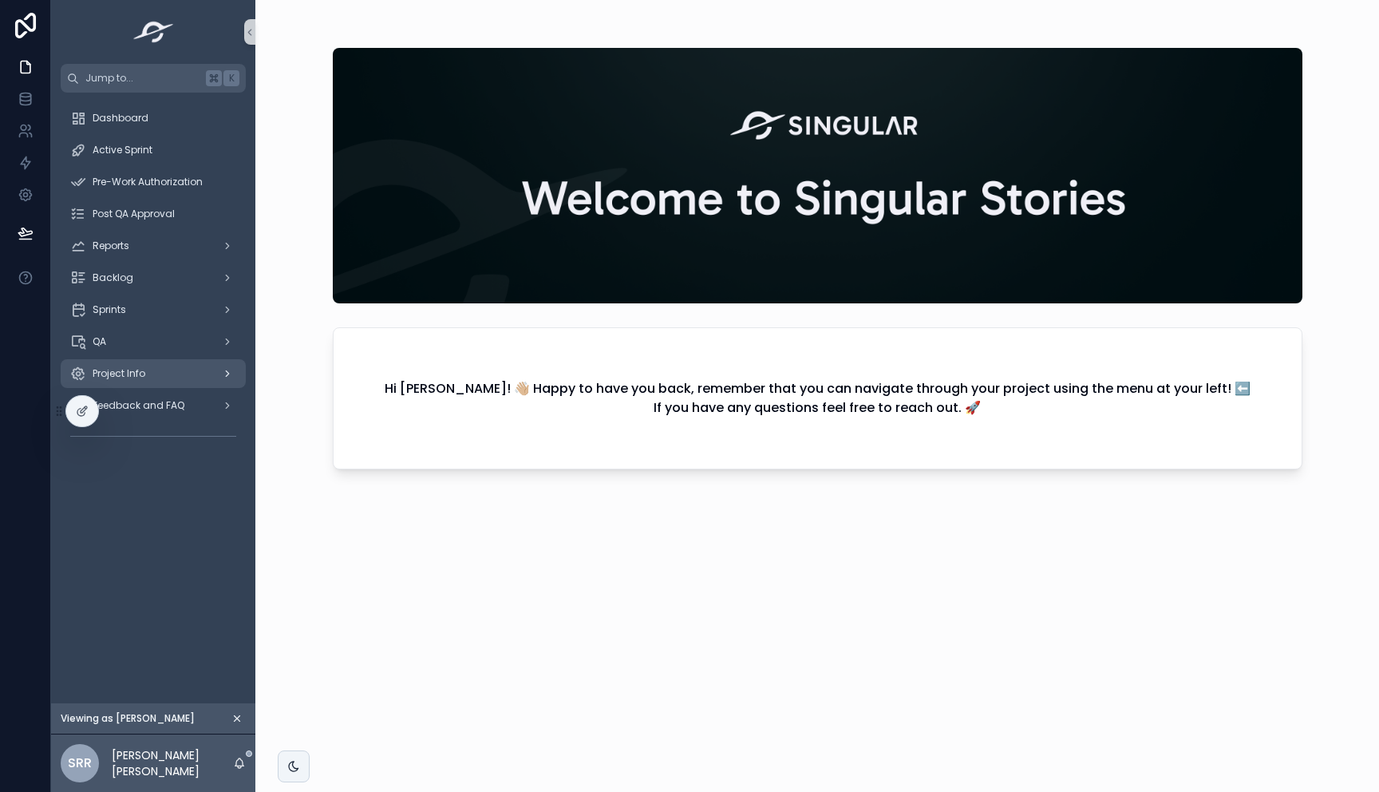
click at [156, 377] on div "Project Info" at bounding box center [153, 374] width 166 height 26
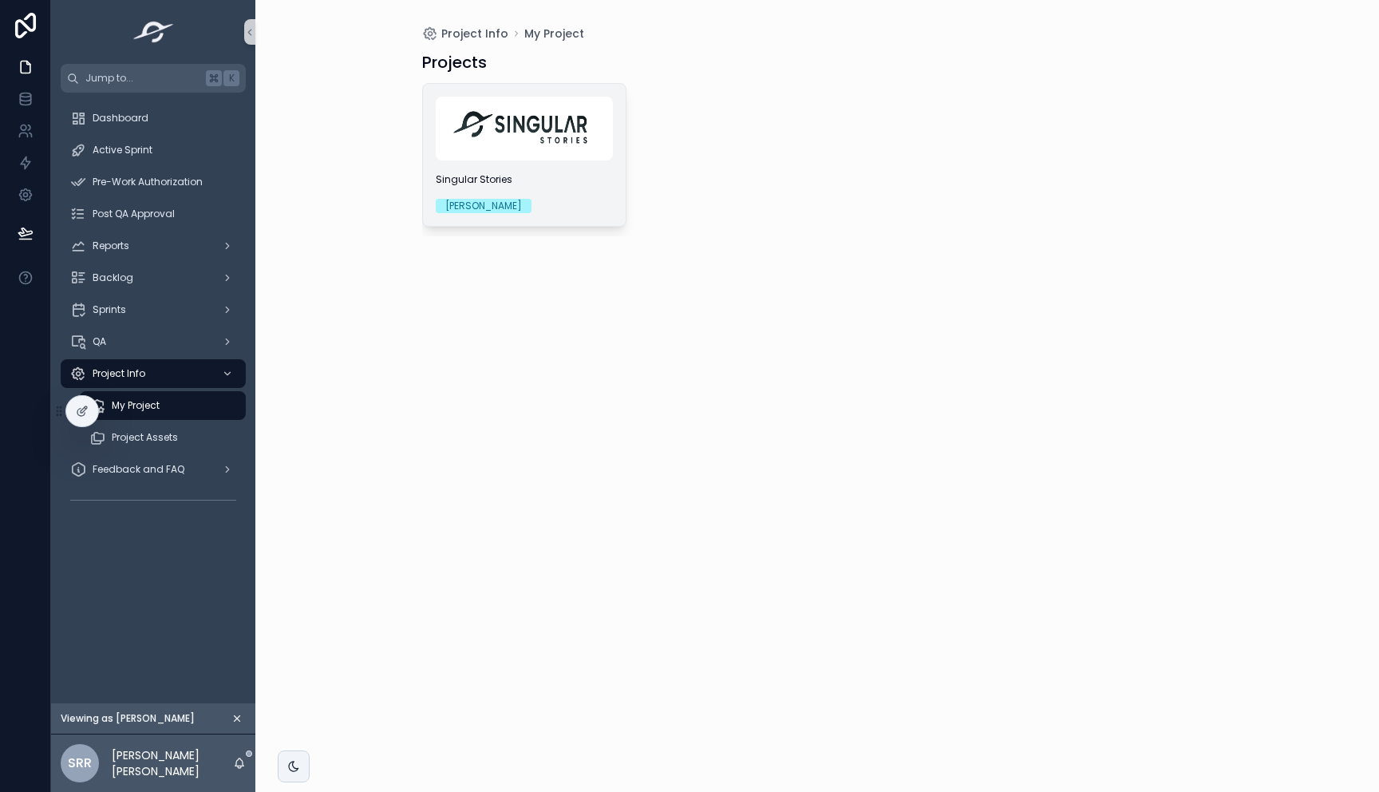
click at [488, 147] on img "scrollable content" at bounding box center [524, 129] width 177 height 64
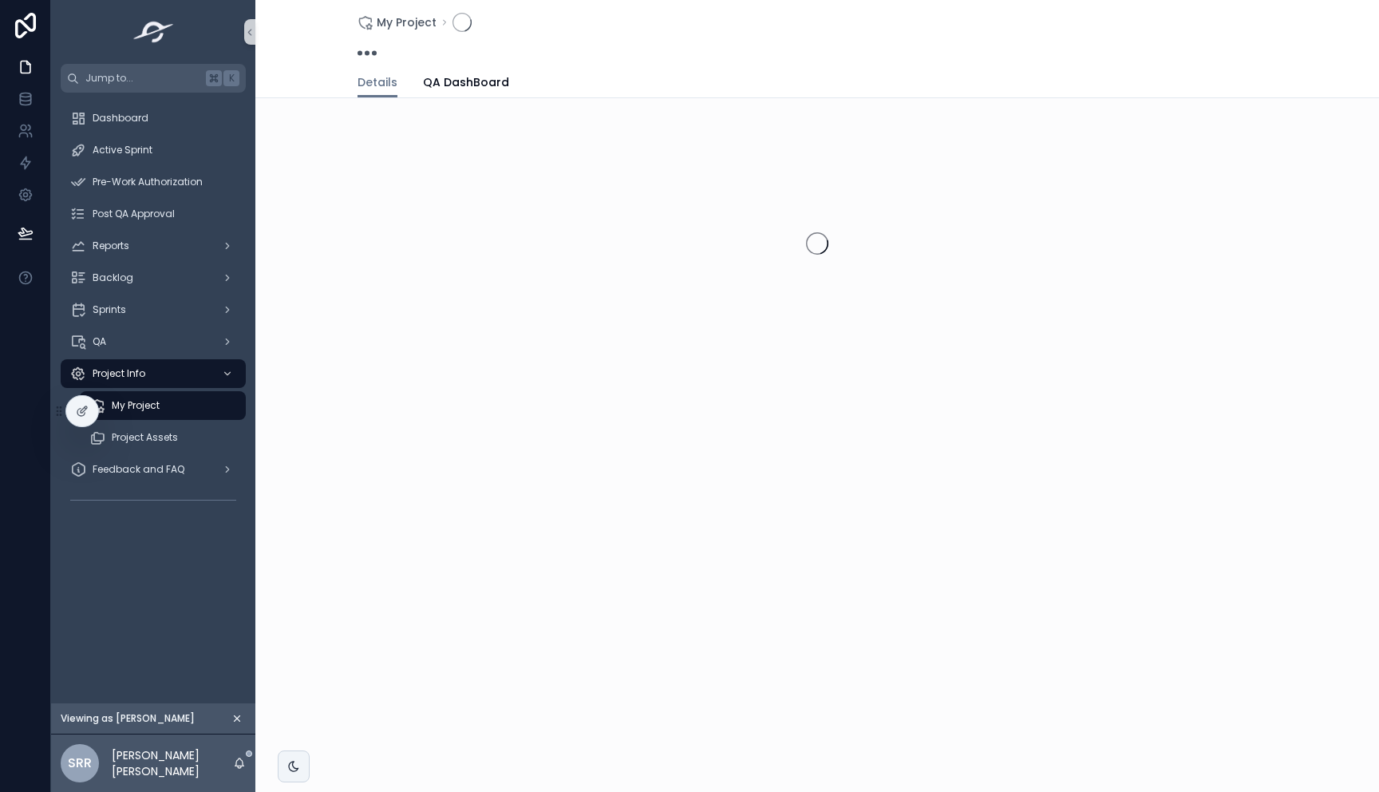
click at [417, 79] on div "Details QA DashBoard" at bounding box center [817, 82] width 919 height 30
click at [432, 80] on span "QA DashBoard" at bounding box center [466, 82] width 86 height 16
click at [167, 761] on p "[PERSON_NAME] [PERSON_NAME]" at bounding box center [172, 763] width 121 height 32
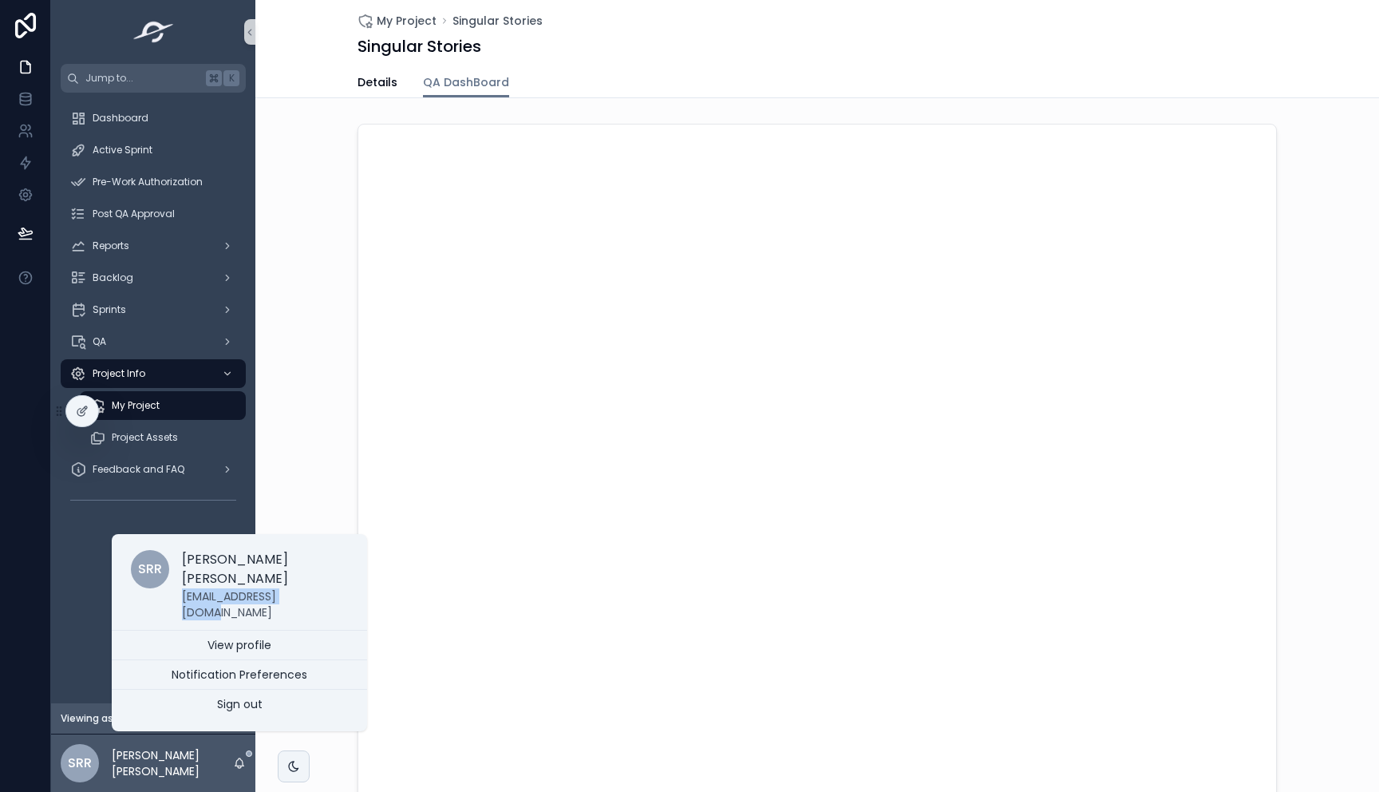
copy p "[EMAIL_ADDRESS][DOMAIN_NAME]"
drag, startPoint x: 314, startPoint y: 612, endPoint x: 172, endPoint y: 616, distance: 141.3
click at [173, 616] on div "SRR Sebastian Rohrmann Rohrmann juanrohr88@gmail.com" at bounding box center [239, 584] width 255 height 89
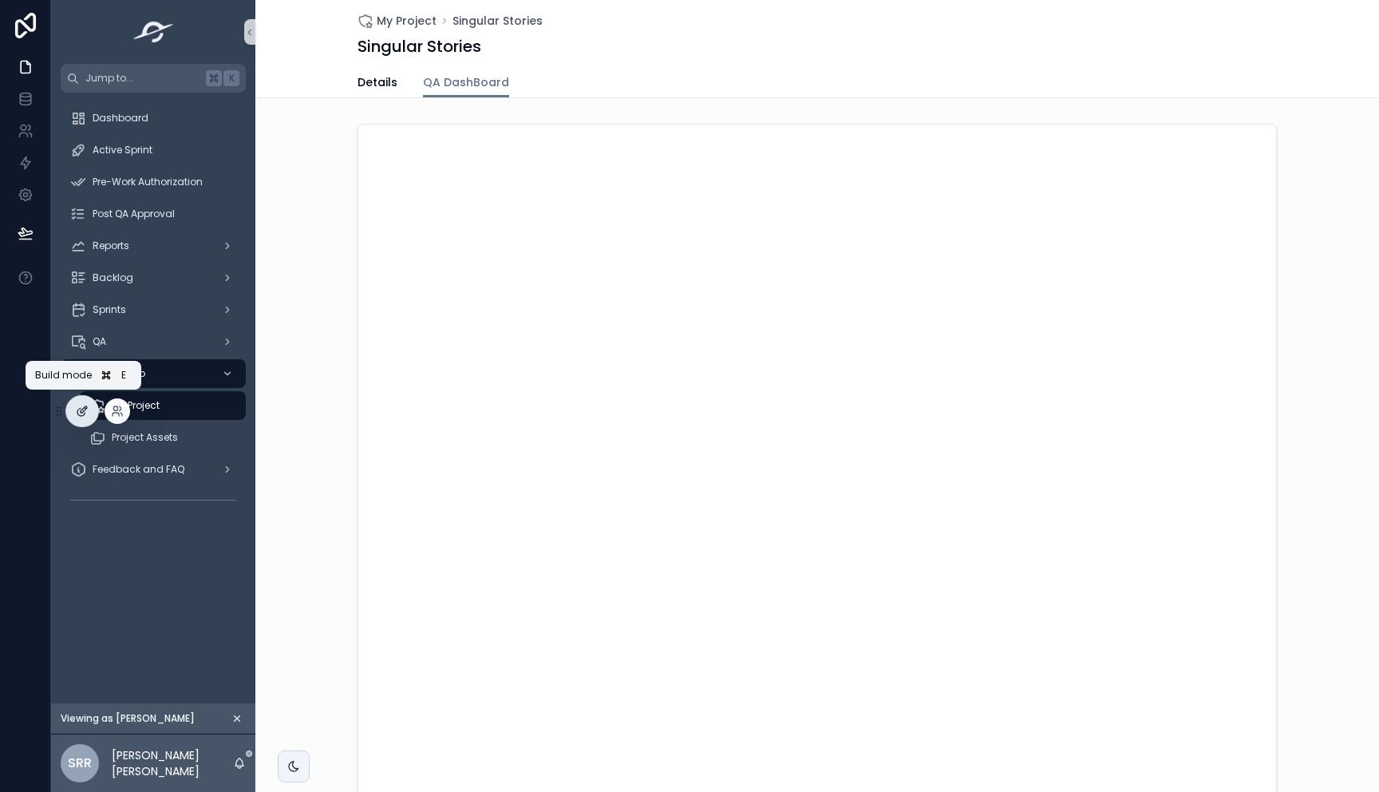
click at [79, 412] on icon at bounding box center [82, 411] width 13 height 13
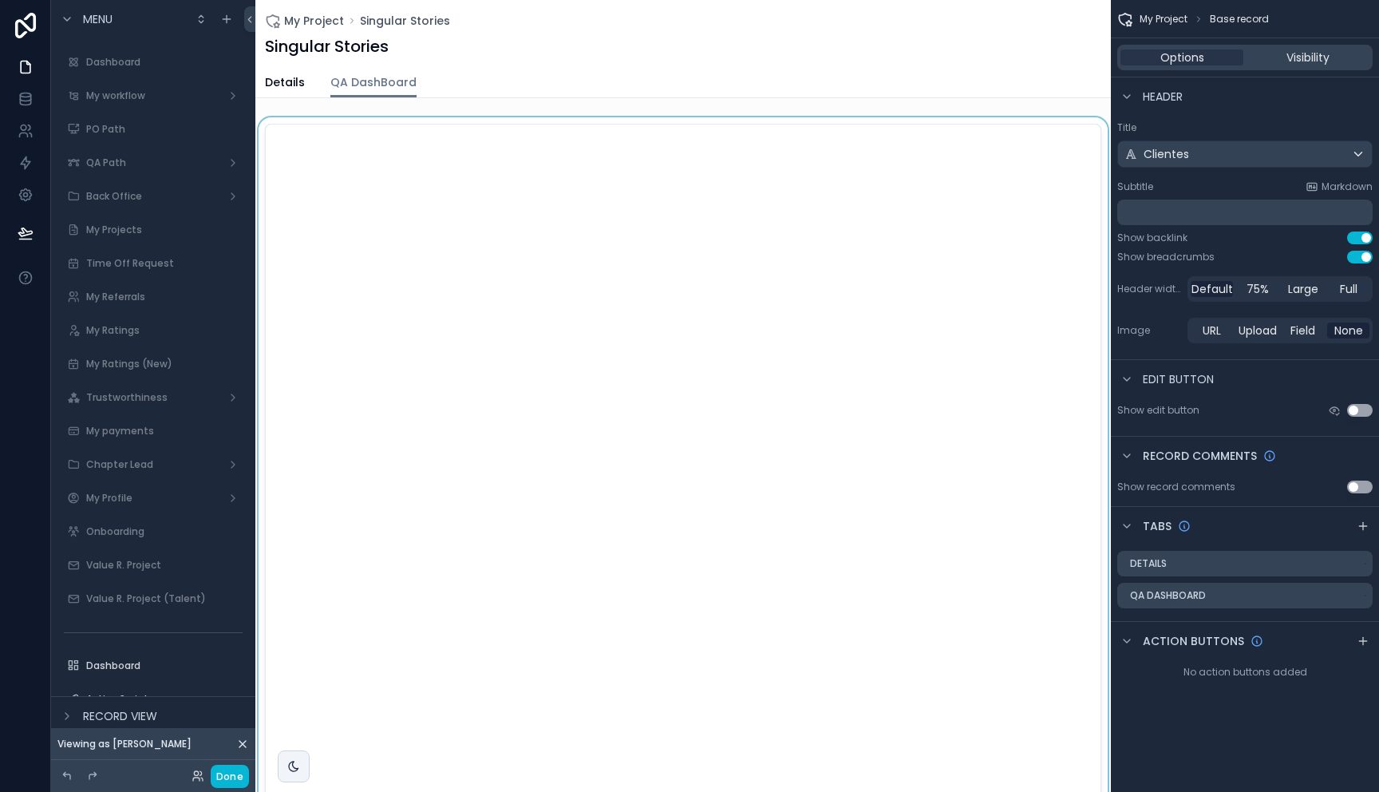
click at [498, 203] on div "scrollable content" at bounding box center [682, 520] width 855 height 806
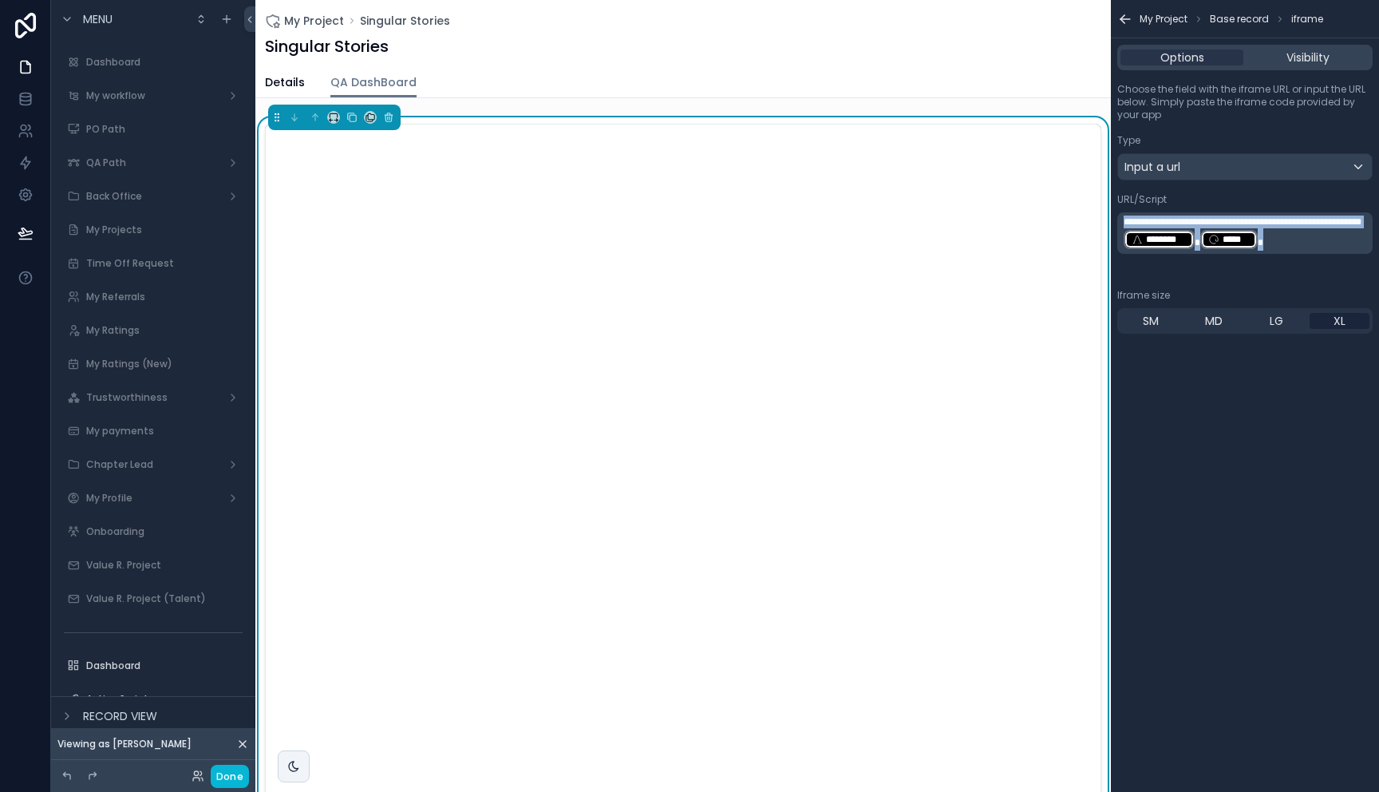
drag, startPoint x: 1209, startPoint y: 258, endPoint x: 1100, endPoint y: 221, distance: 115.3
click at [1100, 221] on div "Jump to... K Dashboard My workflow PO Path QA Path Back Office My Projects Time…" at bounding box center [817, 396] width 1124 height 792
copy p "**********"
click at [301, 77] on span "Details" at bounding box center [285, 82] width 40 height 16
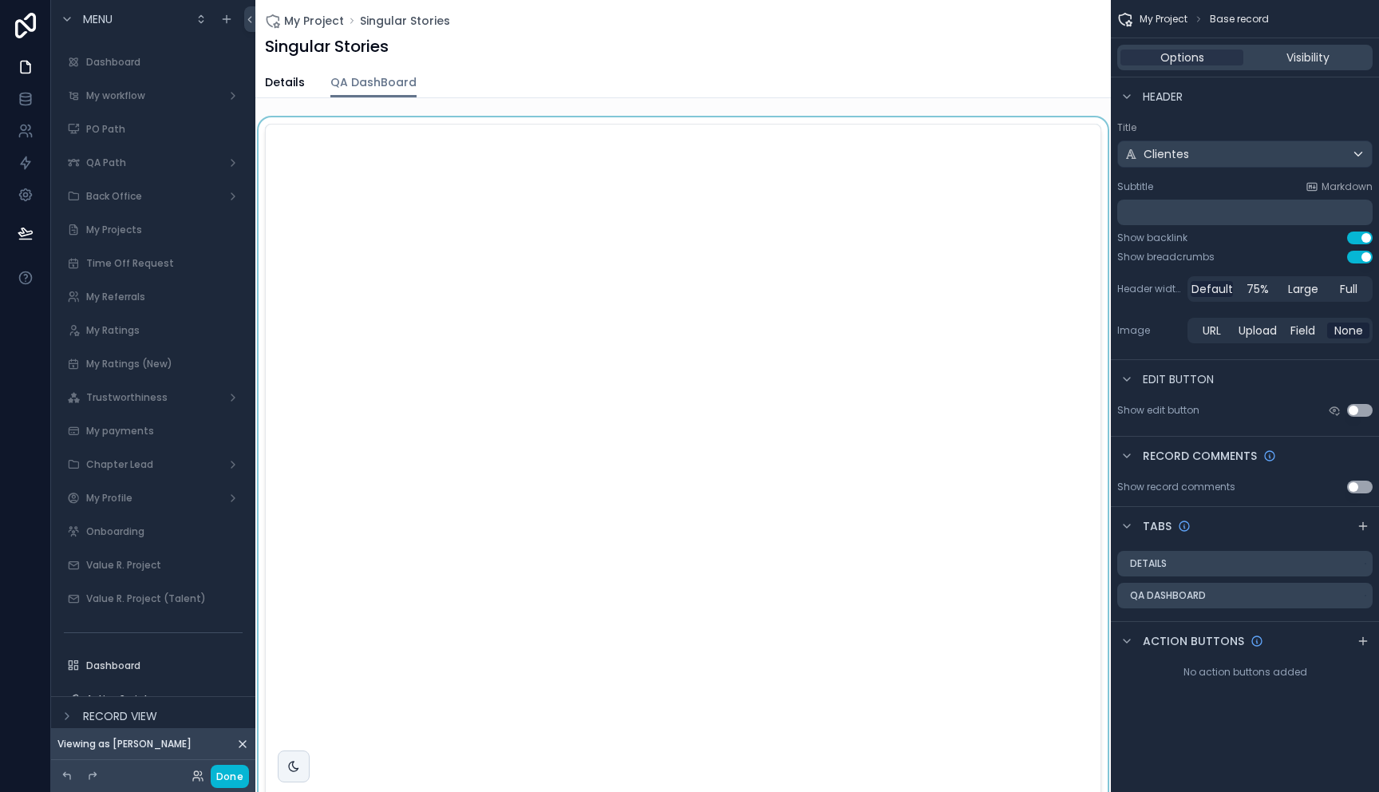
click at [1014, 247] on div "scrollable content" at bounding box center [682, 520] width 855 height 806
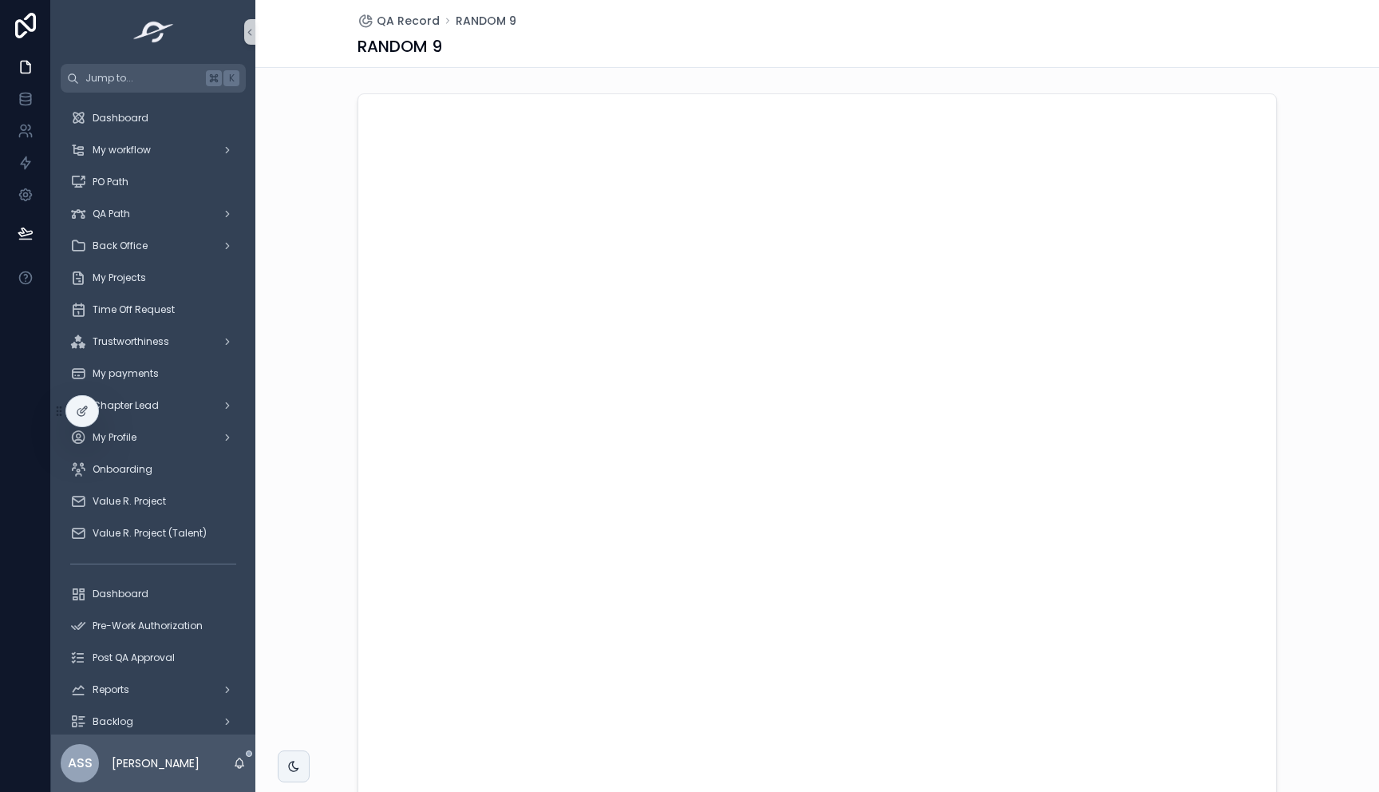
click at [282, 592] on div "scrollable content" at bounding box center [817, 490] width 1124 height 806
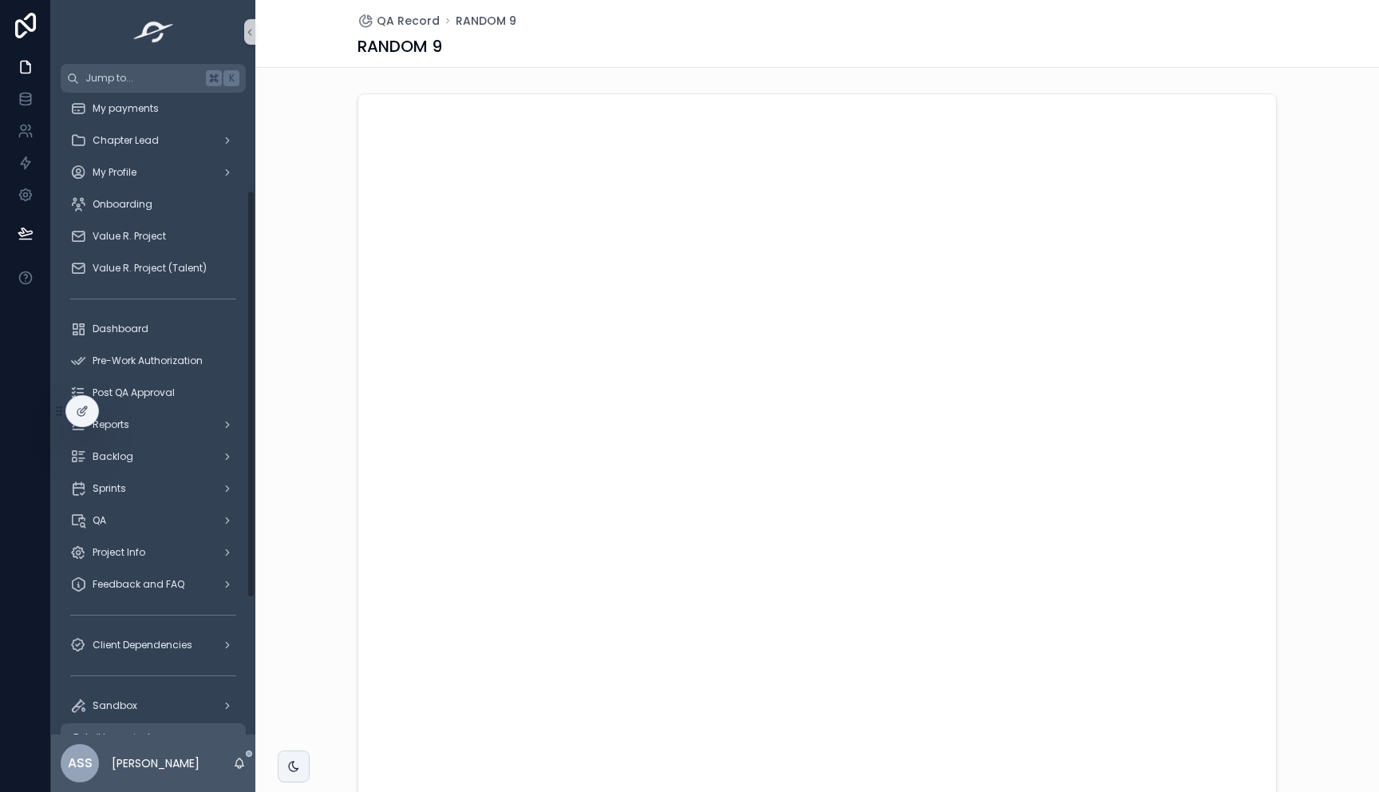
scroll to position [358, 0]
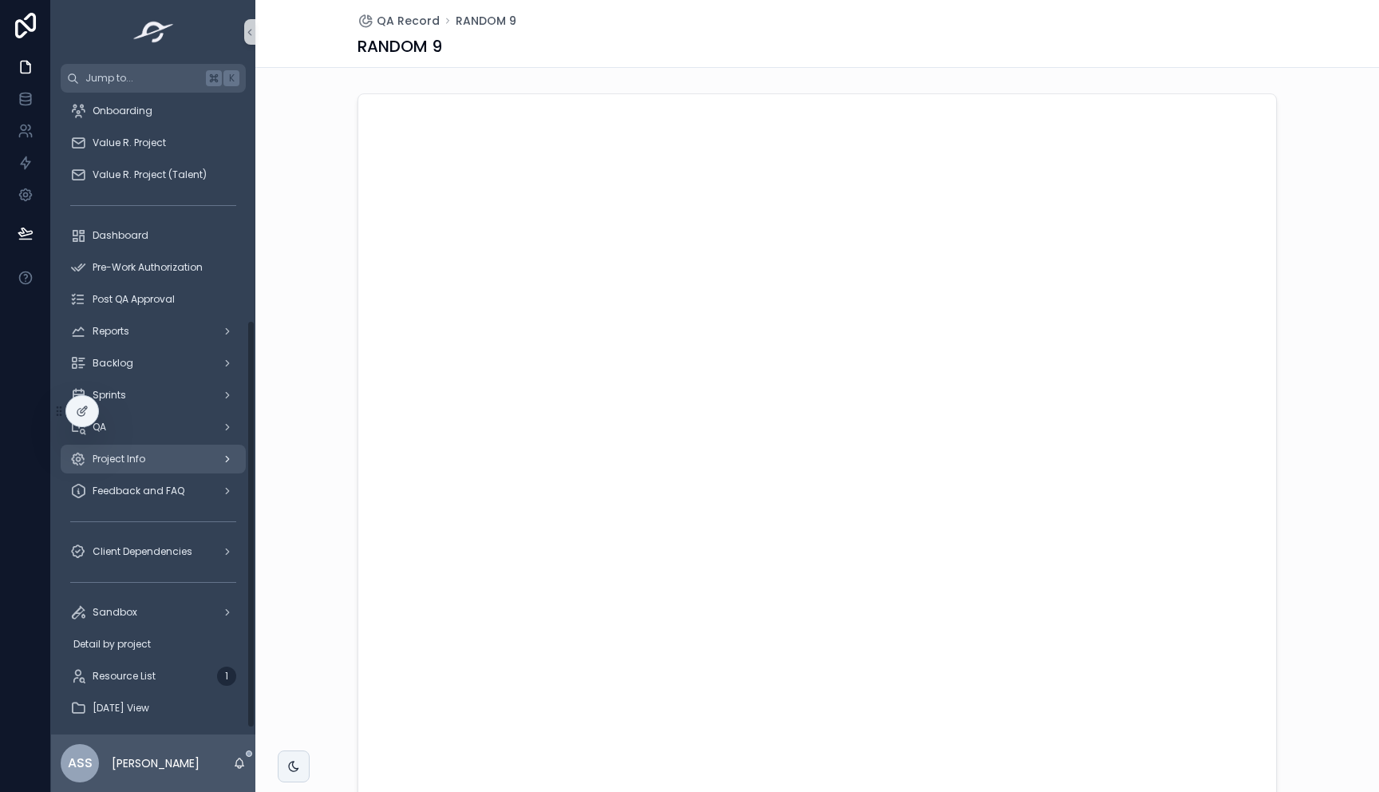
click at [142, 464] on span "Project Info" at bounding box center [119, 458] width 53 height 13
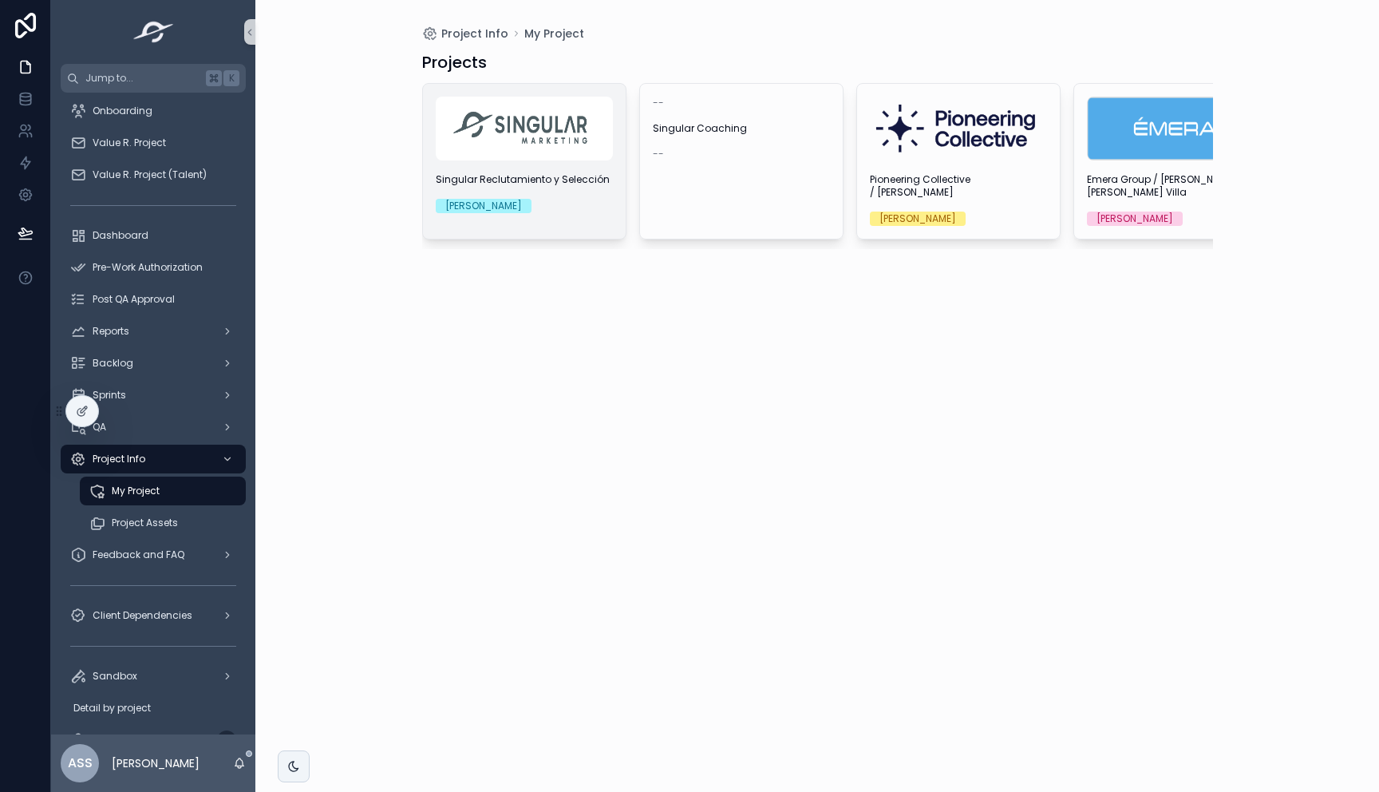
click at [566, 218] on div "Singular Reclutamiento y Selección [PERSON_NAME]" at bounding box center [524, 161] width 203 height 155
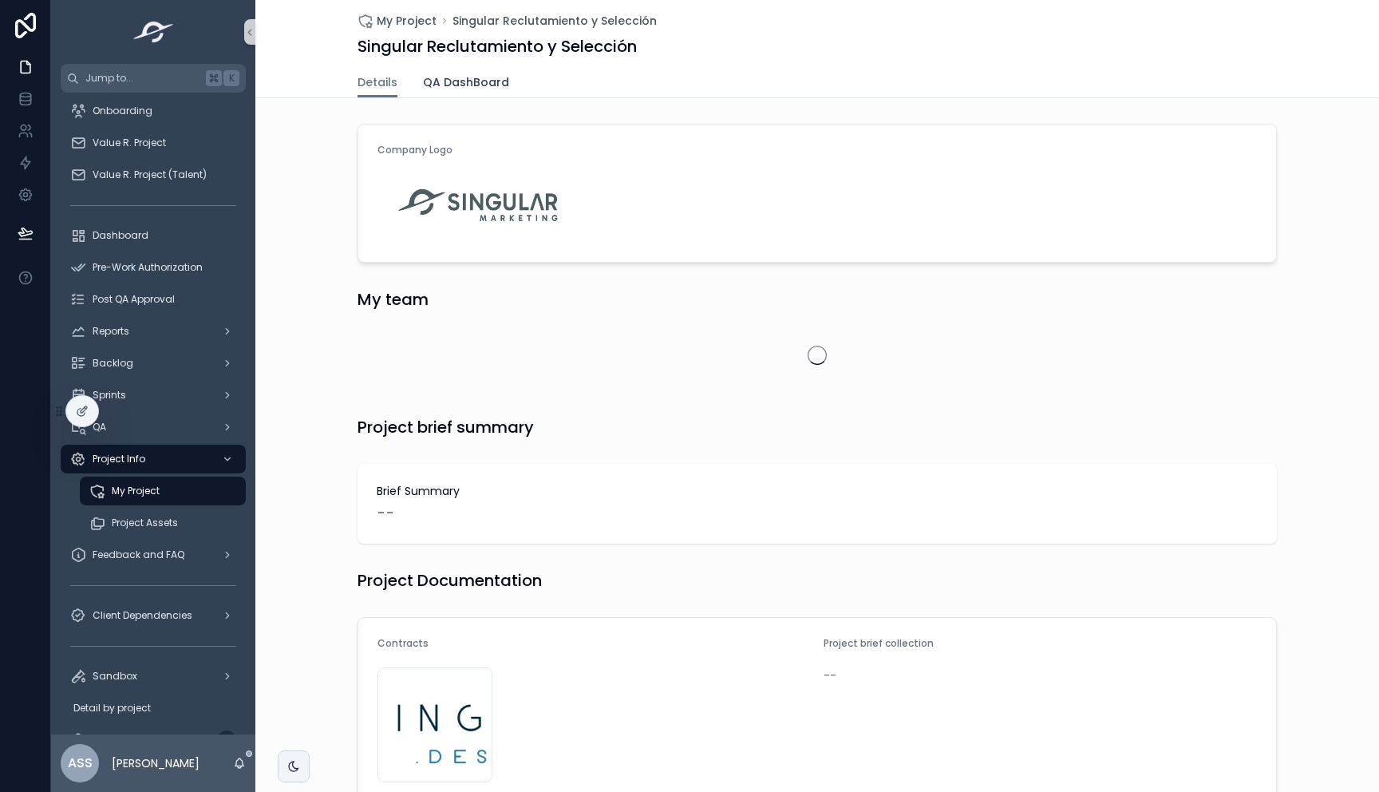
click at [488, 81] on span "QA DashBoard" at bounding box center [466, 82] width 86 height 16
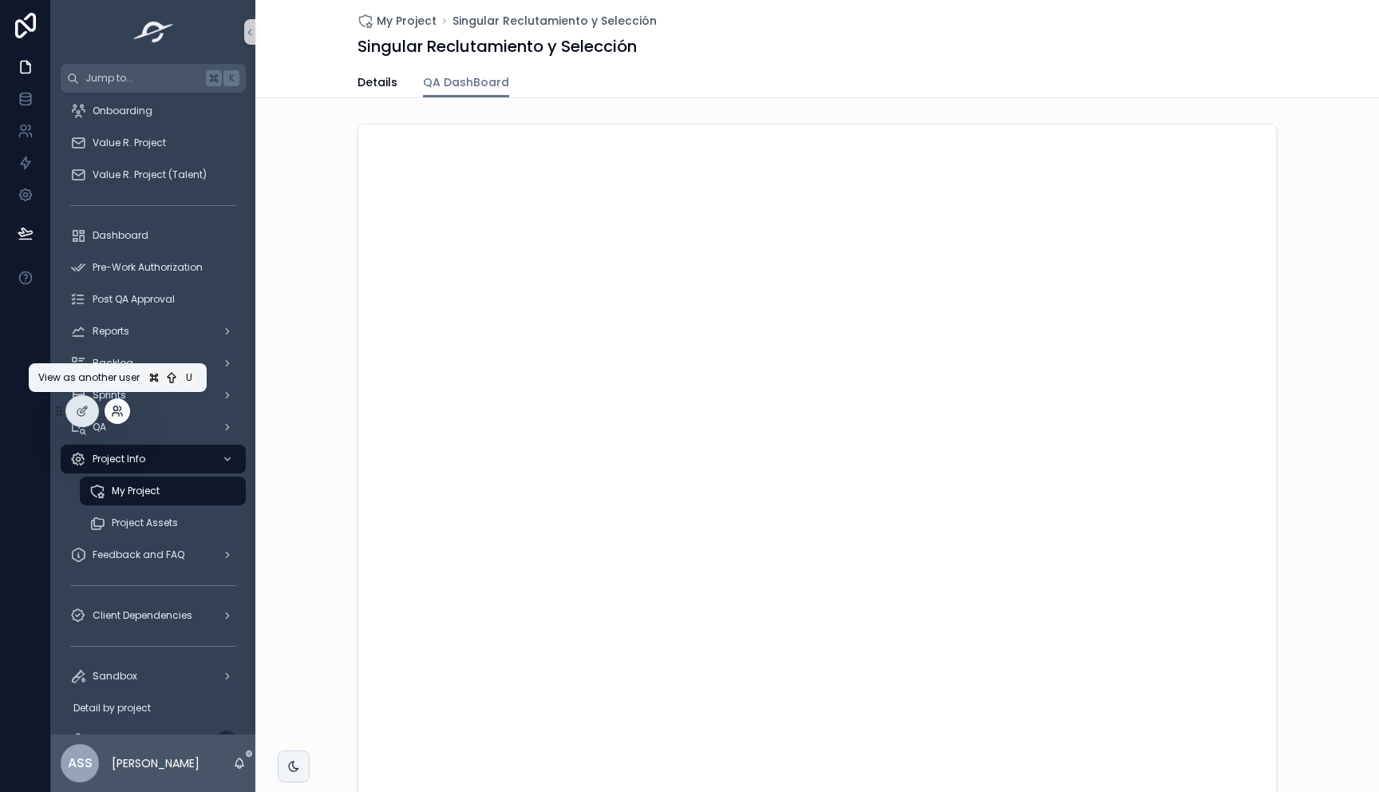
click at [116, 413] on icon at bounding box center [116, 414] width 6 height 3
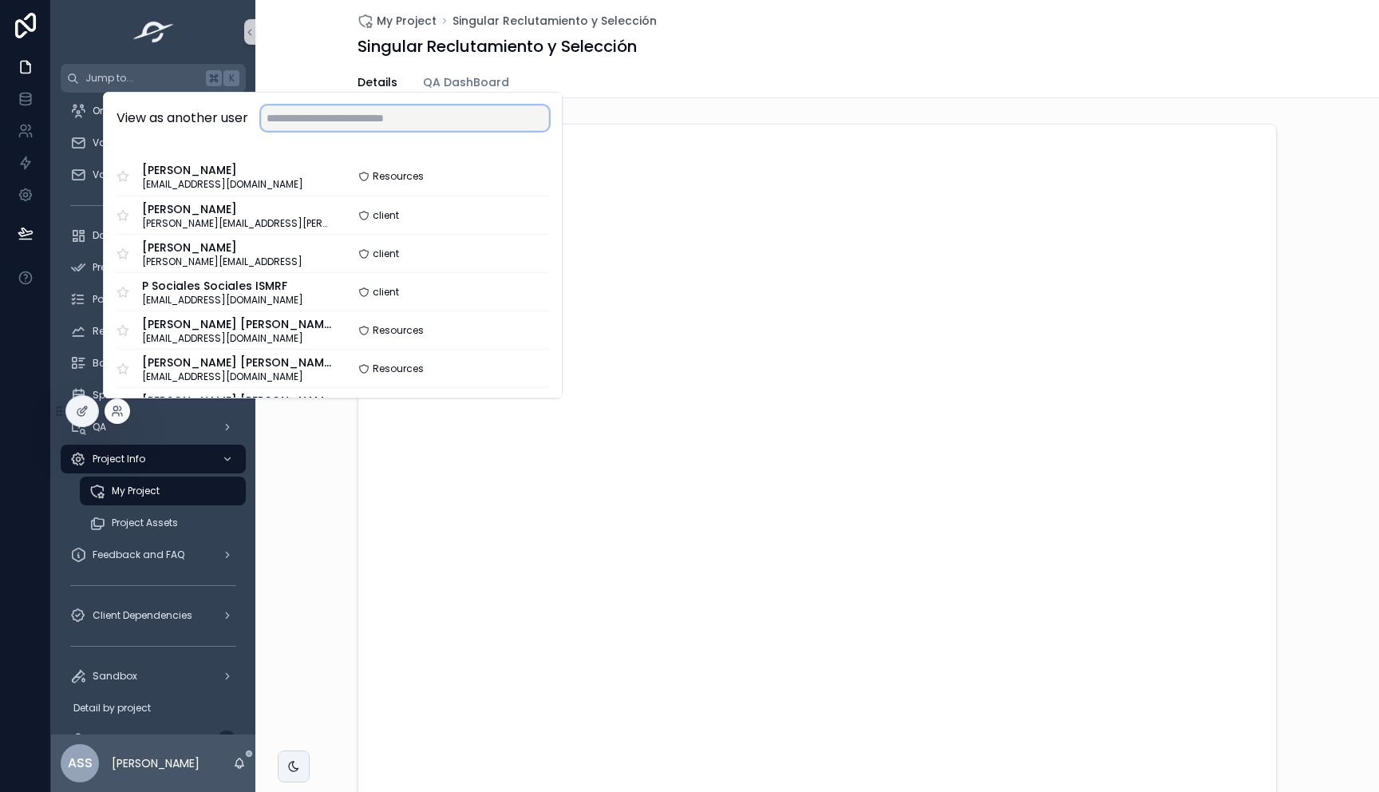
click at [360, 121] on input "text" at bounding box center [405, 118] width 288 height 26
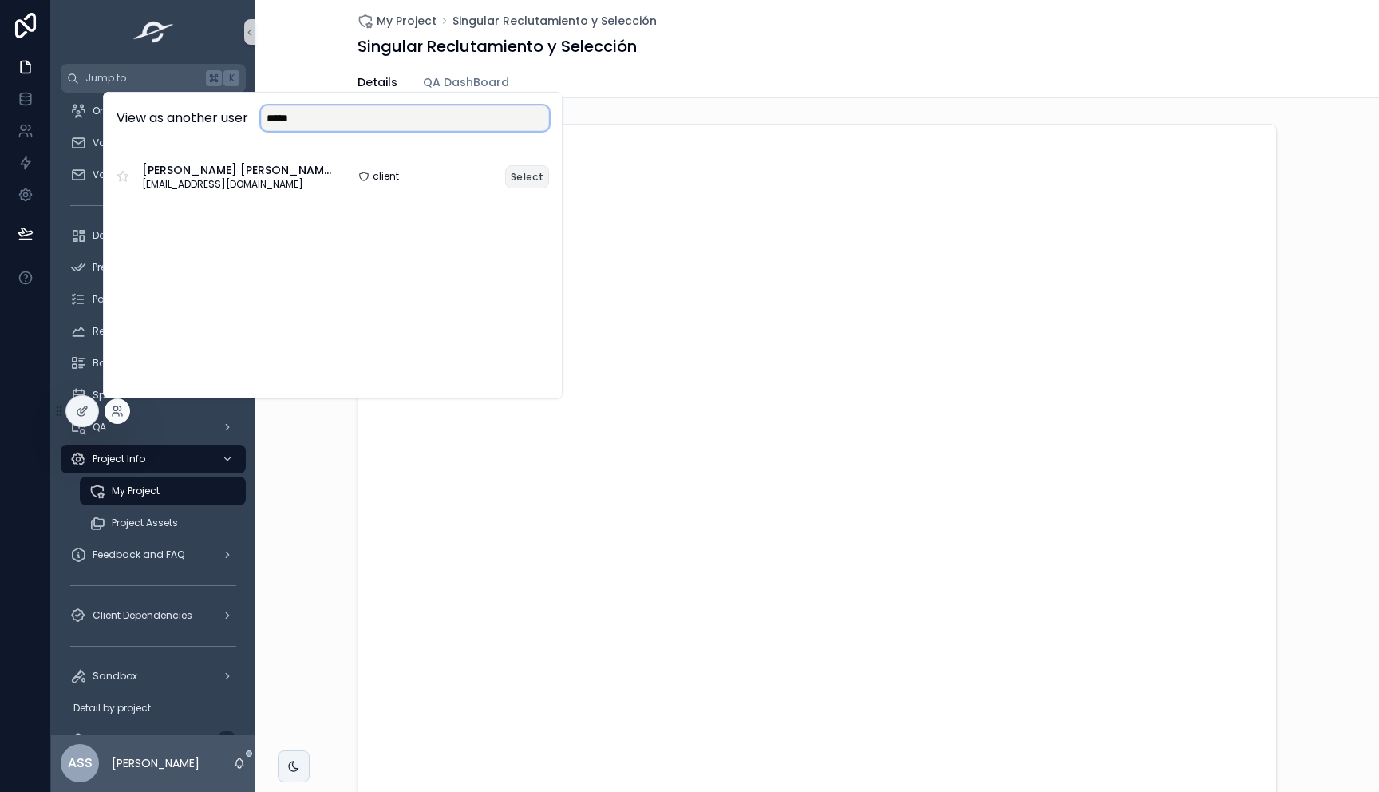
type input "*****"
click at [531, 180] on button "Select" at bounding box center [527, 176] width 44 height 23
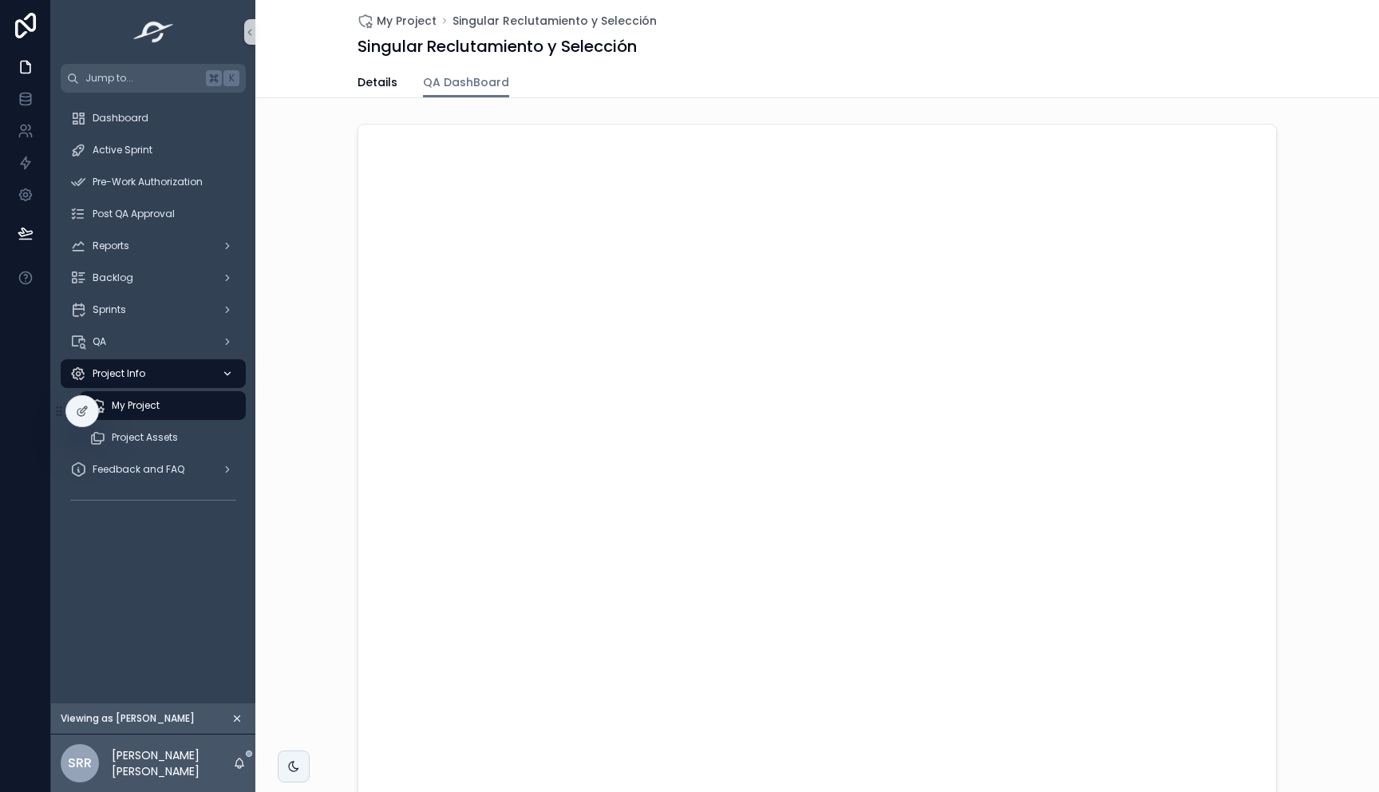
click at [152, 379] on div "Project Info" at bounding box center [153, 374] width 166 height 26
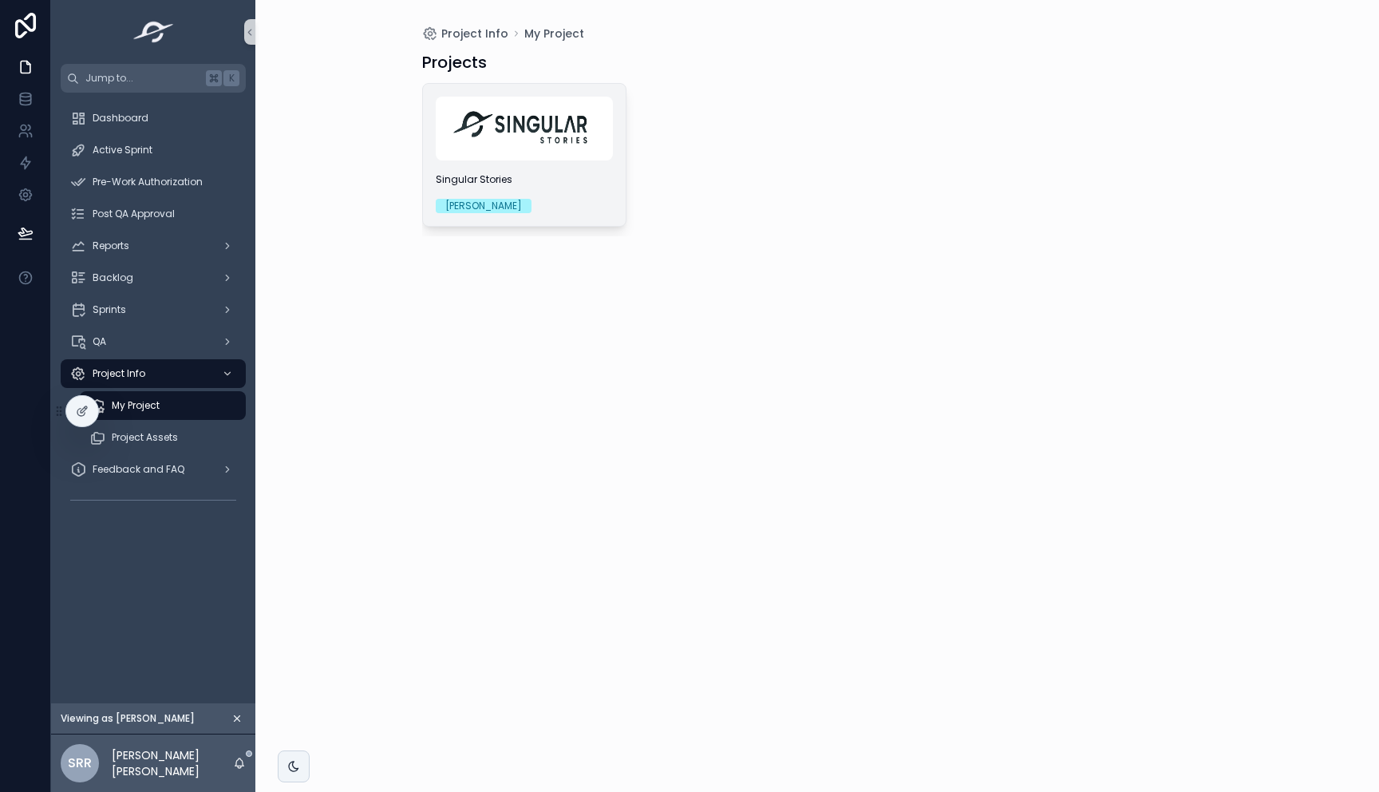
click at [550, 183] on span "Singular Stories" at bounding box center [524, 179] width 177 height 13
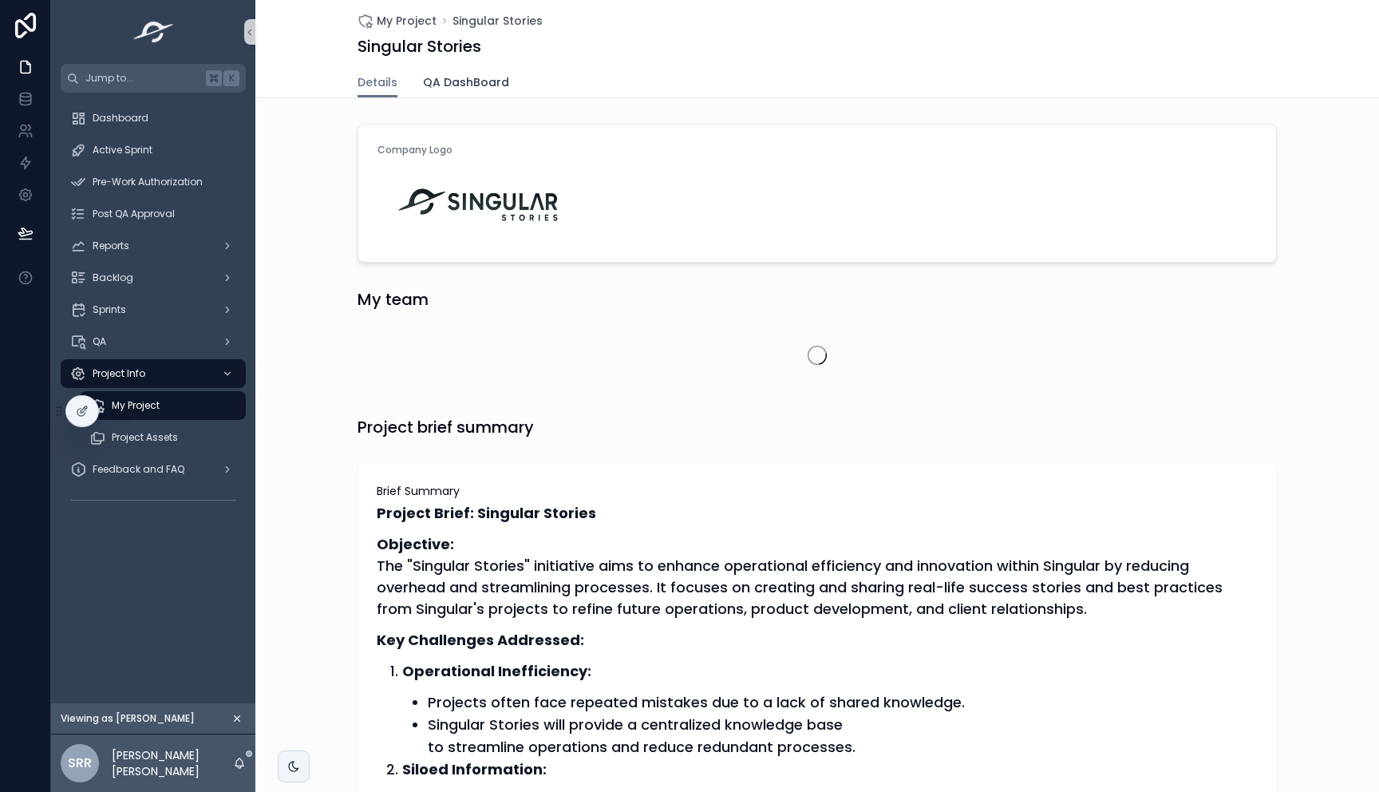
click at [485, 79] on span "QA DashBoard" at bounding box center [466, 82] width 86 height 16
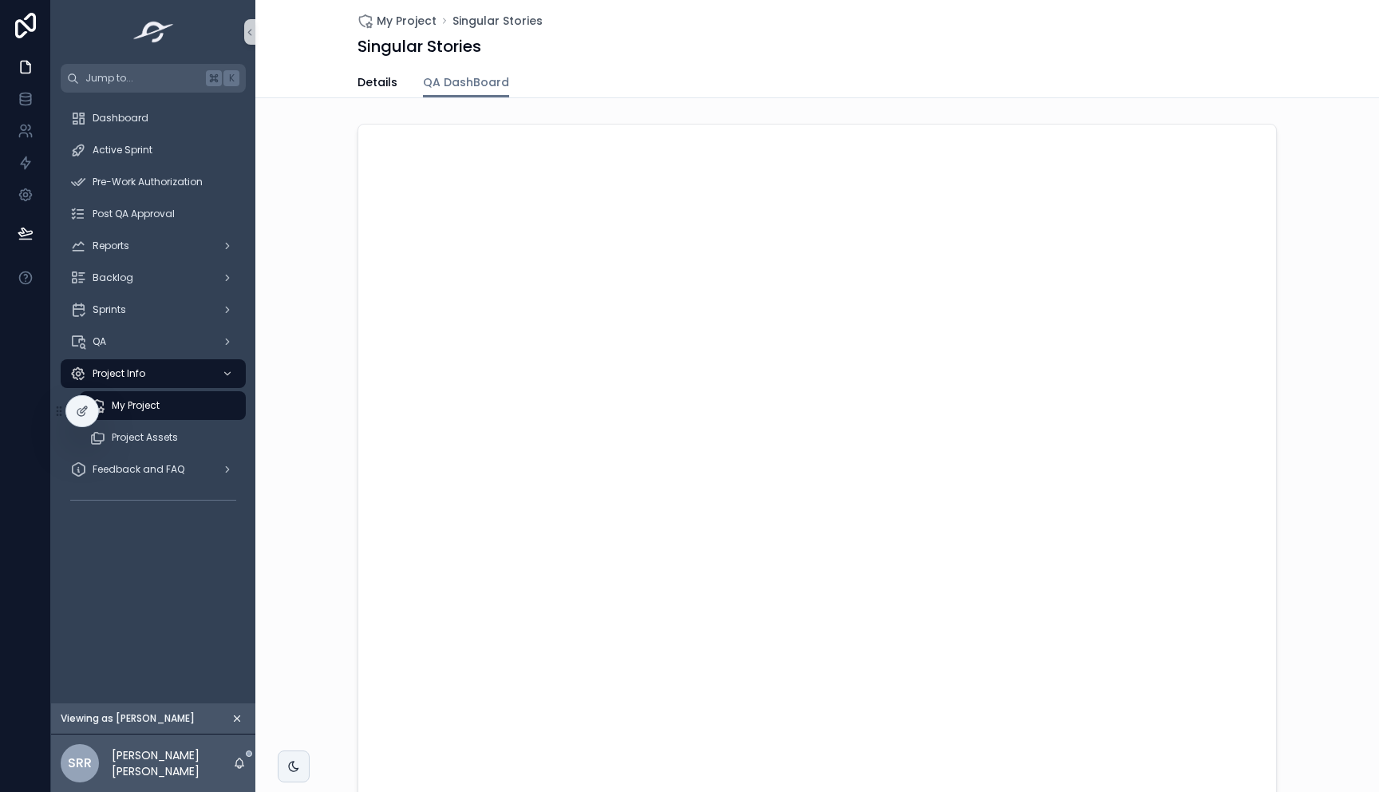
scroll to position [234, 0]
